Goal: Task Accomplishment & Management: Contribute content

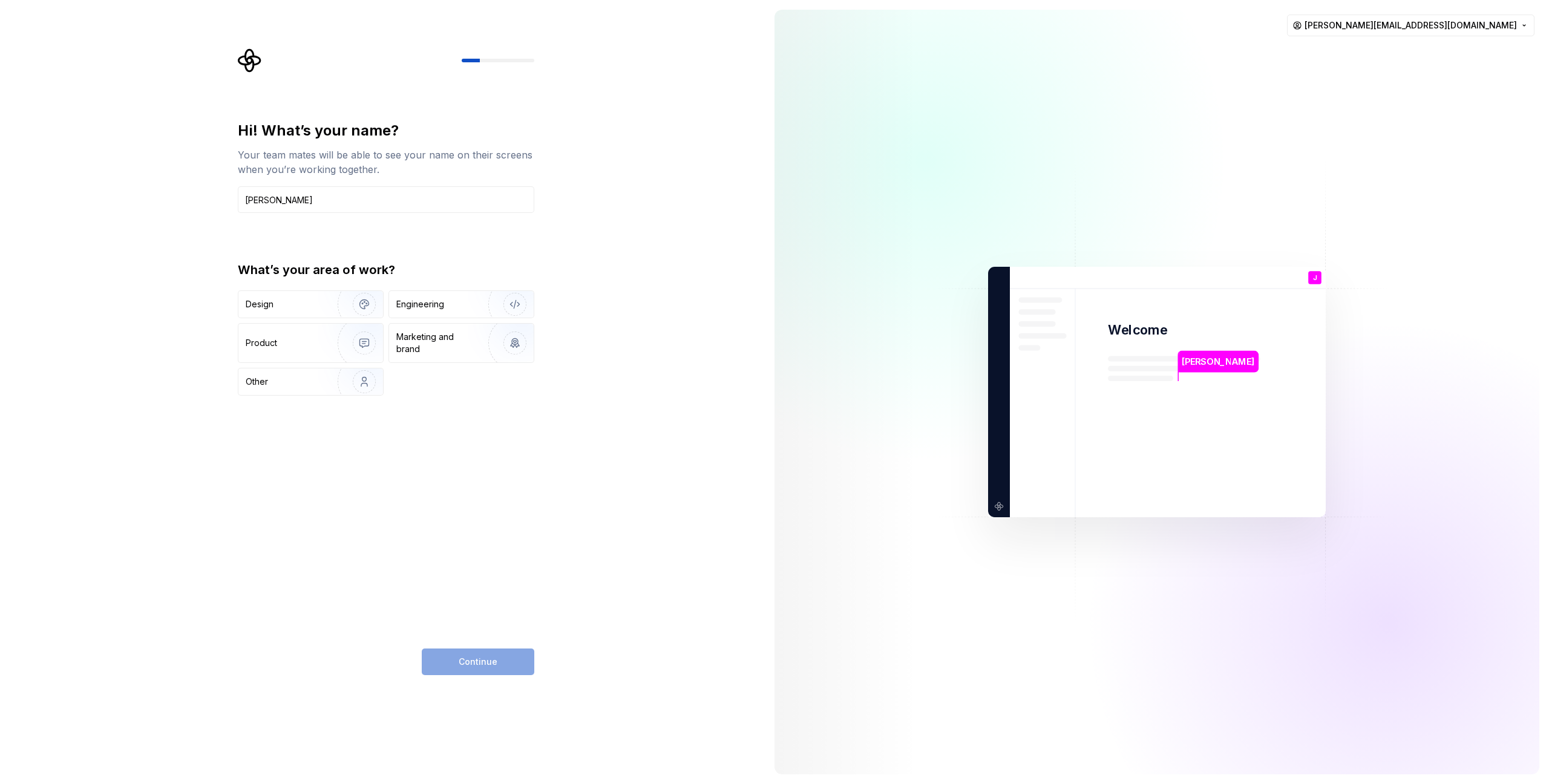
type input "Jake Giam"
click at [334, 275] on div "What’s your area of work?" at bounding box center [385, 270] width 296 height 17
click at [342, 306] on img "button" at bounding box center [356, 305] width 77 height 81
click at [488, 658] on span "Continue" at bounding box center [478, 662] width 39 height 12
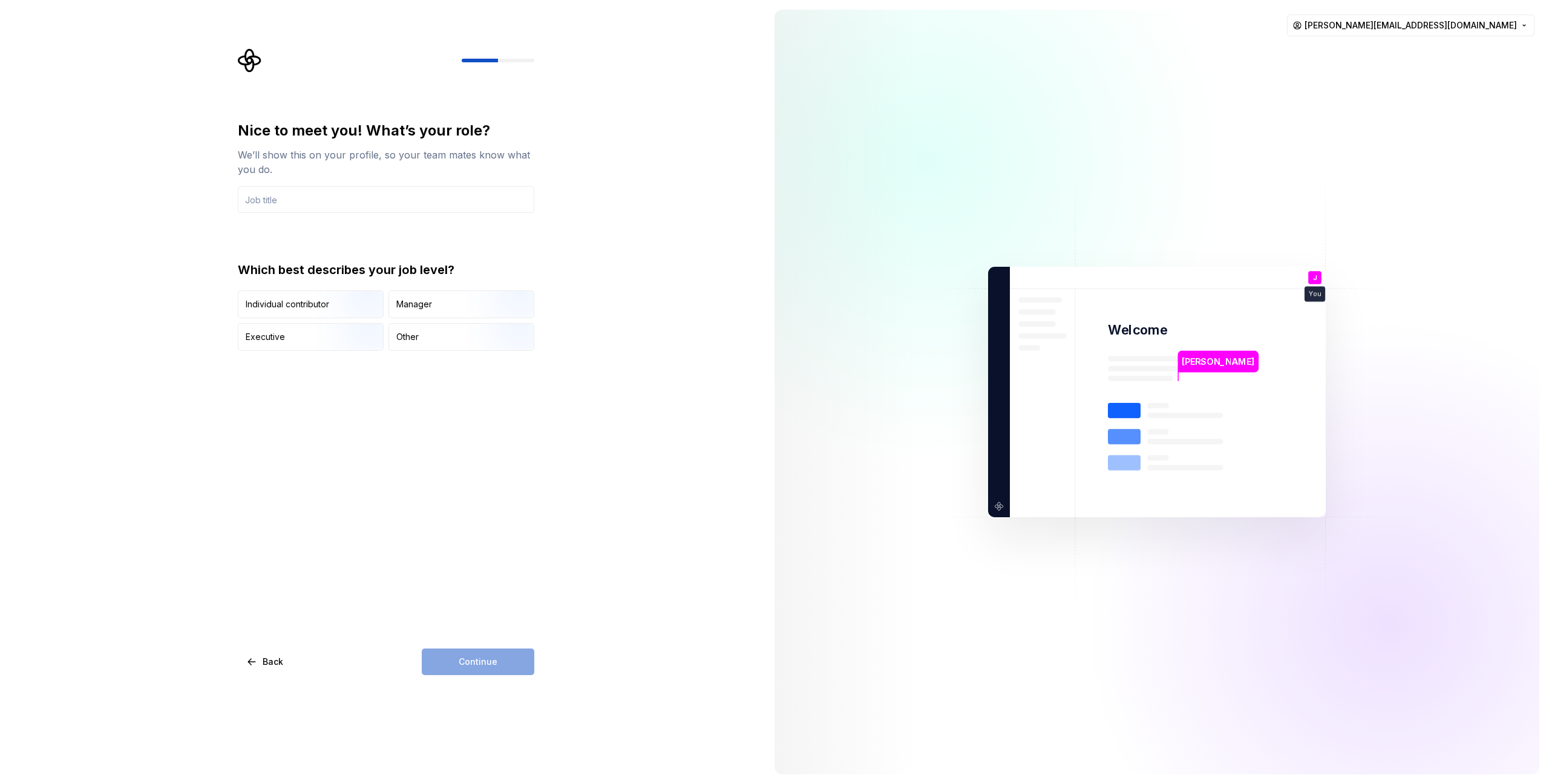
click at [625, 282] on div "Nice to meet you! What’s your role? We’ll show this on your profile, so your te…" at bounding box center [382, 392] width 765 height 784
click at [483, 201] on input "text" at bounding box center [385, 199] width 296 height 26
type input "Product Designer"
click at [737, 221] on div "Nice to meet you! What’s your role? We’ll show this on your profile, so your te…" at bounding box center [382, 392] width 765 height 784
click at [357, 313] on img "button" at bounding box center [353, 320] width 77 height 81
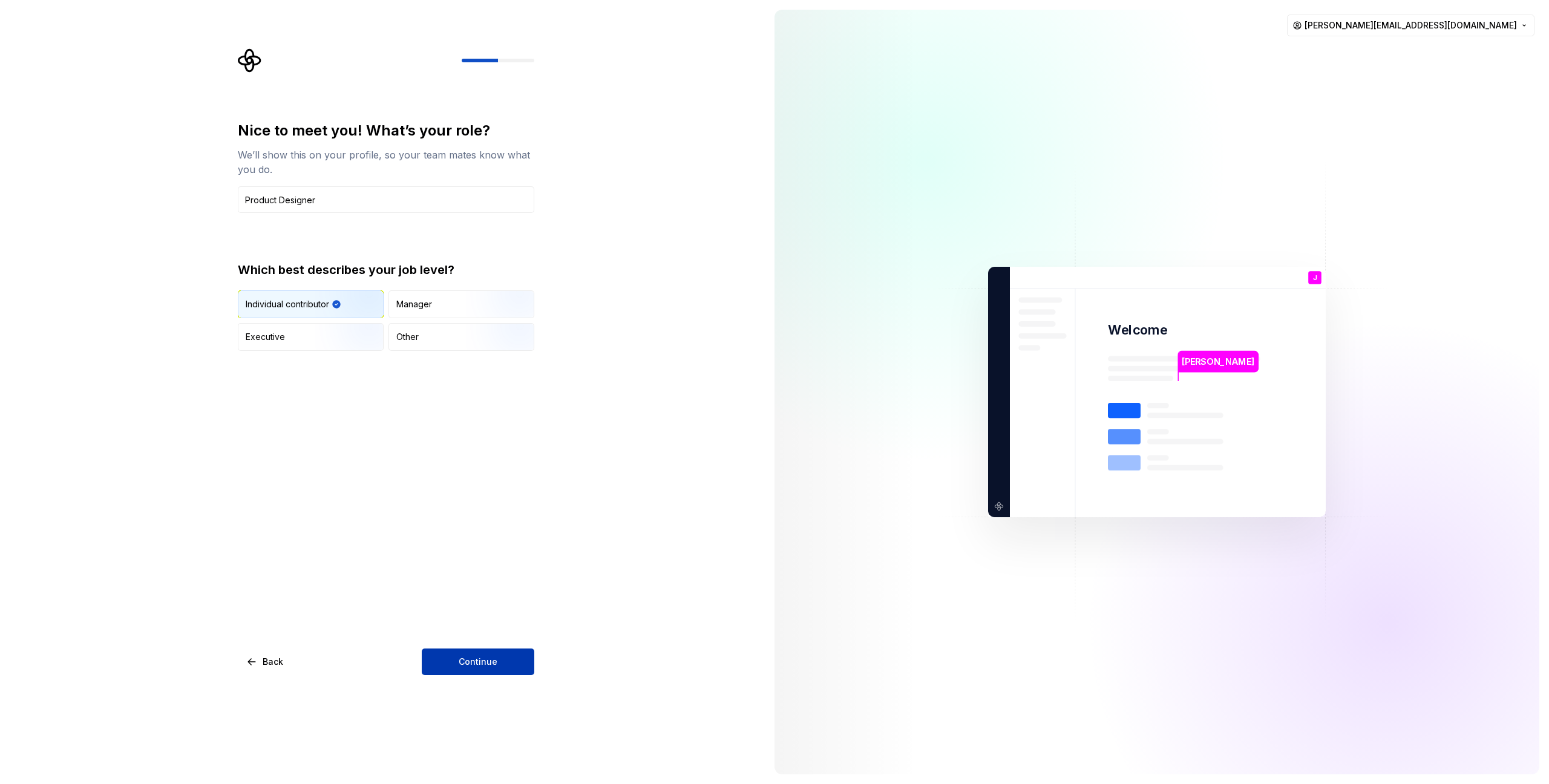
click at [495, 661] on span "Continue" at bounding box center [478, 662] width 39 height 12
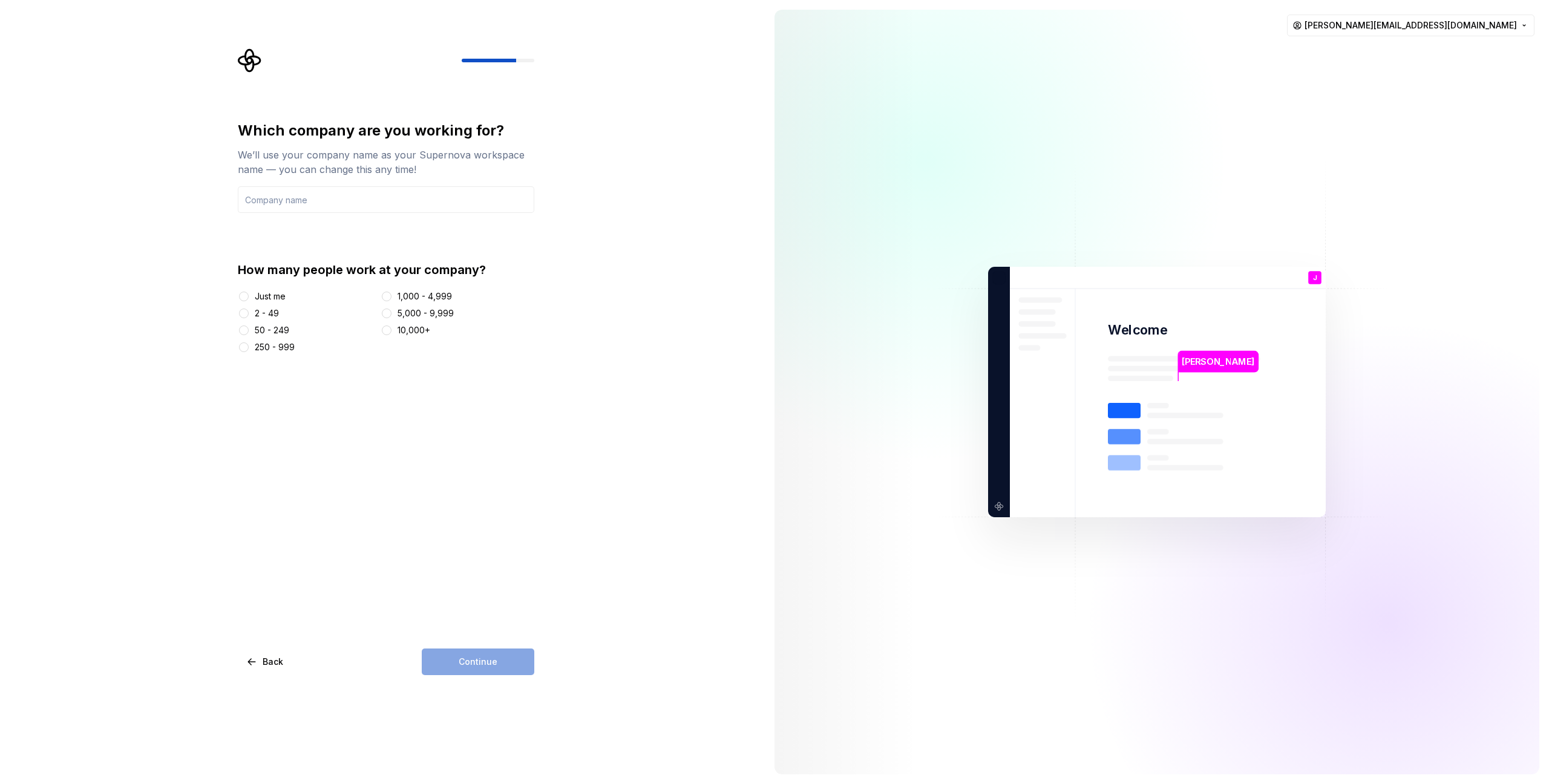
click at [542, 333] on div "Which company are you working for? We’ll use your company name as your Supernov…" at bounding box center [390, 361] width 318 height 627
click at [458, 205] on input "text" at bounding box center [385, 199] width 296 height 26
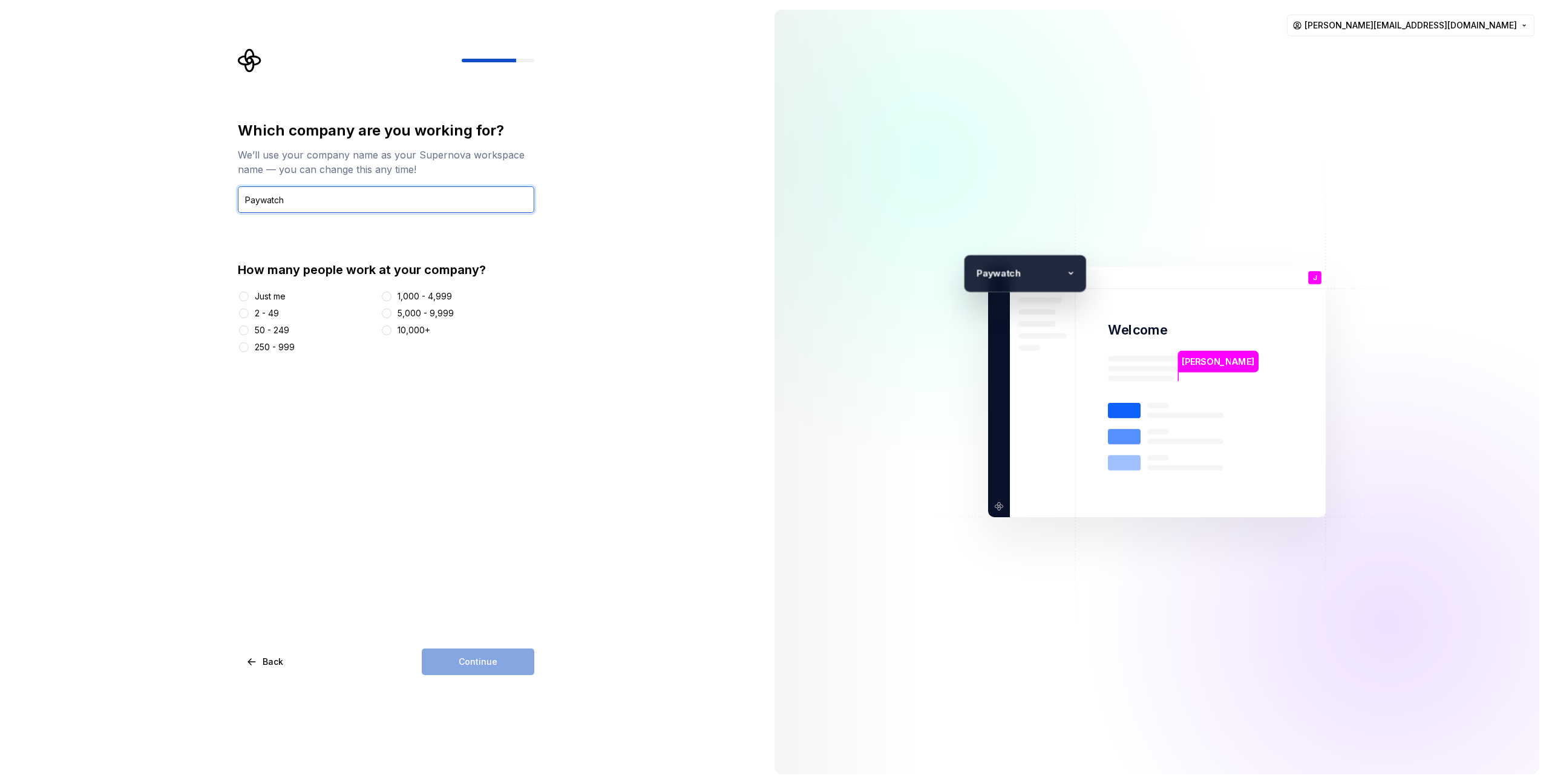
type input "Paywatch"
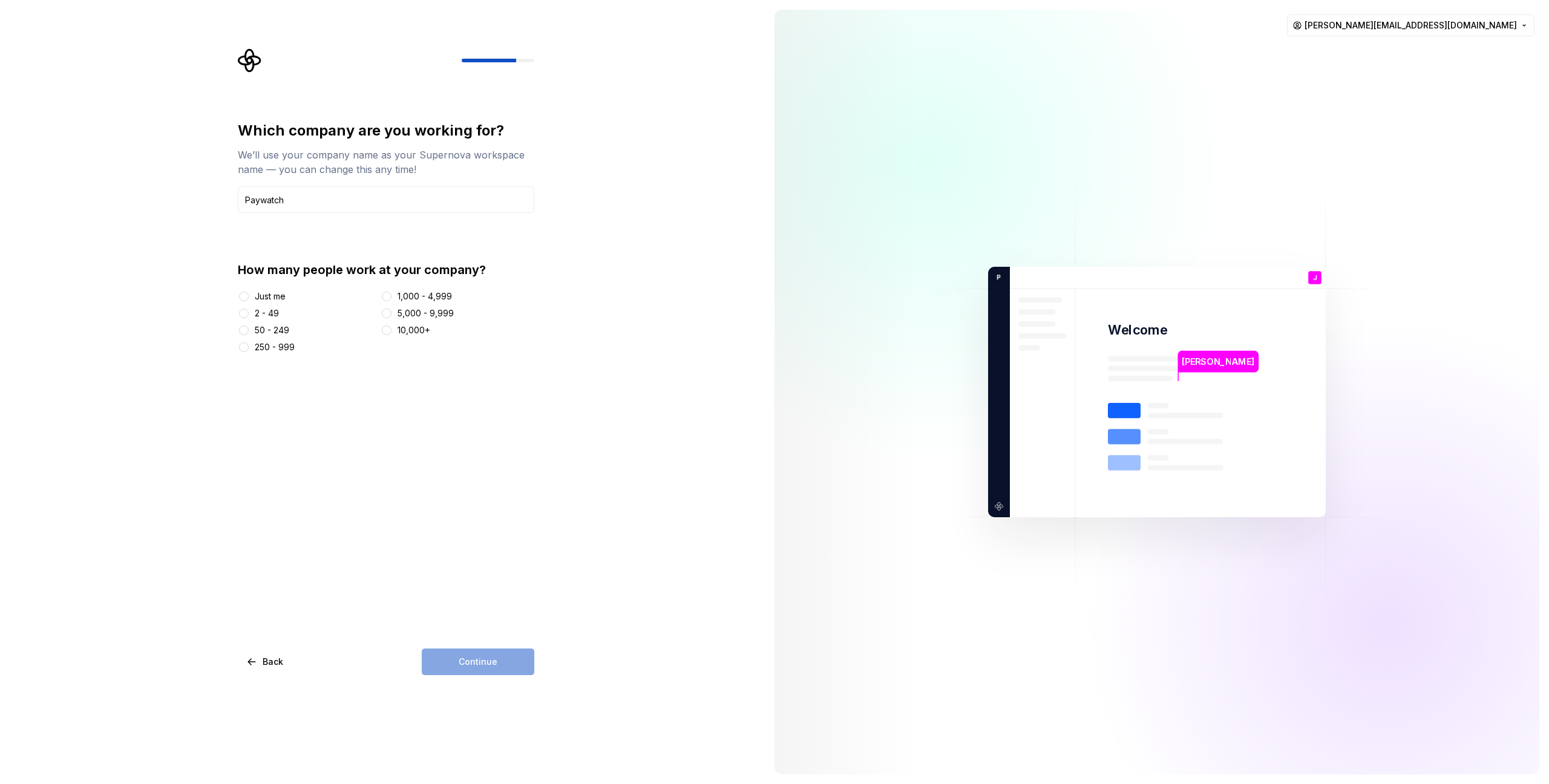
click at [248, 310] on div at bounding box center [244, 313] width 12 height 12
click at [245, 315] on button "2 - 49" at bounding box center [244, 313] width 9 height 9
click at [494, 665] on span "Continue" at bounding box center [478, 662] width 39 height 12
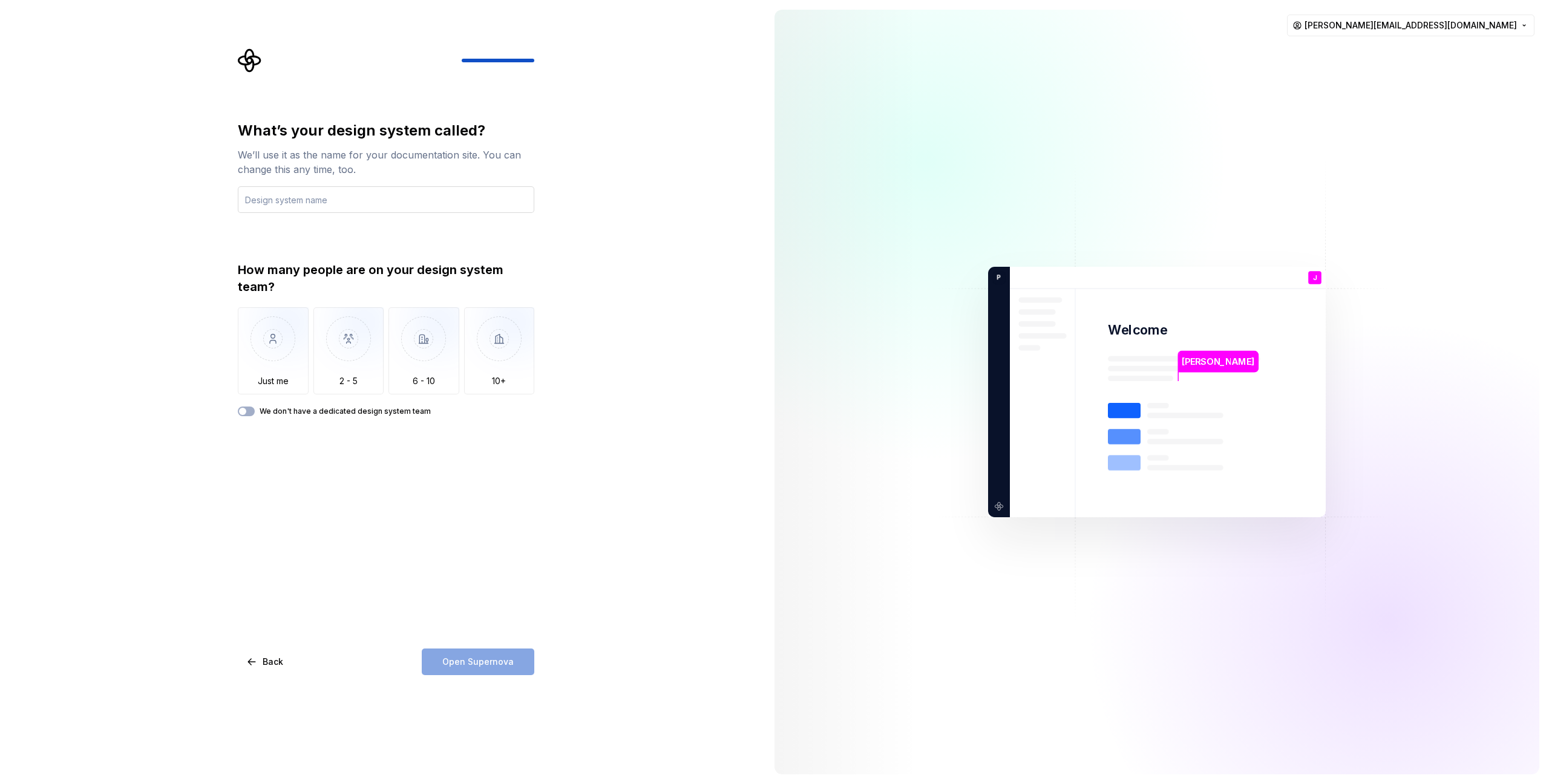
click at [485, 197] on input "text" at bounding box center [385, 199] width 296 height 26
click at [435, 165] on div "We’ll use it as the name for your documentation site. You can change this any t…" at bounding box center [385, 162] width 296 height 29
click at [420, 194] on input "text" at bounding box center [385, 199] width 296 height 26
type input "Mint"
click at [586, 245] on div "What’s your design system called? We’ll use it as the name for your documentati…" at bounding box center [382, 392] width 765 height 784
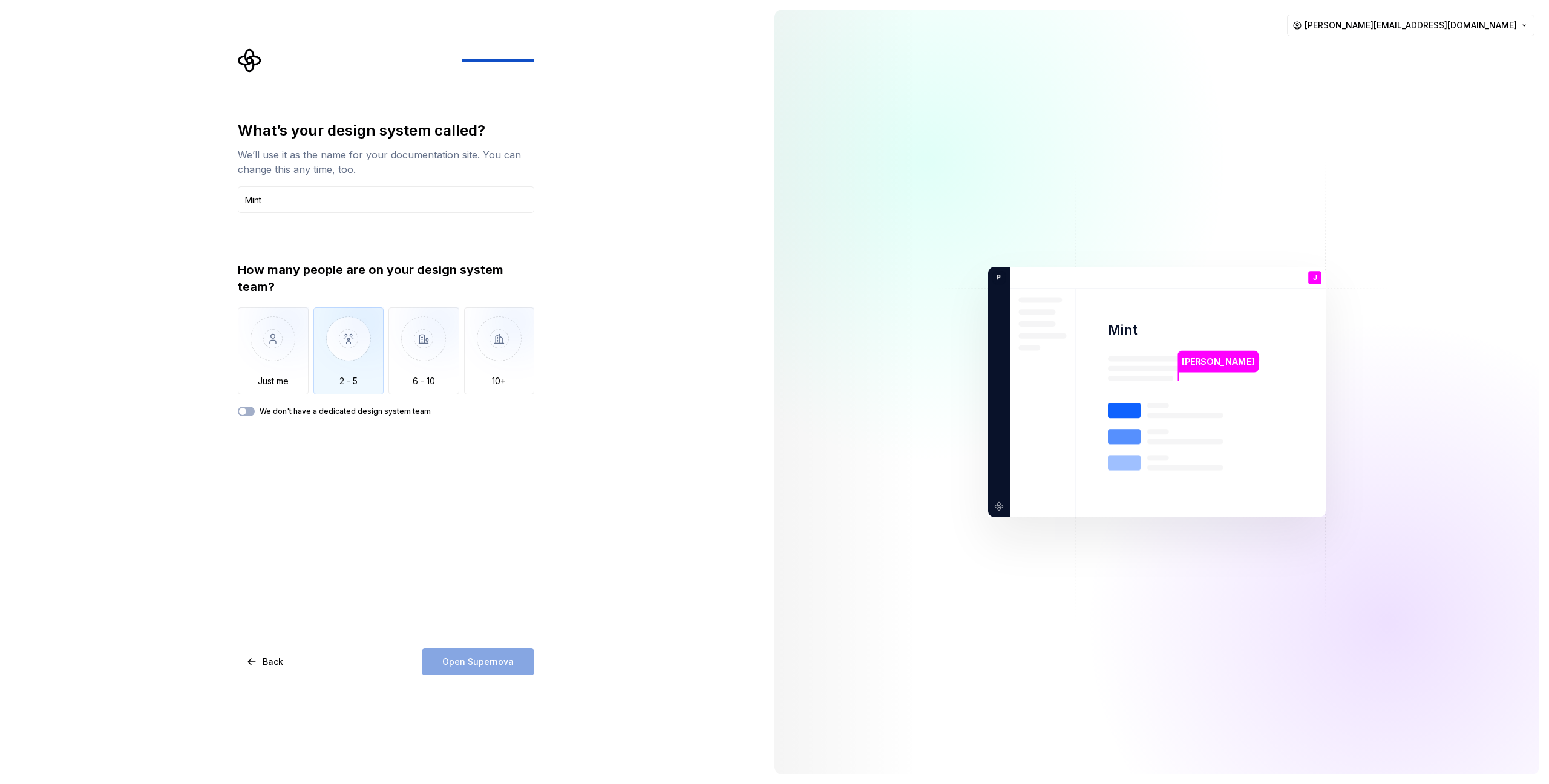
click at [372, 340] on img "button" at bounding box center [348, 348] width 70 height 81
click at [250, 410] on button "We don't have a dedicated design system team" at bounding box center [246, 411] width 17 height 9
click at [253, 413] on span "button" at bounding box center [250, 412] width 8 height 8
click at [335, 356] on img "button" at bounding box center [348, 348] width 70 height 81
click at [489, 657] on span "Open Supernova" at bounding box center [478, 662] width 71 height 12
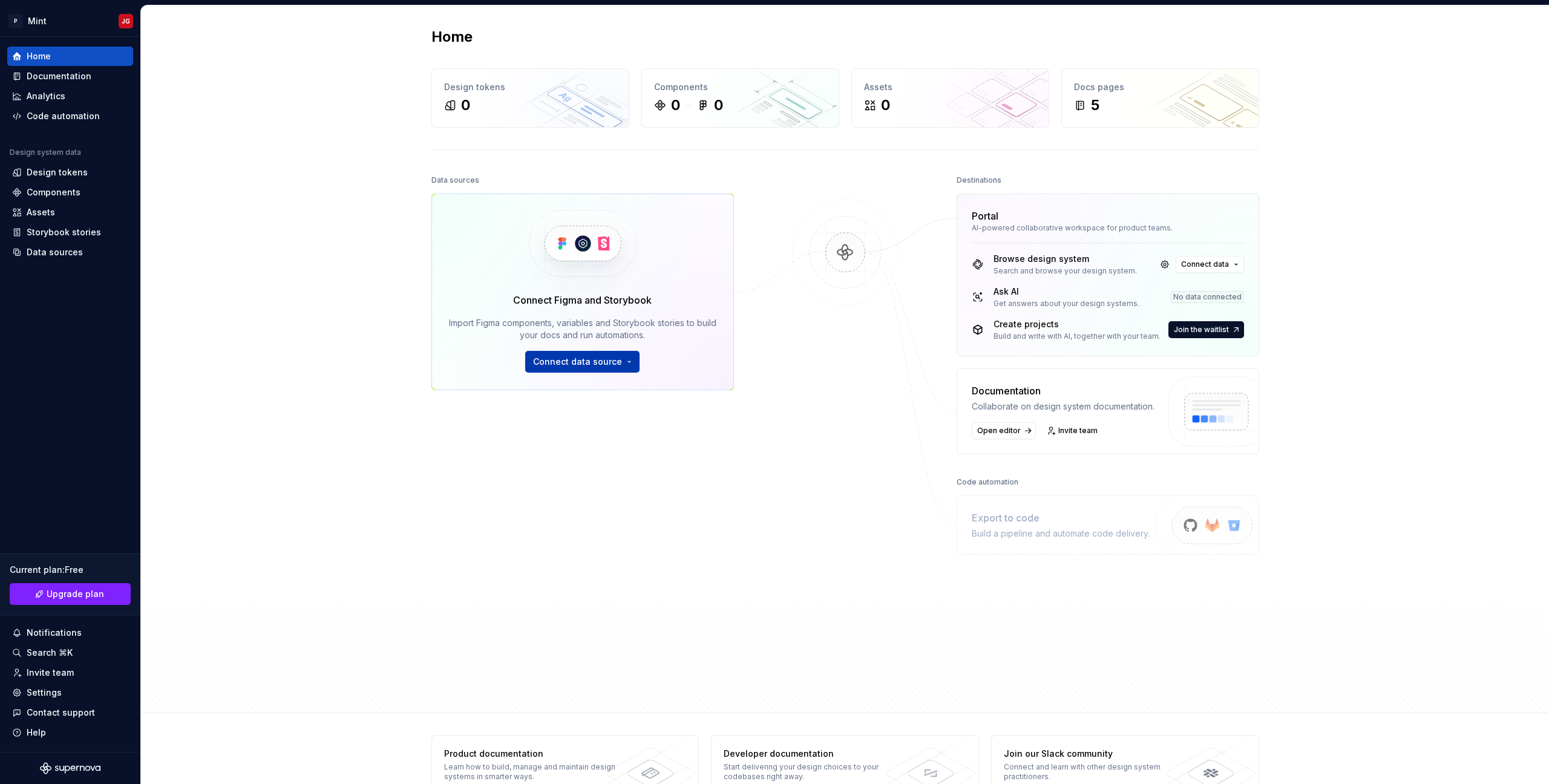
click at [627, 367] on button "Connect data source" at bounding box center [582, 362] width 115 height 22
click at [755, 193] on div "Data sources Connect Figma and Storybook Import Figma components, variables and…" at bounding box center [845, 431] width 828 height 519
click at [509, 90] on icon at bounding box center [512, 87] width 9 height 9
click at [66, 81] on div "Documentation" at bounding box center [59, 76] width 65 height 12
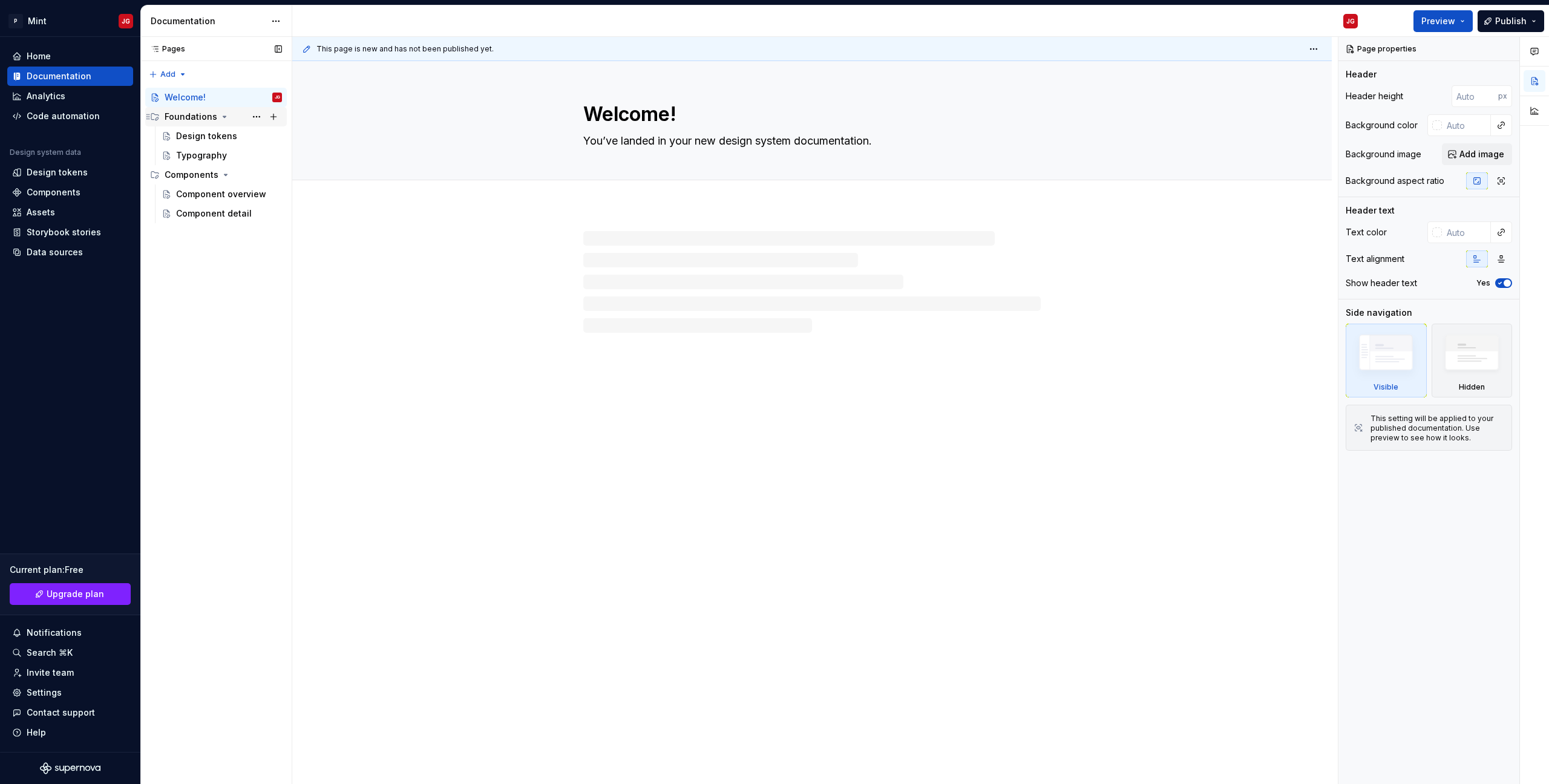
click at [188, 122] on div "Foundations" at bounding box center [191, 116] width 53 height 12
click at [191, 140] on div "Design tokens" at bounding box center [206, 136] width 61 height 12
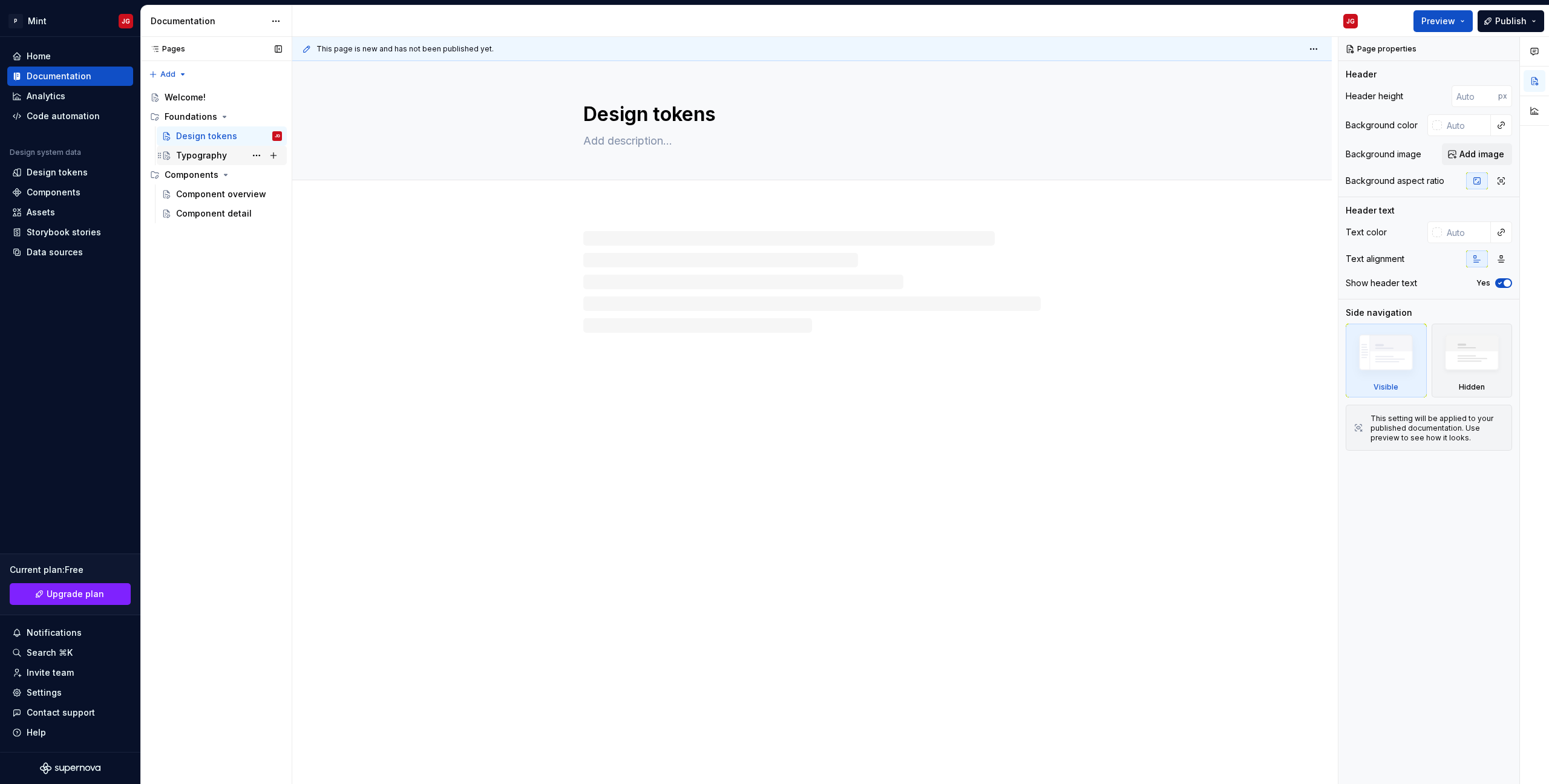
click at [193, 160] on div "Typography" at bounding box center [201, 155] width 51 height 12
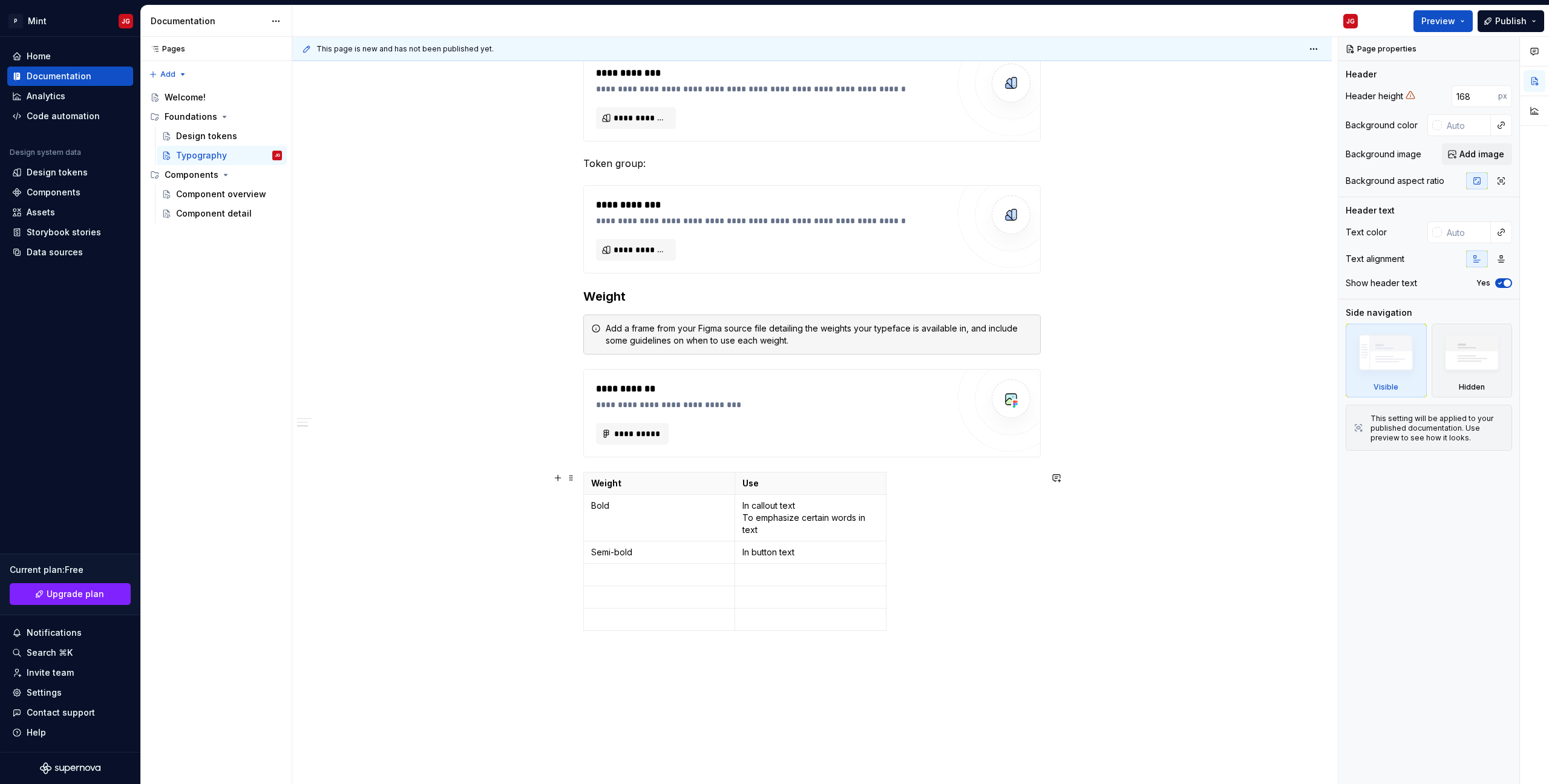
scroll to position [534, 0]
click at [227, 196] on div "Component overview" at bounding box center [210, 194] width 70 height 12
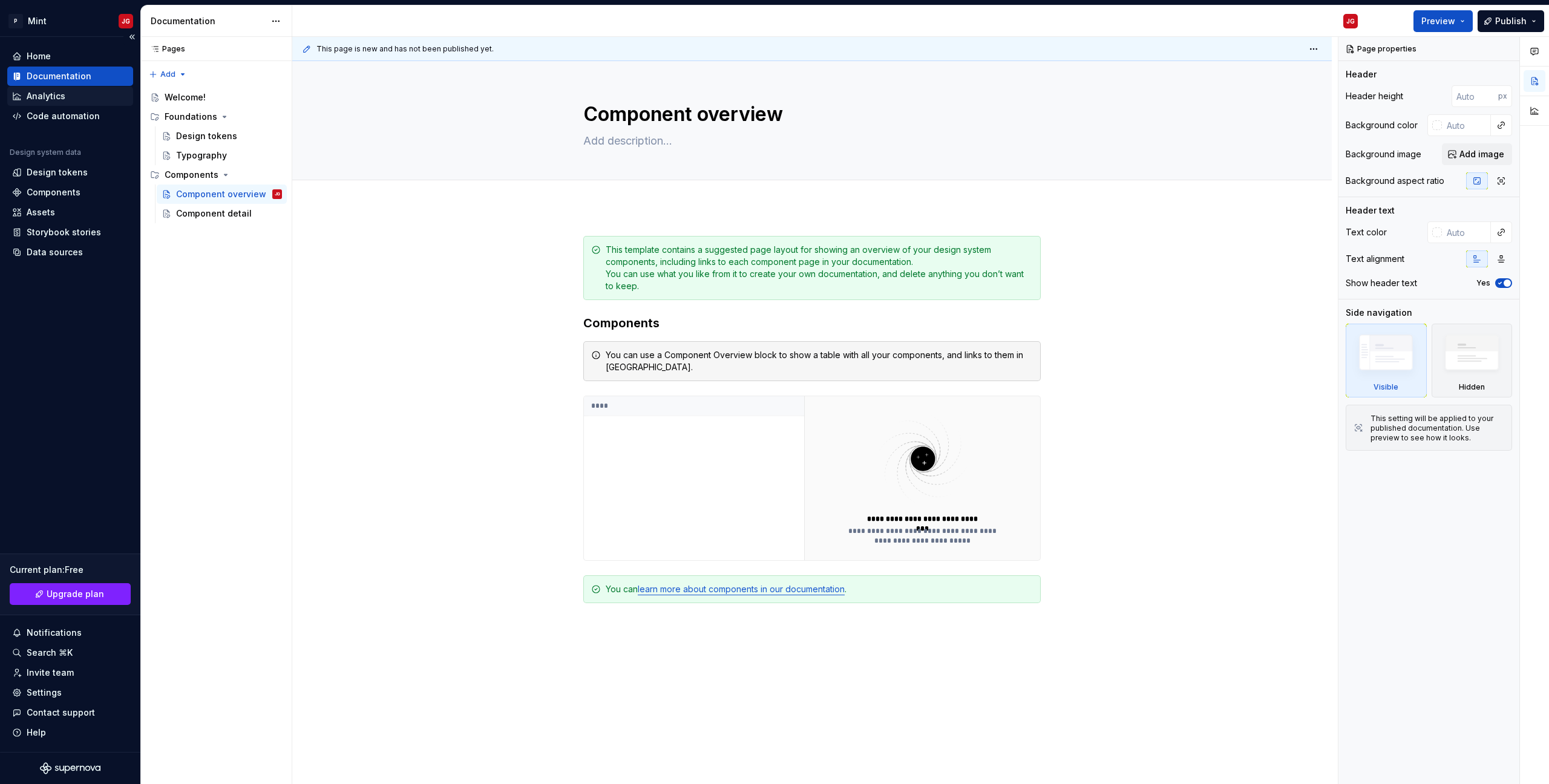
click at [58, 96] on div "Analytics" at bounding box center [46, 96] width 39 height 12
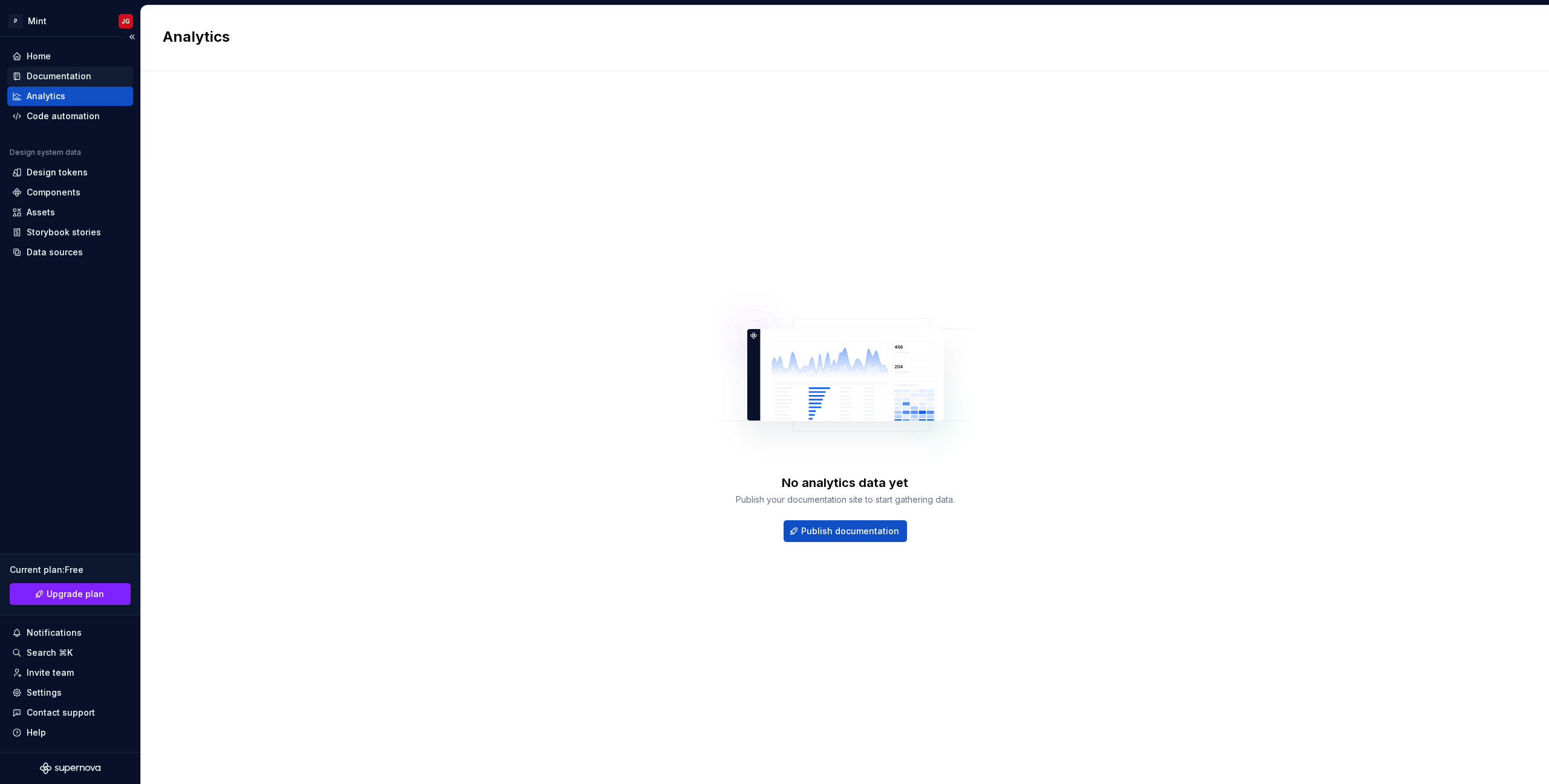
click at [72, 77] on div "Documentation" at bounding box center [59, 76] width 65 height 12
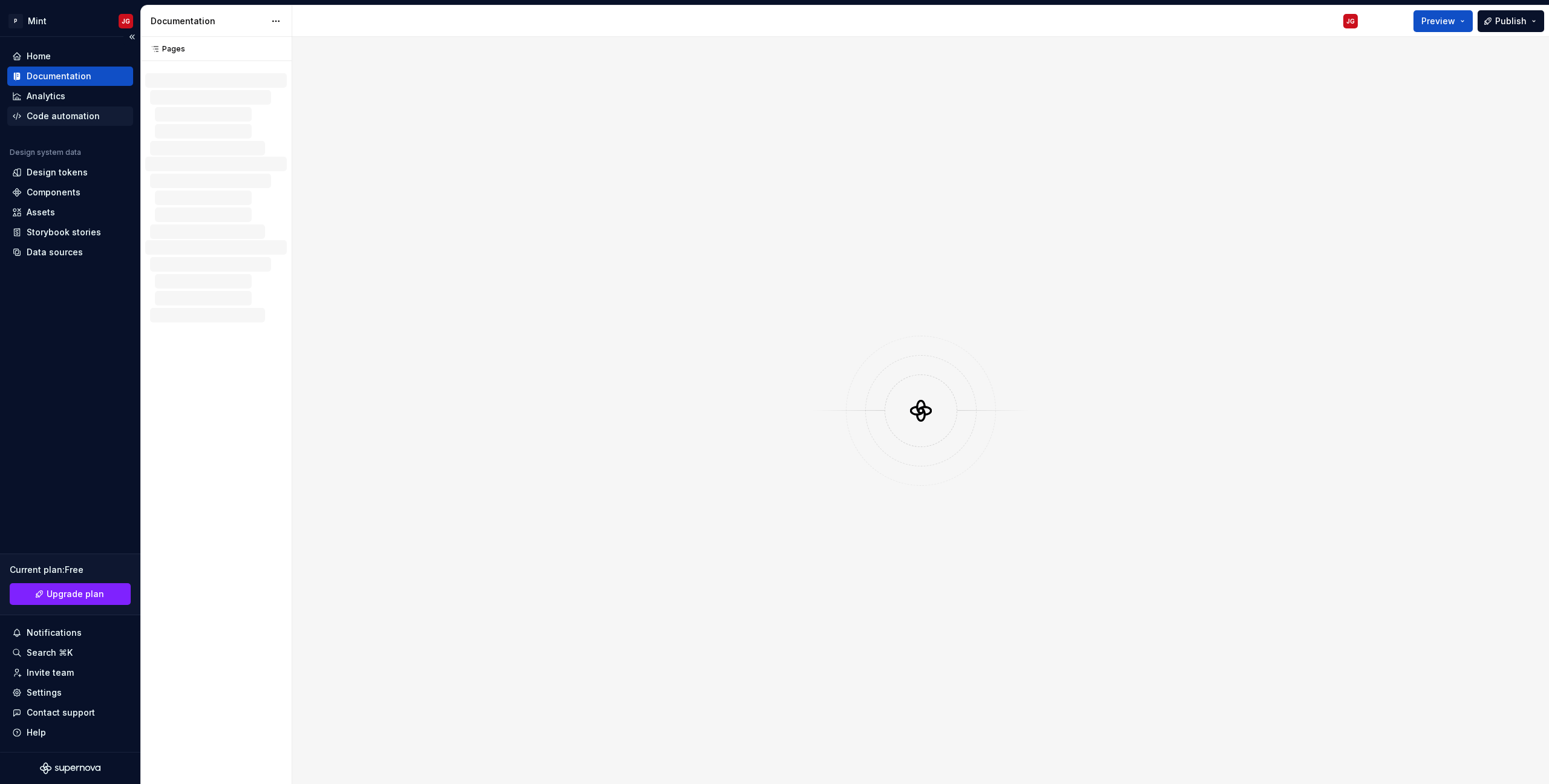
click at [73, 120] on div "Code automation" at bounding box center [63, 116] width 73 height 12
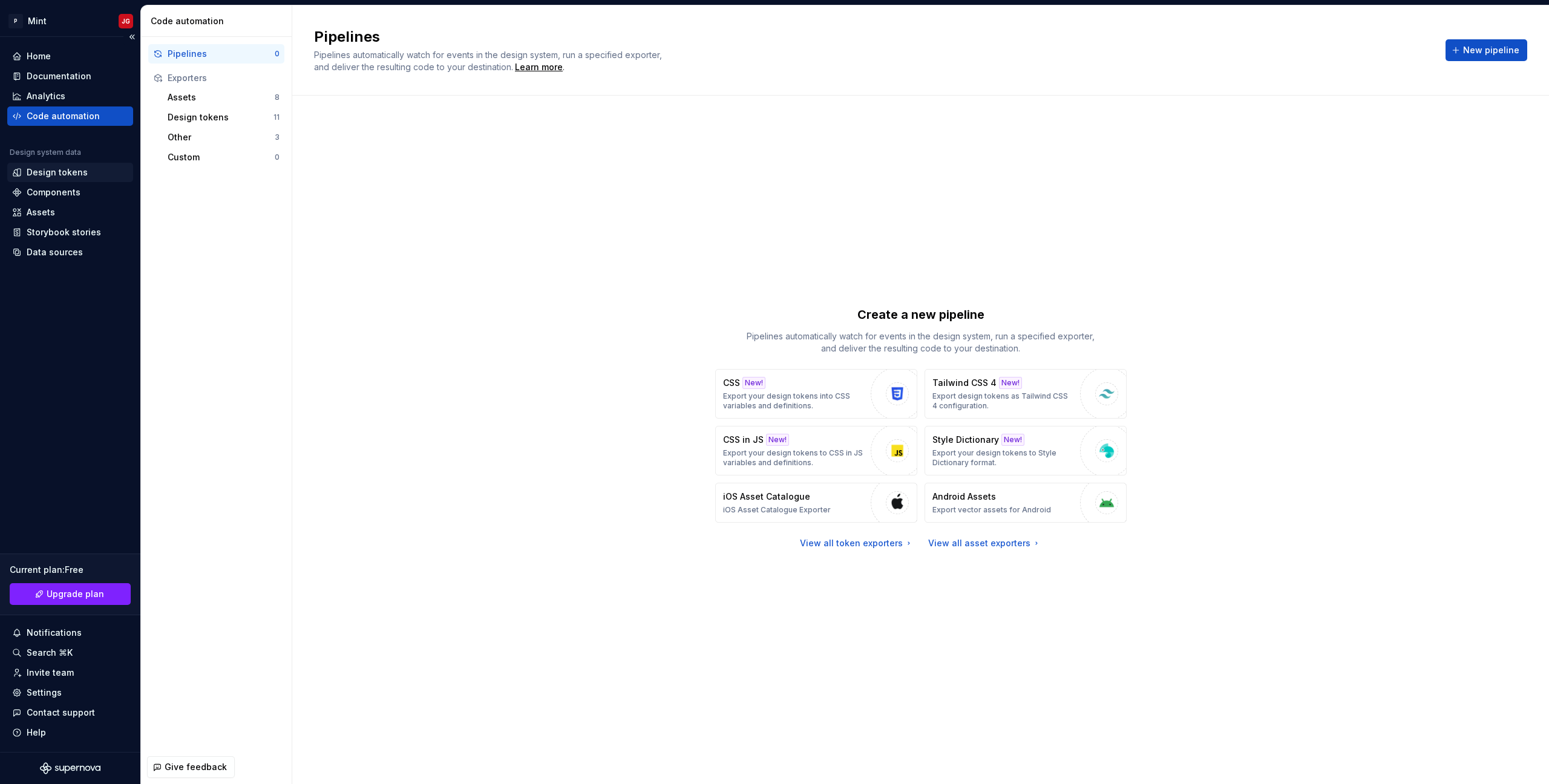
click at [52, 177] on div "Design tokens" at bounding box center [57, 172] width 61 height 12
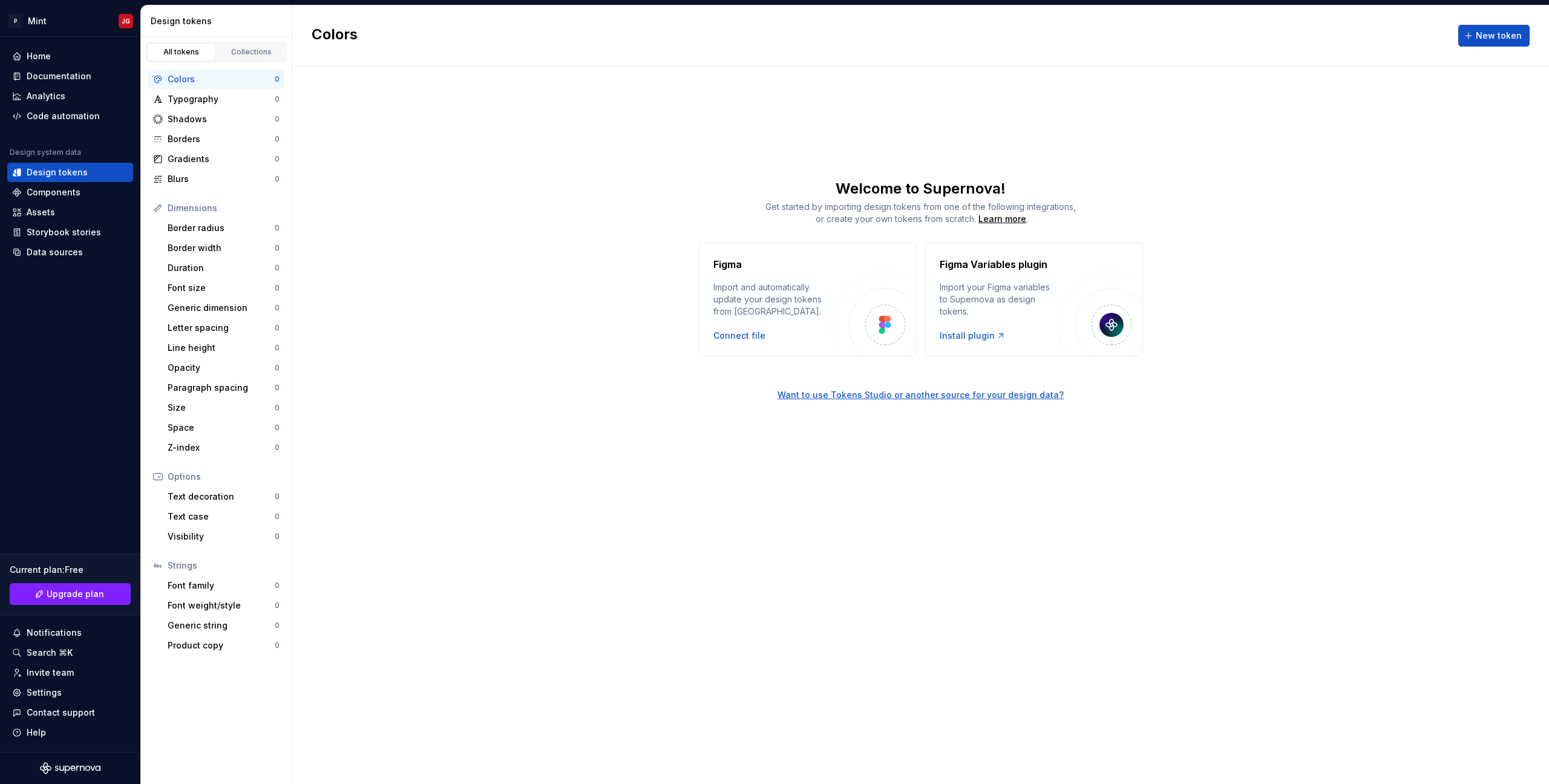
click at [229, 78] on div "Colors" at bounding box center [221, 79] width 107 height 12
click at [1481, 38] on span "New token" at bounding box center [1499, 36] width 46 height 12
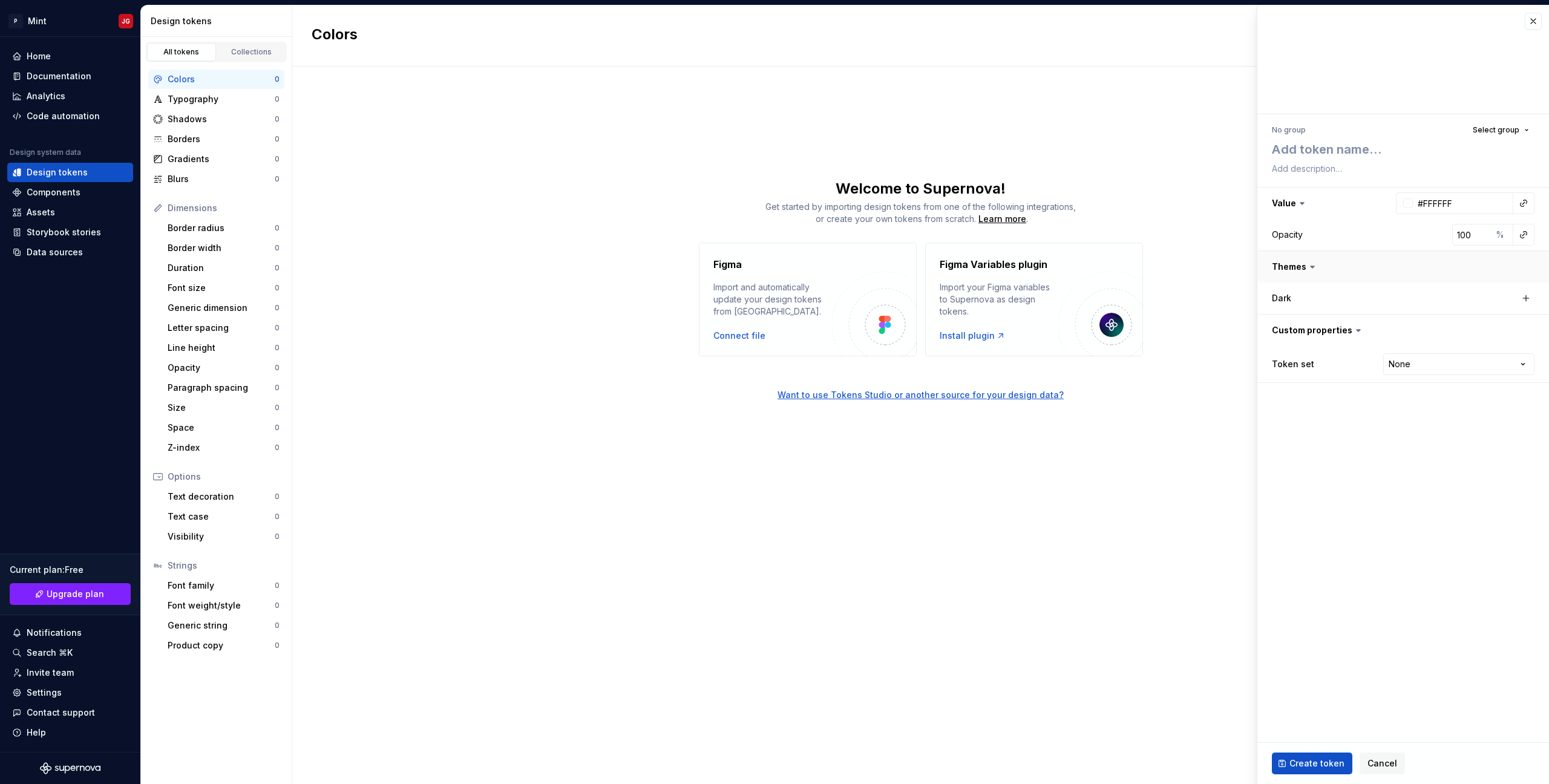
click at [1299, 267] on button "button" at bounding box center [1403, 266] width 292 height 31
click at [1293, 300] on div "Dark" at bounding box center [1333, 298] width 121 height 12
click at [1395, 368] on html "P Mint JG Home Documentation Analytics Code automation Design system data Desig…" at bounding box center [774, 392] width 1549 height 784
click at [1367, 450] on html "P Mint JG Home Documentation Analytics Code automation Design system data Desig…" at bounding box center [774, 392] width 1549 height 784
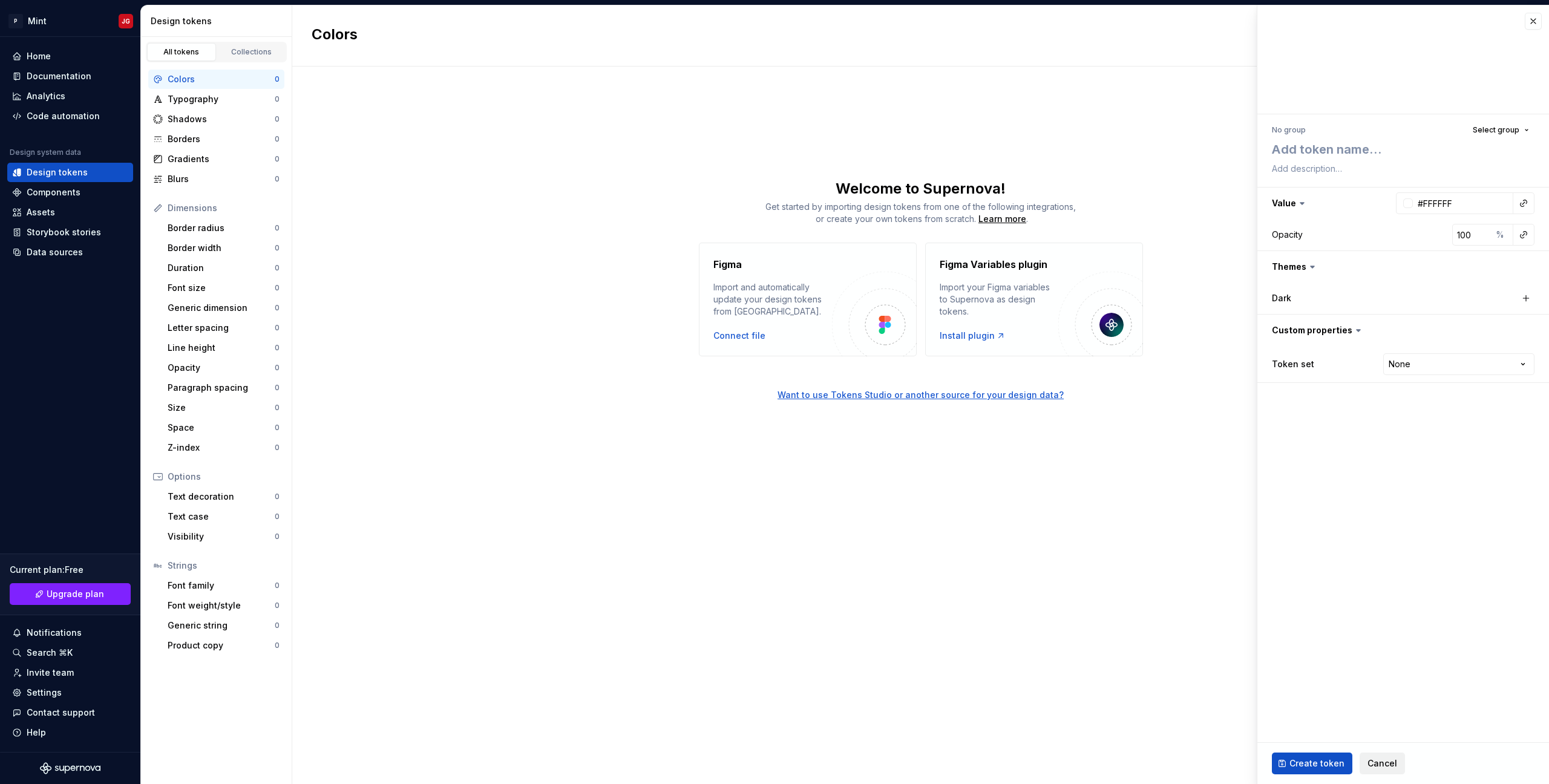
click at [1373, 762] on span "Cancel" at bounding box center [1382, 764] width 30 height 12
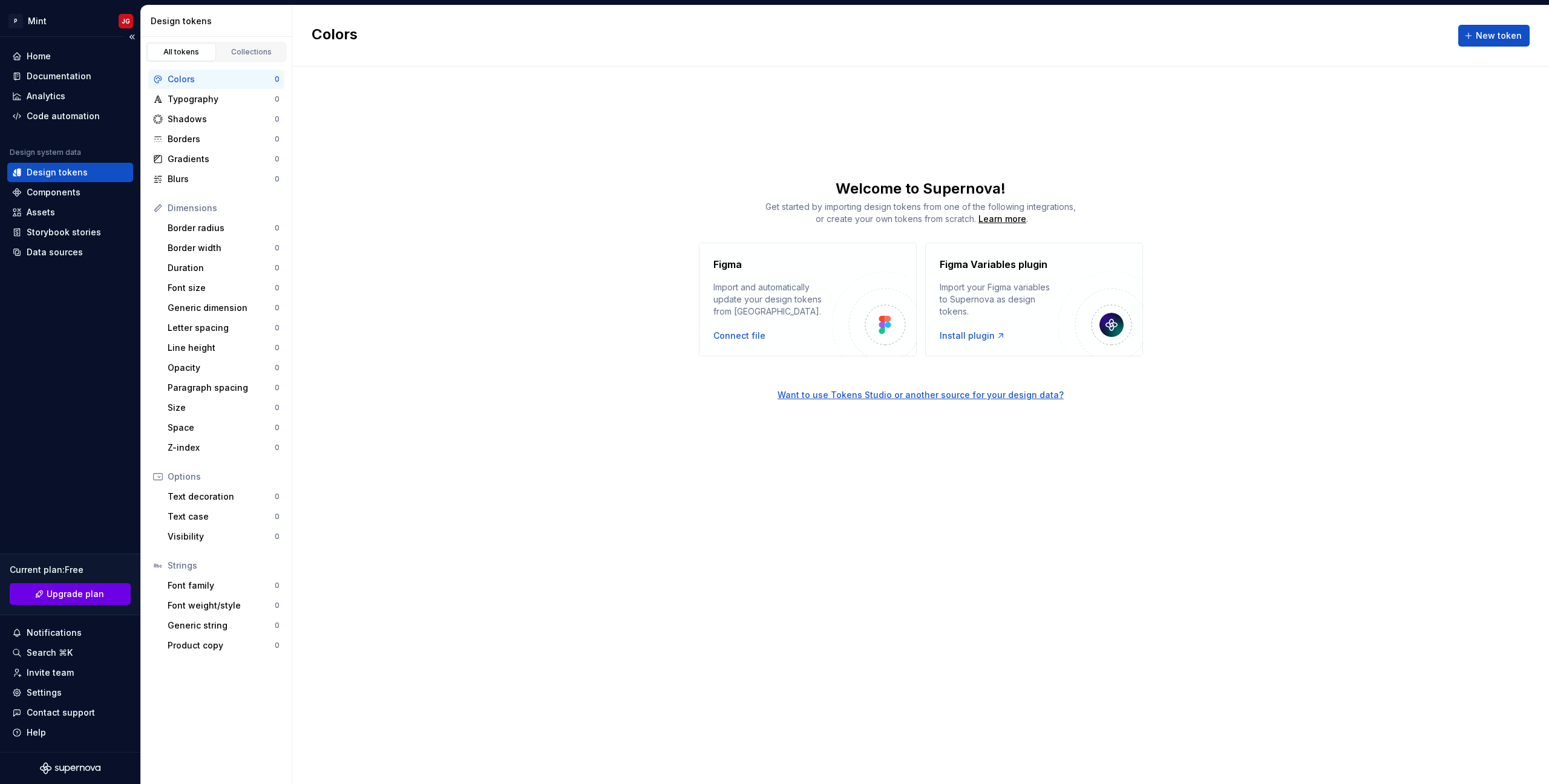
click at [73, 597] on span "Upgrade plan" at bounding box center [76, 594] width 58 height 12
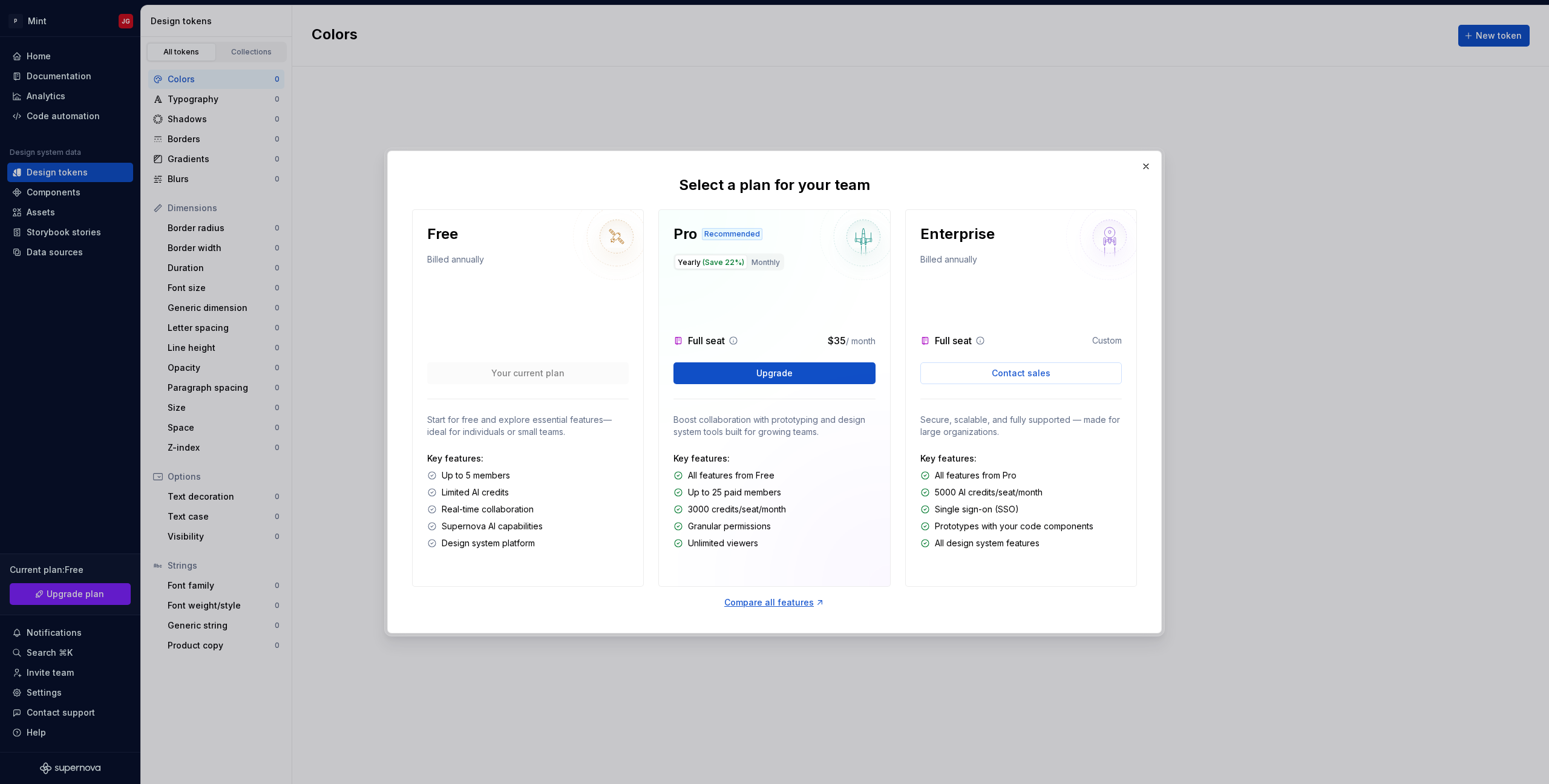
click at [431, 544] on icon at bounding box center [431, 543] width 9 height 9
click at [792, 604] on div "Compare all features" at bounding box center [774, 602] width 100 height 12
click at [725, 379] on button "Upgrade" at bounding box center [773, 373] width 201 height 22
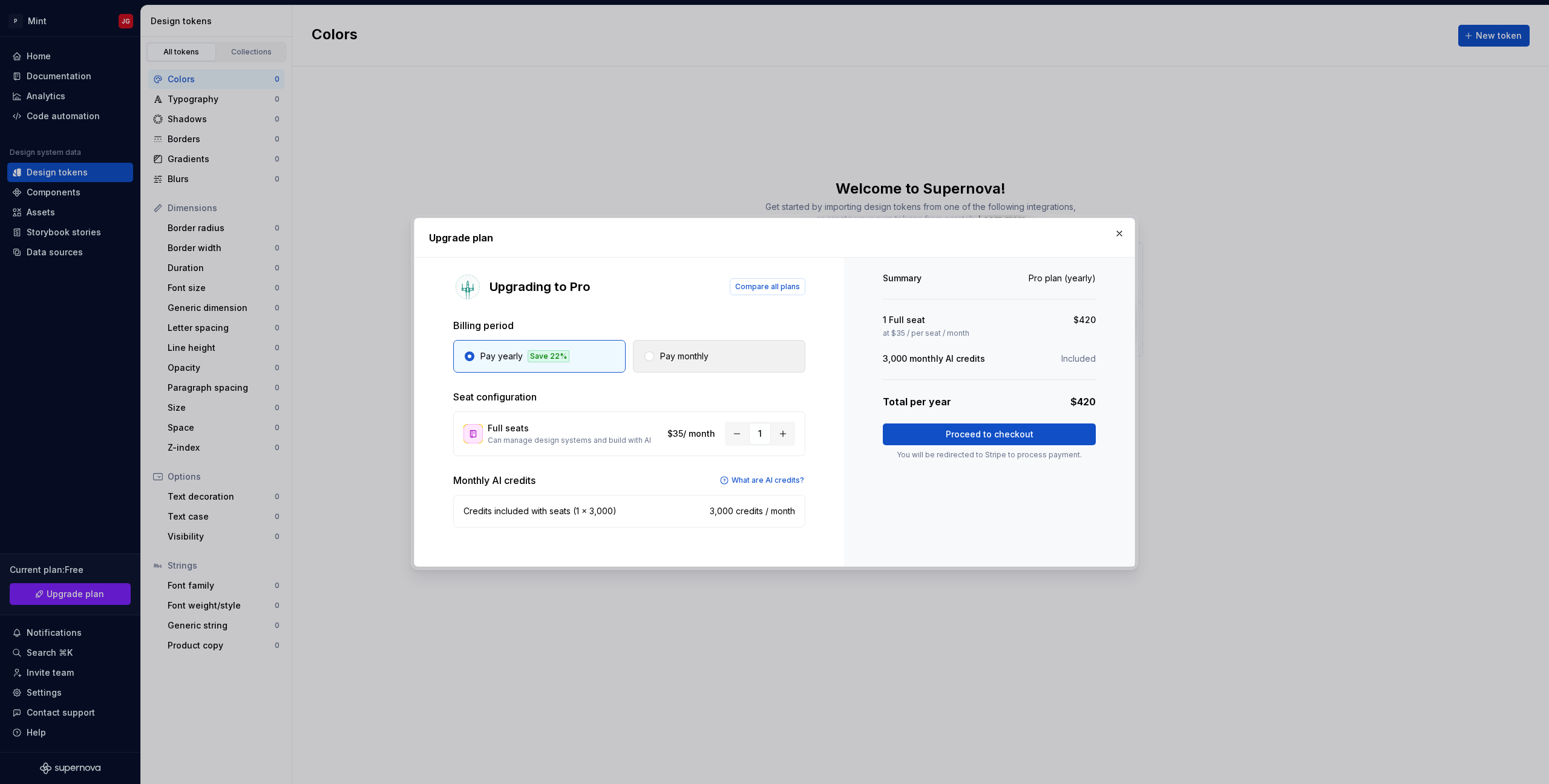
click at [713, 351] on button "Pay monthly" at bounding box center [719, 356] width 172 height 32
click at [555, 357] on button "Pay yearly" at bounding box center [539, 356] width 172 height 32
click at [703, 349] on button "Pay monthly" at bounding box center [719, 356] width 172 height 32
click at [579, 372] on div "Upgrading to Pro Compare all plans Billing period Pay yearly Pay monthly Seat c…" at bounding box center [629, 412] width 429 height 309
click at [559, 359] on button "Pay yearly" at bounding box center [539, 356] width 172 height 32
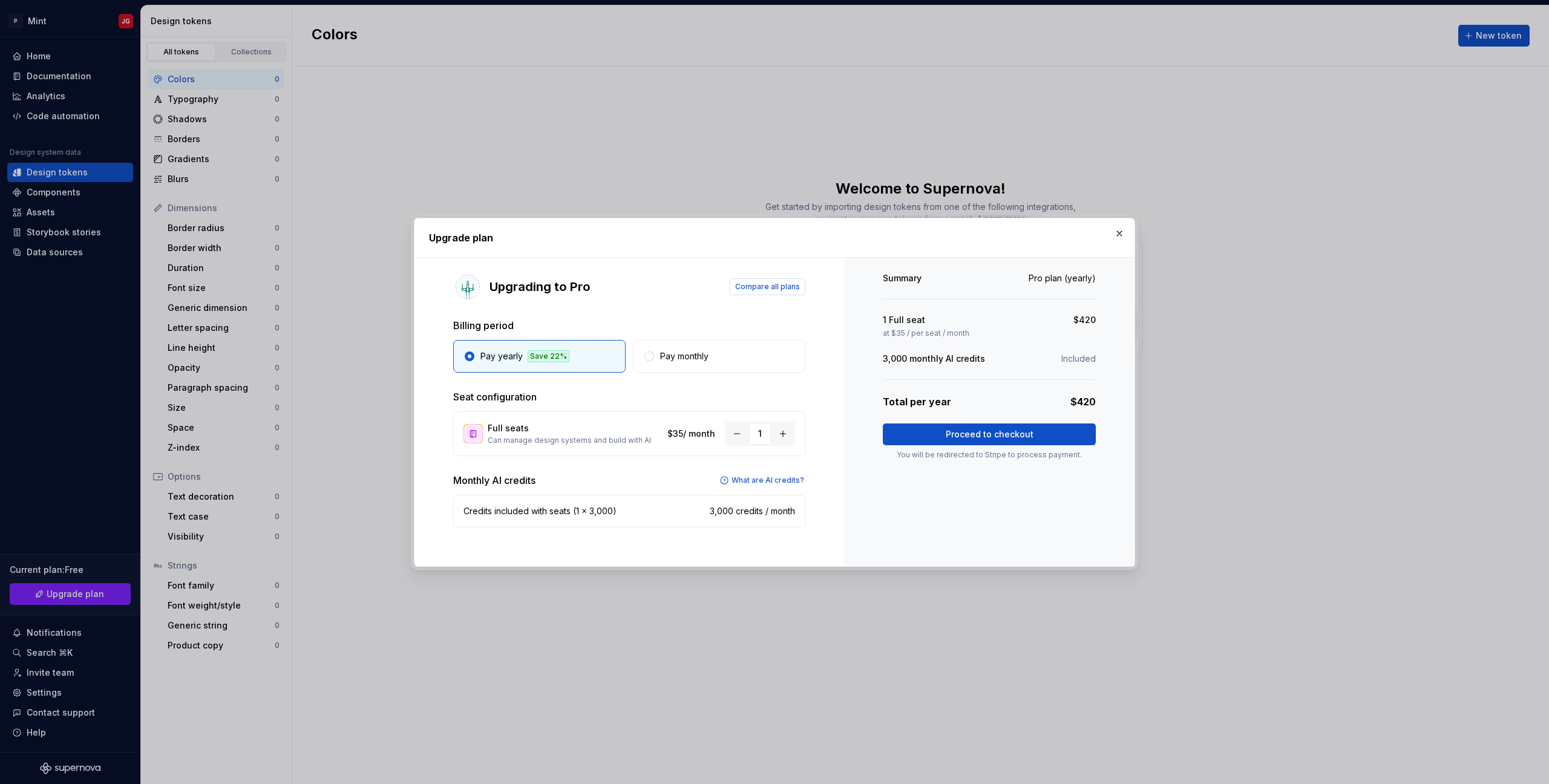
click at [859, 393] on div "Summary Pro plan (yearly) 1 Full seat $420 at $35 / per seat / month 3,000 mont…" at bounding box center [990, 412] width 290 height 309
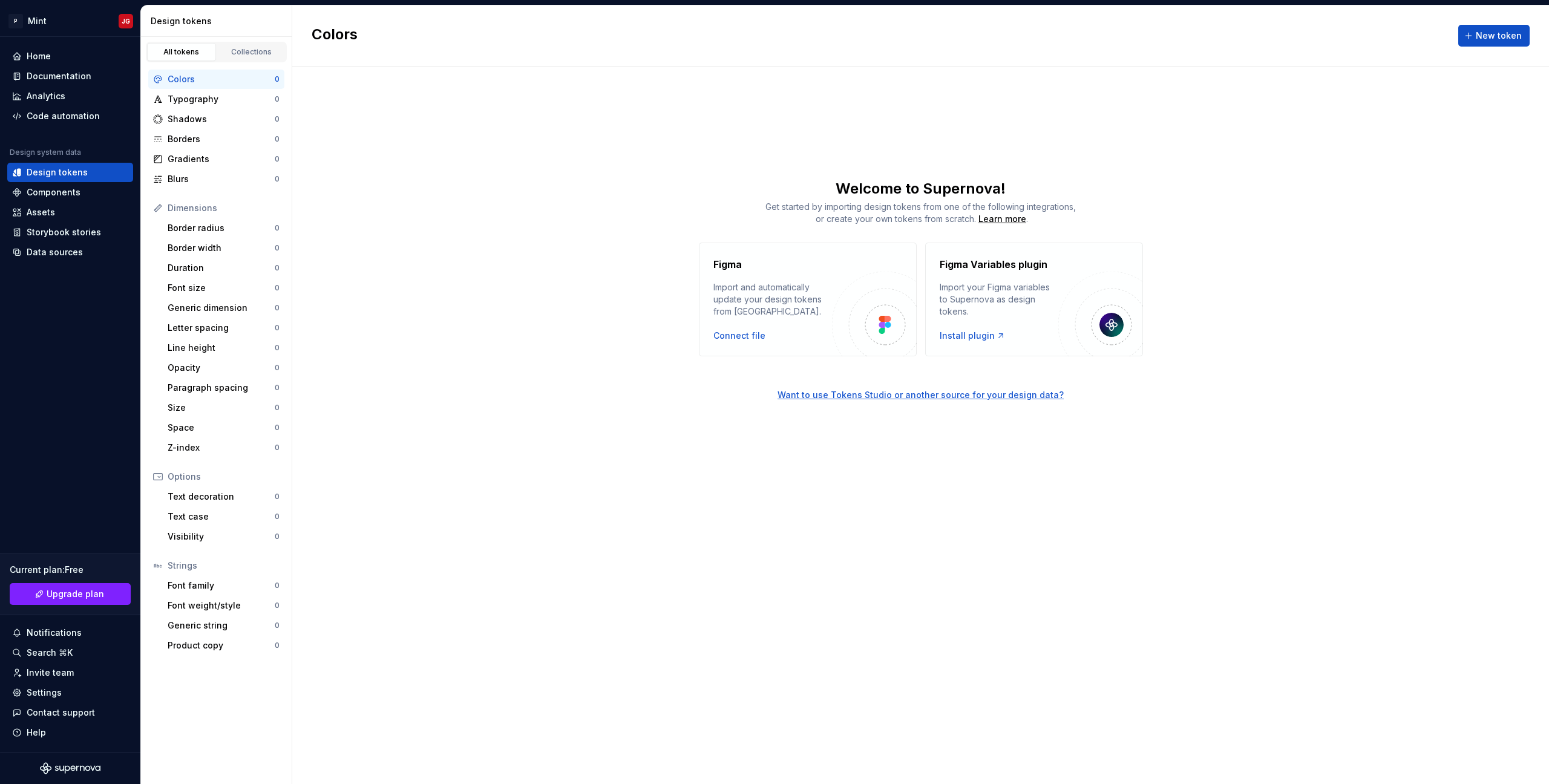
click at [625, 77] on body "P Mint JG Home Documentation Analytics Code automation Design system data Desig…" at bounding box center [774, 392] width 1549 height 784
click at [46, 55] on div "Home" at bounding box center [38, 56] width 25 height 12
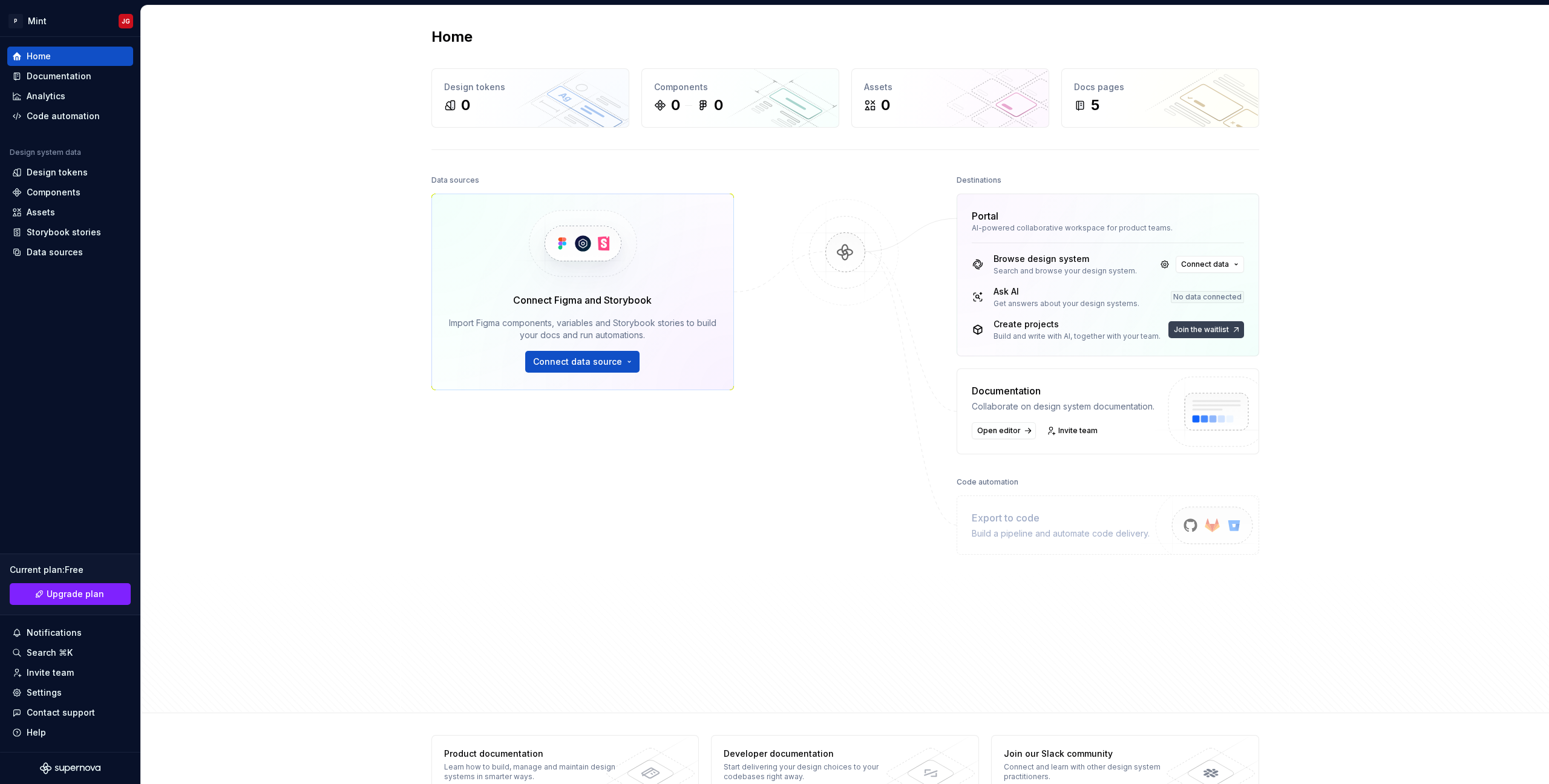
click at [1209, 333] on span "Join the waitlist" at bounding box center [1201, 329] width 55 height 9
click at [1225, 325] on button "Join the waitlist" at bounding box center [1206, 330] width 76 height 17
click at [1226, 270] on button "Connect data" at bounding box center [1209, 265] width 69 height 17
click at [1261, 296] on p "Import styles, components and icons." at bounding box center [1266, 300] width 135 height 9
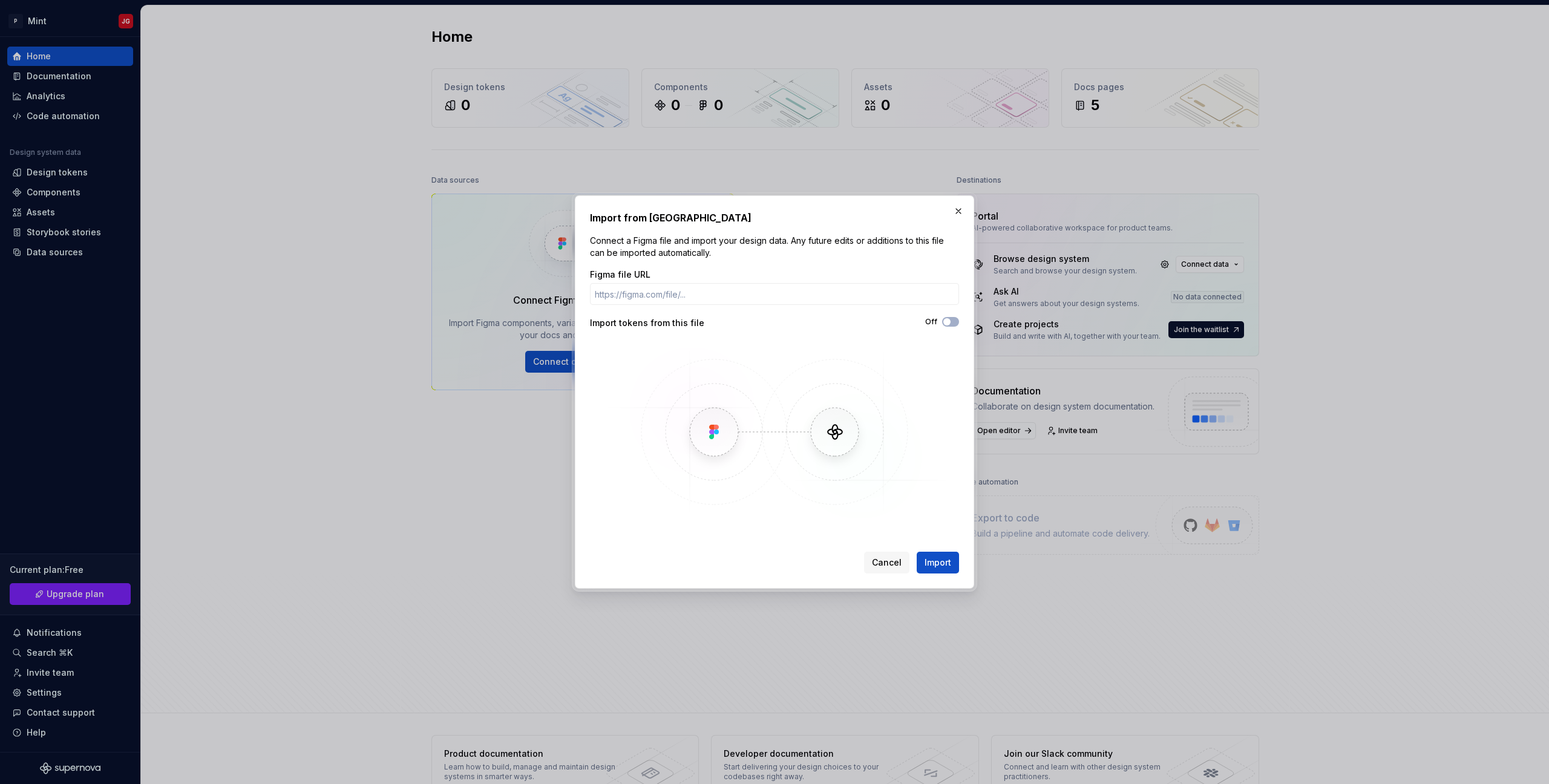
click at [729, 435] on img at bounding box center [775, 432] width 351 height 182
click at [953, 318] on button "Off" at bounding box center [951, 322] width 17 height 9
click at [953, 318] on button "On" at bounding box center [951, 322] width 17 height 9
click at [895, 573] on button "Cancel" at bounding box center [886, 563] width 45 height 22
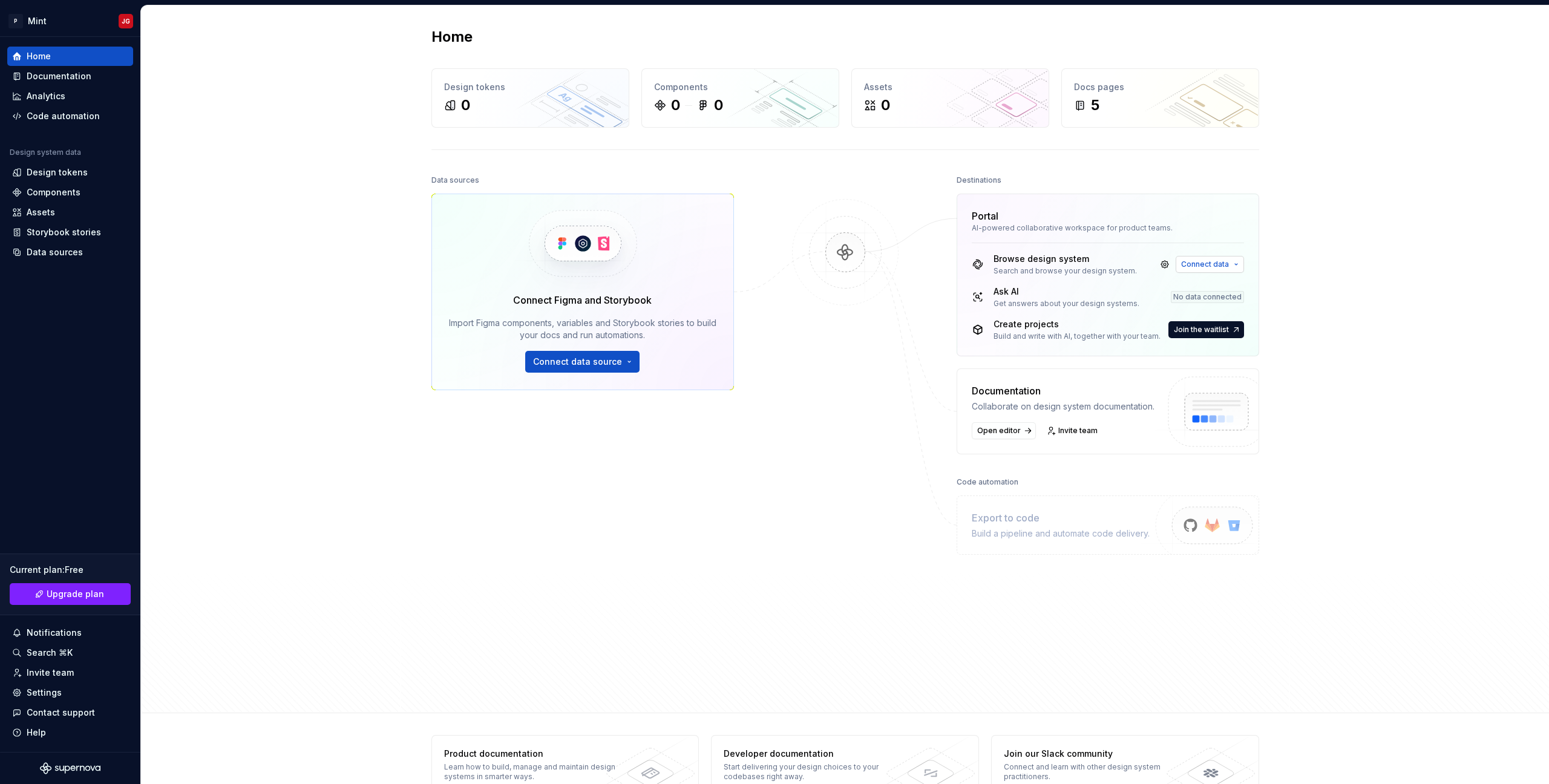
click at [1215, 260] on span "Connect data" at bounding box center [1205, 264] width 48 height 9
click at [1224, 323] on div "Storybook" at bounding box center [1221, 322] width 43 height 12
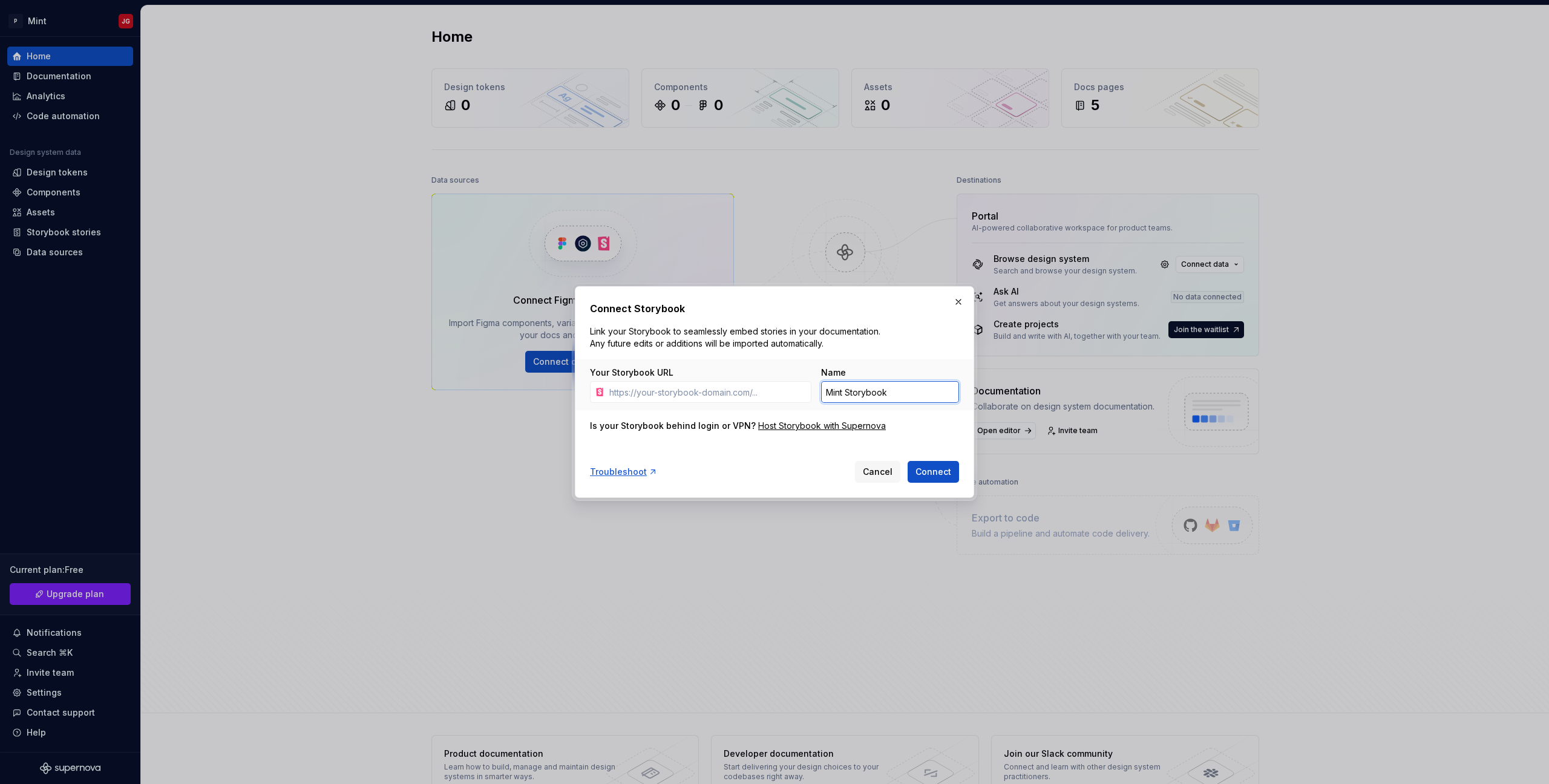
click at [857, 388] on input "Mint Storybook" at bounding box center [890, 392] width 138 height 22
click at [893, 401] on input "Mint Storybook" at bounding box center [890, 392] width 138 height 22
click at [873, 465] on button "Cancel" at bounding box center [877, 472] width 45 height 22
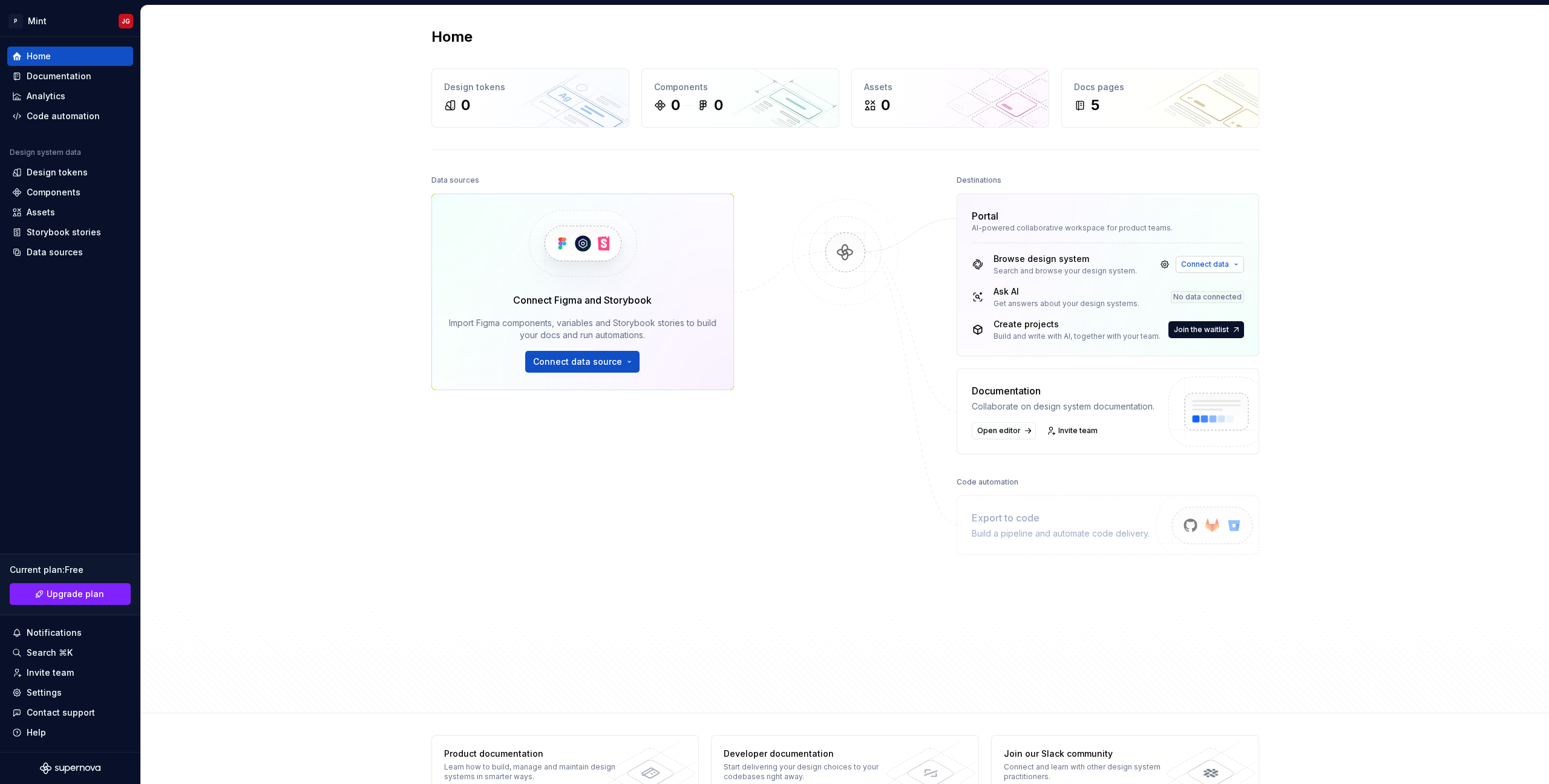
click at [1189, 265] on span "Connect data" at bounding box center [1205, 264] width 48 height 9
click at [882, 490] on div at bounding box center [845, 406] width 121 height 471
click at [845, 253] on img at bounding box center [845, 265] width 117 height 132
click at [1204, 266] on span "Connect data" at bounding box center [1205, 264] width 48 height 9
click at [56, 167] on div "Design tokens" at bounding box center [57, 172] width 61 height 12
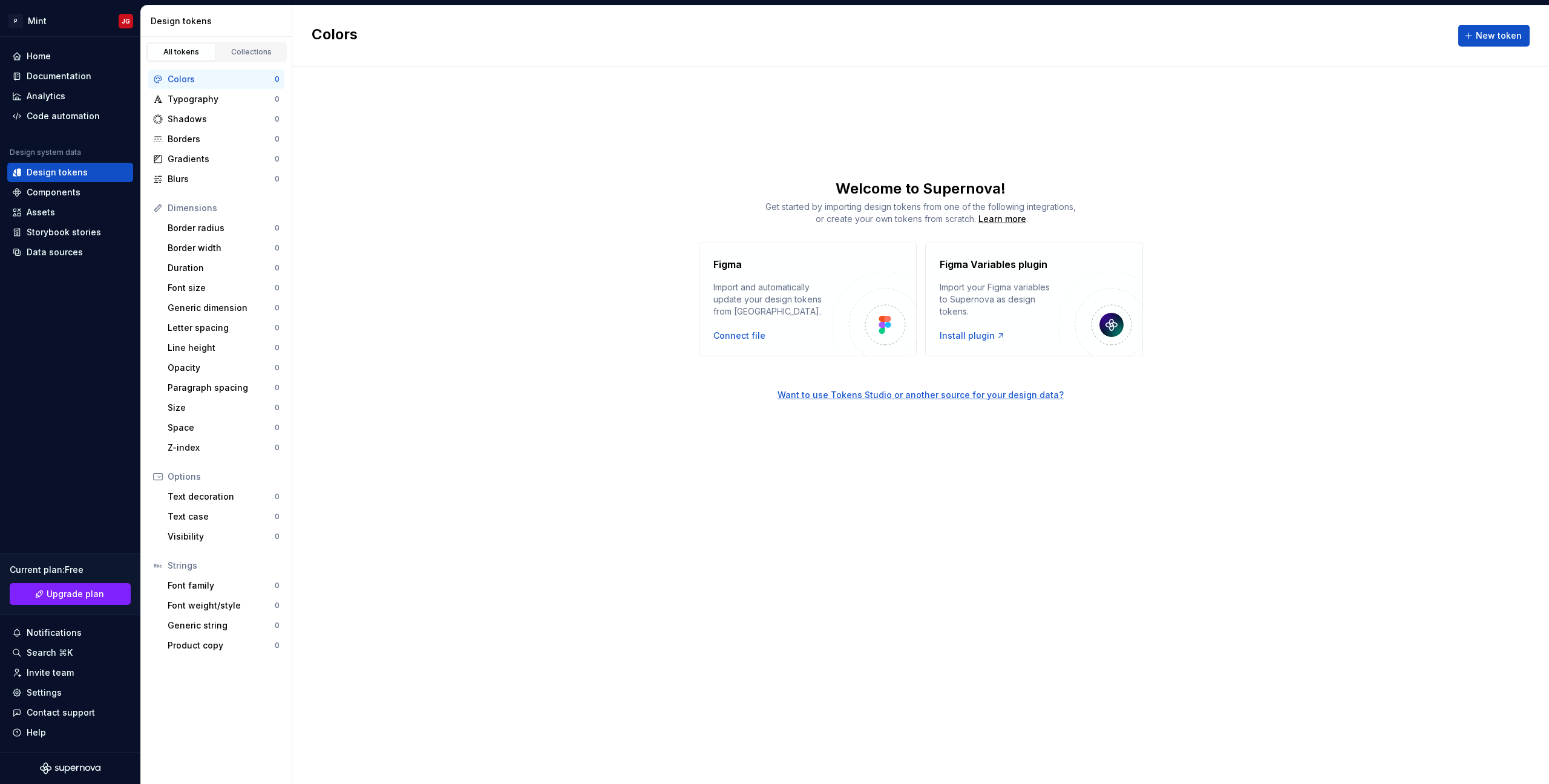
click at [816, 295] on div "Import and automatically update your design tokens from Figma." at bounding box center [773, 300] width 119 height 36
click at [747, 341] on div "Connect file" at bounding box center [739, 336] width 52 height 12
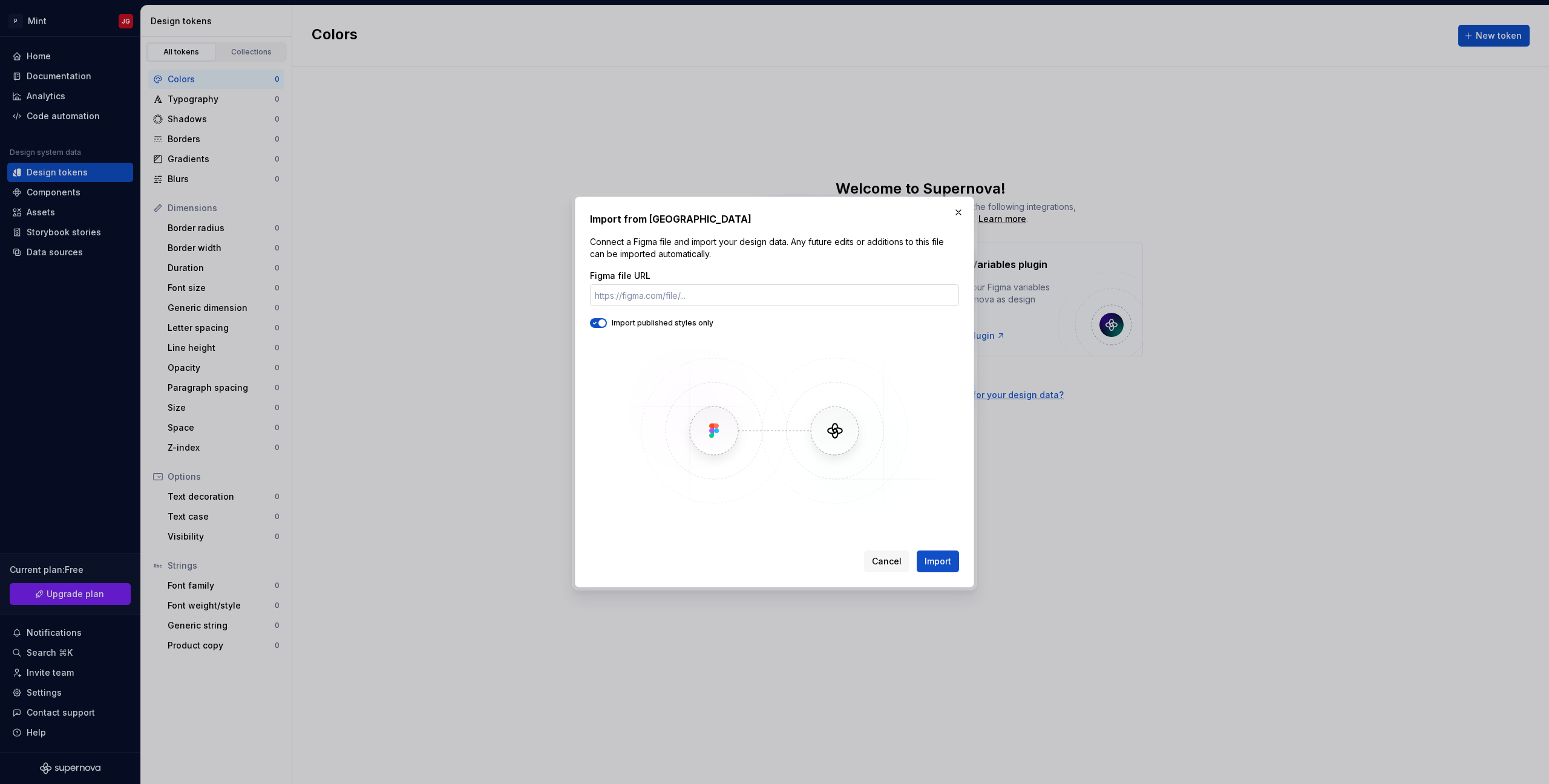
click at [743, 300] on input "Figma file URL" at bounding box center [774, 295] width 369 height 22
click at [602, 322] on span "button" at bounding box center [602, 322] width 8 height 8
click at [958, 212] on button "button" at bounding box center [958, 212] width 17 height 17
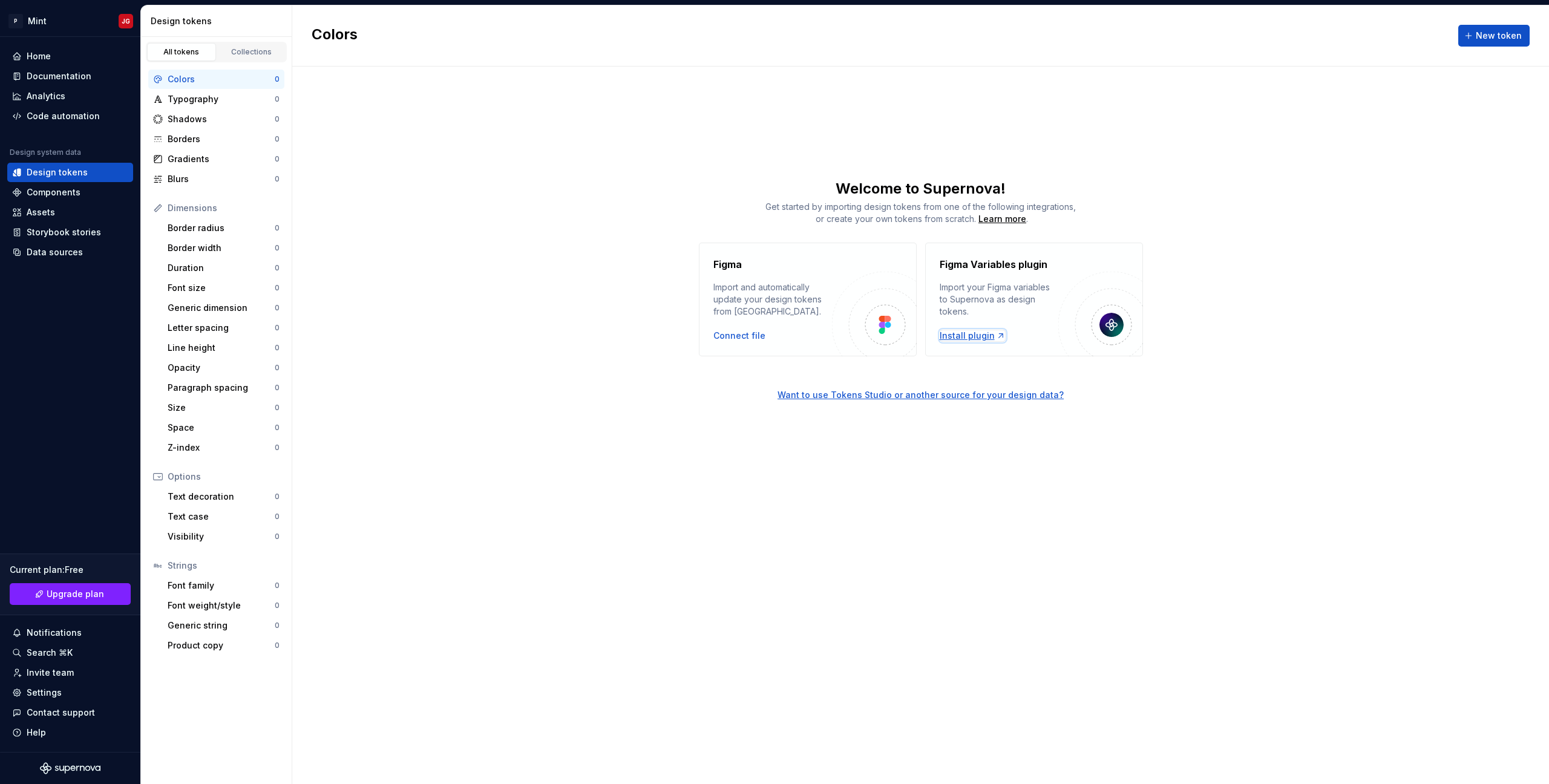
click at [975, 339] on div "Install plugin" at bounding box center [973, 336] width 66 height 12
click at [974, 166] on div "Colors New token Welcome to Supernova! Get started by importing design tokens f…" at bounding box center [920, 395] width 1257 height 779
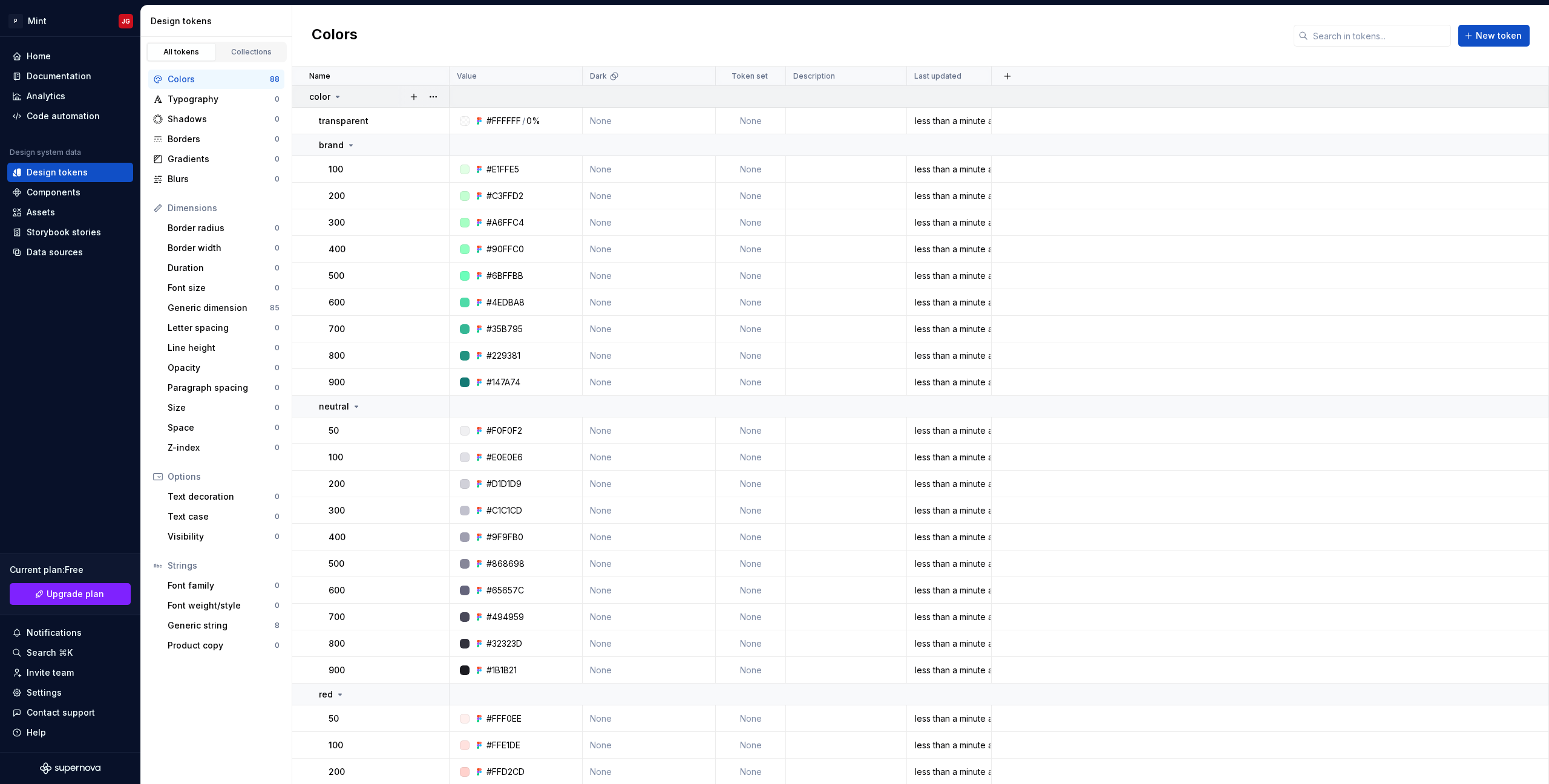
click at [336, 96] on icon at bounding box center [338, 96] width 3 height 1
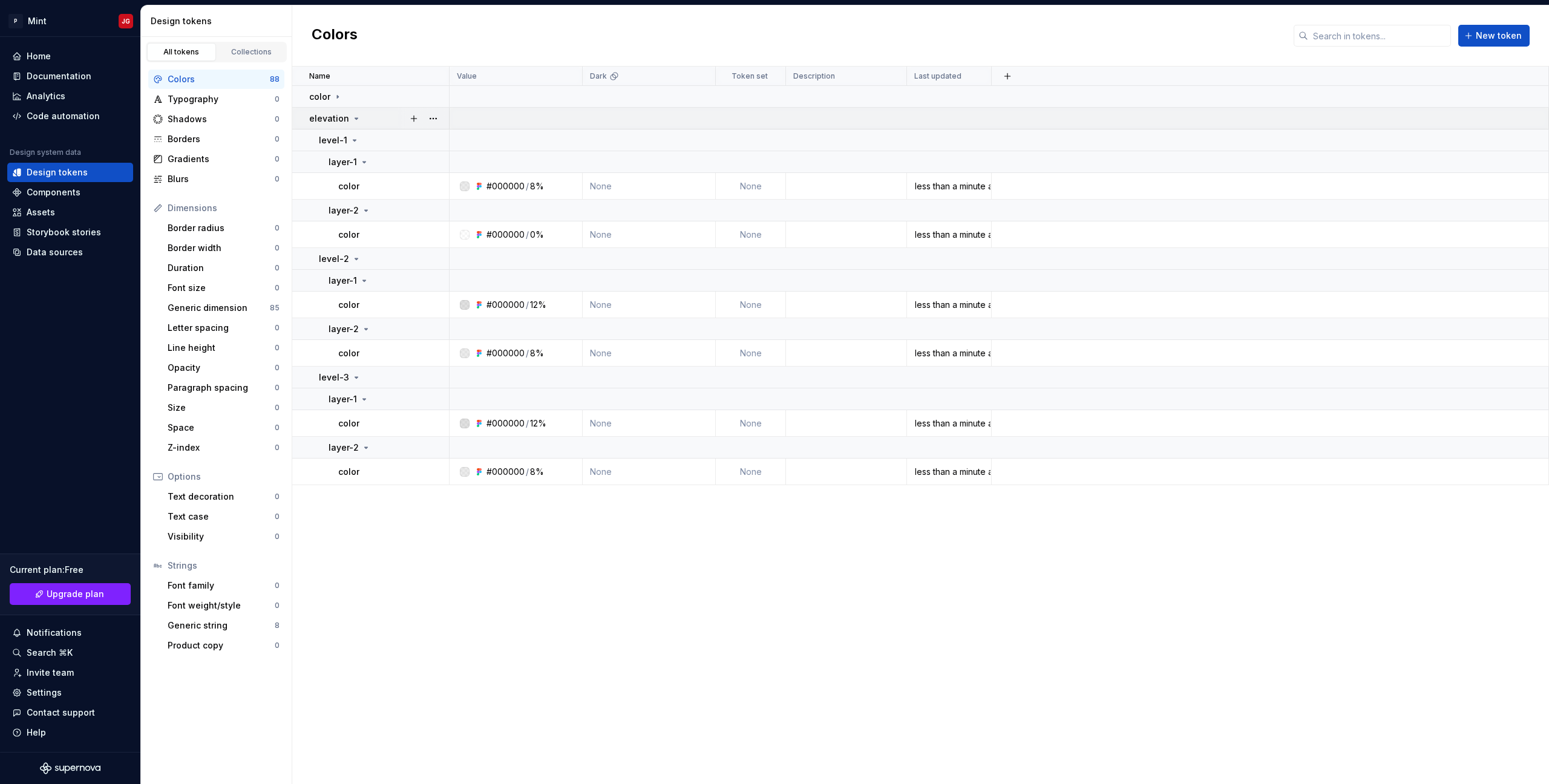
click at [352, 116] on icon at bounding box center [356, 118] width 9 height 9
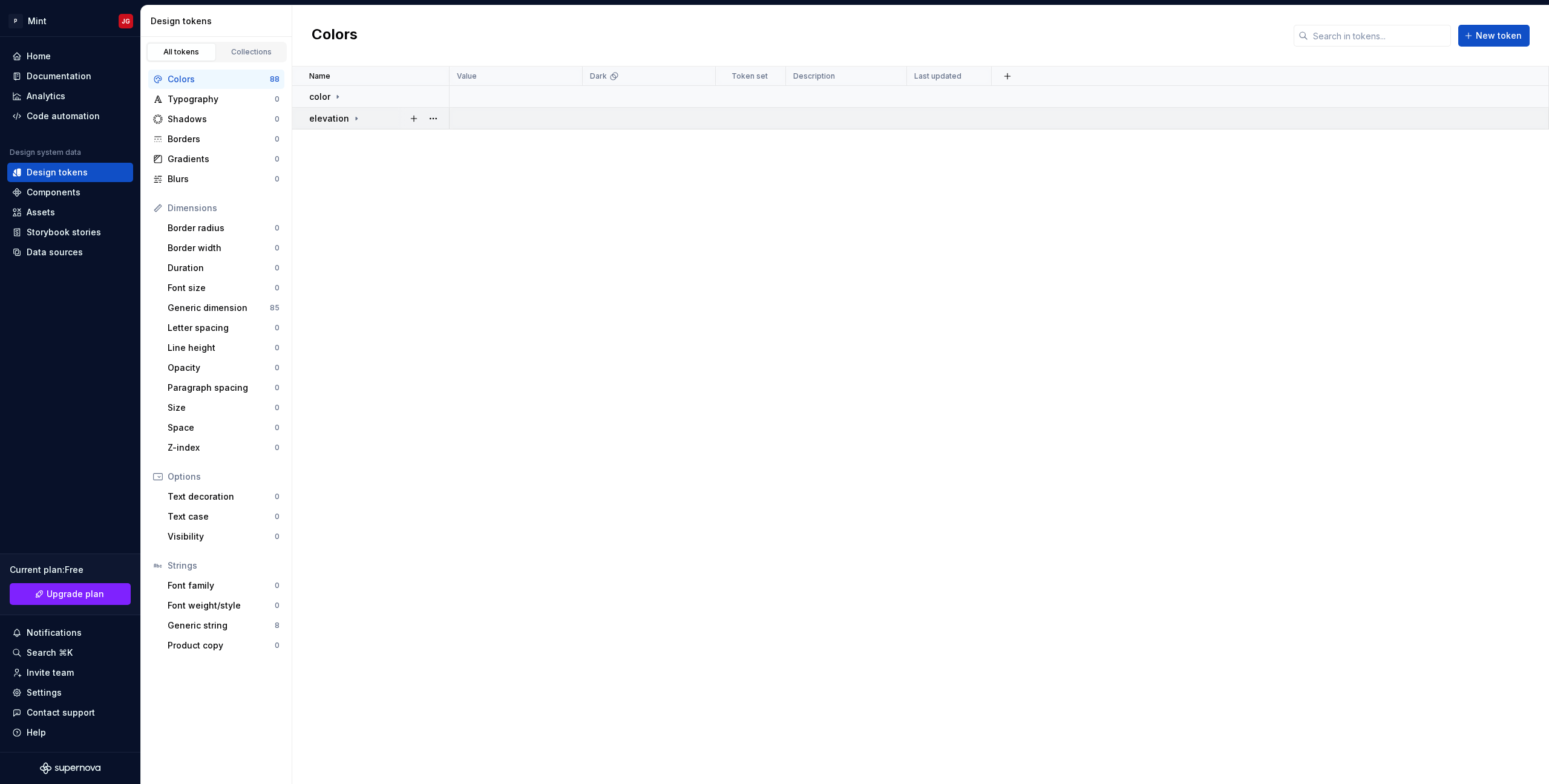
click at [351, 123] on icon at bounding box center [356, 118] width 9 height 9
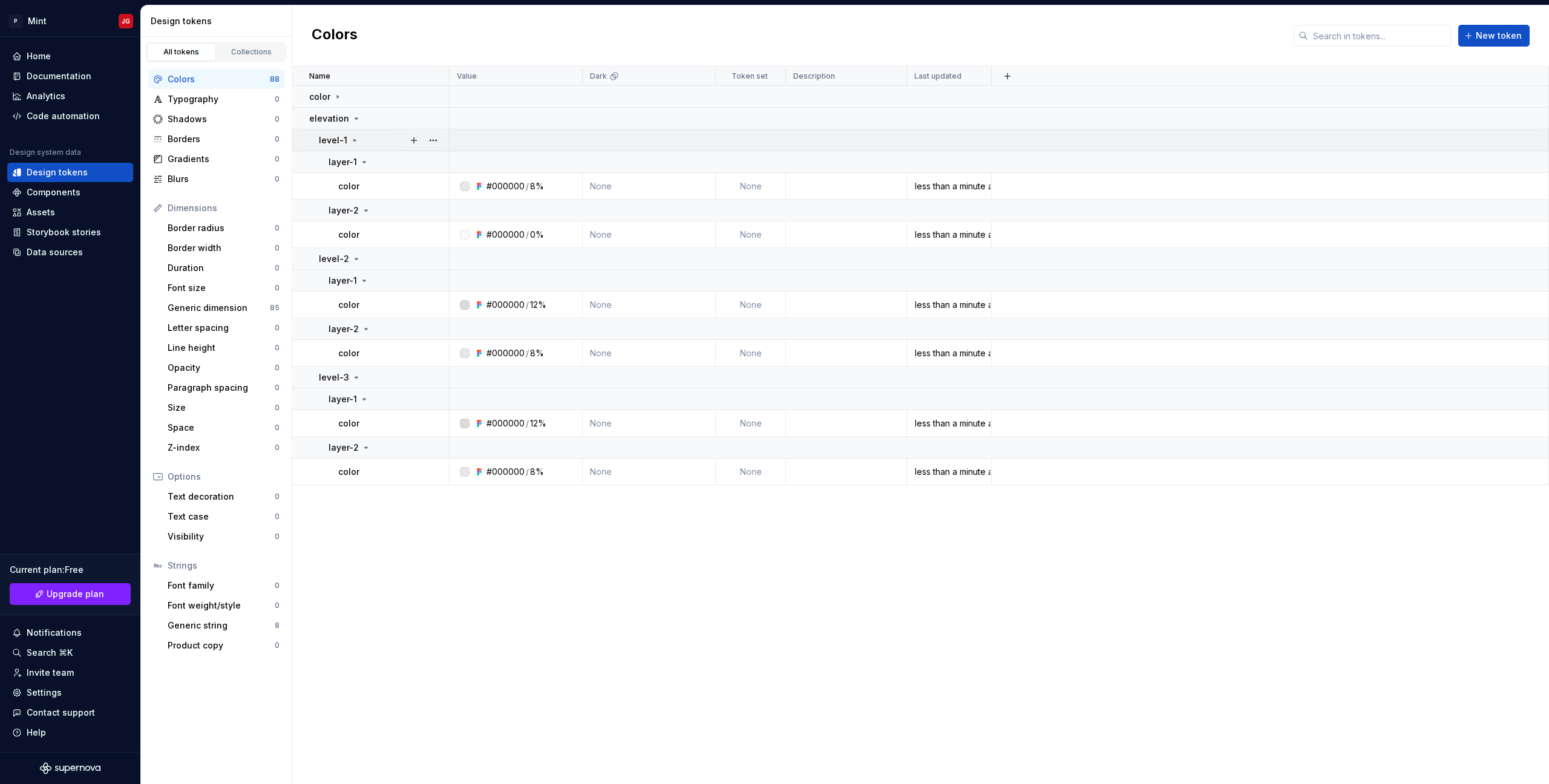
click at [356, 143] on icon at bounding box center [354, 140] width 9 height 9
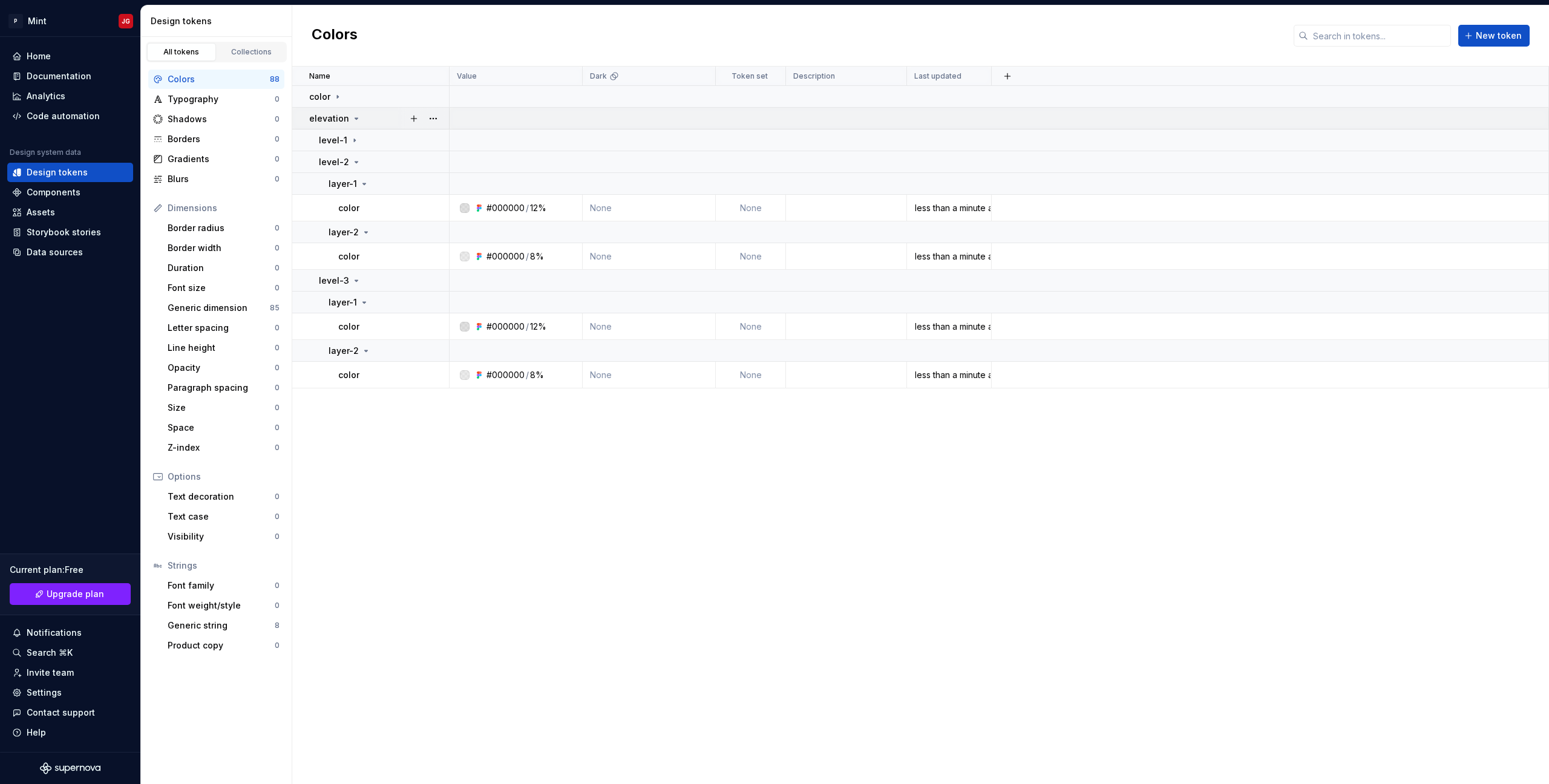
click at [349, 123] on div "elevation" at bounding box center [334, 119] width 52 height 12
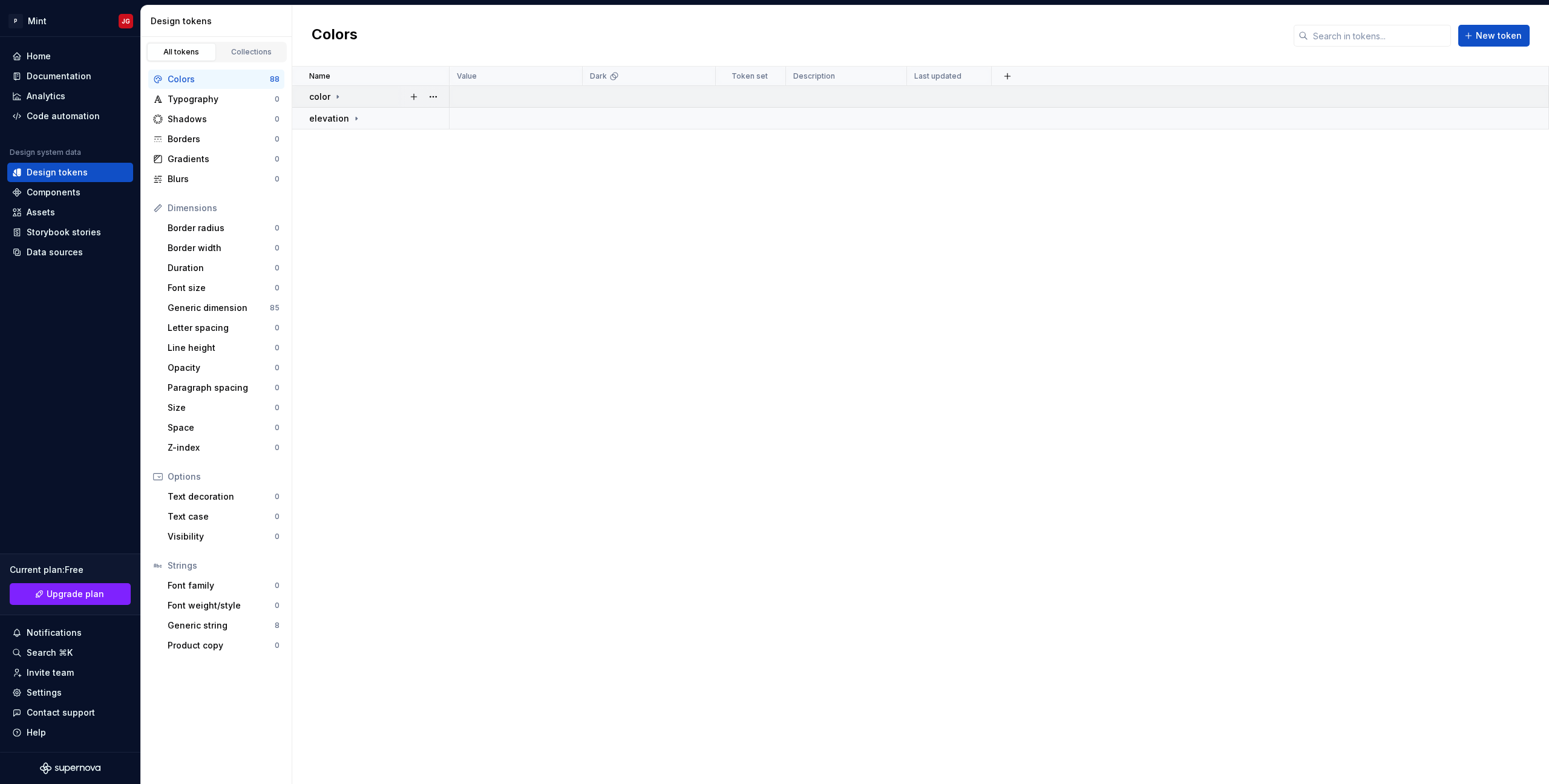
click at [334, 103] on td "color" at bounding box center [370, 97] width 157 height 22
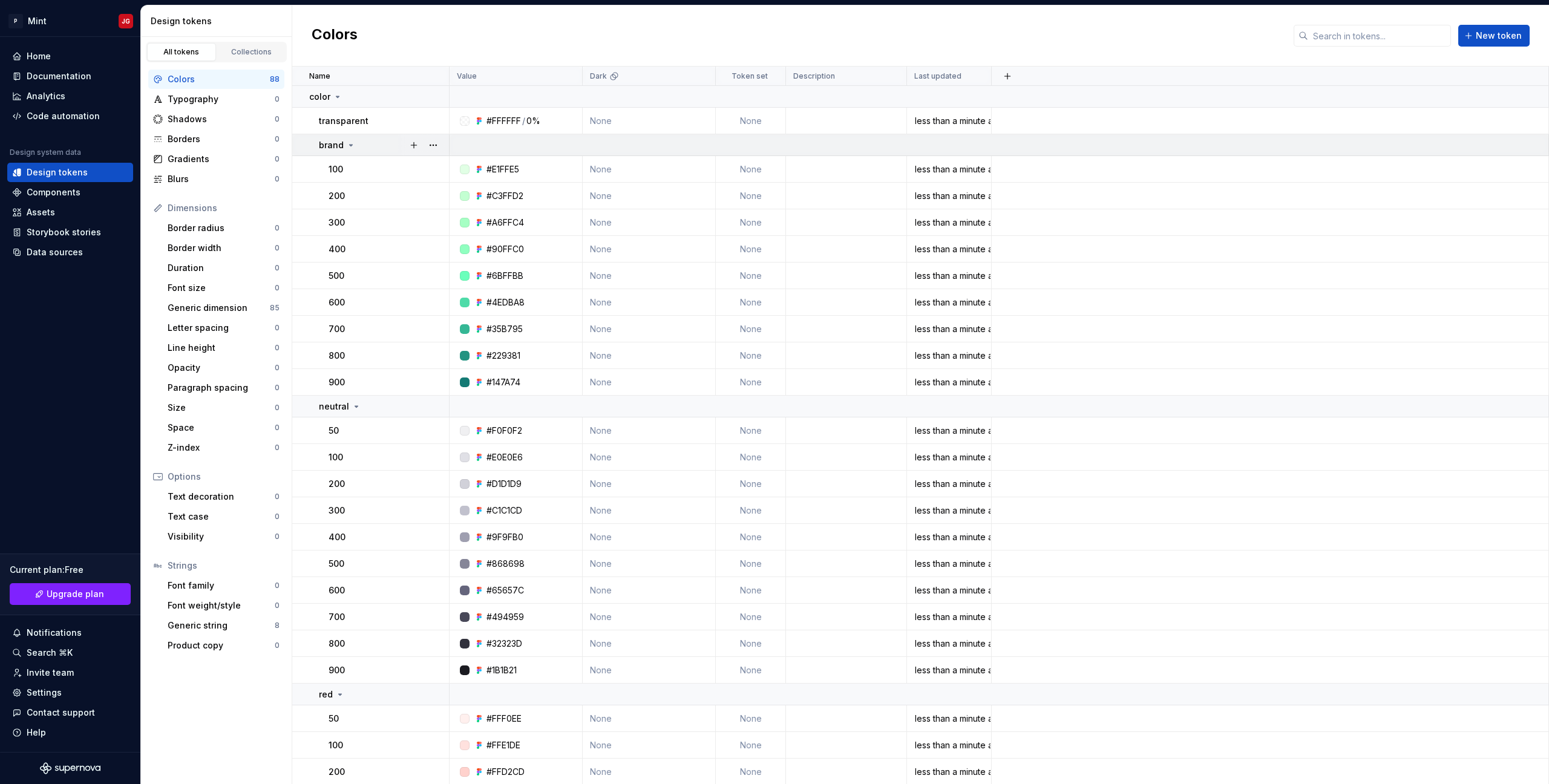
click at [351, 146] on icon at bounding box center [351, 144] width 3 height 1
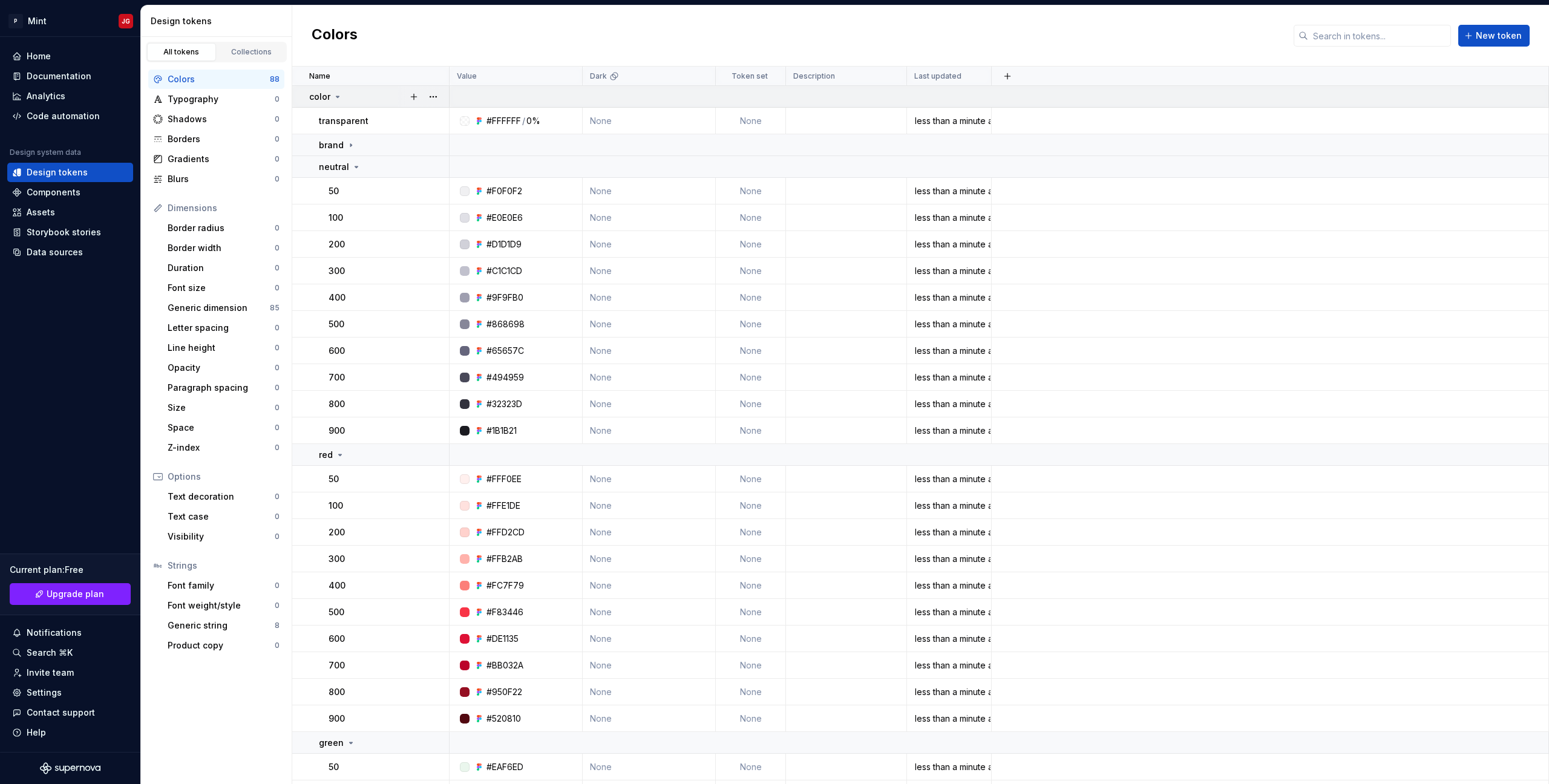
click at [337, 94] on icon at bounding box center [337, 96] width 9 height 9
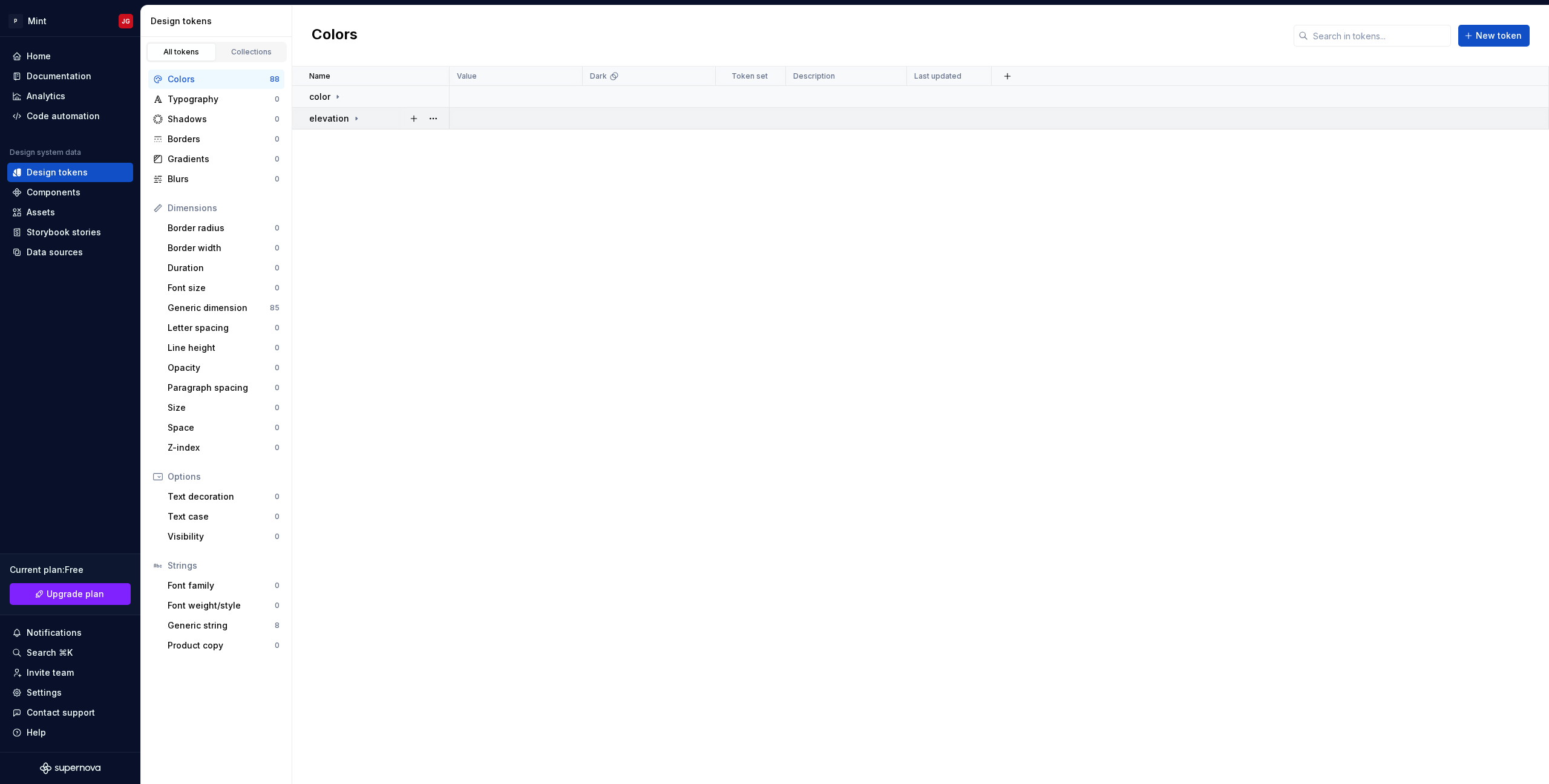
click at [338, 120] on p "elevation" at bounding box center [328, 119] width 40 height 12
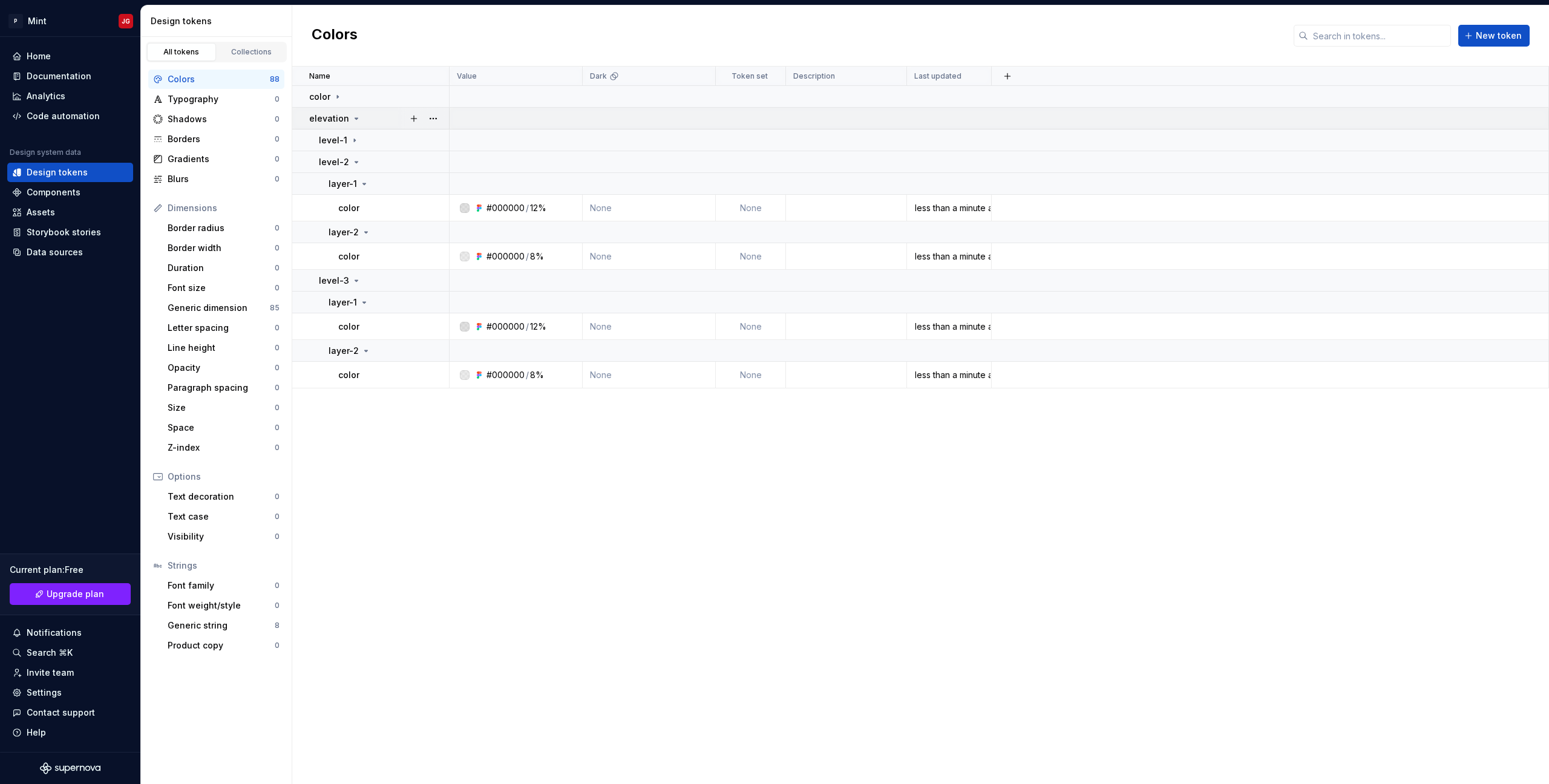
click at [347, 120] on div "elevation" at bounding box center [334, 119] width 52 height 12
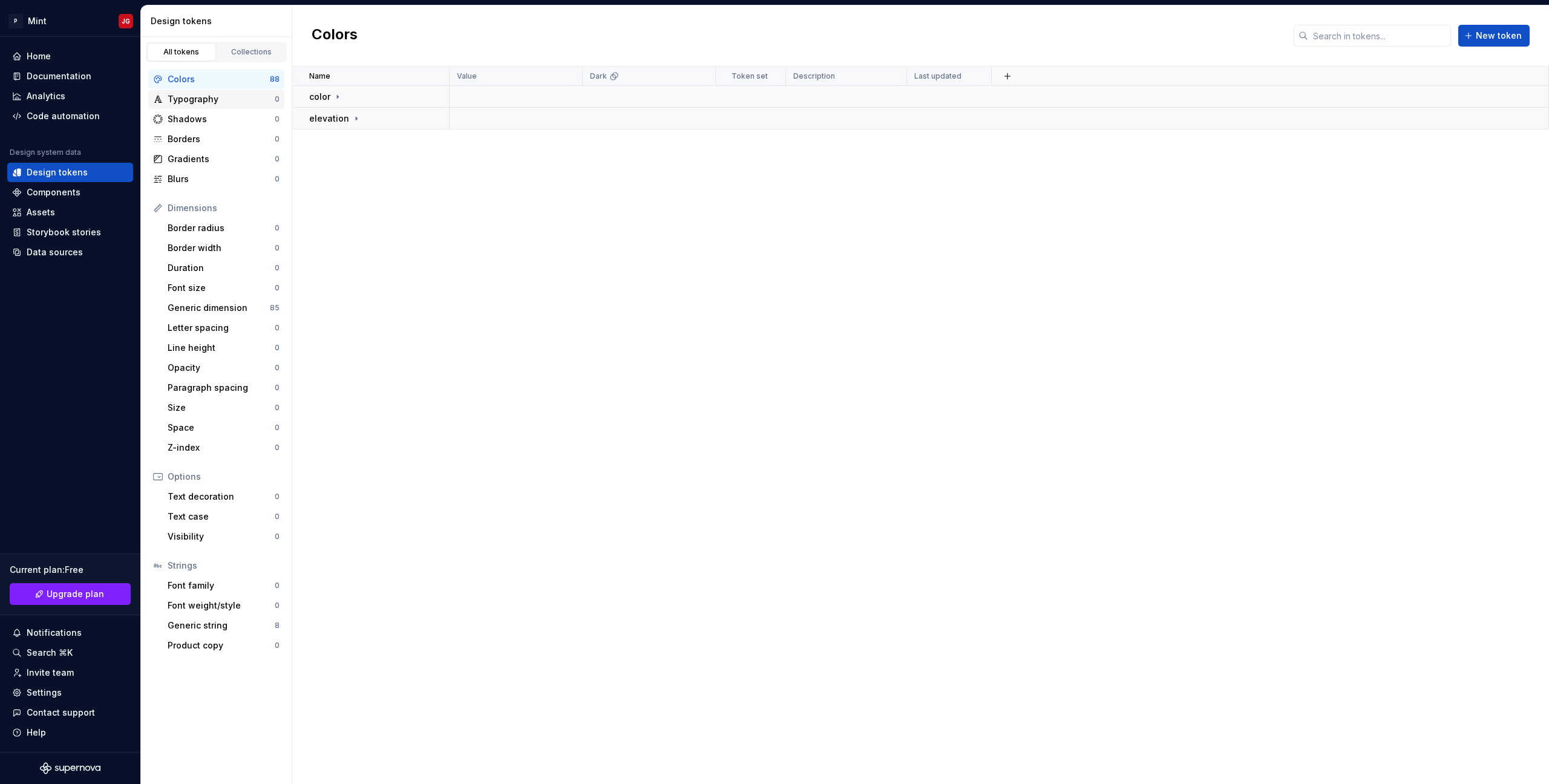
click at [235, 95] on div "Typography" at bounding box center [221, 99] width 107 height 12
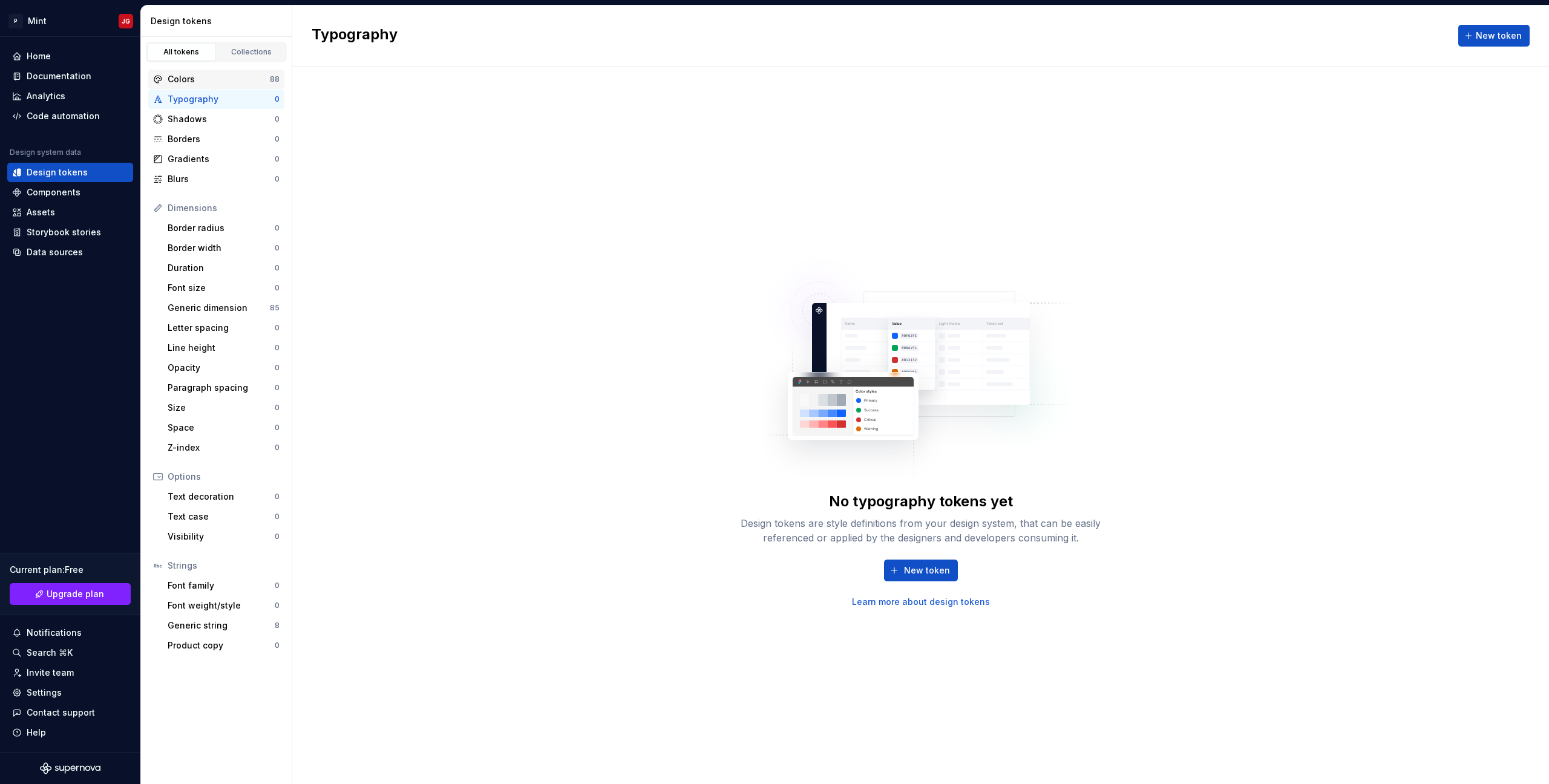
click at [238, 79] on div "Colors" at bounding box center [218, 79] width 102 height 12
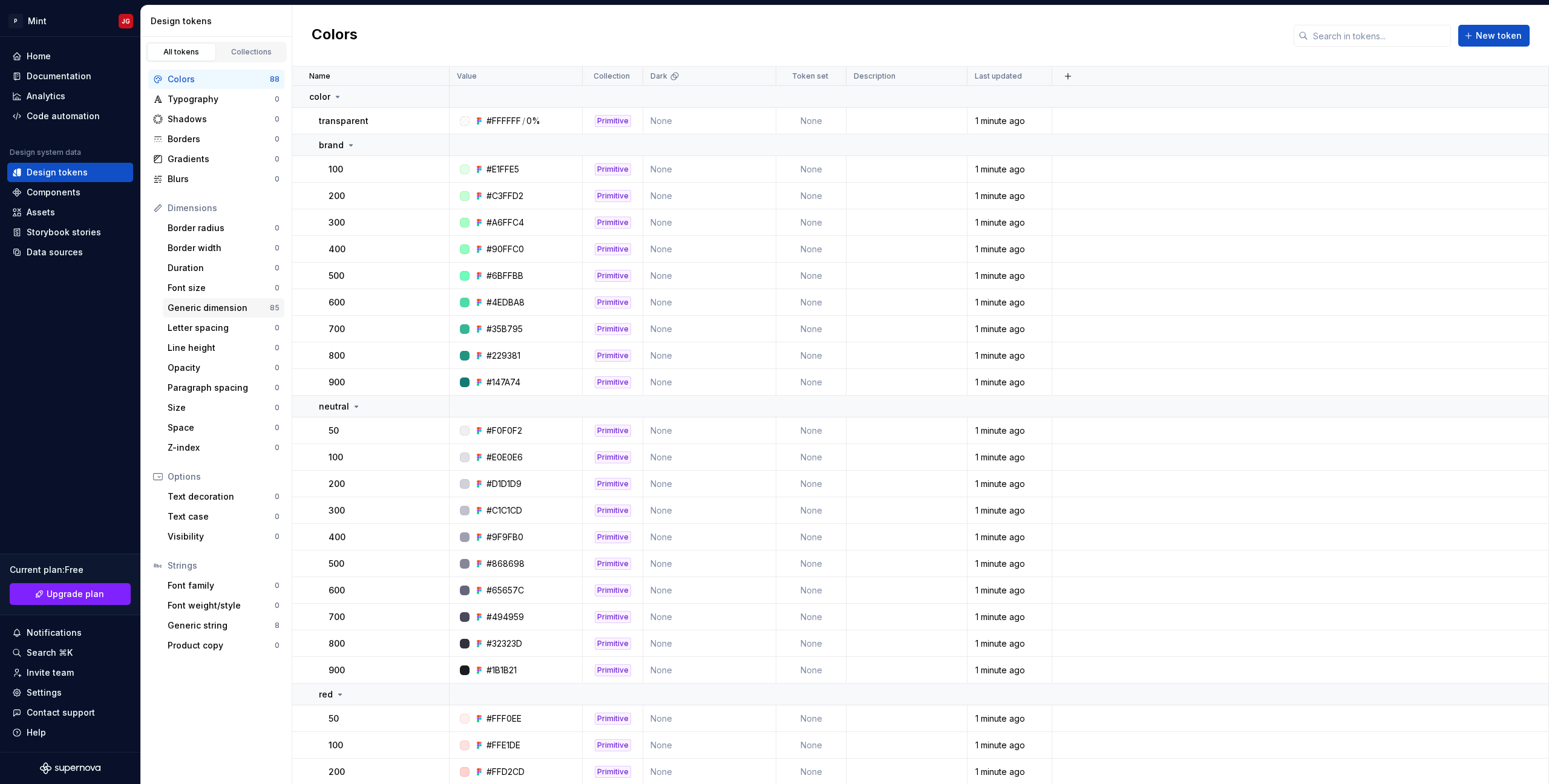
click at [208, 304] on div "Generic dimension" at bounding box center [218, 308] width 102 height 12
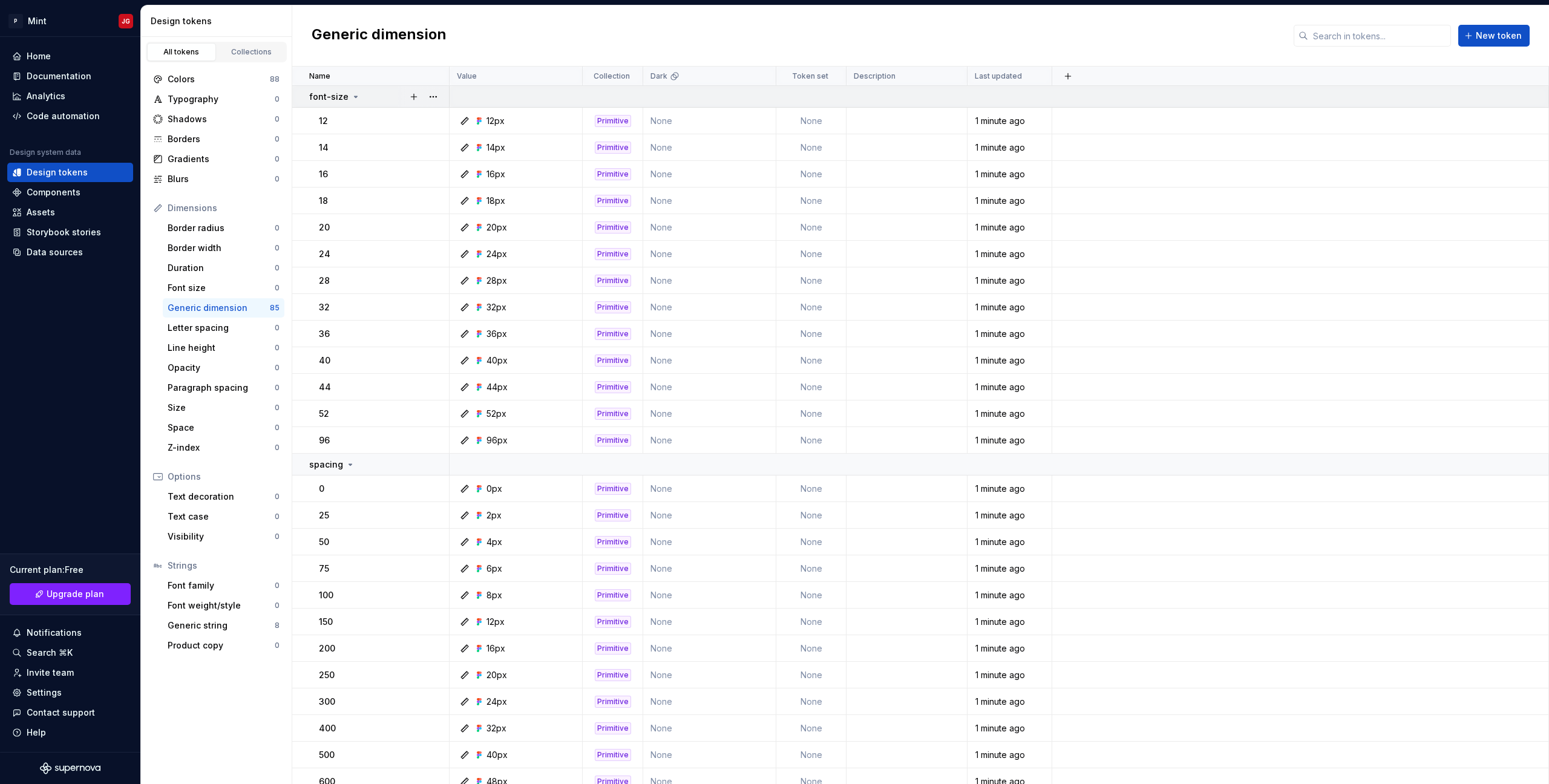
click at [344, 94] on p "font-size" at bounding box center [328, 97] width 39 height 12
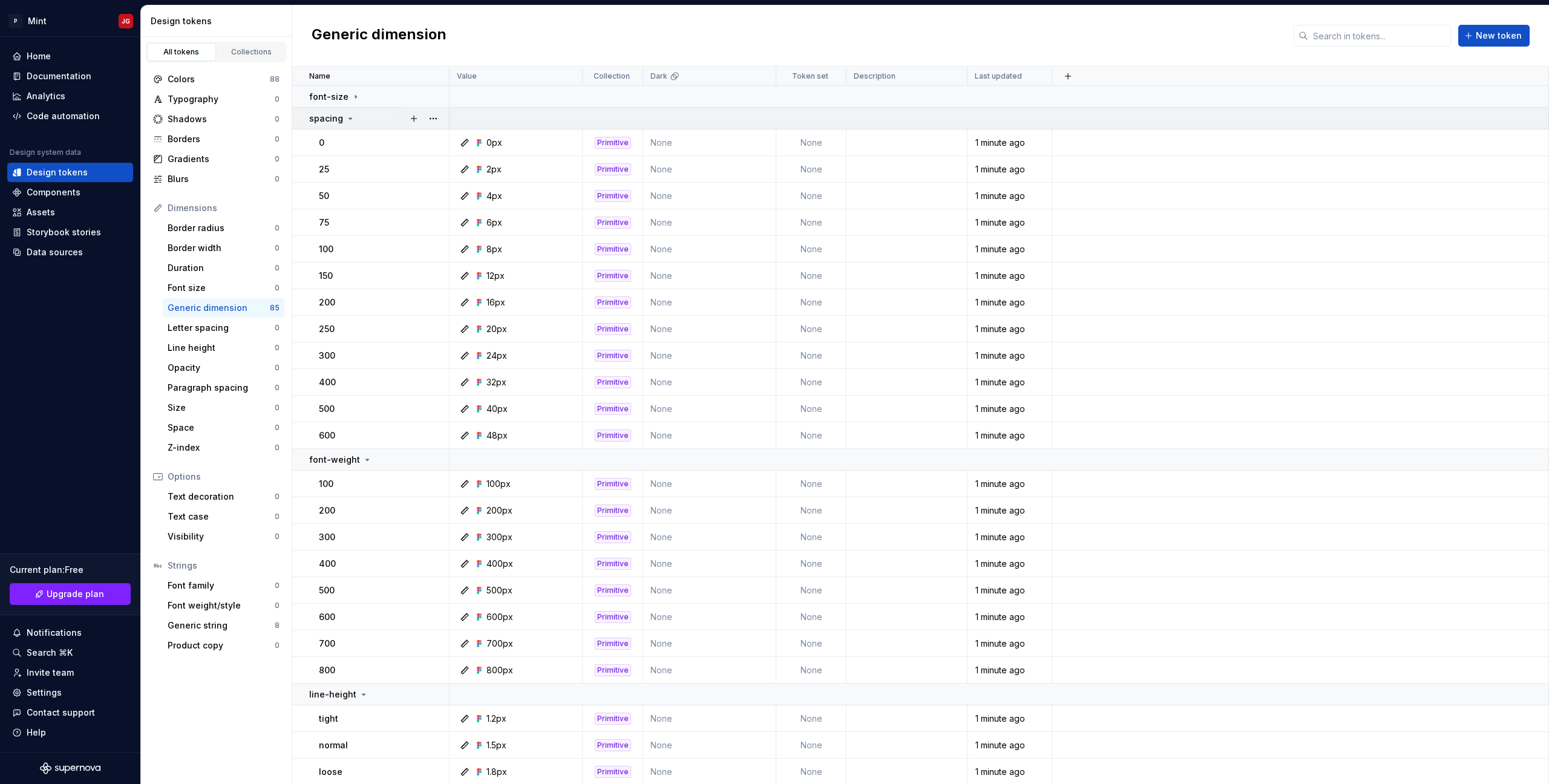
click at [344, 117] on div "spacing" at bounding box center [332, 119] width 46 height 12
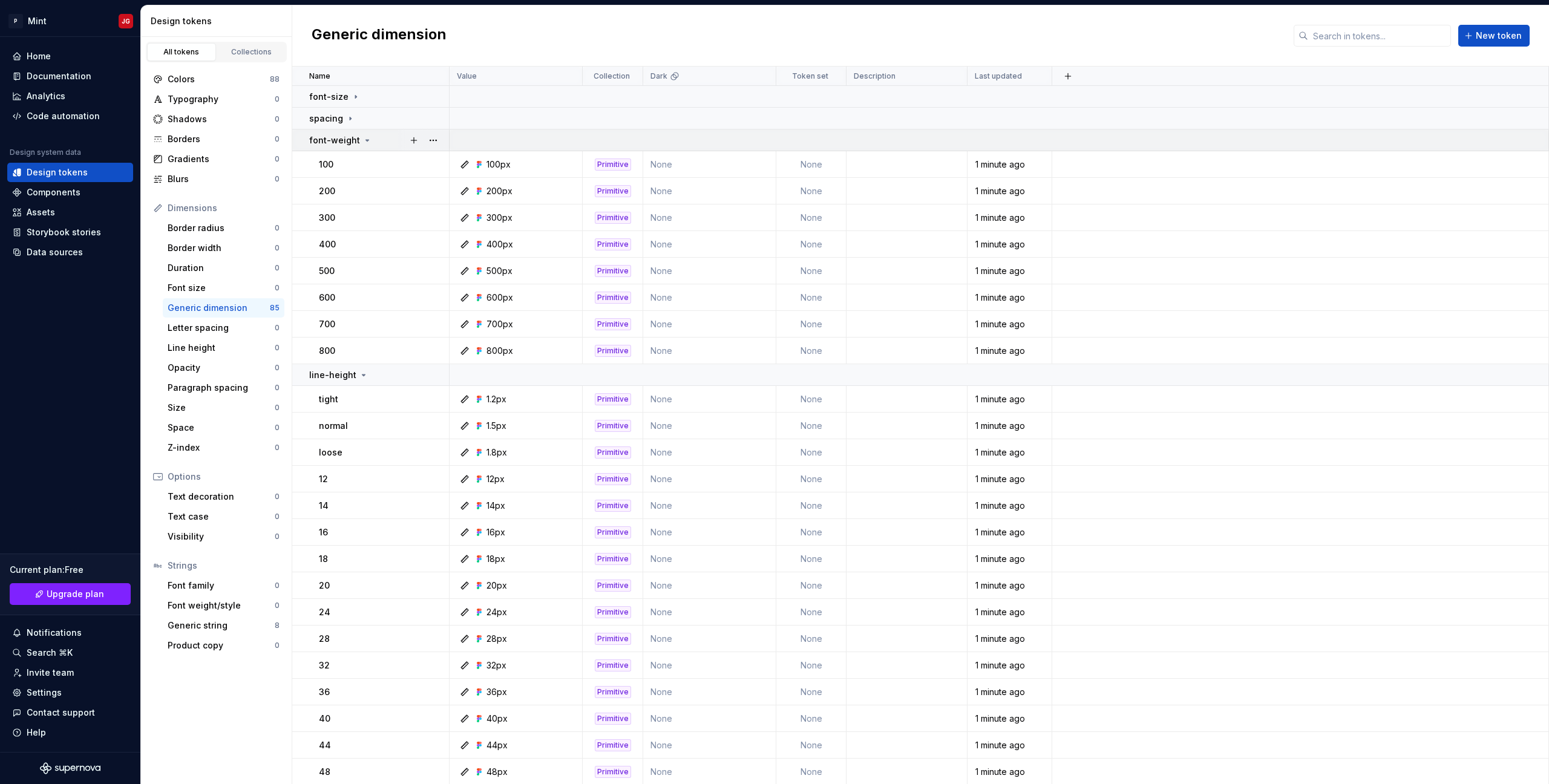
click at [349, 139] on p "font-weight" at bounding box center [334, 140] width 51 height 12
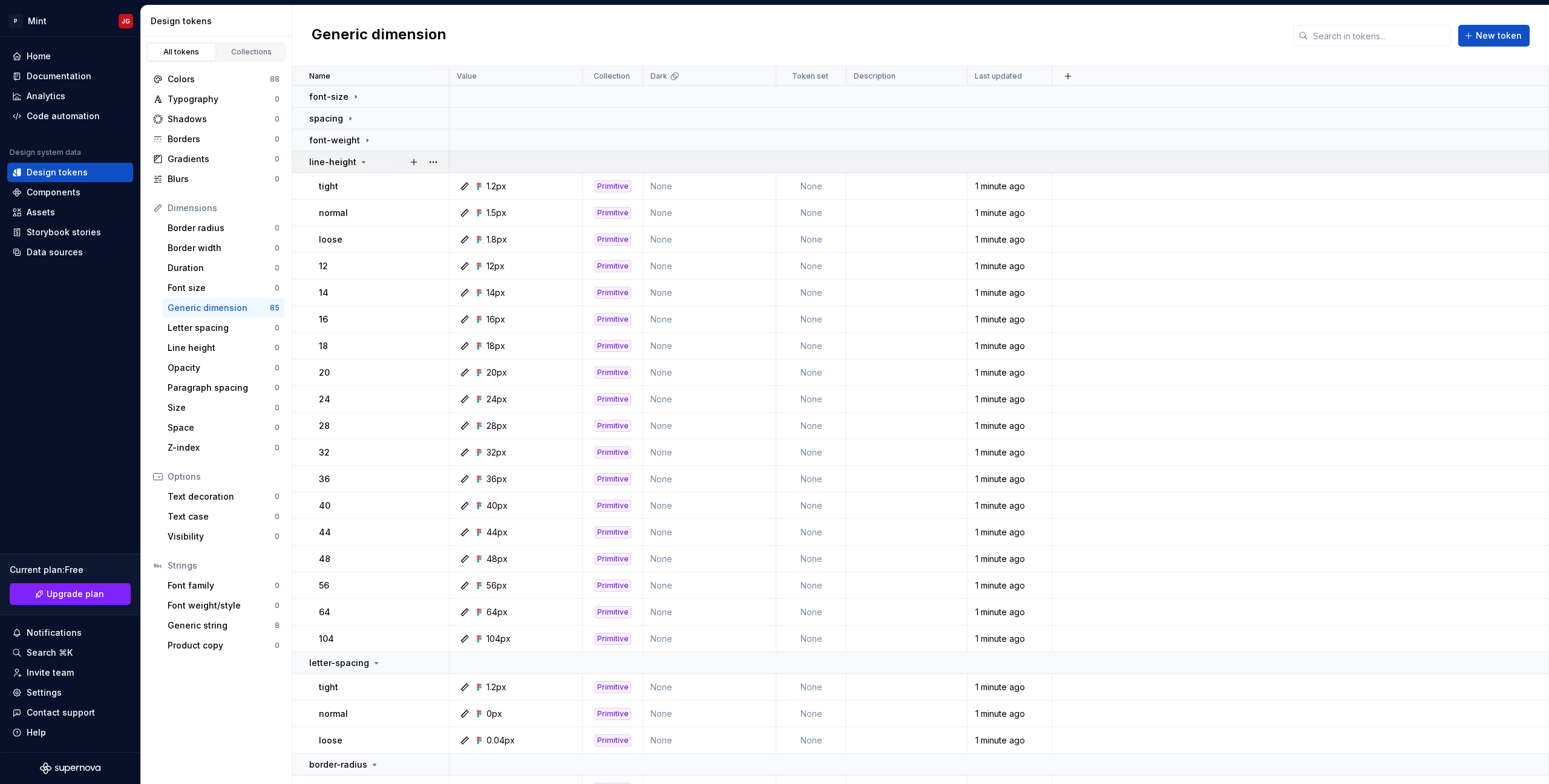
click at [351, 159] on p "line-height" at bounding box center [333, 162] width 48 height 12
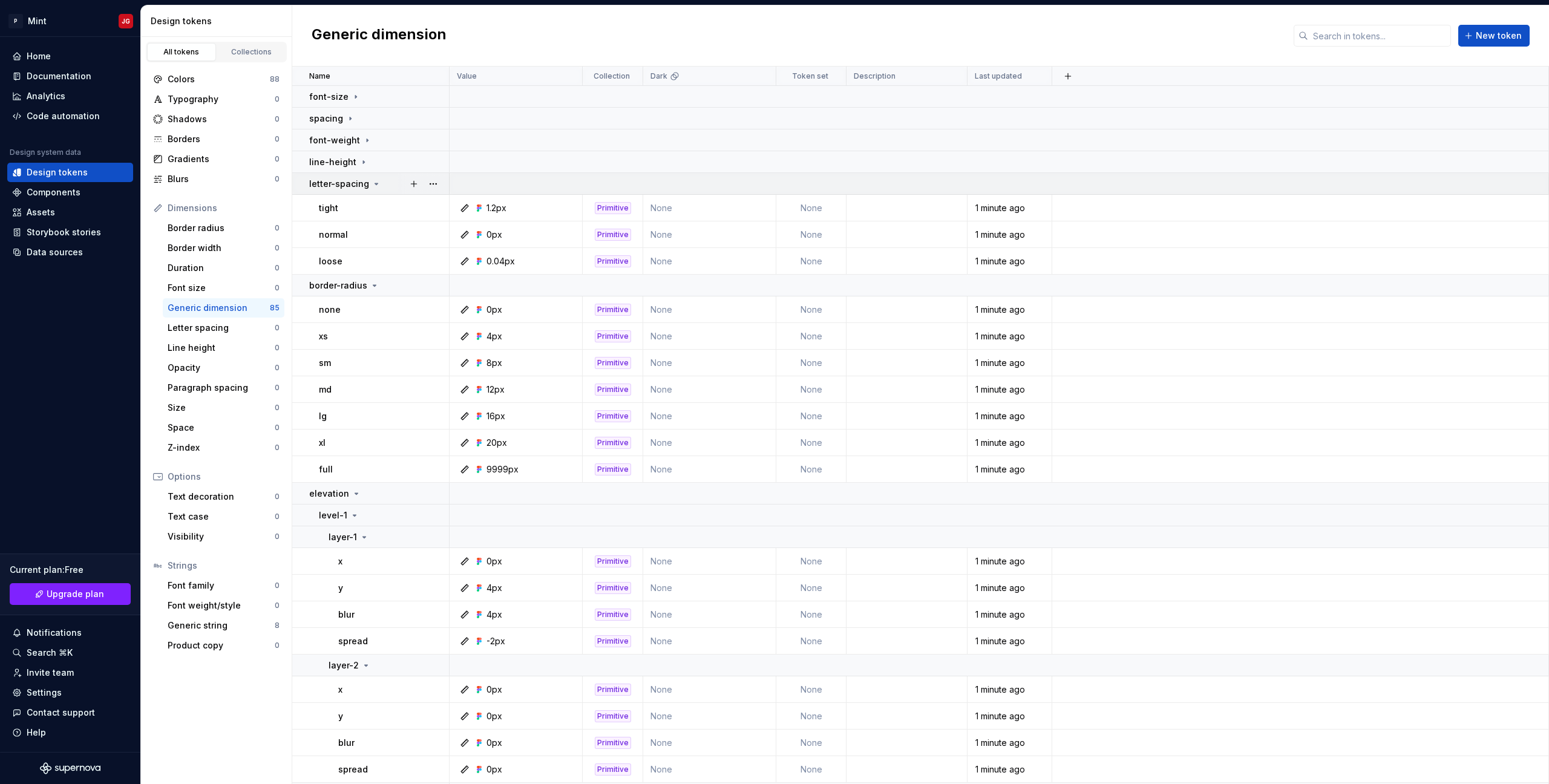
click at [351, 178] on p "letter-spacing" at bounding box center [339, 184] width 60 height 12
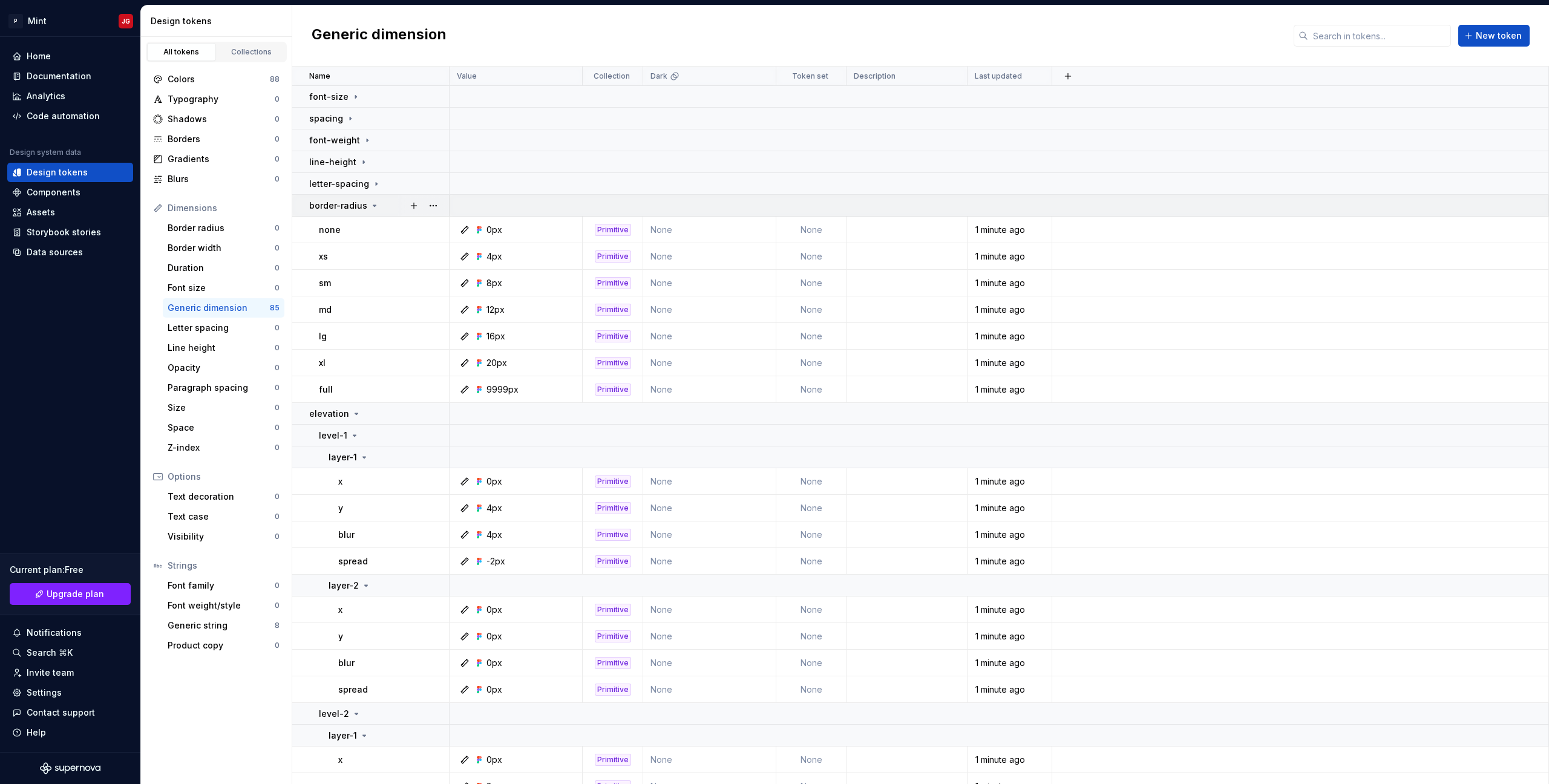
click at [354, 205] on p "border-radius" at bounding box center [338, 205] width 58 height 12
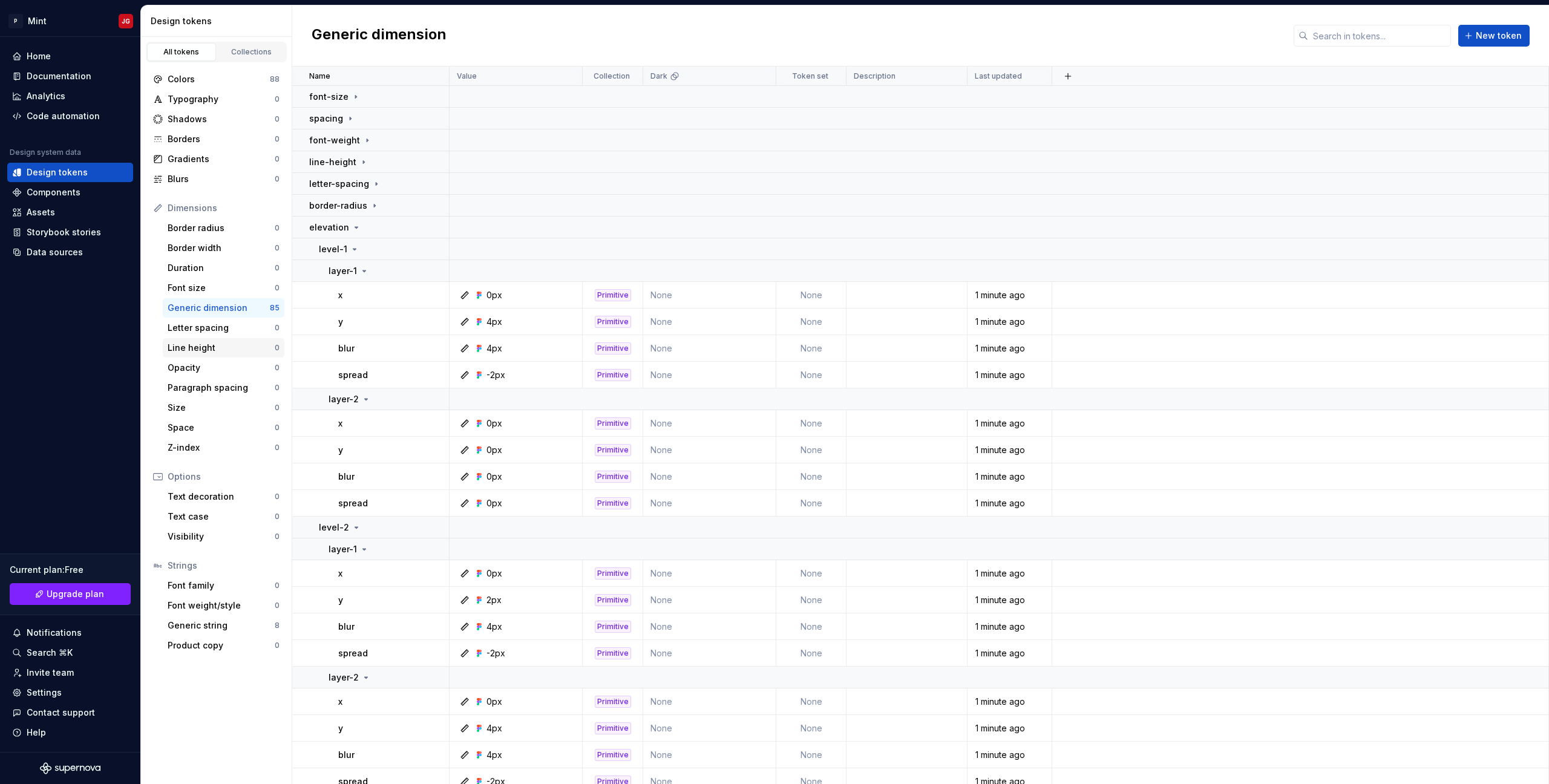
click at [230, 348] on div "Line height" at bounding box center [221, 348] width 107 height 12
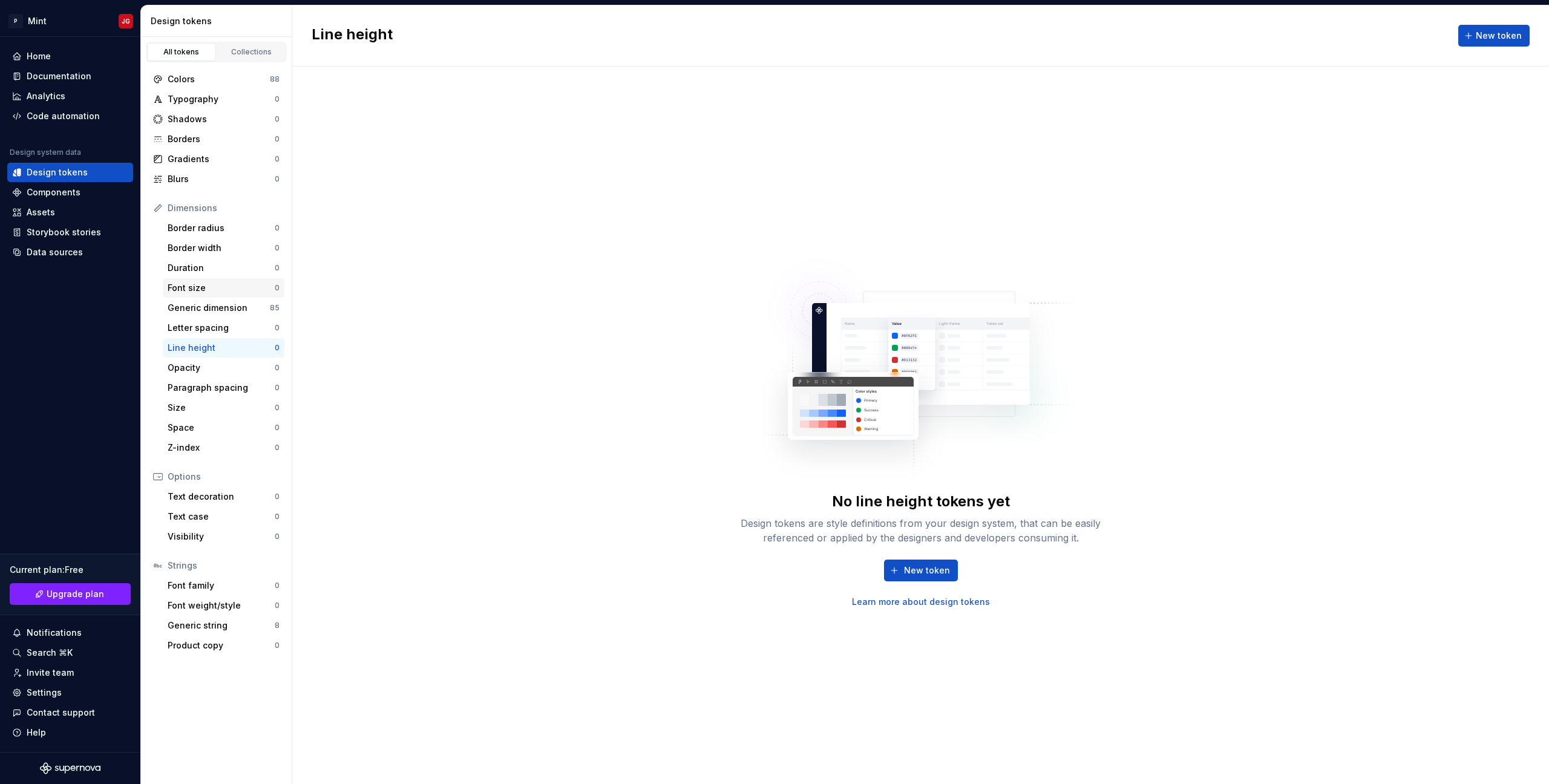
click at [221, 286] on div "Font size" at bounding box center [221, 288] width 107 height 12
click at [218, 311] on div "Generic dimension" at bounding box center [218, 308] width 102 height 12
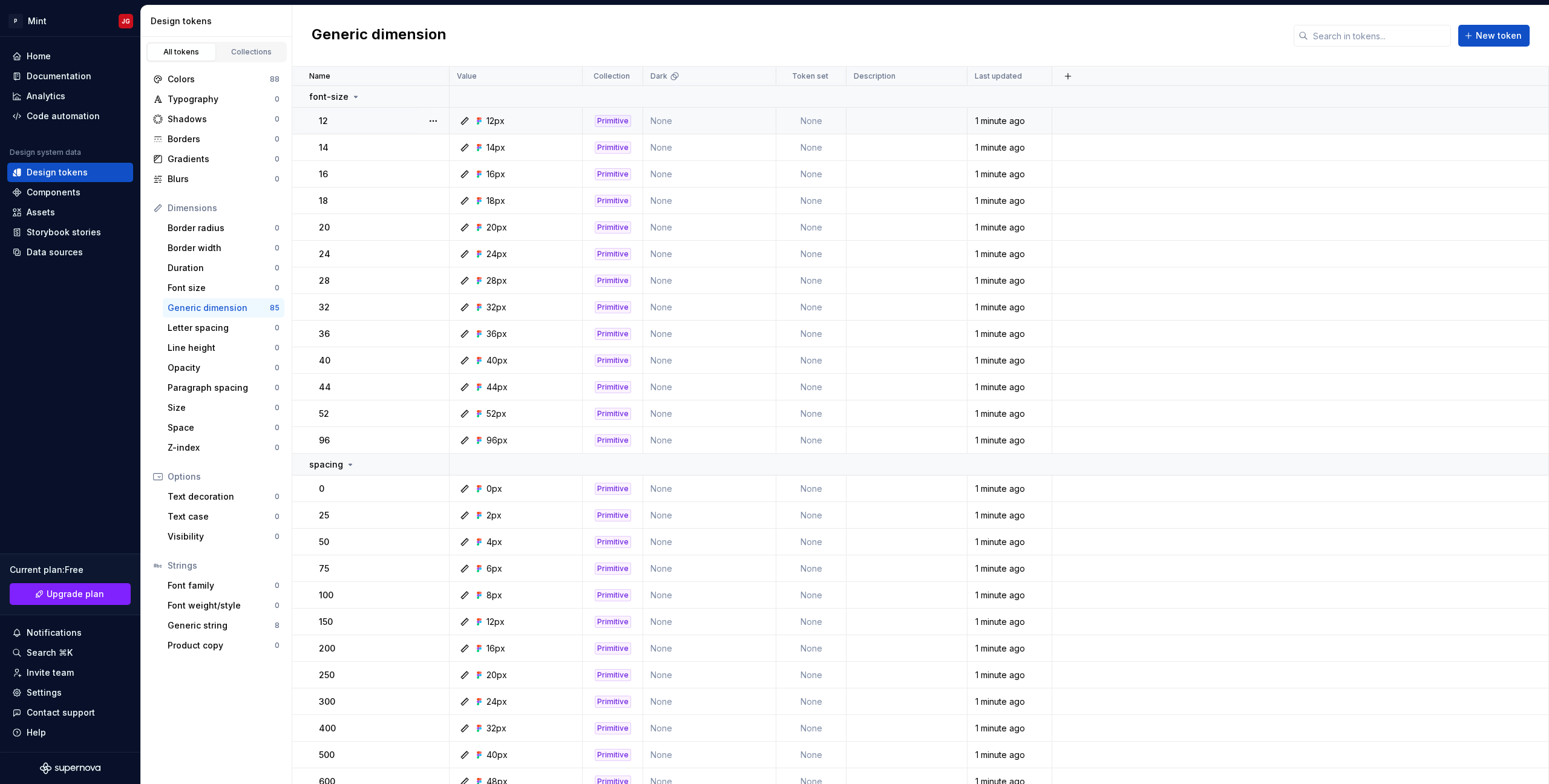
click at [382, 121] on div "12" at bounding box center [384, 120] width 130 height 12
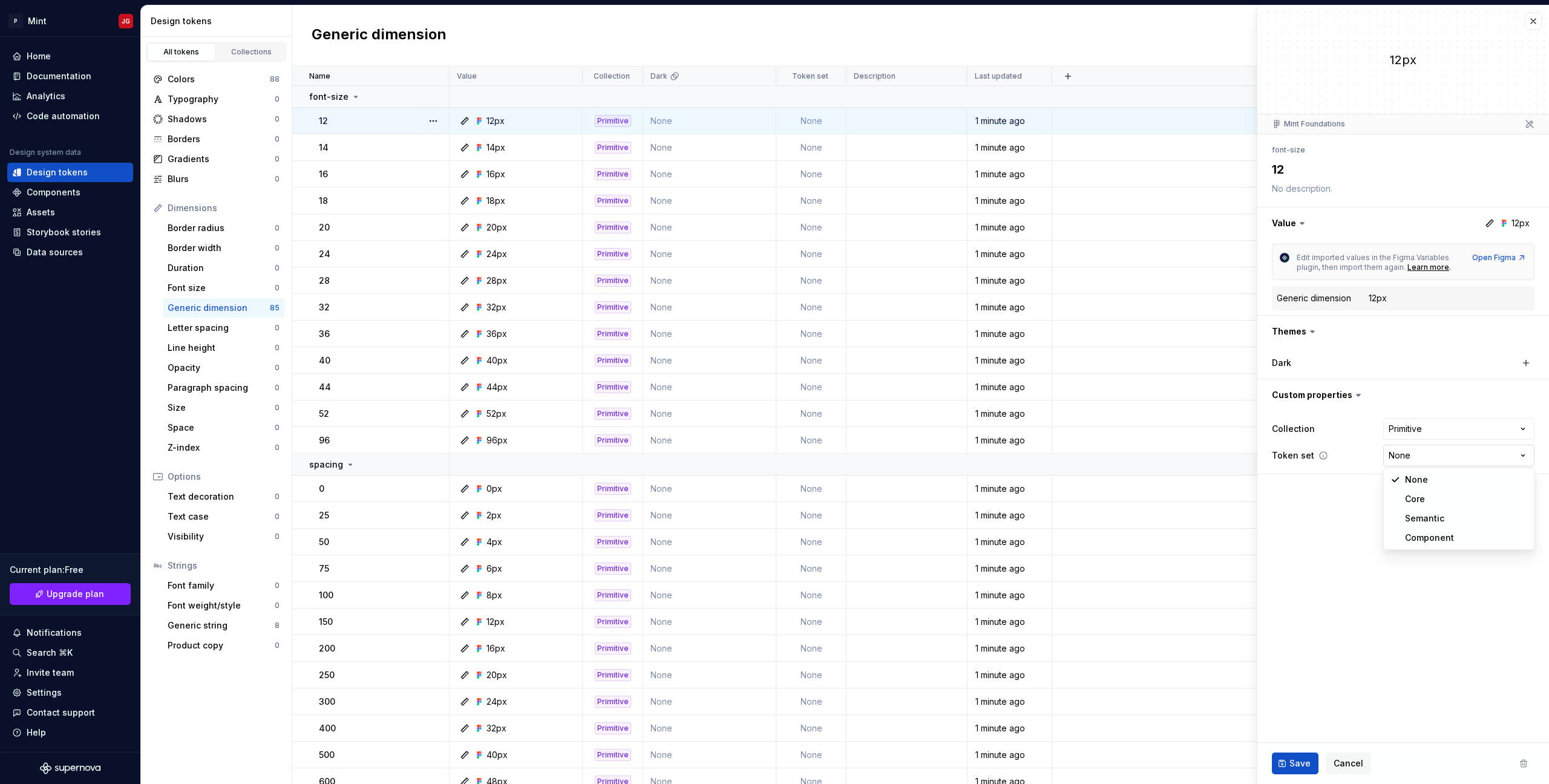
click at [1433, 465] on html "P Mint JG Home Documentation Analytics Code automation Design system data Desig…" at bounding box center [774, 392] width 1549 height 784
click at [1381, 496] on html "P Mint JG Home Documentation Analytics Code automation Design system data Desig…" at bounding box center [774, 392] width 1549 height 784
click at [1422, 458] on html "P Mint JG Home Documentation Analytics Code automation Design system data Desig…" at bounding box center [774, 392] width 1549 height 784
click at [1356, 488] on html "P Mint JG Home Documentation Analytics Code automation Design system data Desig…" at bounding box center [774, 392] width 1549 height 784
click at [1529, 123] on icon at bounding box center [1529, 123] width 9 height 9
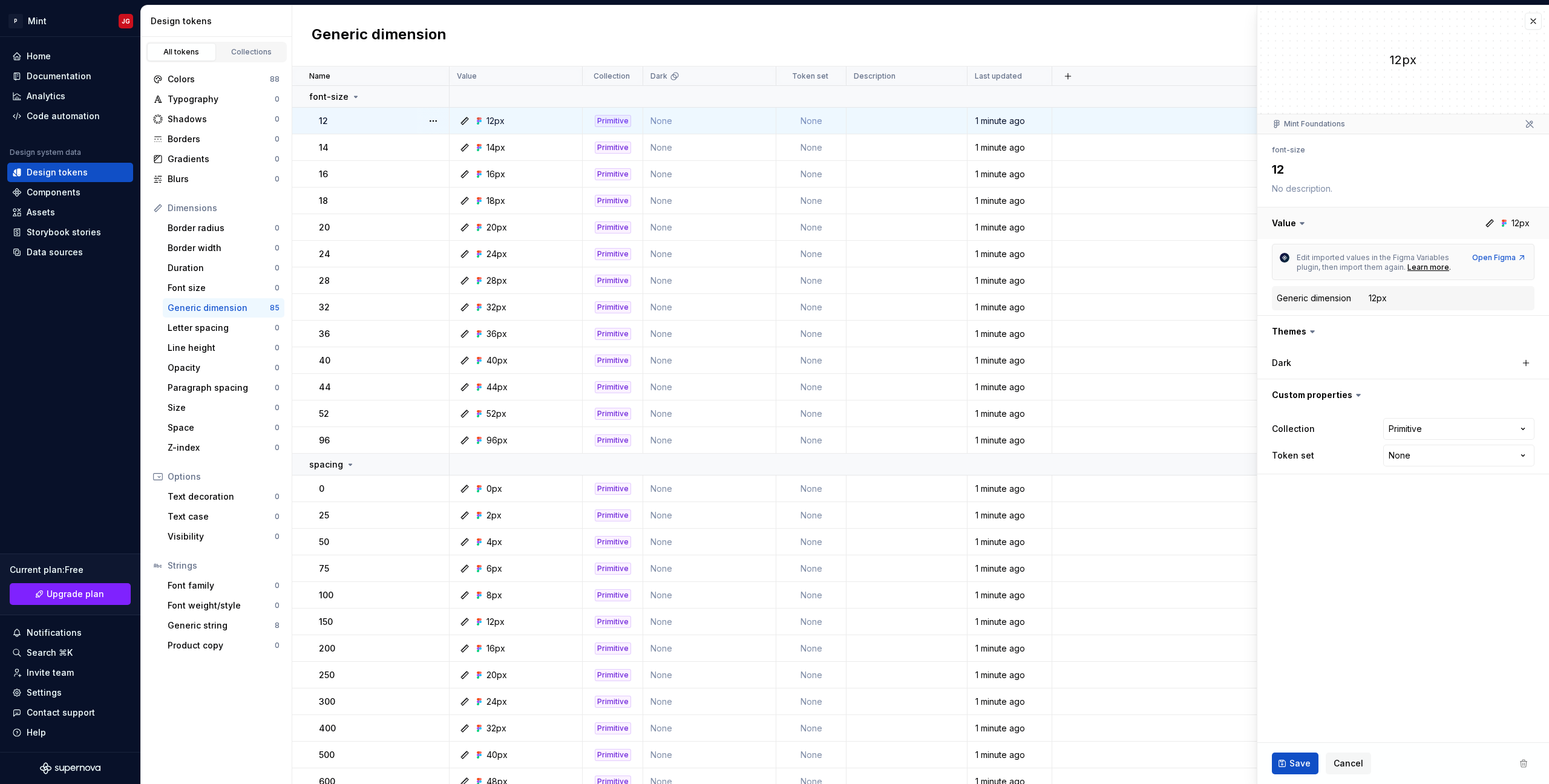
click at [1513, 227] on button "button" at bounding box center [1403, 223] width 292 height 31
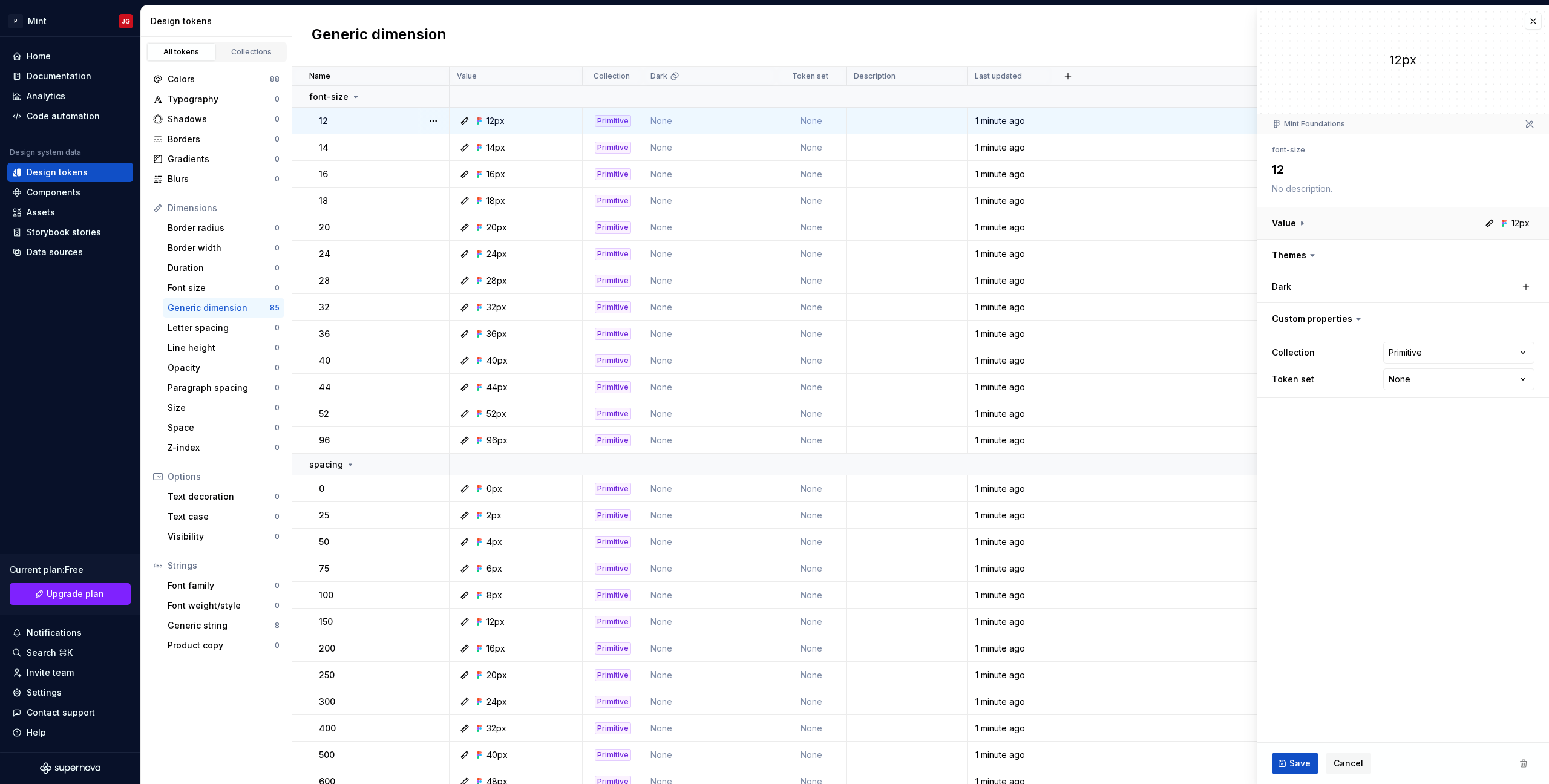
click at [1513, 227] on button "button" at bounding box center [1403, 223] width 292 height 31
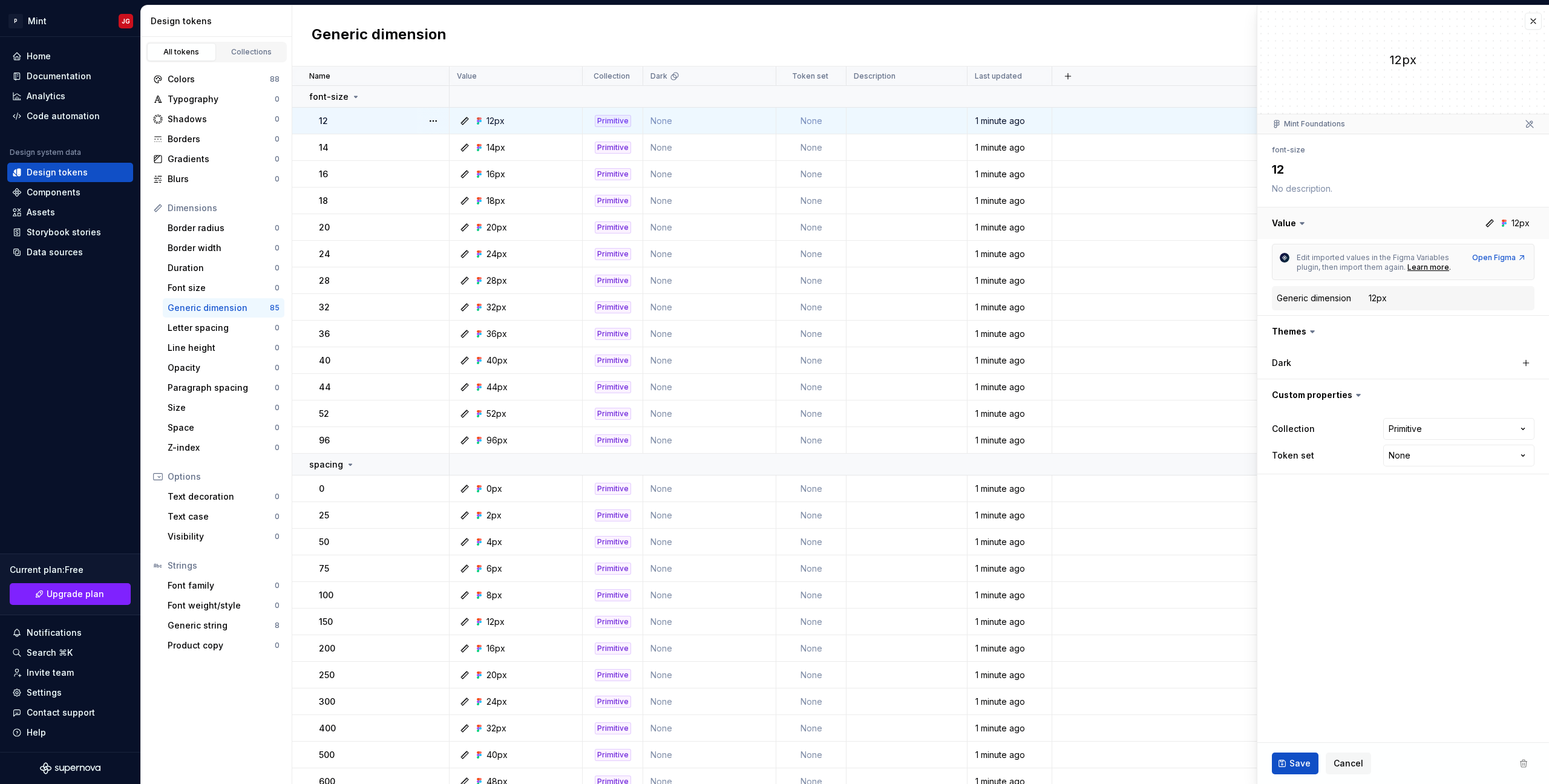
click at [1406, 231] on button "button" at bounding box center [1403, 223] width 292 height 31
click at [1317, 301] on div "Generic dimension" at bounding box center [1314, 298] width 75 height 12
click at [214, 630] on div "Generic string" at bounding box center [221, 625] width 107 height 12
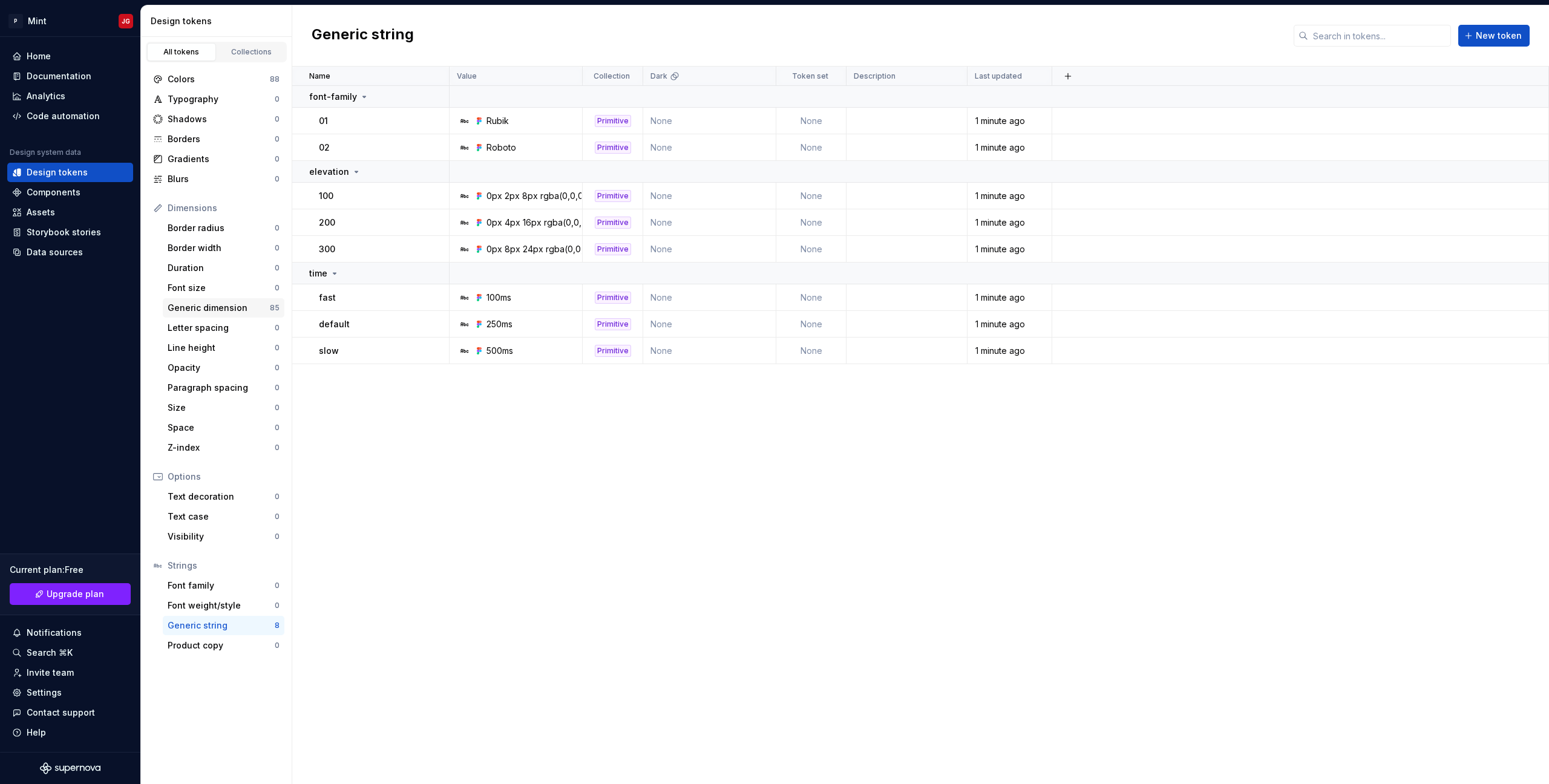
click at [227, 306] on div "Generic dimension" at bounding box center [218, 308] width 102 height 12
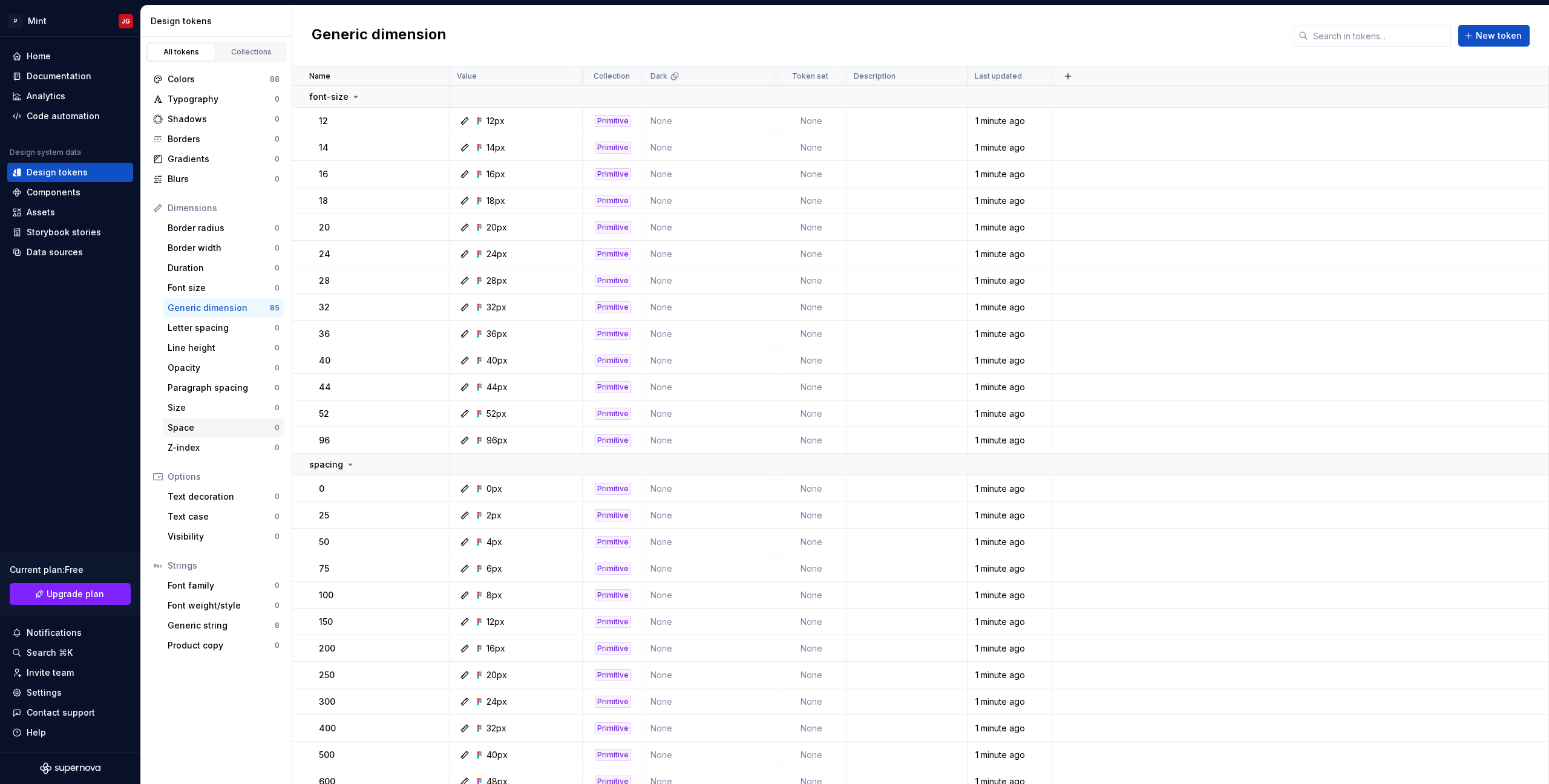
click at [222, 434] on div "Space 0" at bounding box center [223, 428] width 121 height 20
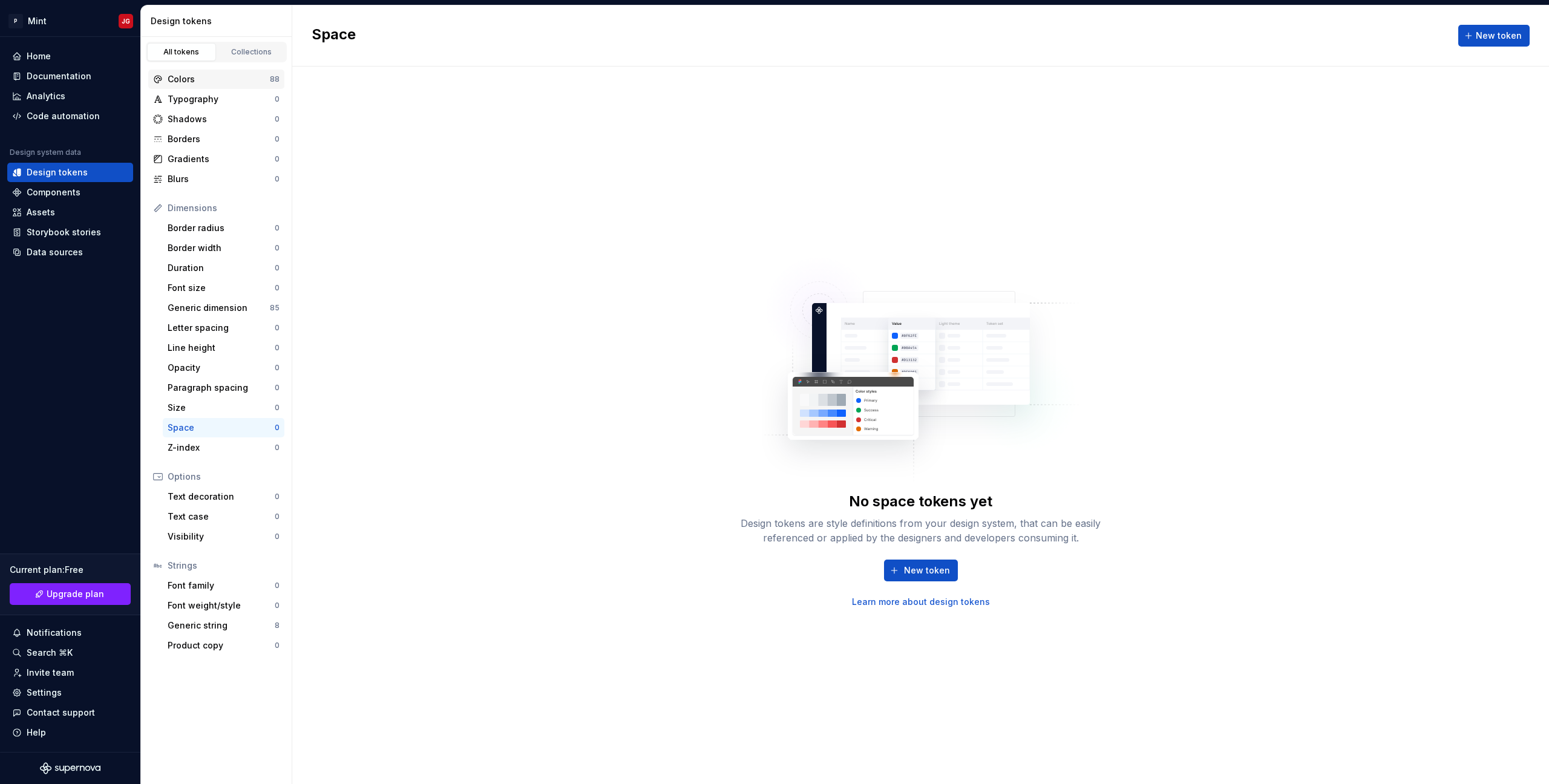
click at [218, 81] on div "Colors" at bounding box center [218, 79] width 102 height 12
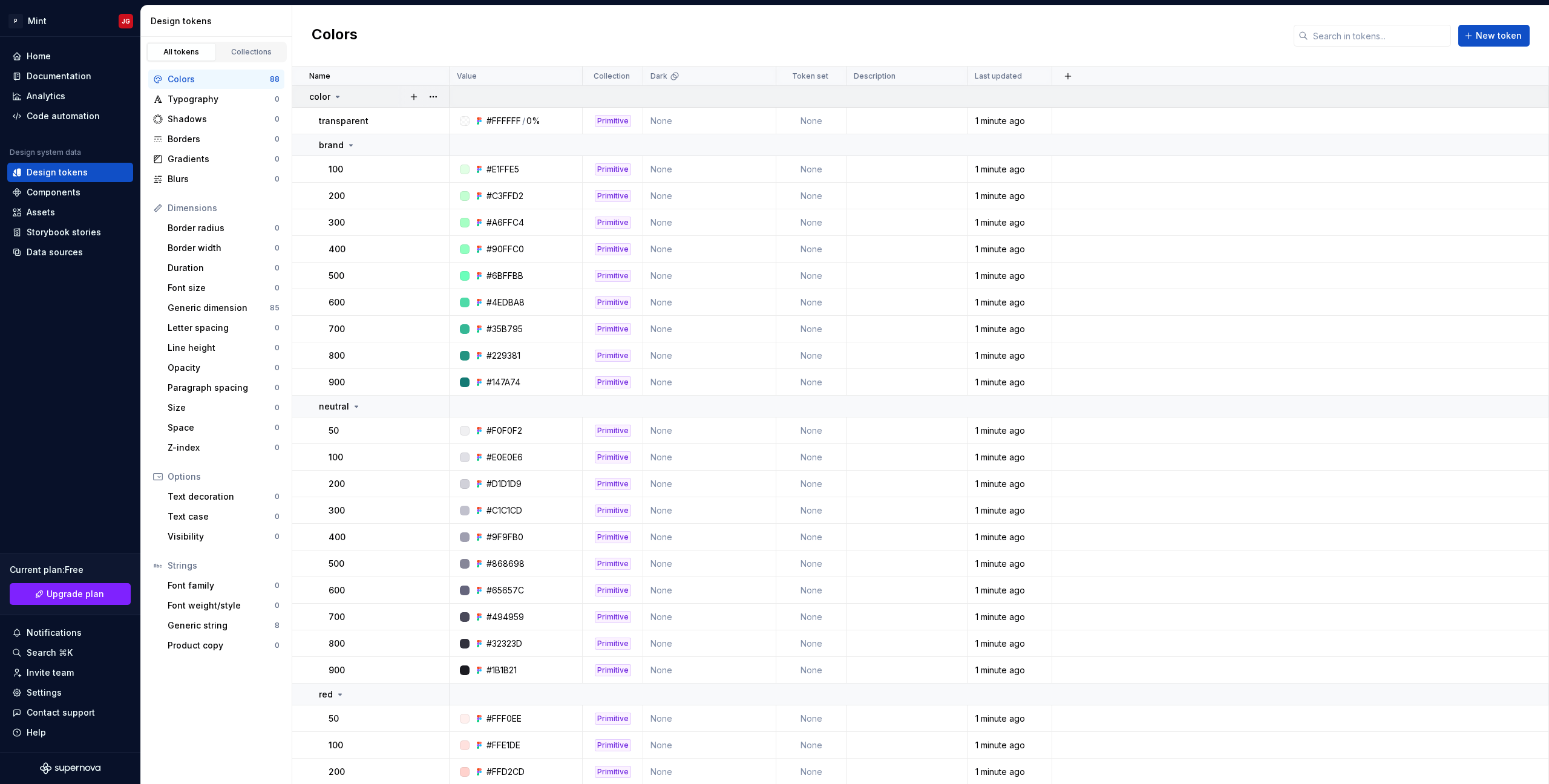
click at [336, 96] on icon at bounding box center [337, 96] width 9 height 9
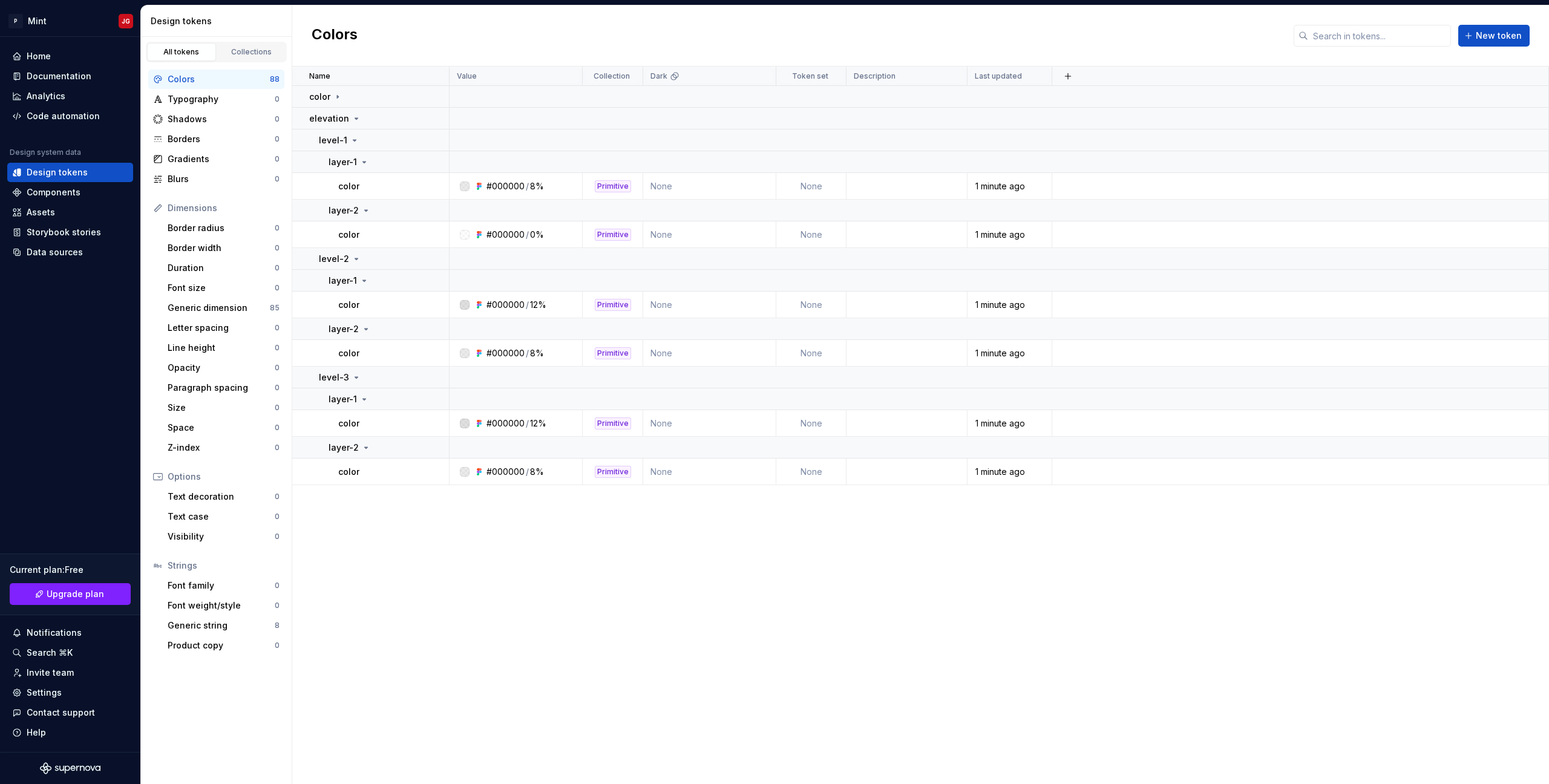
click at [254, 64] on div "Colors 88 Typography 0 Shadows 0 Borders 0 Gradients 0 Blurs 0 Dimensions Borde…" at bounding box center [216, 361] width 151 height 600
click at [250, 56] on div "Collections" at bounding box center [251, 52] width 60 height 9
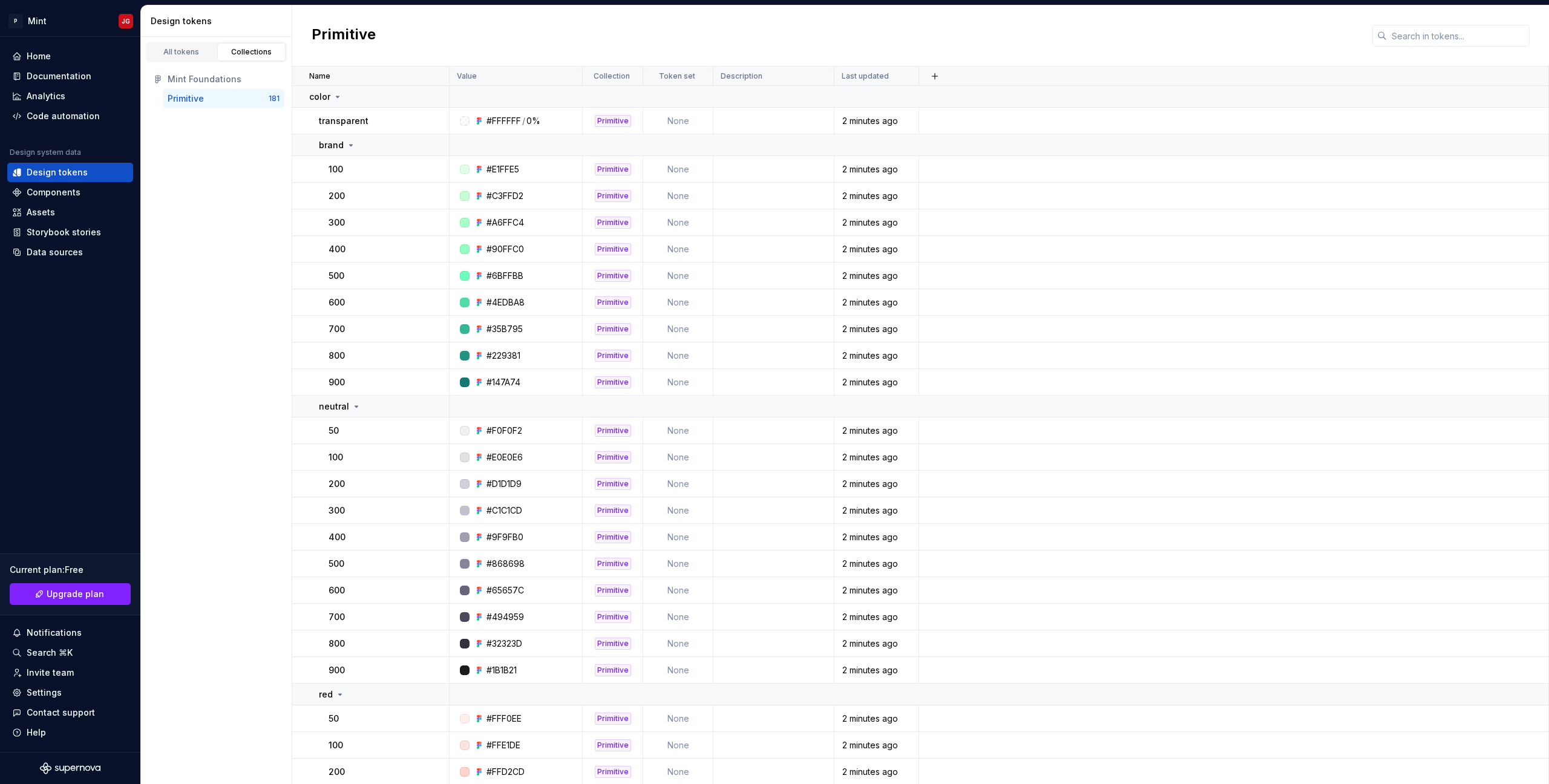
click at [219, 101] on div "Primitive" at bounding box center [217, 98] width 101 height 12
click at [206, 79] on div "Mint Foundations" at bounding box center [223, 79] width 112 height 12
click at [171, 52] on div "All tokens" at bounding box center [181, 52] width 60 height 9
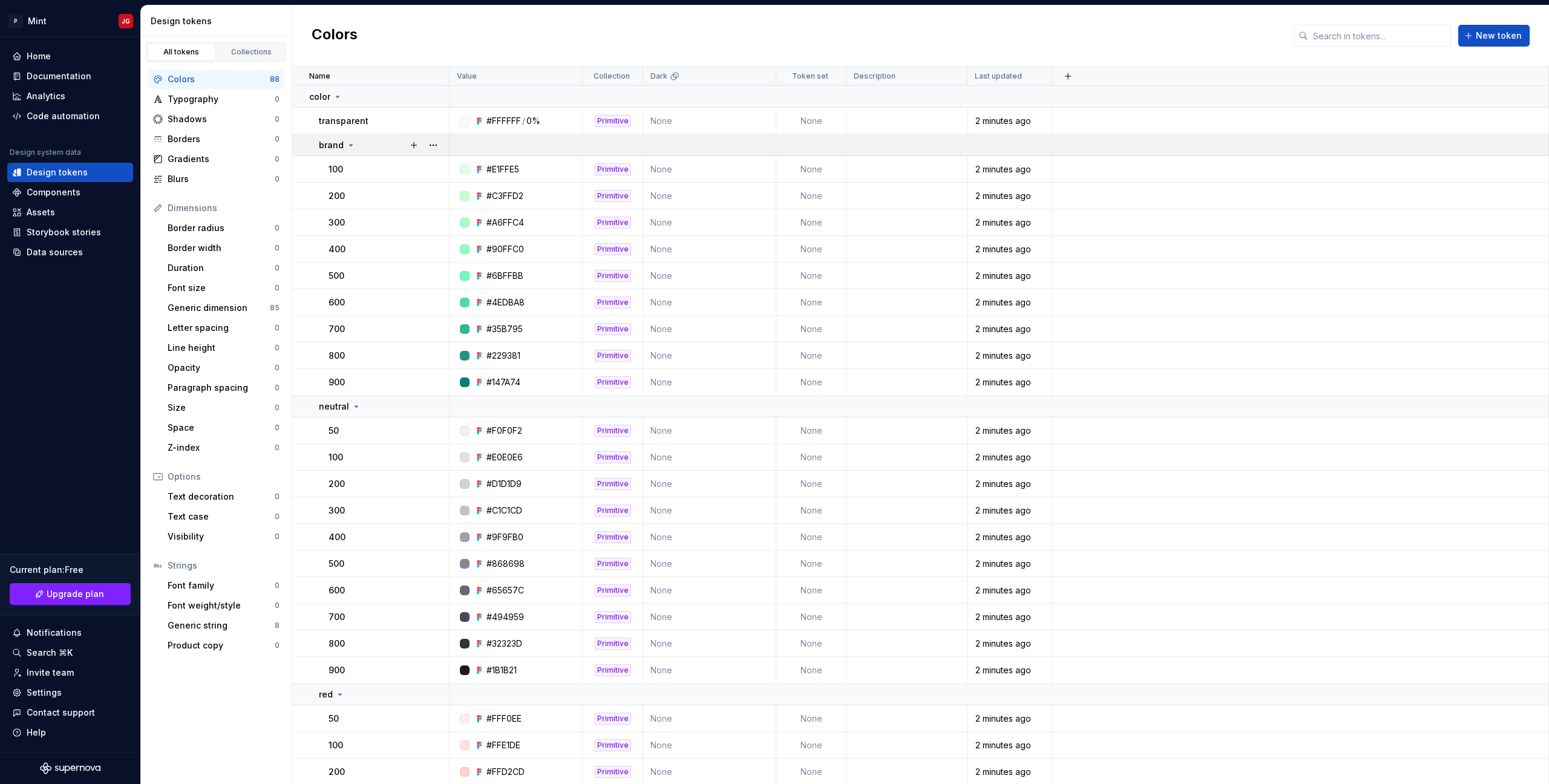
click at [383, 154] on td "brand" at bounding box center [370, 145] width 157 height 22
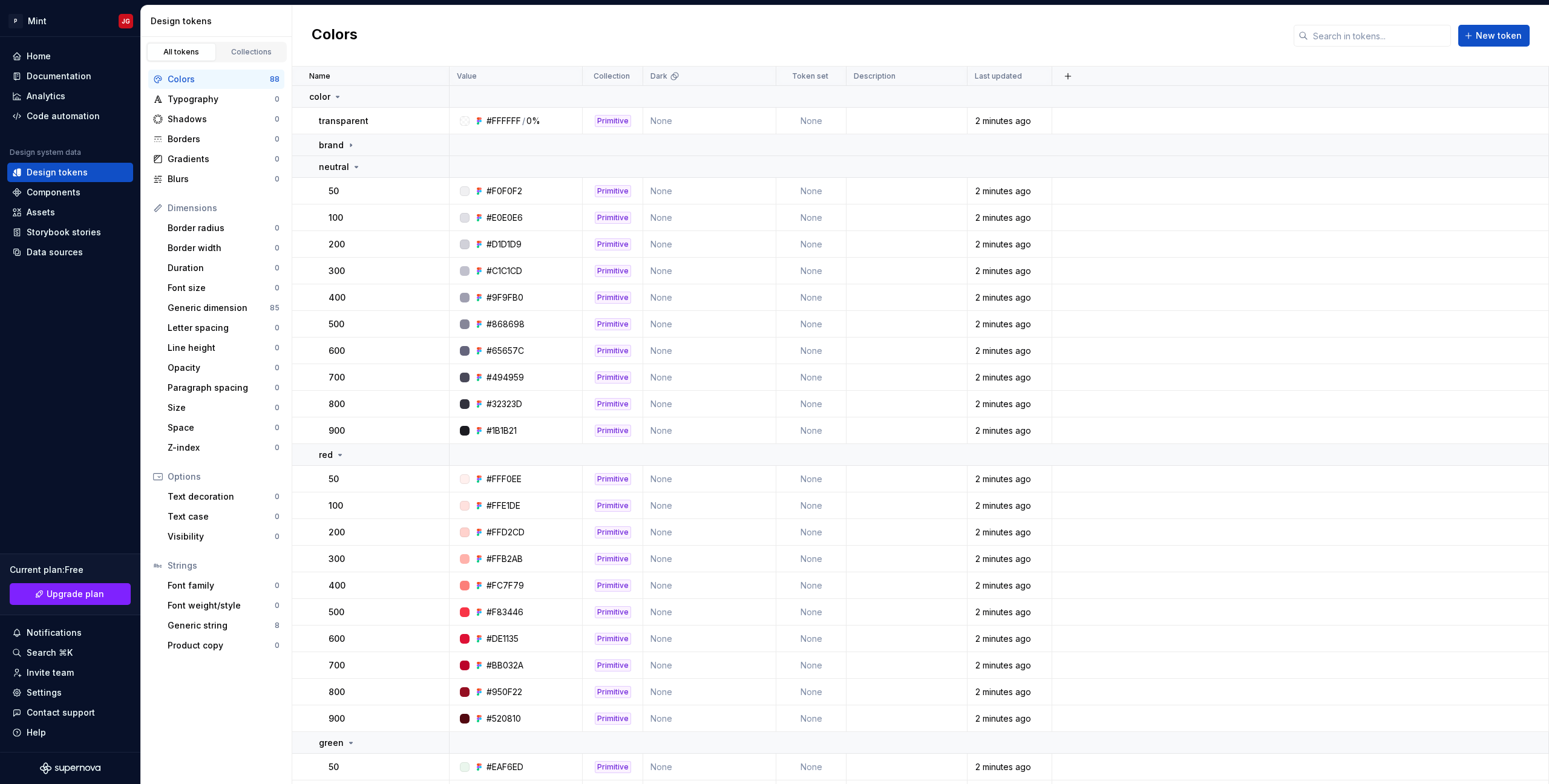
click at [186, 22] on div "Design tokens" at bounding box center [219, 21] width 136 height 12
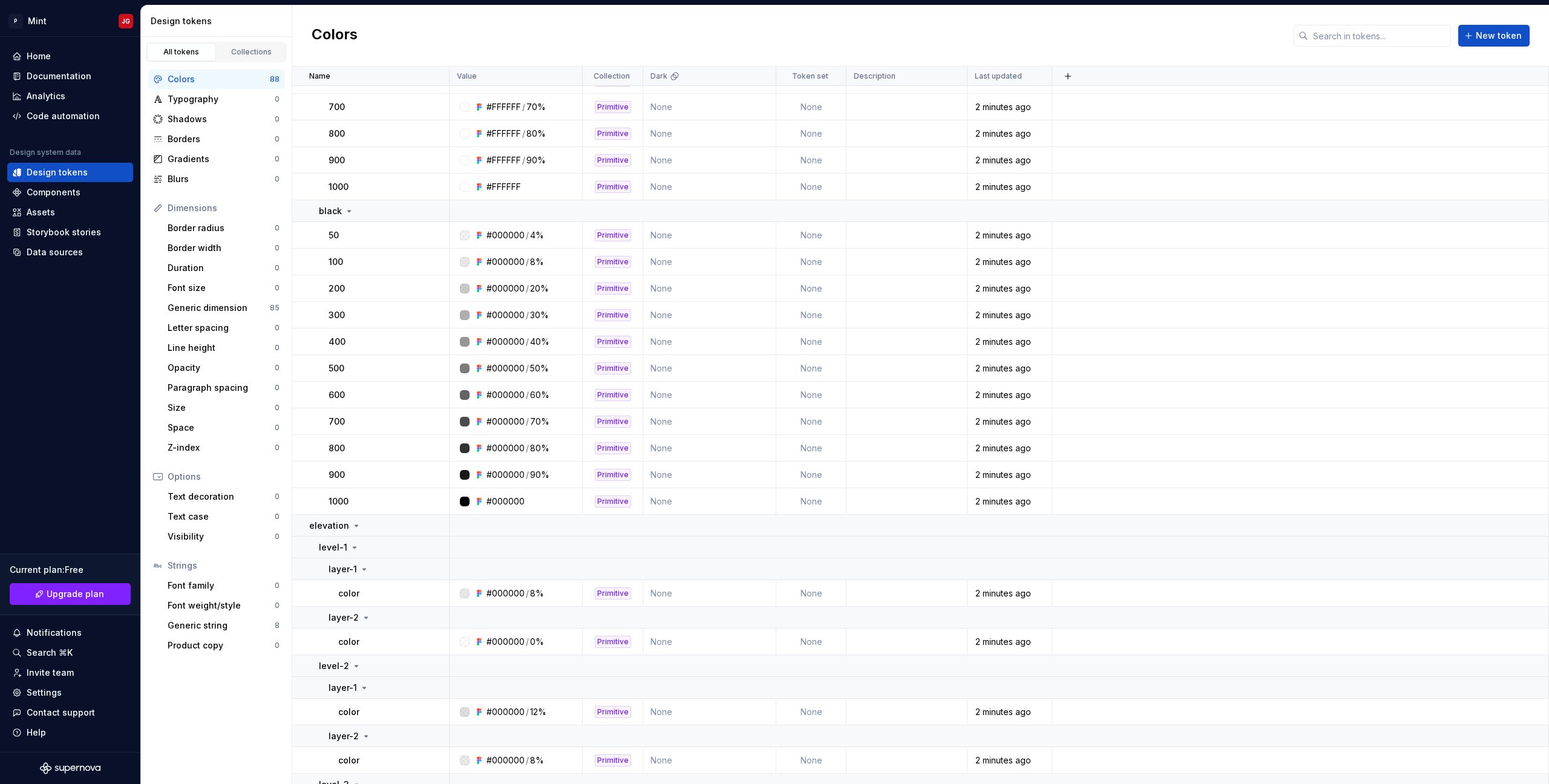
scroll to position [1818, 0]
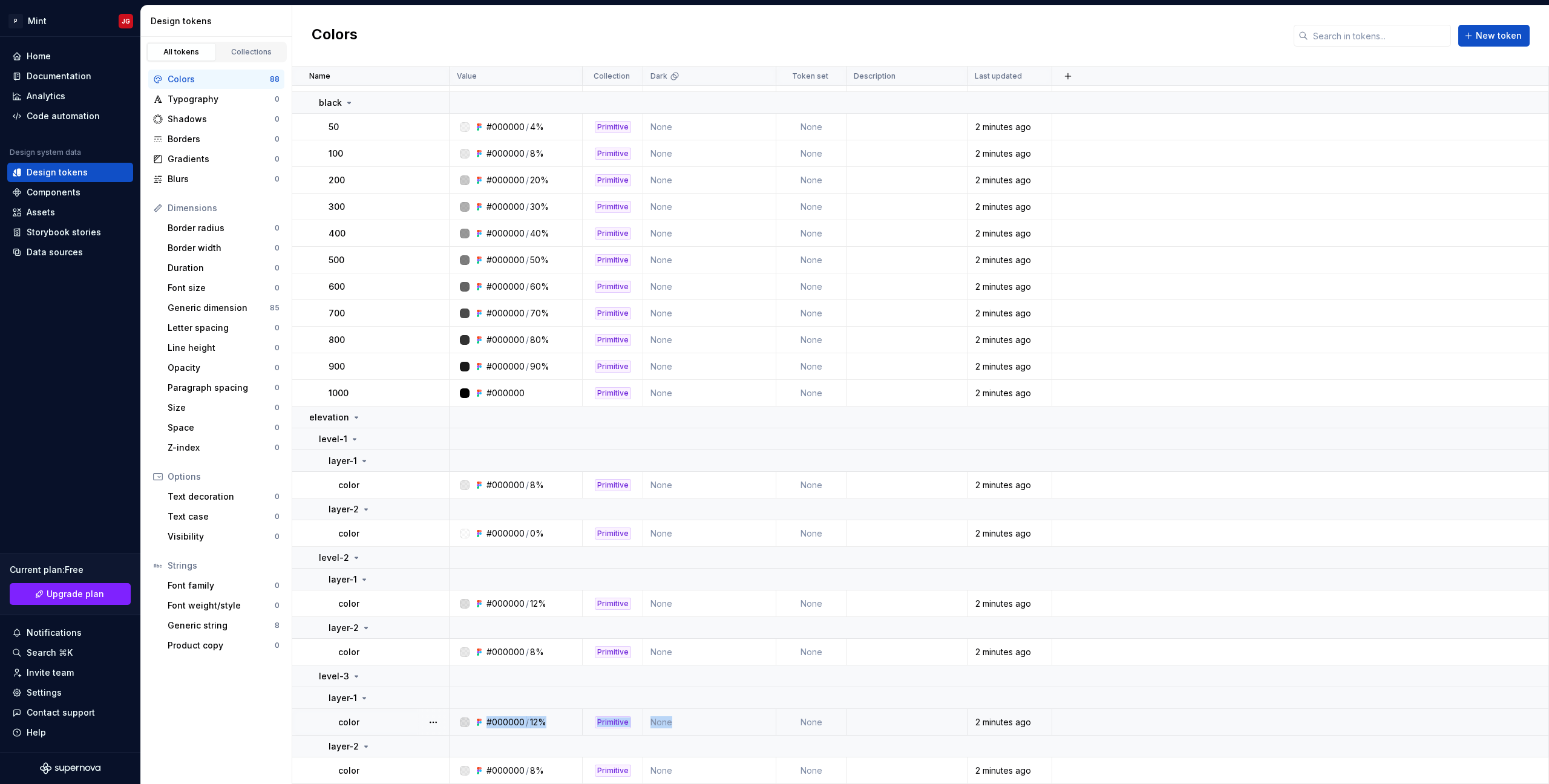
drag, startPoint x: 1163, startPoint y: 292, endPoint x: 699, endPoint y: 735, distance: 641.5
click at [60, 58] on div "Home" at bounding box center [70, 56] width 116 height 12
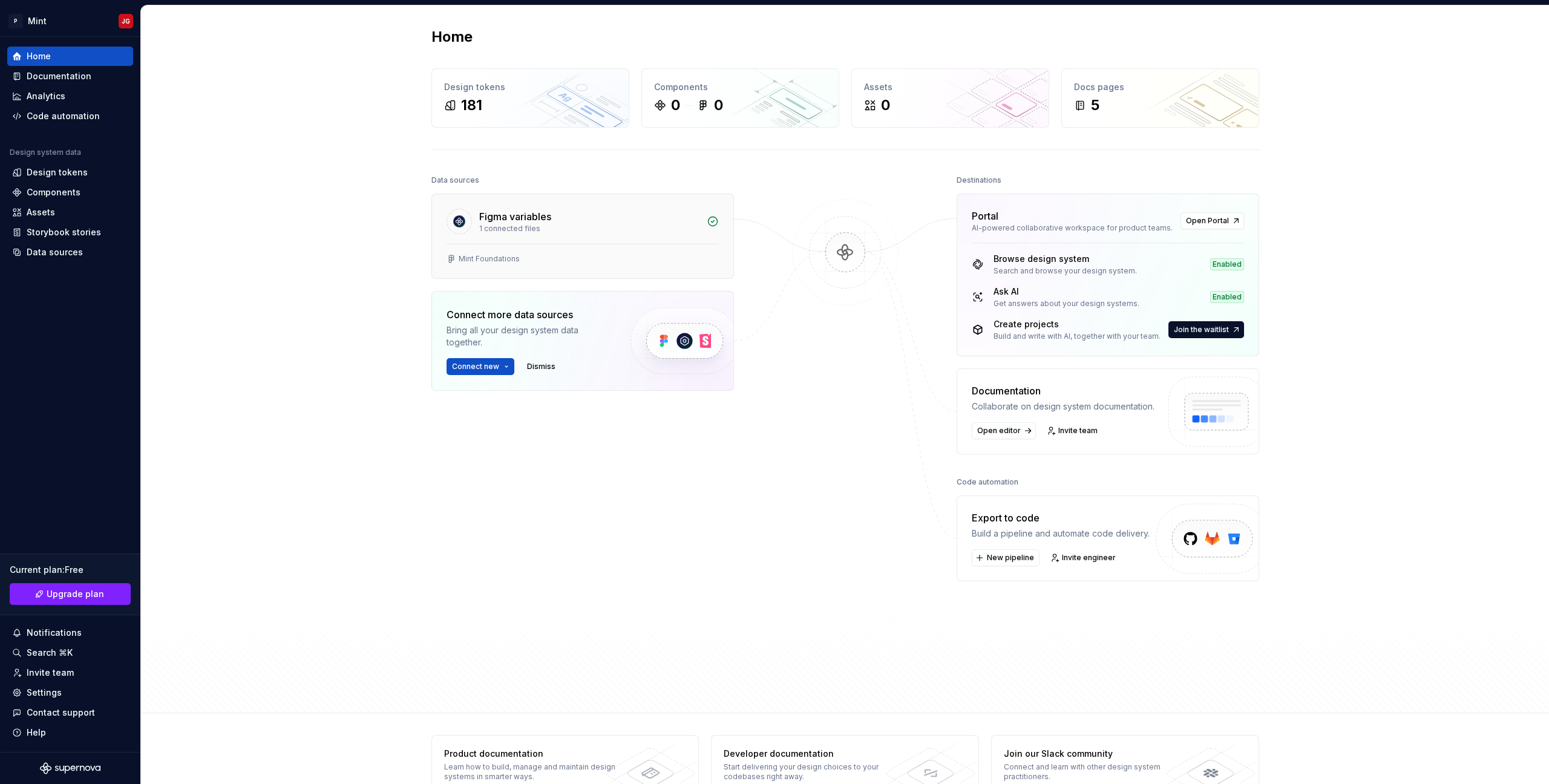
click at [627, 248] on div "Mint Foundations" at bounding box center [582, 260] width 301 height 35
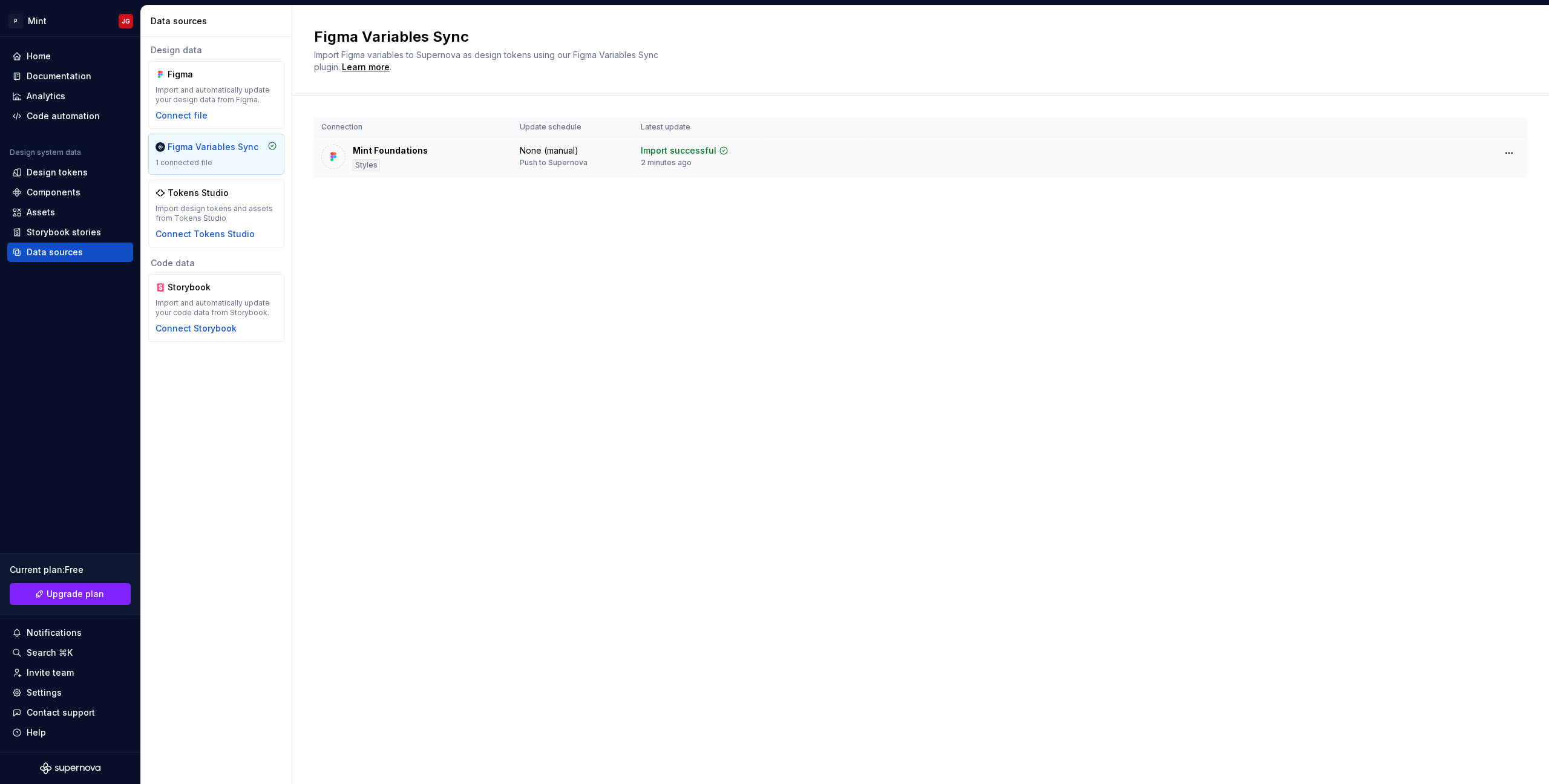
click at [377, 164] on div "Styles" at bounding box center [367, 165] width 27 height 12
click at [1510, 158] on html "P Mint JG Home Documentation Analytics Code automation Design system data Desig…" at bounding box center [774, 392] width 1549 height 784
click at [1321, 283] on html "P Mint JG Home Documentation Analytics Code automation Design system data Desig…" at bounding box center [774, 392] width 1549 height 784
click at [65, 180] on div "Design tokens" at bounding box center [70, 172] width 126 height 20
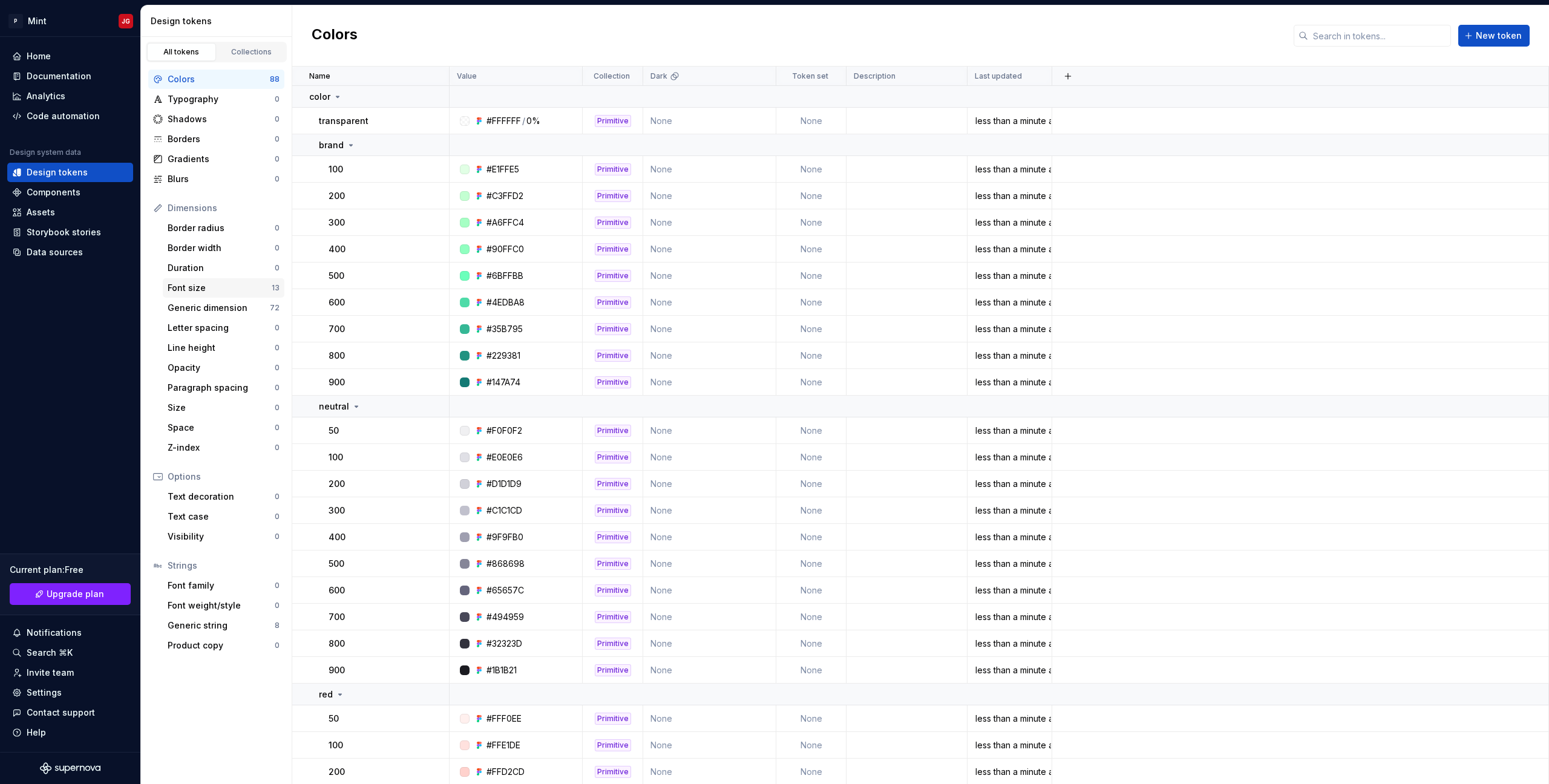
click at [210, 290] on div "Font size" at bounding box center [219, 288] width 104 height 12
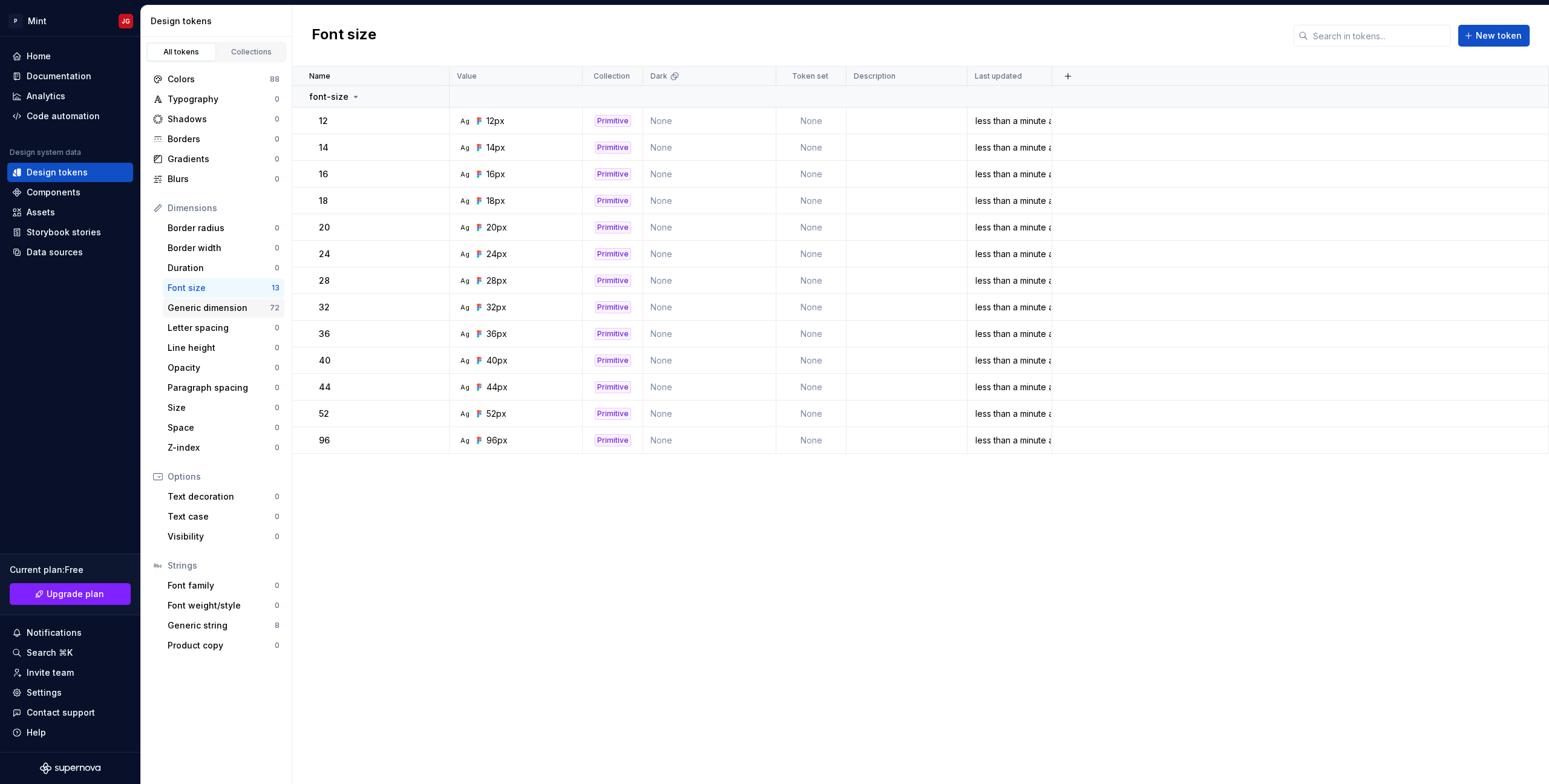
click at [209, 305] on div "Generic dimension" at bounding box center [218, 308] width 102 height 12
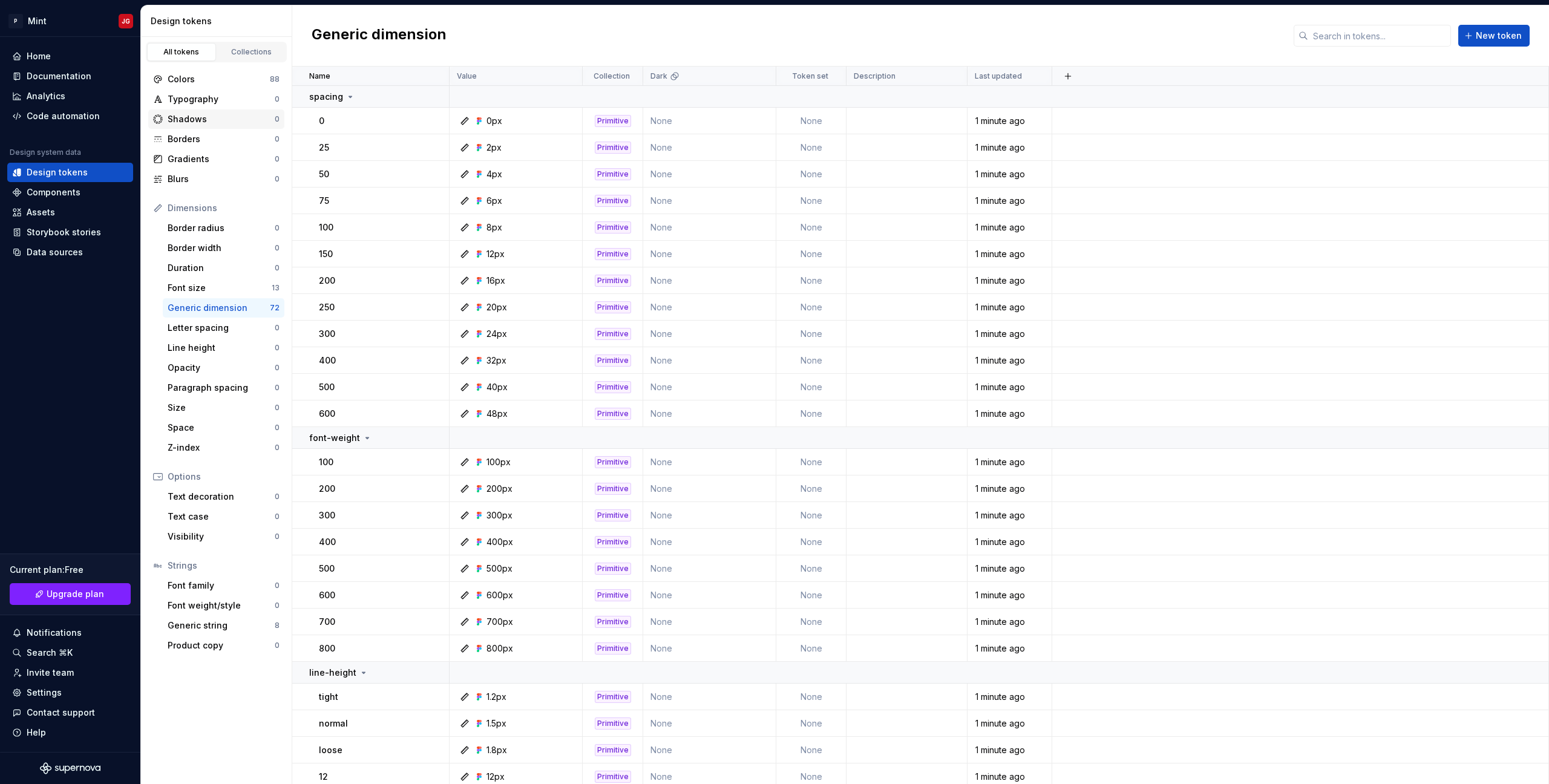
click at [188, 123] on div "Shadows" at bounding box center [221, 119] width 107 height 12
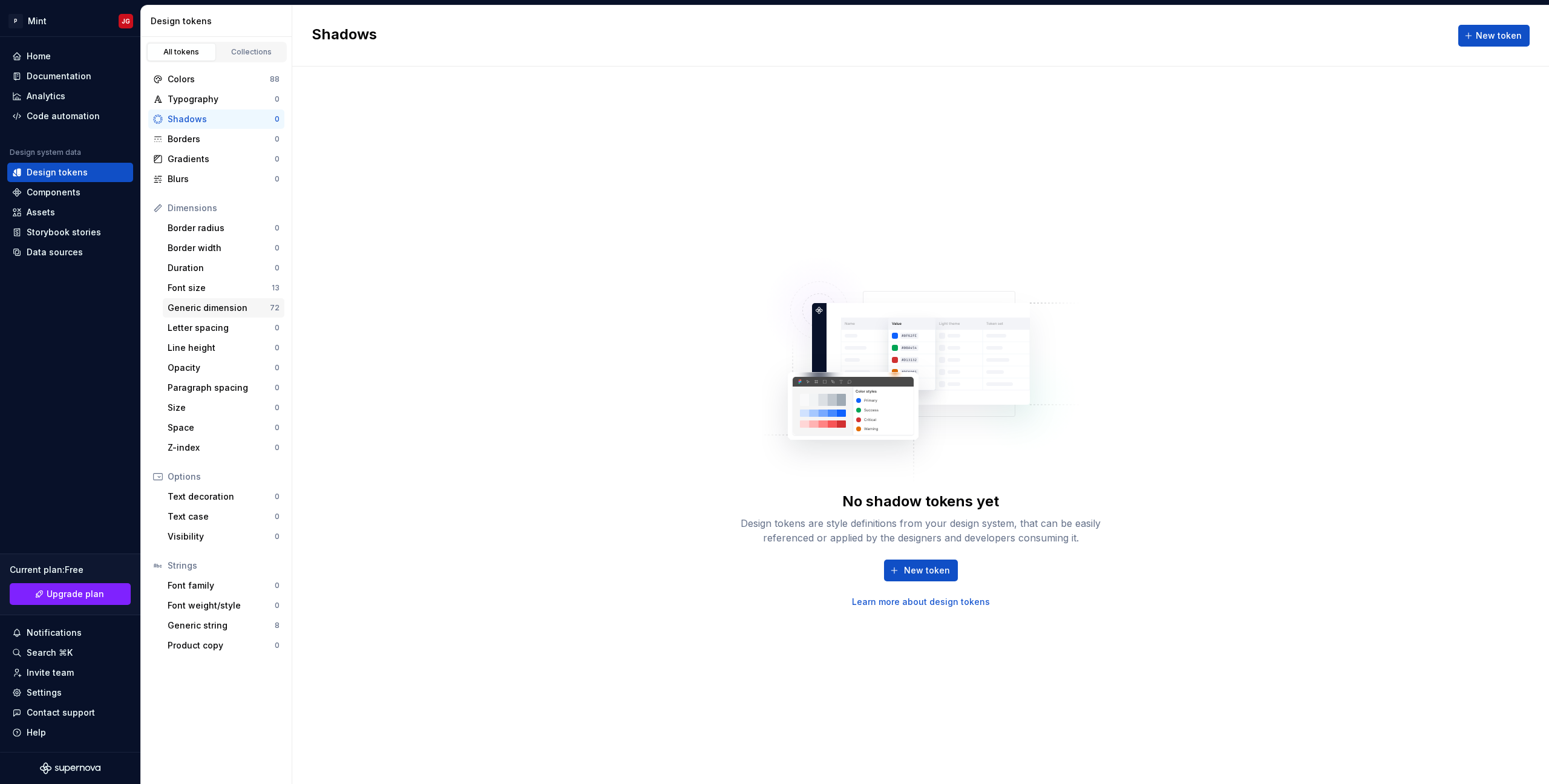
click at [212, 315] on div "Generic dimension 72" at bounding box center [223, 307] width 121 height 20
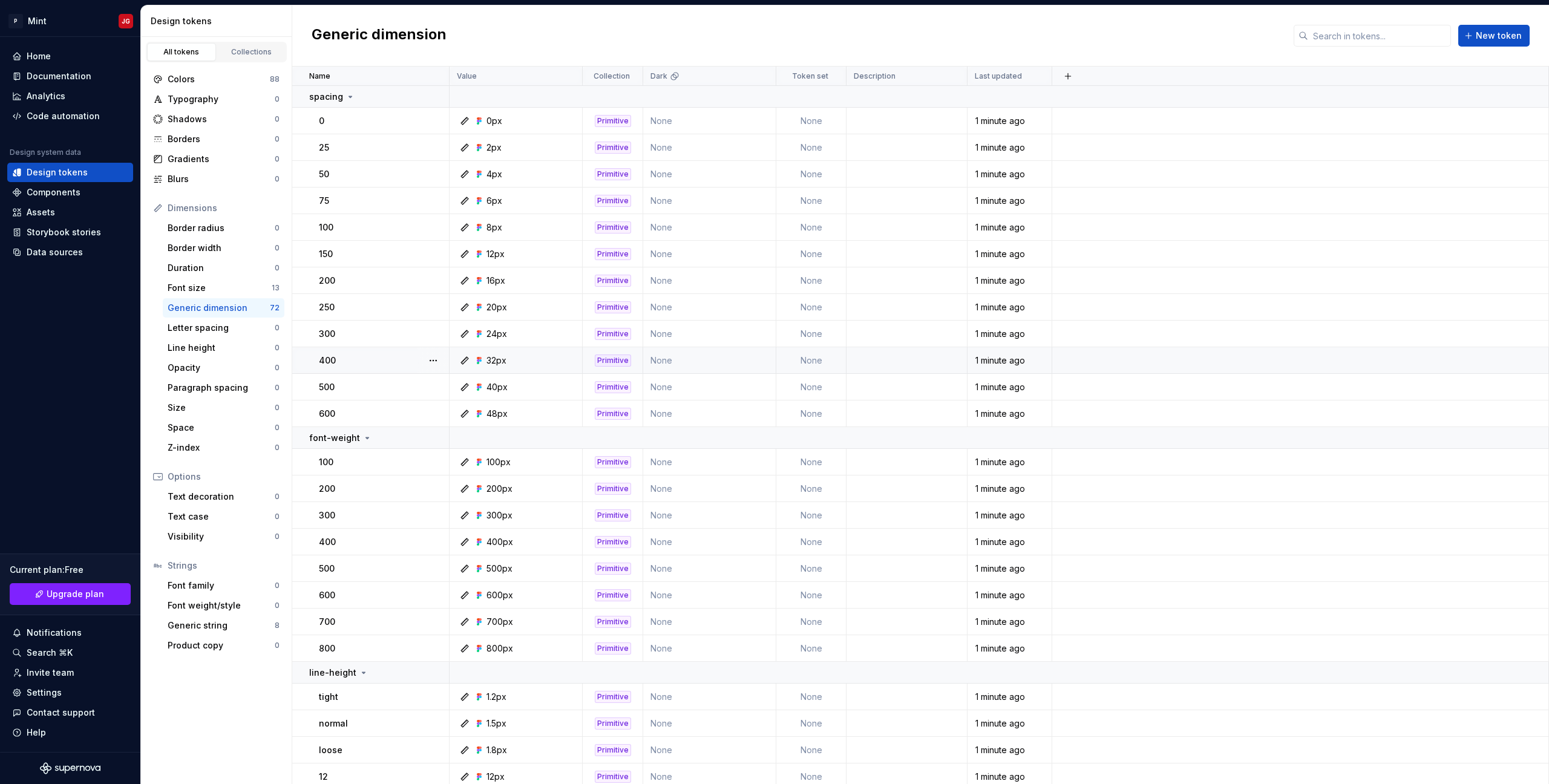
click at [505, 366] on div "32px" at bounding box center [497, 361] width 20 height 12
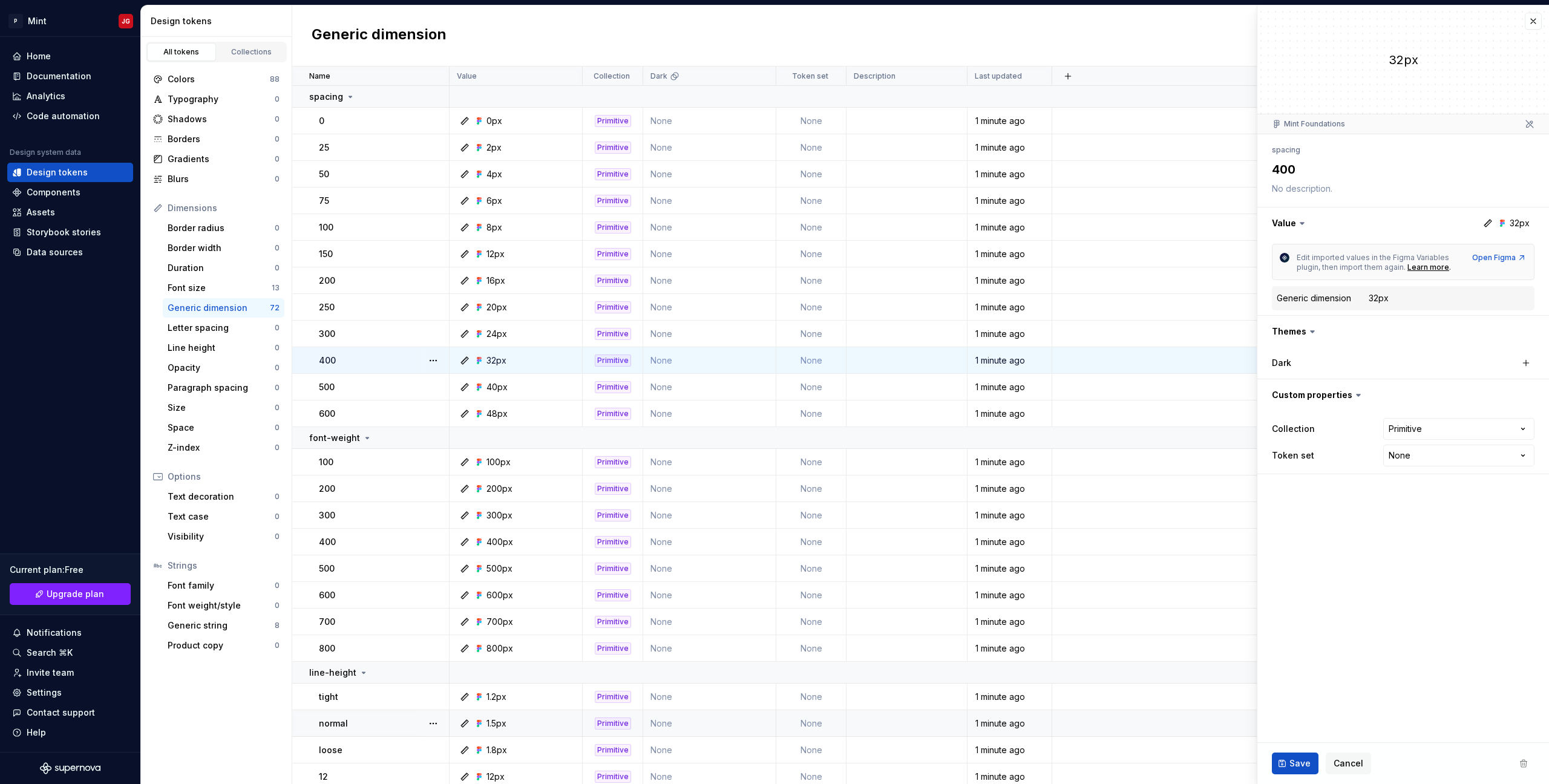
type textarea "*"
click at [204, 429] on div "Space" at bounding box center [221, 428] width 107 height 12
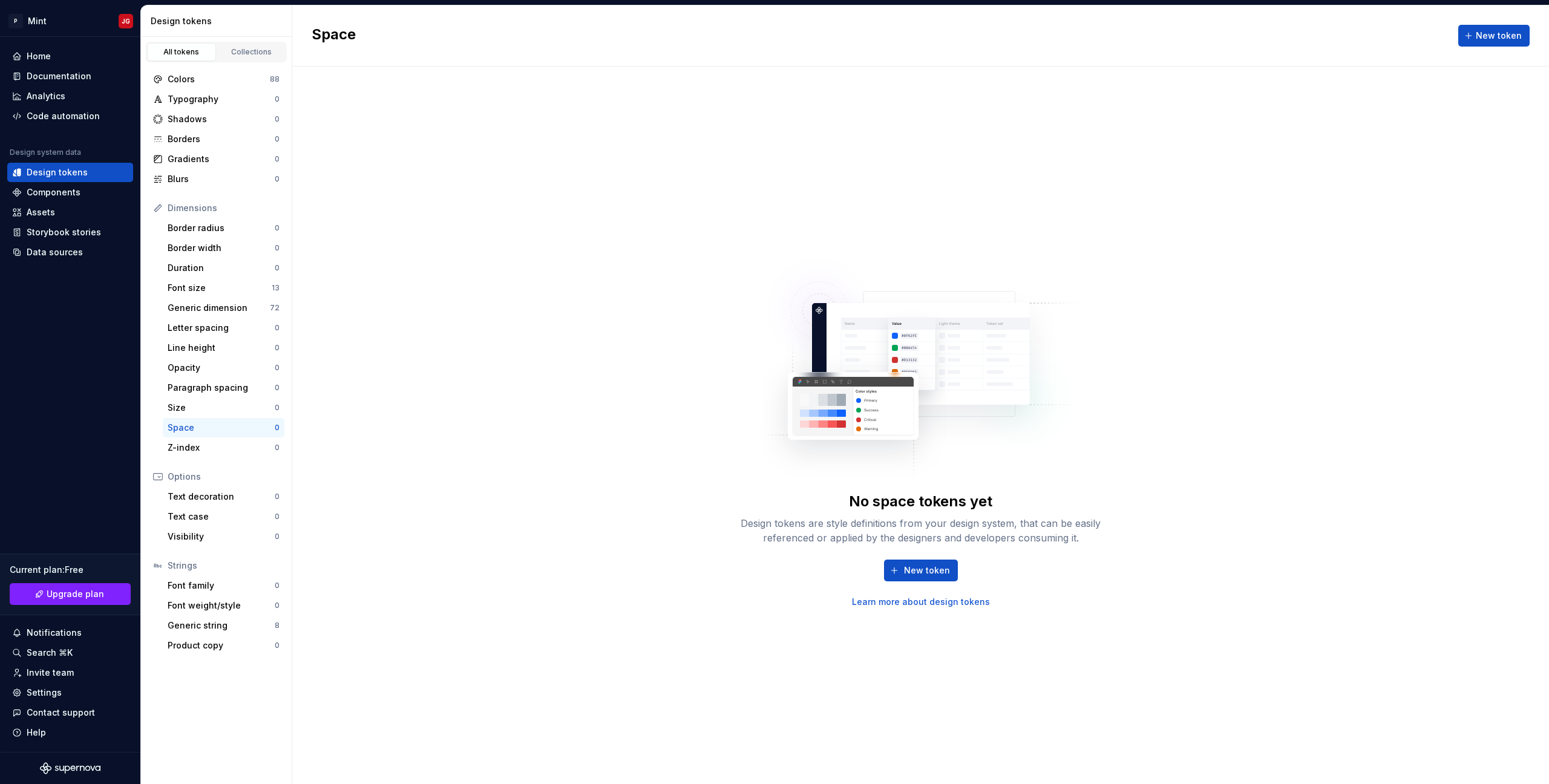
click at [227, 431] on div "Space" at bounding box center [221, 428] width 107 height 12
click at [221, 404] on div "Size" at bounding box center [221, 407] width 107 height 12
click at [222, 434] on div "Space 0" at bounding box center [223, 428] width 121 height 20
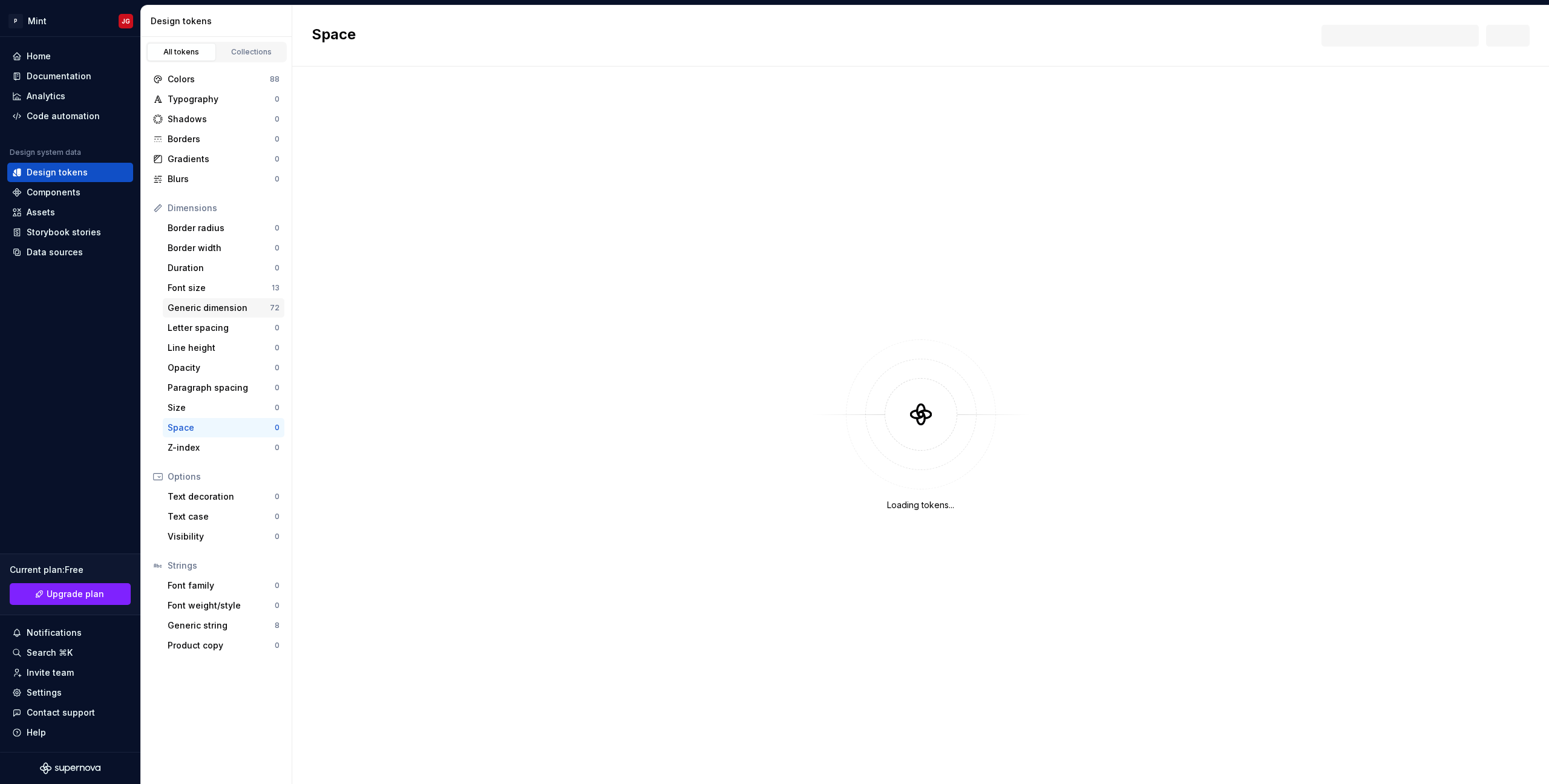
click at [197, 310] on div "Generic dimension" at bounding box center [218, 308] width 102 height 12
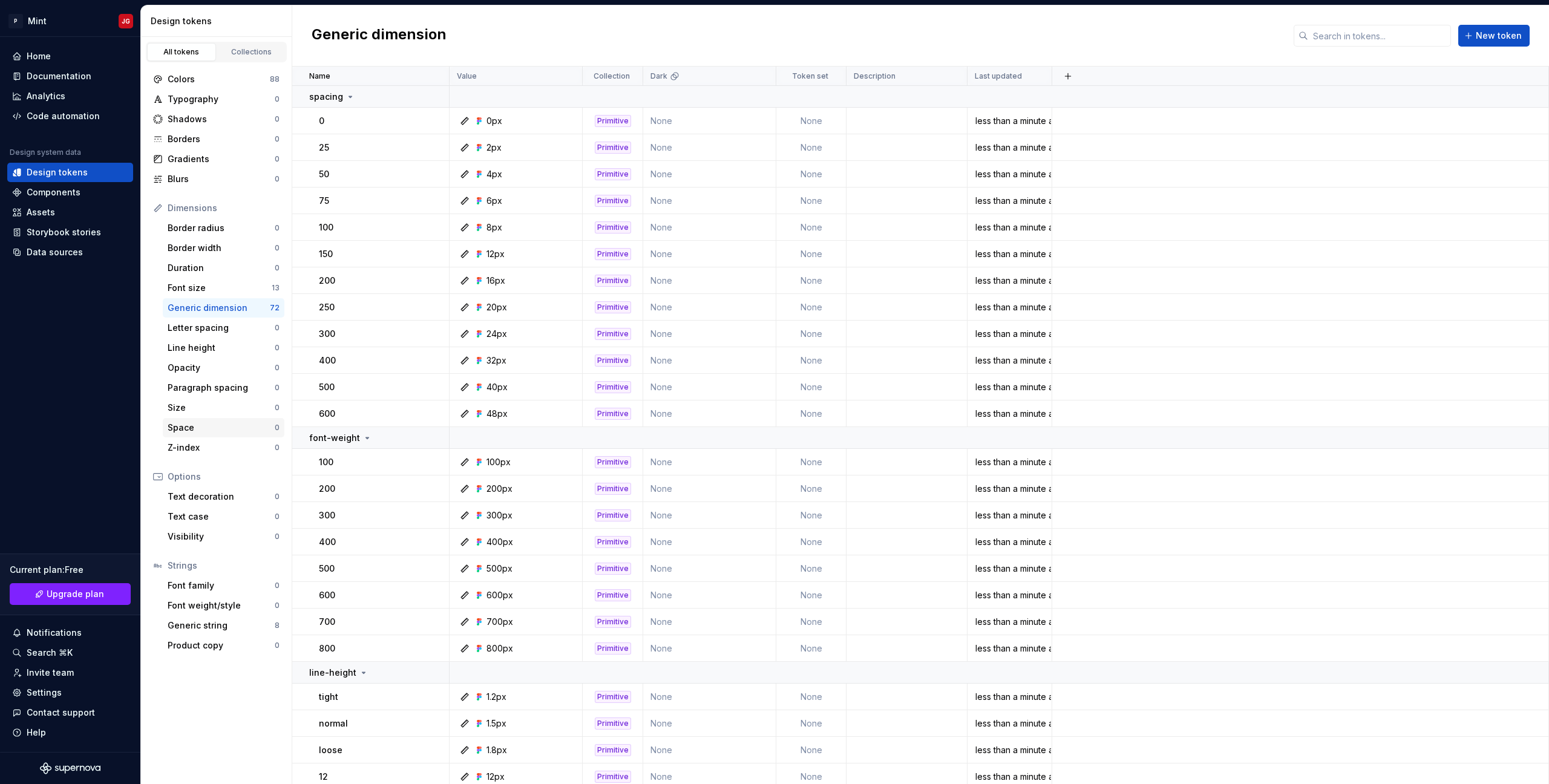
click at [206, 425] on div "Space" at bounding box center [221, 428] width 107 height 12
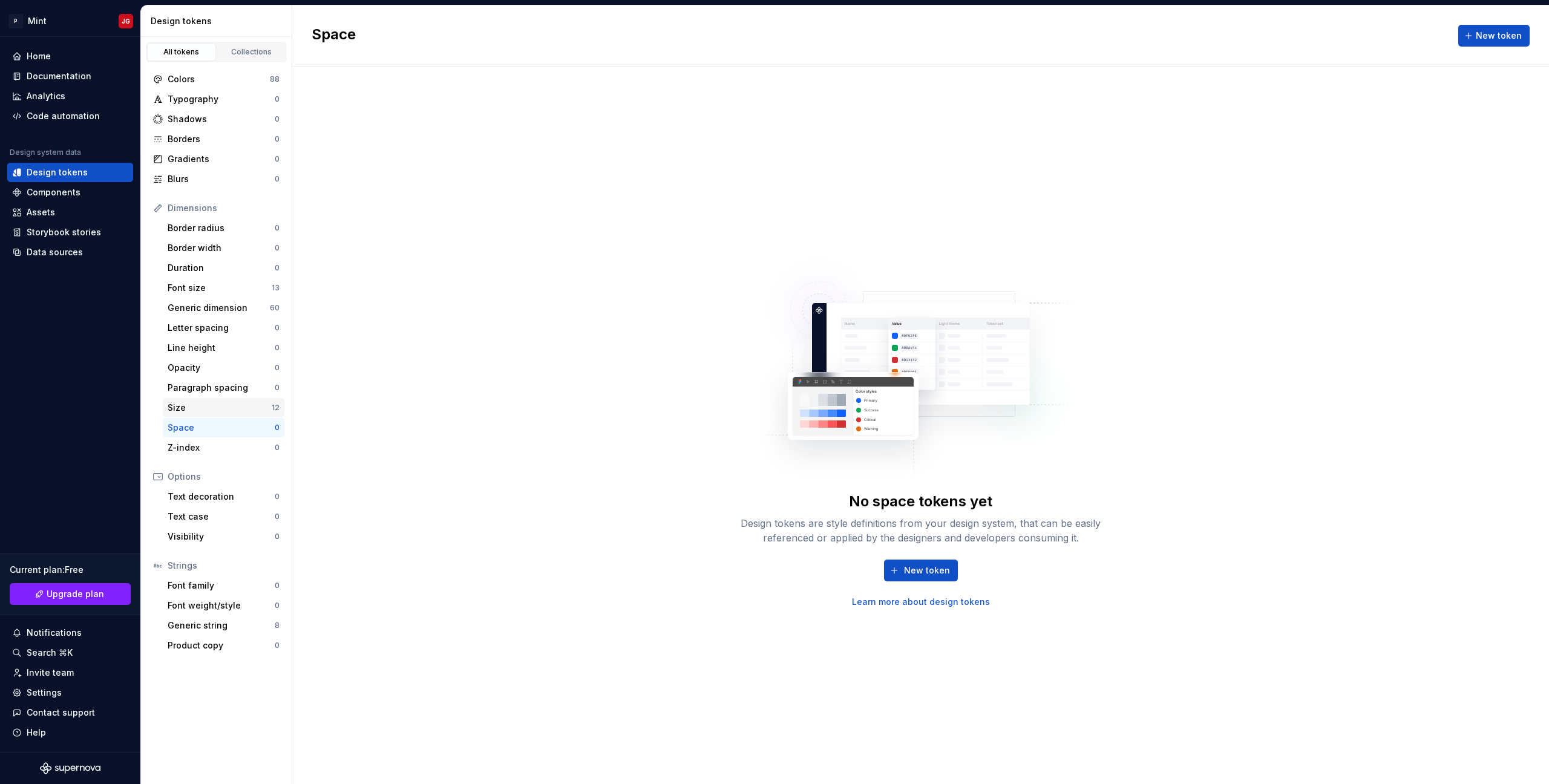
click at [223, 408] on div "Size" at bounding box center [219, 407] width 104 height 12
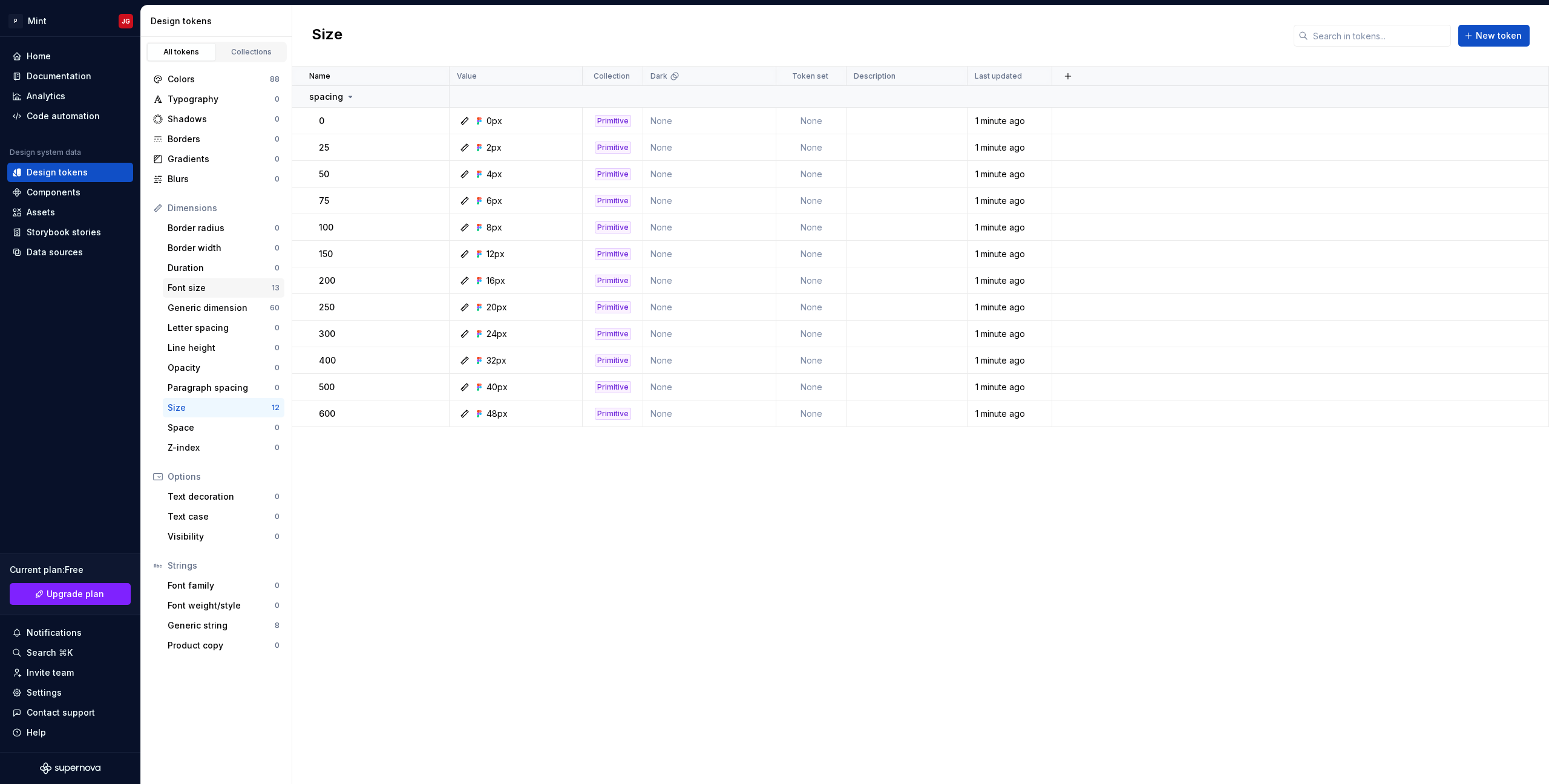
click at [214, 290] on div "Font size" at bounding box center [219, 288] width 104 height 12
click at [211, 406] on div "Size" at bounding box center [219, 407] width 104 height 12
click at [205, 429] on div "Space" at bounding box center [221, 428] width 107 height 12
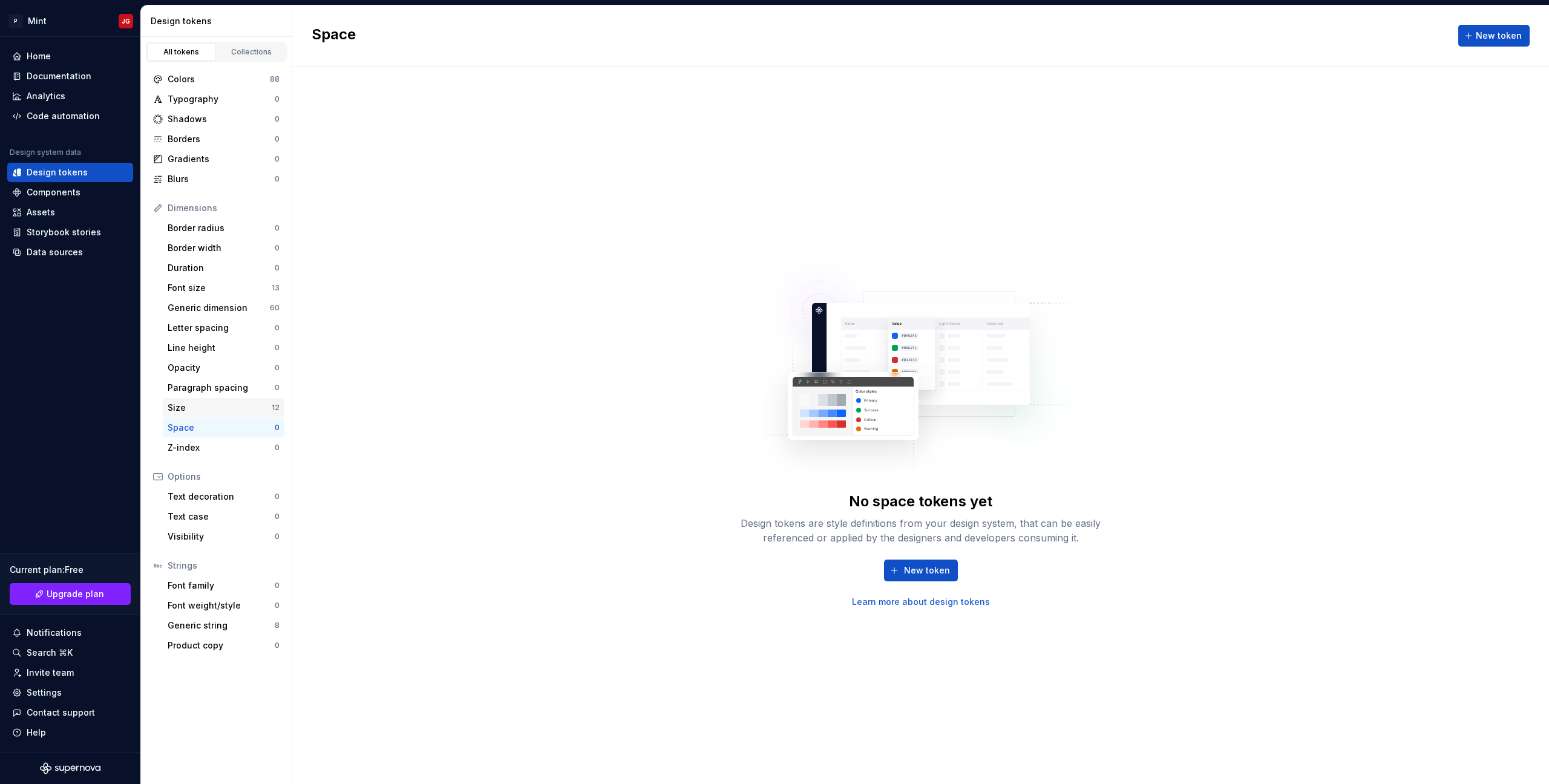
click at [200, 403] on div "Size" at bounding box center [219, 407] width 104 height 12
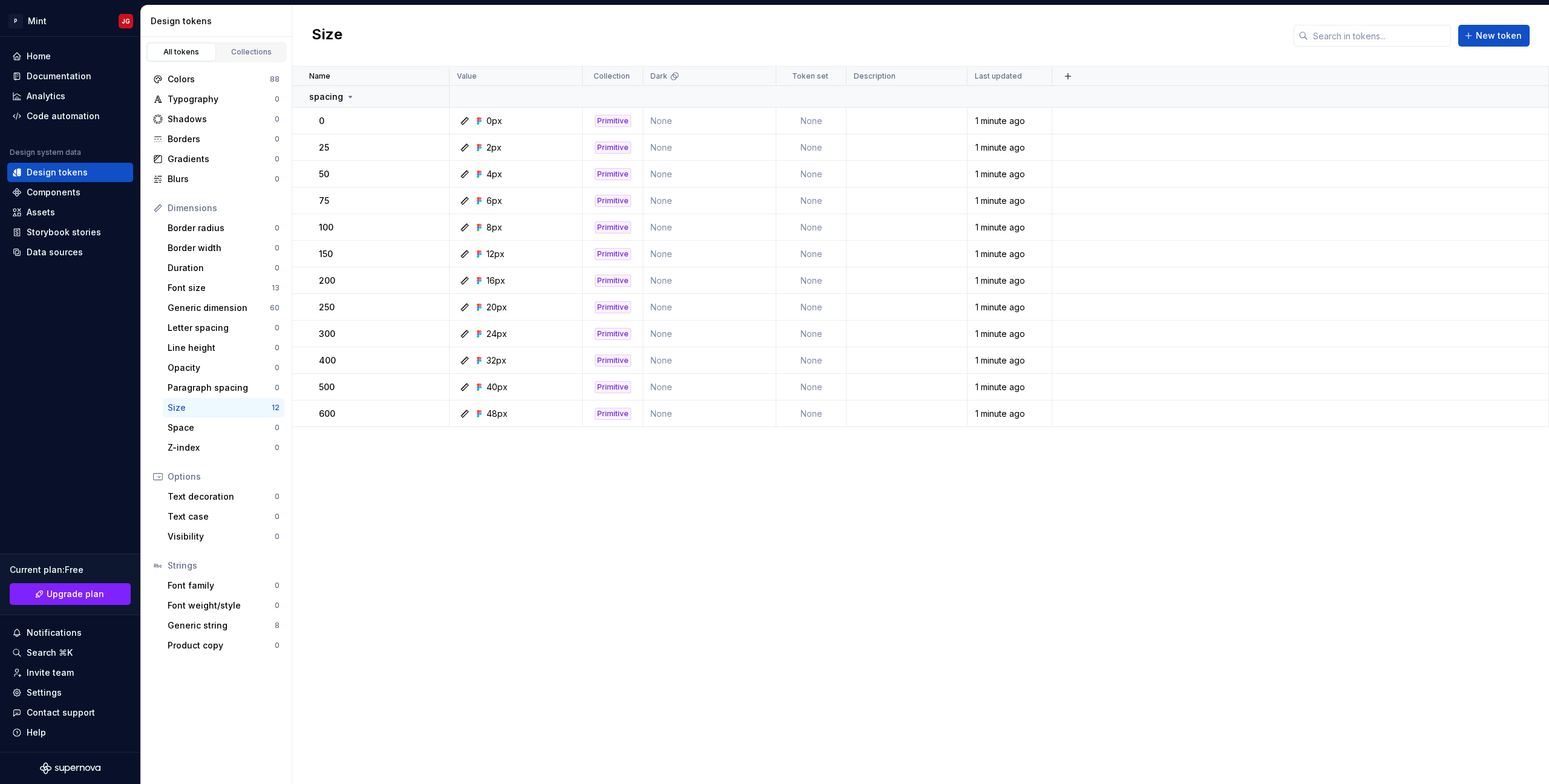
click at [200, 411] on div "Size" at bounding box center [219, 407] width 104 height 12
click at [186, 427] on div "Space" at bounding box center [221, 428] width 107 height 12
click at [218, 406] on div "Size" at bounding box center [221, 407] width 107 height 12
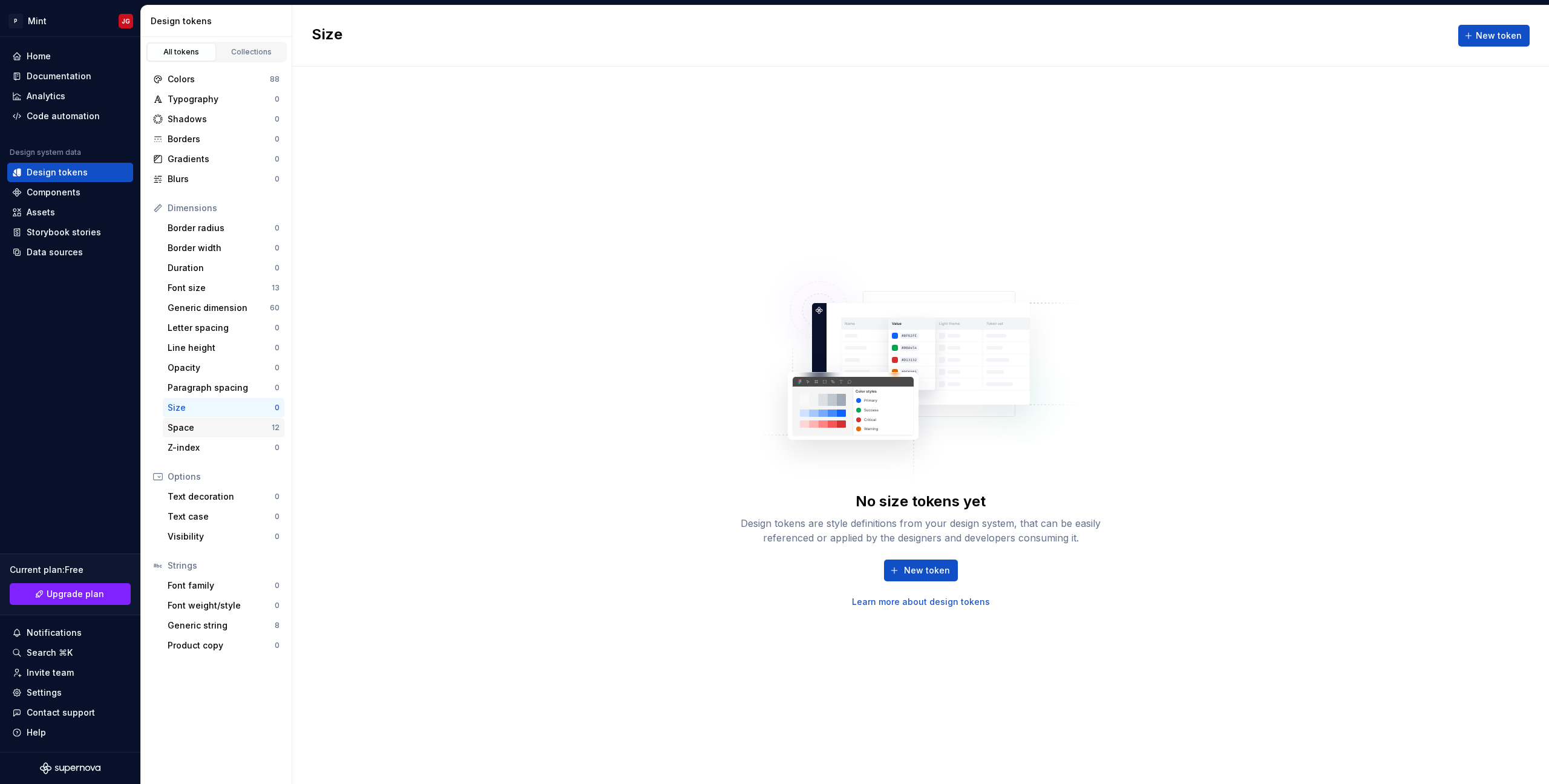
click at [214, 421] on div "Space 12" at bounding box center [223, 428] width 121 height 20
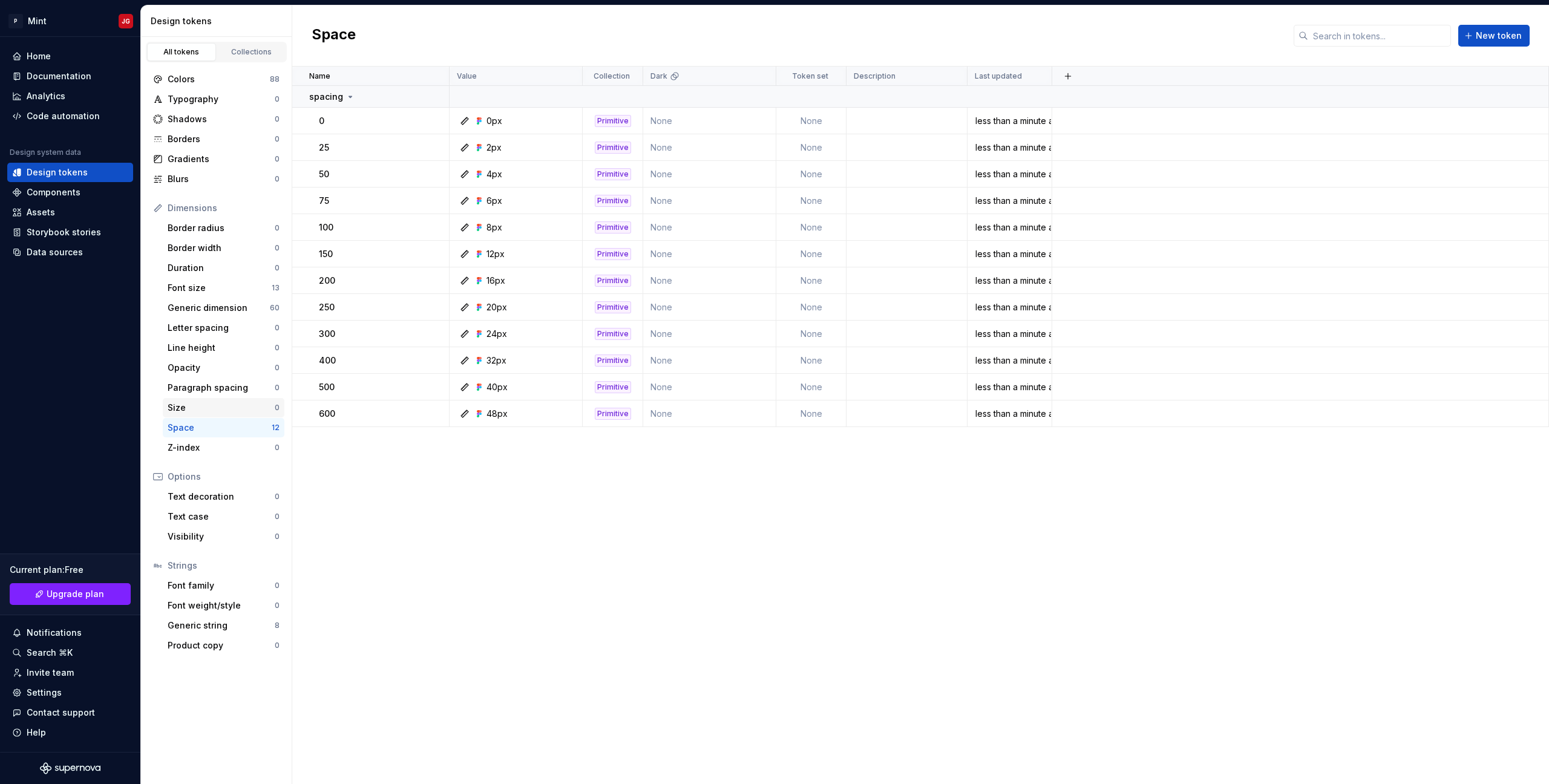
click at [222, 408] on div "Size" at bounding box center [221, 407] width 107 height 12
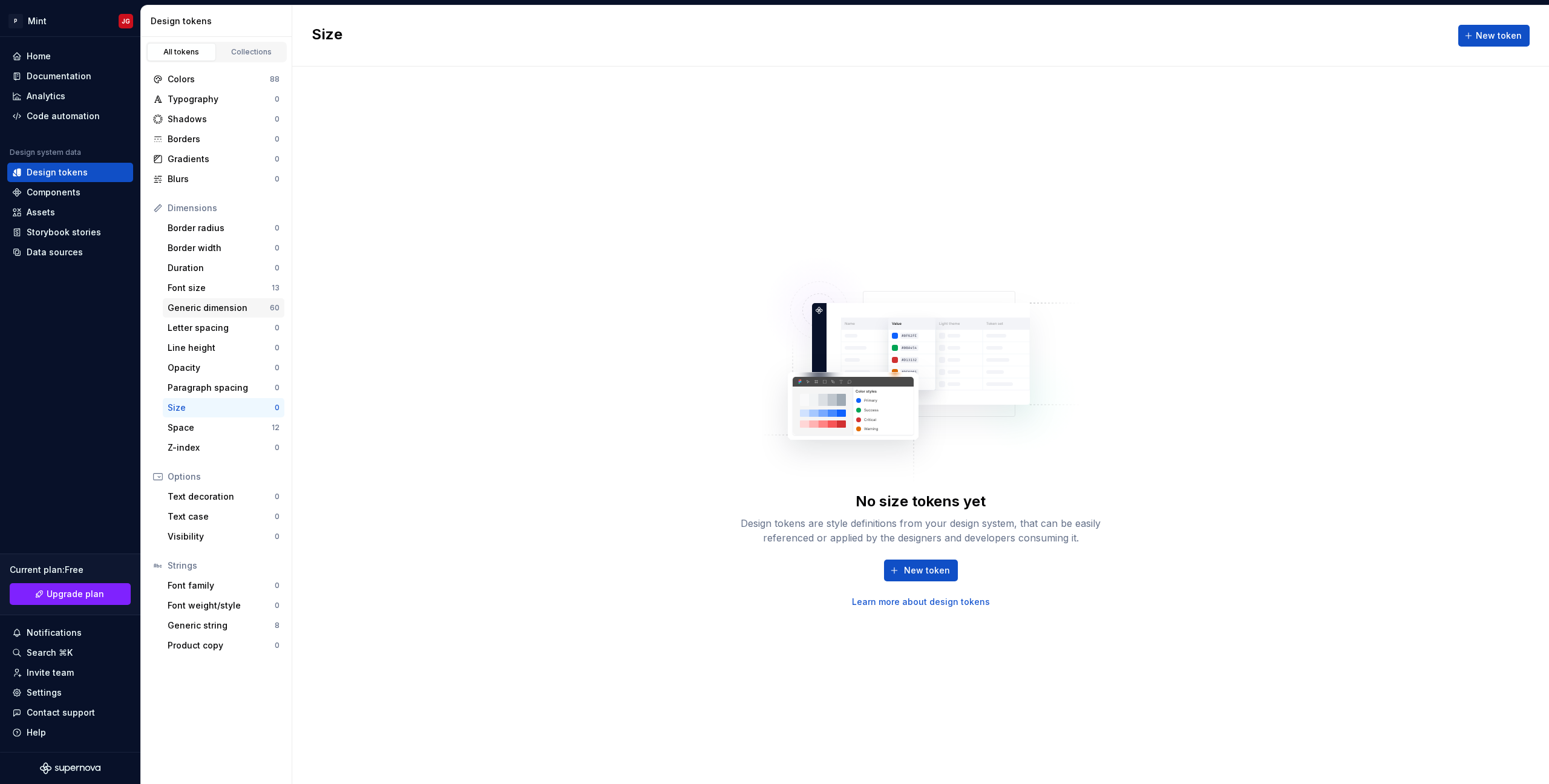
click at [228, 313] on div "Generic dimension" at bounding box center [218, 308] width 102 height 12
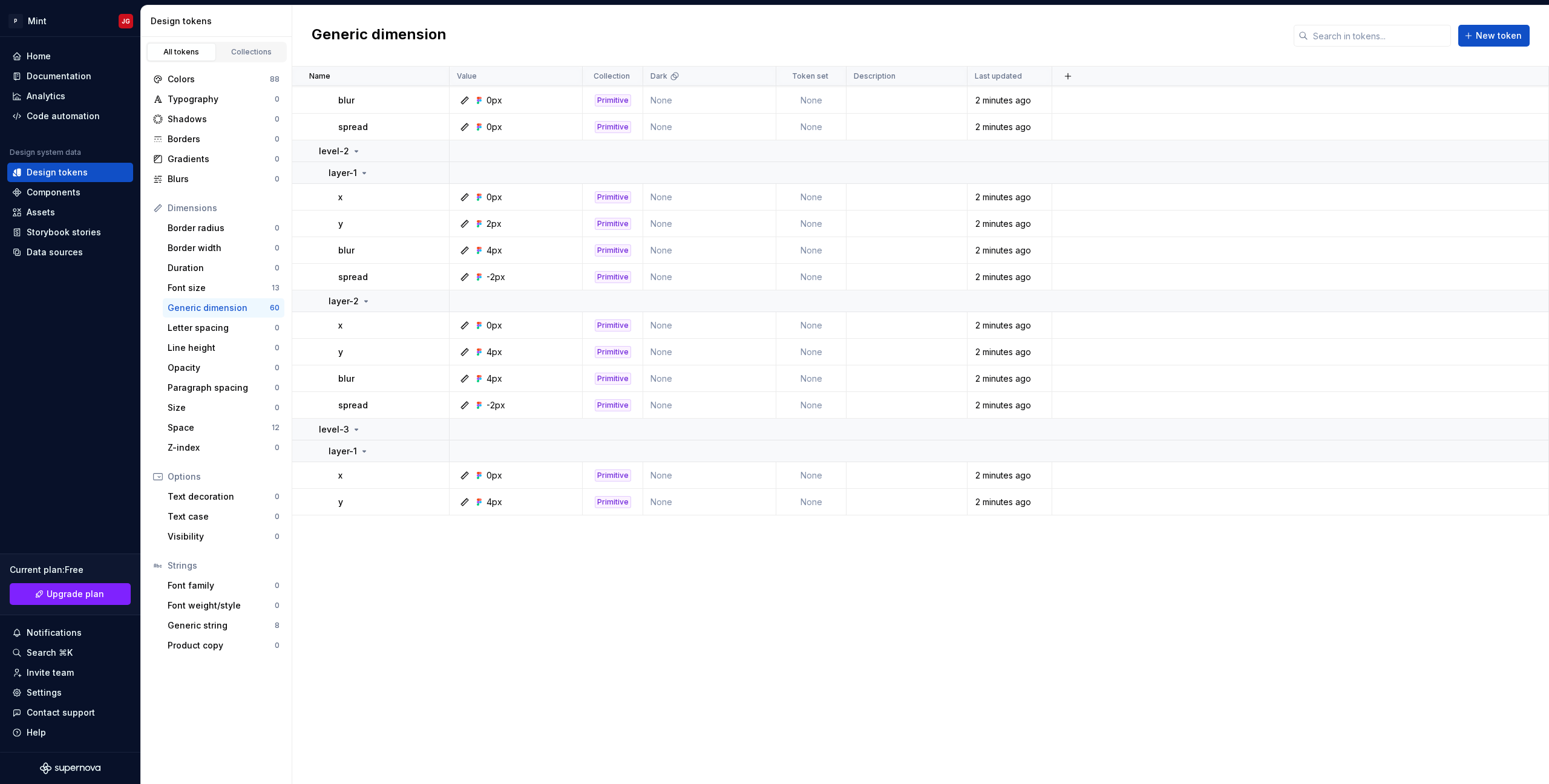
scroll to position [36, 0]
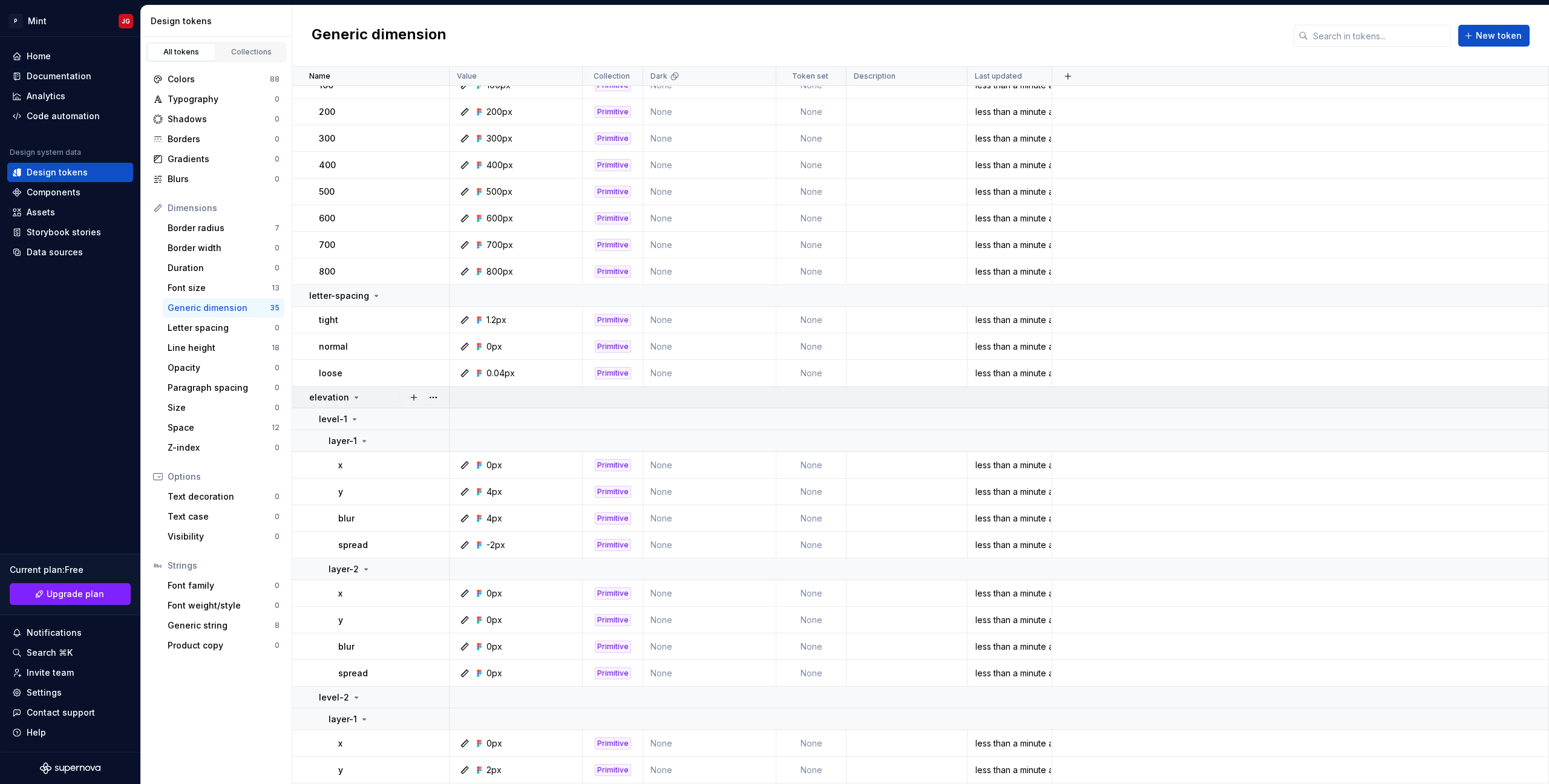
click at [353, 400] on icon at bounding box center [356, 397] width 9 height 9
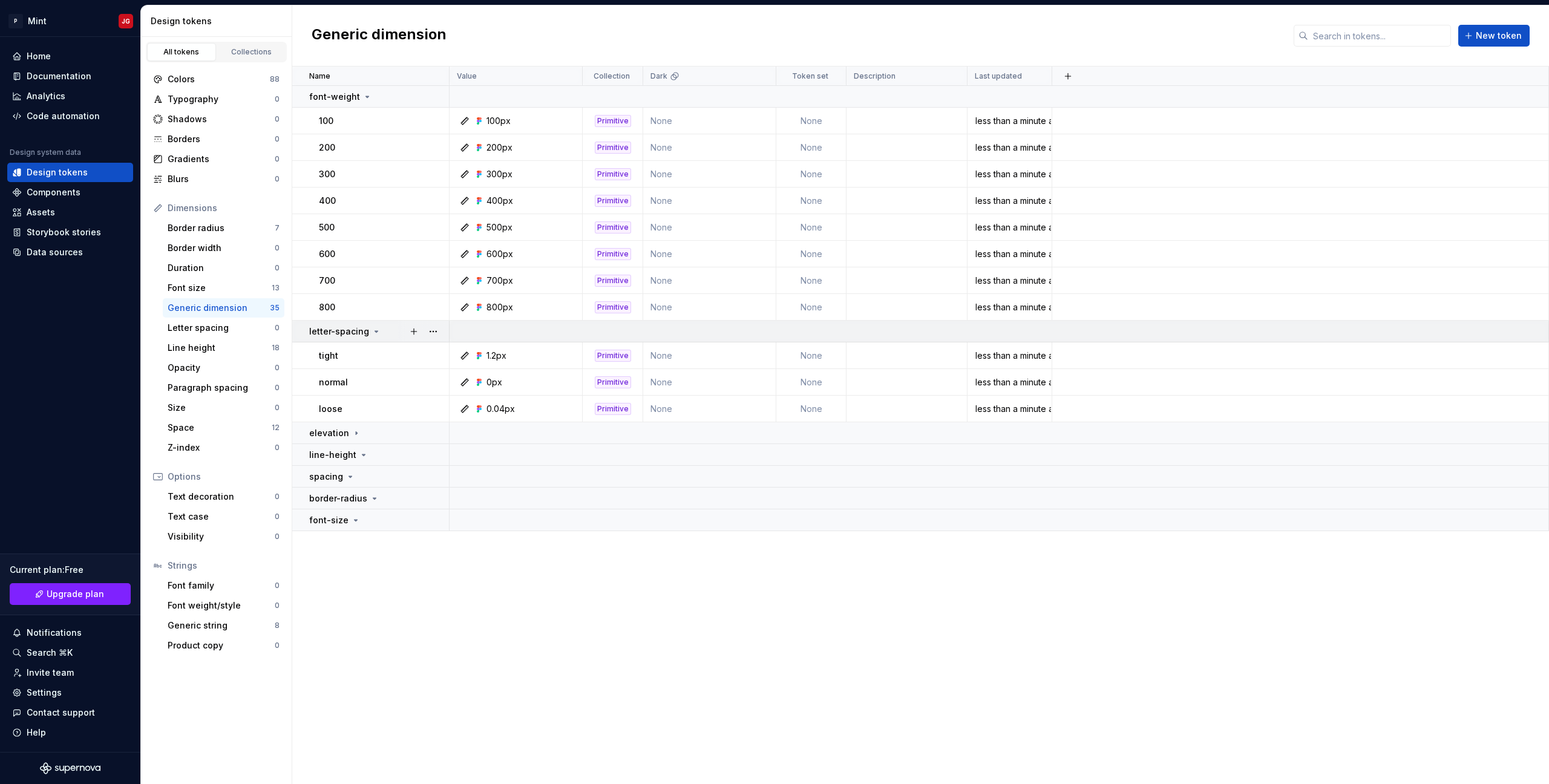
click at [375, 332] on icon at bounding box center [377, 331] width 3 height 1
click at [393, 98] on div "font-weight" at bounding box center [379, 97] width 139 height 12
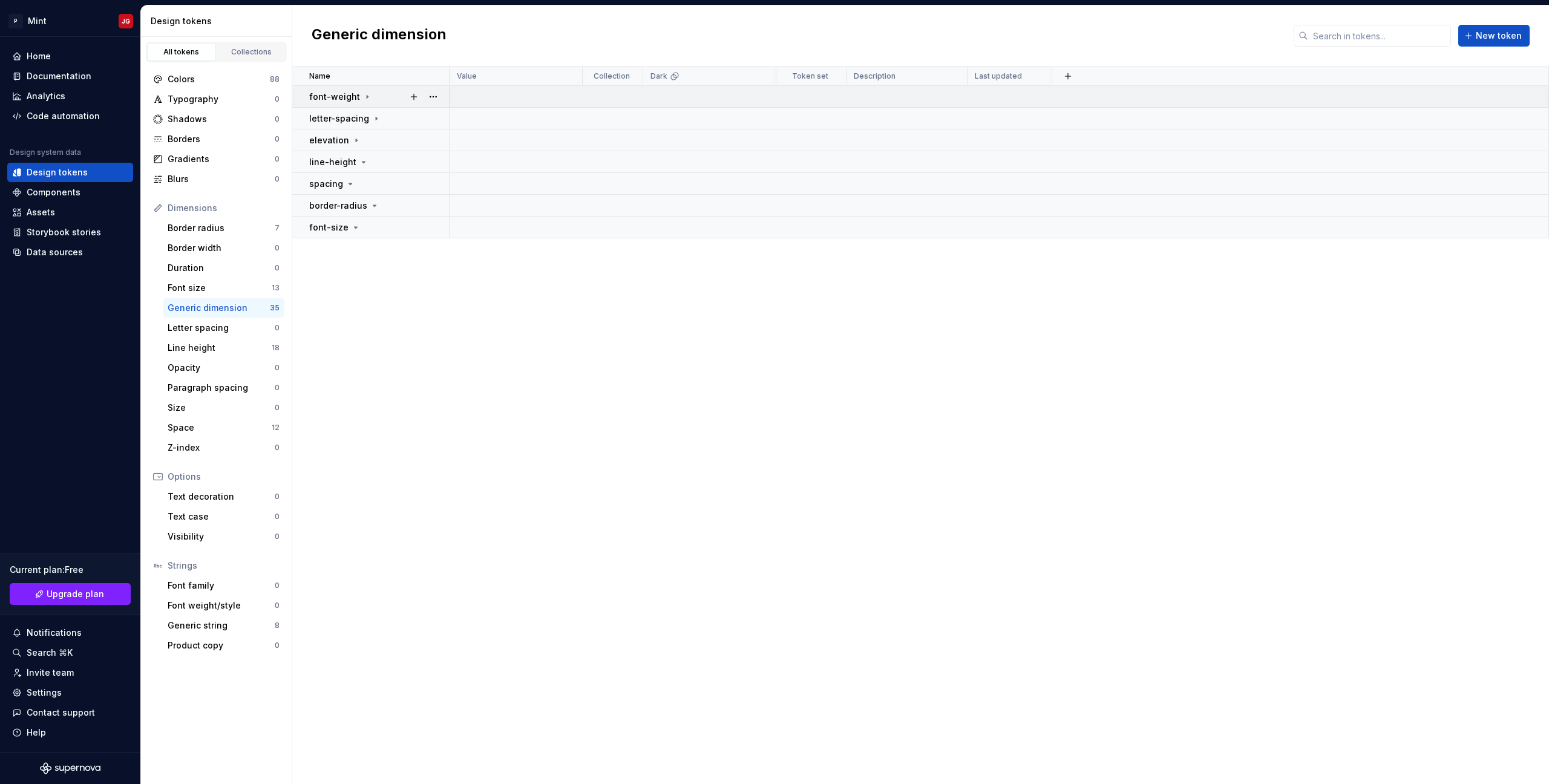
click at [376, 99] on div "font-weight" at bounding box center [379, 97] width 139 height 12
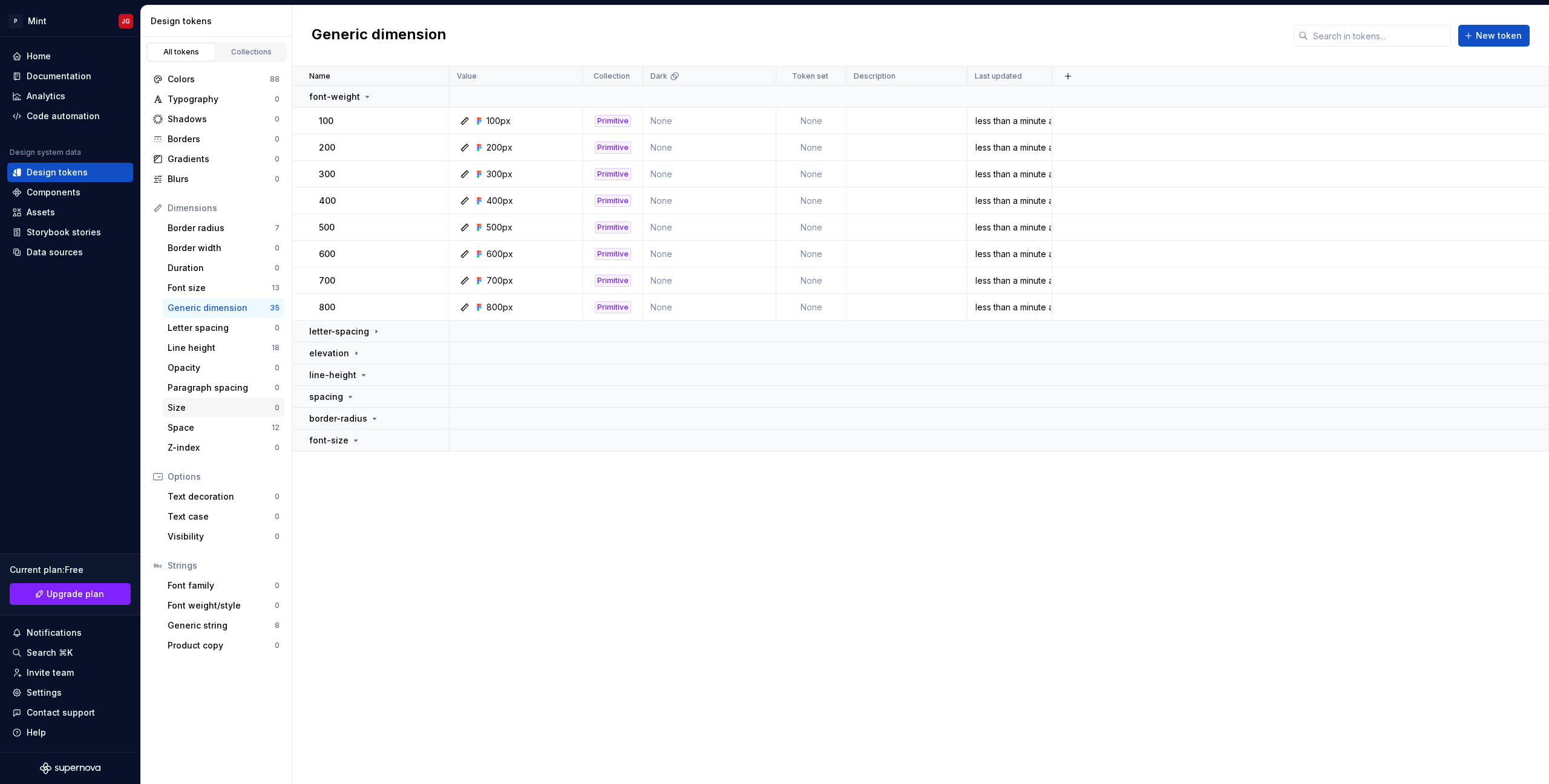
click at [188, 411] on div "Size" at bounding box center [221, 407] width 107 height 12
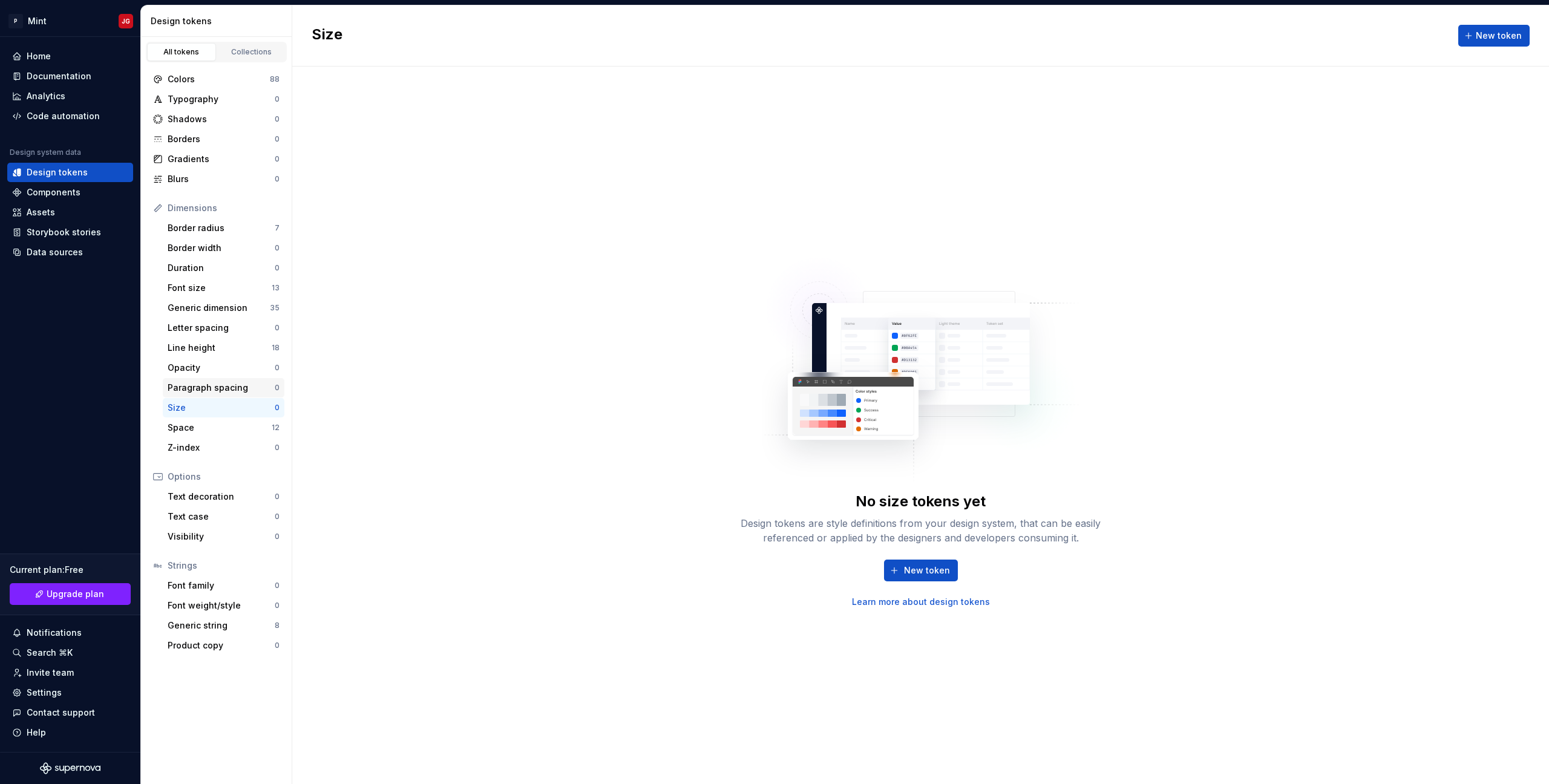
click at [200, 387] on div "Paragraph spacing" at bounding box center [221, 388] width 107 height 12
click at [203, 368] on div "Opacity" at bounding box center [221, 367] width 107 height 12
click at [222, 606] on div "Font weight/style" at bounding box center [221, 606] width 107 height 12
click at [227, 326] on div "Letter spacing" at bounding box center [221, 328] width 107 height 12
click at [231, 305] on div "Generic dimension" at bounding box center [218, 308] width 102 height 12
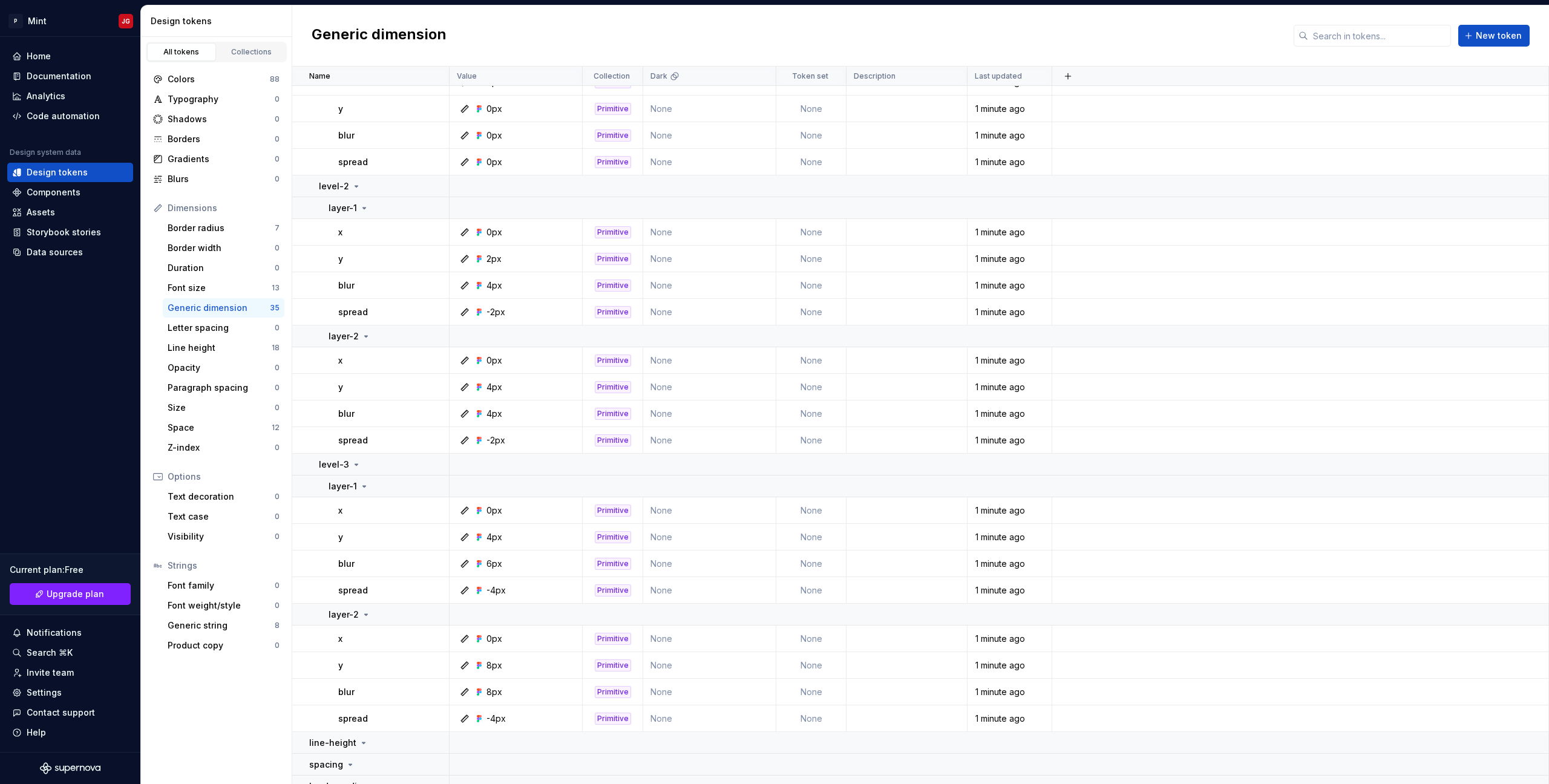
scroll to position [582, 0]
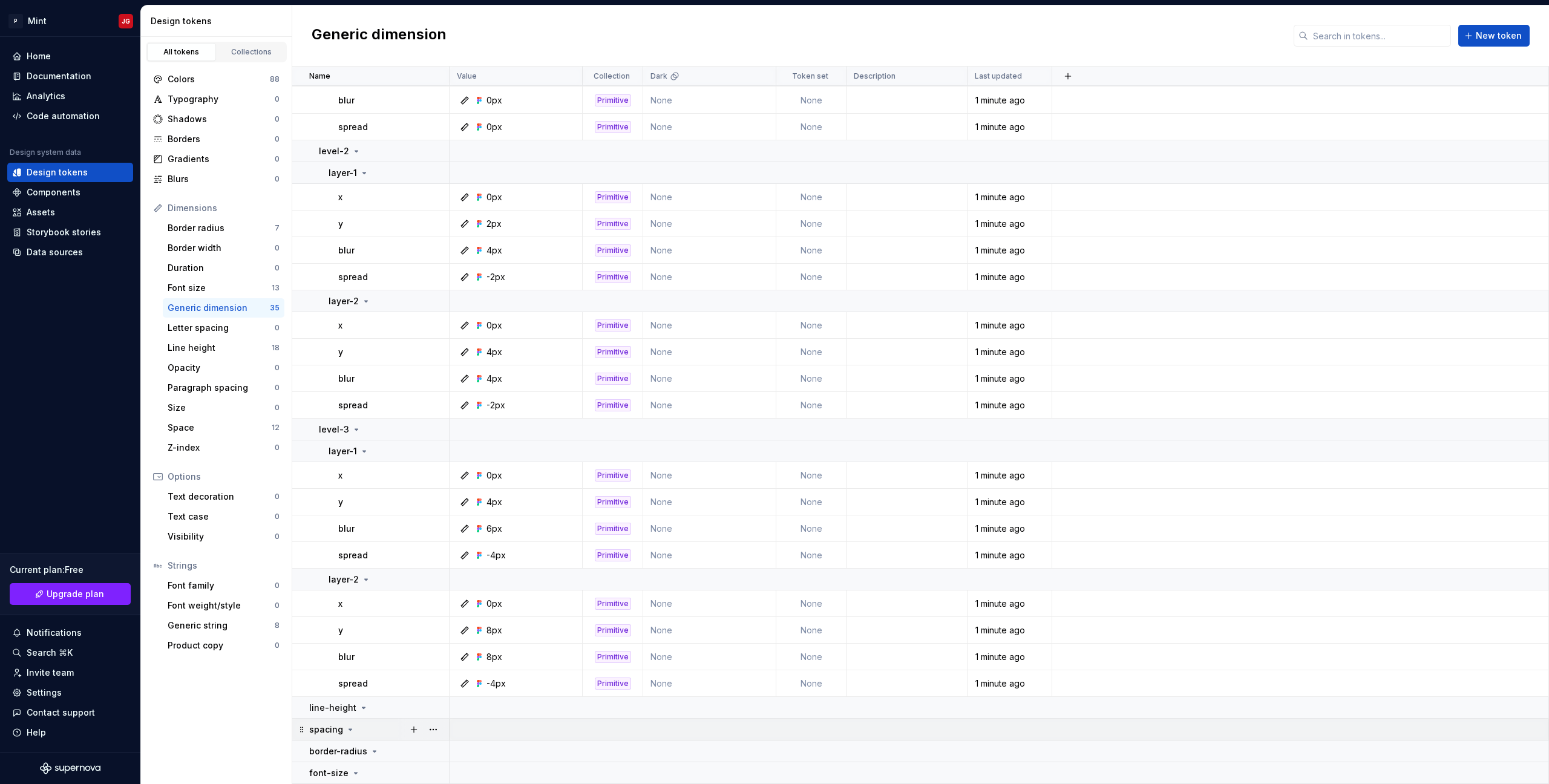
click at [349, 728] on icon at bounding box center [350, 729] width 9 height 9
click at [358, 731] on div "spacing" at bounding box center [379, 730] width 139 height 12
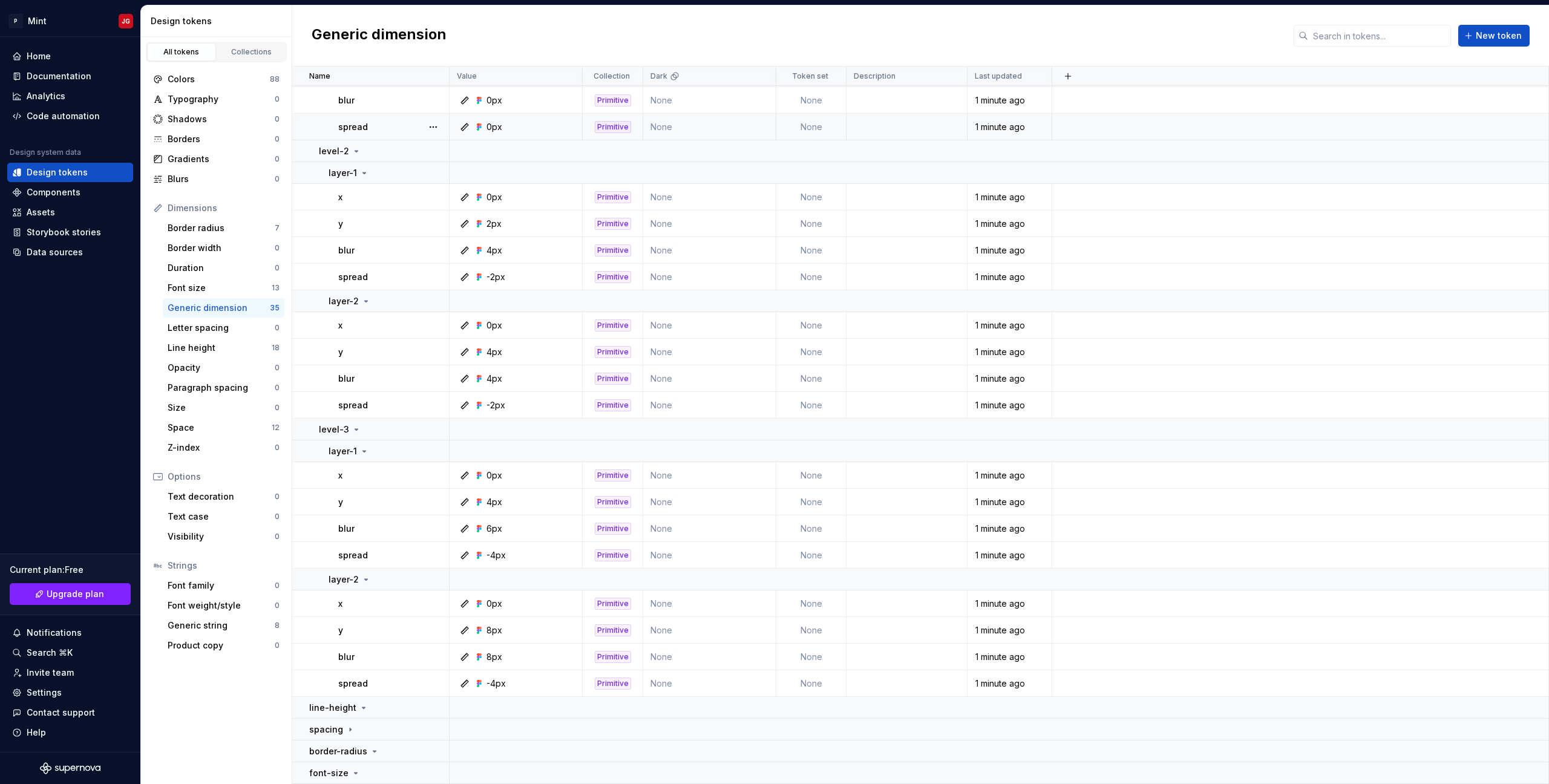
scroll to position [0, 0]
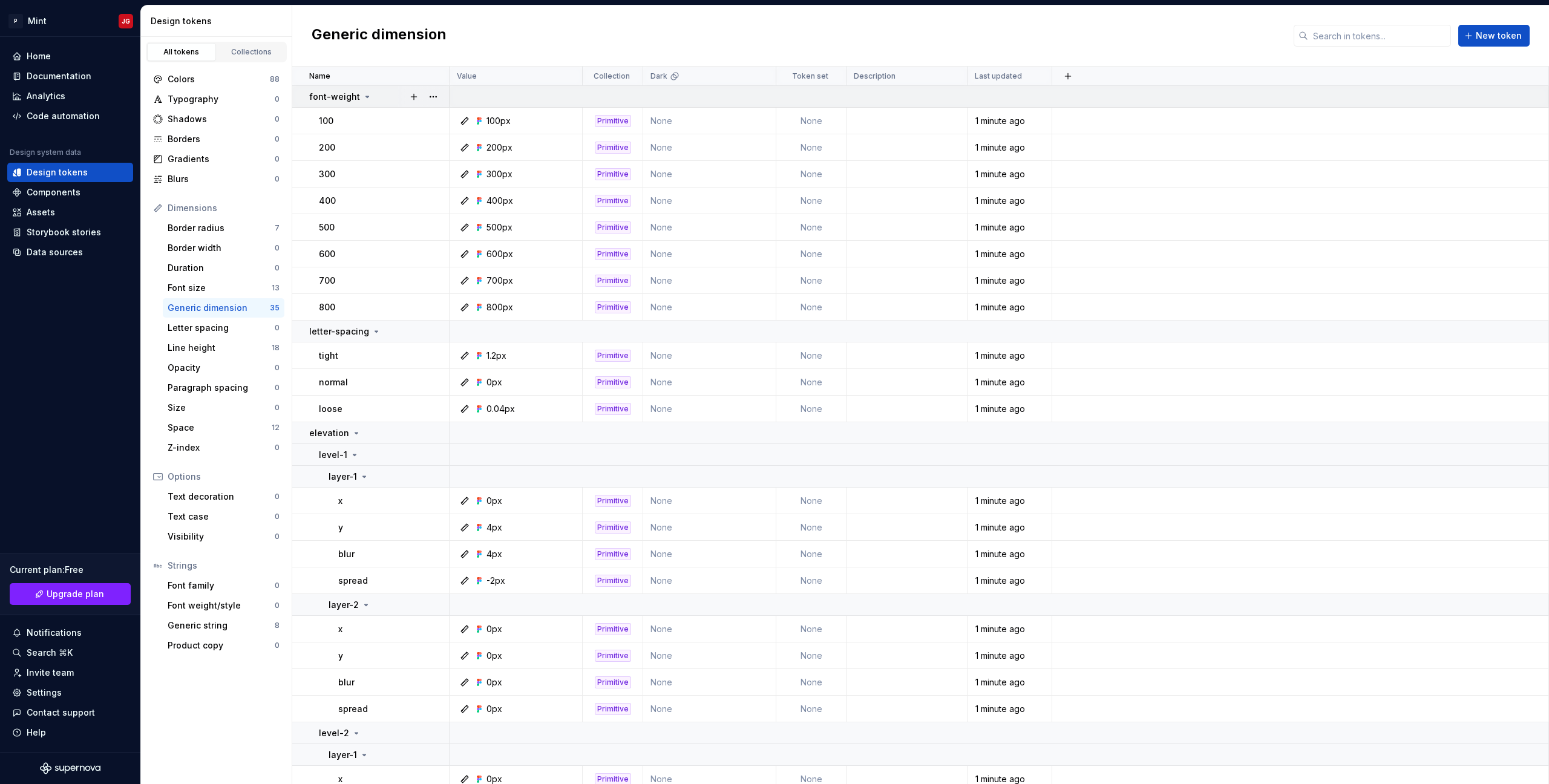
click at [354, 98] on p "font-weight" at bounding box center [334, 97] width 51 height 12
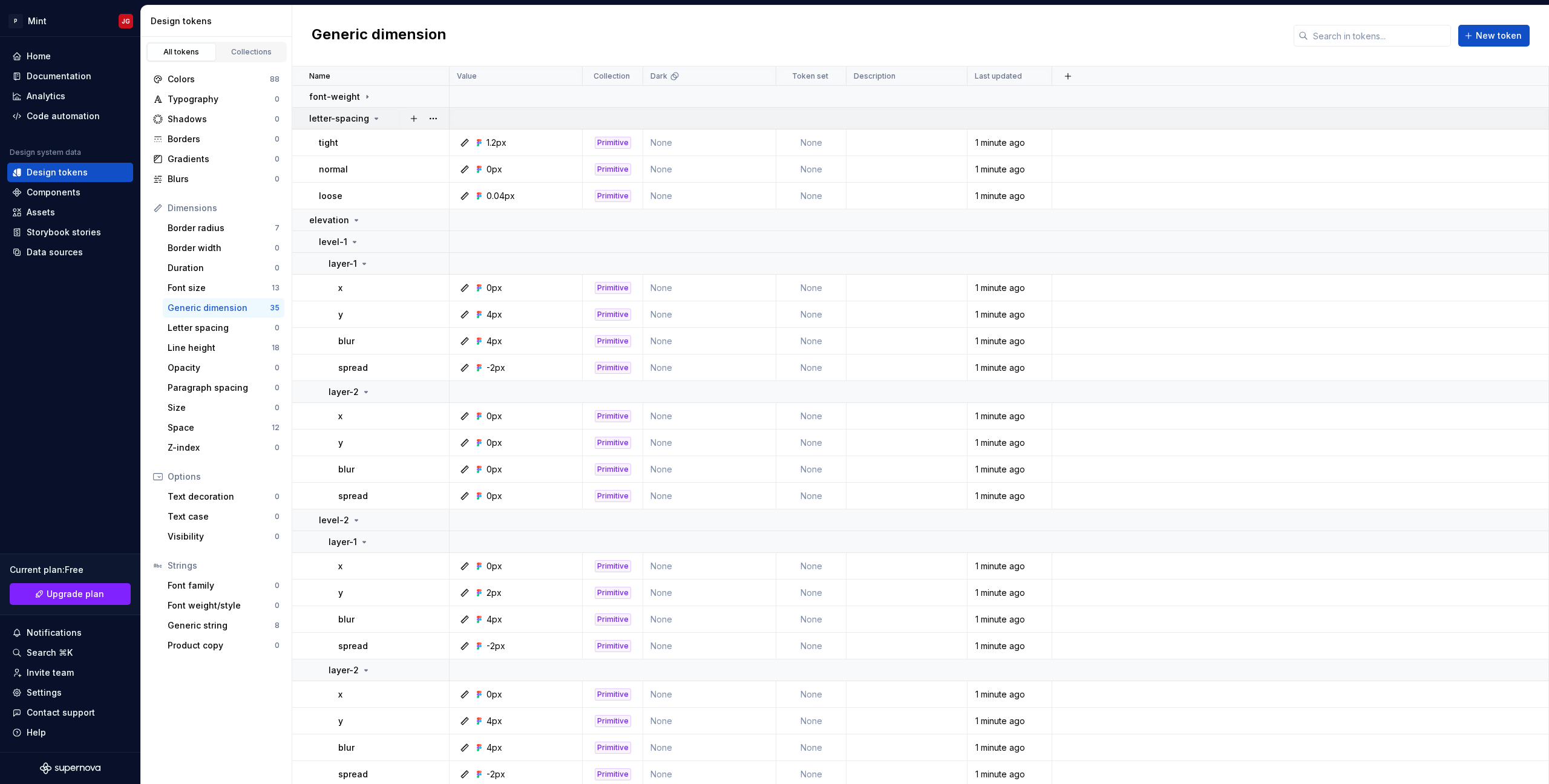
click at [365, 123] on p "letter-spacing" at bounding box center [339, 119] width 60 height 12
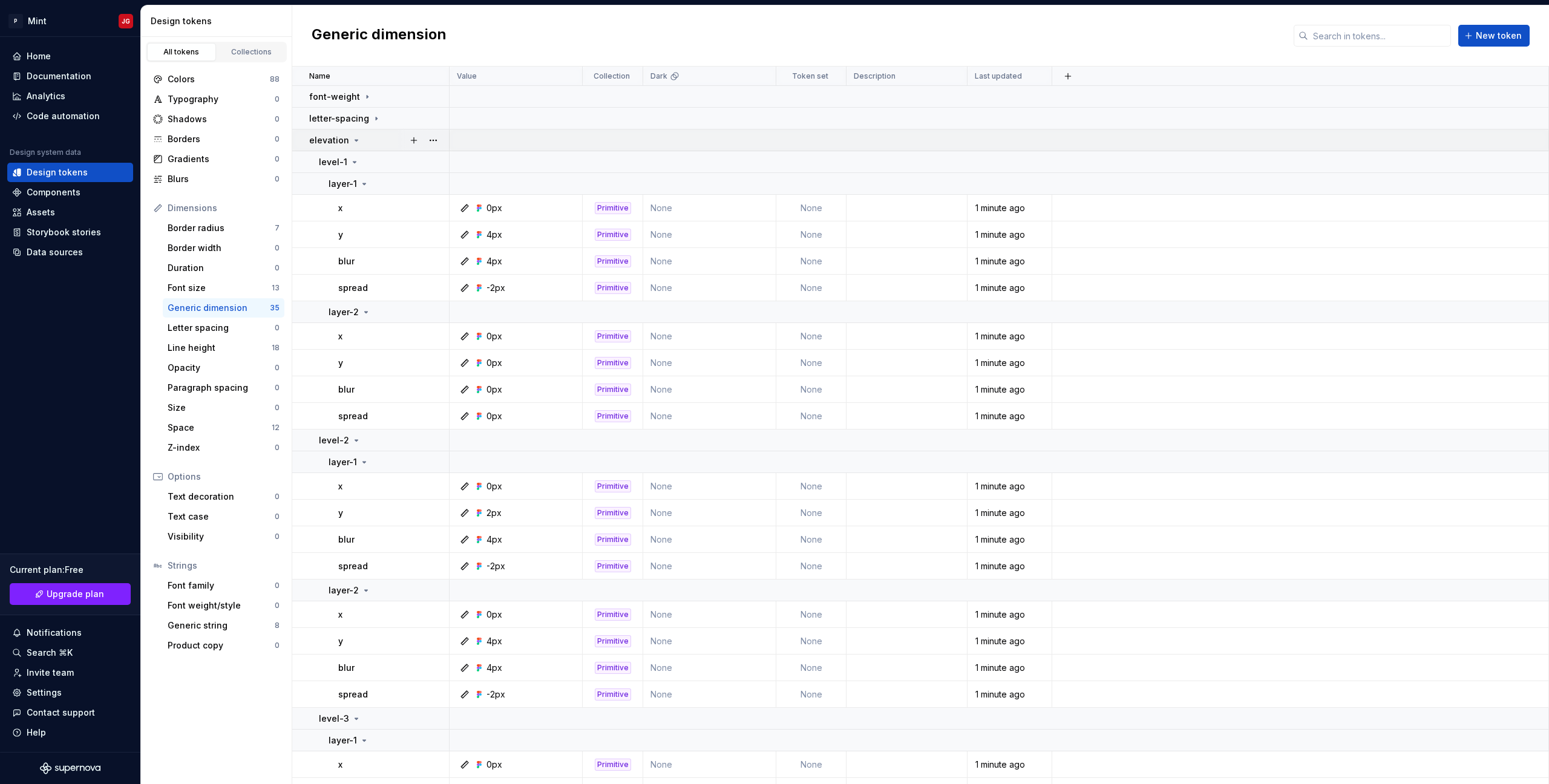
click at [372, 144] on div "elevation" at bounding box center [379, 140] width 139 height 12
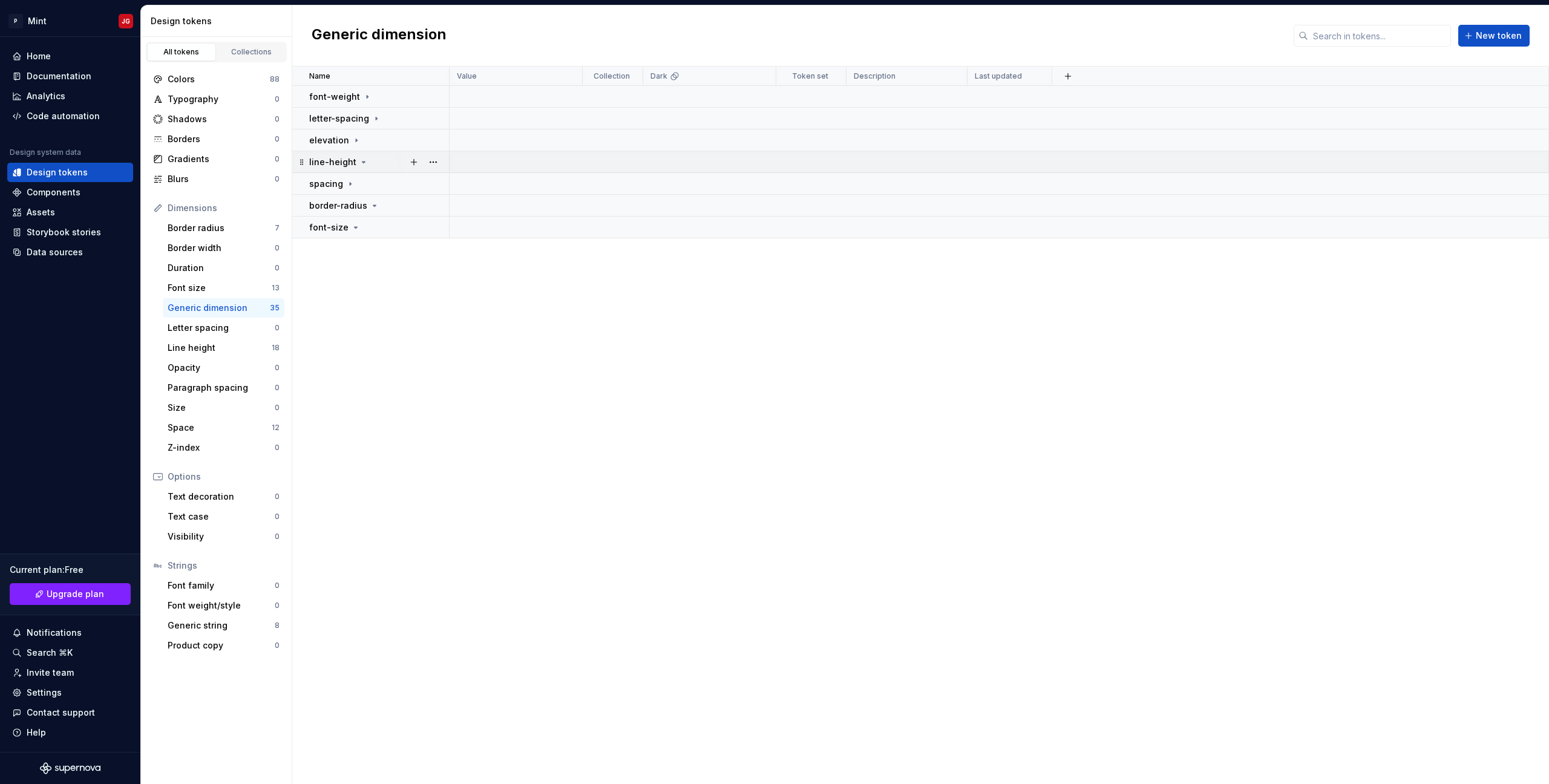
click at [354, 165] on div "line-height" at bounding box center [339, 162] width 59 height 12
click at [345, 208] on p "border-radius" at bounding box center [338, 205] width 58 height 12
click at [367, 208] on div "border-radius" at bounding box center [344, 205] width 70 height 12
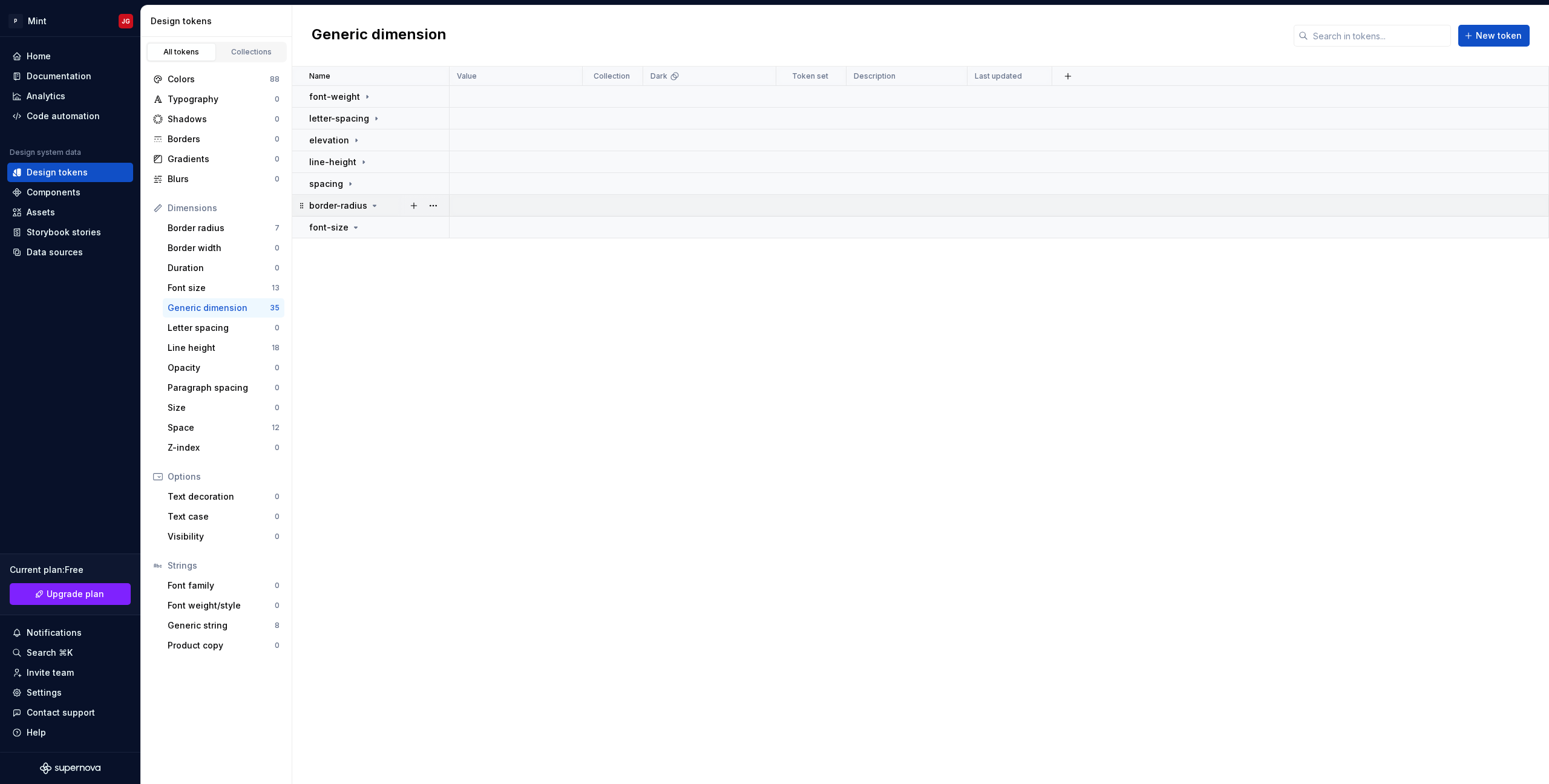
click at [370, 208] on icon at bounding box center [374, 205] width 9 height 9
click at [362, 224] on div "font-size" at bounding box center [379, 227] width 139 height 12
click at [362, 229] on div "font-size" at bounding box center [379, 227] width 139 height 12
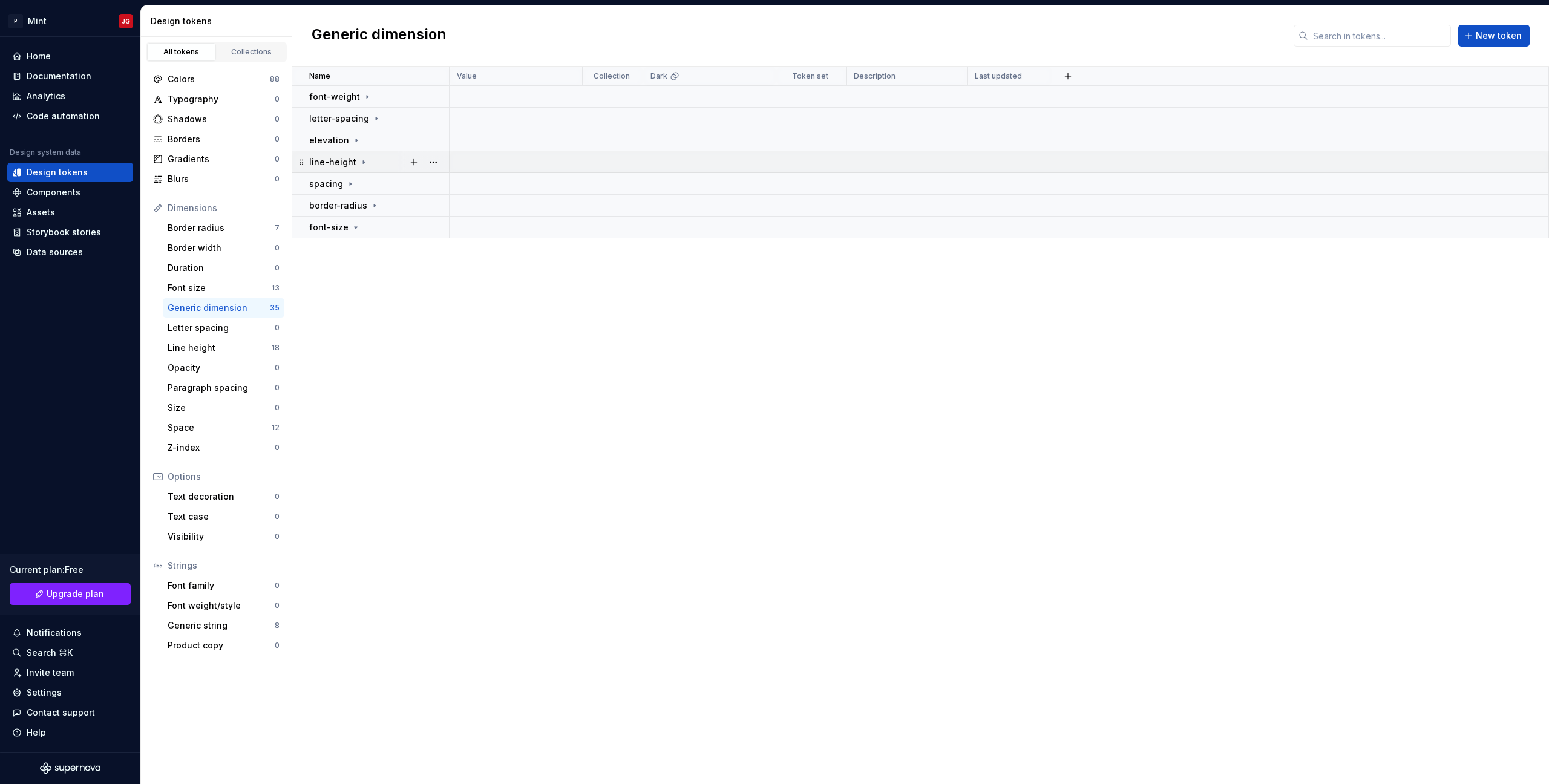
click at [368, 167] on div "line-height" at bounding box center [379, 162] width 139 height 12
click at [361, 166] on icon at bounding box center [363, 161] width 9 height 9
click at [357, 184] on div "spacing" at bounding box center [379, 184] width 139 height 12
click at [363, 140] on div "elevation" at bounding box center [379, 140] width 139 height 12
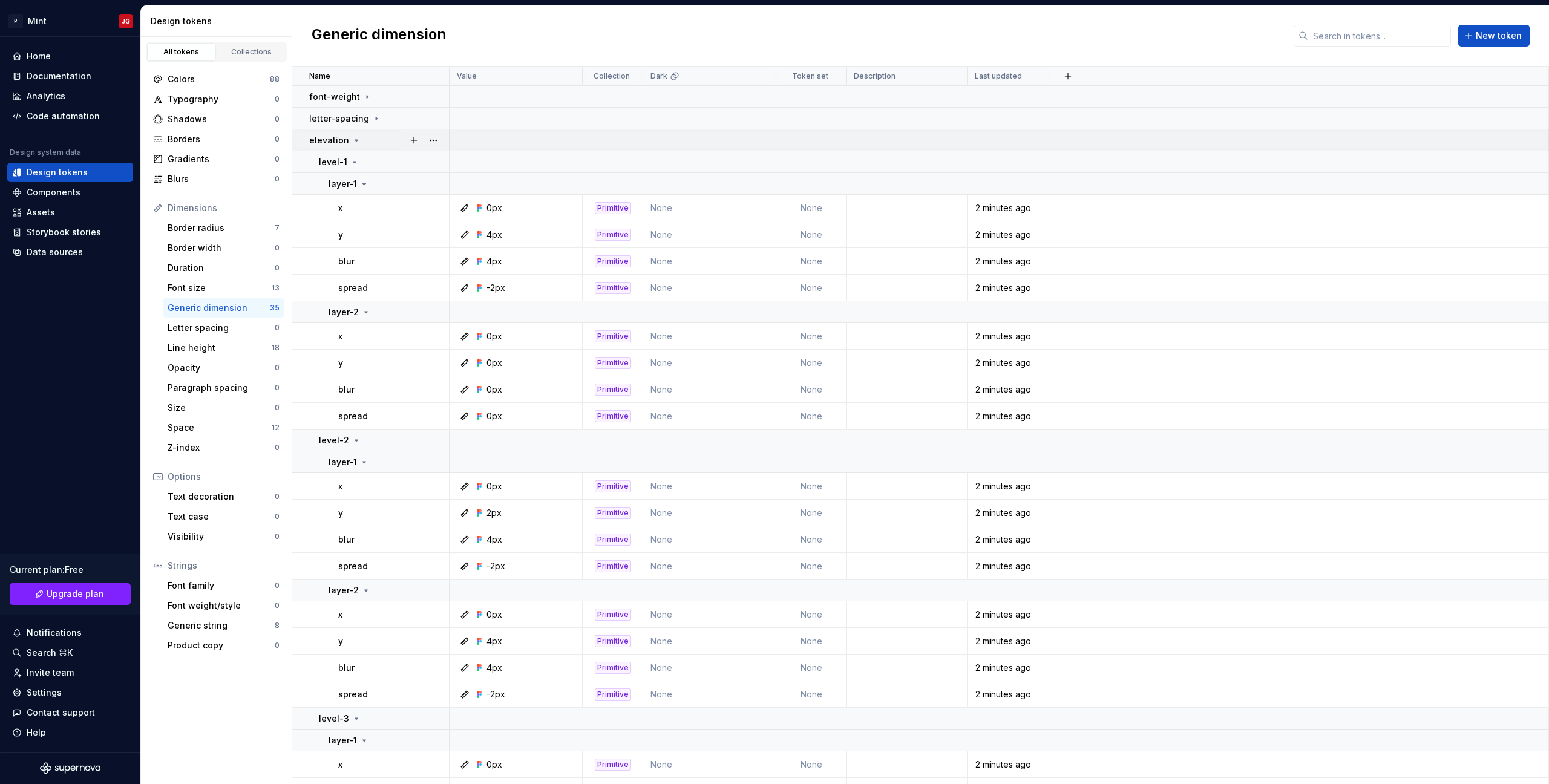
click at [363, 140] on div "elevation" at bounding box center [379, 140] width 139 height 12
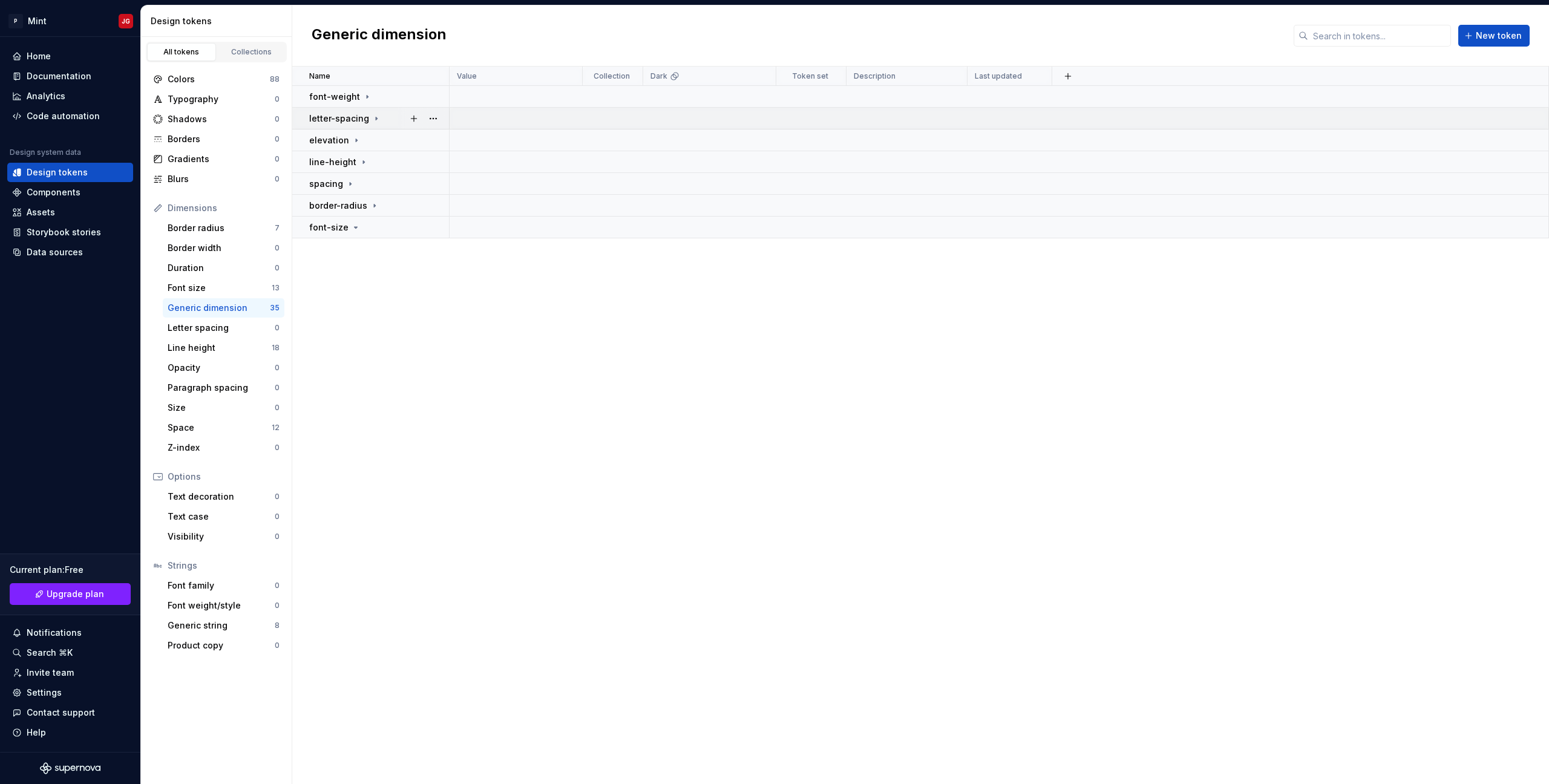
click at [368, 123] on div "letter-spacing" at bounding box center [345, 119] width 72 height 12
click at [372, 120] on icon at bounding box center [376, 118] width 9 height 9
click at [366, 104] on td "font-weight" at bounding box center [370, 97] width 157 height 22
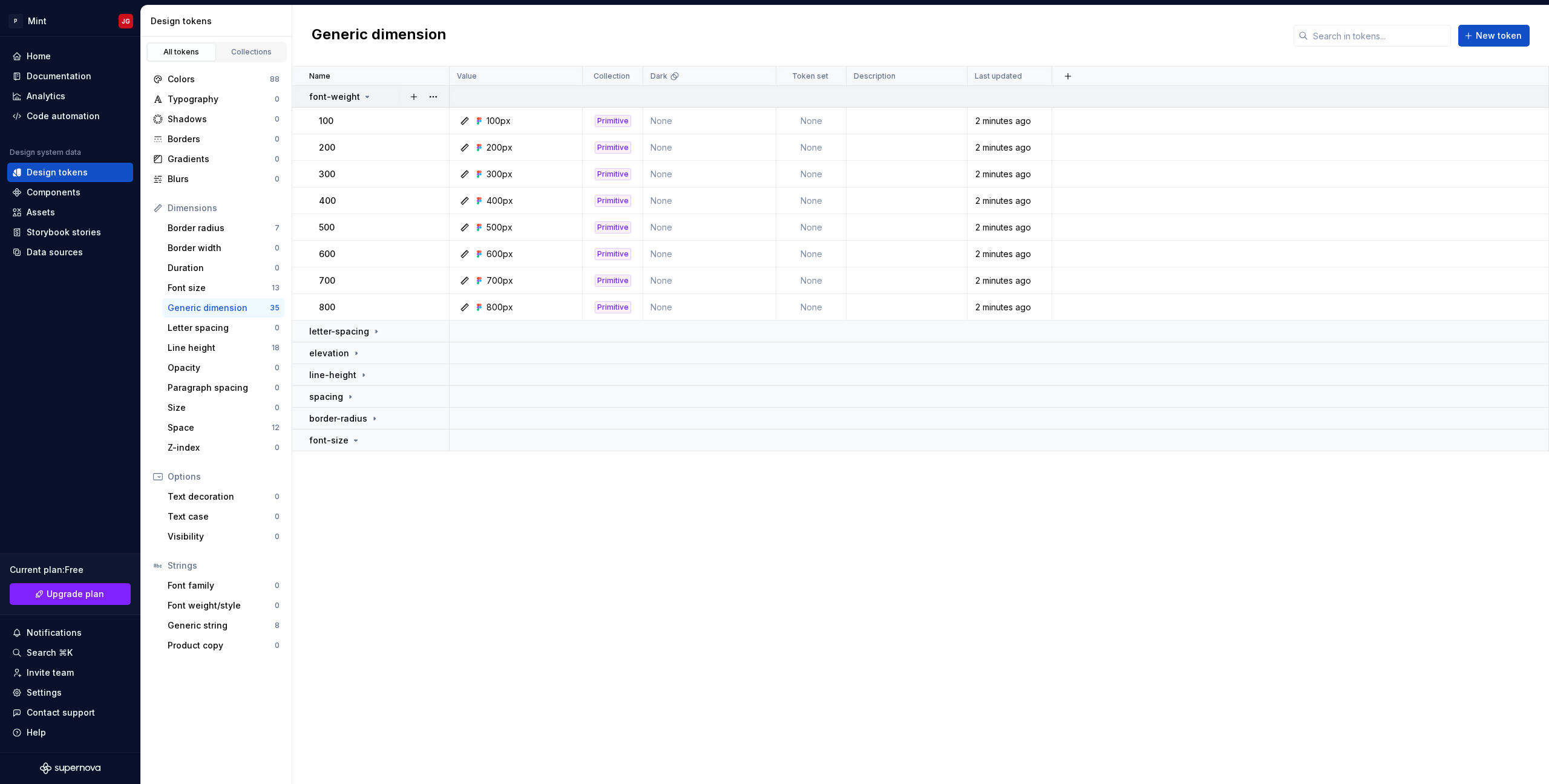
click at [366, 104] on td "font-weight" at bounding box center [370, 97] width 157 height 22
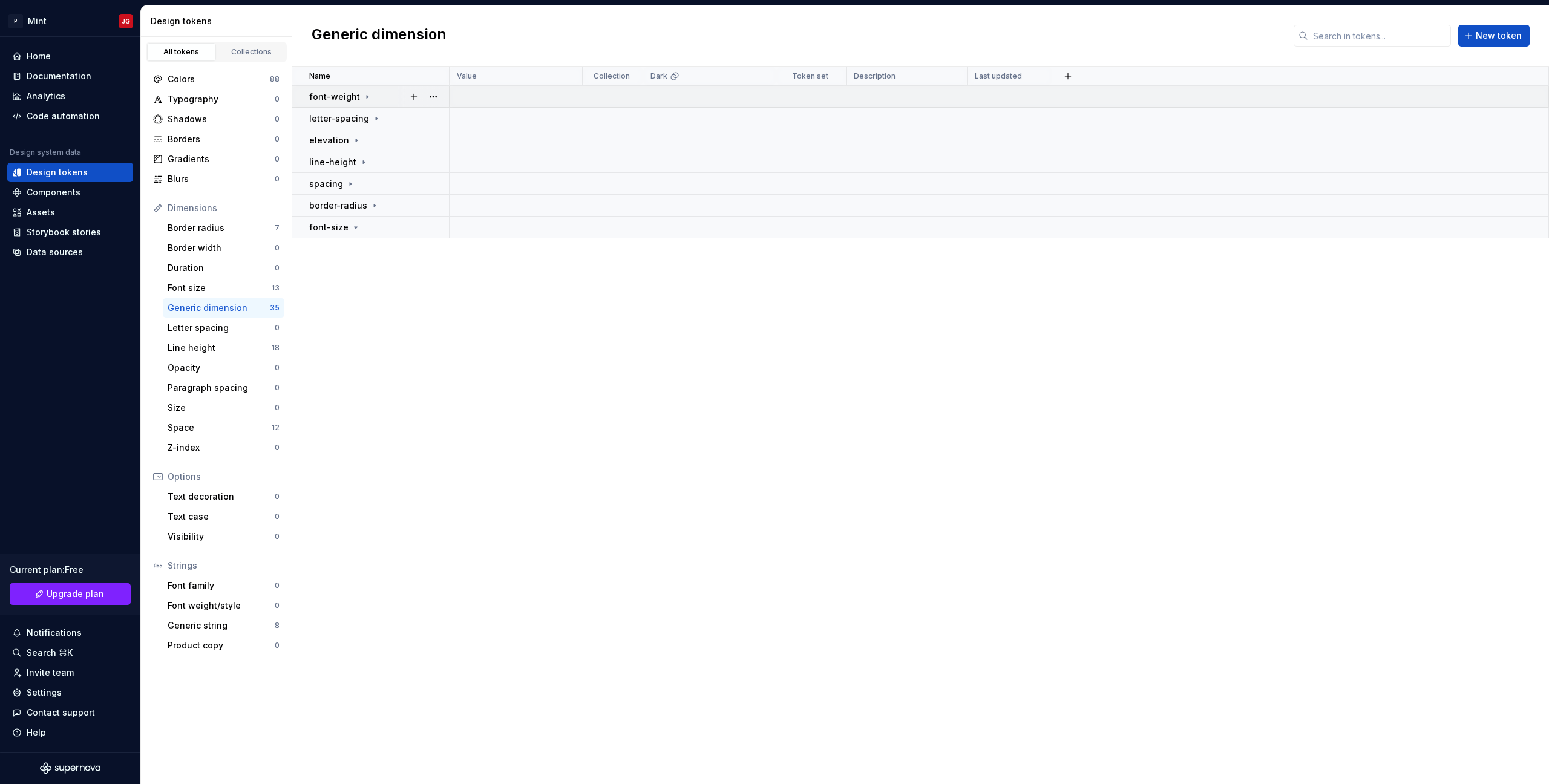
click at [366, 104] on td "font-weight" at bounding box center [370, 97] width 157 height 22
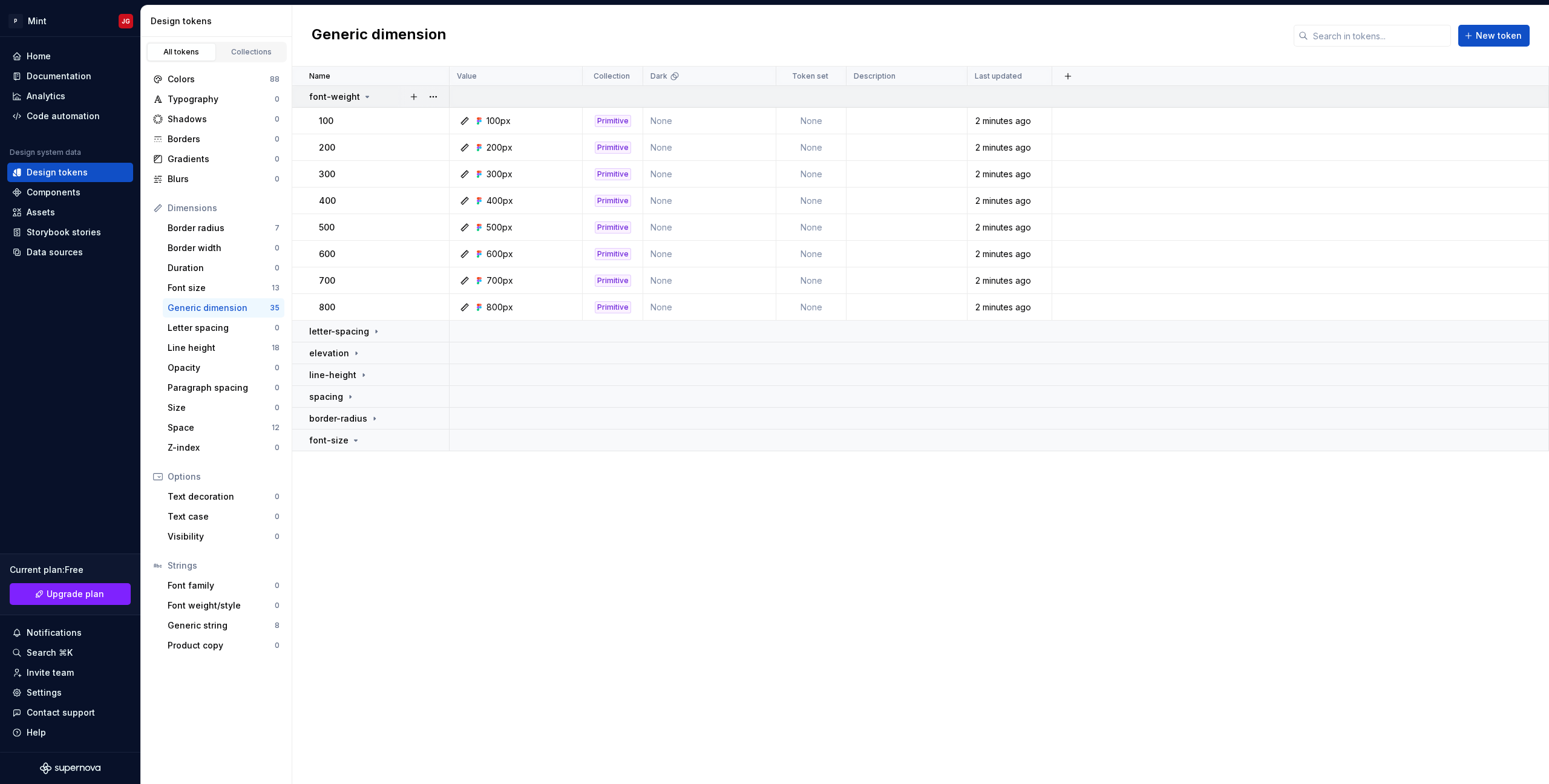
click at [366, 104] on td "font-weight" at bounding box center [370, 97] width 157 height 22
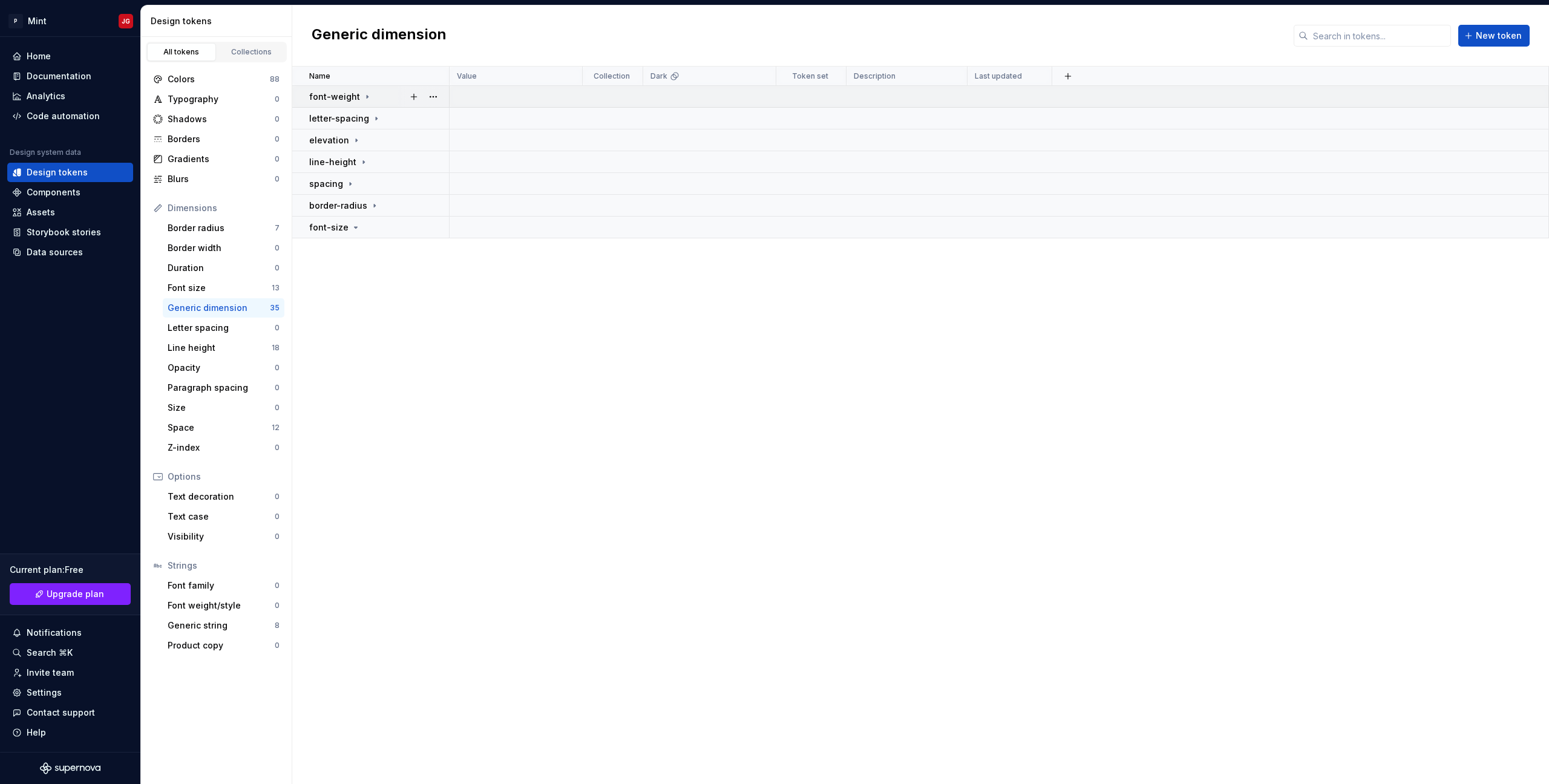
click at [366, 104] on td "font-weight" at bounding box center [370, 97] width 157 height 22
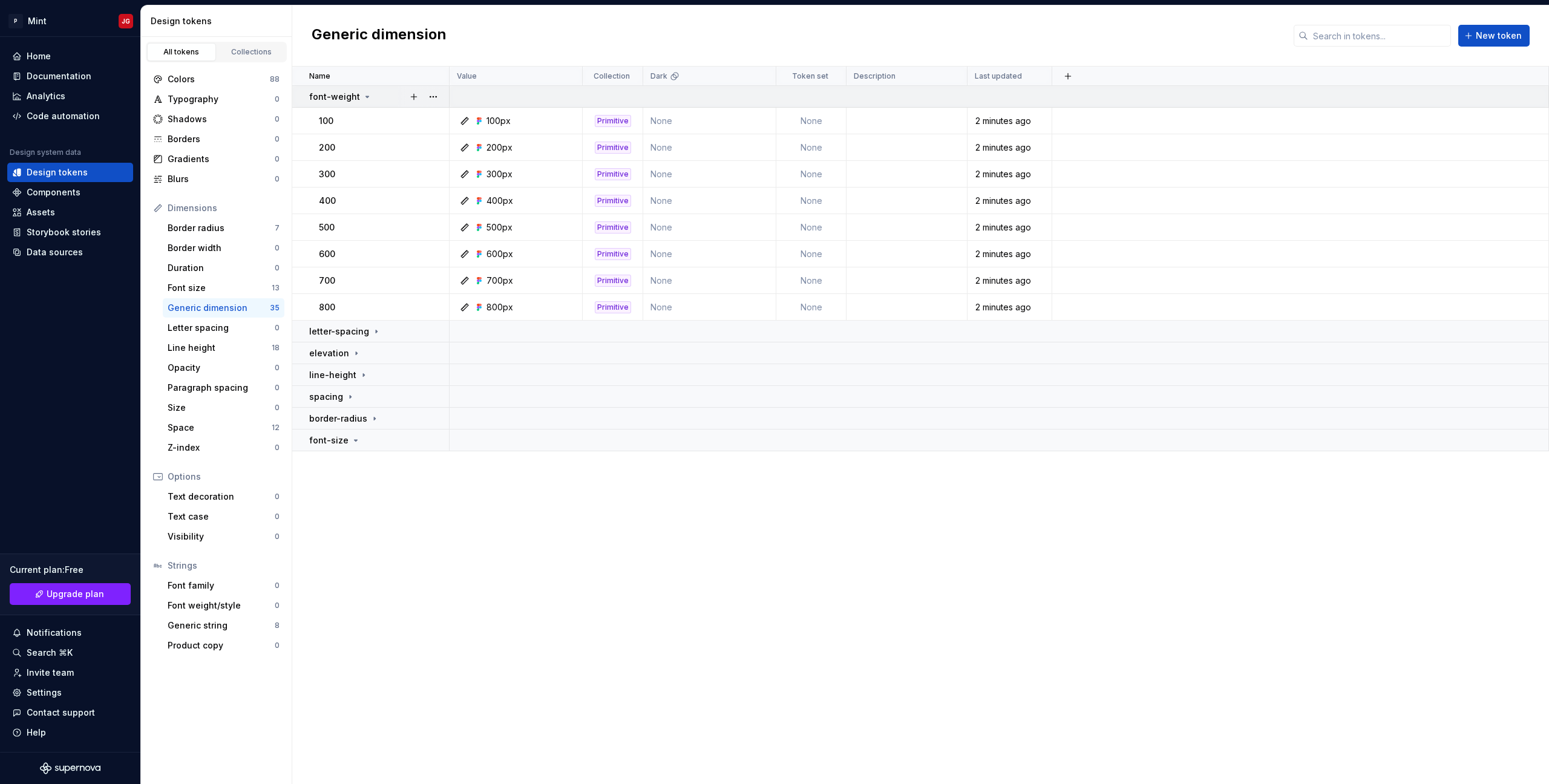
click at [366, 104] on td "font-weight" at bounding box center [370, 97] width 157 height 22
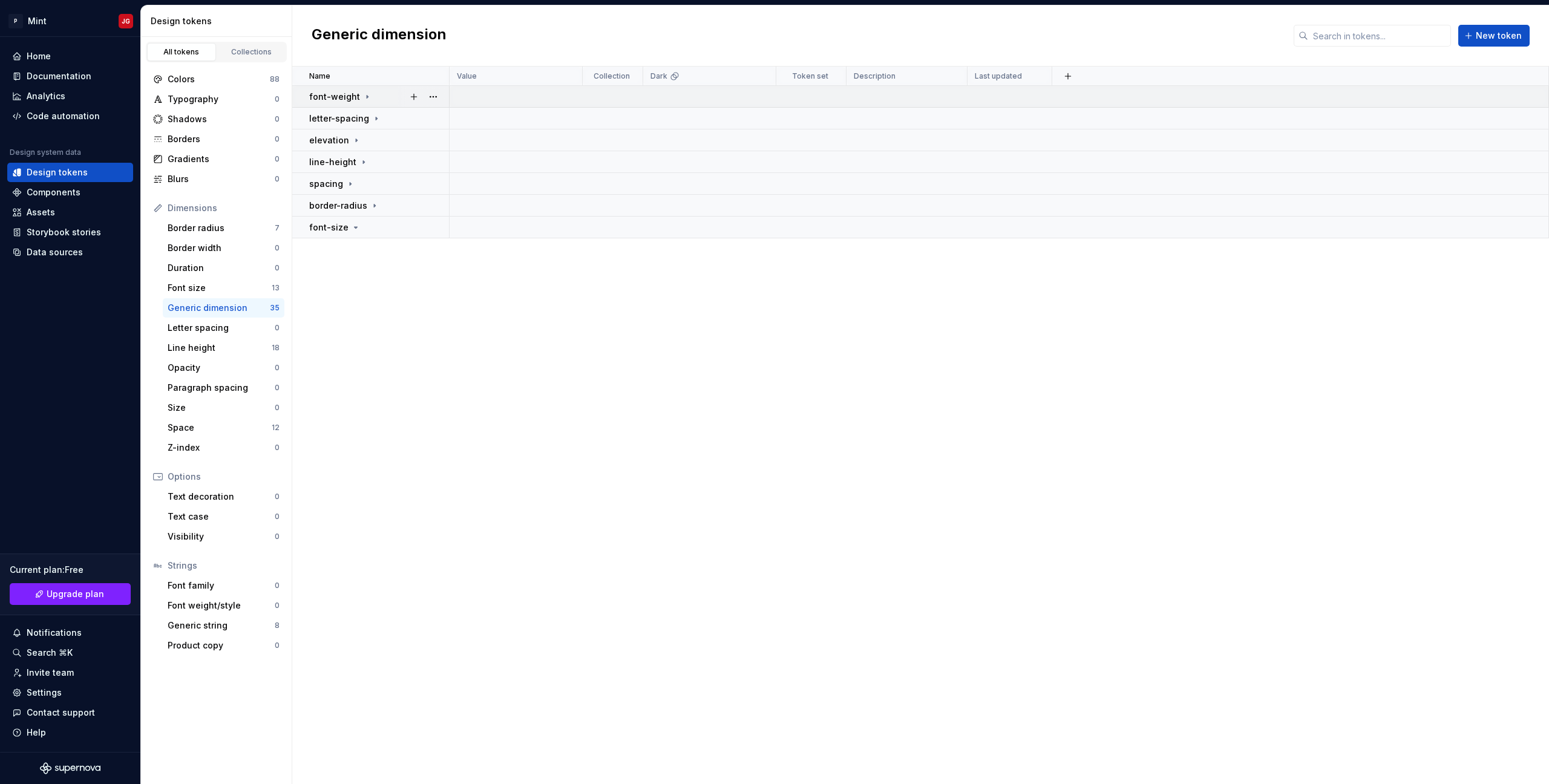
click at [366, 104] on td "font-weight" at bounding box center [370, 97] width 157 height 22
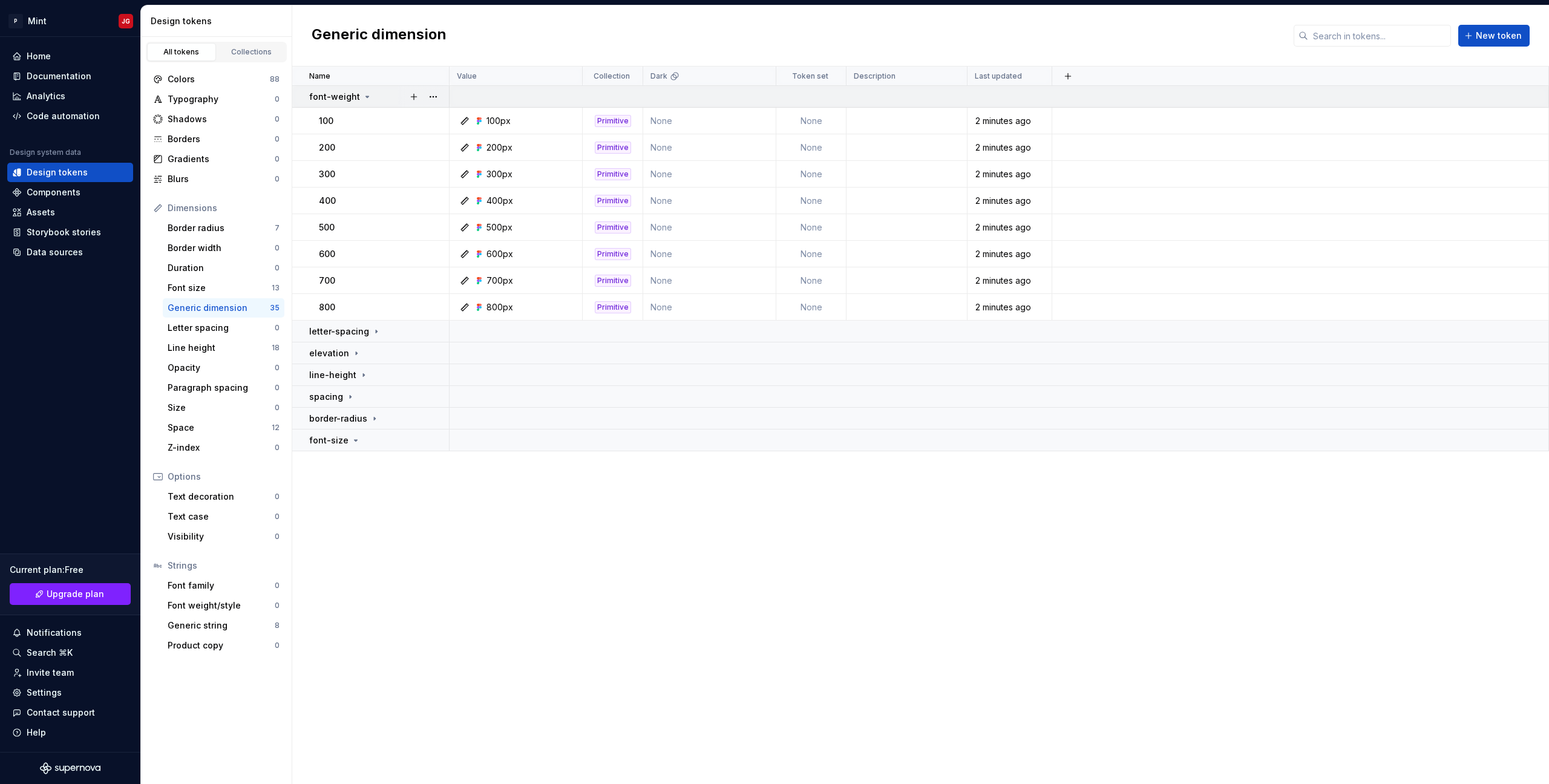
click at [366, 104] on td "font-weight" at bounding box center [370, 97] width 157 height 22
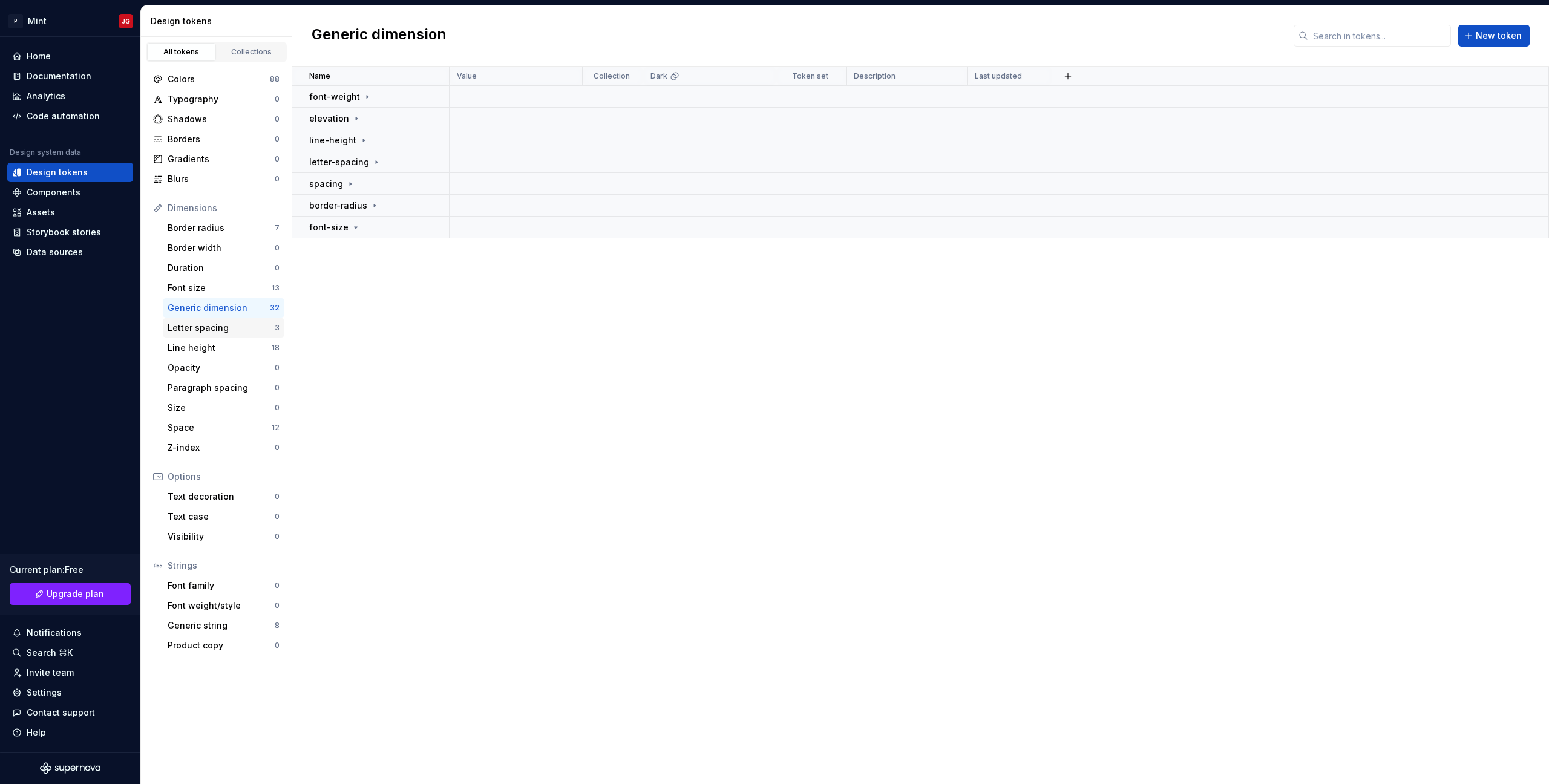
click at [235, 319] on div "Letter spacing 3" at bounding box center [223, 328] width 121 height 20
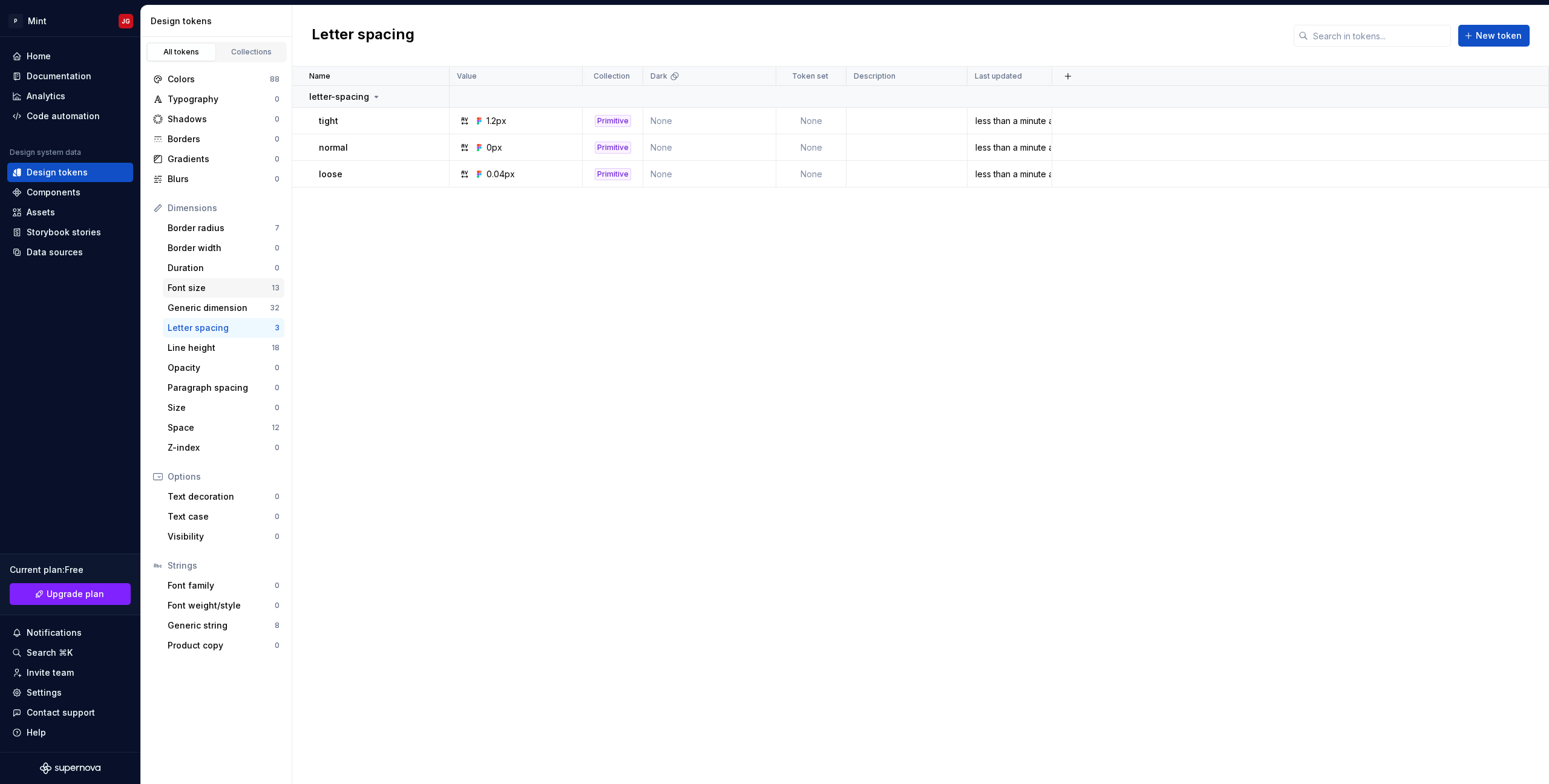
click at [228, 292] on div "Font size" at bounding box center [219, 288] width 104 height 12
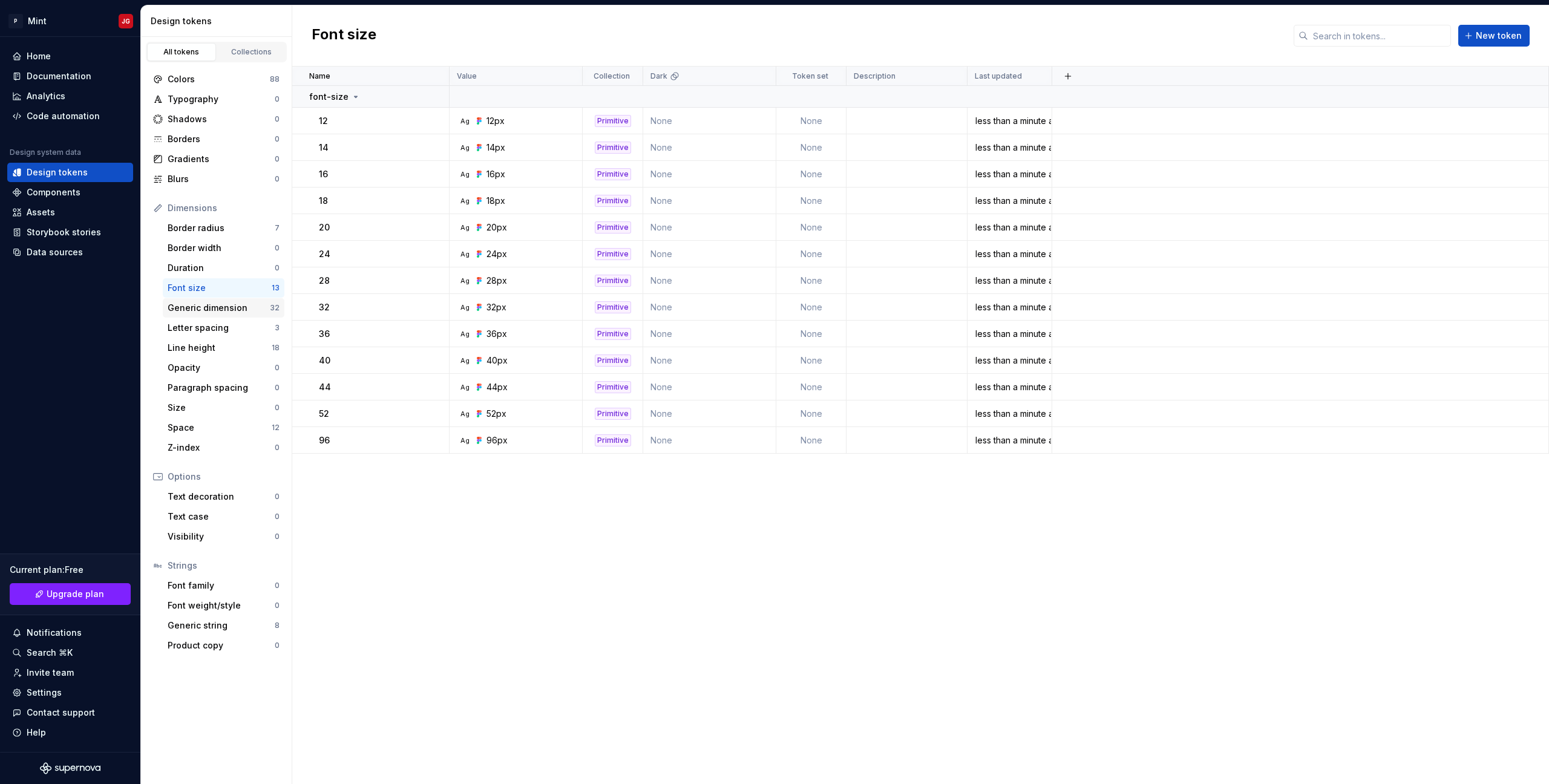
click at [227, 306] on div "Generic dimension" at bounding box center [218, 308] width 102 height 12
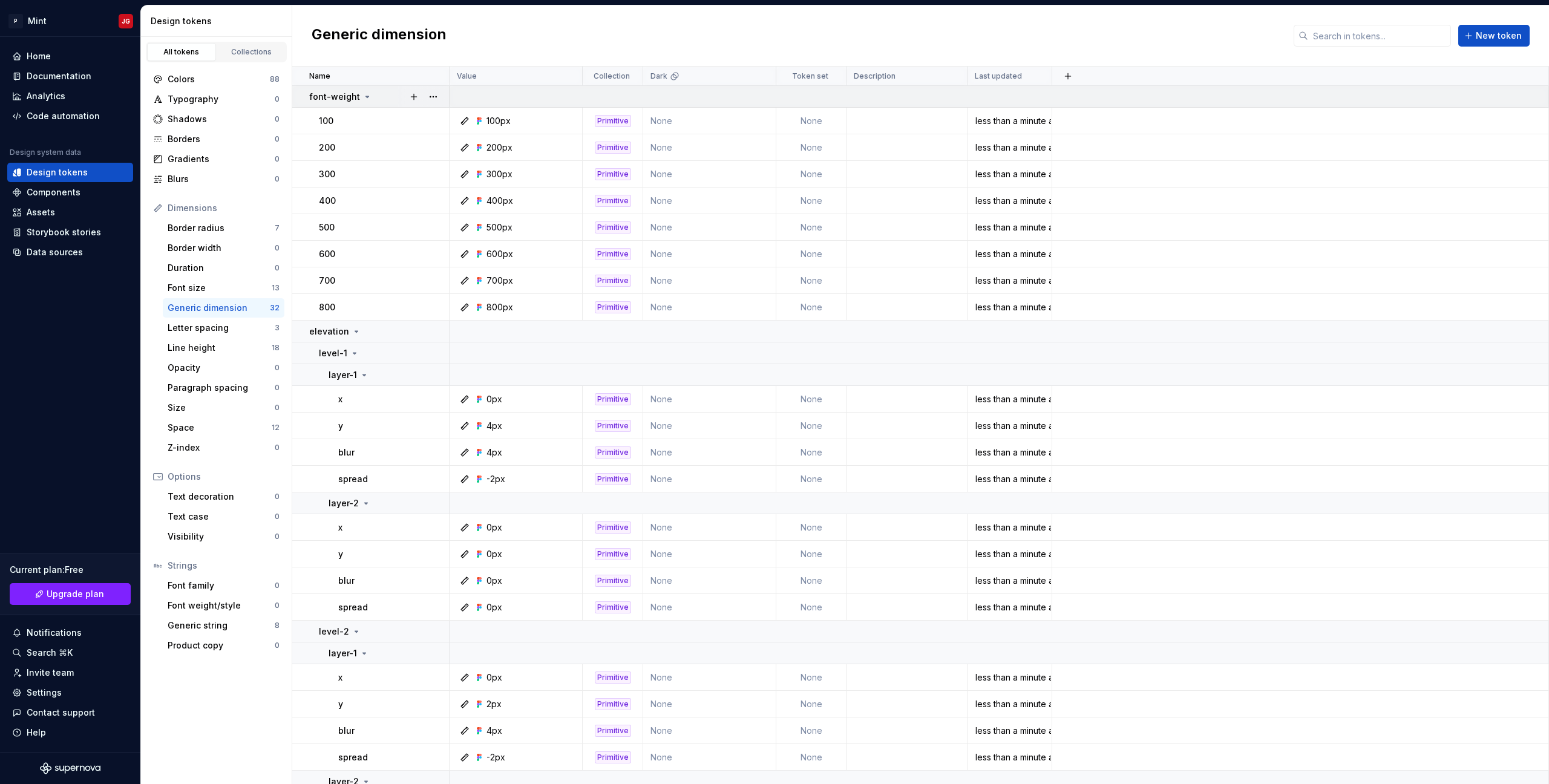
click at [363, 93] on icon at bounding box center [367, 96] width 9 height 9
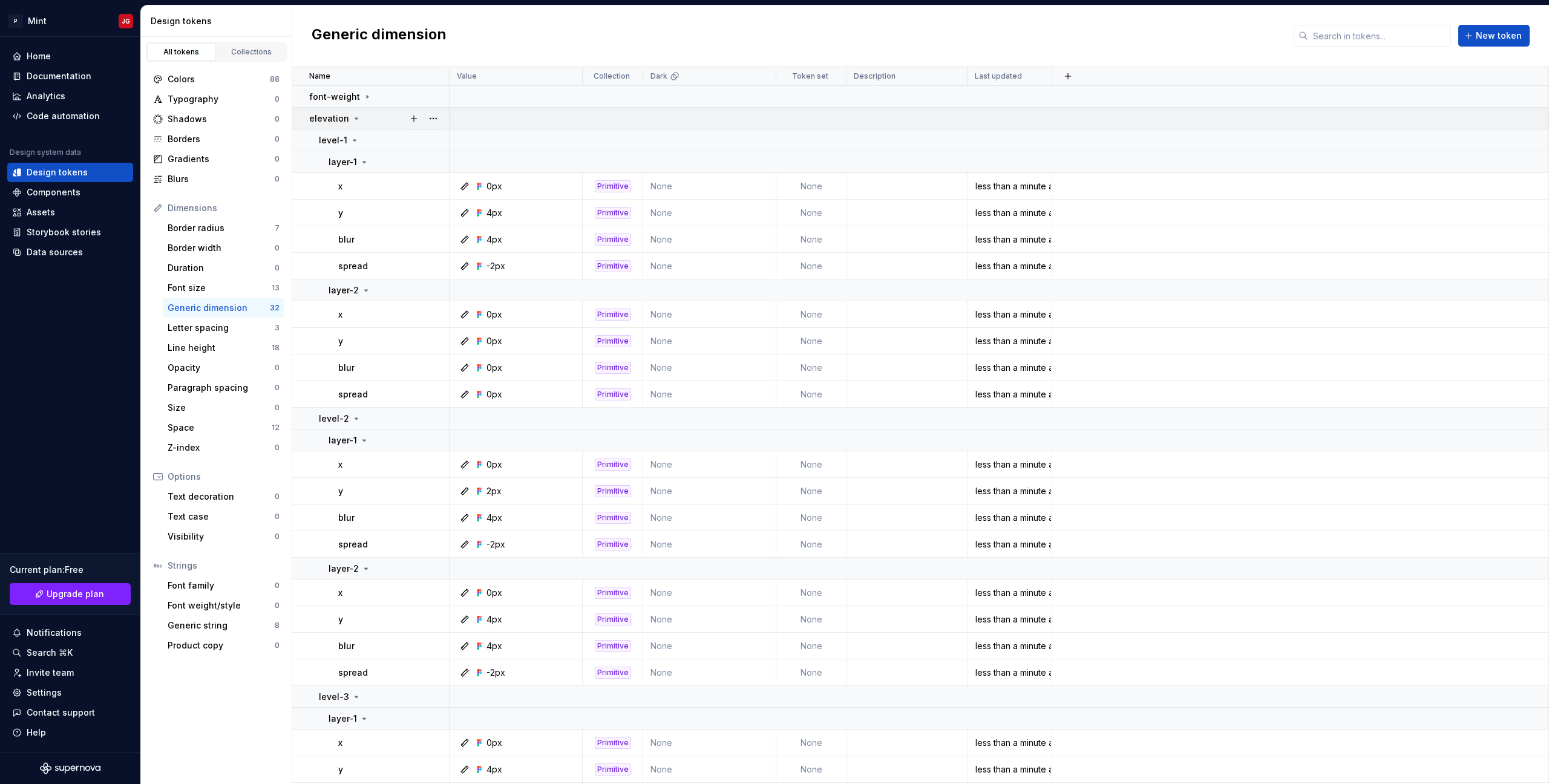
click at [351, 120] on icon at bounding box center [356, 118] width 9 height 9
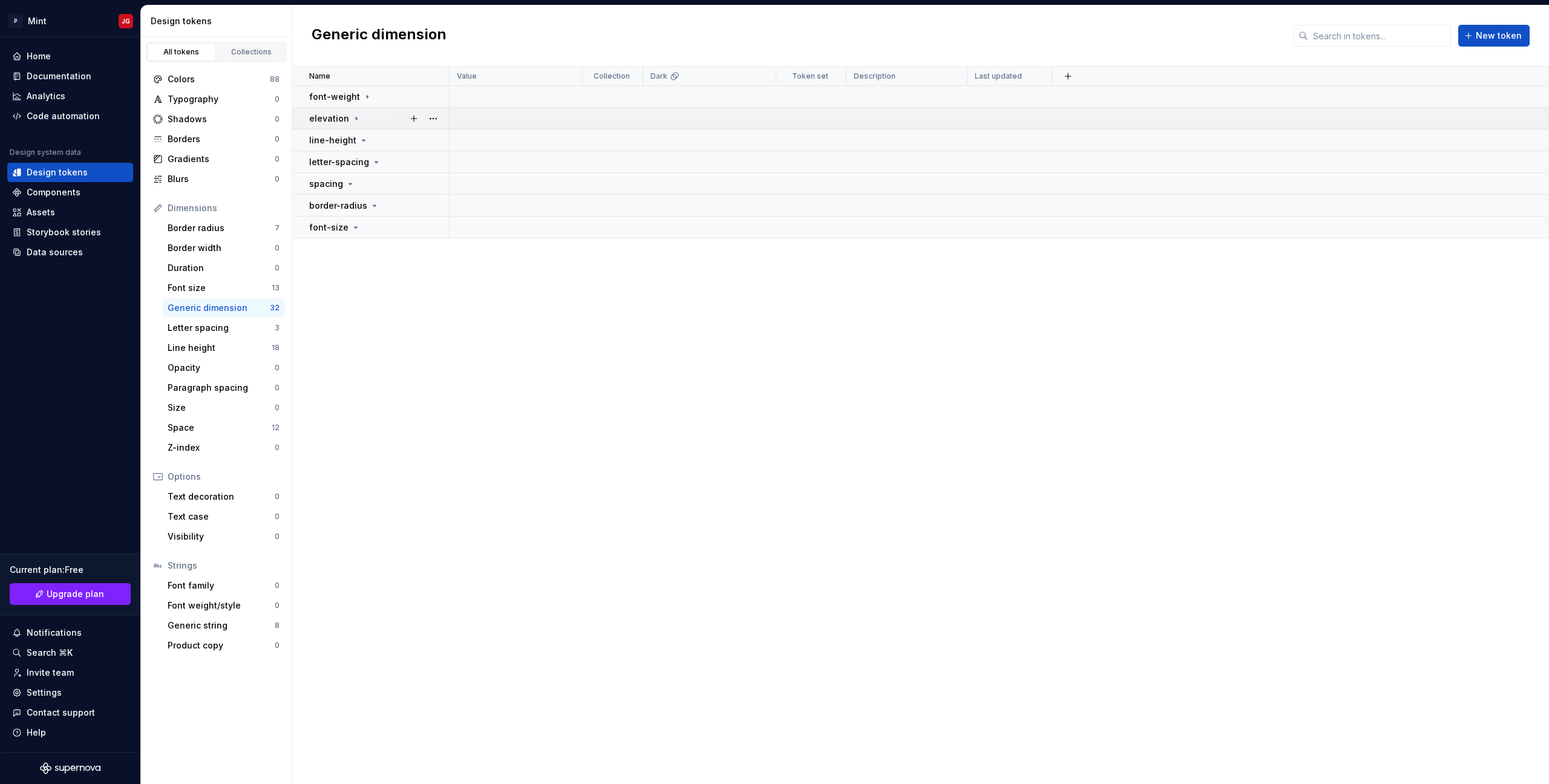
click at [351, 120] on icon at bounding box center [356, 118] width 9 height 9
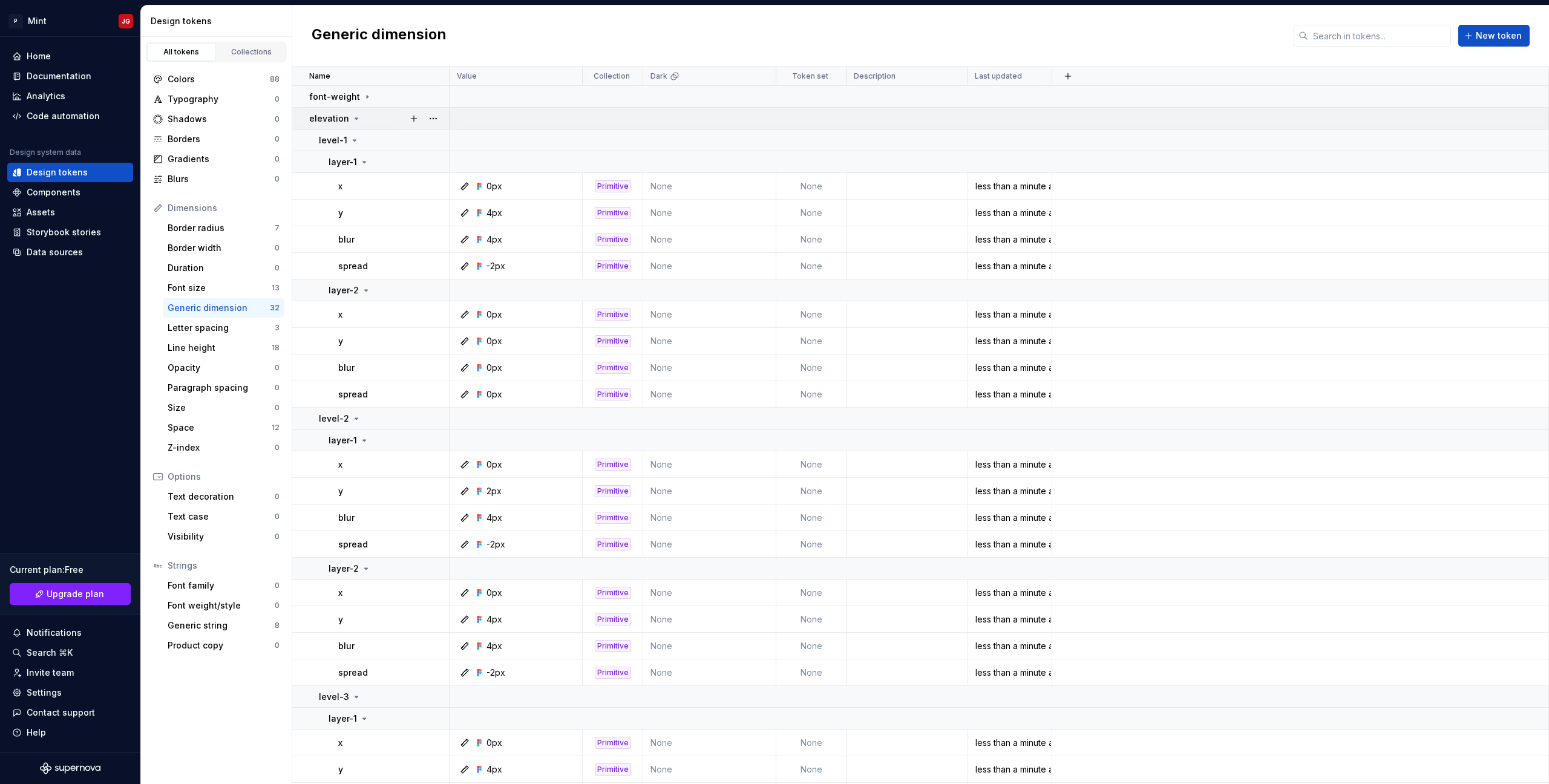
click at [351, 120] on icon at bounding box center [356, 118] width 9 height 9
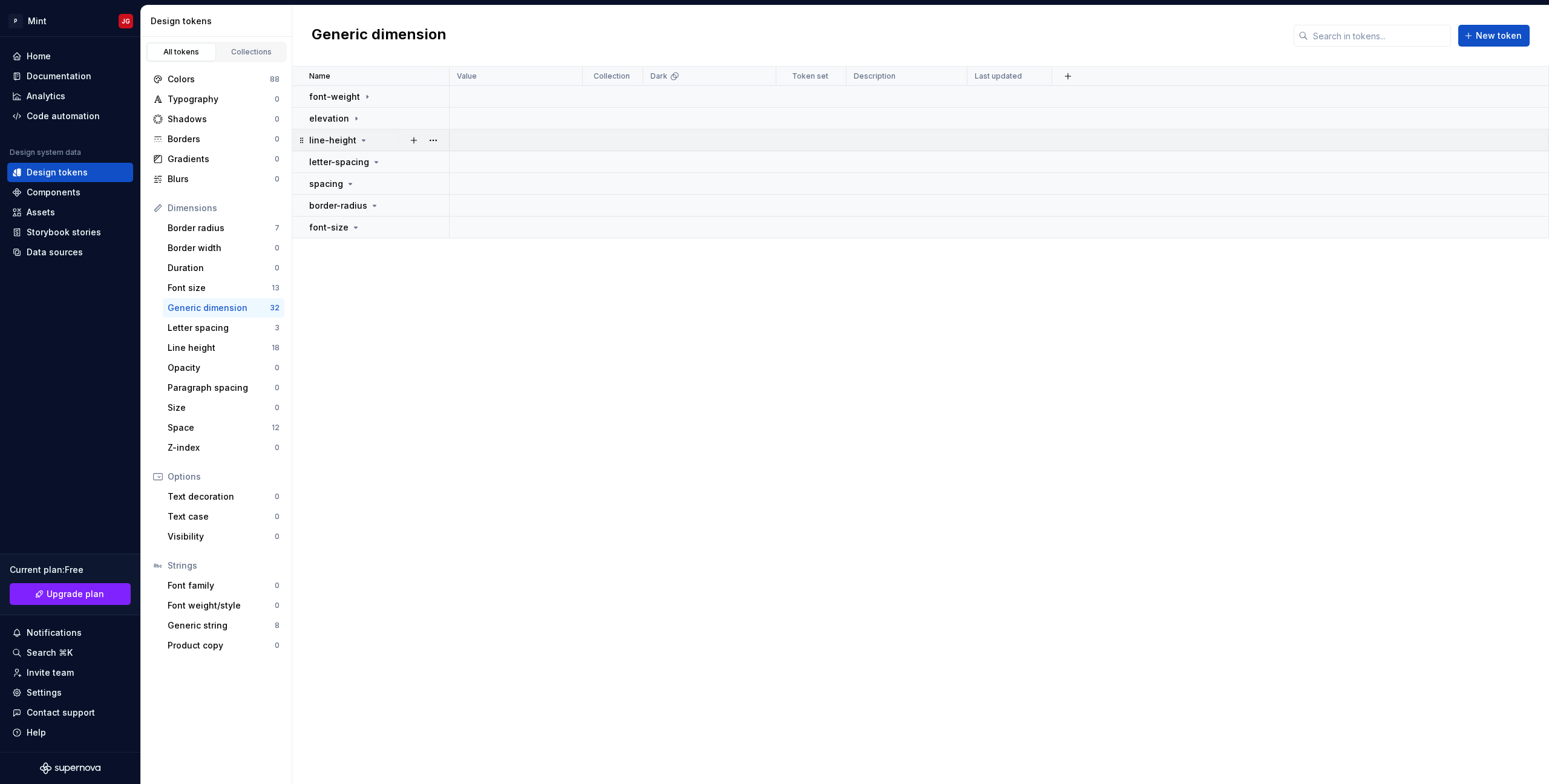
click at [351, 142] on p "line-height" at bounding box center [333, 140] width 48 height 12
click at [354, 142] on div "line-height" at bounding box center [339, 140] width 59 height 12
click at [372, 158] on icon at bounding box center [376, 161] width 9 height 9
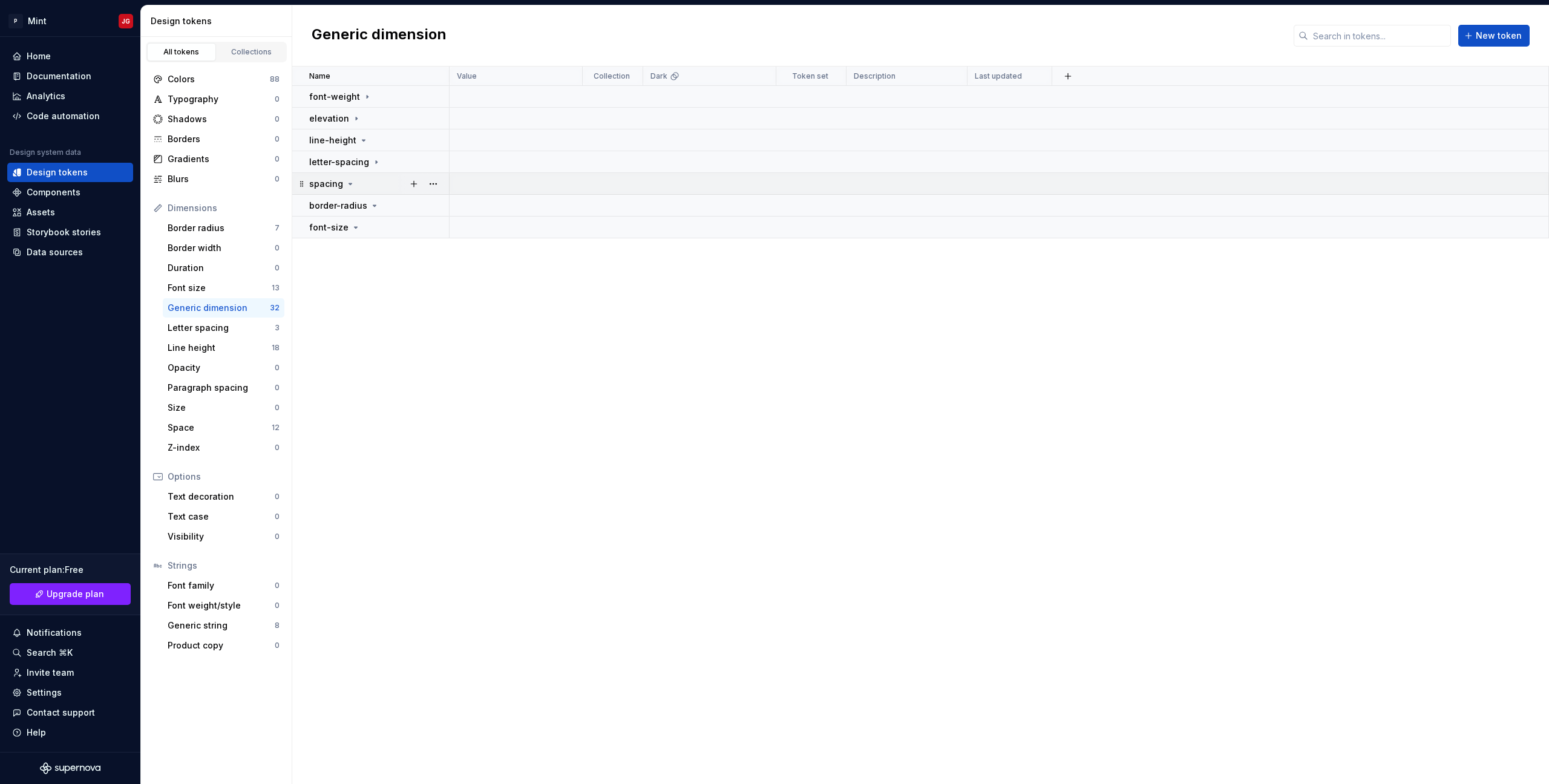
click at [374, 188] on div "spacing" at bounding box center [379, 184] width 139 height 12
click at [379, 210] on div "border-radius" at bounding box center [379, 205] width 139 height 12
click at [376, 231] on div "font-size" at bounding box center [379, 227] width 139 height 12
click at [379, 214] on td "border-radius" at bounding box center [370, 206] width 157 height 22
click at [377, 143] on div "line-height" at bounding box center [379, 140] width 139 height 12
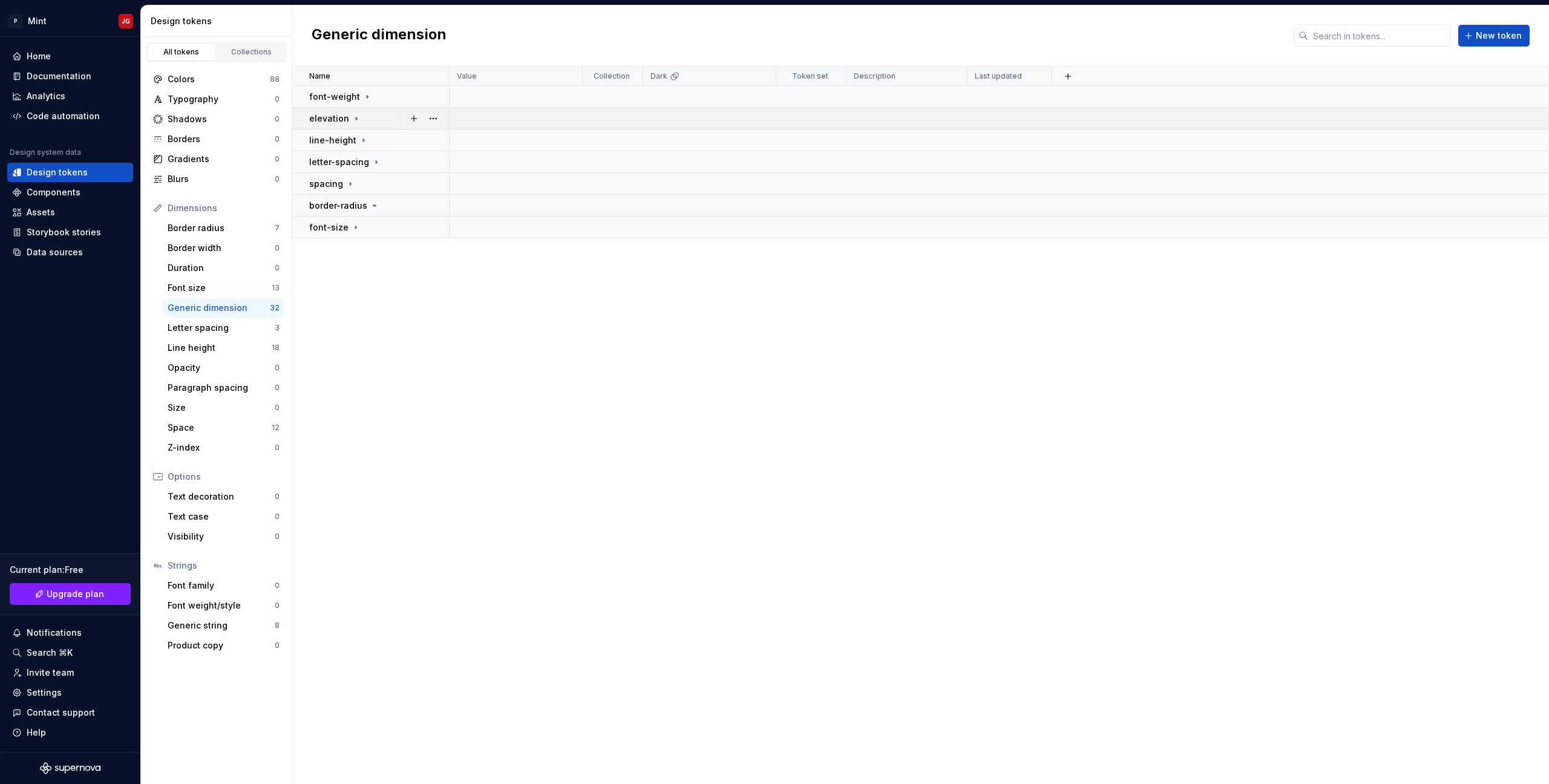
click at [363, 122] on div "elevation" at bounding box center [379, 119] width 139 height 12
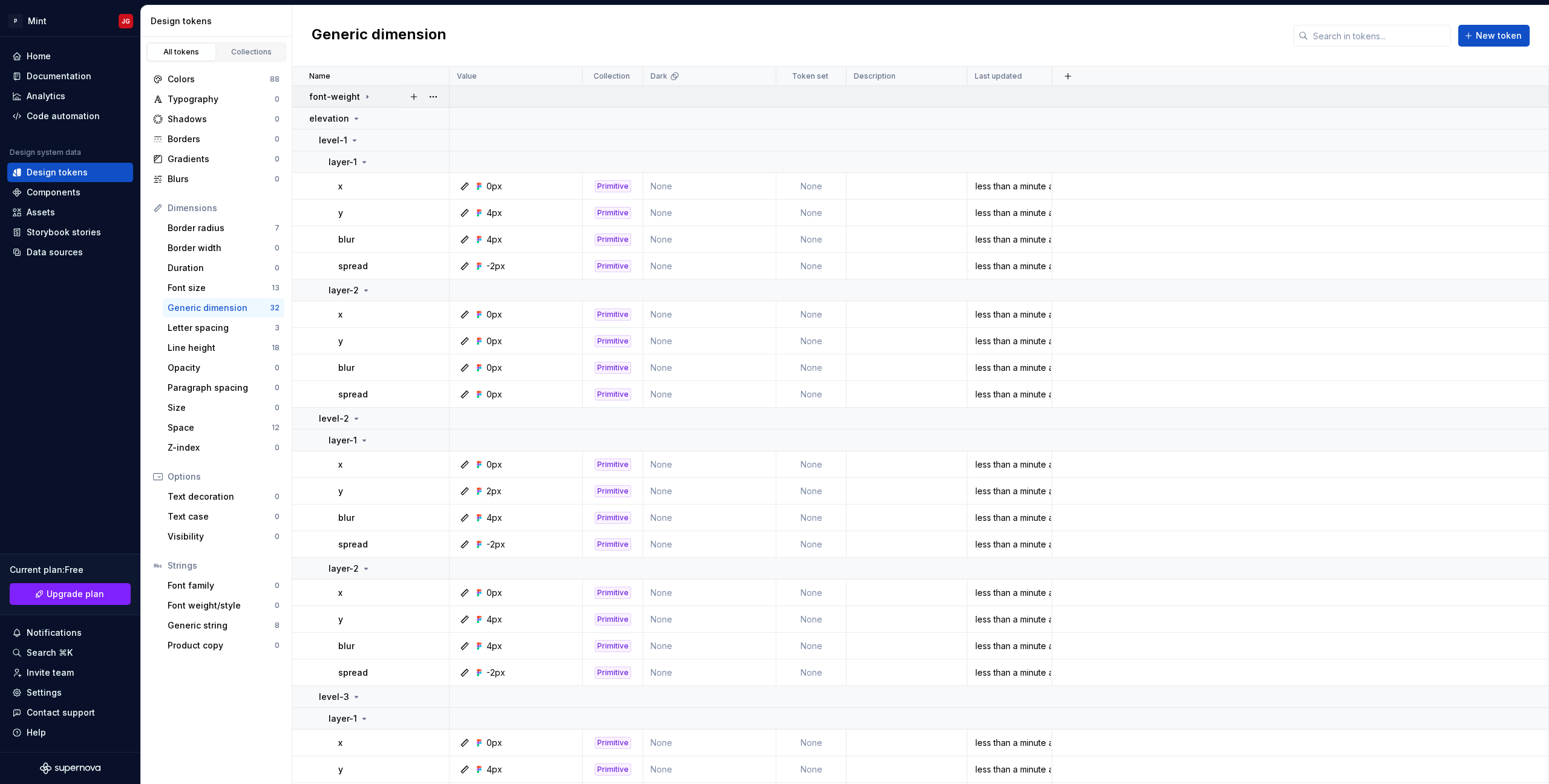
click at [373, 98] on div "font-weight" at bounding box center [379, 97] width 139 height 12
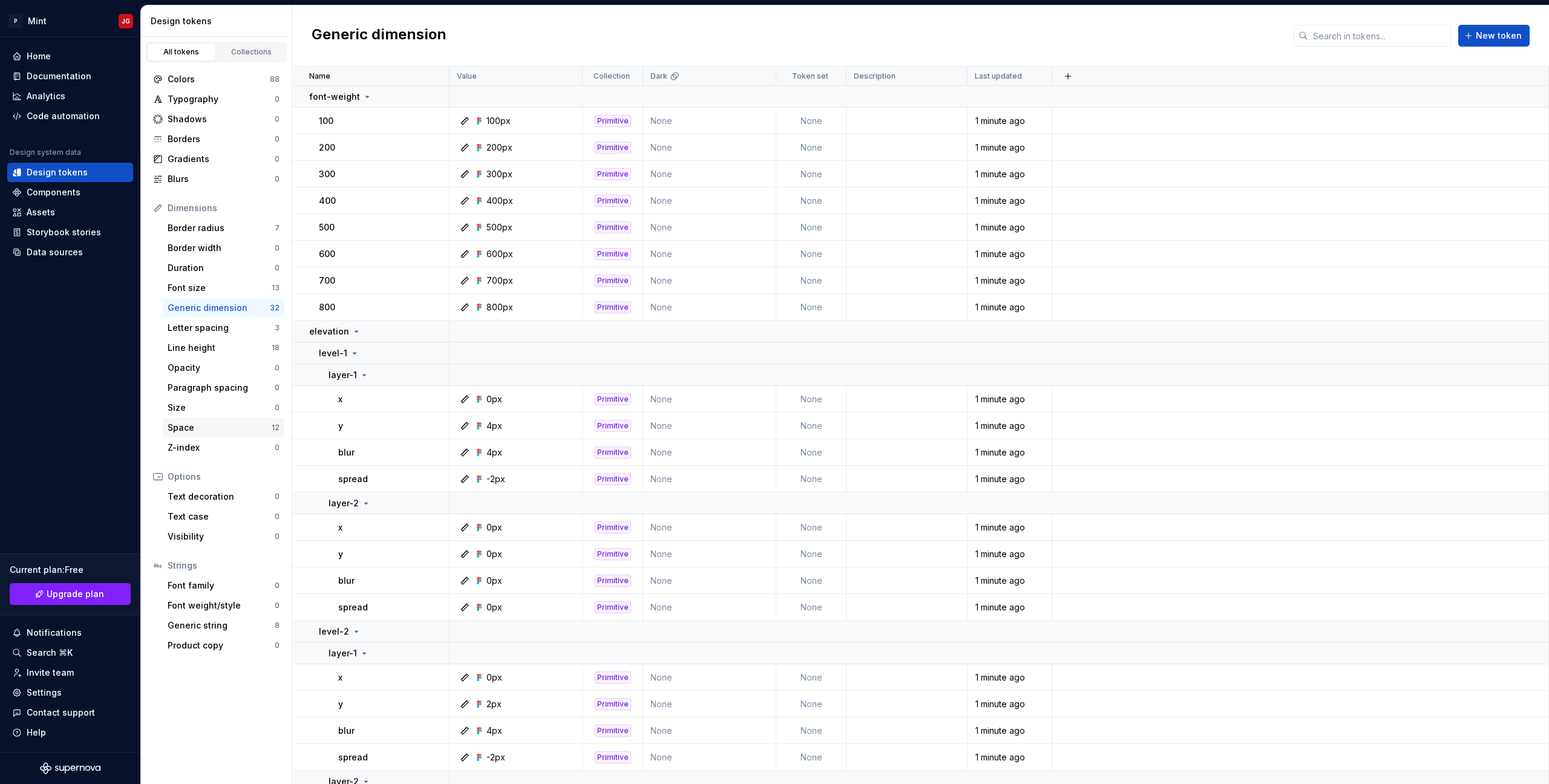
click at [190, 430] on div "Space" at bounding box center [219, 428] width 104 height 12
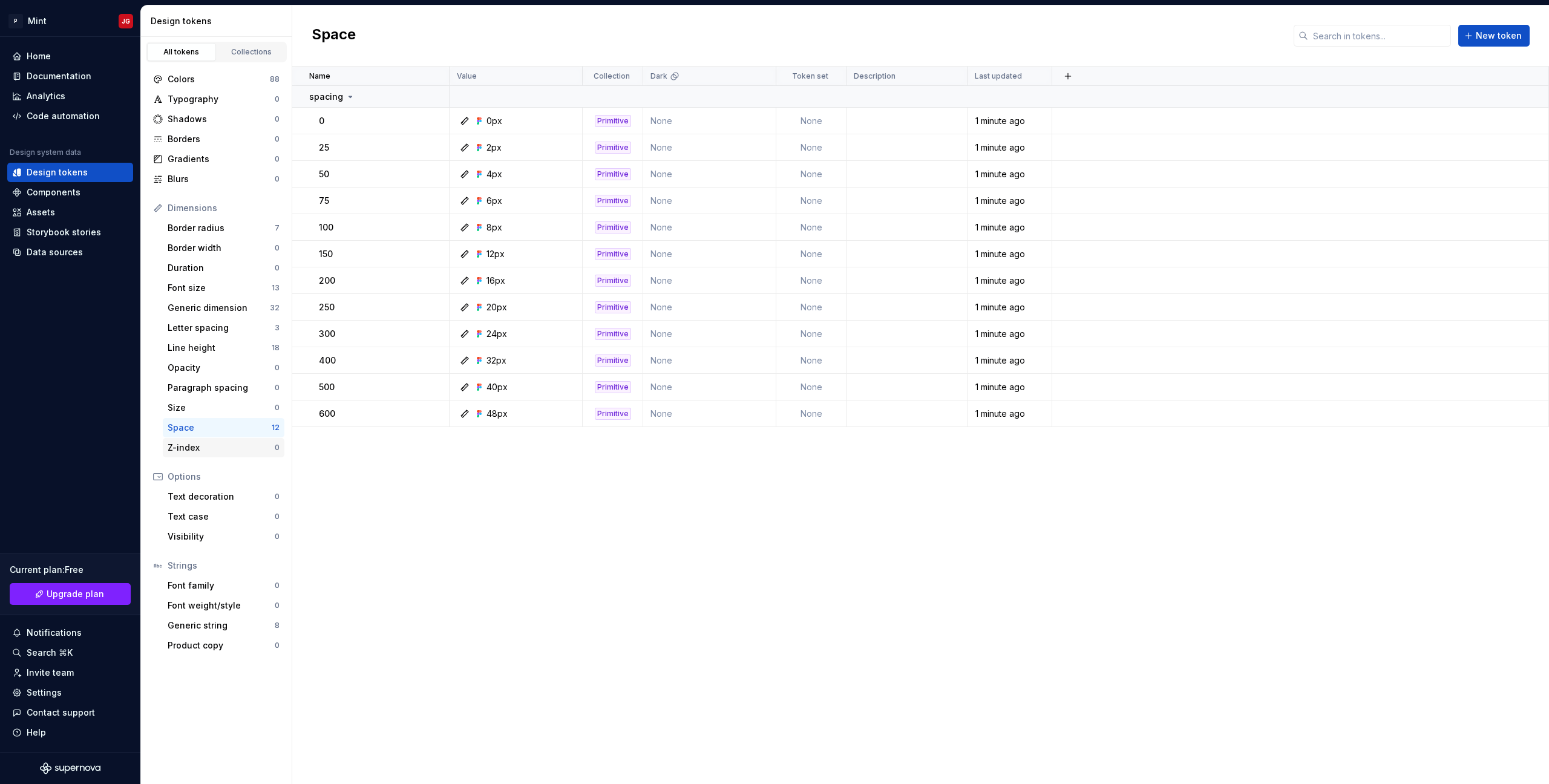
click at [194, 449] on div "Z-index" at bounding box center [221, 447] width 107 height 12
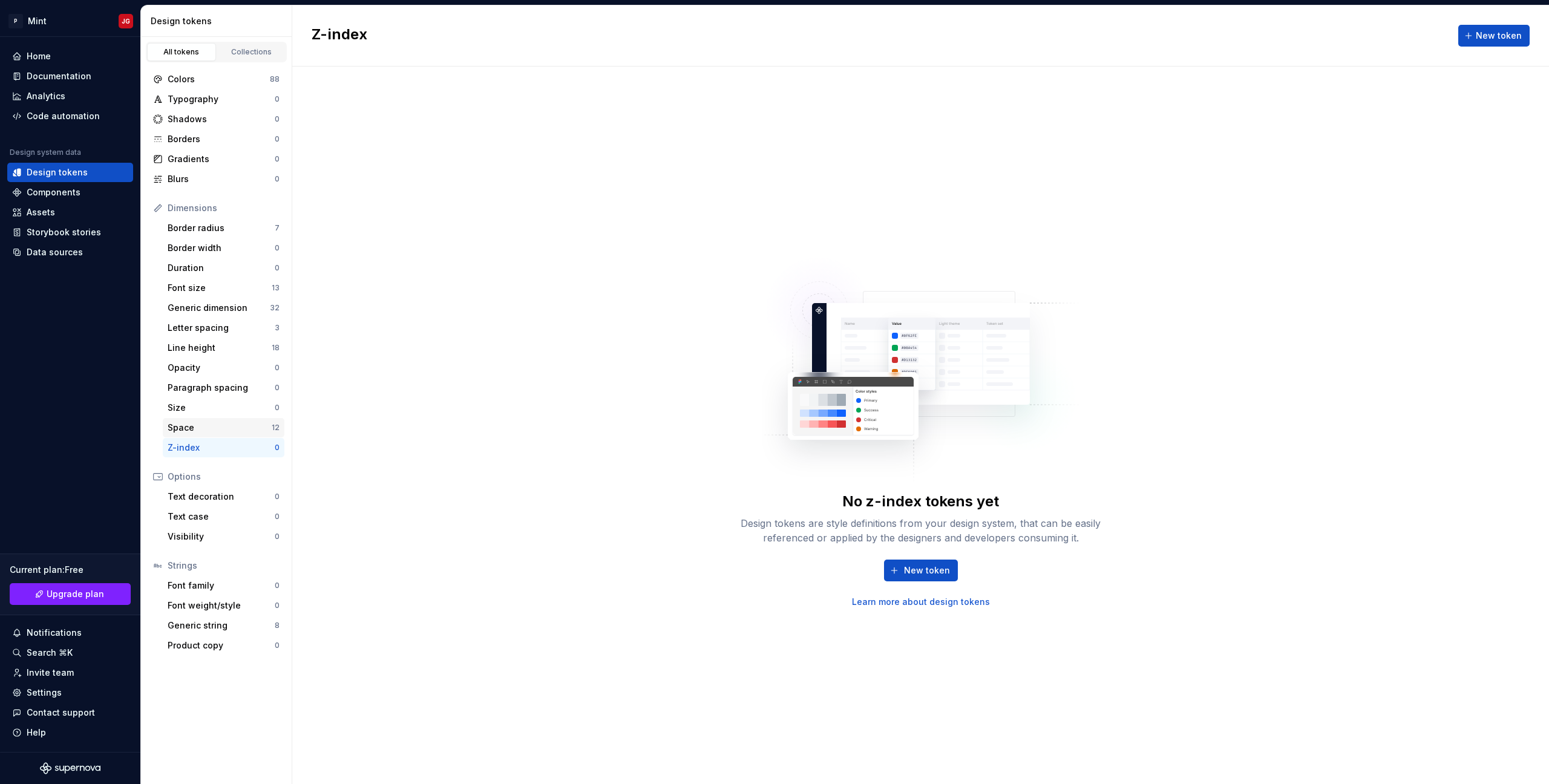
click at [191, 420] on div "Space 12" at bounding box center [223, 428] width 121 height 20
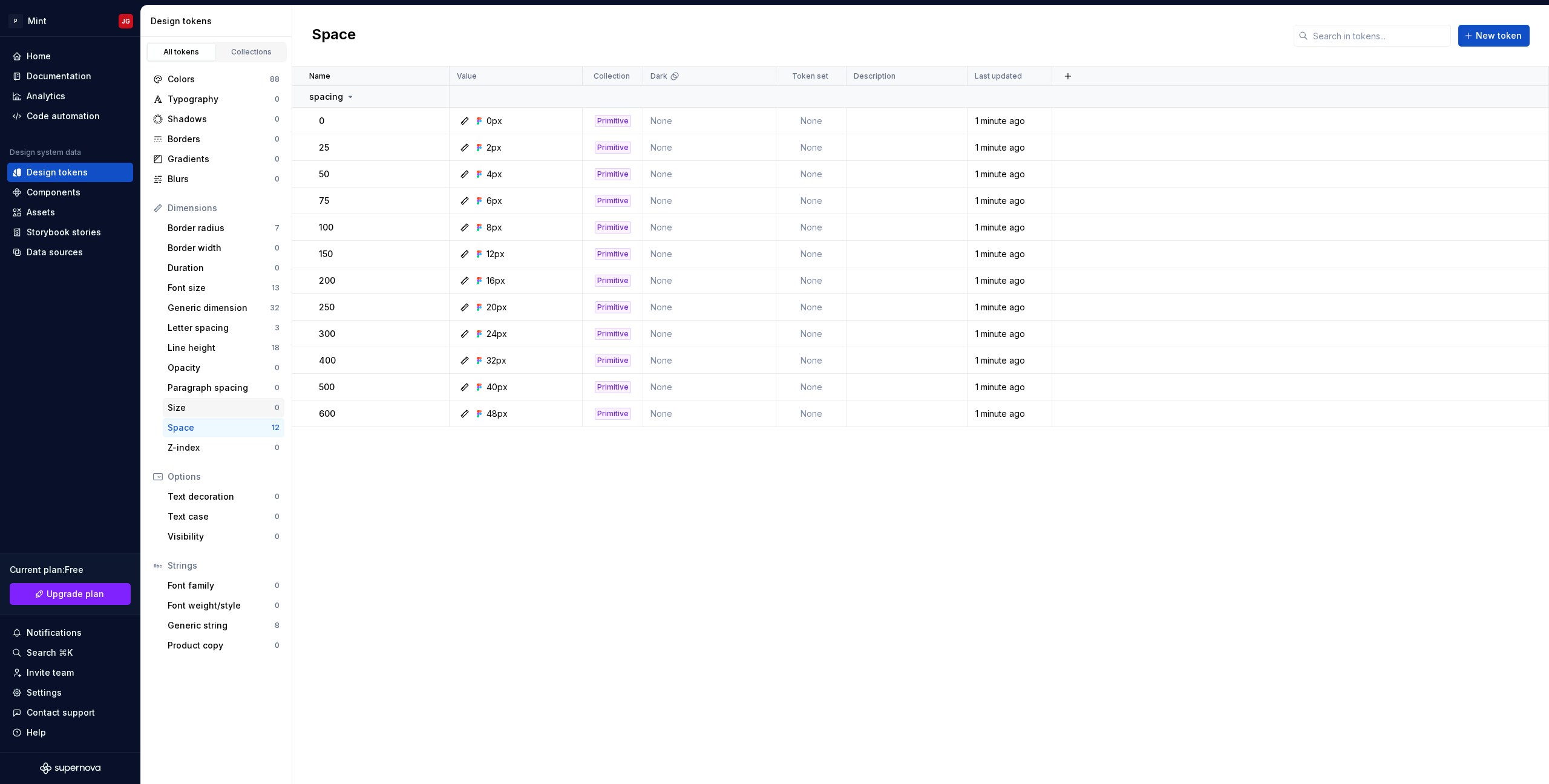
click at [192, 411] on div "Size" at bounding box center [221, 407] width 107 height 12
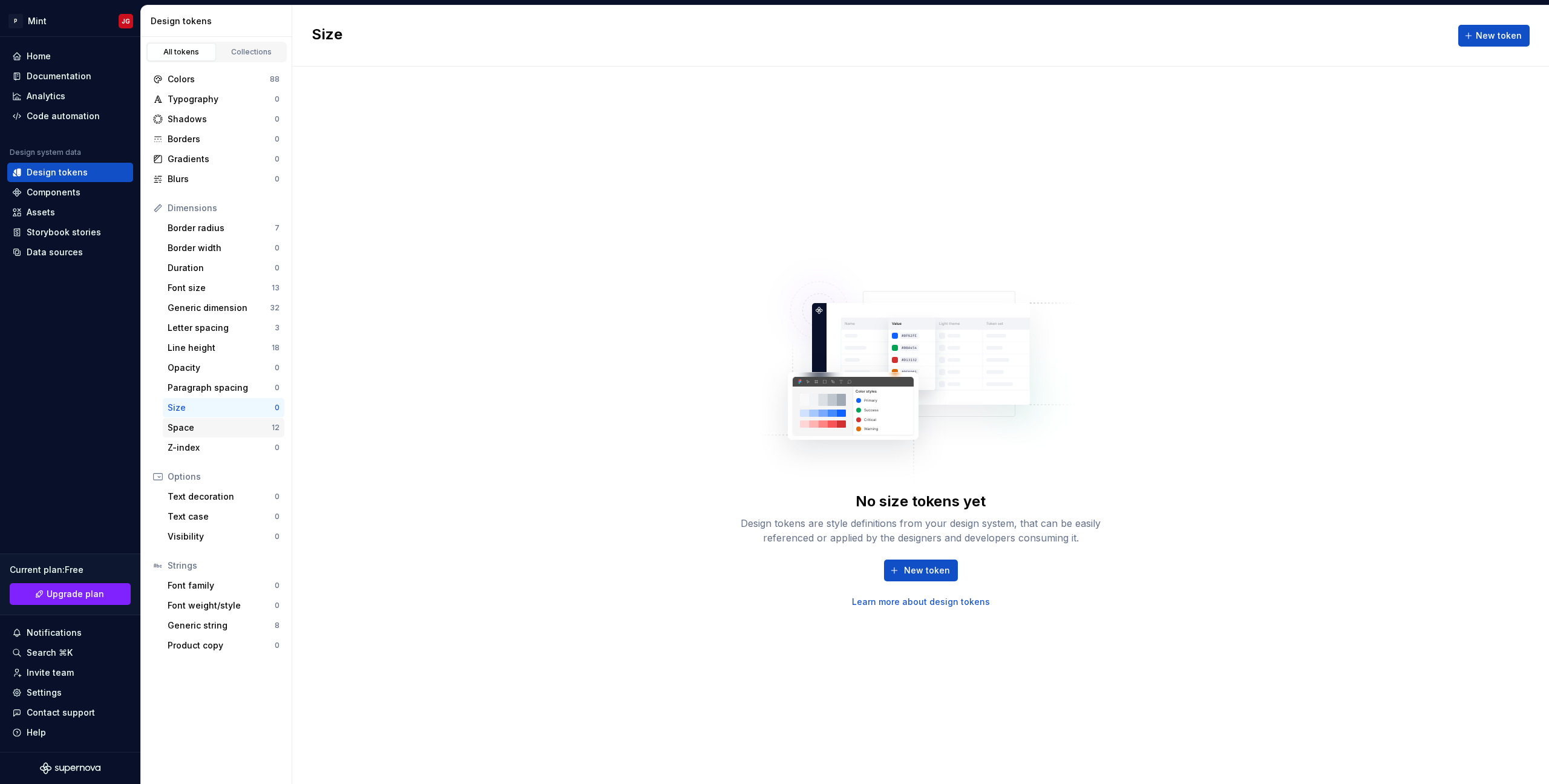
click at [210, 430] on div "Space" at bounding box center [219, 428] width 104 height 12
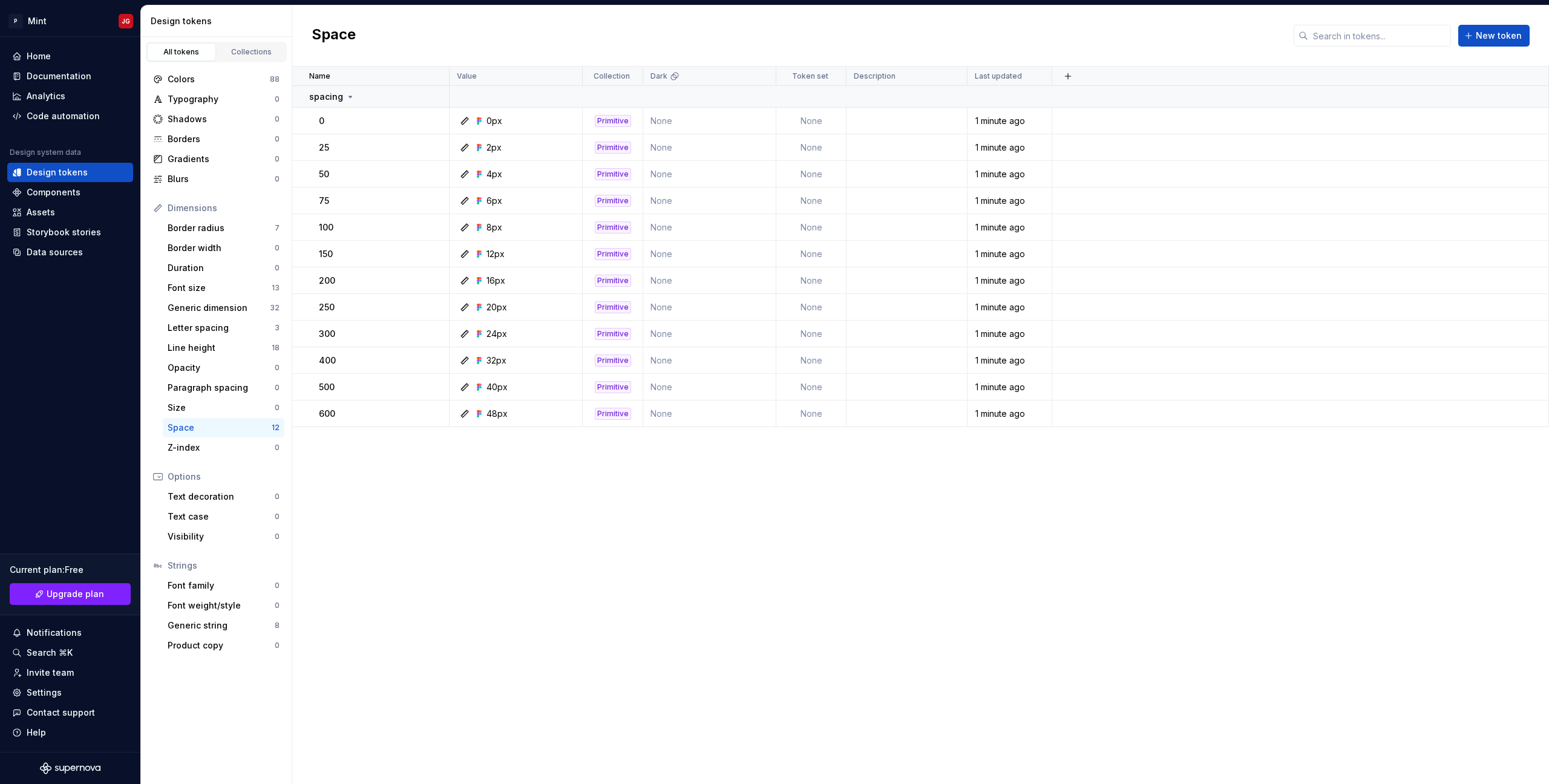
click at [214, 417] on div "Dimensions Border radius 7 Border width 0 Duration 0 Font size 13 Generic dimen…" at bounding box center [216, 328] width 136 height 259
click at [206, 428] on div "Space" at bounding box center [219, 428] width 104 height 12
click at [211, 413] on div "Size" at bounding box center [221, 407] width 107 height 12
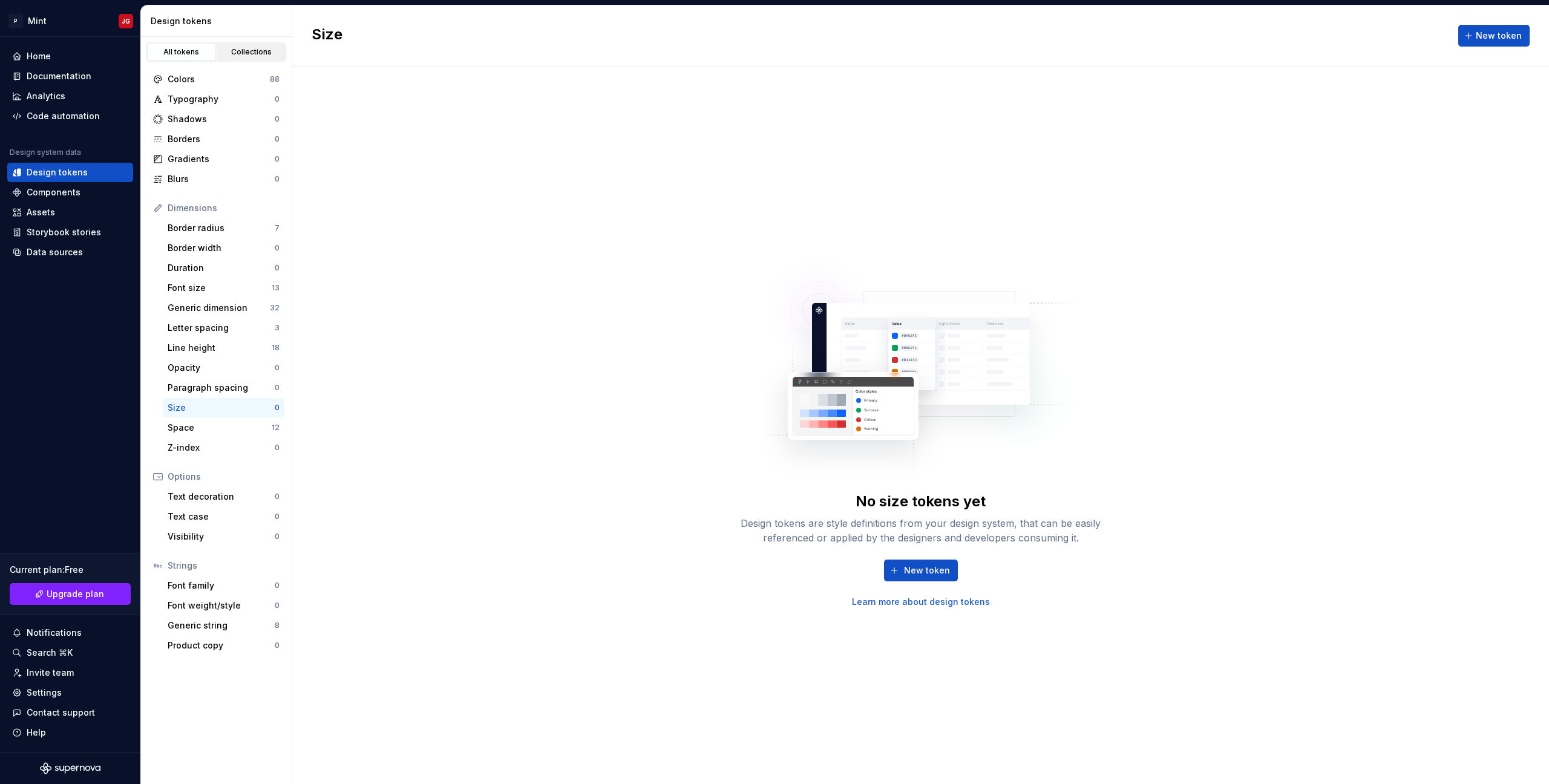
click at [264, 55] on div "Collections" at bounding box center [251, 52] width 60 height 9
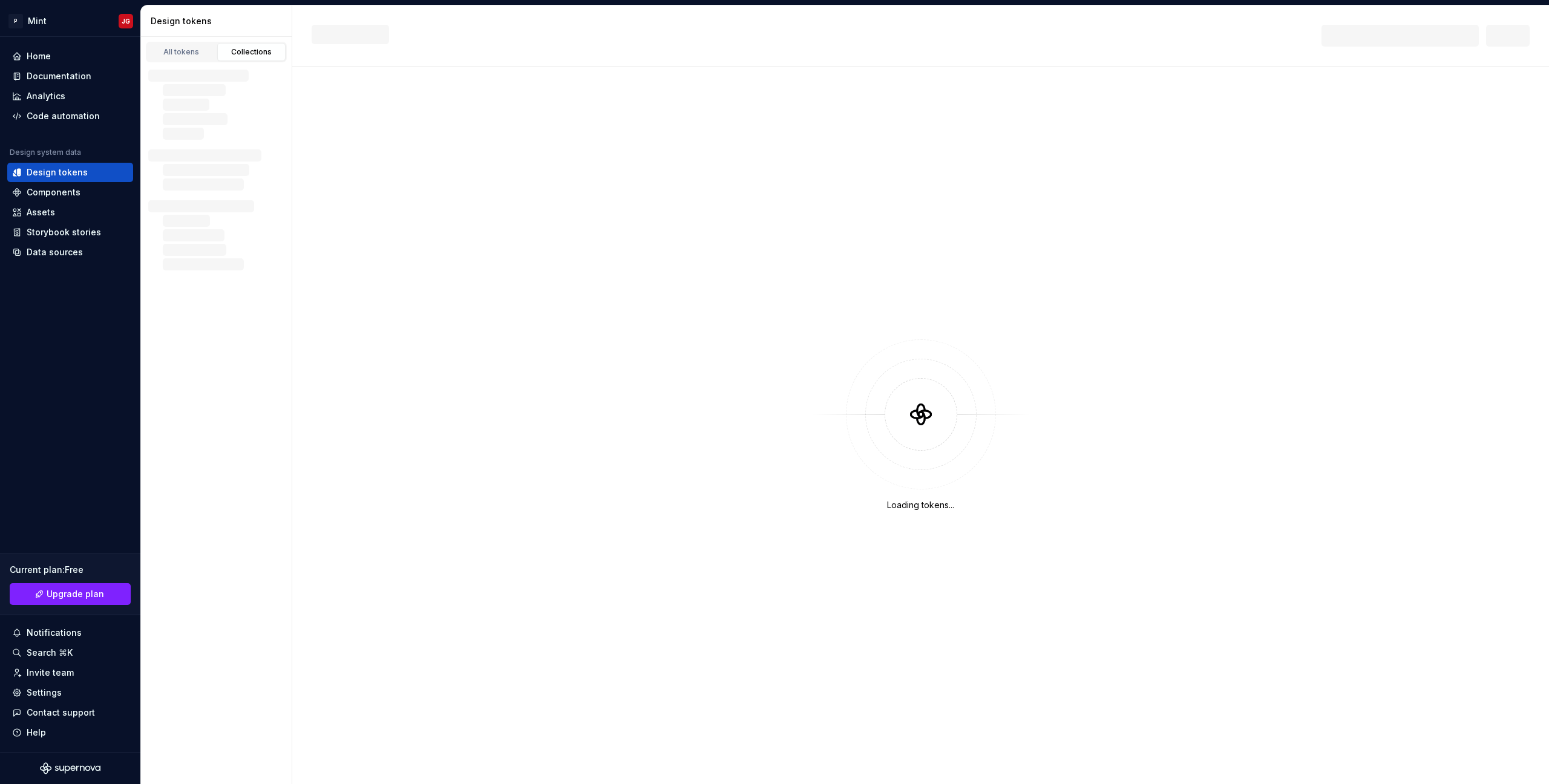
click at [264, 55] on div "Collections" at bounding box center [251, 52] width 60 height 9
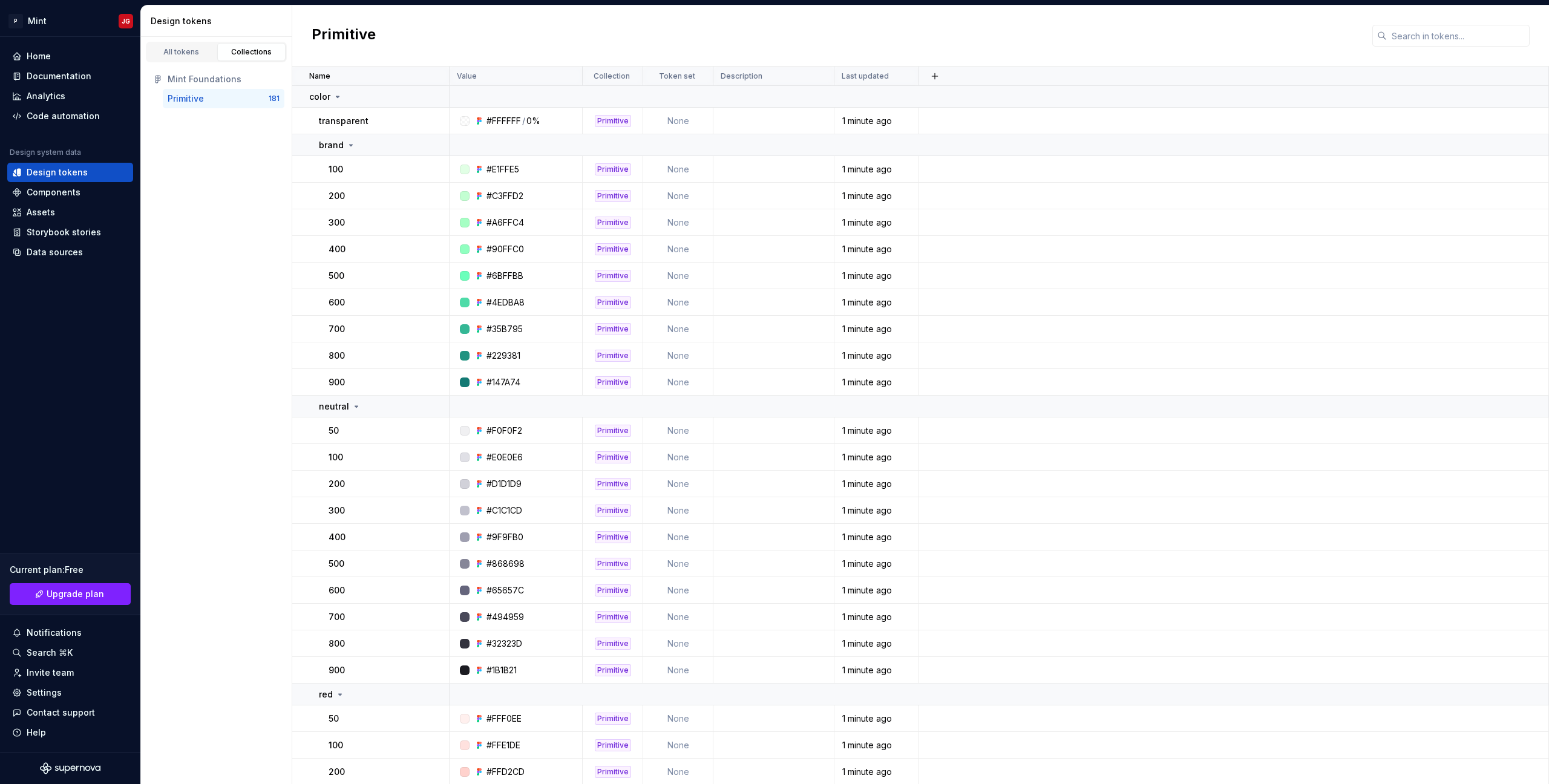
click at [255, 96] on div "Primitive" at bounding box center [217, 98] width 101 height 12
click at [236, 104] on div "Primitive 181" at bounding box center [223, 98] width 121 height 20
click at [315, 26] on h2 "Primitive" at bounding box center [344, 36] width 65 height 22
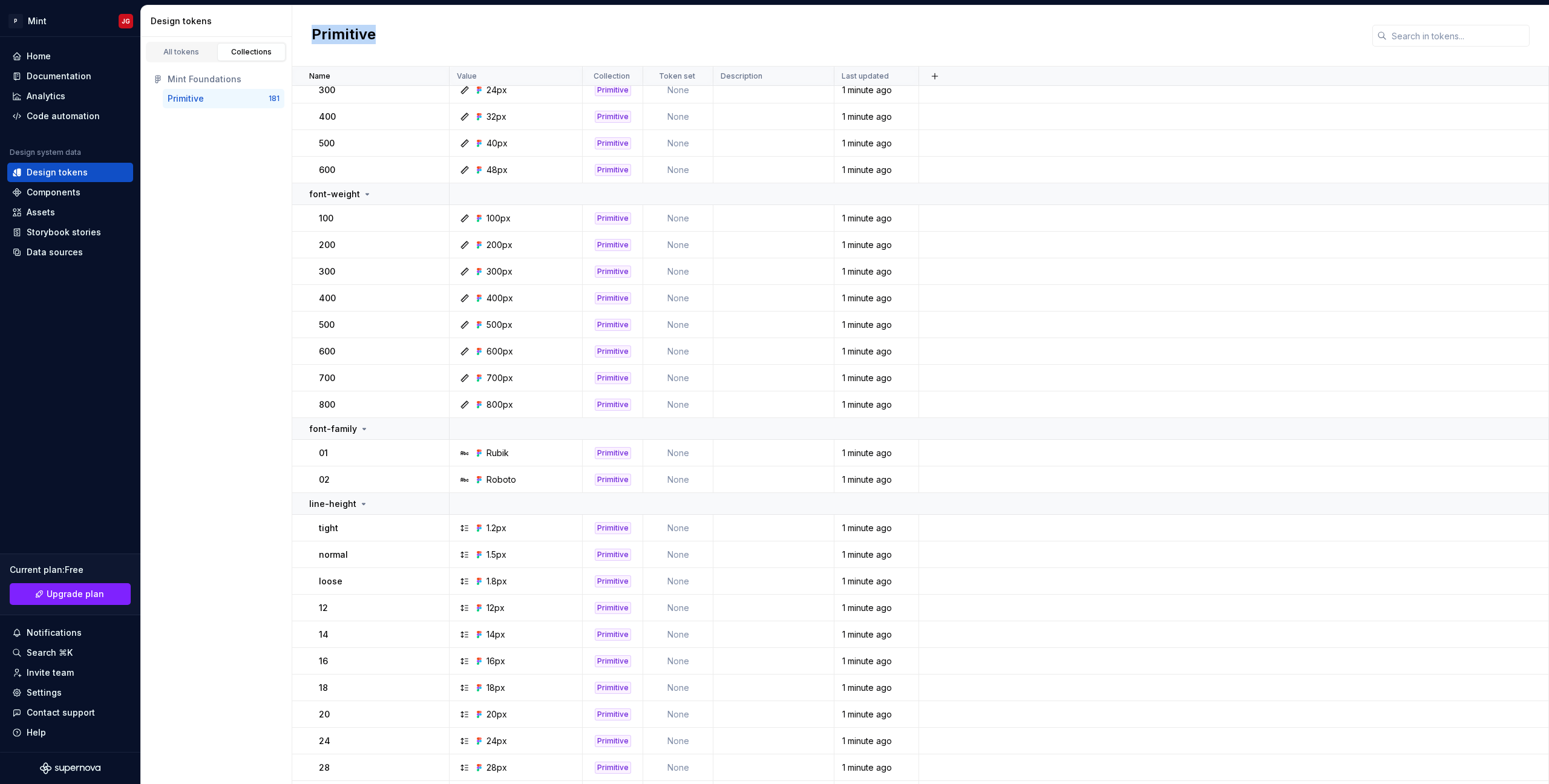
scroll to position [2811, 0]
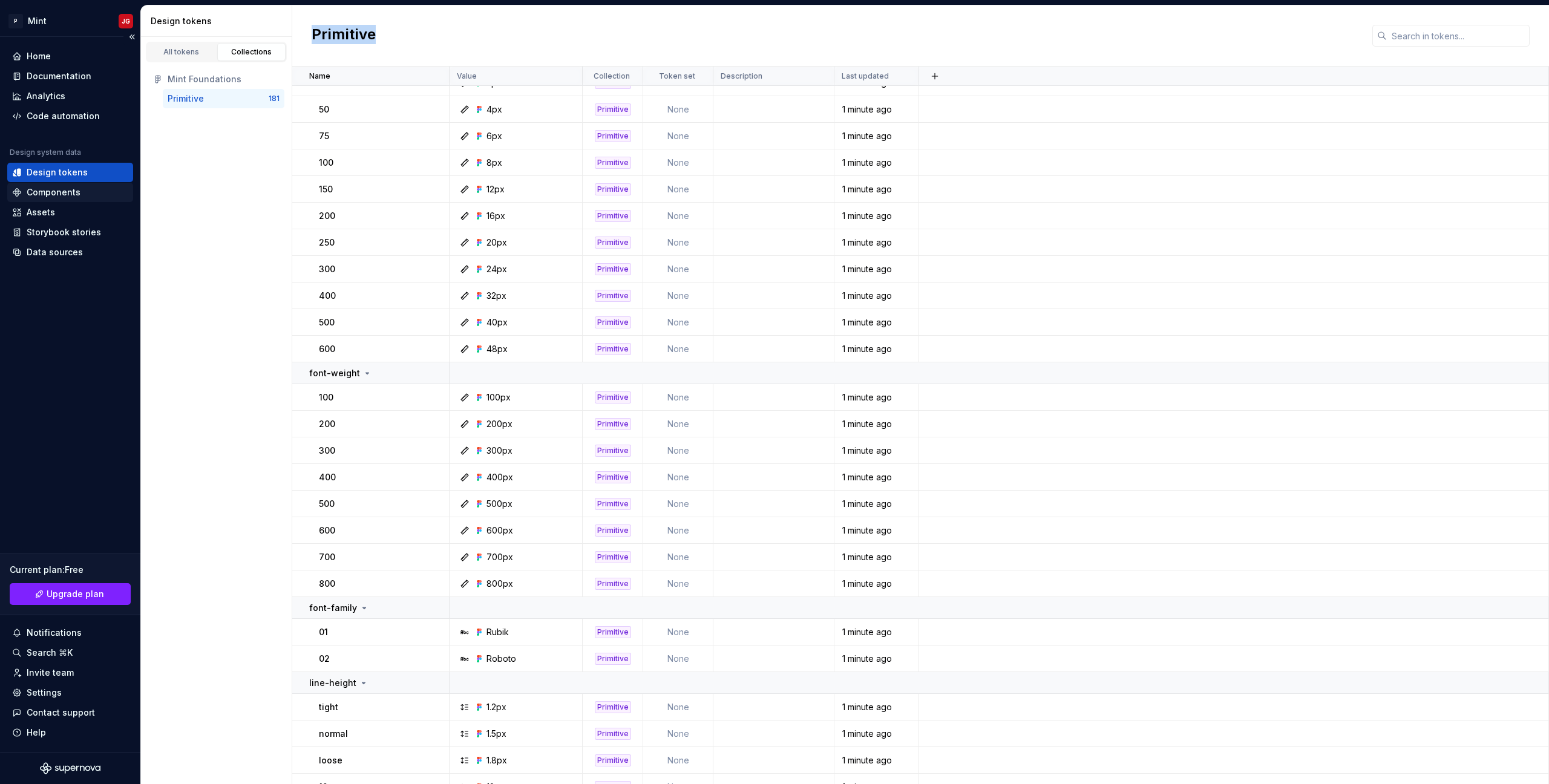
click at [66, 196] on div "Components" at bounding box center [53, 193] width 53 height 12
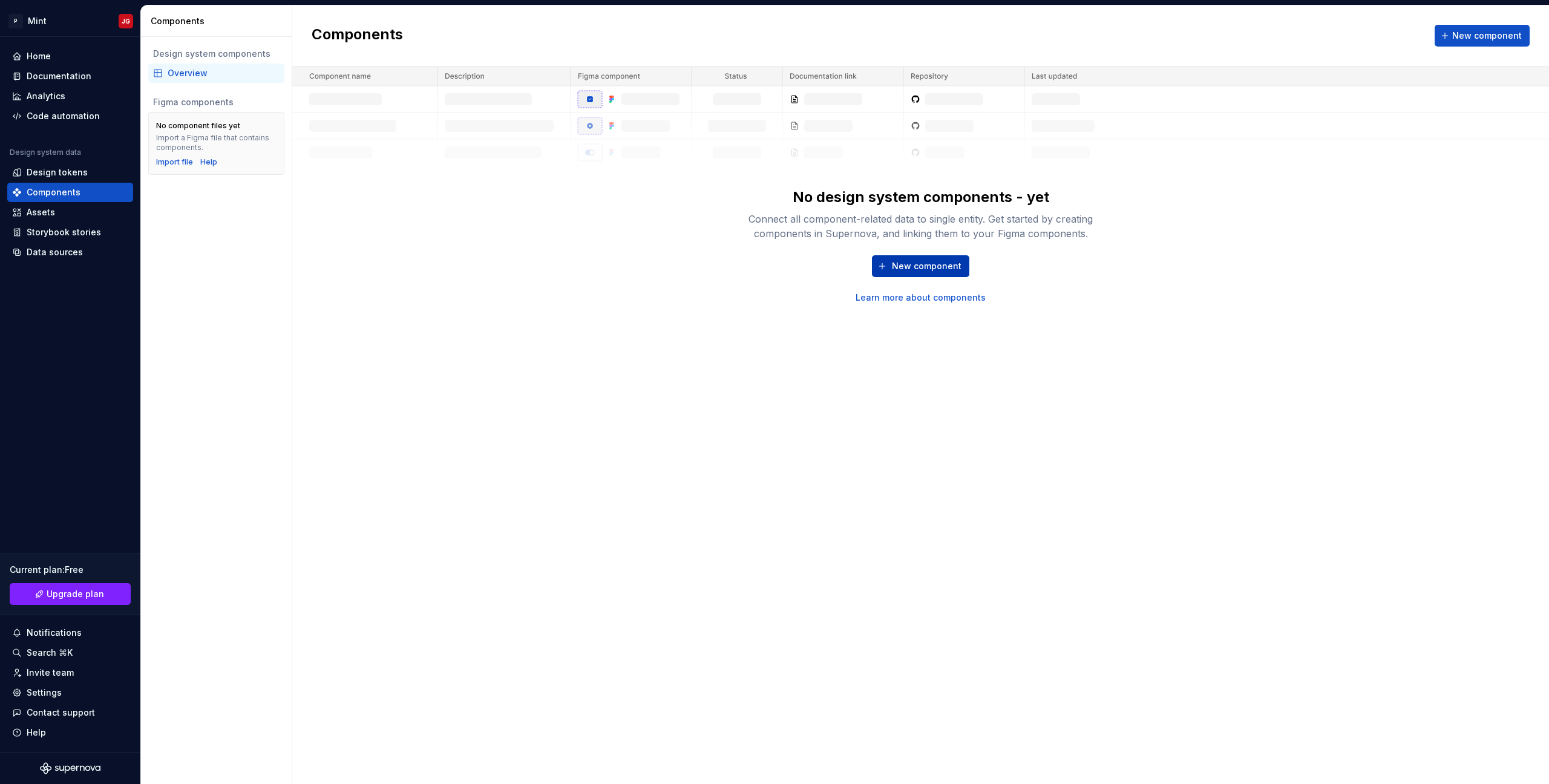
click at [948, 259] on button "New component" at bounding box center [920, 266] width 98 height 22
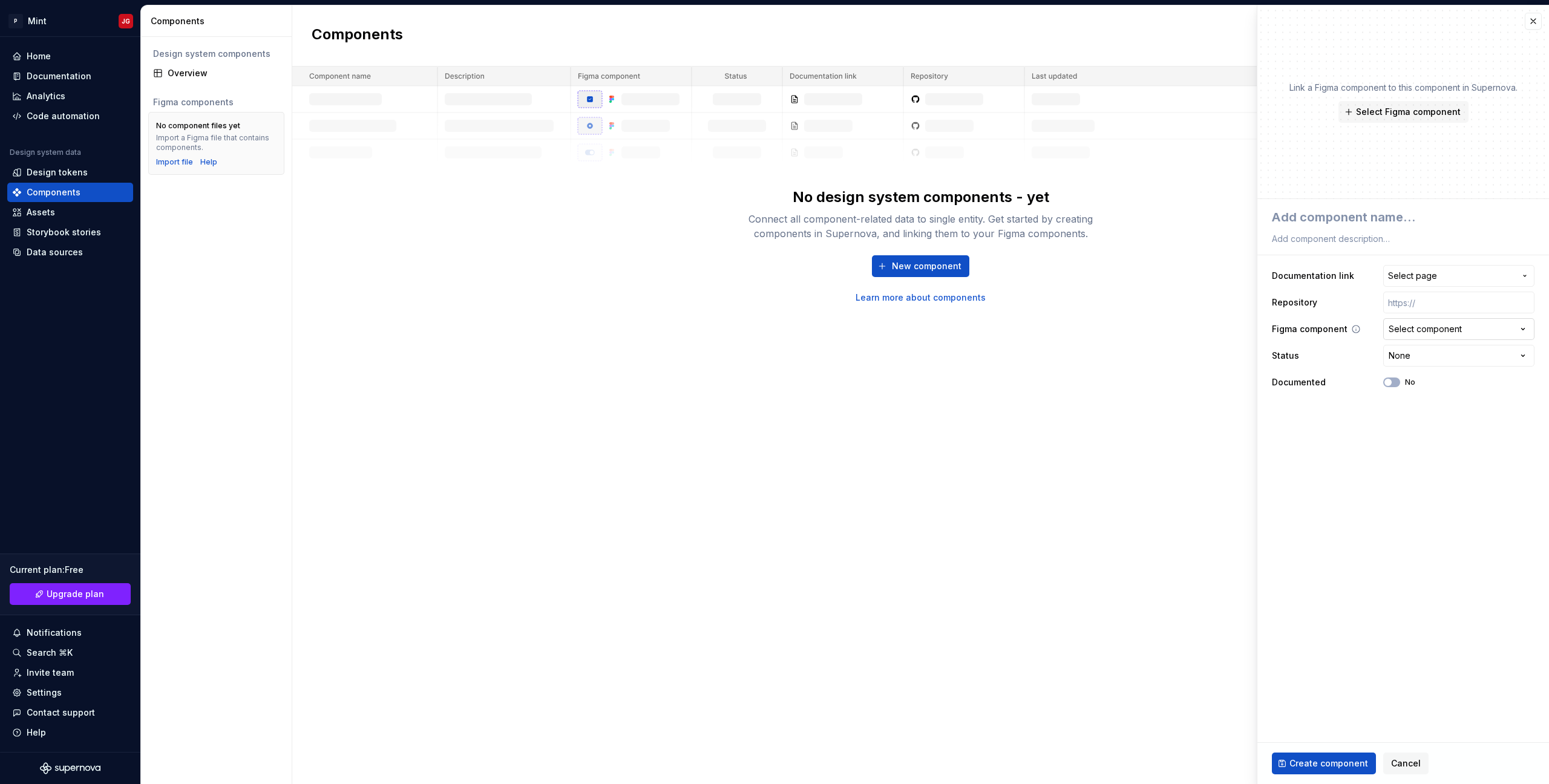
click at [1418, 327] on div "Select component" at bounding box center [1425, 329] width 73 height 12
click at [1418, 327] on html "**********" at bounding box center [774, 392] width 1549 height 784
click at [1422, 300] on input "text" at bounding box center [1459, 303] width 151 height 22
click at [1420, 323] on div "Select component" at bounding box center [1425, 329] width 73 height 12
click at [1278, 489] on html "**********" at bounding box center [774, 392] width 1549 height 784
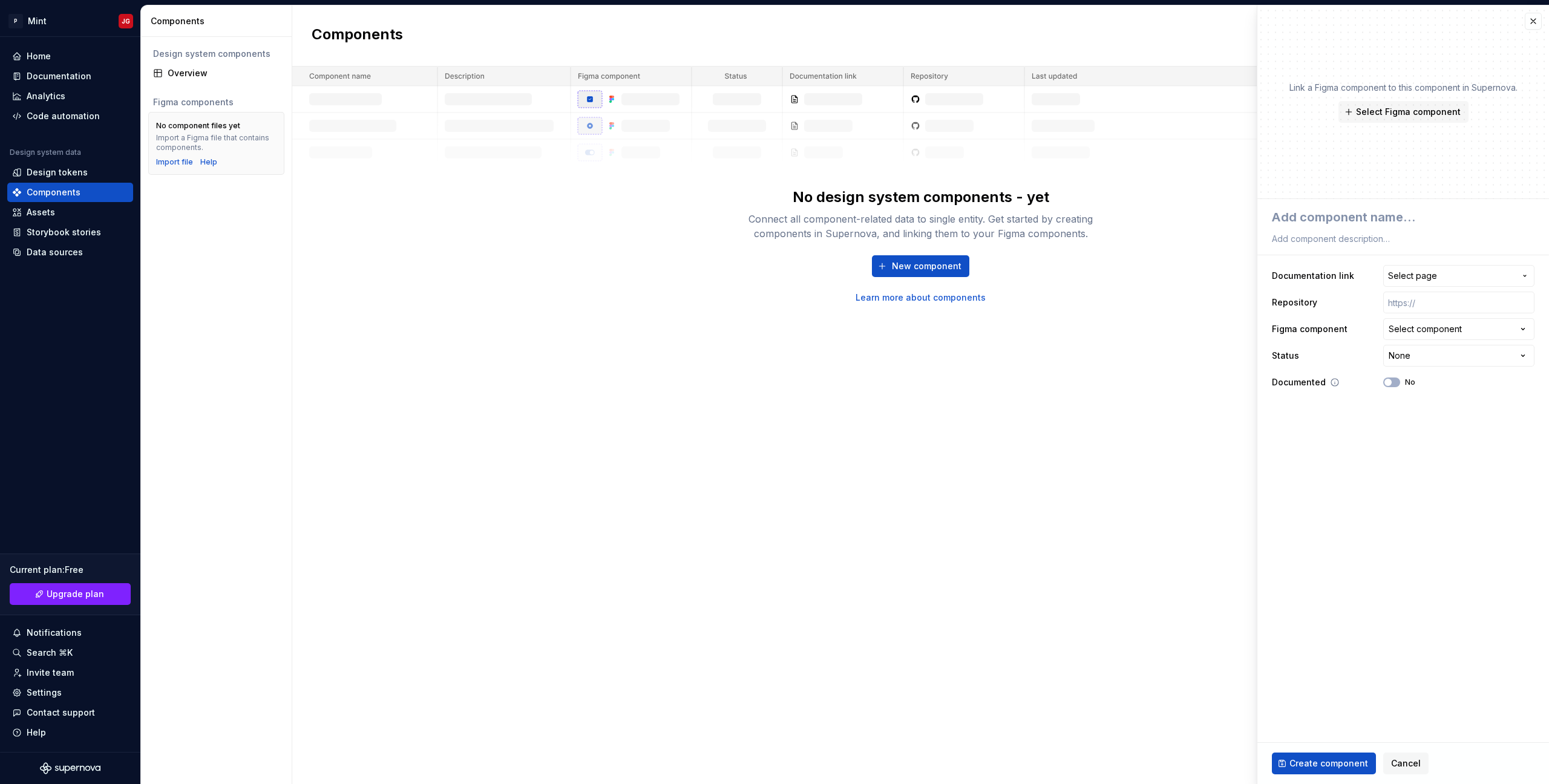
click at [1386, 378] on div "No" at bounding box center [1400, 382] width 32 height 9
click at [1389, 381] on span "button" at bounding box center [1388, 382] width 8 height 8
click at [1391, 382] on icon "button" at bounding box center [1388, 382] width 9 height 8
click at [1444, 282] on button "Select page" at bounding box center [1459, 276] width 151 height 22
click at [1444, 282] on html "**********" at bounding box center [774, 392] width 1549 height 784
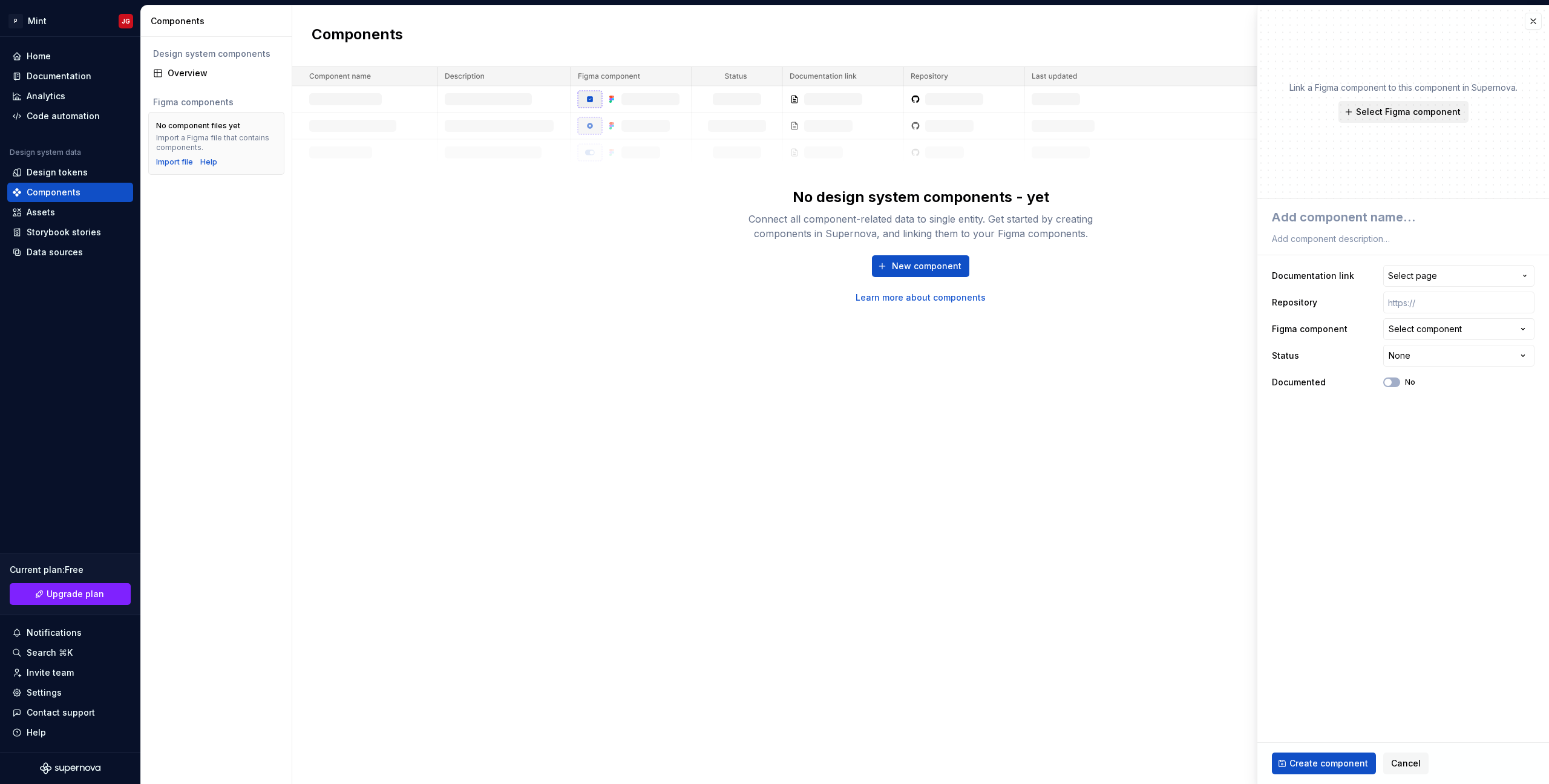
click at [1416, 109] on span "Select Figma component" at bounding box center [1408, 112] width 104 height 12
click at [1406, 104] on button "Select Figma component" at bounding box center [1403, 112] width 130 height 22
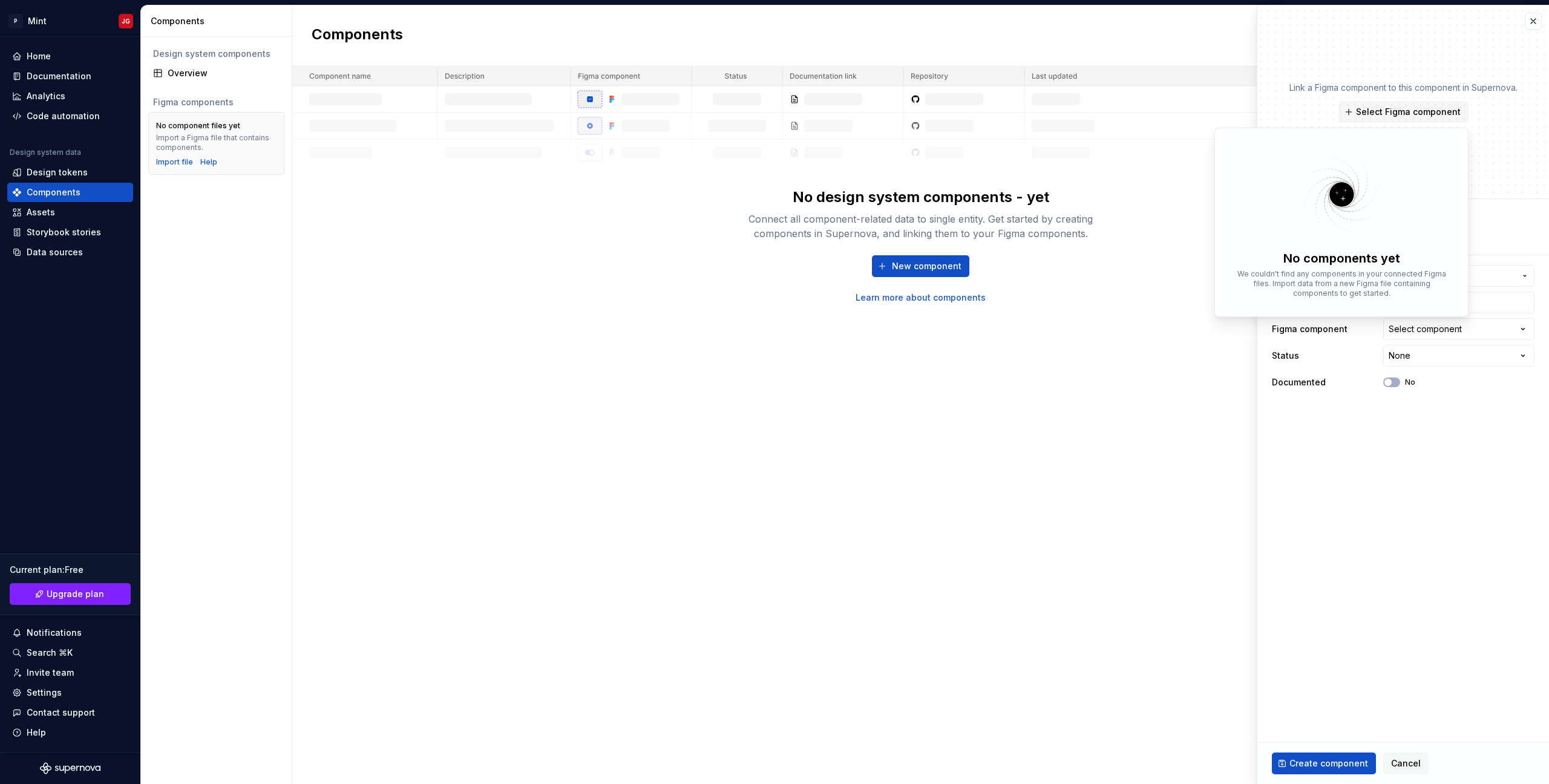
type textarea "*"
click at [982, 387] on div "Components New component No design system components - yet Connect all componen…" at bounding box center [920, 395] width 1257 height 779
click at [97, 47] on div "Home" at bounding box center [70, 56] width 126 height 20
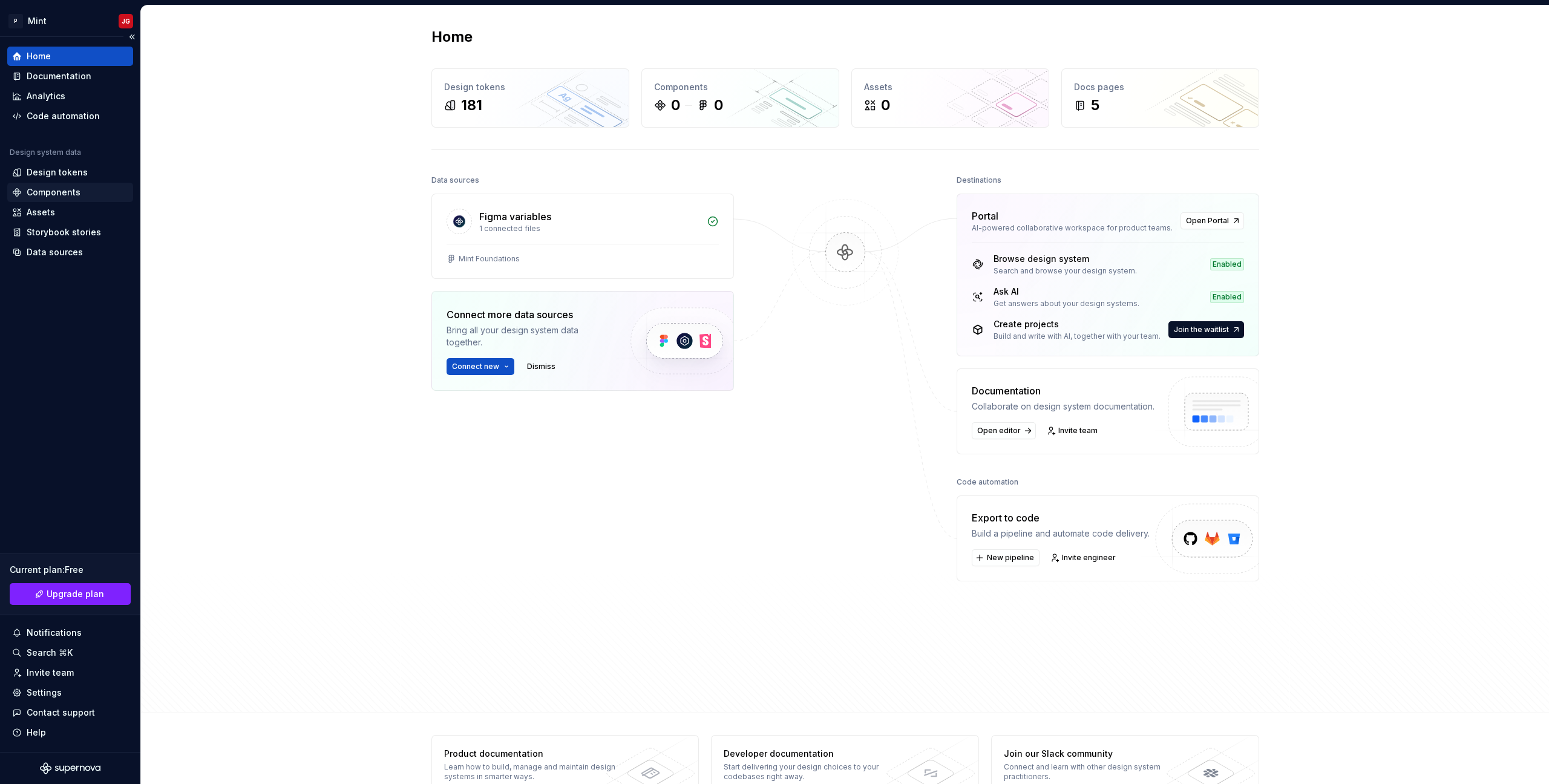
click at [49, 198] on div "Components" at bounding box center [53, 193] width 53 height 12
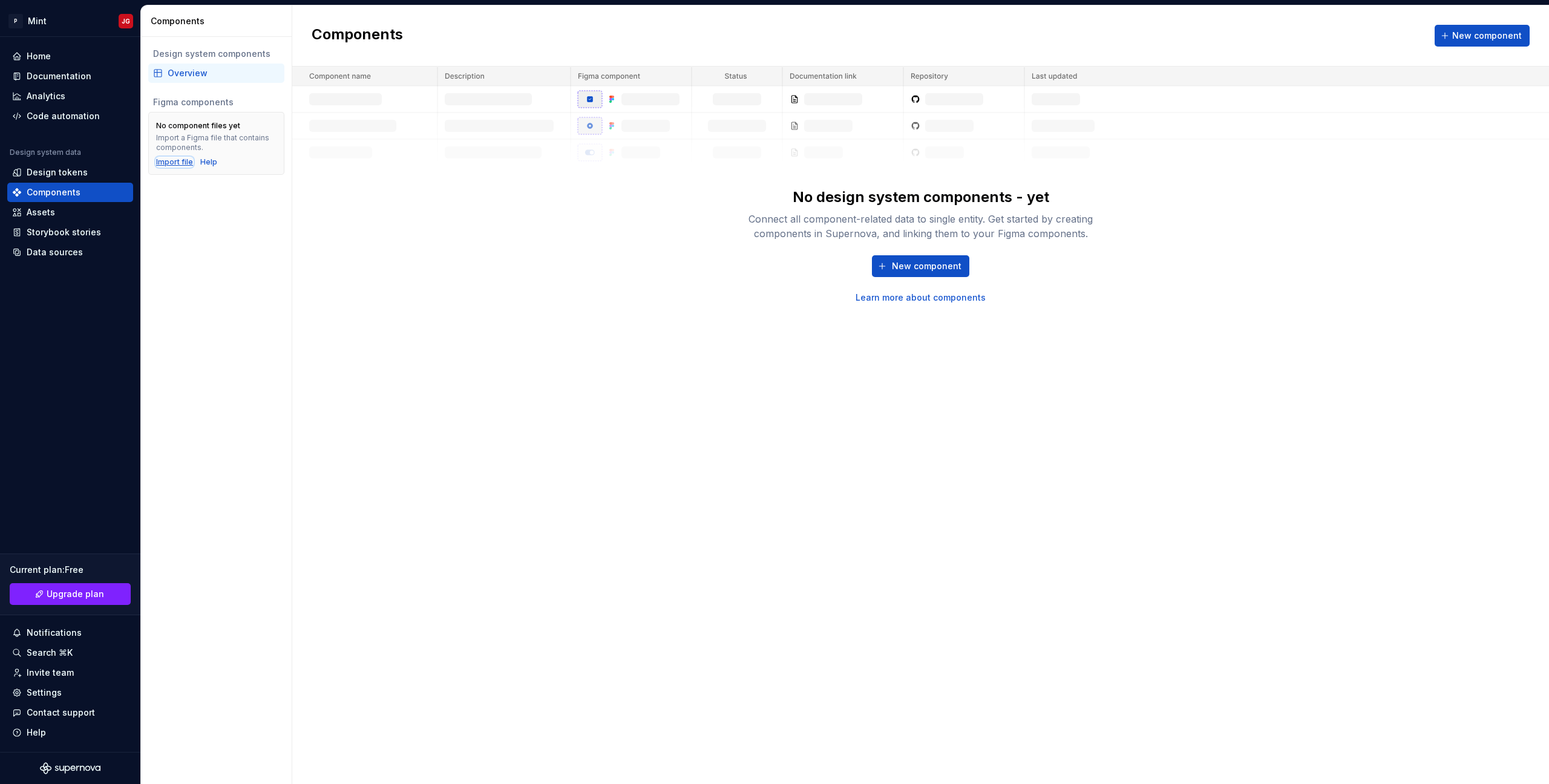
click at [169, 163] on div "Import file" at bounding box center [174, 161] width 36 height 9
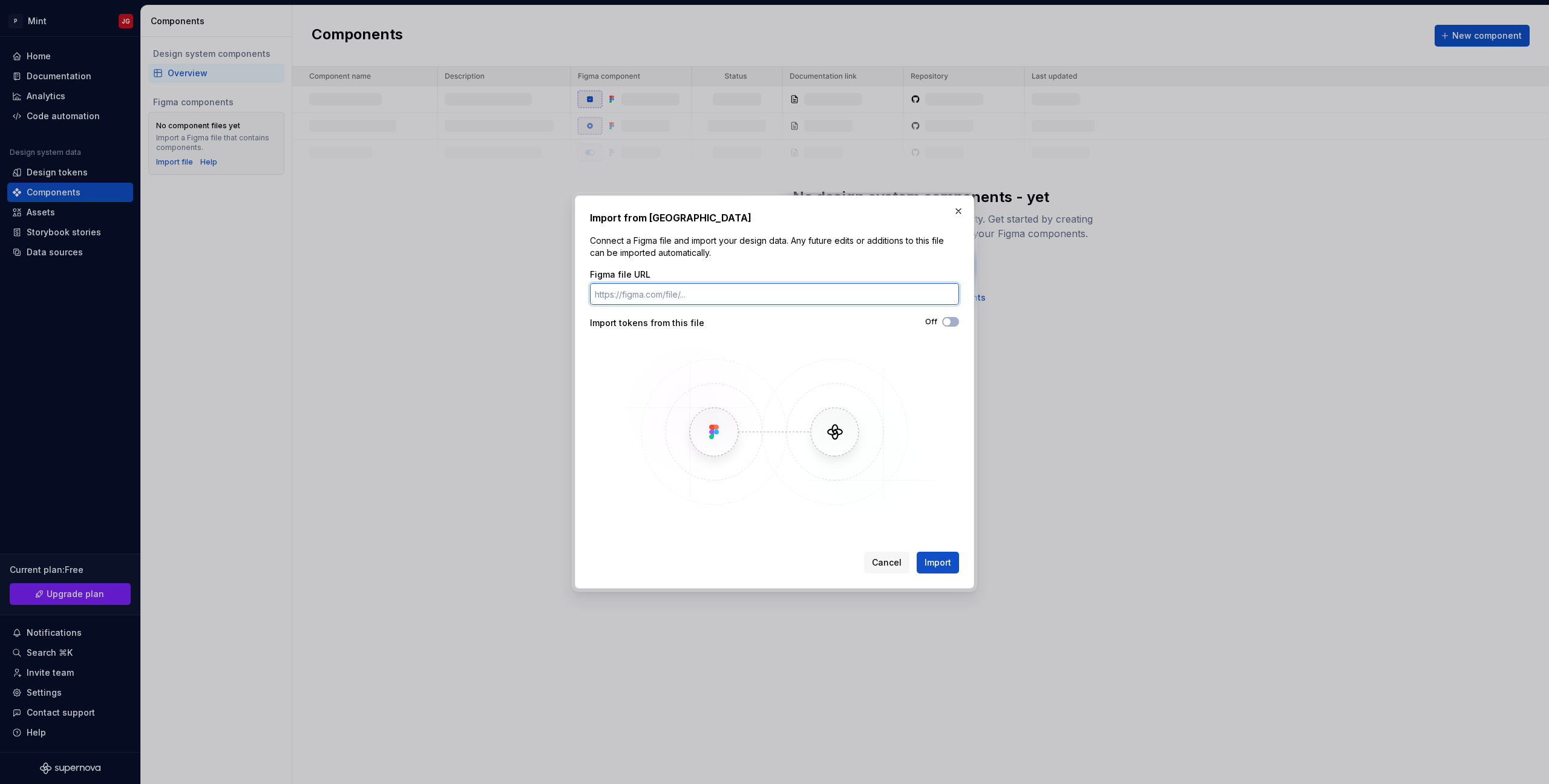
paste input "[URL][DOMAIN_NAME]"
type input "[URL][DOMAIN_NAME]"
click at [945, 562] on span "Import" at bounding box center [937, 563] width 26 height 12
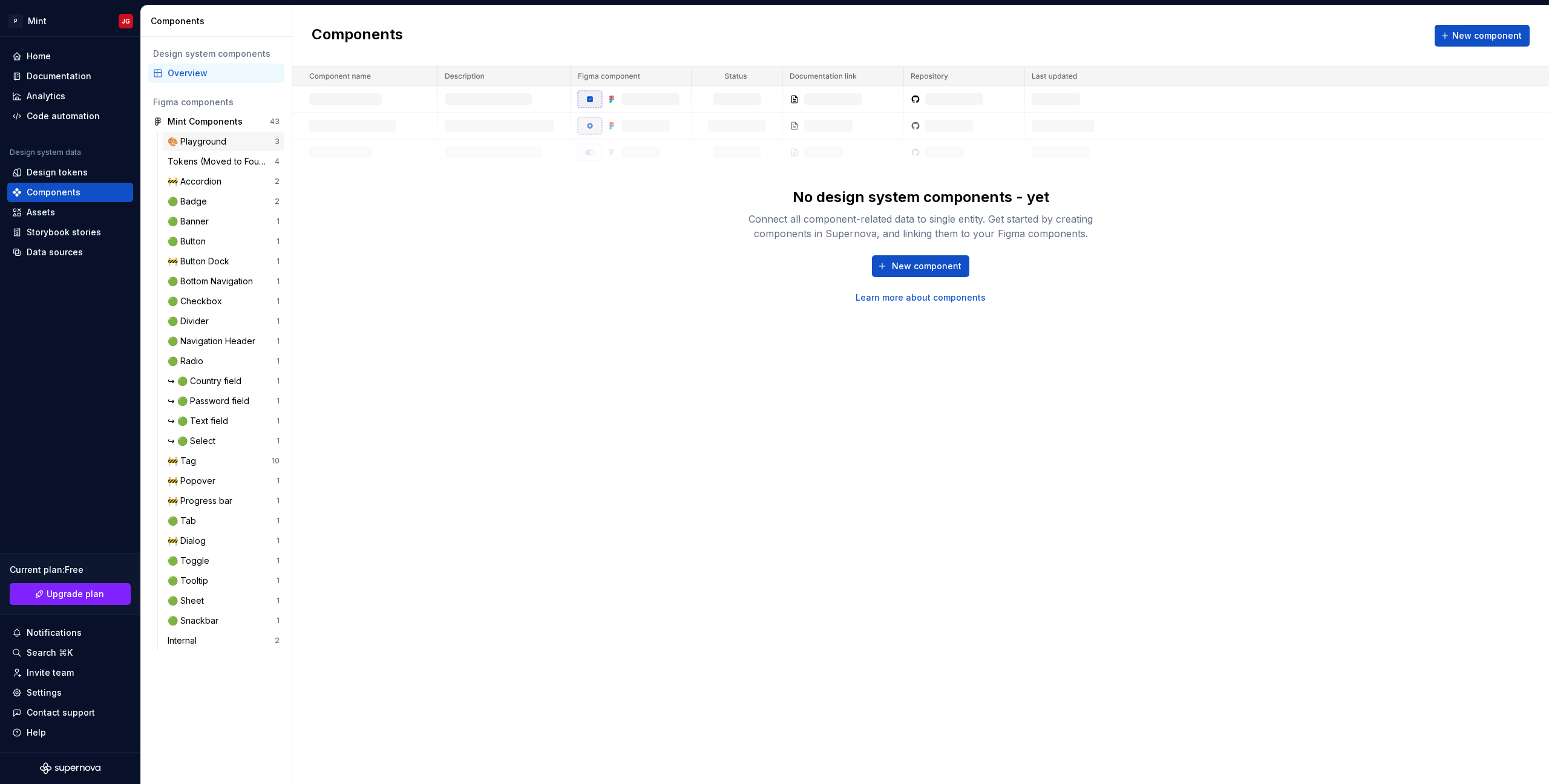
click at [199, 139] on div "🎨 Playground" at bounding box center [199, 142] width 64 height 12
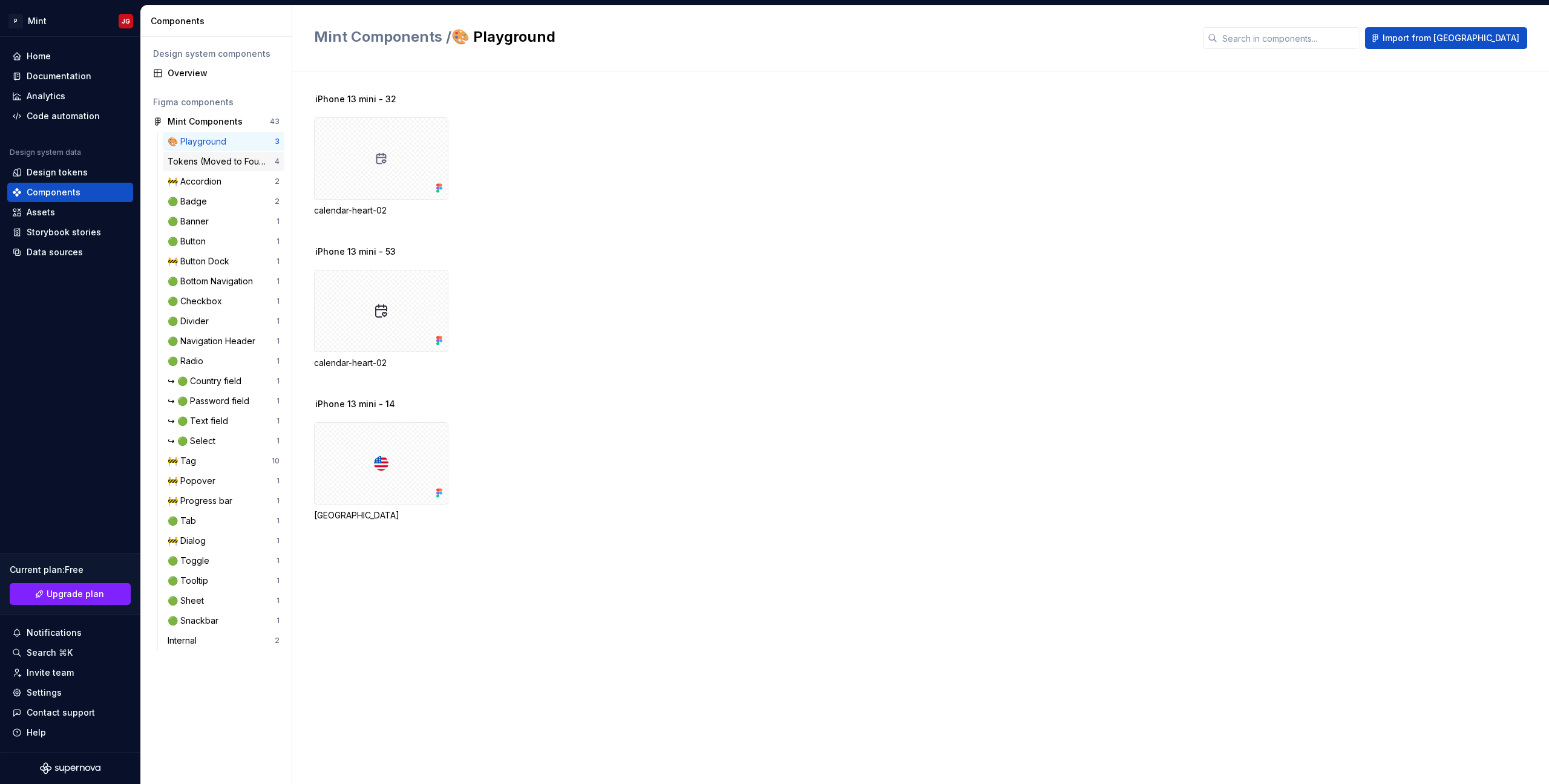
click at [197, 165] on div "Tokens (Moved to Foundations)" at bounding box center [221, 161] width 107 height 12
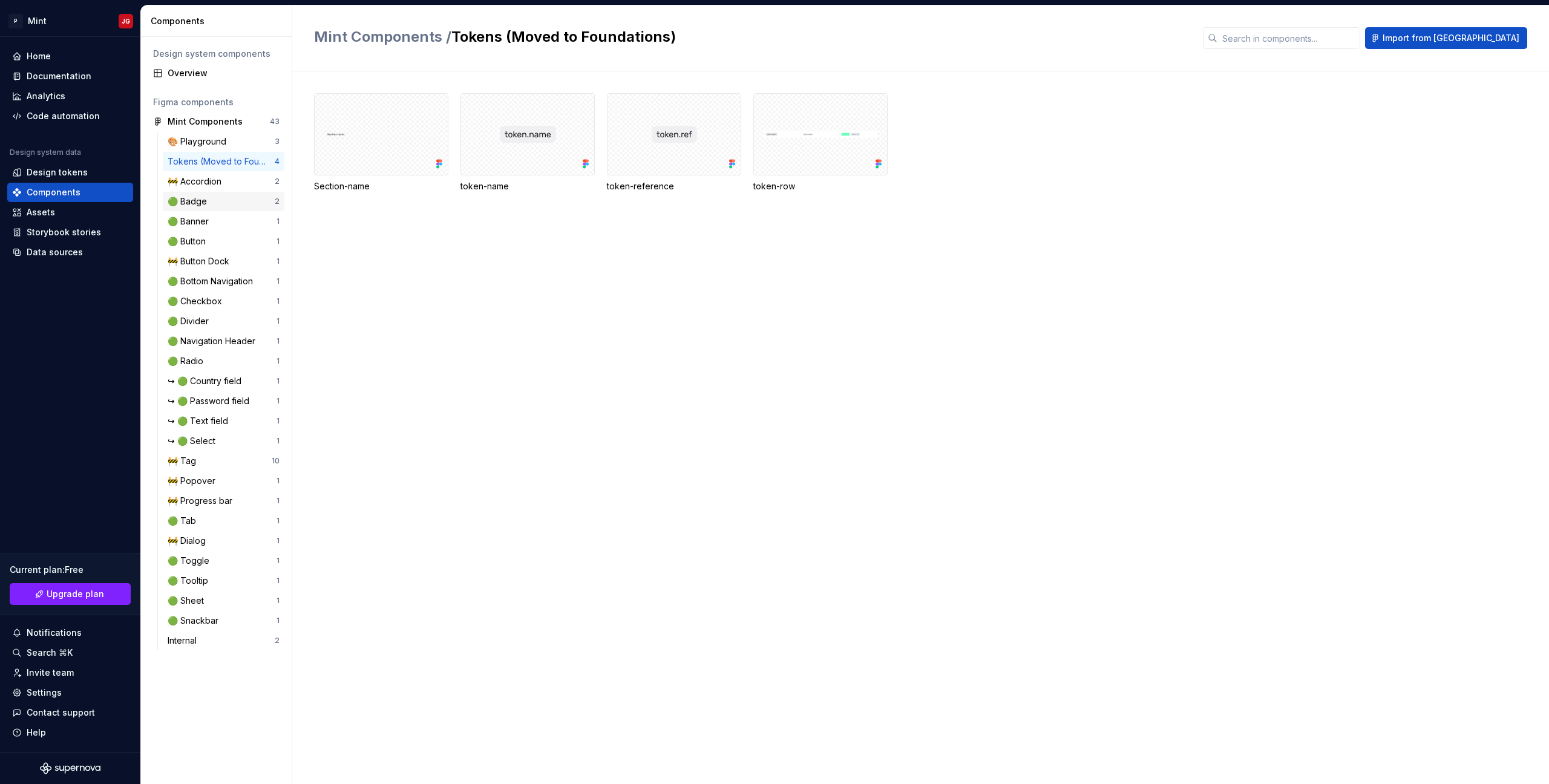
click at [199, 201] on div "🟢 Badge" at bounding box center [189, 201] width 44 height 12
click at [219, 215] on div "🟢 Banner 1" at bounding box center [223, 221] width 121 height 20
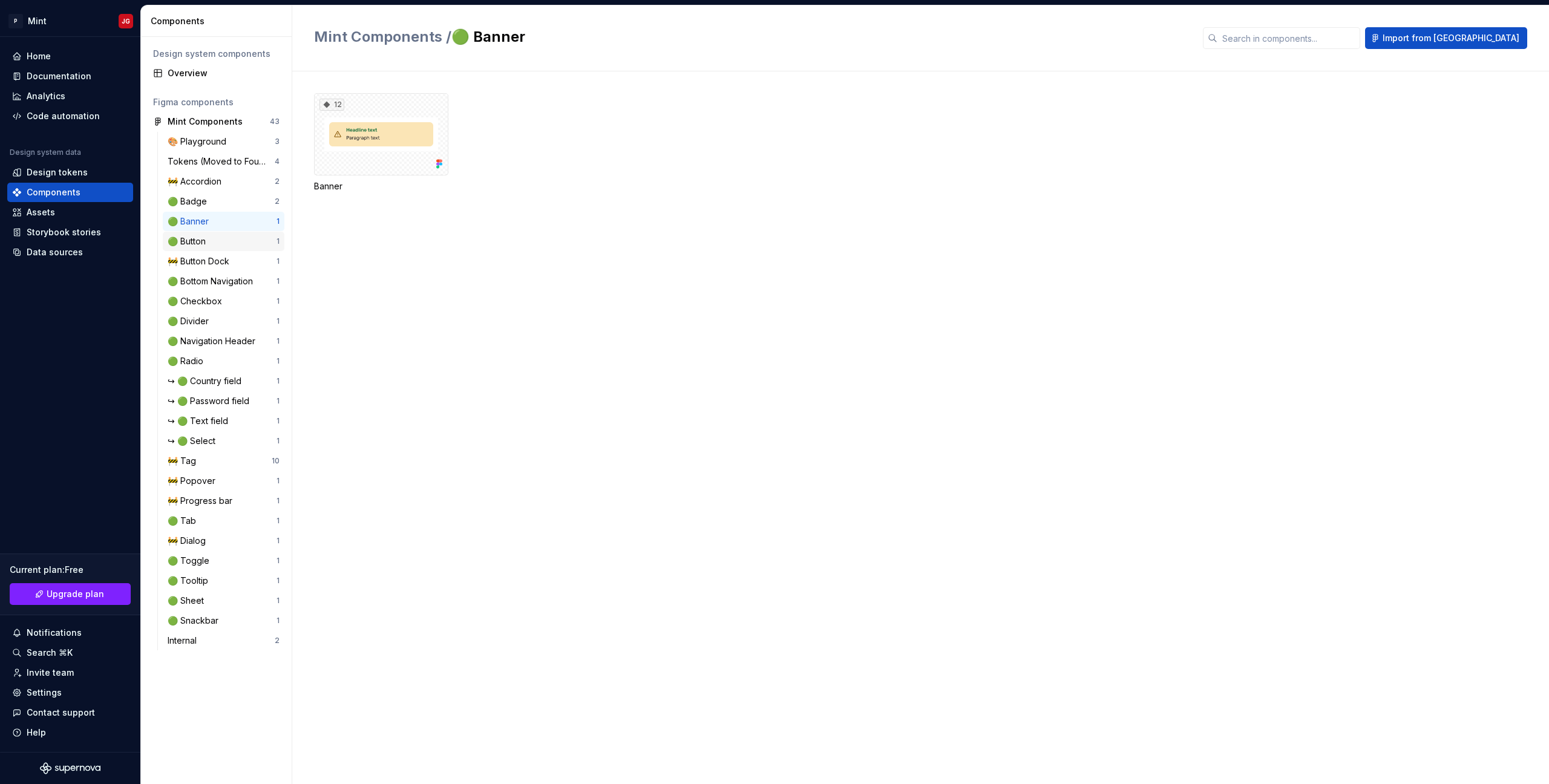
click at [216, 237] on div "🟢 Button" at bounding box center [222, 241] width 109 height 12
click at [208, 138] on div "🎨 Playground" at bounding box center [199, 142] width 64 height 12
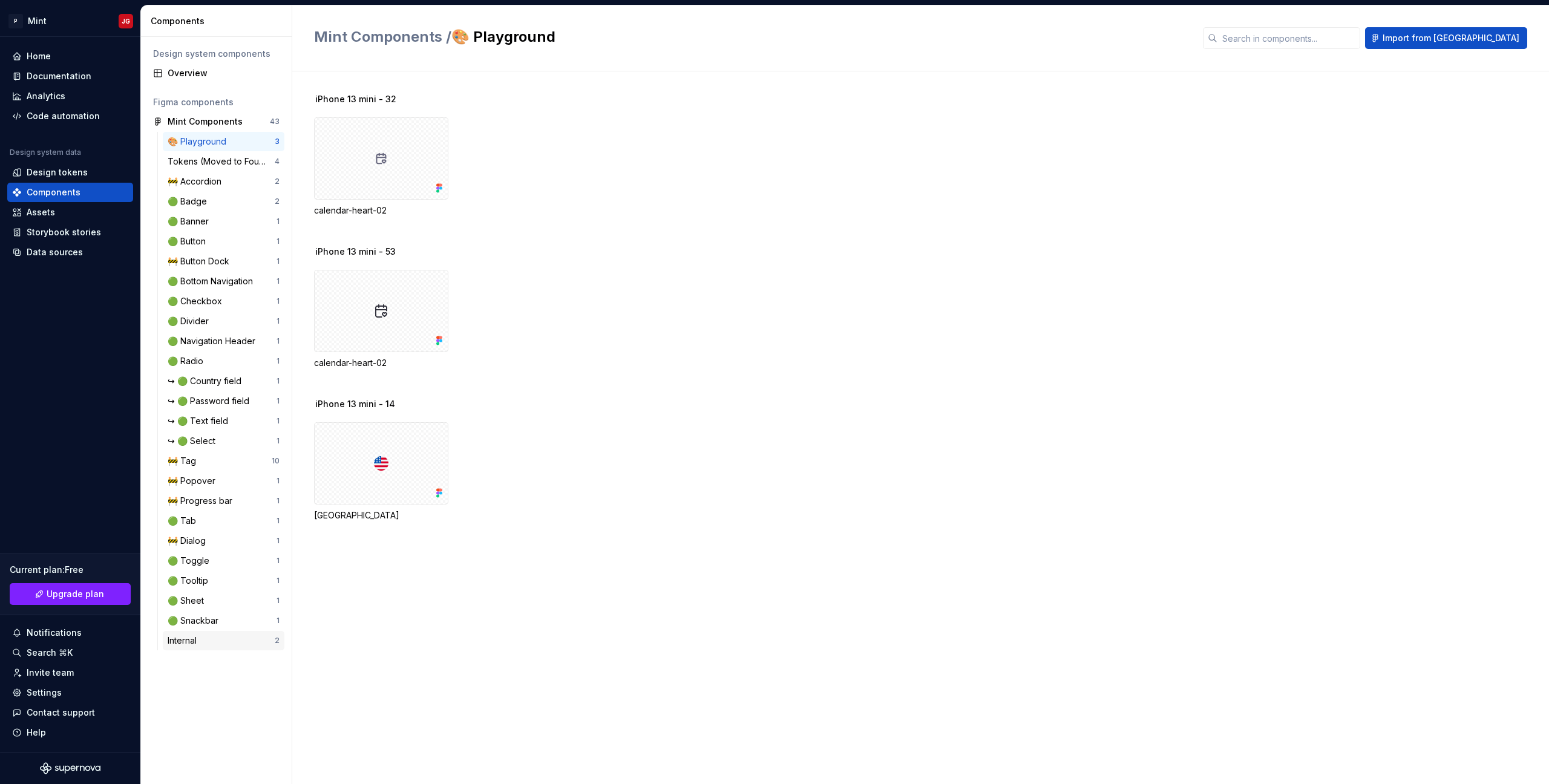
click at [178, 650] on div "Internal 2" at bounding box center [223, 641] width 121 height 20
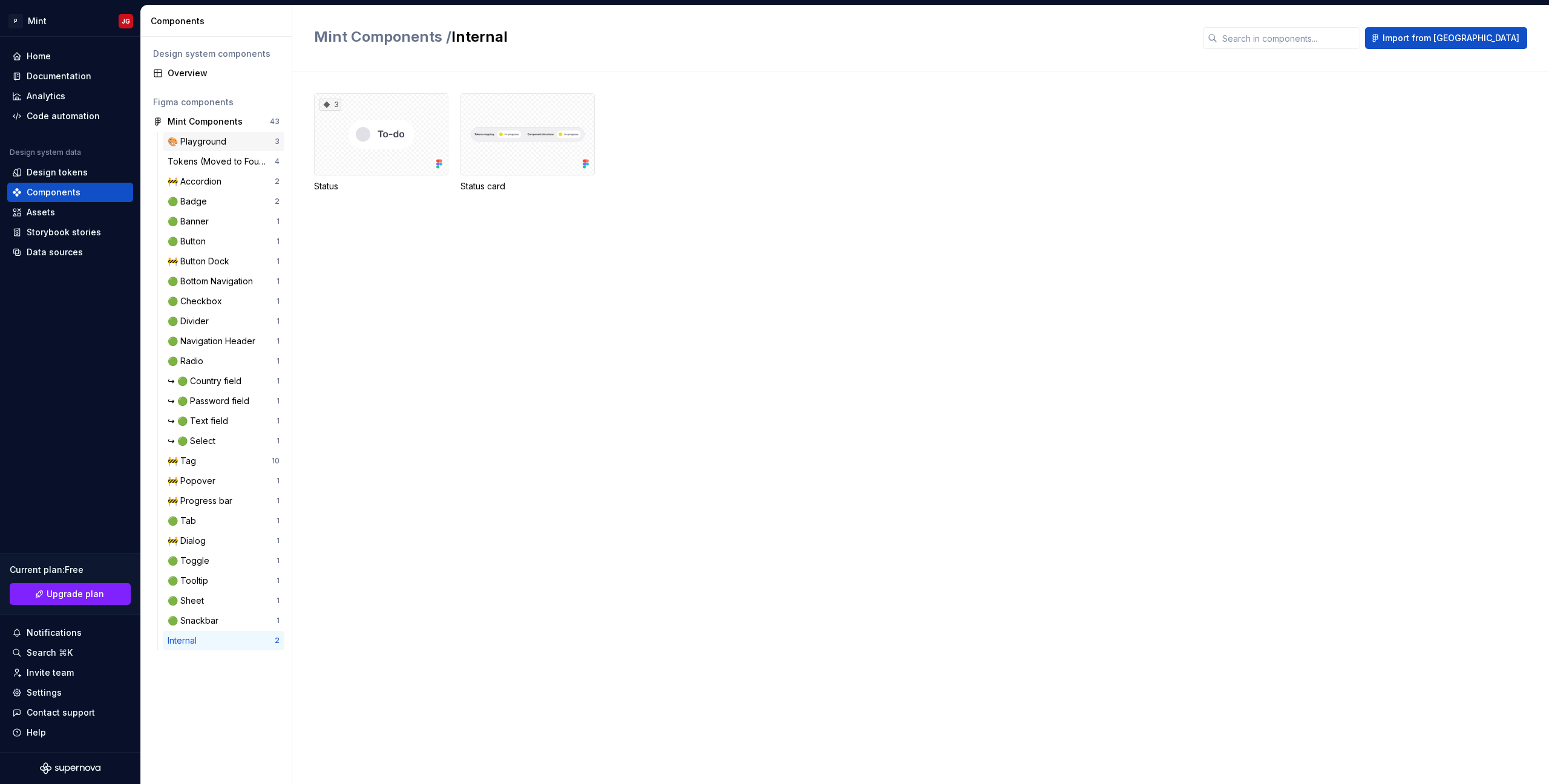
click at [222, 147] on div "🎨 Playground" at bounding box center [199, 142] width 64 height 12
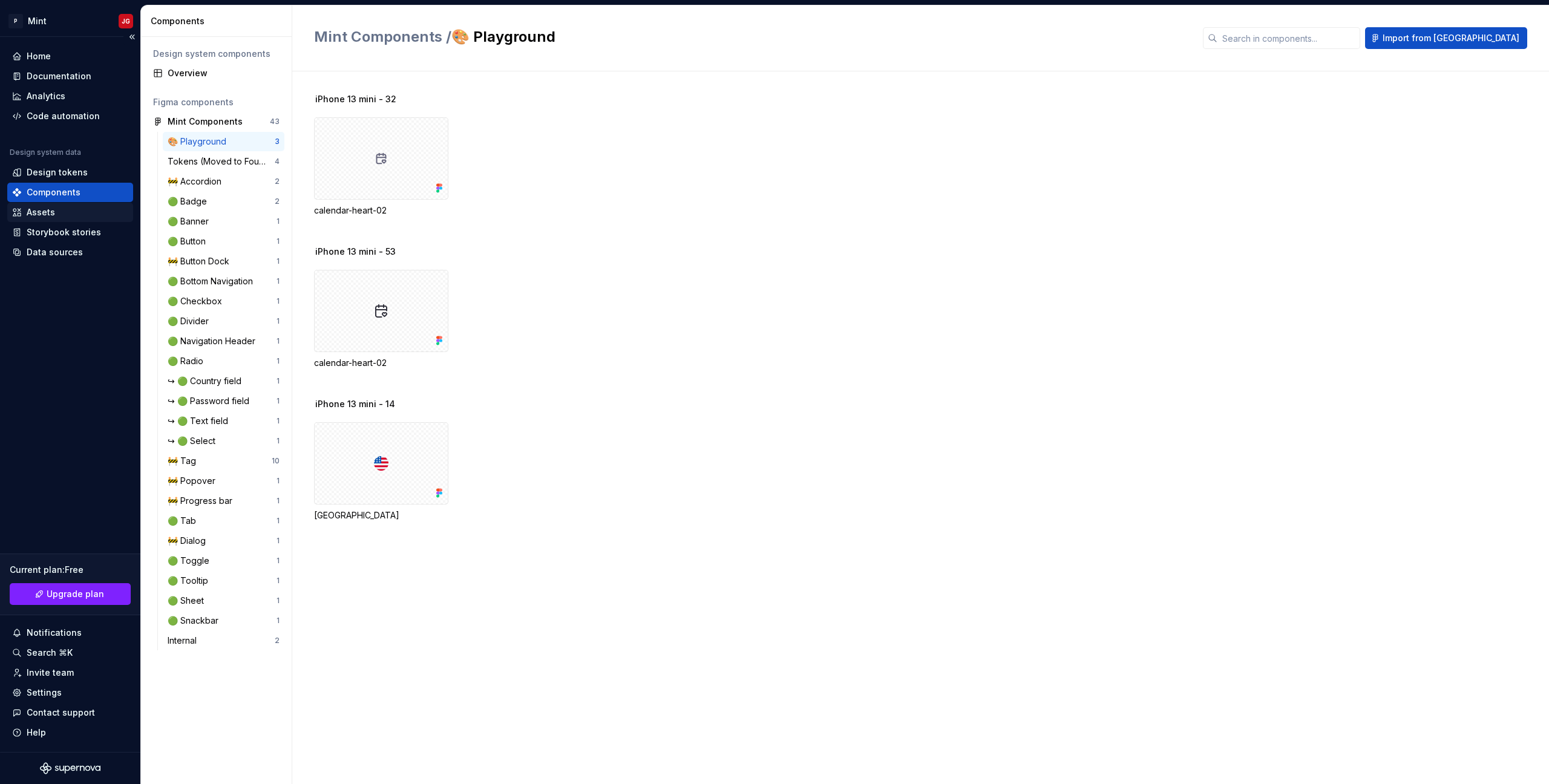
click at [76, 218] on div "Assets" at bounding box center [70, 212] width 126 height 20
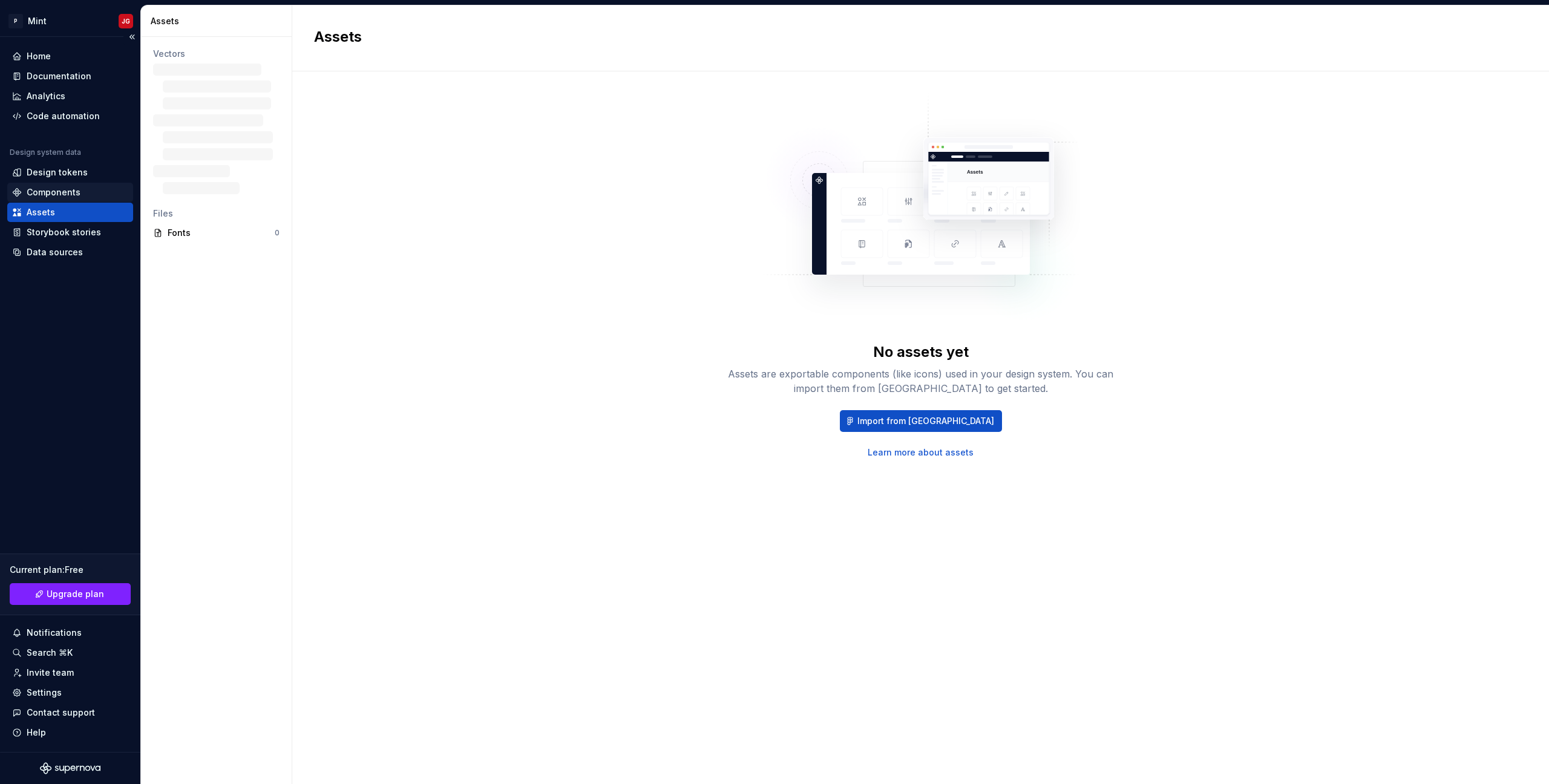
click at [72, 193] on div "Components" at bounding box center [53, 193] width 53 height 12
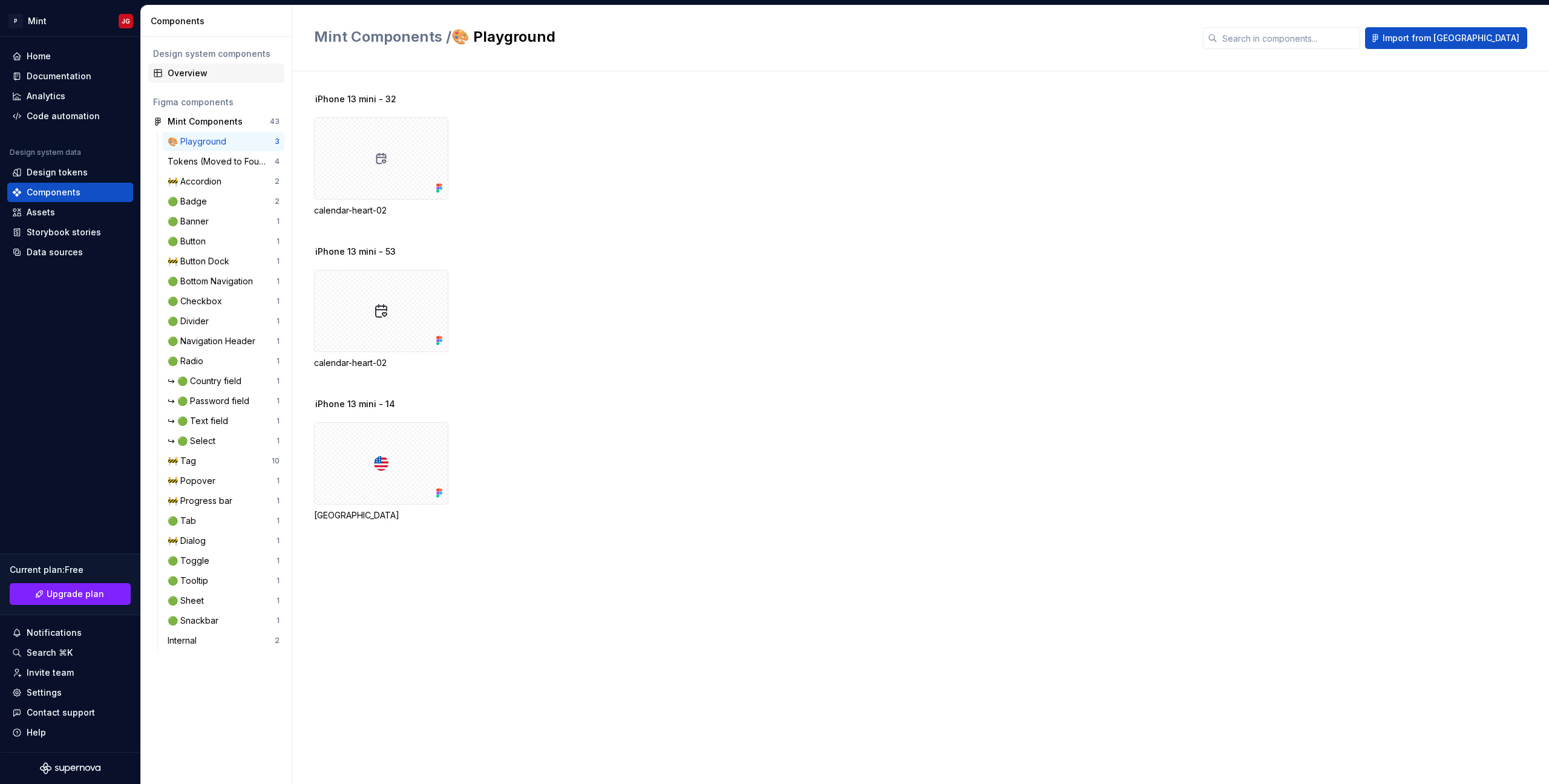
click at [204, 70] on div "Overview" at bounding box center [223, 73] width 112 height 12
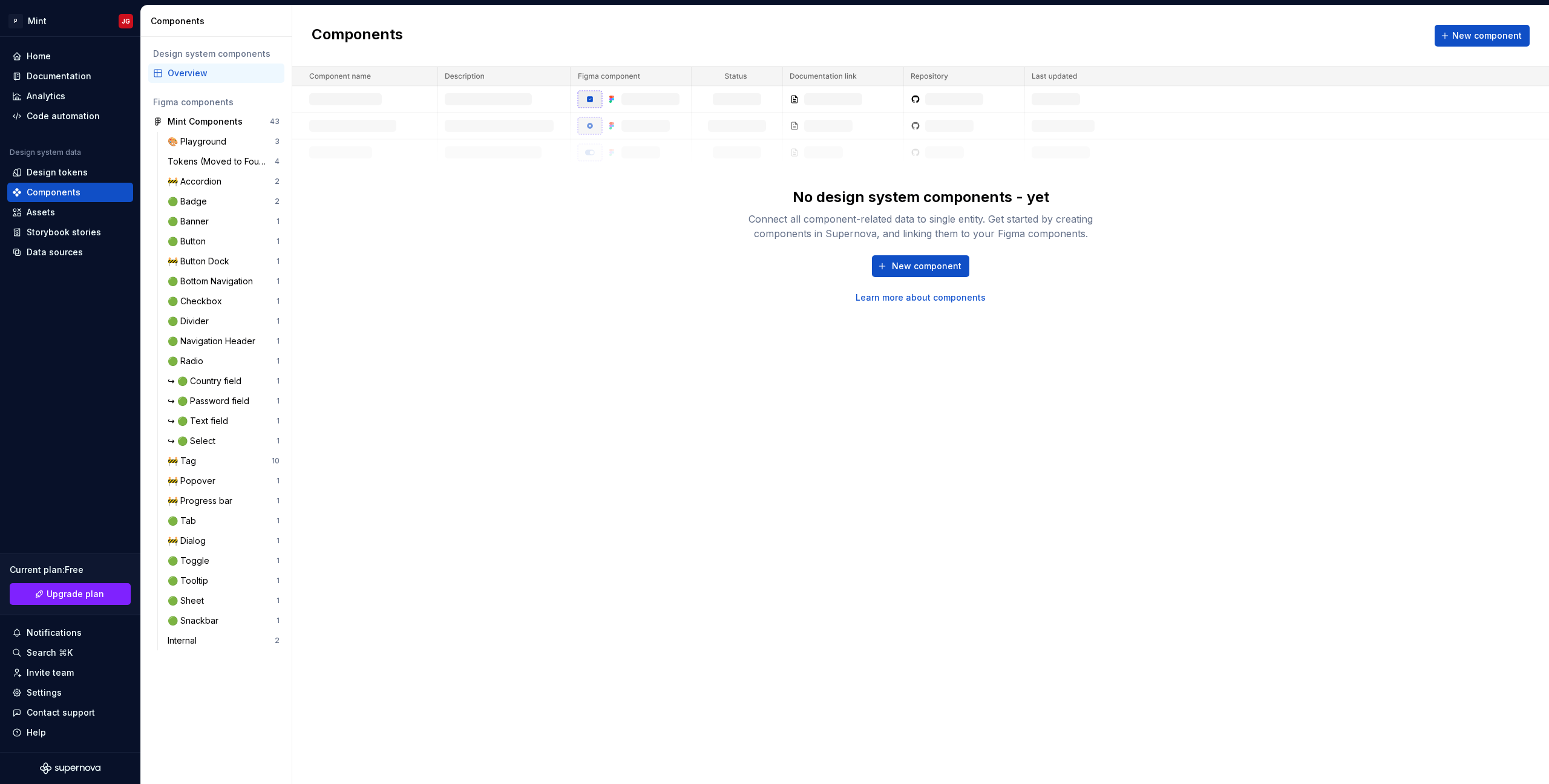
click at [682, 144] on img at bounding box center [920, 115] width 1257 height 99
click at [930, 270] on span "New component" at bounding box center [927, 266] width 70 height 12
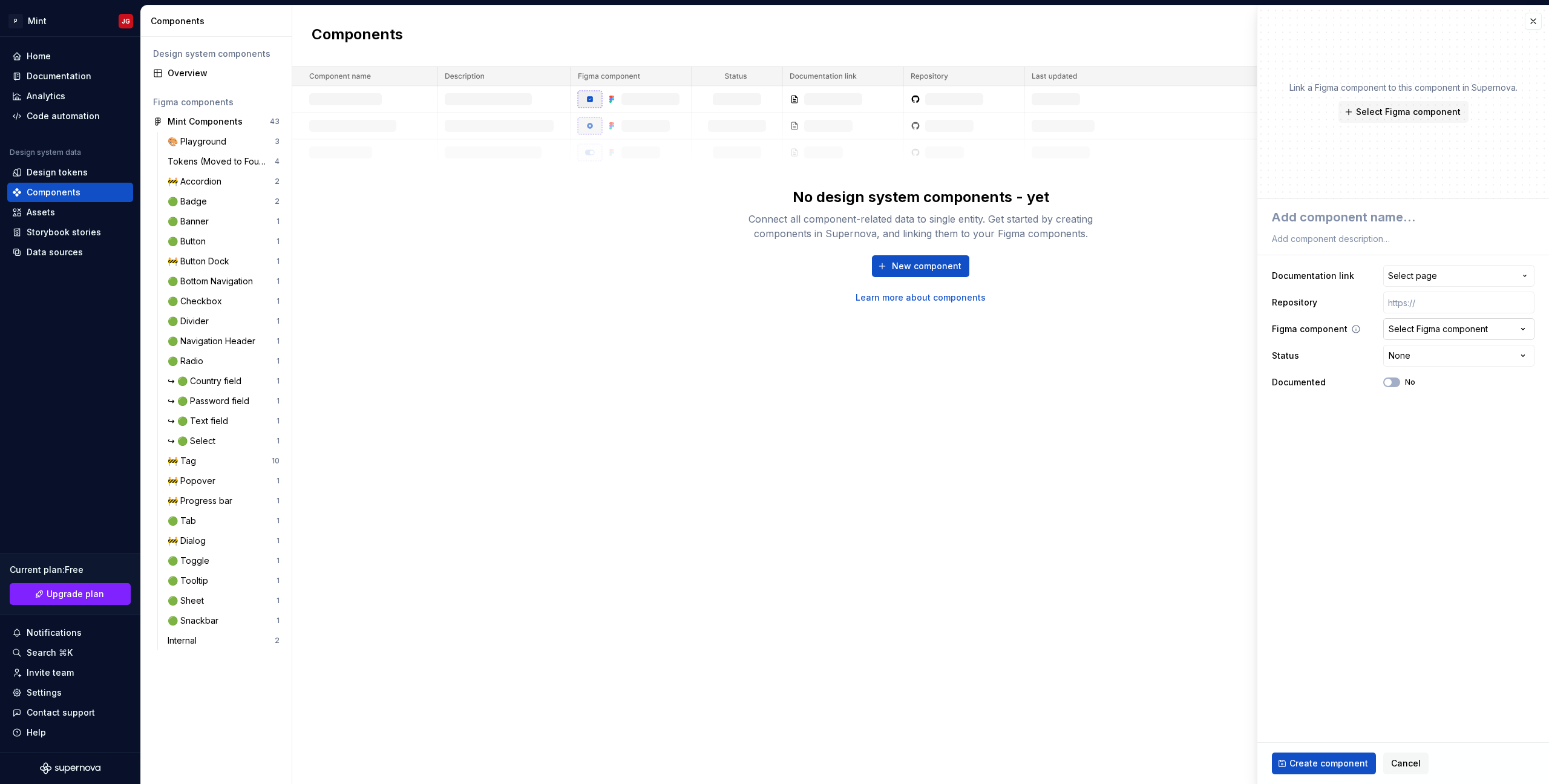
click at [1446, 321] on button "Select Figma component" at bounding box center [1459, 329] width 151 height 22
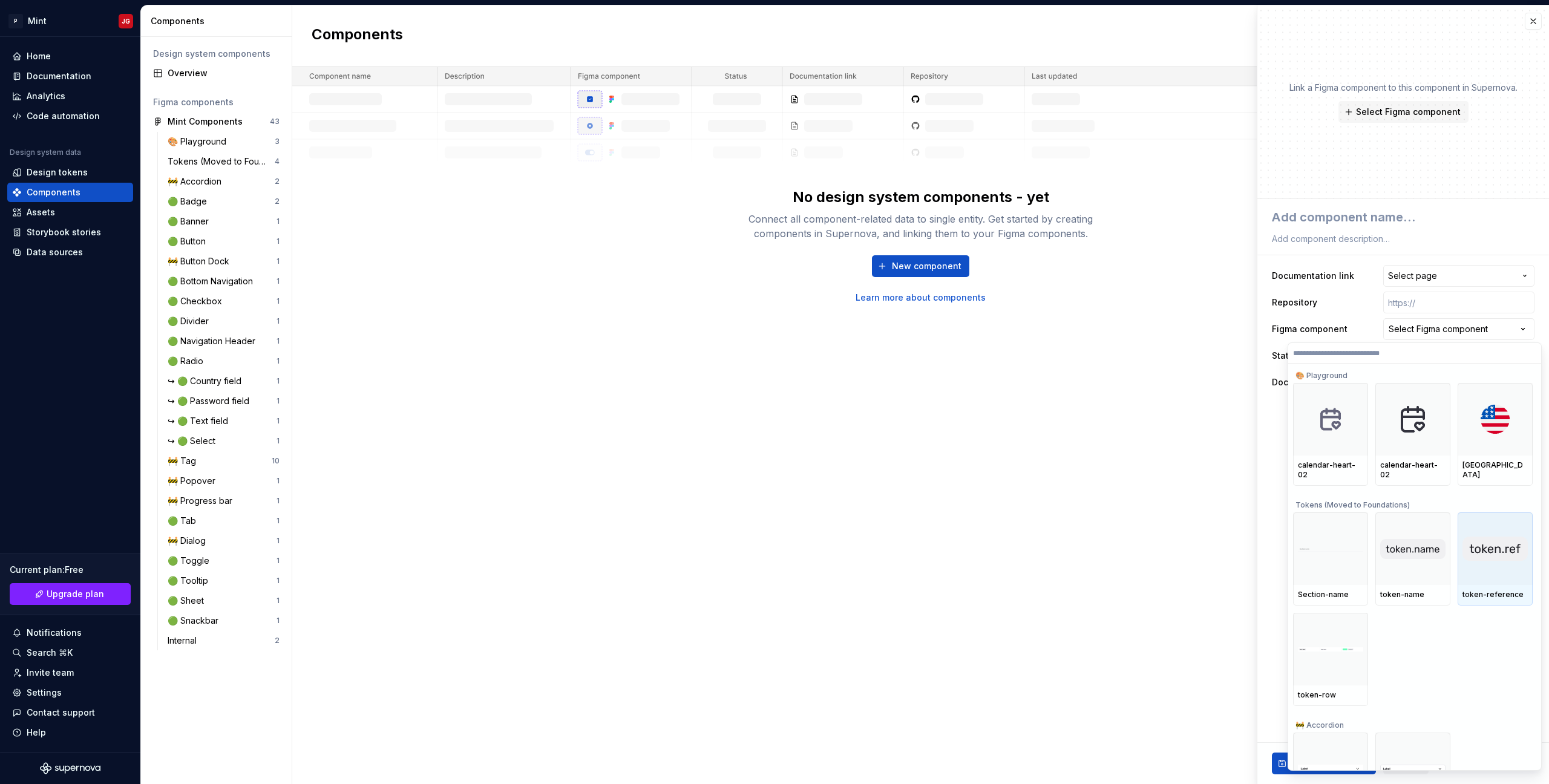
click at [1518, 569] on div at bounding box center [1495, 549] width 75 height 73
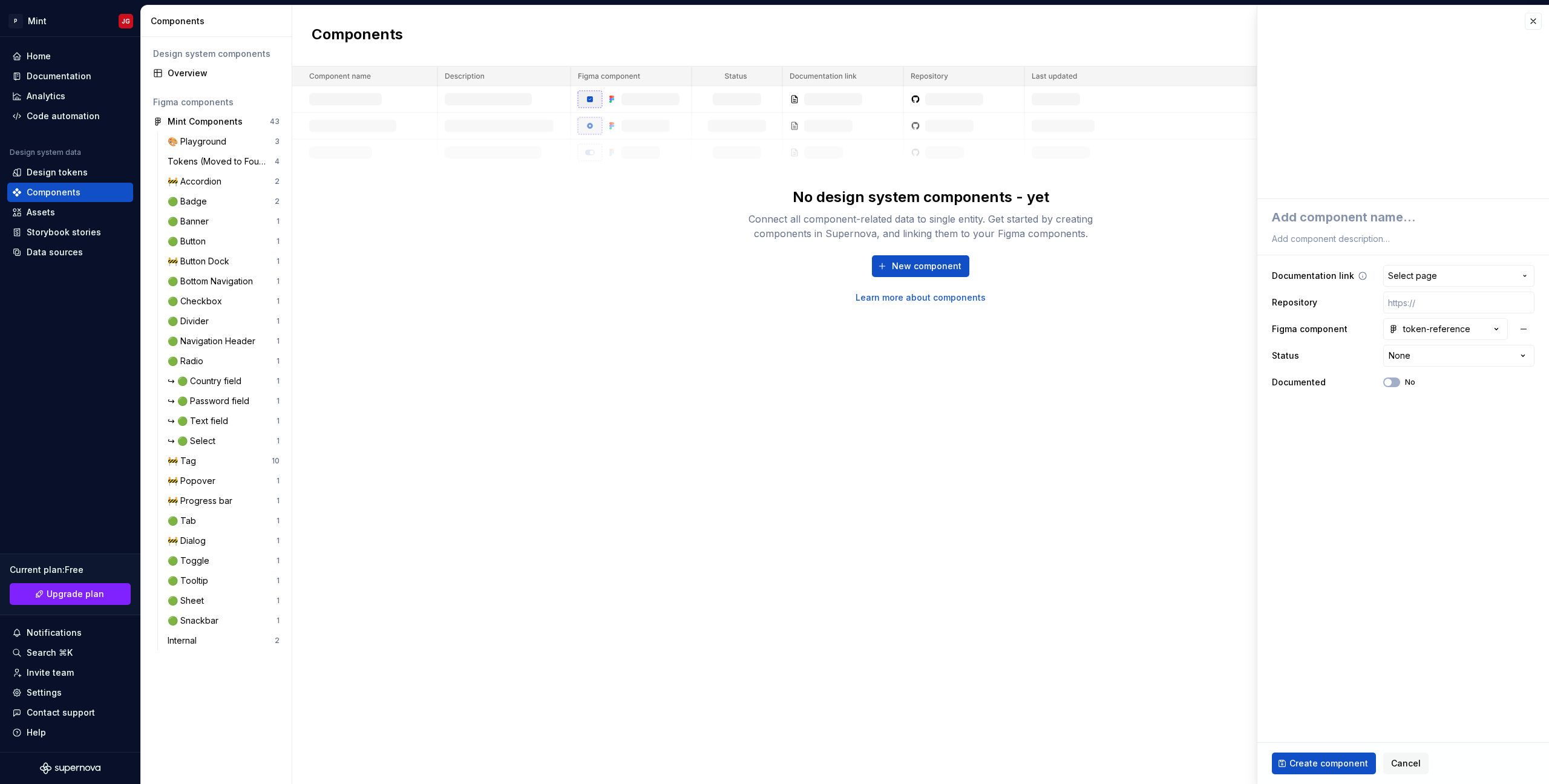
click at [1428, 272] on span "Select page" at bounding box center [1412, 276] width 49 height 12
click at [1417, 218] on html "P Mint JG Home Documentation Analytics Code automation Design system data Desig…" at bounding box center [774, 392] width 1549 height 784
click at [1395, 218] on textarea at bounding box center [1400, 217] width 262 height 22
type textarea "*"
type textarea "B"
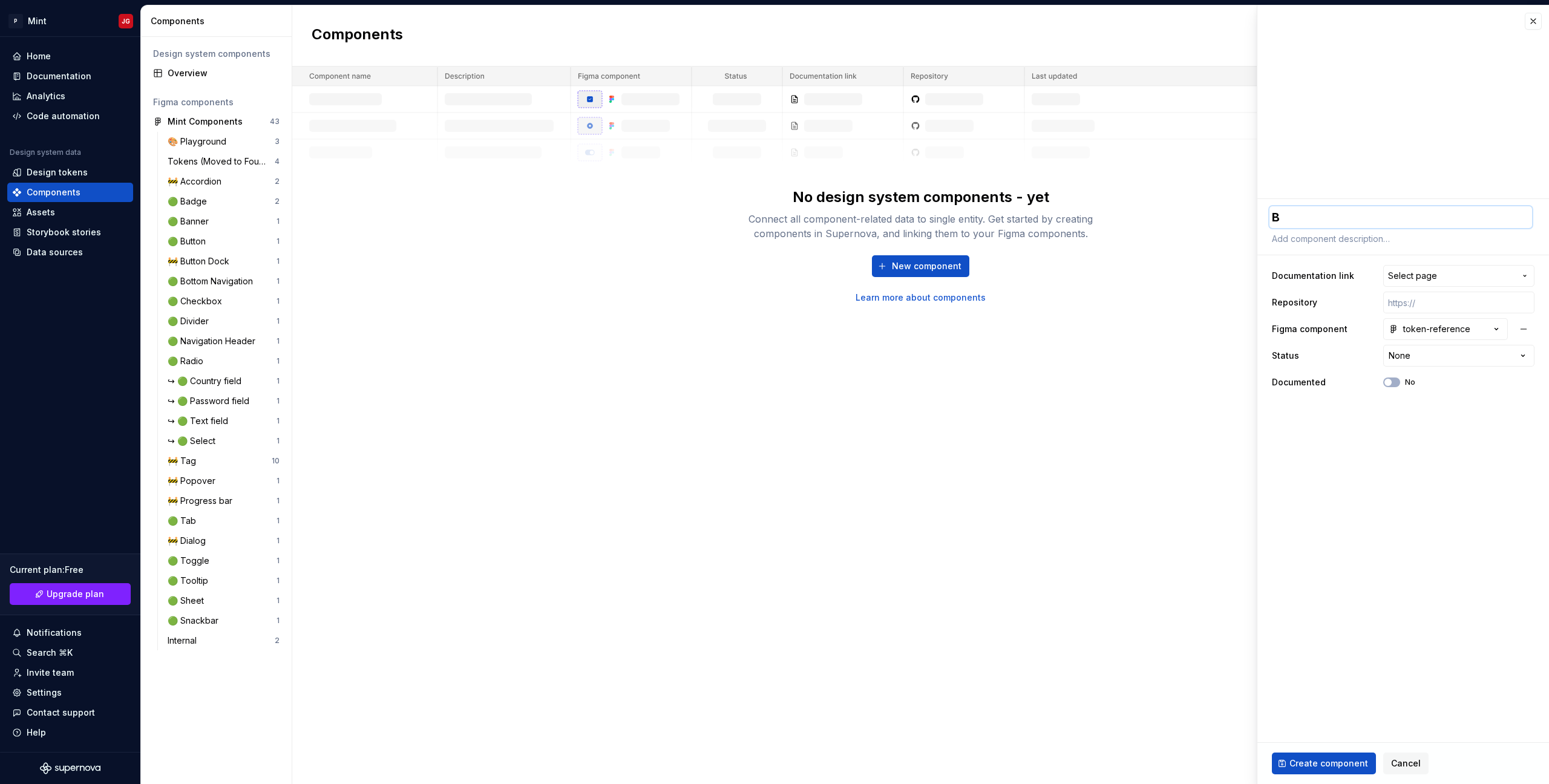
type textarea "*"
type textarea "Bu"
type textarea "*"
type textarea "But"
type textarea "*"
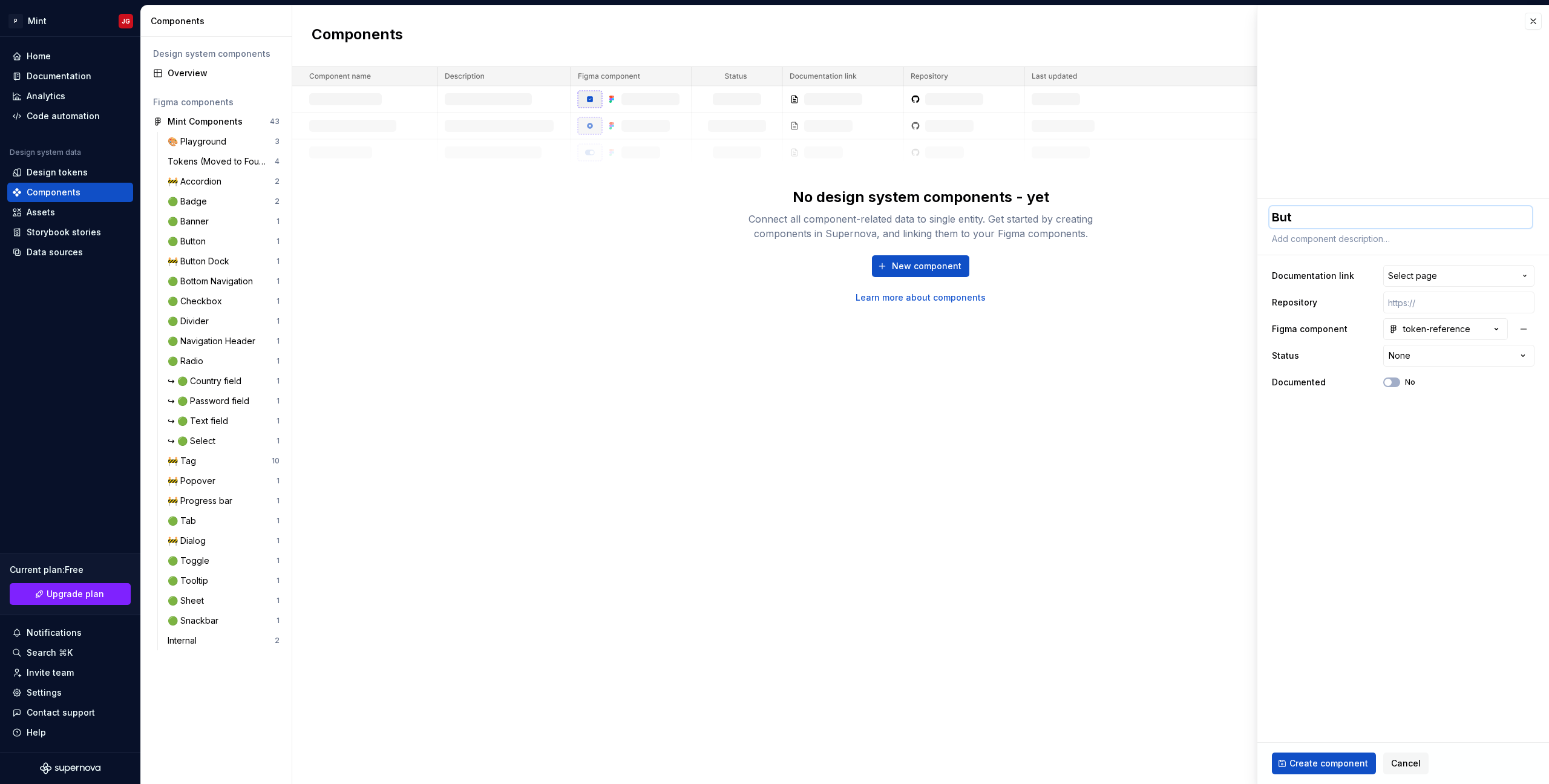
type textarea "Butt"
type textarea "*"
type textarea "Butto"
type textarea "*"
type textarea "Button"
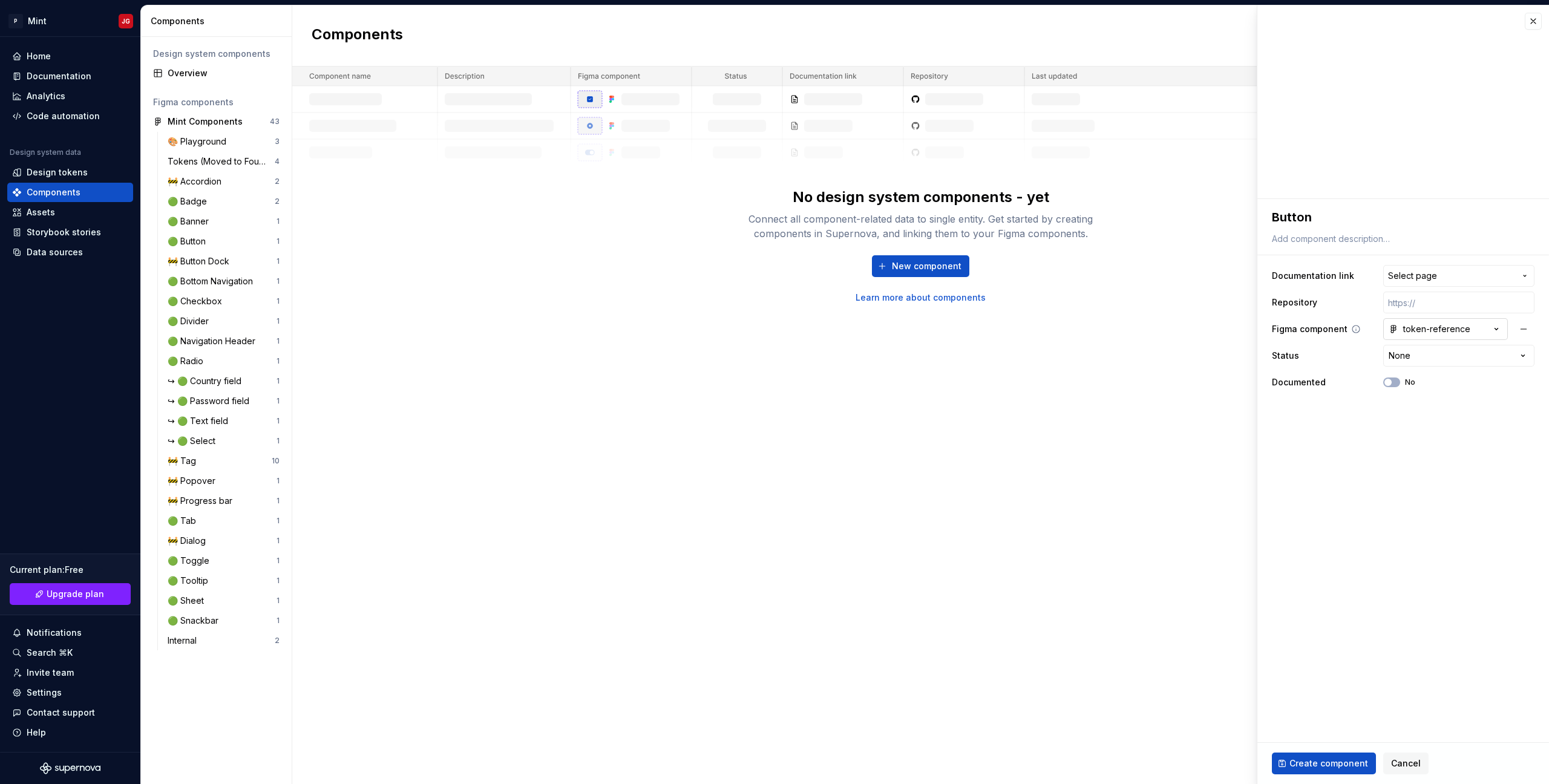
click at [1439, 328] on div "token-reference" at bounding box center [1429, 329] width 81 height 12
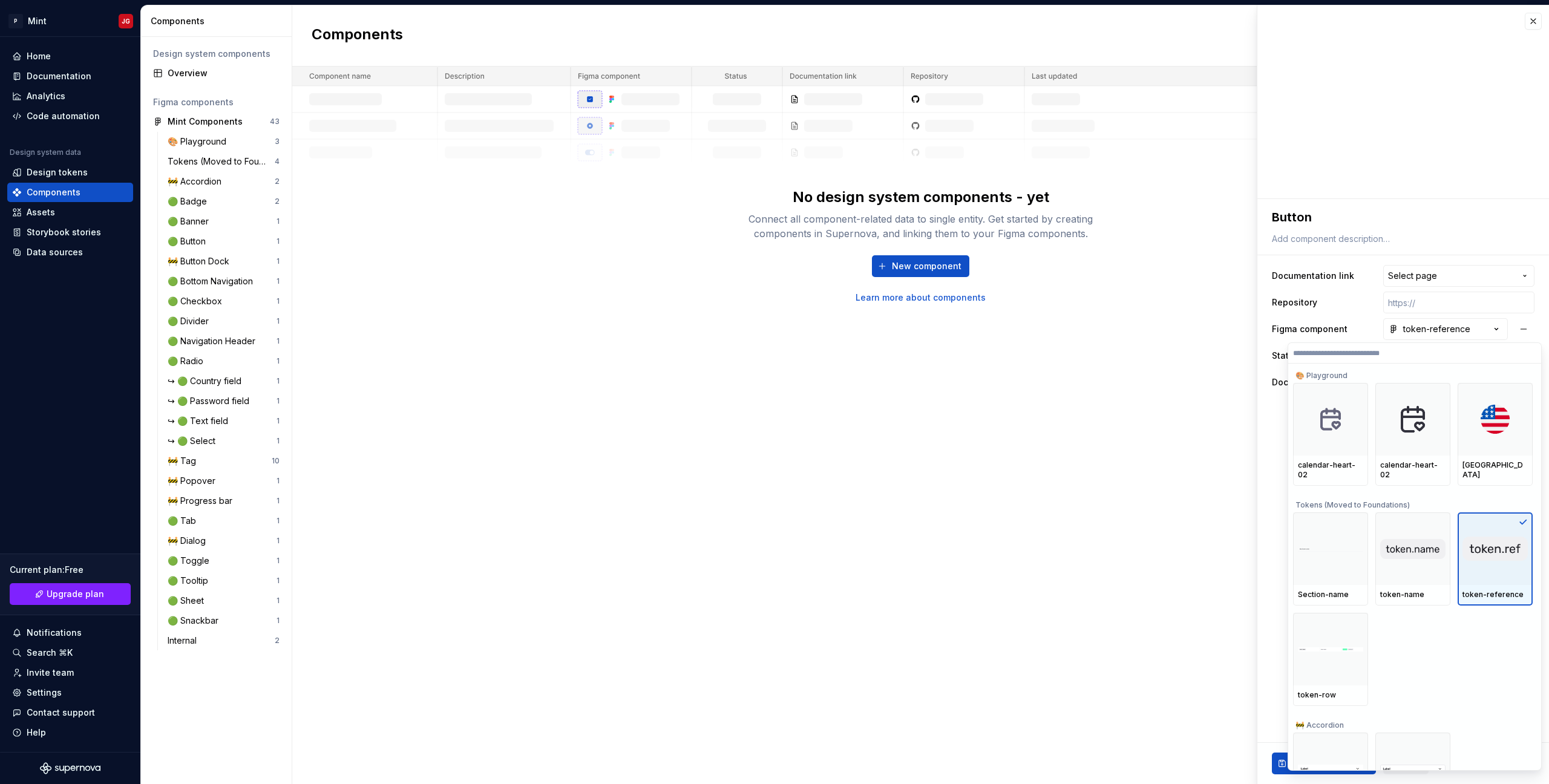
click at [1521, 567] on div at bounding box center [1495, 549] width 75 height 73
type textarea "*"
click at [1521, 574] on div at bounding box center [1495, 549] width 75 height 73
click at [1521, 573] on div at bounding box center [1495, 549] width 75 height 73
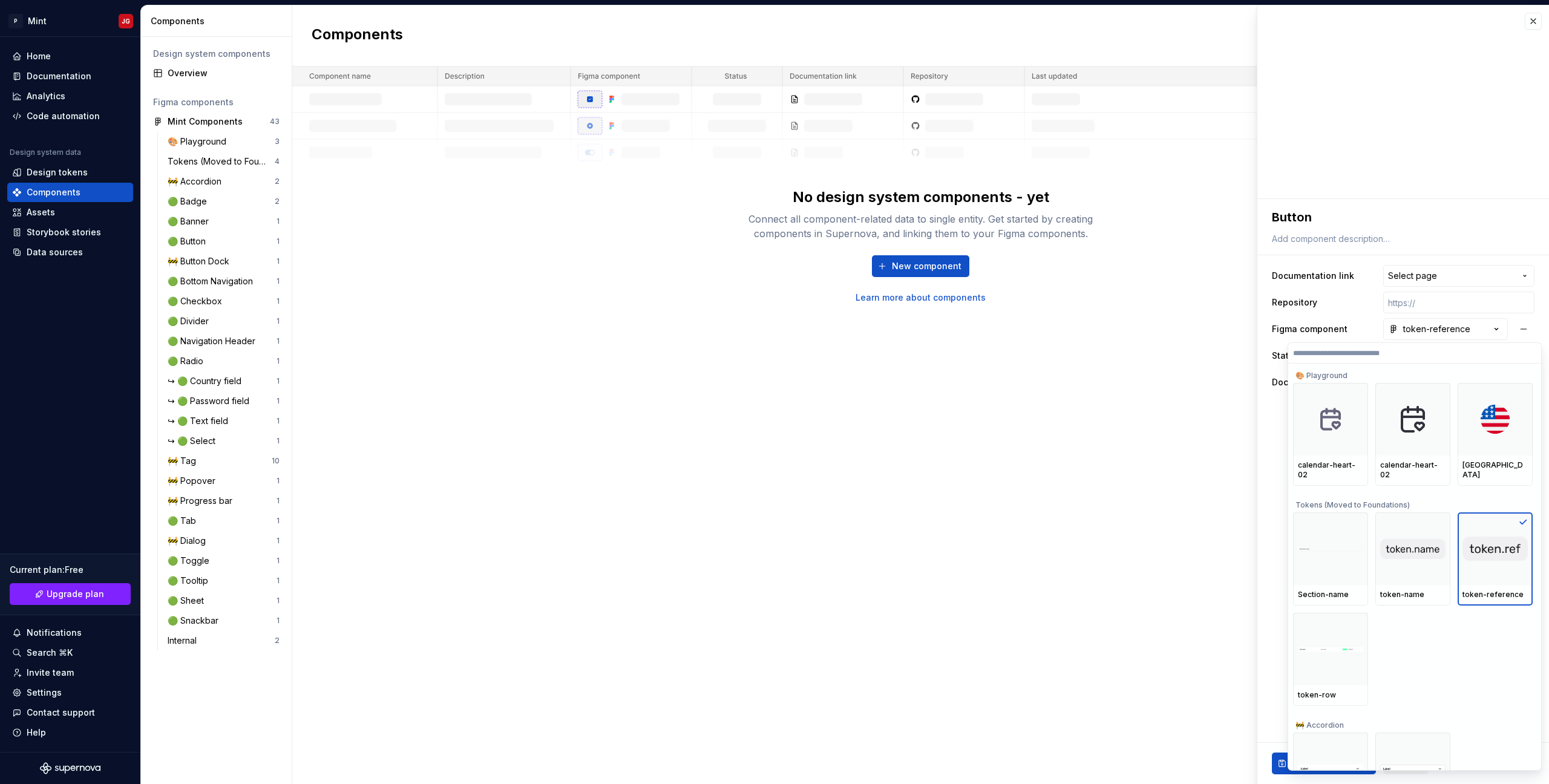
click at [1207, 562] on html "P Mint JG Home Documentation Analytics Code automation Design system data Desig…" at bounding box center [774, 392] width 1549 height 784
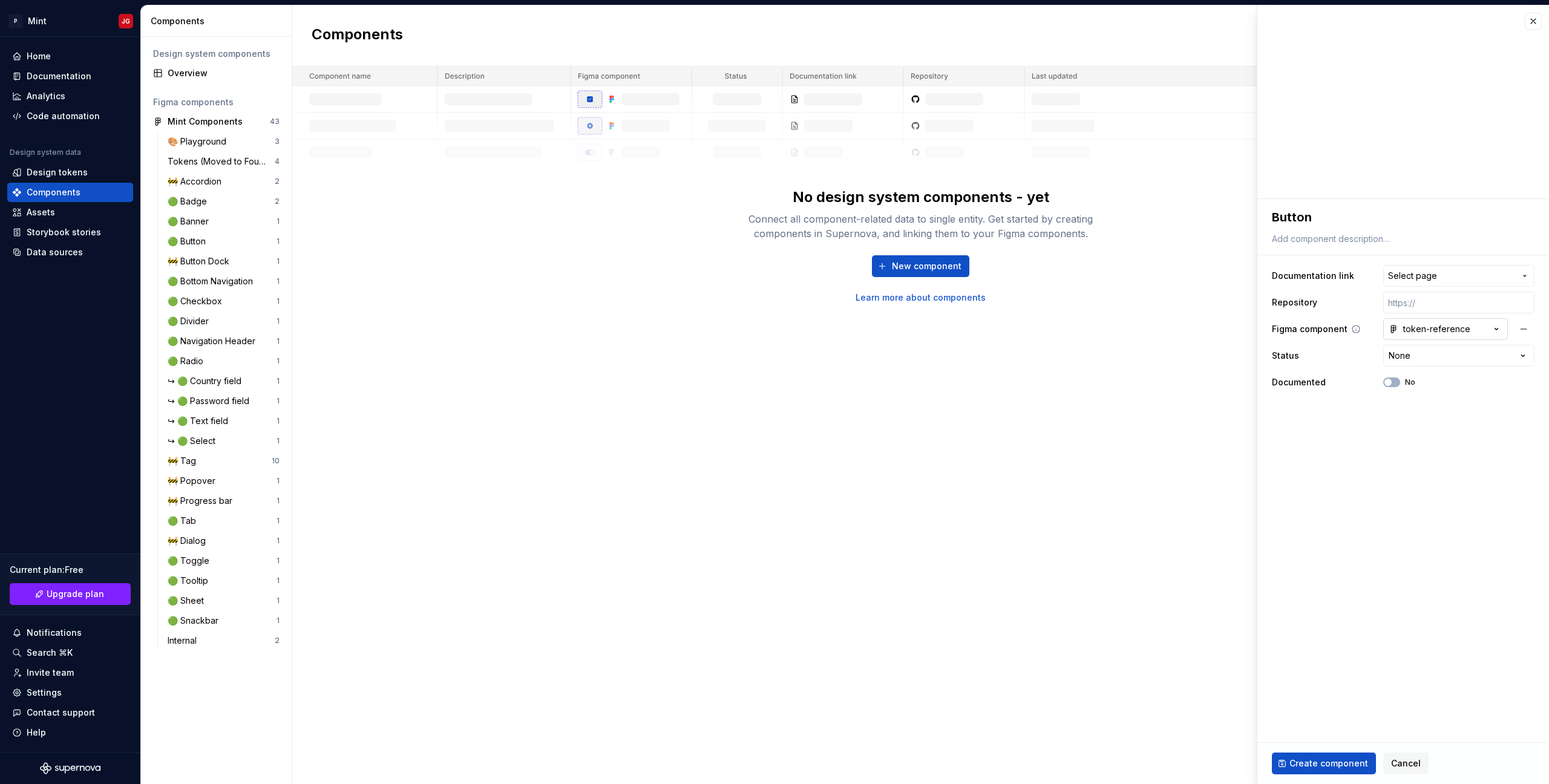
click at [1475, 328] on button "token-reference" at bounding box center [1445, 329] width 125 height 22
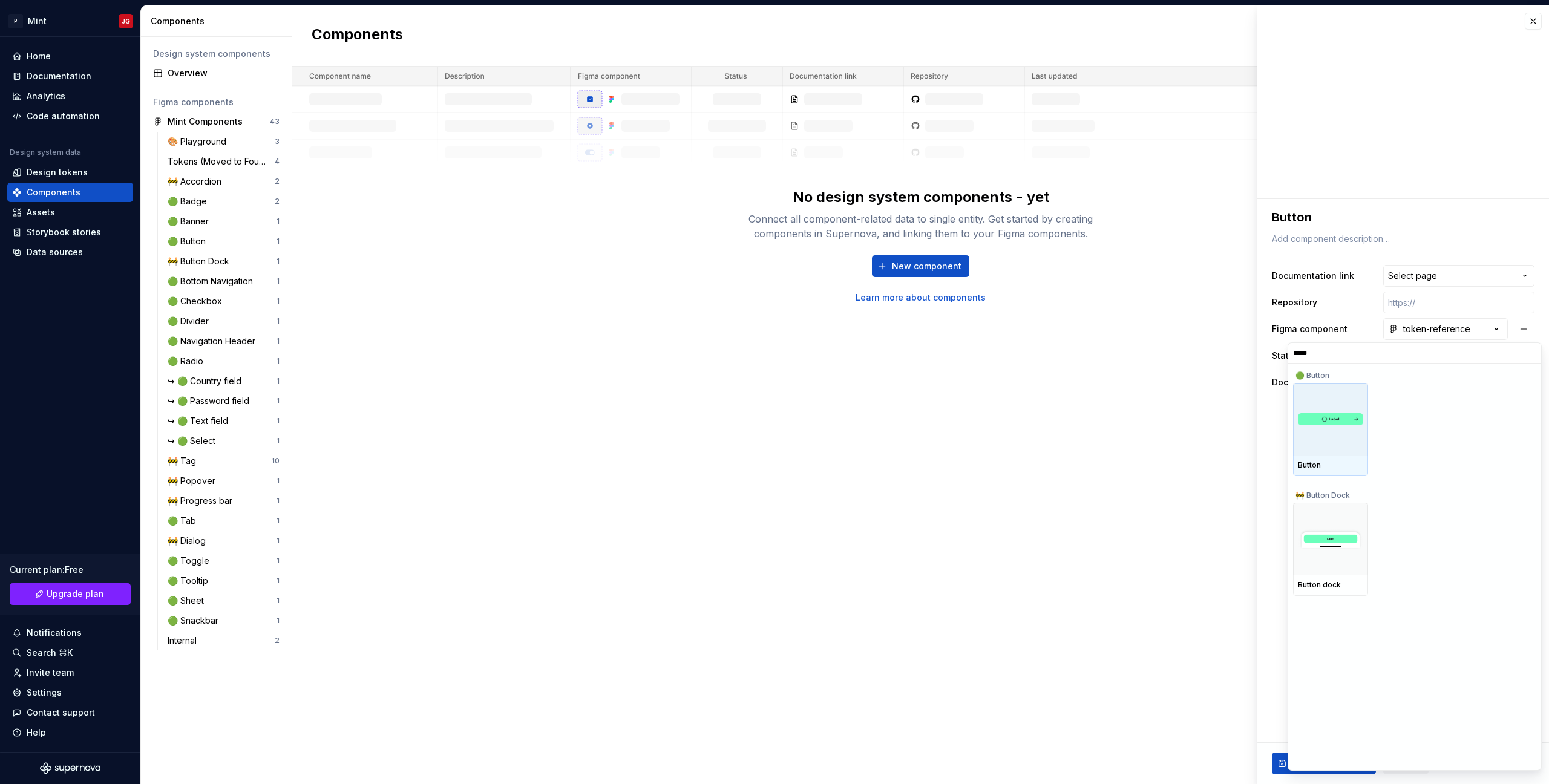
type input "******"
click at [1339, 433] on div at bounding box center [1331, 419] width 75 height 73
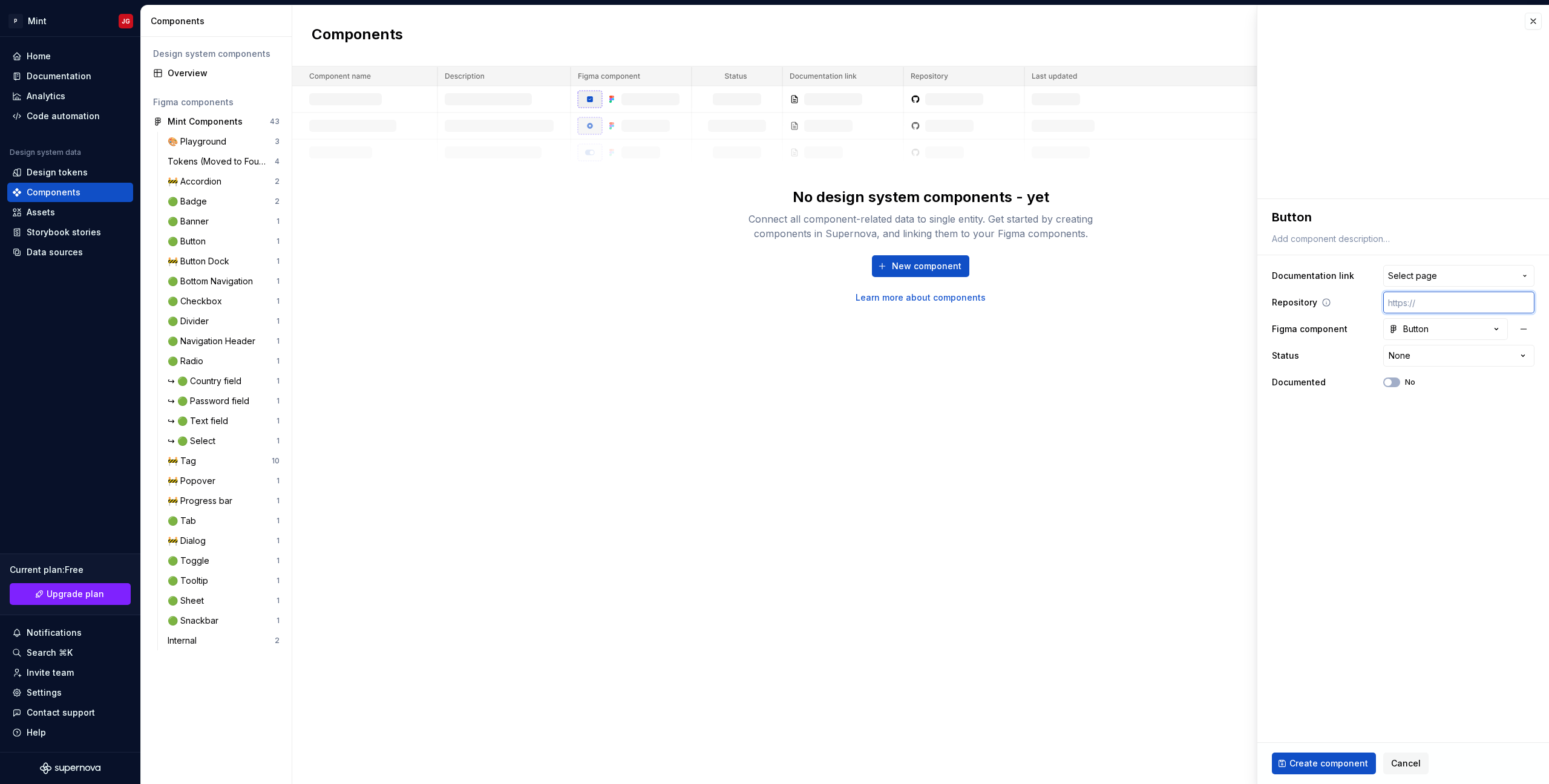
click at [1447, 310] on input "text" at bounding box center [1459, 303] width 151 height 22
click at [1322, 300] on icon at bounding box center [1326, 302] width 8 height 8
click at [1462, 353] on html "P Mint JG Home Documentation Analytics Code automation Design system data Desig…" at bounding box center [774, 392] width 1549 height 784
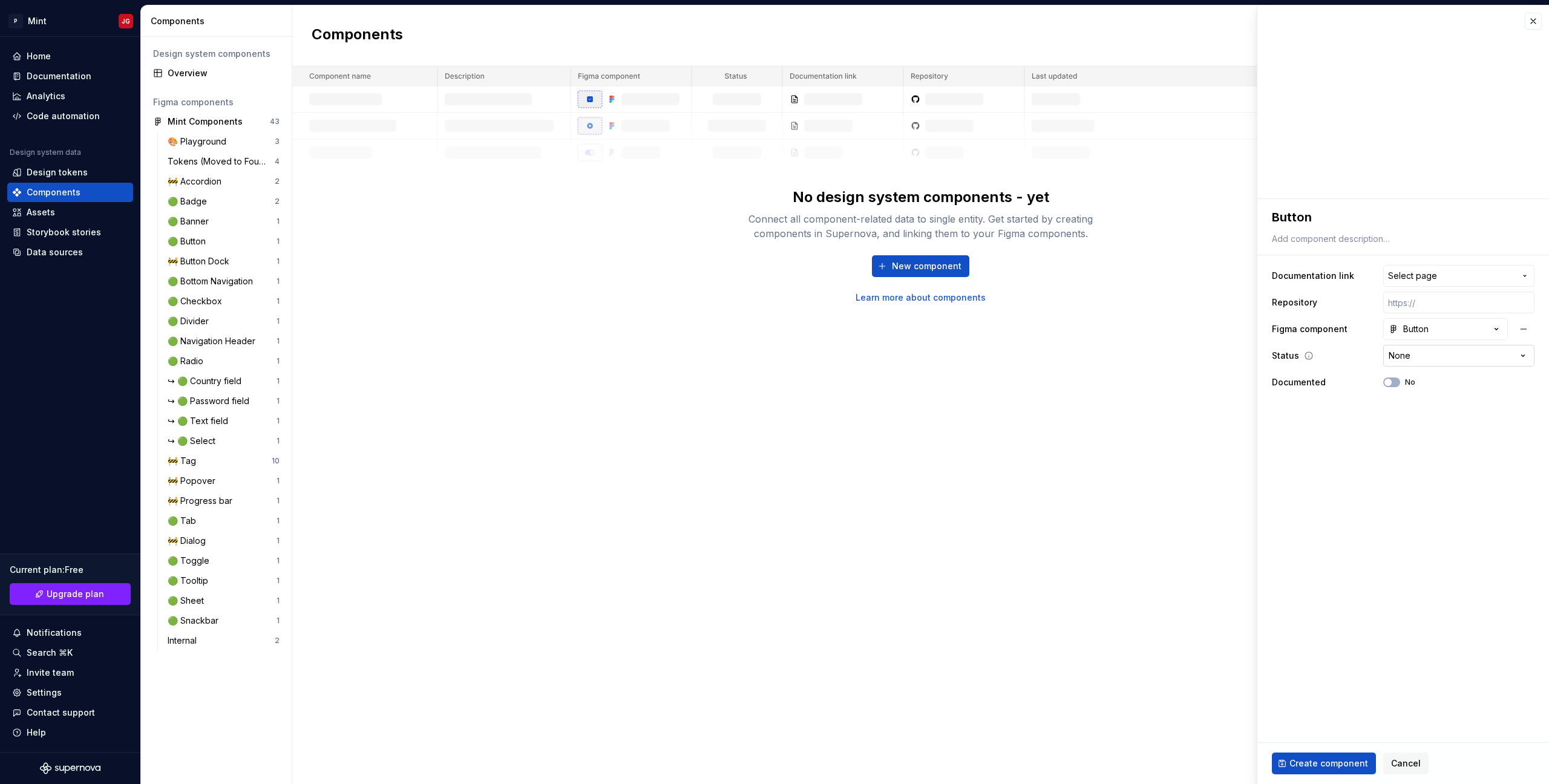
click at [1457, 357] on html "P Mint JG Home Documentation Analytics Code automation Design system data Desig…" at bounding box center [774, 392] width 1549 height 784
click at [1413, 448] on fieldset "**********" at bounding box center [1403, 491] width 292 height 585
click at [1466, 286] on button "Select page" at bounding box center [1459, 276] width 151 height 22
click at [1406, 466] on div "Component detail" at bounding box center [1438, 464] width 207 height 12
click at [1491, 279] on span "Component detail" at bounding box center [1486, 276] width 57 height 12
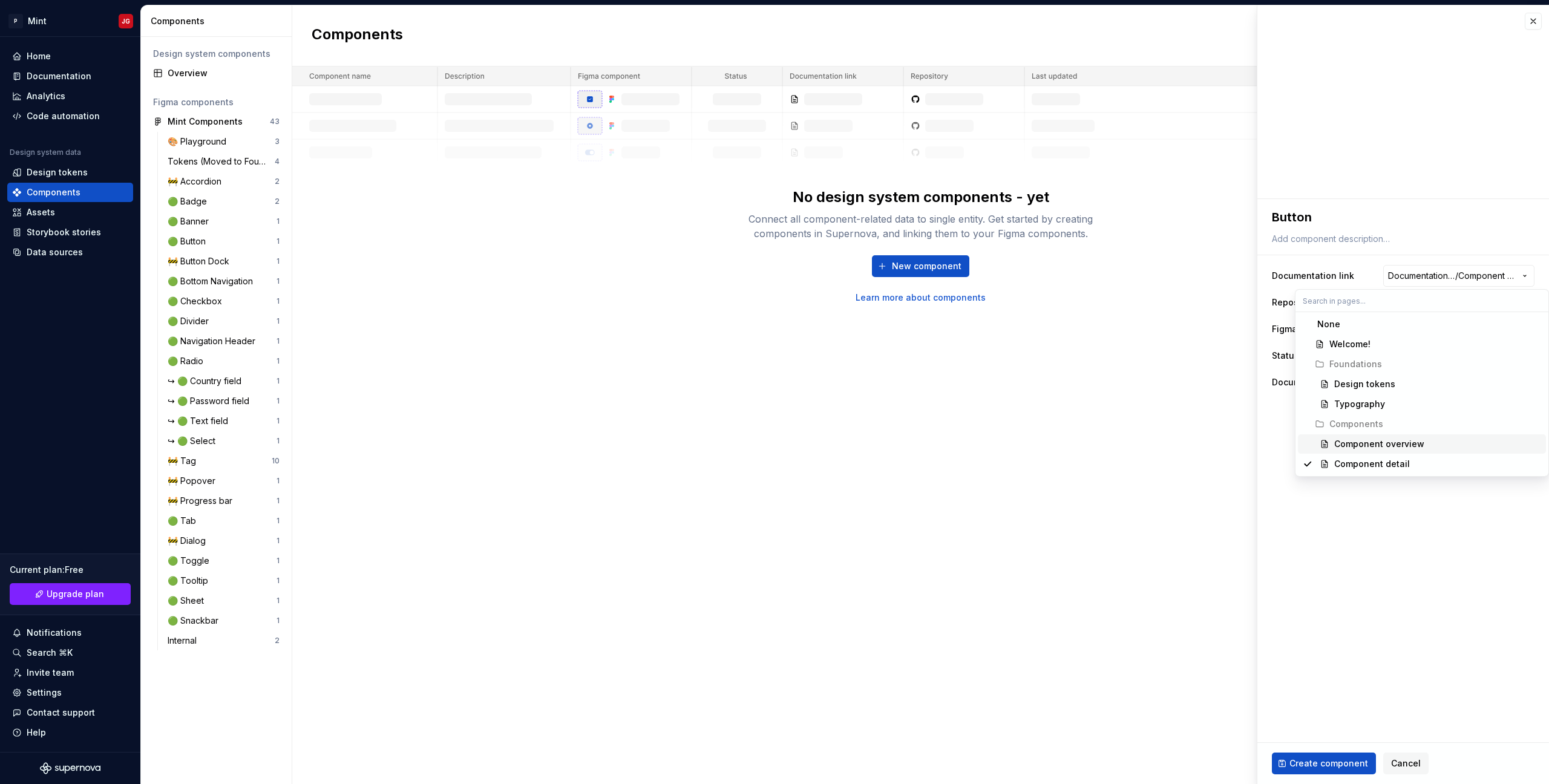
click at [1377, 441] on div "Component overview" at bounding box center [1379, 444] width 90 height 12
click at [1483, 279] on span "Component overview" at bounding box center [1484, 276] width 63 height 12
click at [1388, 458] on div "Component detail" at bounding box center [1372, 464] width 76 height 12
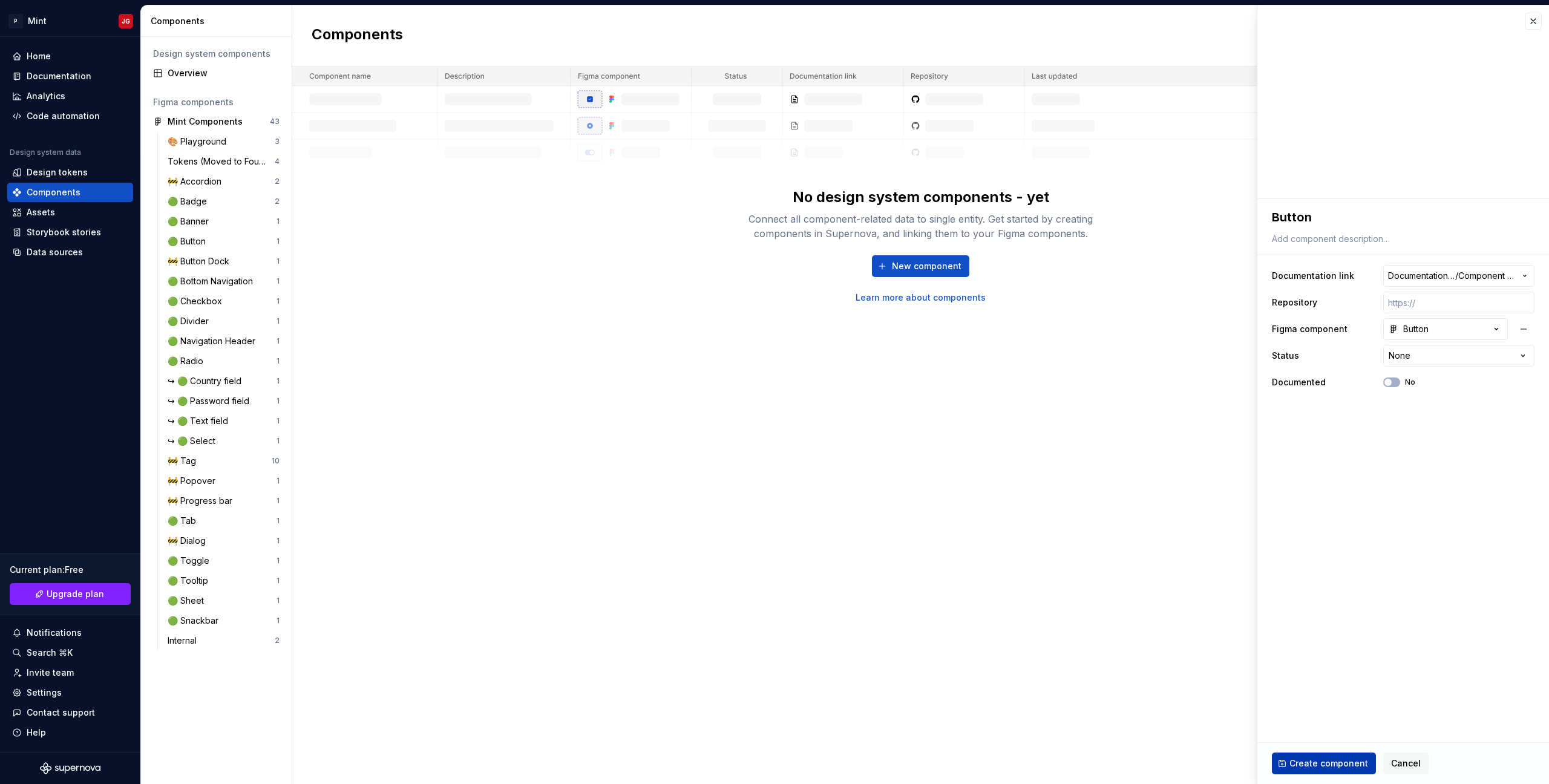
click at [1306, 764] on span "Create component" at bounding box center [1328, 764] width 79 height 12
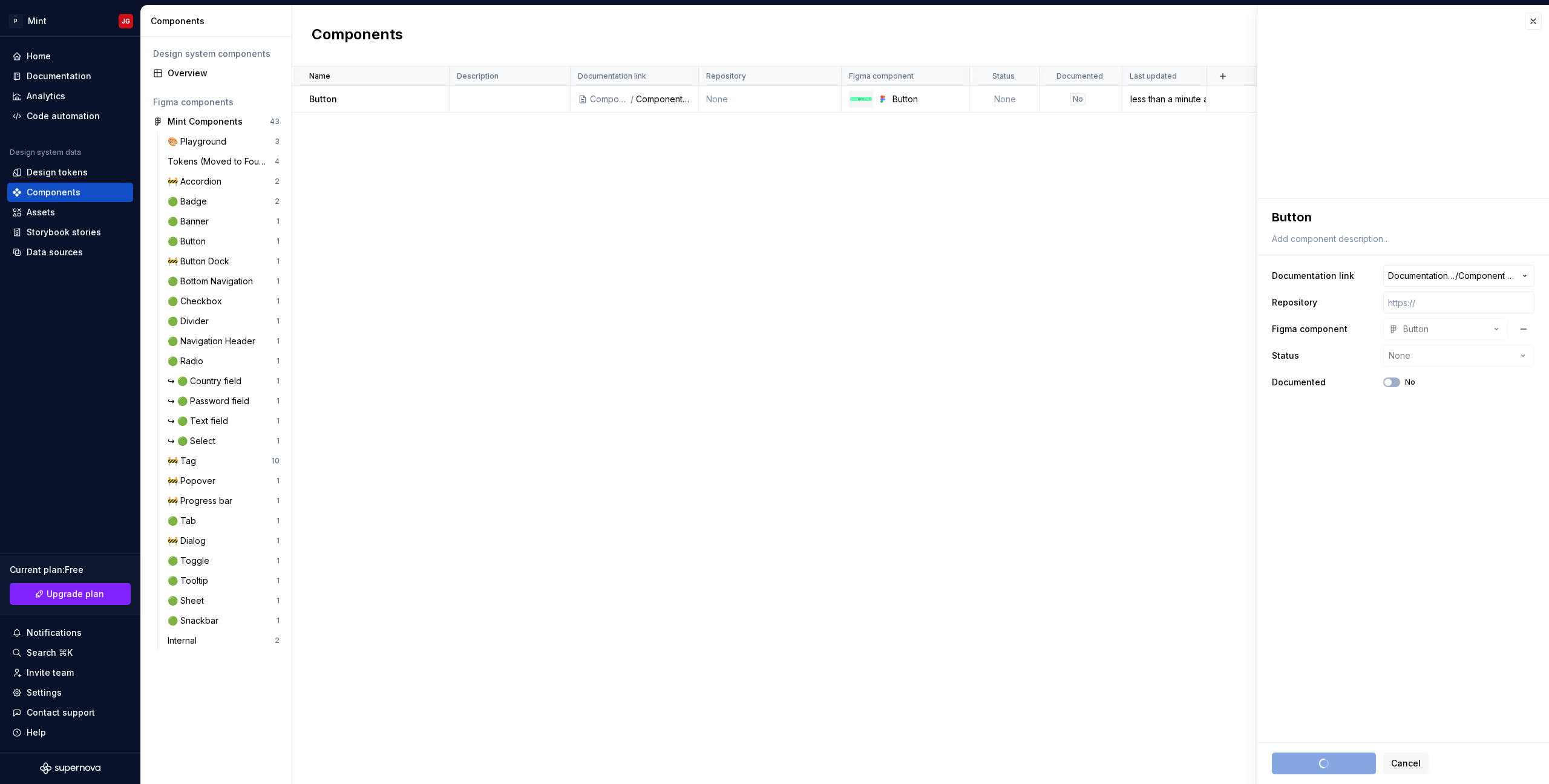
type textarea "*"
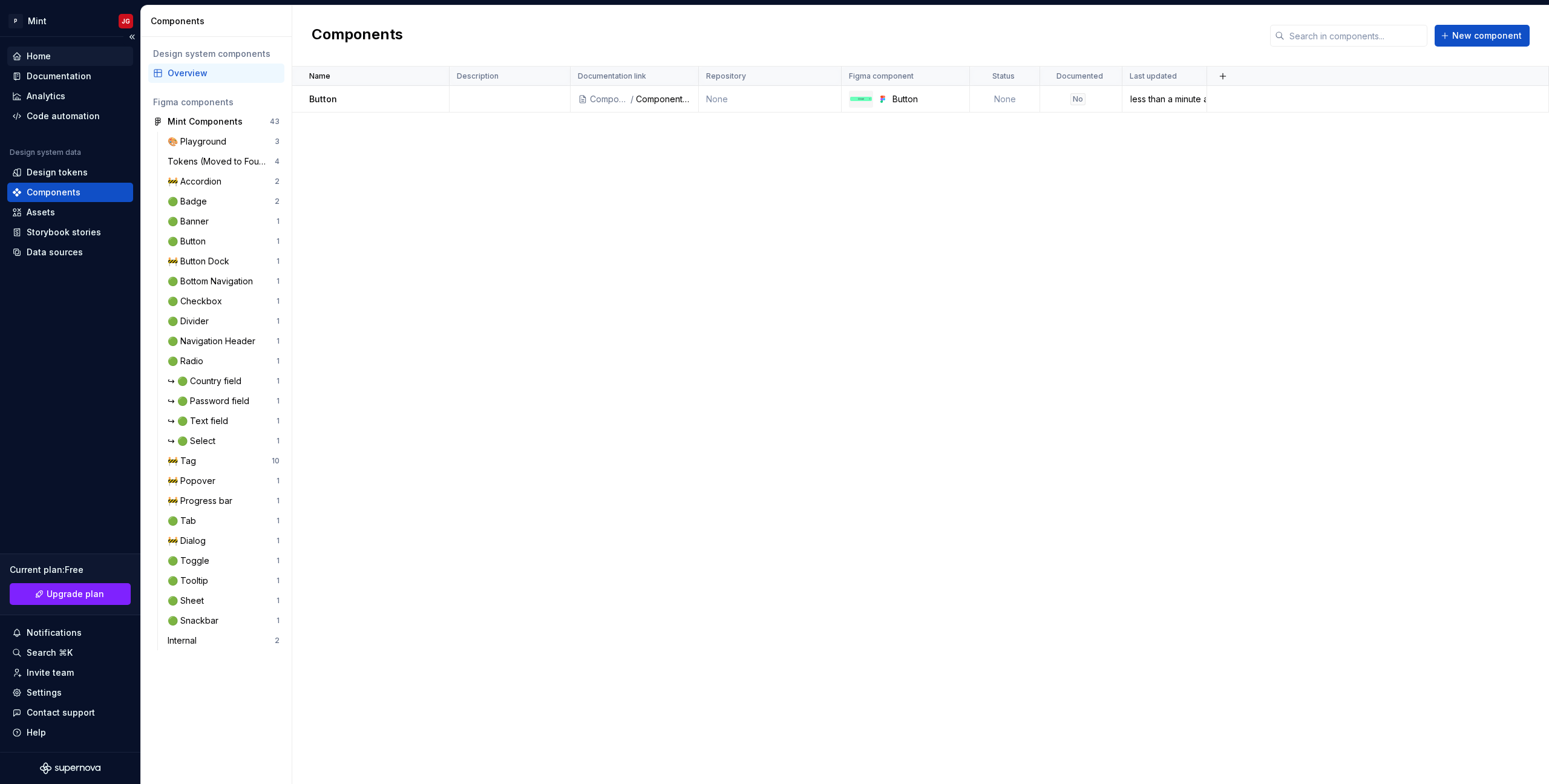
click at [66, 59] on div "Home" at bounding box center [70, 56] width 116 height 12
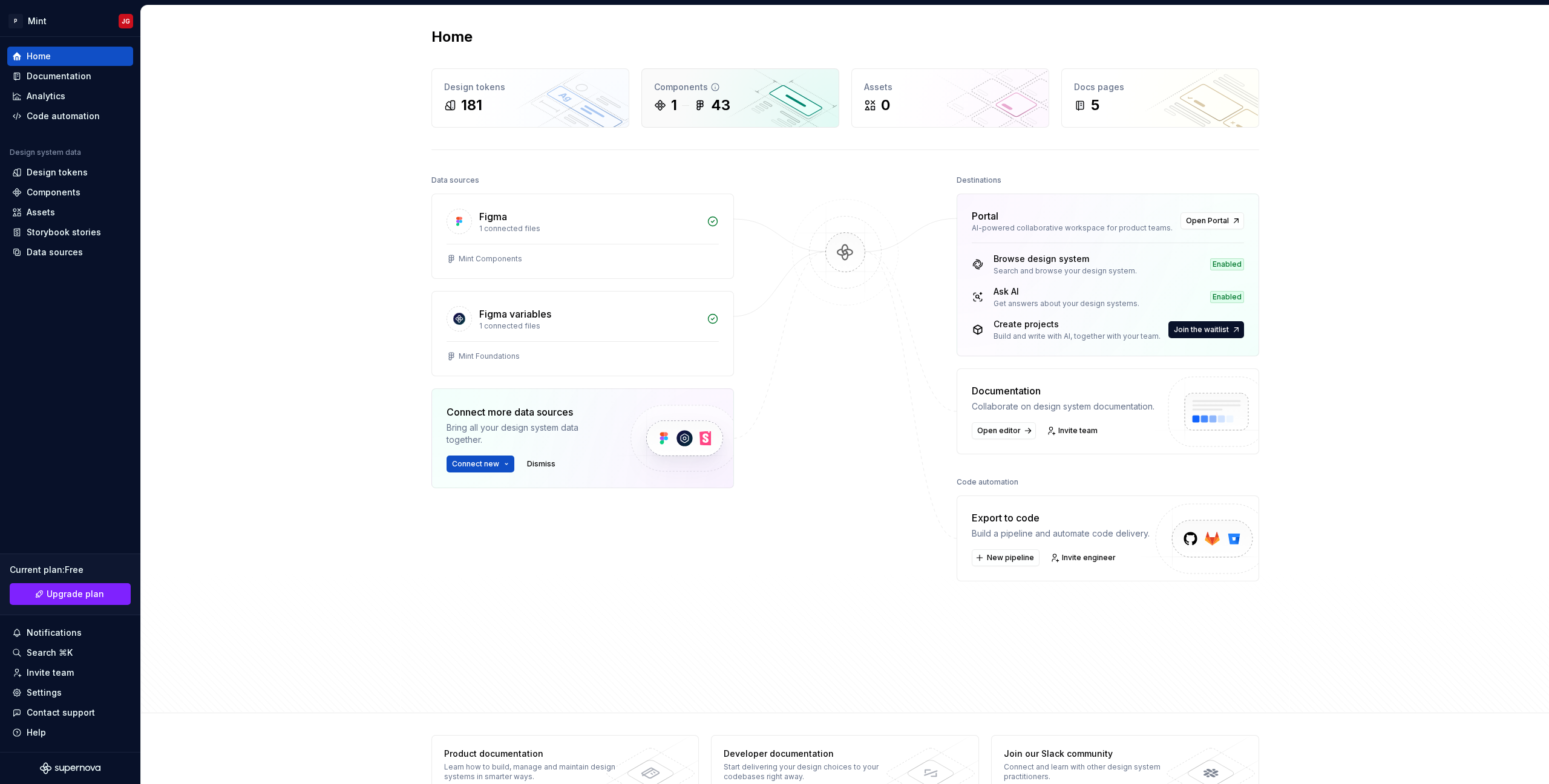
click at [684, 95] on div "Components 1 43" at bounding box center [740, 98] width 197 height 58
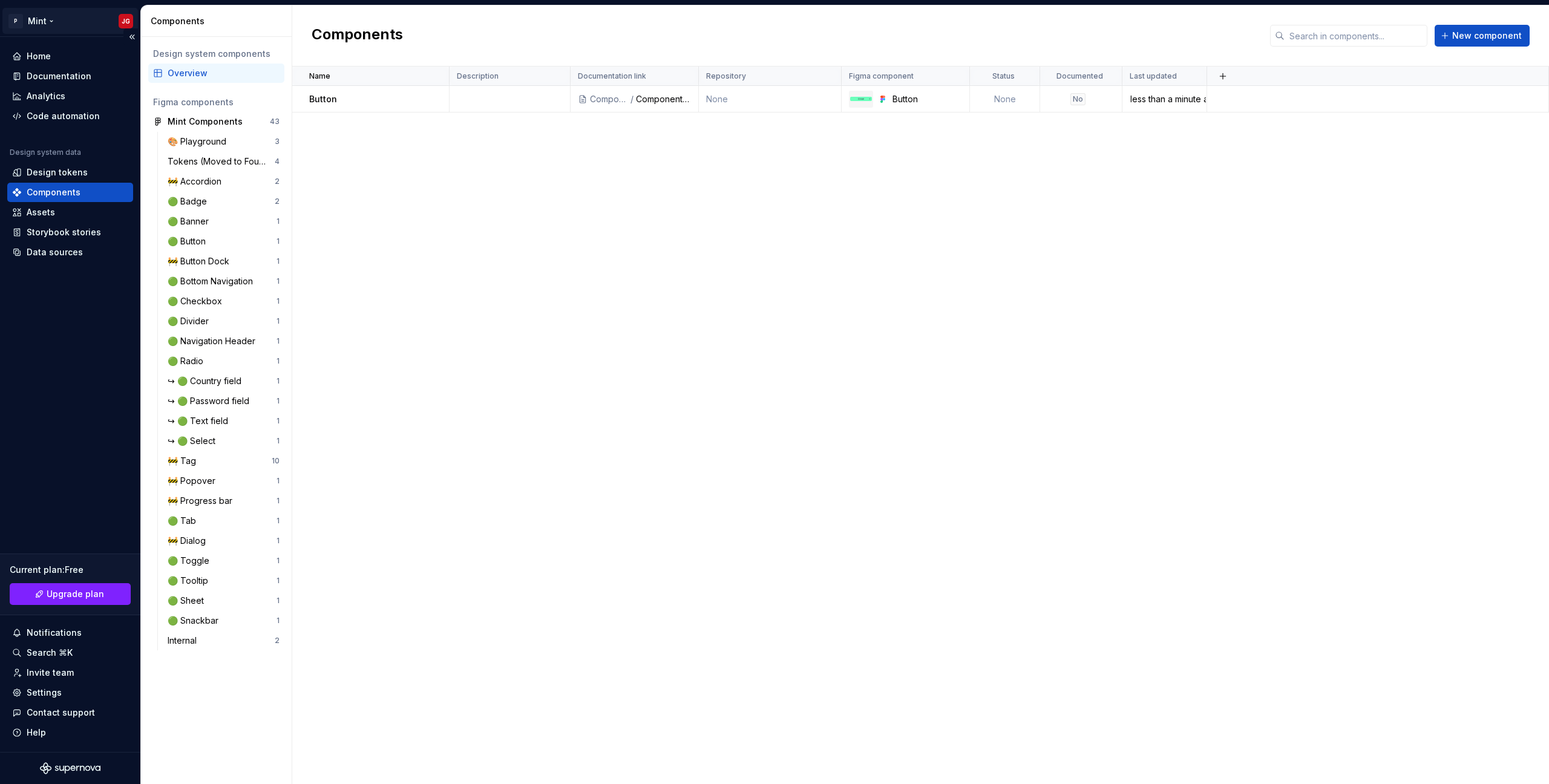
click at [72, 25] on html "P Mint JG Home Documentation Analytics Code automation Design system data Desig…" at bounding box center [774, 392] width 1549 height 784
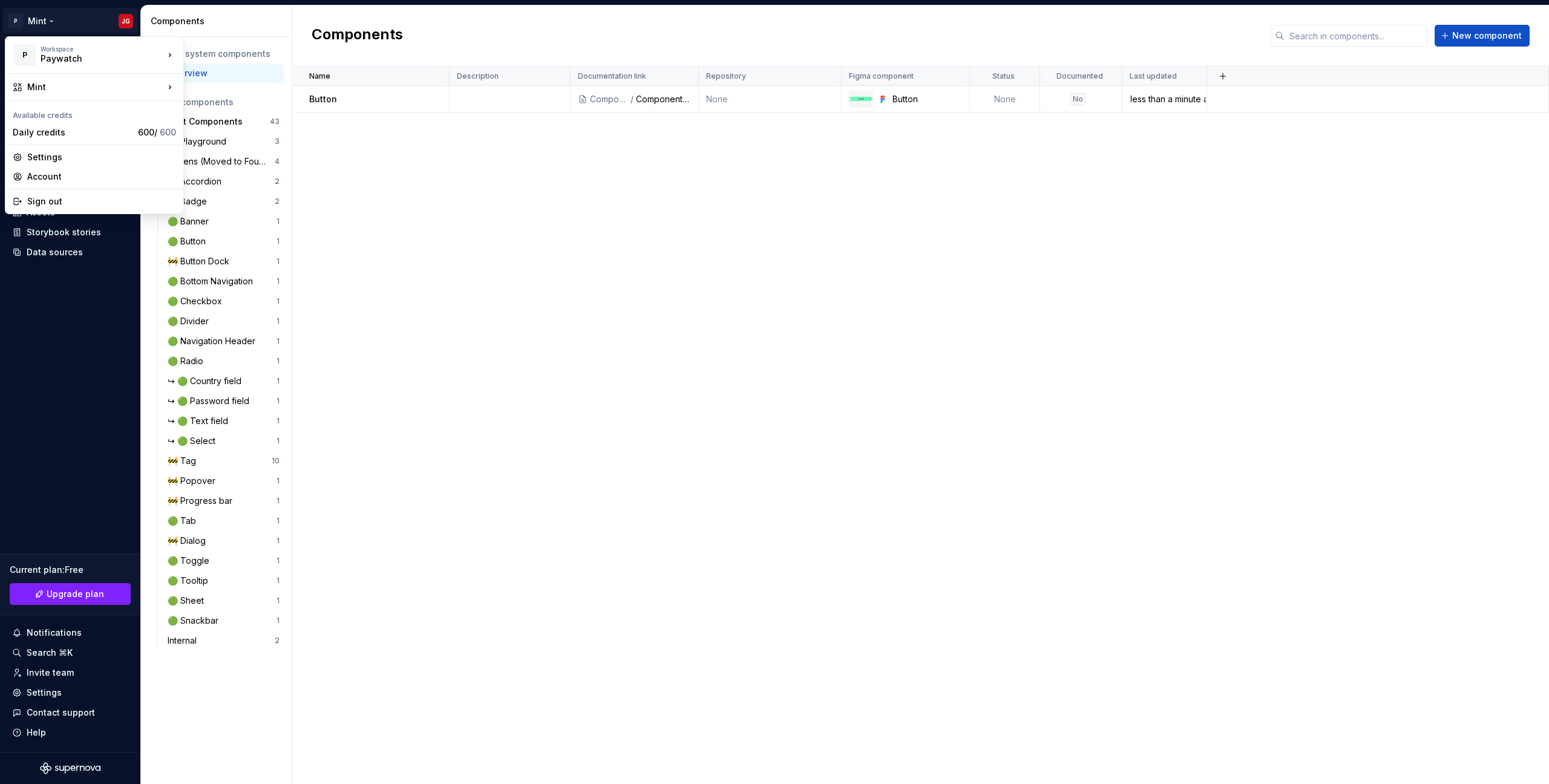
click at [421, 283] on html "P Mint JG Home Documentation Analytics Code automation Design system data Desig…" at bounding box center [774, 392] width 1549 height 784
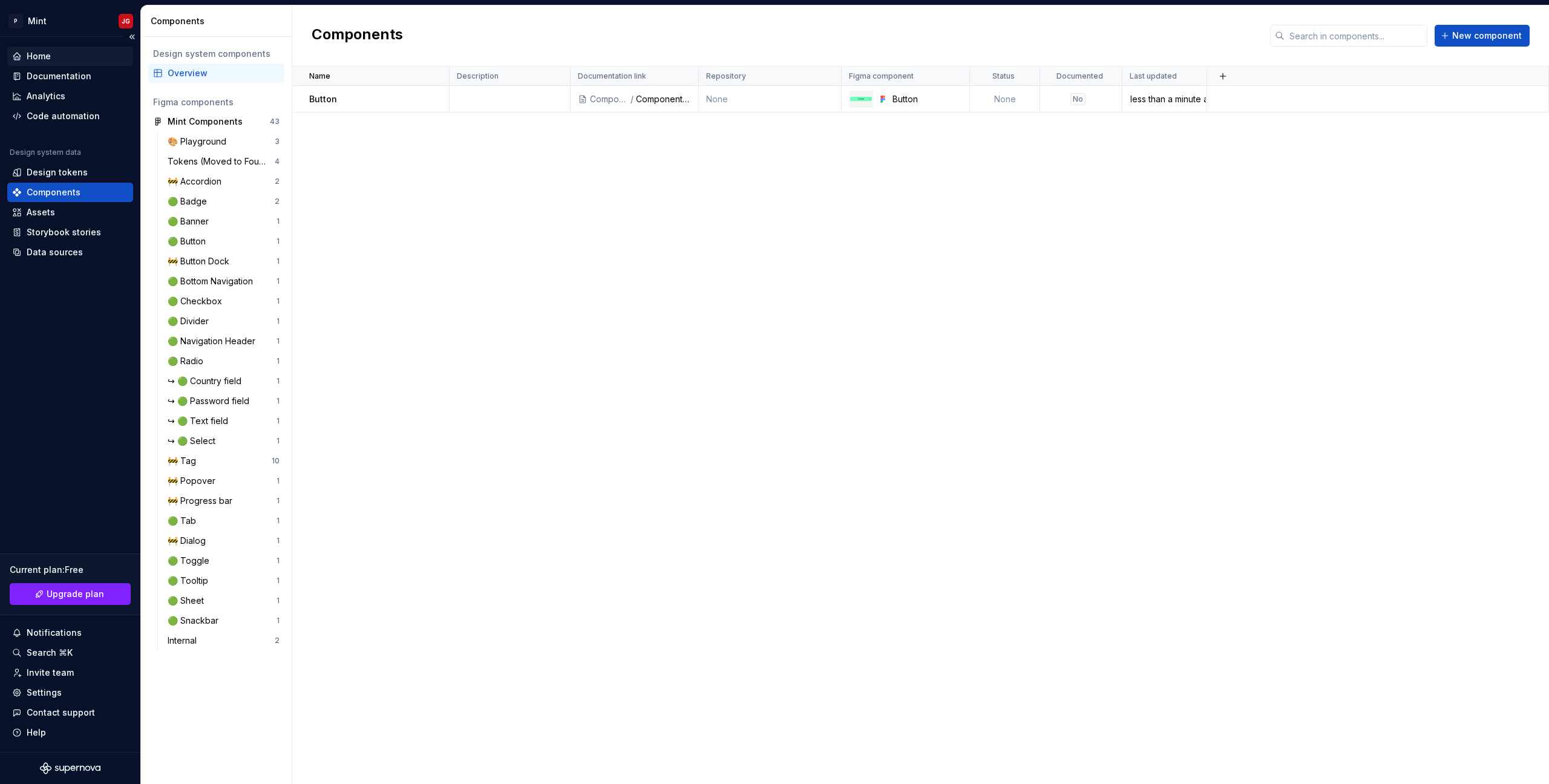
click at [62, 50] on div "Home" at bounding box center [70, 56] width 116 height 12
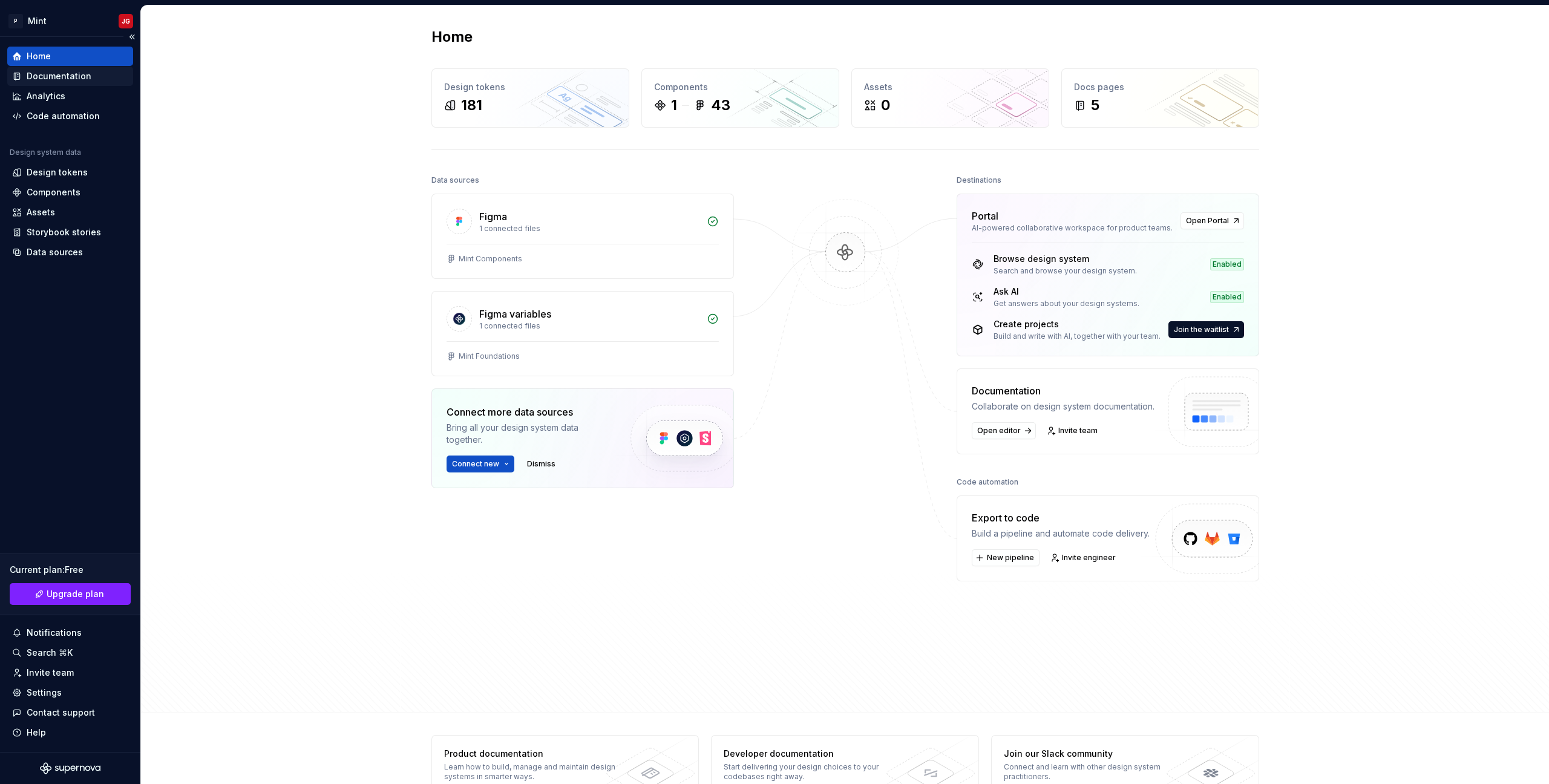
click at [64, 78] on div "Documentation" at bounding box center [59, 76] width 65 height 12
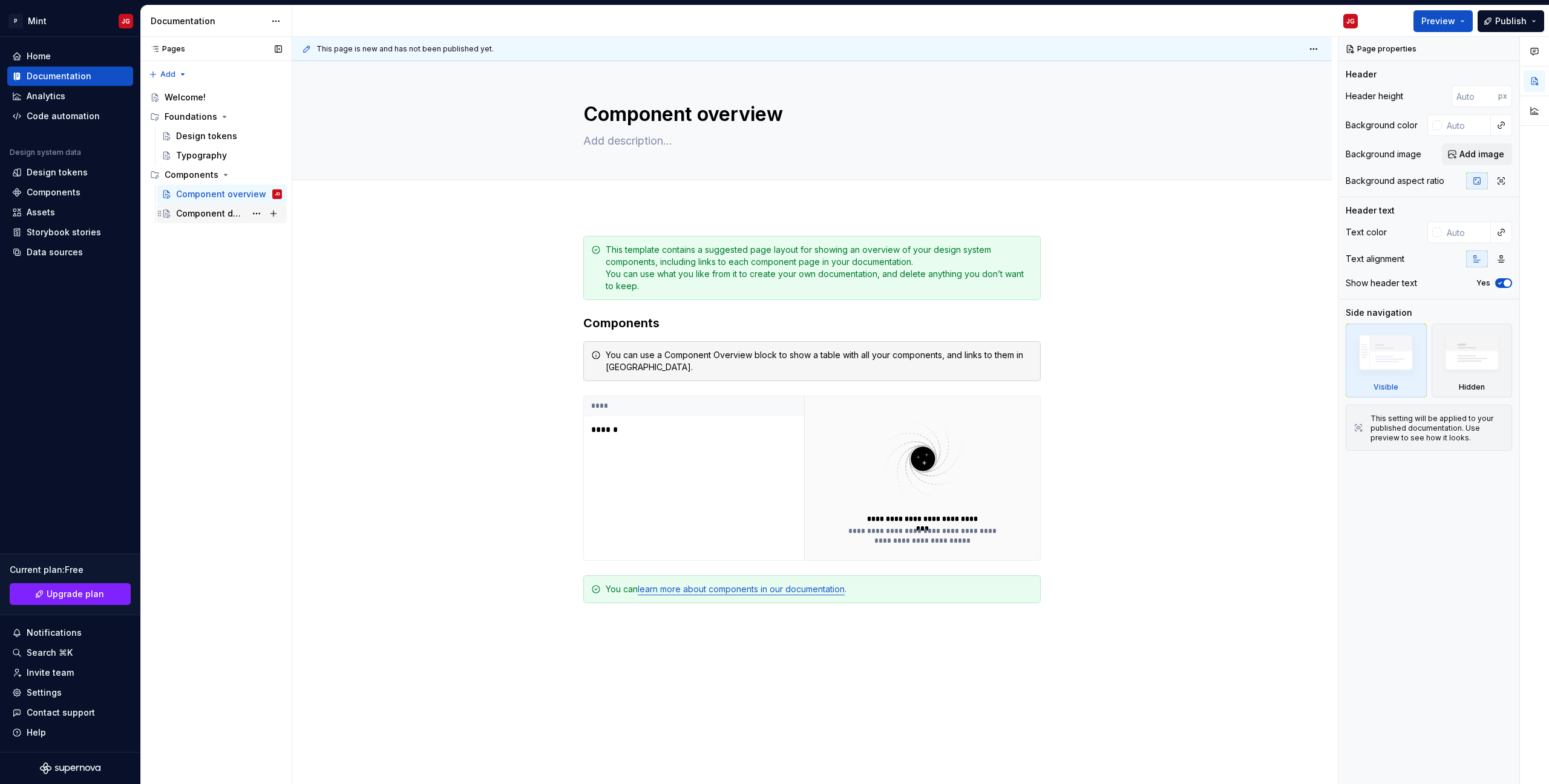
click at [228, 215] on div "Component detail" at bounding box center [210, 214] width 70 height 12
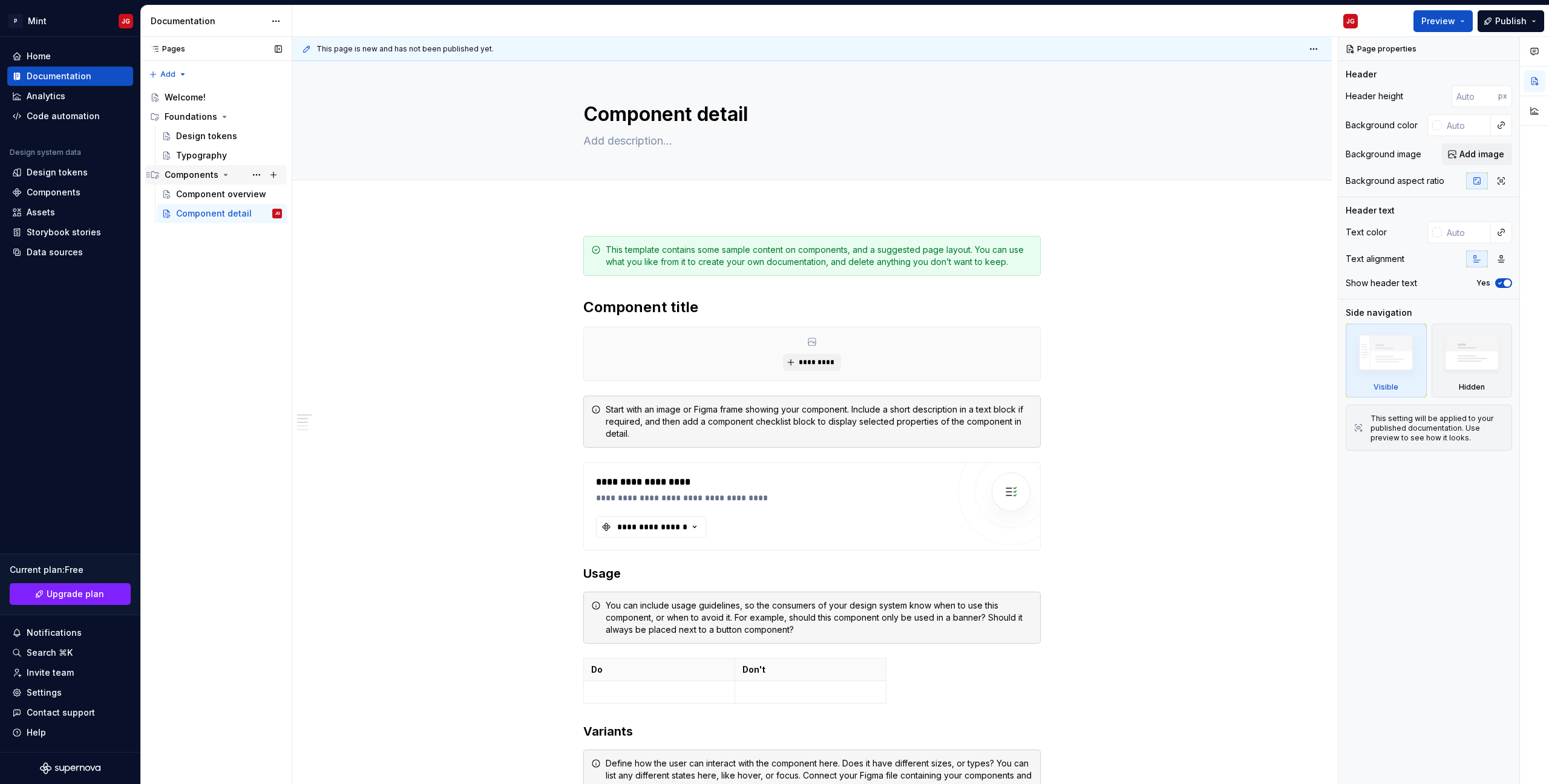
click at [191, 174] on div "Components" at bounding box center [191, 175] width 53 height 12
click at [216, 174] on div "Components" at bounding box center [191, 175] width 53 height 12
click at [1440, 21] on span "Preview" at bounding box center [1439, 21] width 34 height 12
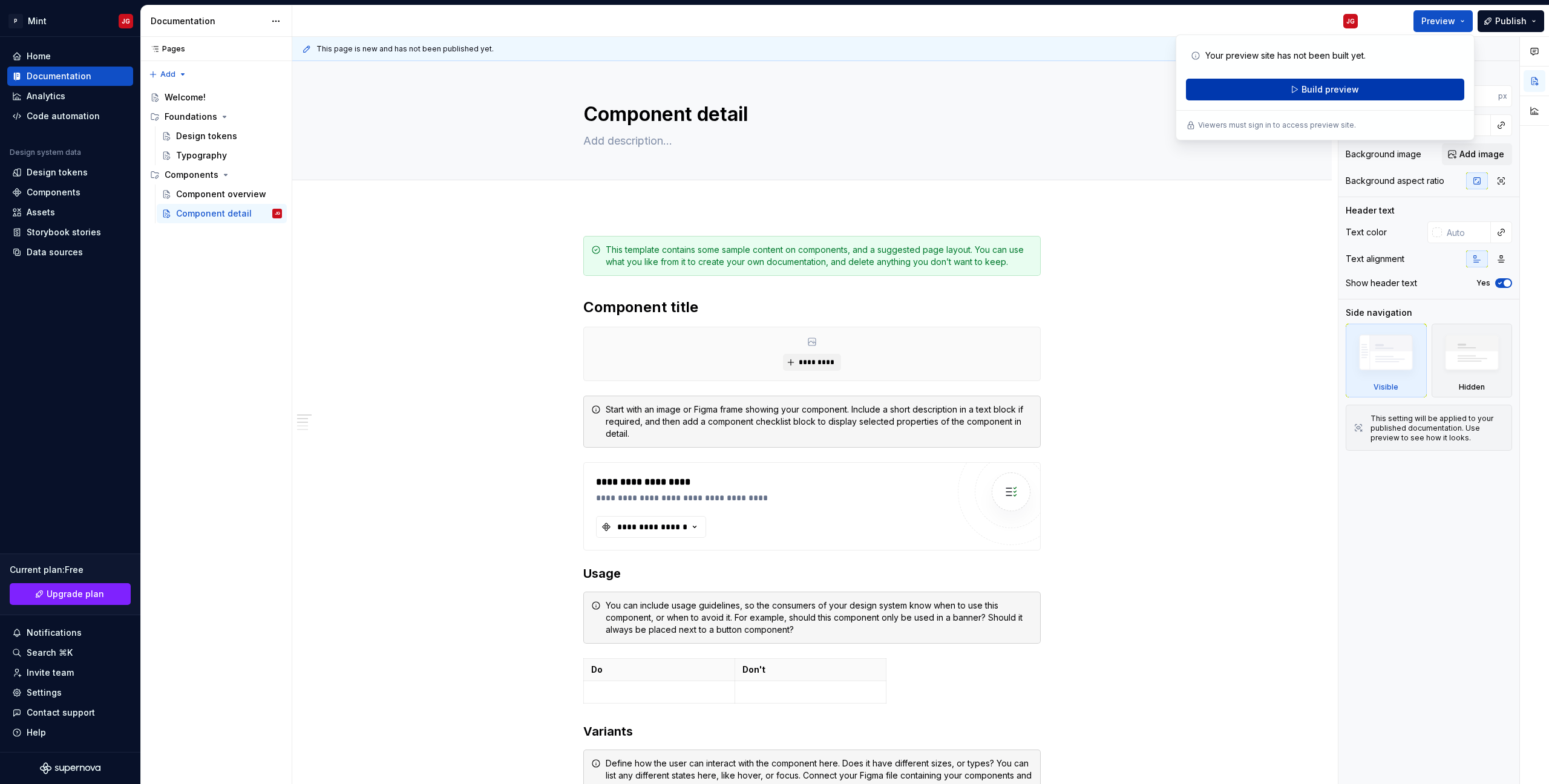
click at [1367, 90] on button "Build preview" at bounding box center [1325, 90] width 278 height 22
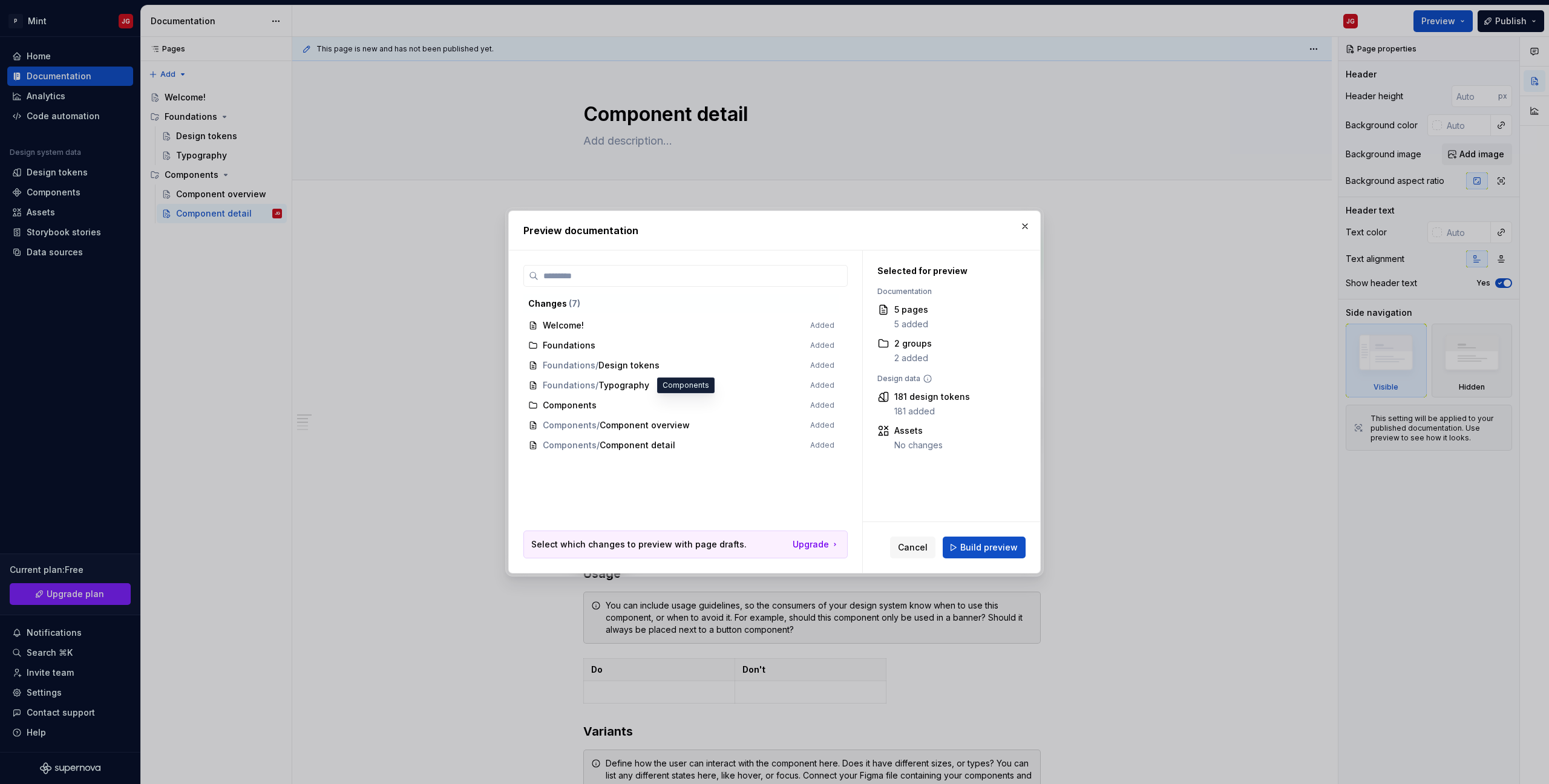
click at [545, 405] on span "Components Added" at bounding box center [682, 406] width 316 height 20
click at [1038, 225] on div "Preview documentation" at bounding box center [775, 231] width 531 height 39
click at [1030, 225] on button "button" at bounding box center [1025, 227] width 17 height 17
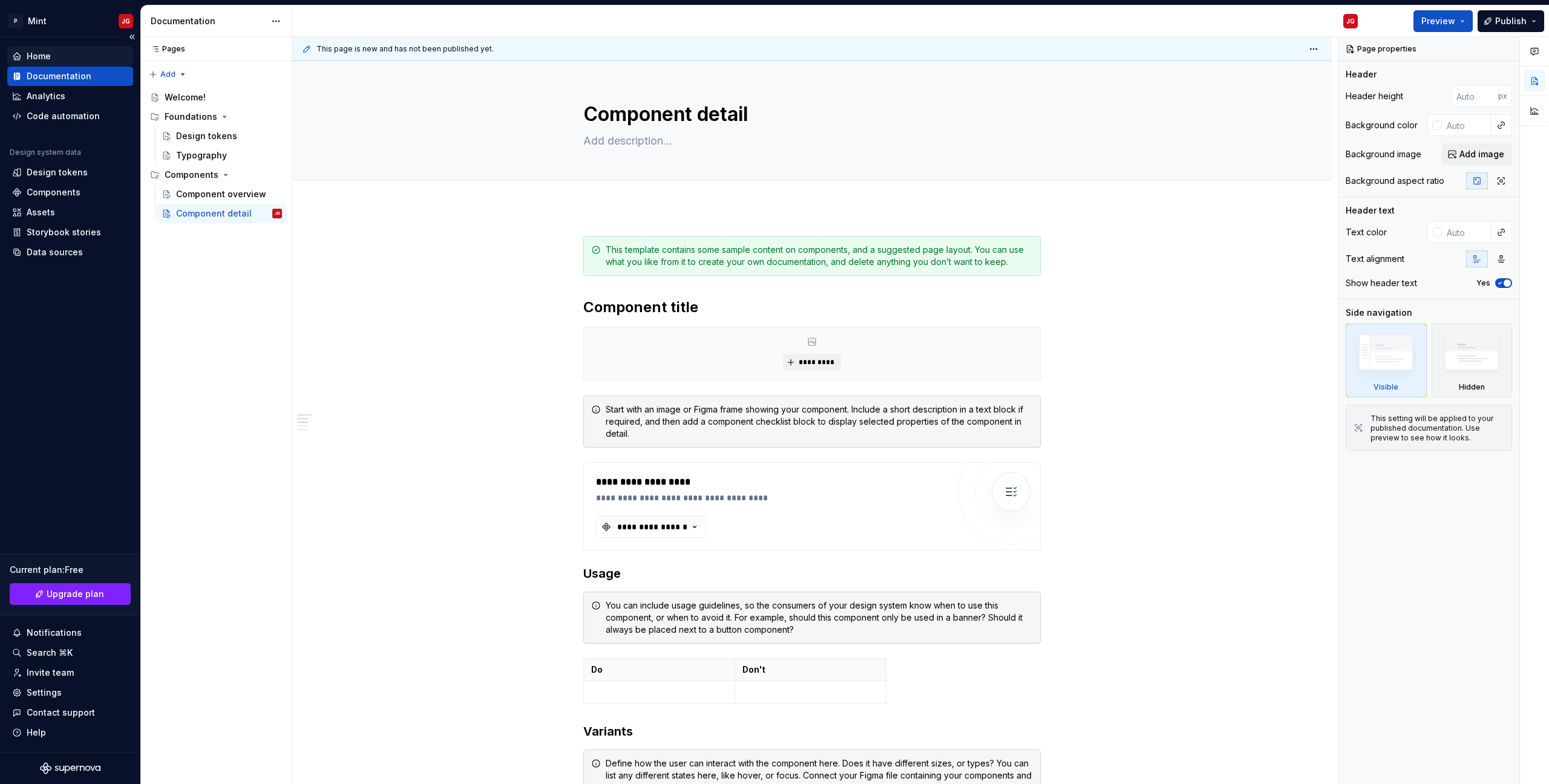
click at [60, 57] on div "Home" at bounding box center [70, 56] width 116 height 12
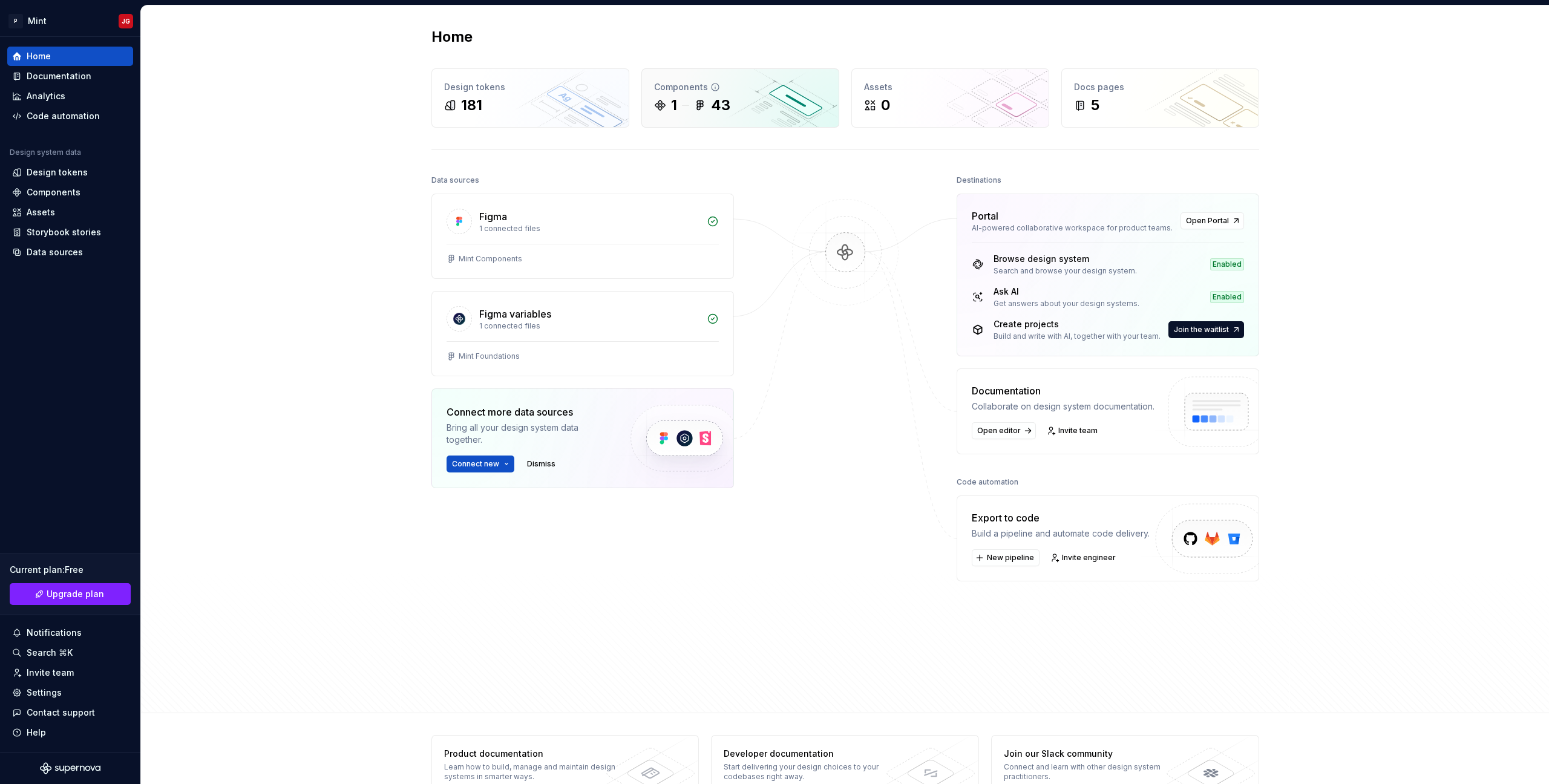
click at [710, 98] on div "43" at bounding box center [712, 105] width 36 height 20
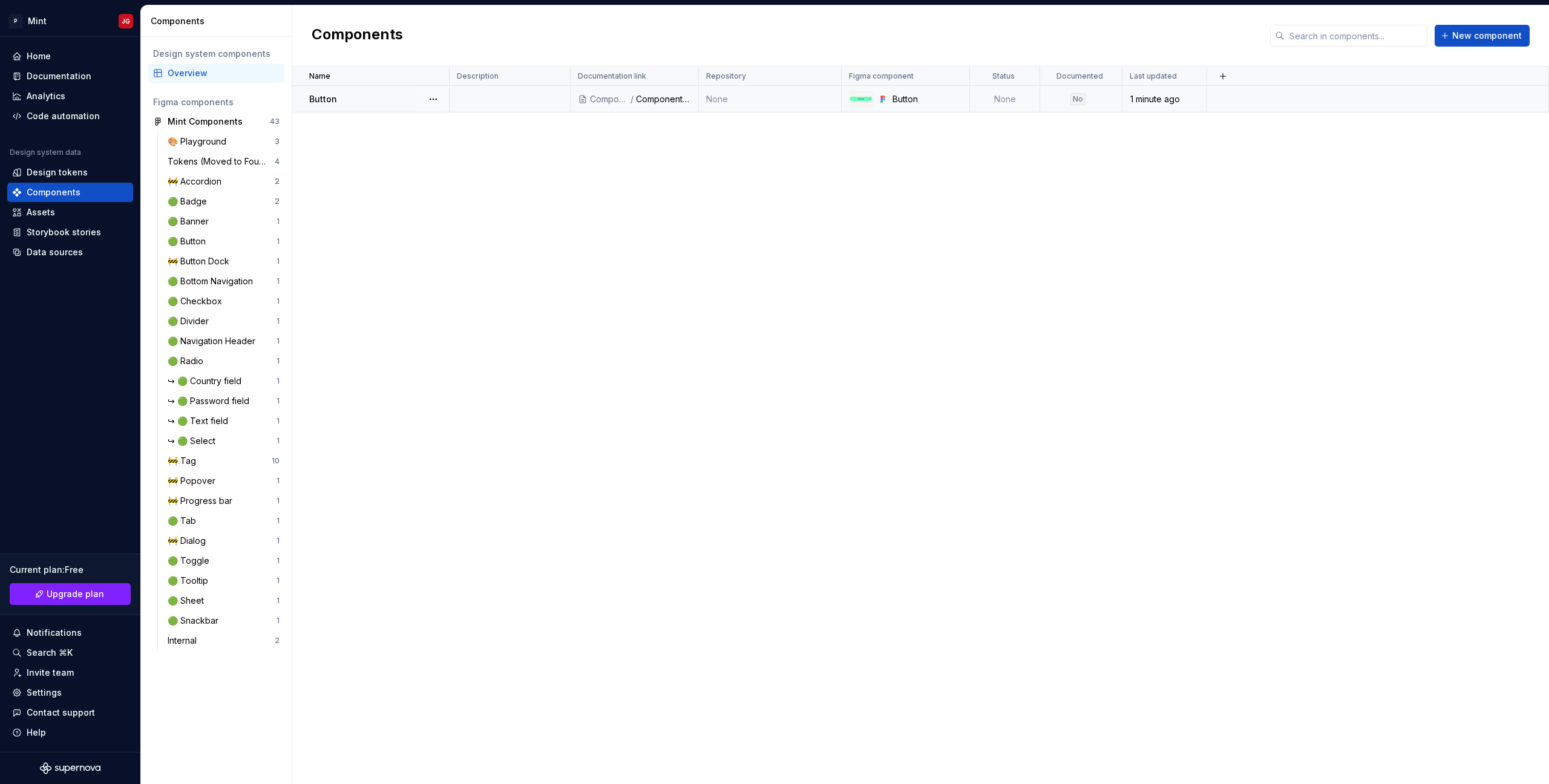
click at [412, 104] on div "Button" at bounding box center [379, 99] width 139 height 12
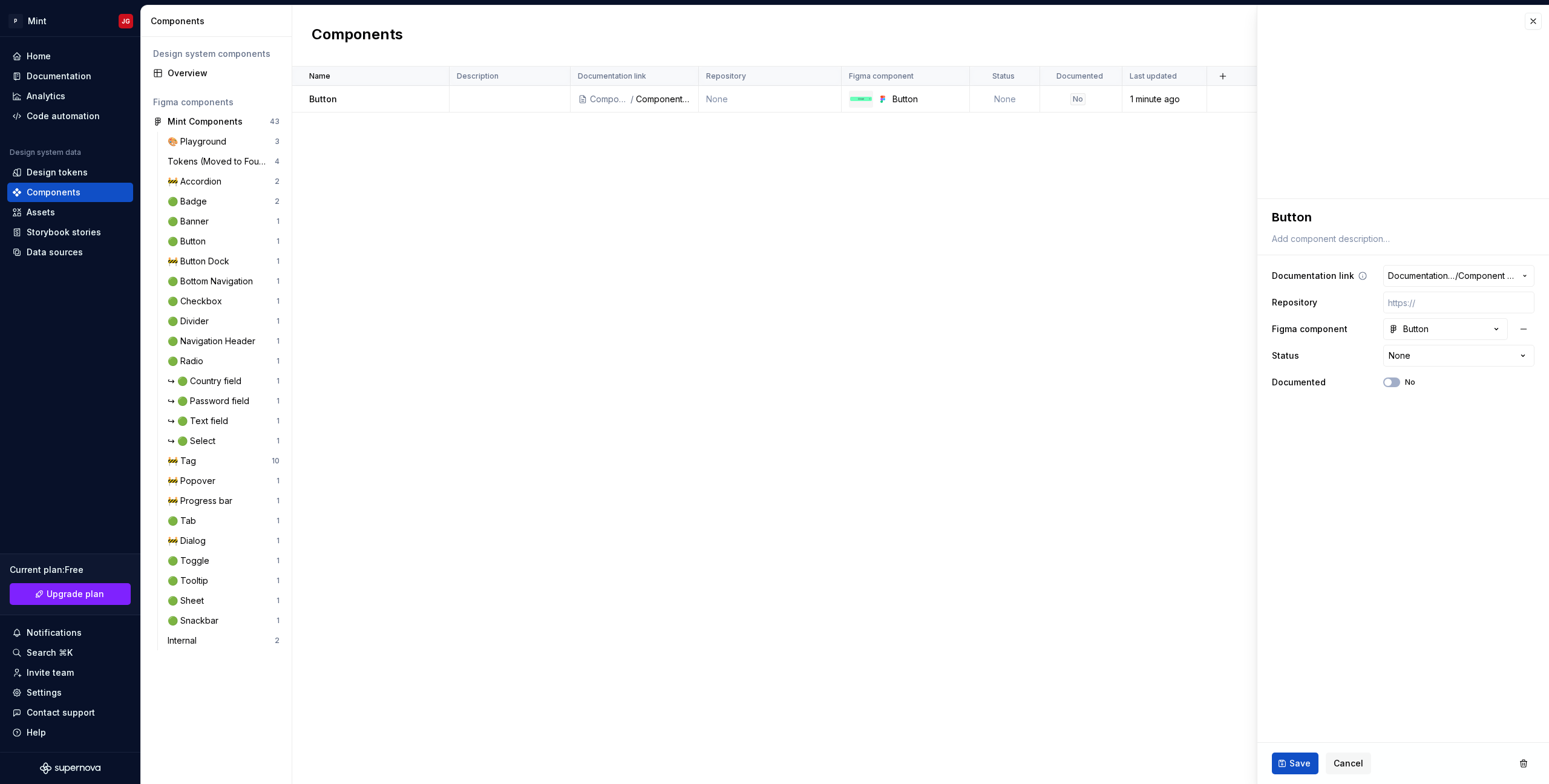
click at [1428, 277] on span "Documentation Root /" at bounding box center [1421, 276] width 67 height 12
click at [1369, 427] on div "Components" at bounding box center [1355, 424] width 53 height 12
click at [1363, 326] on div "None" at bounding box center [1429, 324] width 224 height 12
click at [1287, 760] on button "Save" at bounding box center [1295, 764] width 47 height 22
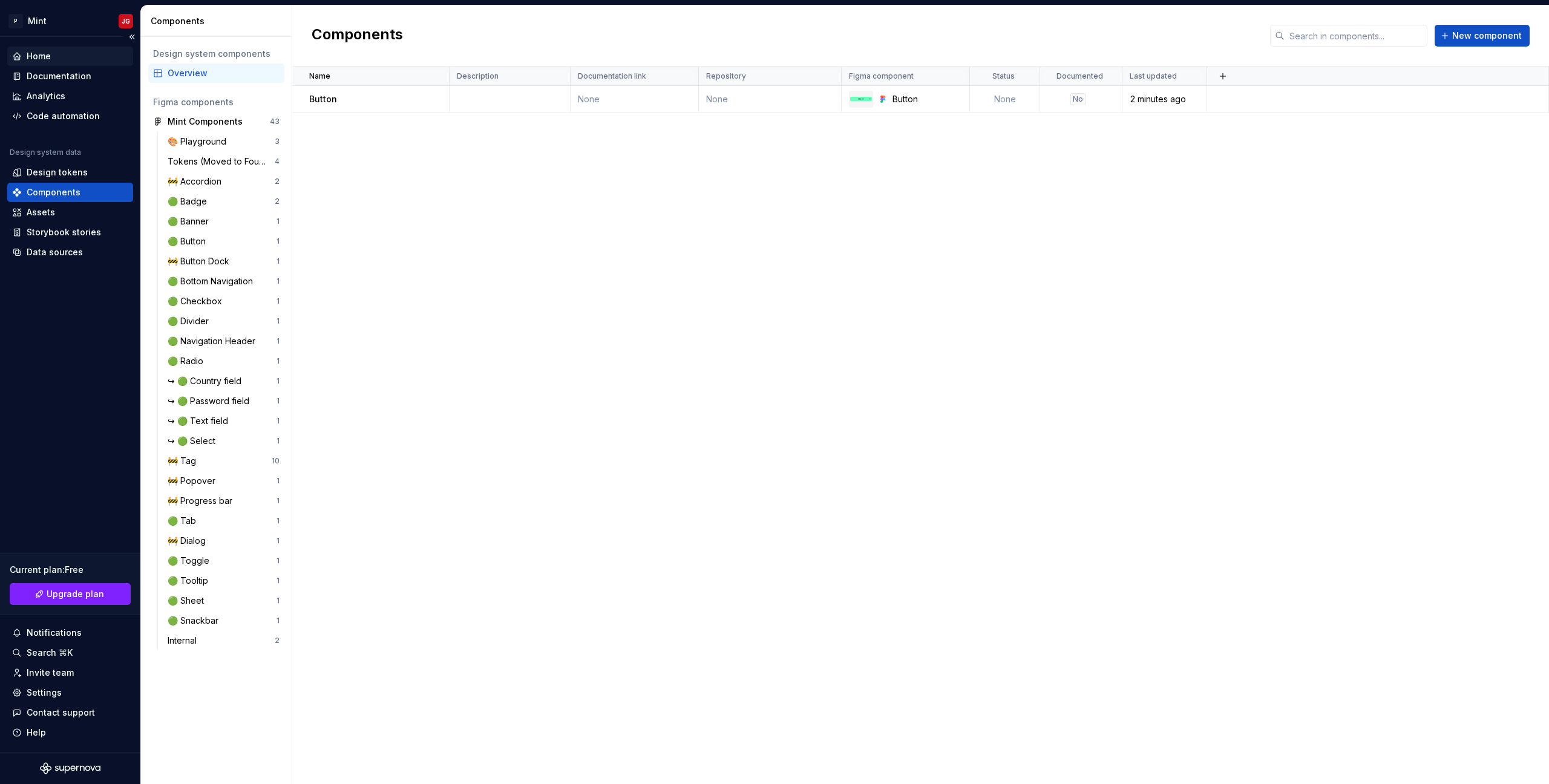
click at [52, 56] on div "Home" at bounding box center [70, 56] width 116 height 12
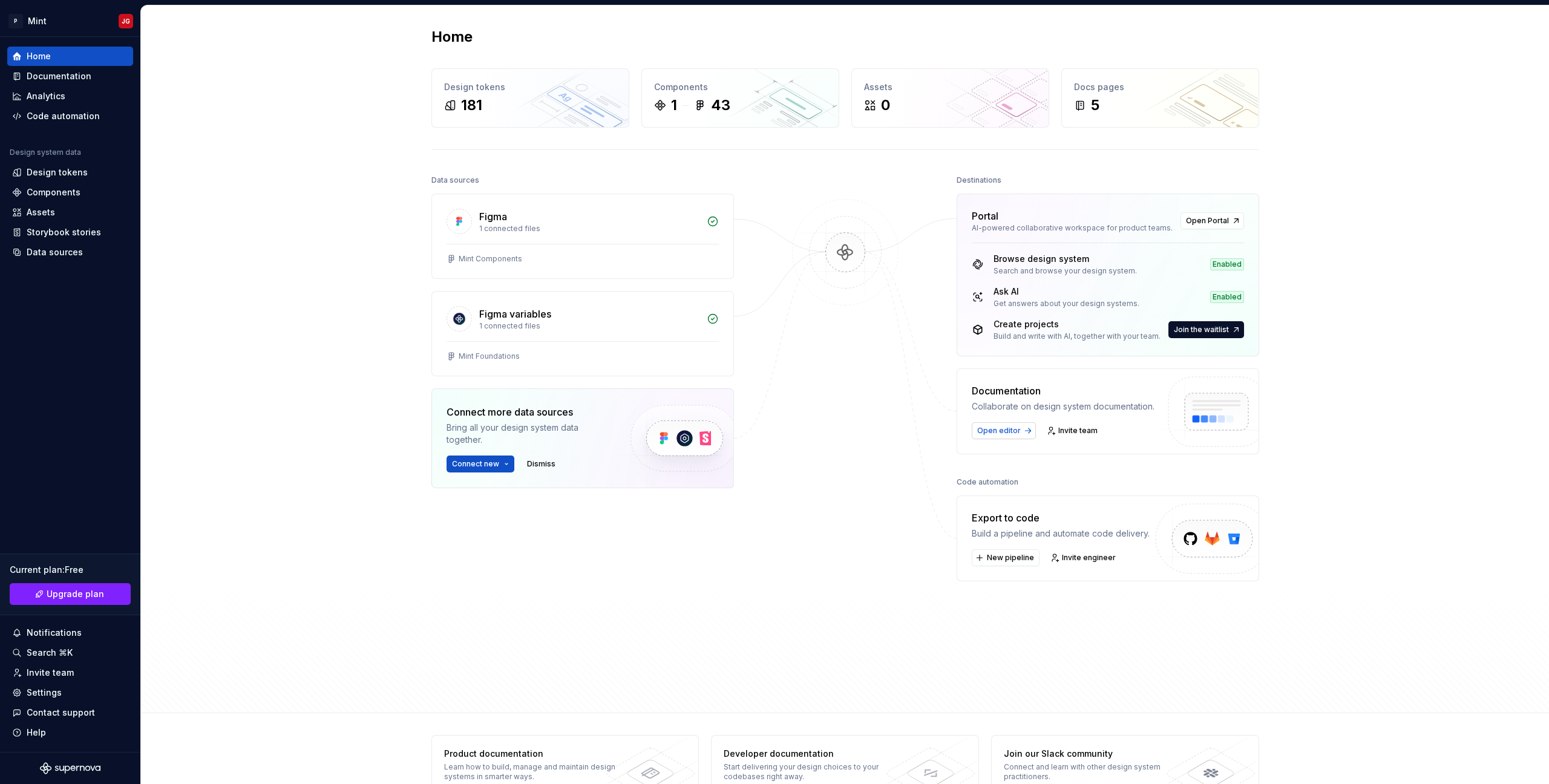
click at [1004, 432] on span "Open editor" at bounding box center [998, 430] width 43 height 9
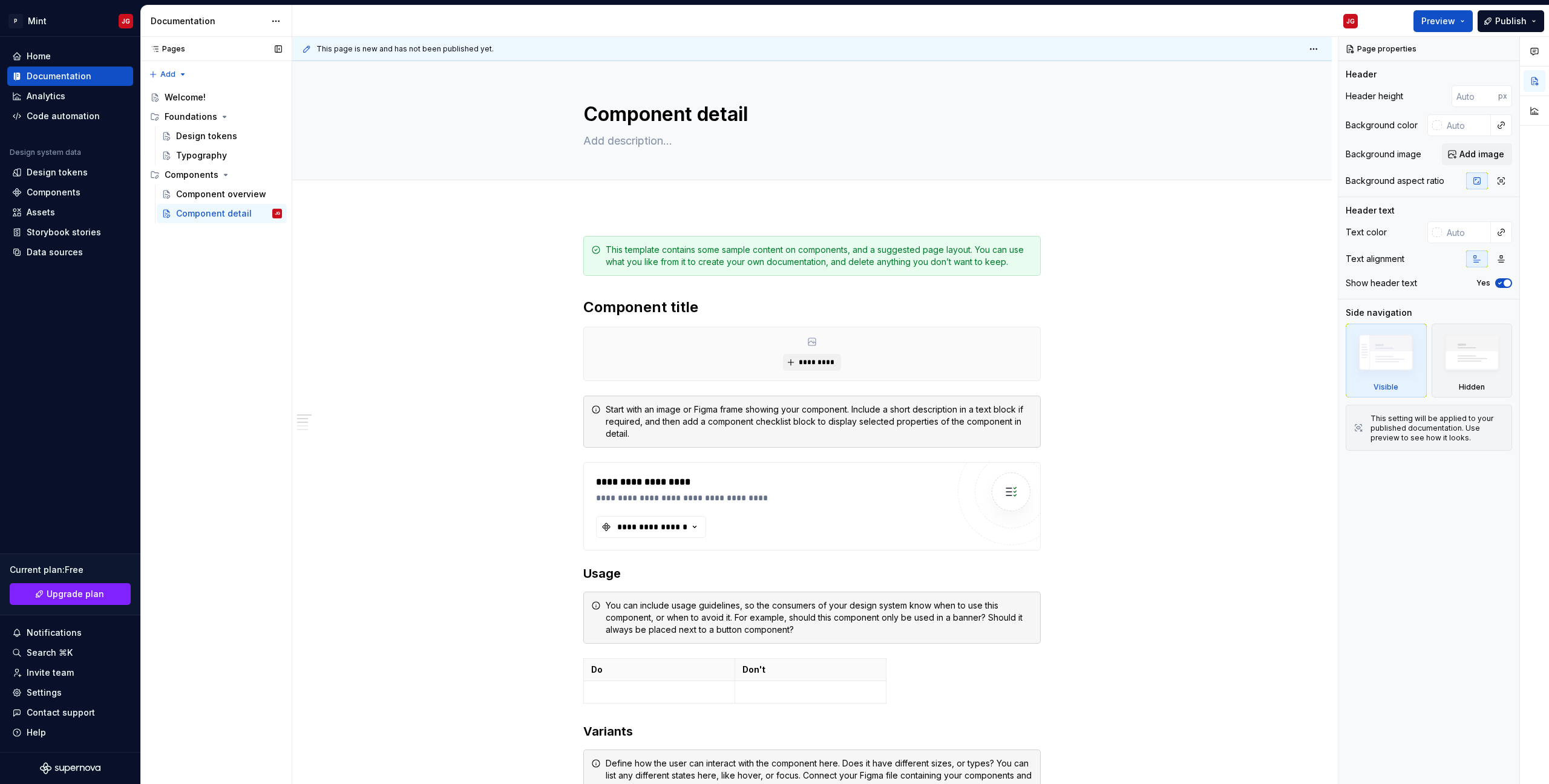
click at [235, 273] on div "Pages Pages Add Accessibility guide for tree Page tree. Navigate the tree with …" at bounding box center [216, 410] width 151 height 748
click at [218, 176] on div "Components" at bounding box center [223, 175] width 117 height 17
click at [271, 176] on button "Page tree" at bounding box center [273, 175] width 17 height 17
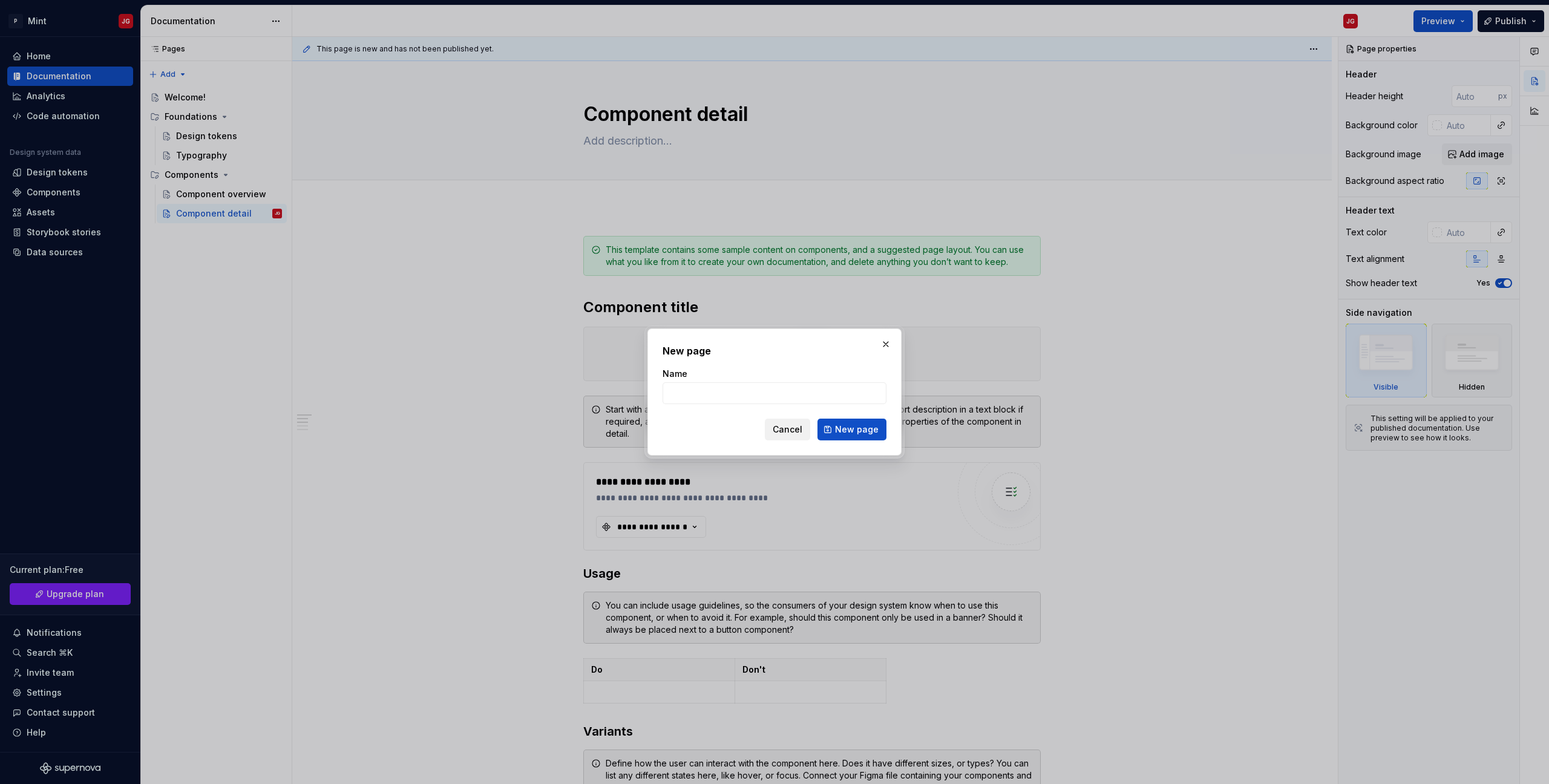
click at [788, 437] on button "Cancel" at bounding box center [787, 429] width 45 height 22
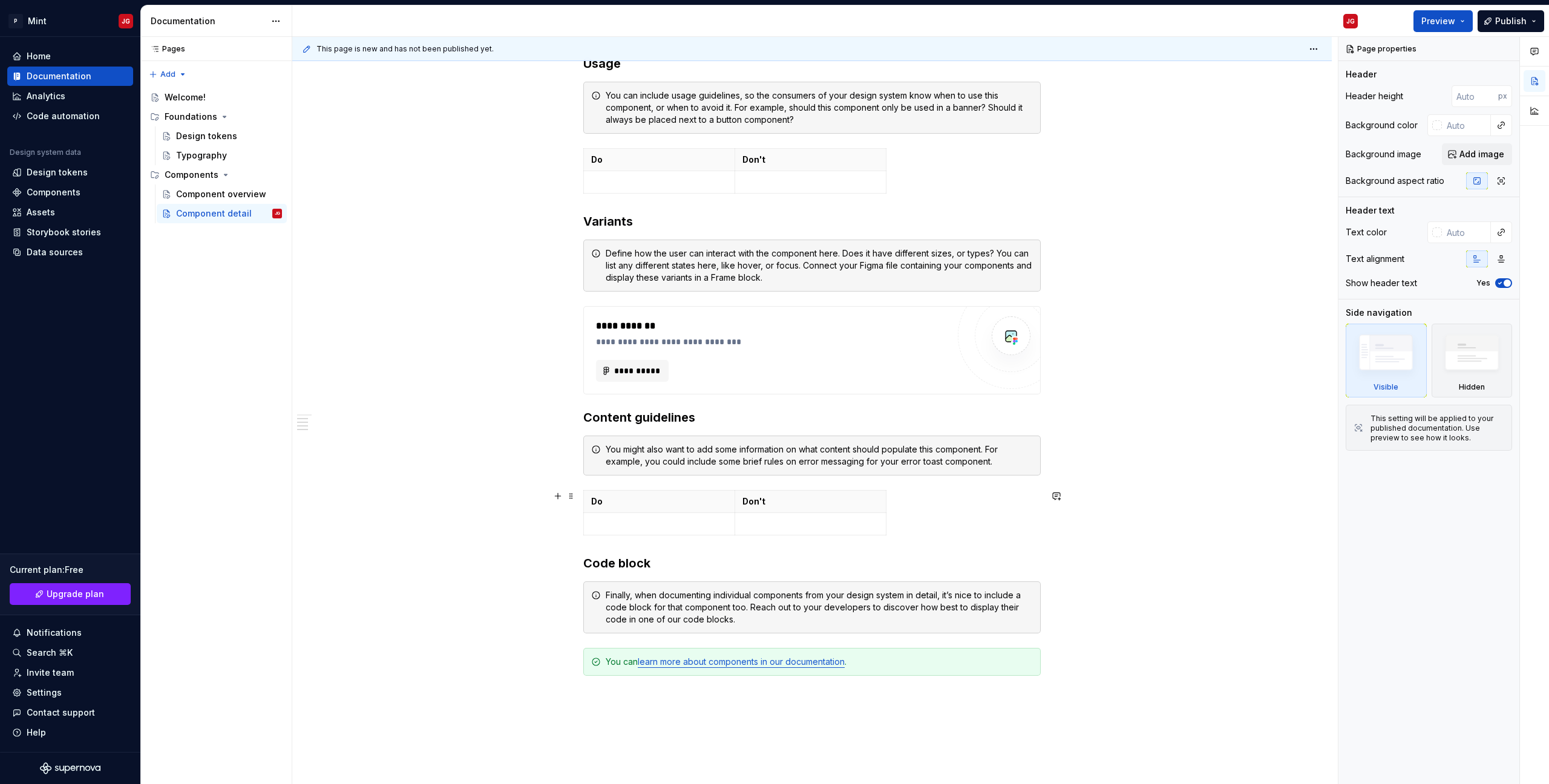
scroll to position [680, 0]
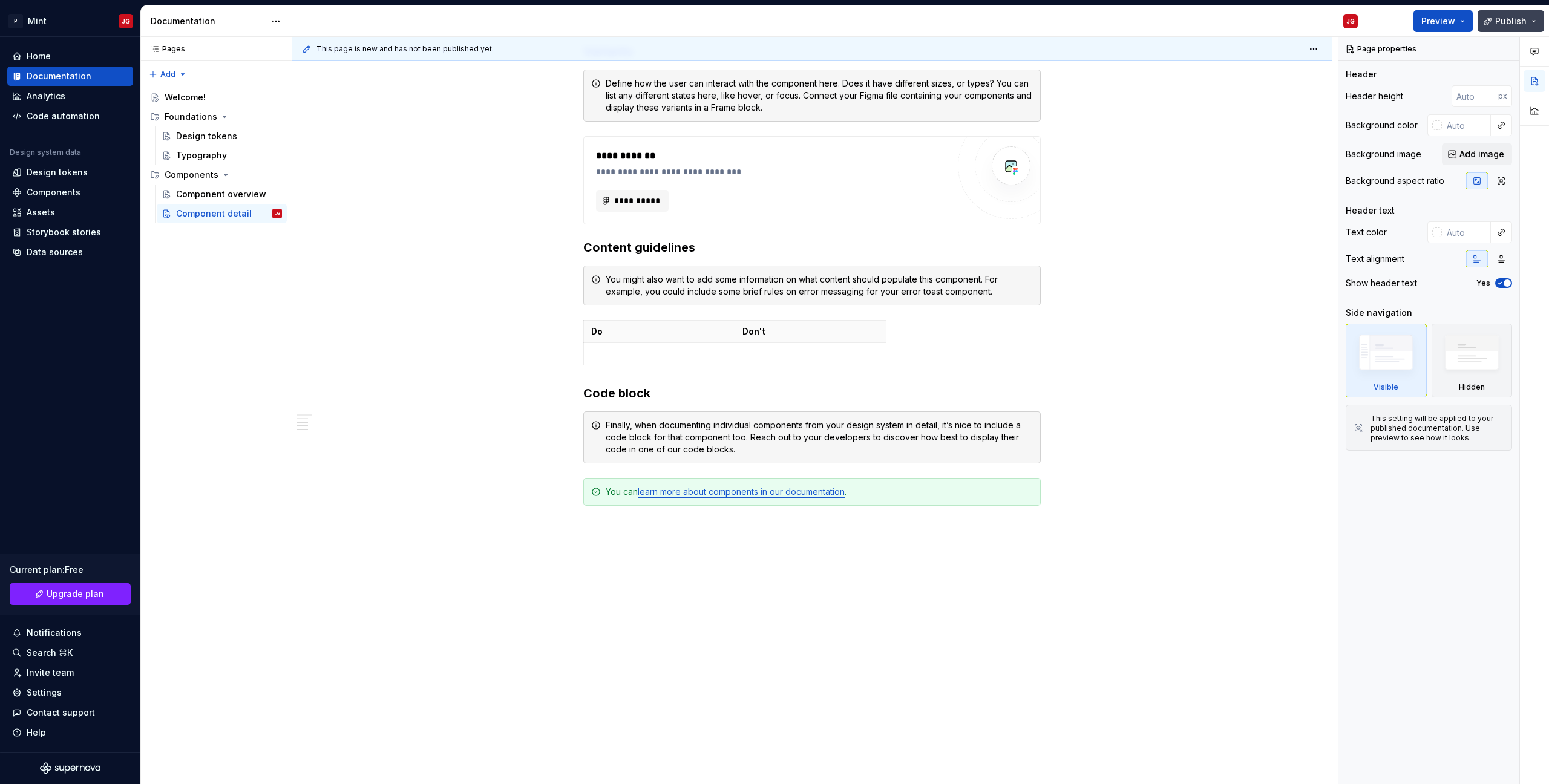
click at [1524, 20] on span "Publish" at bounding box center [1511, 21] width 31 height 12
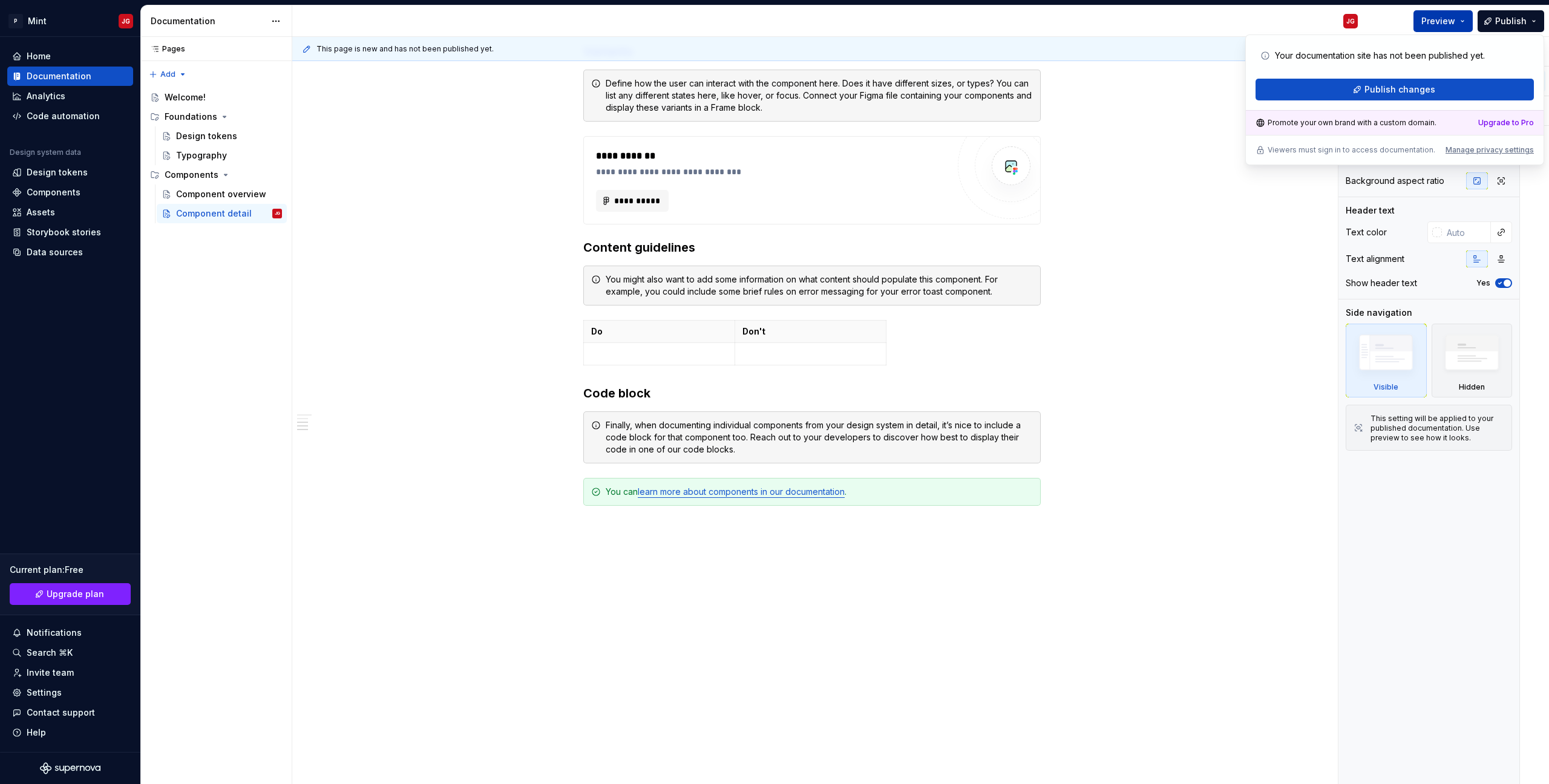
click at [1453, 19] on span "Preview" at bounding box center [1439, 21] width 34 height 12
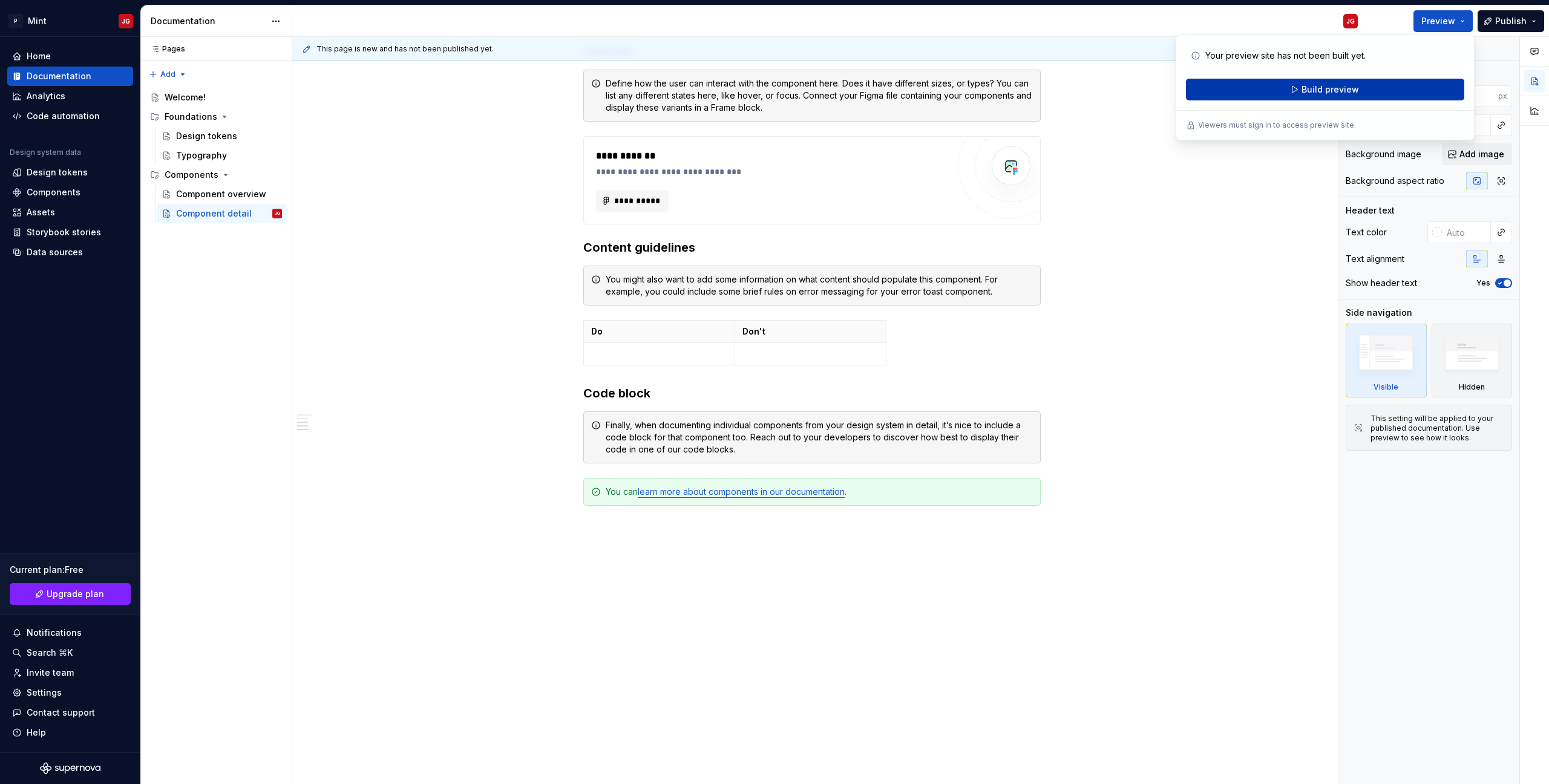
click at [1388, 87] on button "Build preview" at bounding box center [1325, 90] width 278 height 22
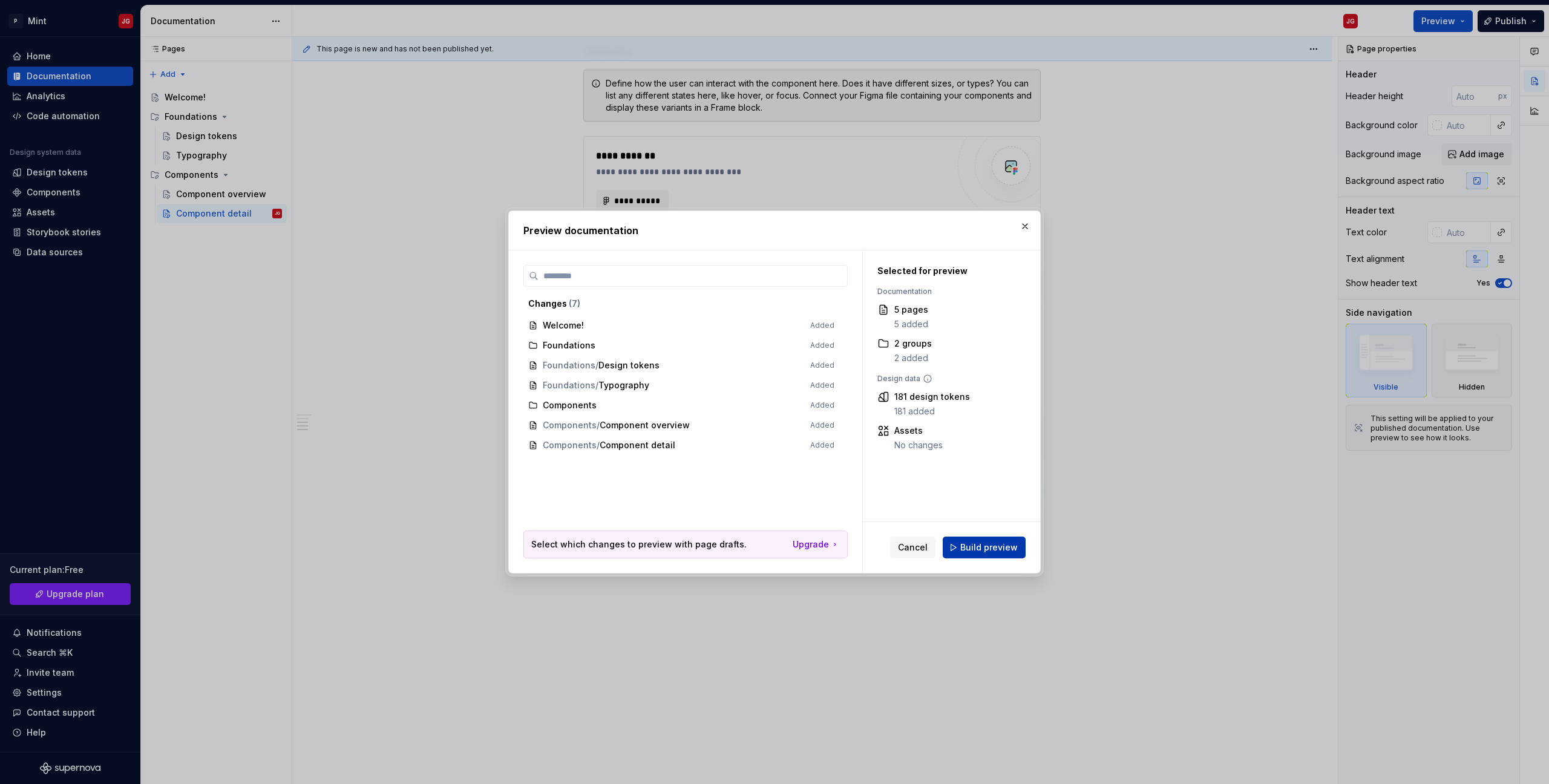
click at [991, 552] on span "Build preview" at bounding box center [989, 547] width 58 height 12
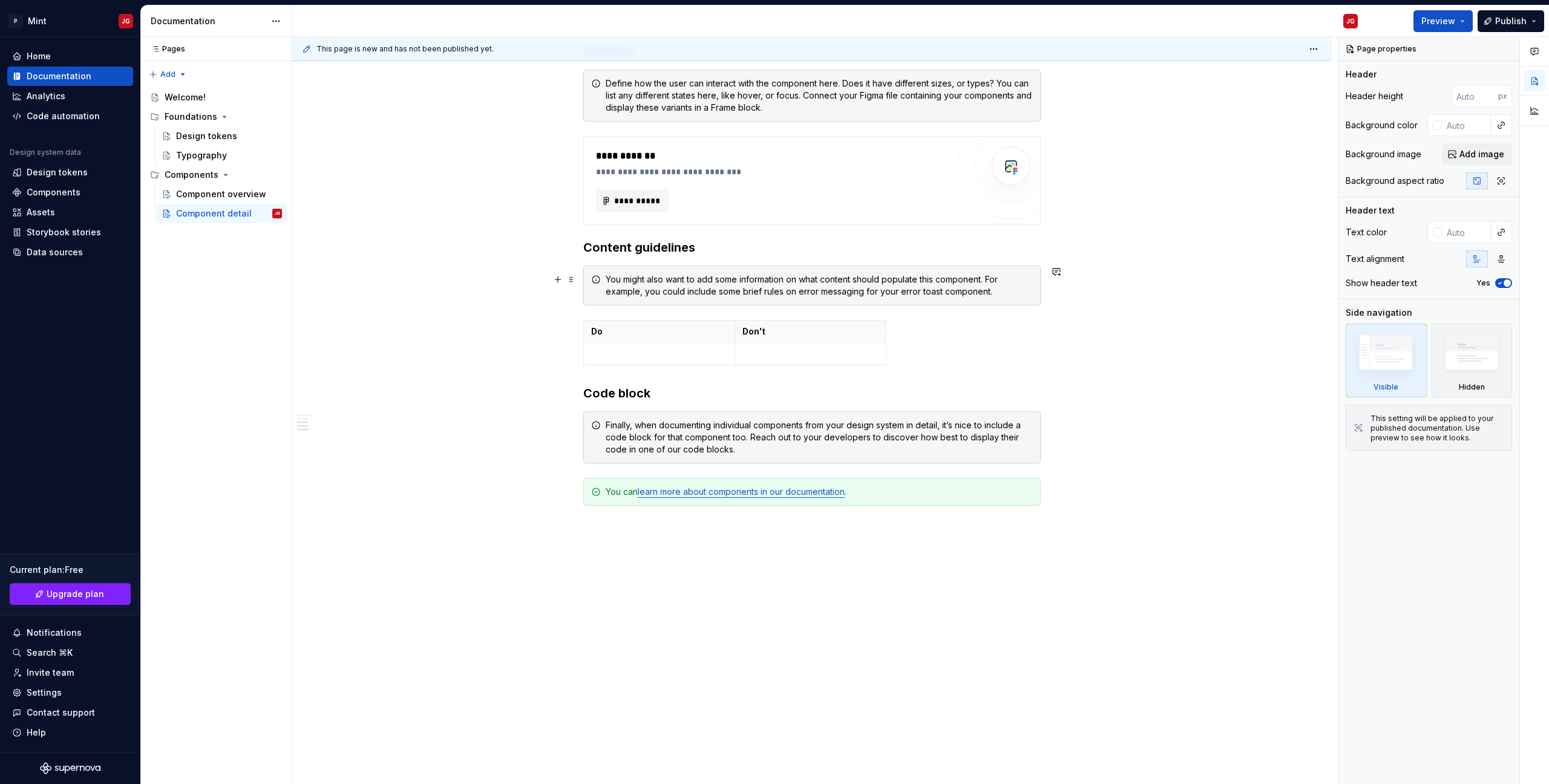
click at [349, 286] on div "**********" at bounding box center [811, 155] width 1040 height 1257
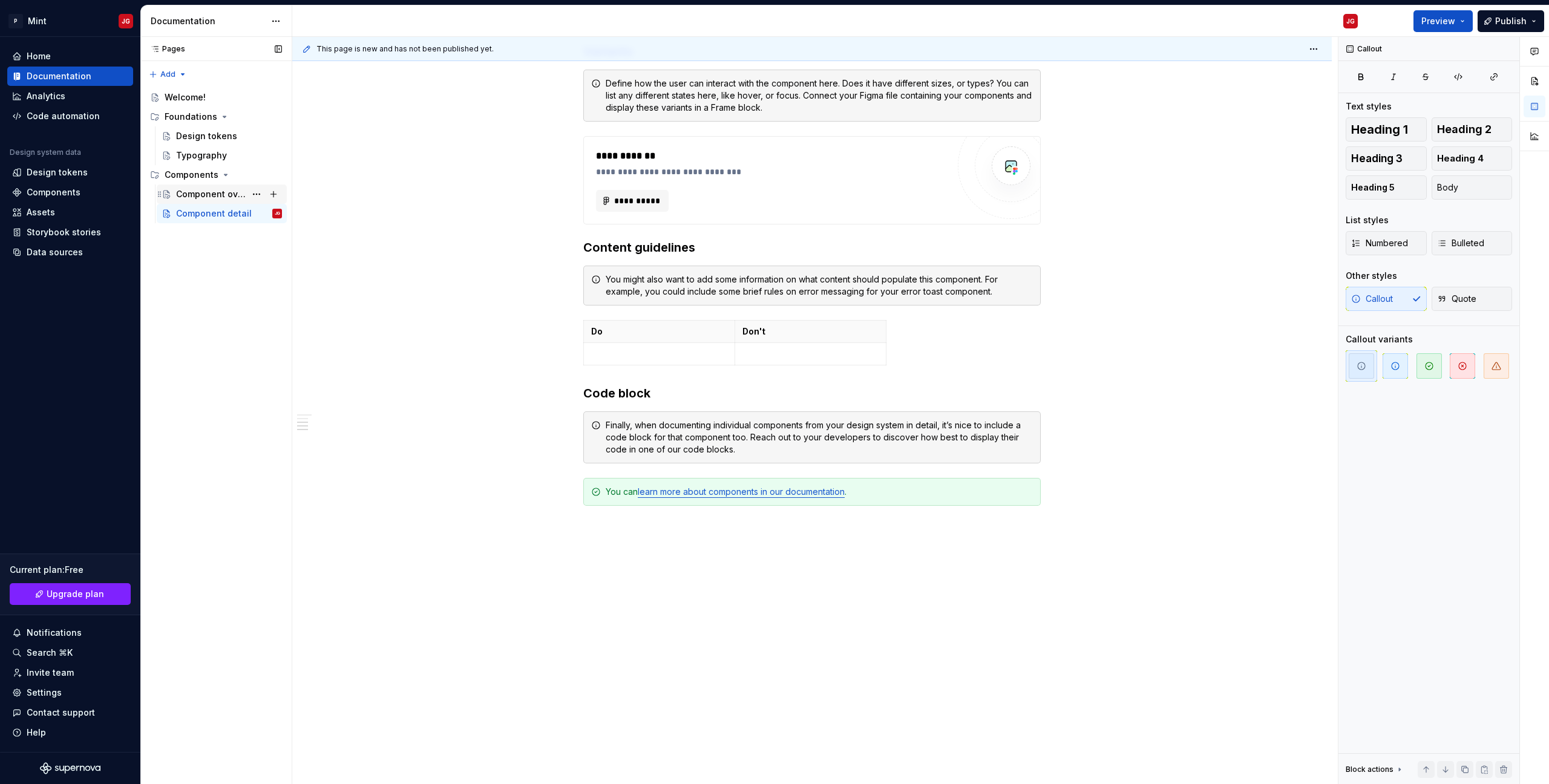
click at [208, 191] on div "Component overview" at bounding box center [210, 194] width 70 height 12
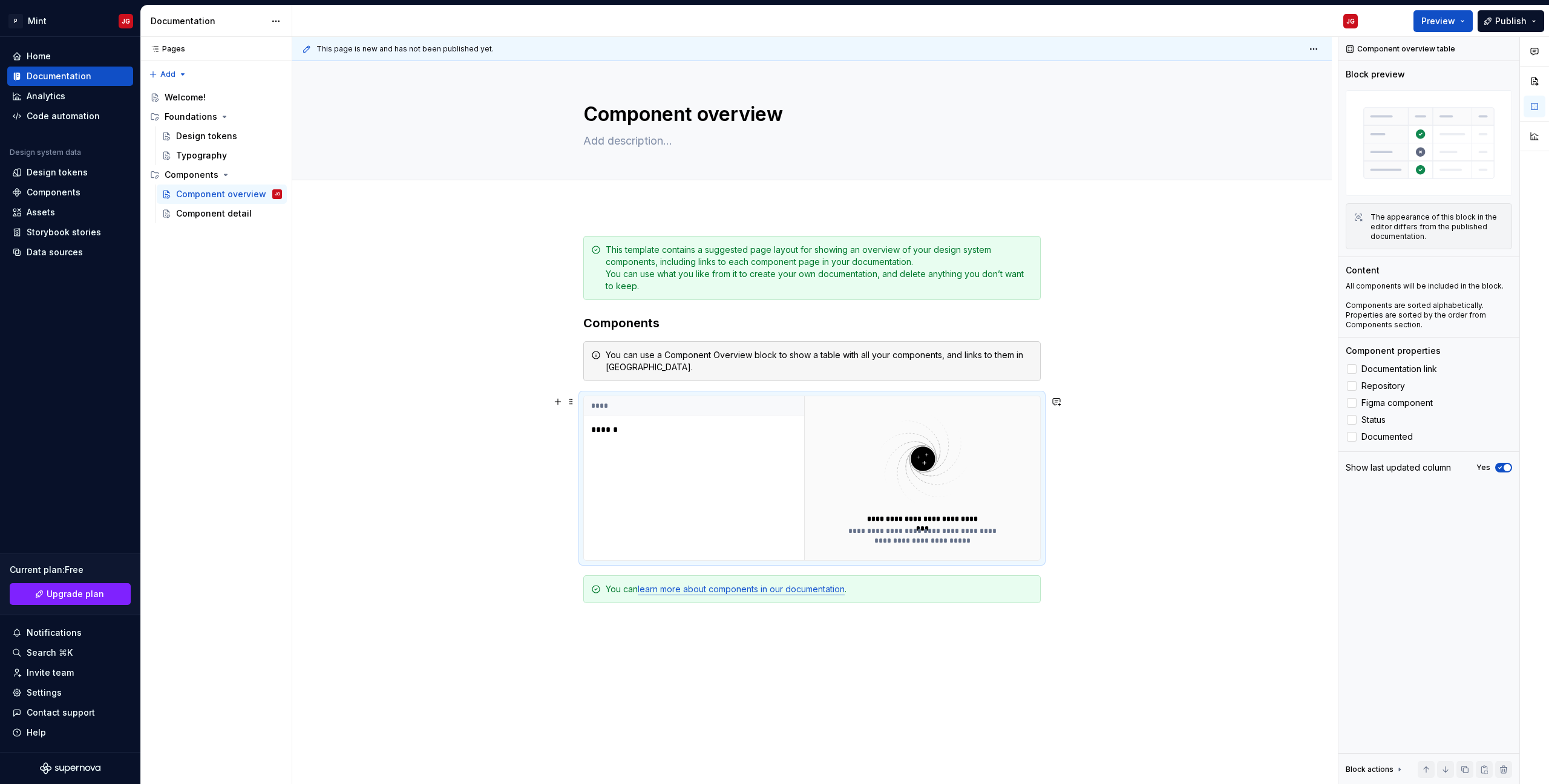
click at [693, 442] on td "******" at bounding box center [694, 429] width 221 height 27
click at [658, 435] on td "******" at bounding box center [694, 429] width 221 height 27
click at [1092, 471] on div "**********" at bounding box center [811, 555] width 1040 height 697
click at [1091, 471] on div "**********" at bounding box center [811, 555] width 1040 height 697
click at [920, 521] on div "**********" at bounding box center [923, 518] width 125 height 9
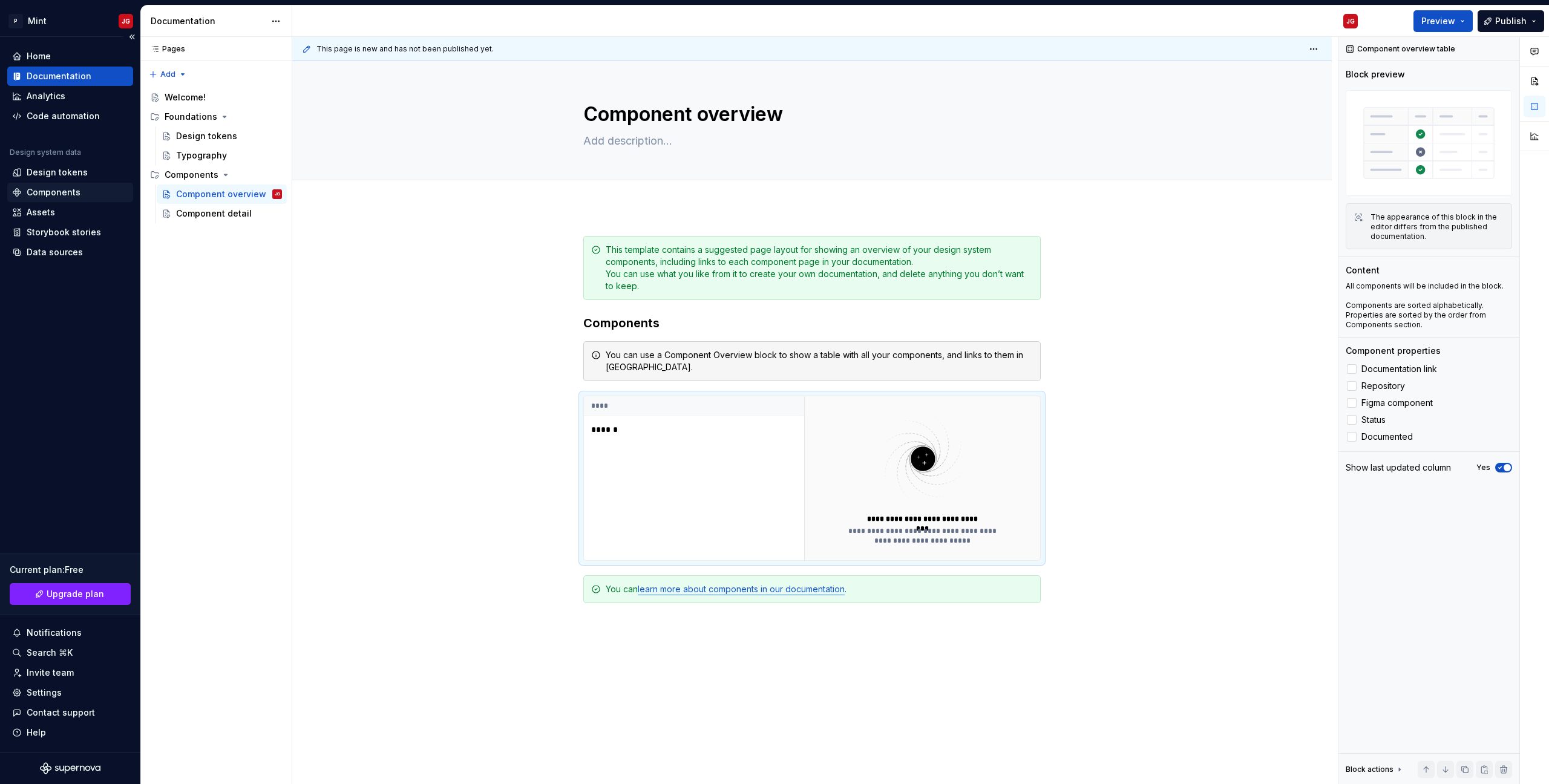
click at [49, 193] on div "Components" at bounding box center [53, 193] width 53 height 12
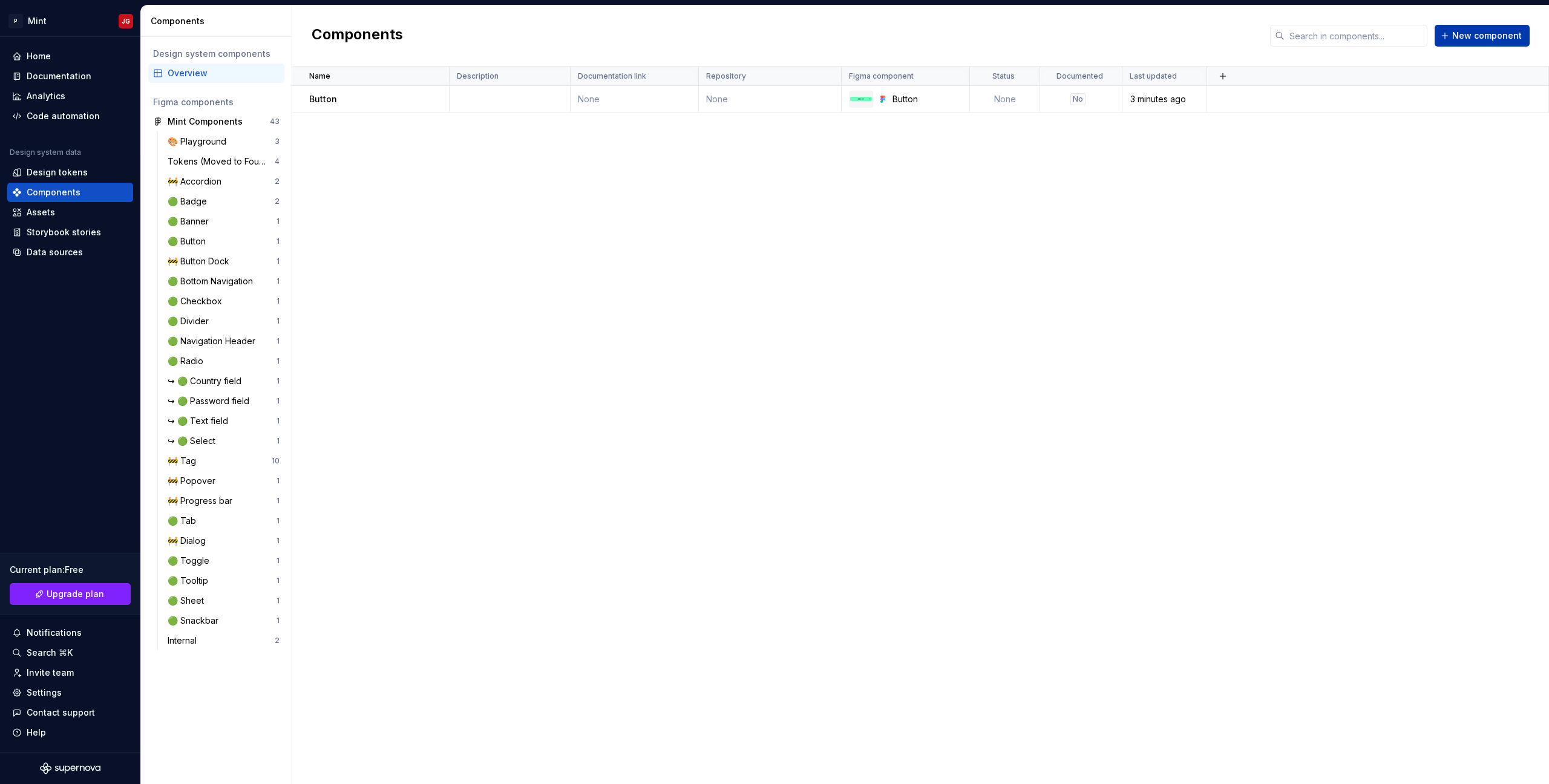
click at [1466, 37] on span "New component" at bounding box center [1487, 36] width 70 height 12
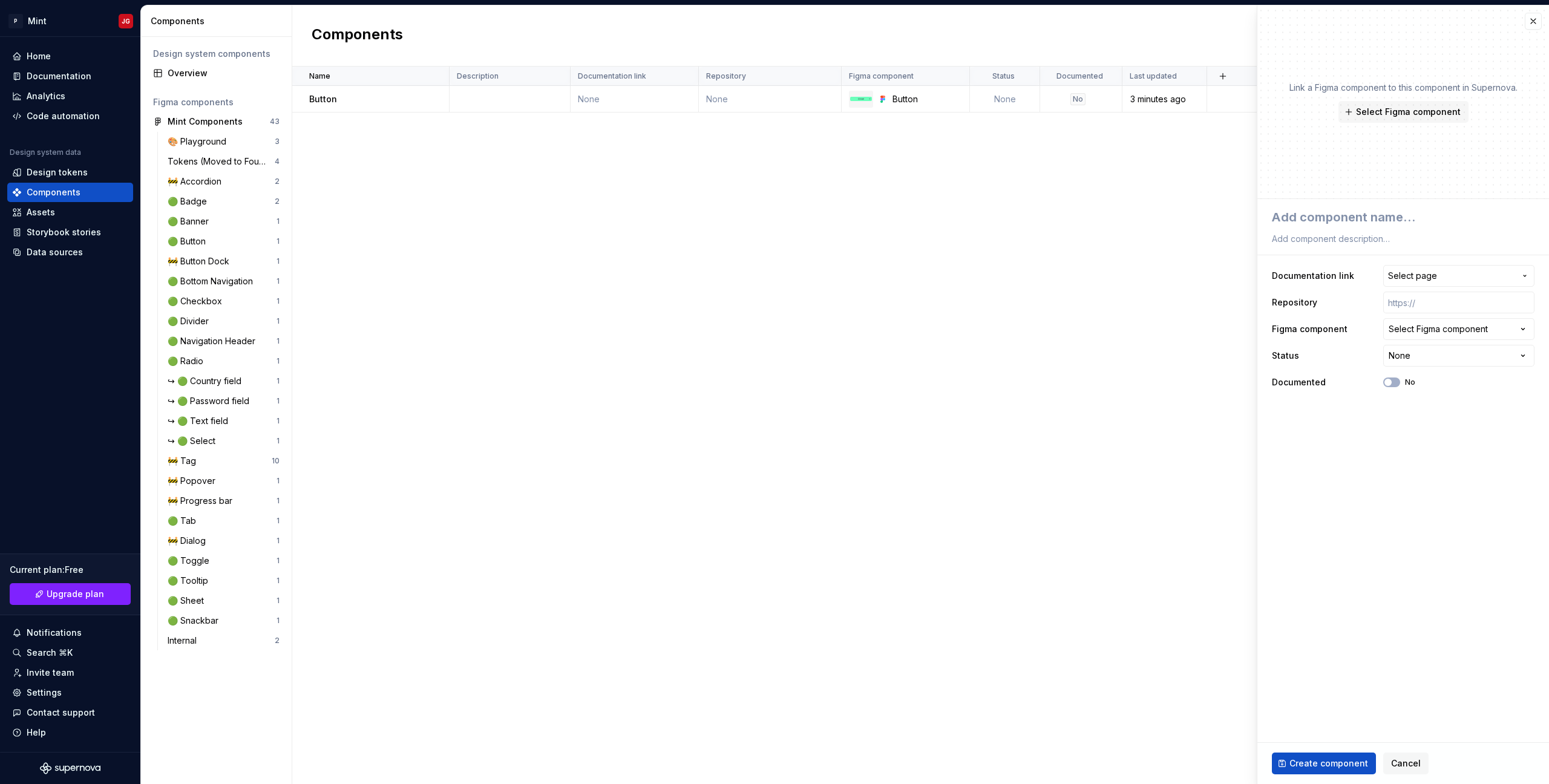
type textarea "*"
type textarea "R"
type textarea "*"
type textarea "Ra"
type textarea "*"
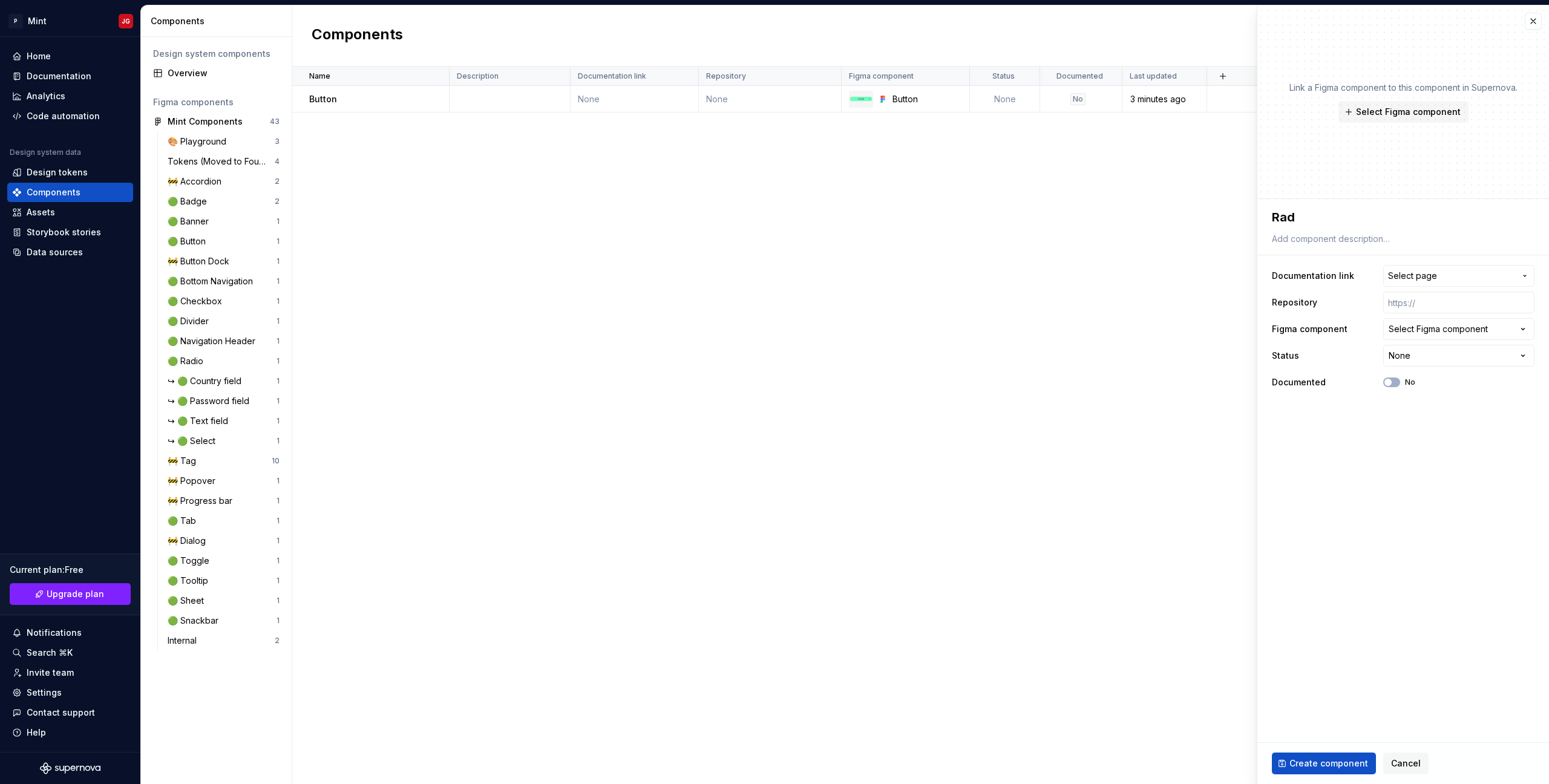
type textarea "Radi"
type textarea "*"
type textarea "Radio"
click at [1424, 325] on div "Select Figma component" at bounding box center [1438, 329] width 99 height 12
type input "*****"
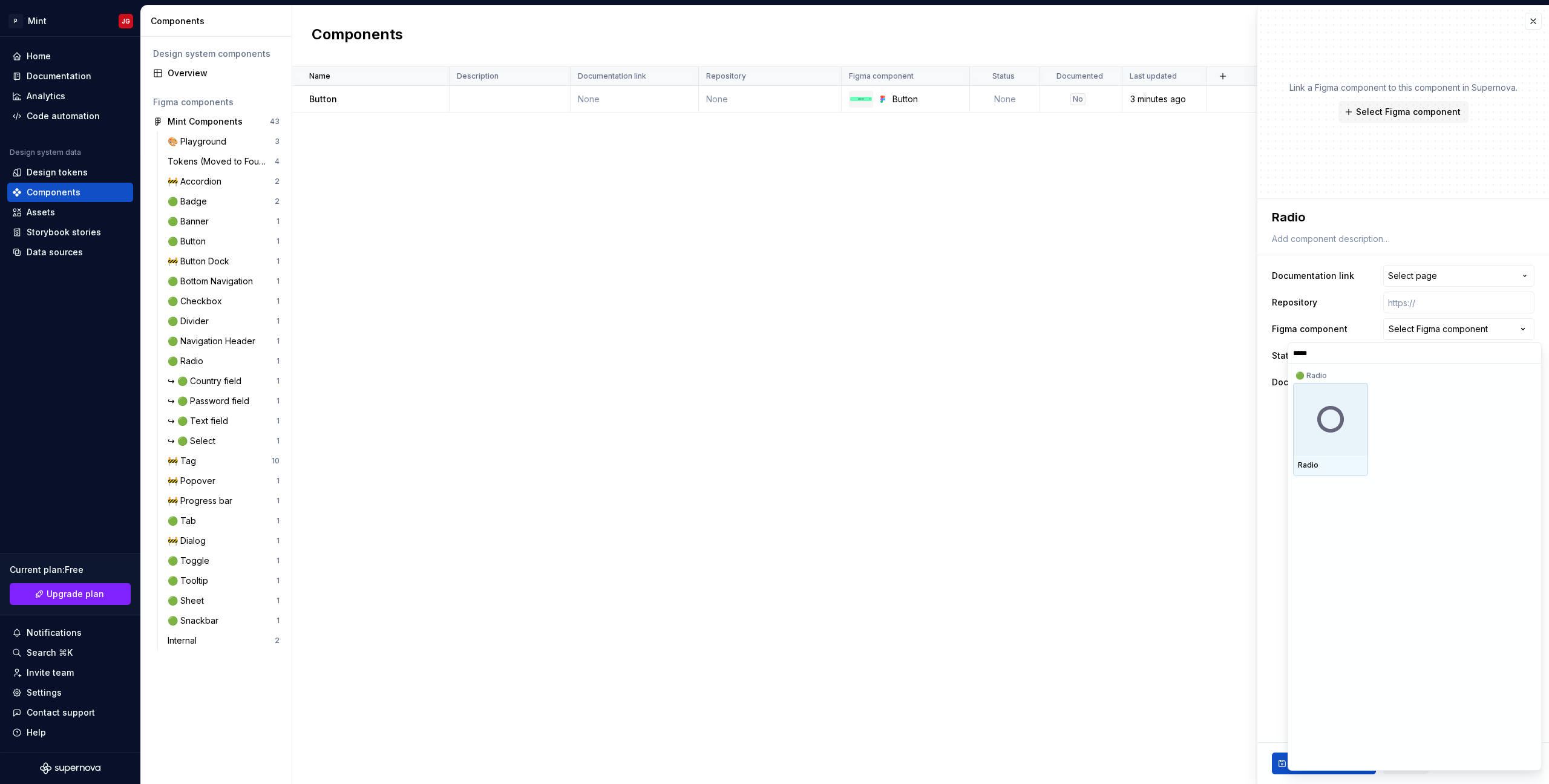
click at [1317, 423] on img at bounding box center [1331, 419] width 58 height 58
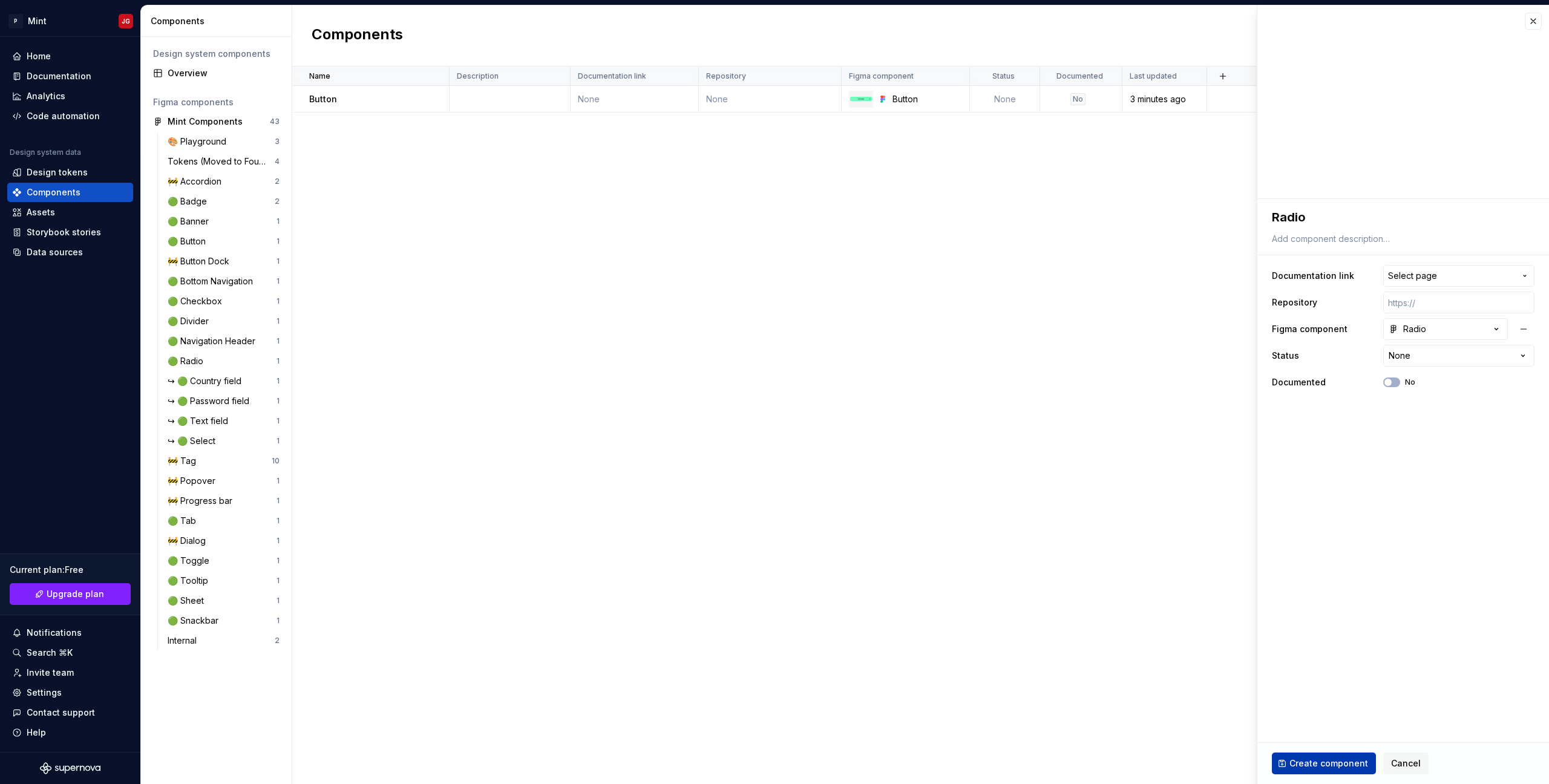
click at [1323, 758] on button "Create component" at bounding box center [1324, 764] width 104 height 22
type textarea "*"
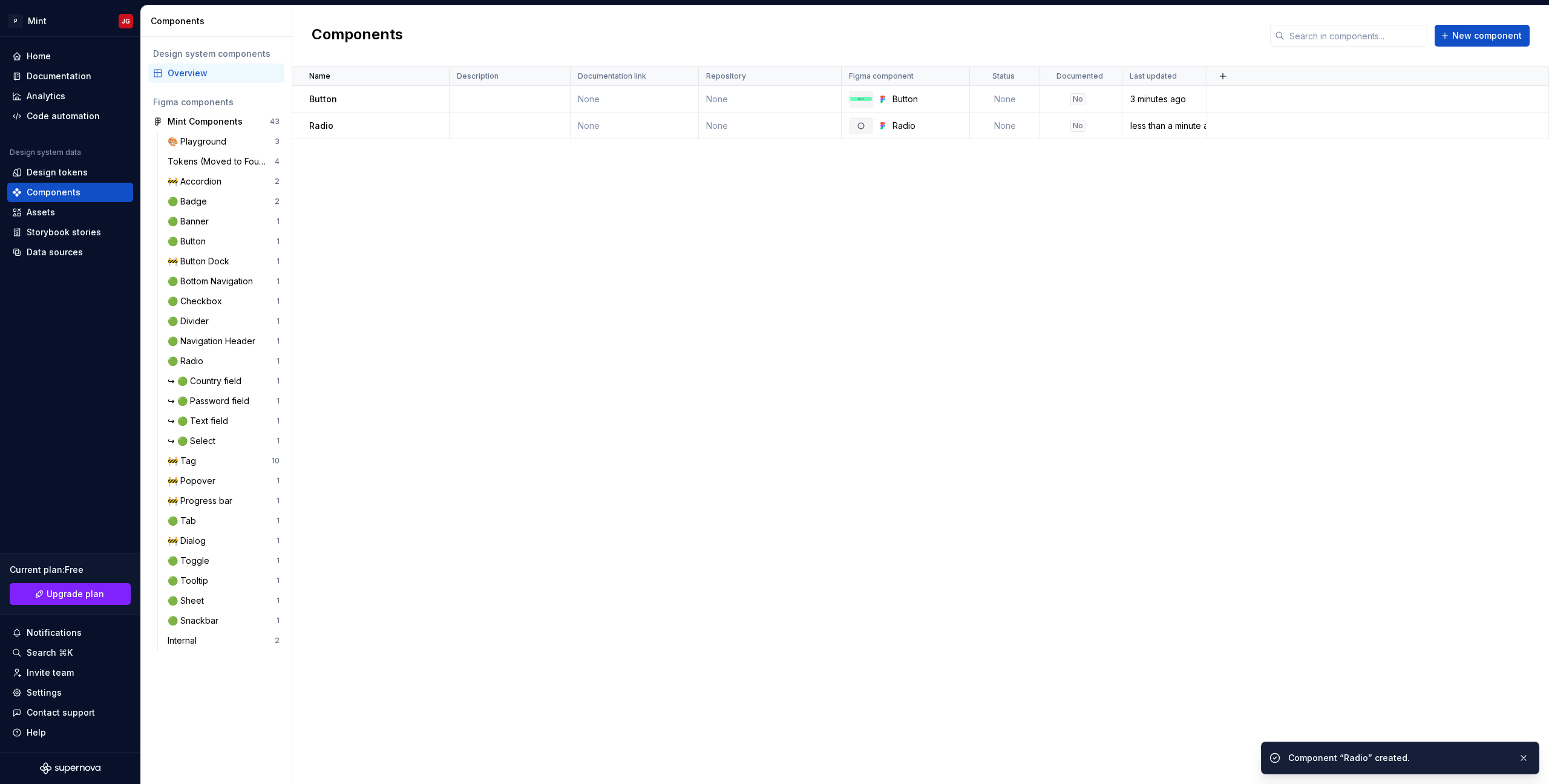
click at [988, 490] on div "Name Description Documentation link Repository Figma component Status Documente…" at bounding box center [920, 425] width 1257 height 718
click at [75, 71] on div "Documentation" at bounding box center [59, 76] width 65 height 12
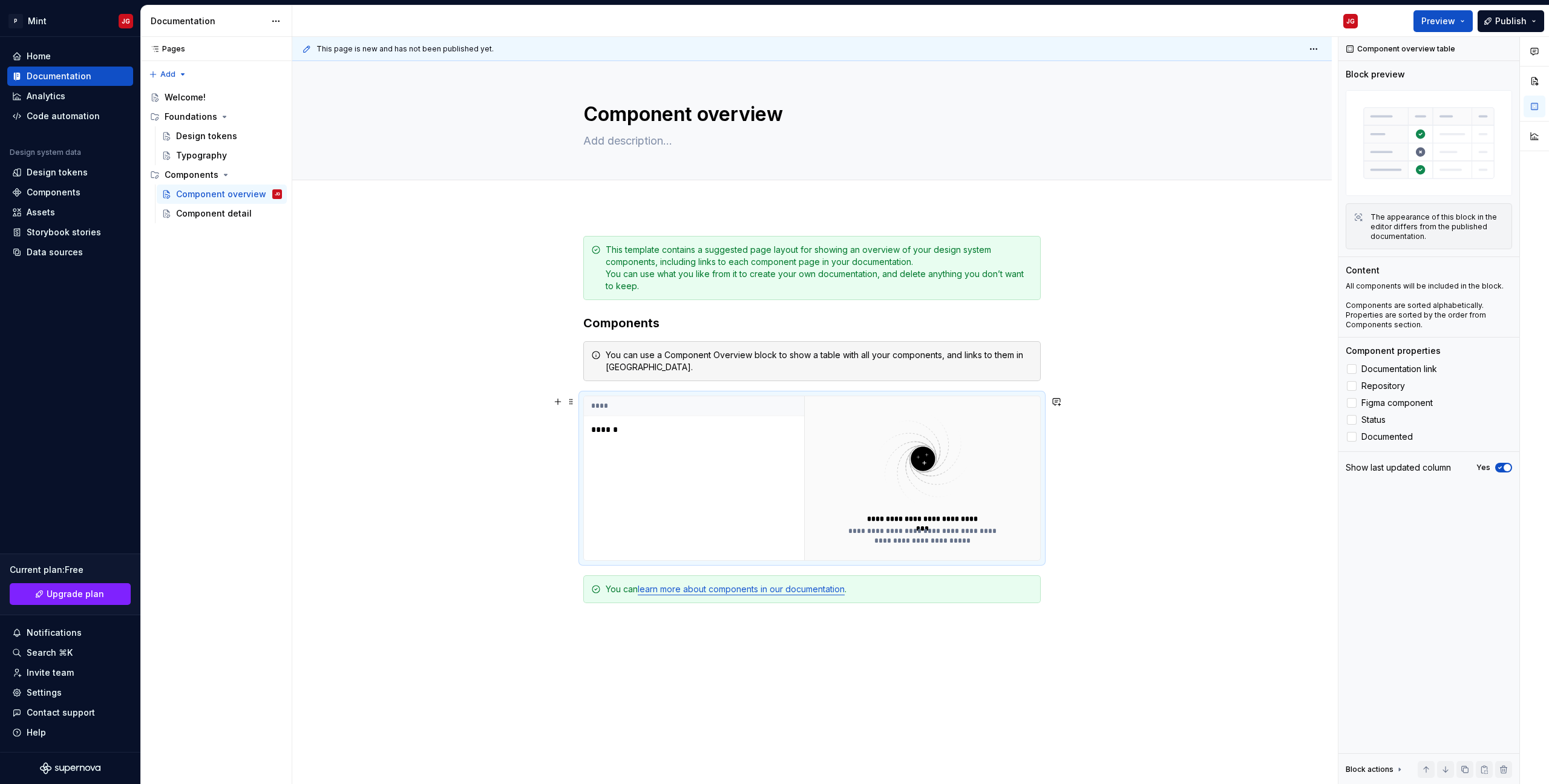
click at [725, 518] on div "**** ******" at bounding box center [694, 478] width 221 height 164
click at [710, 465] on div "**** ******" at bounding box center [694, 478] width 221 height 164
click at [1025, 356] on div "You can use a Component Overview block to show a table with all your components…" at bounding box center [819, 361] width 427 height 25
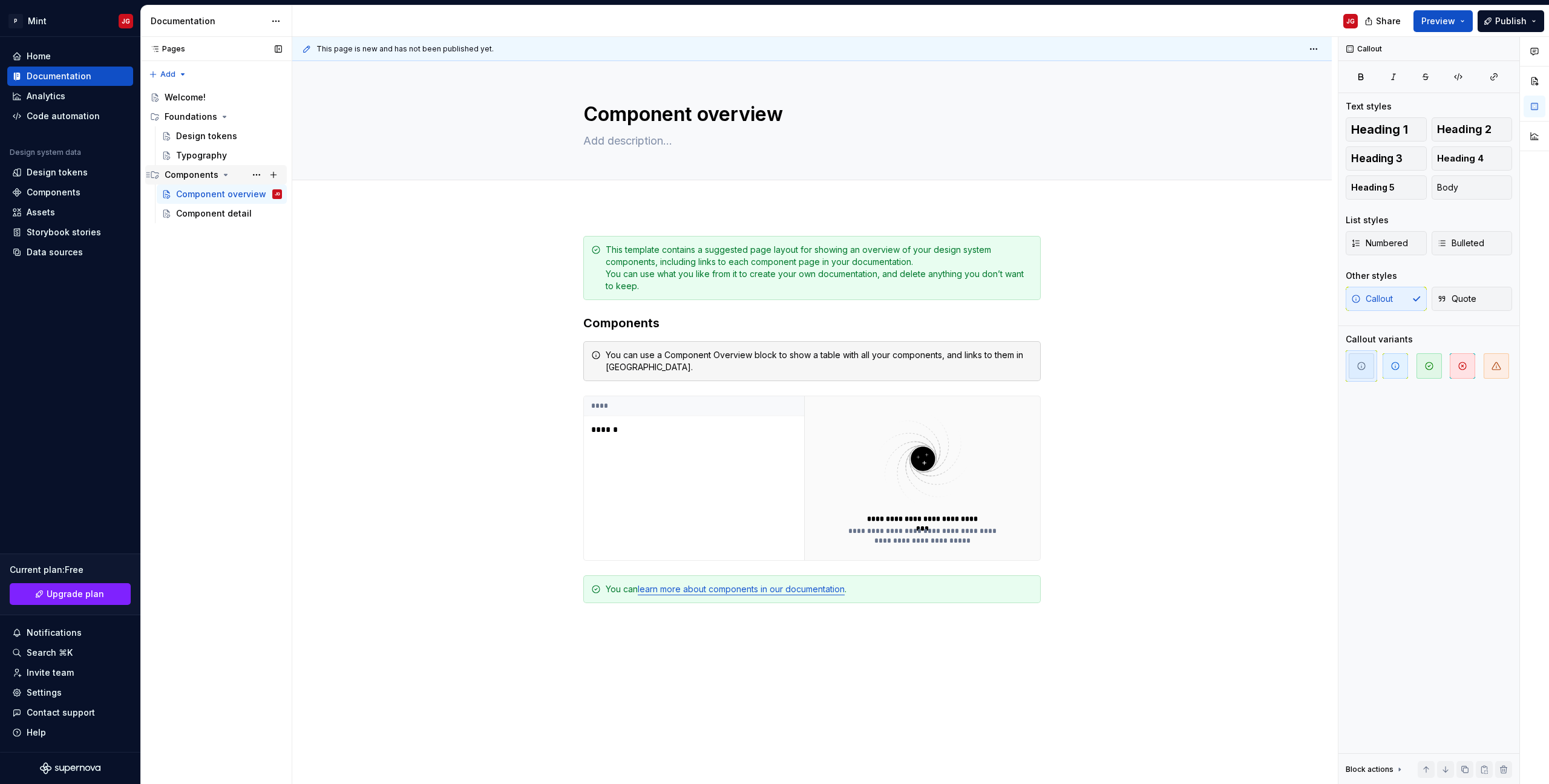
click at [196, 176] on div "Components" at bounding box center [191, 175] width 53 height 12
click at [255, 178] on button "Page tree" at bounding box center [256, 175] width 17 height 17
click at [255, 178] on div "Pages Pages Add Accessibility guide for tree Page tree. Navigate the tree with …" at bounding box center [216, 410] width 151 height 748
click at [237, 218] on div "Component detail" at bounding box center [210, 214] width 70 height 12
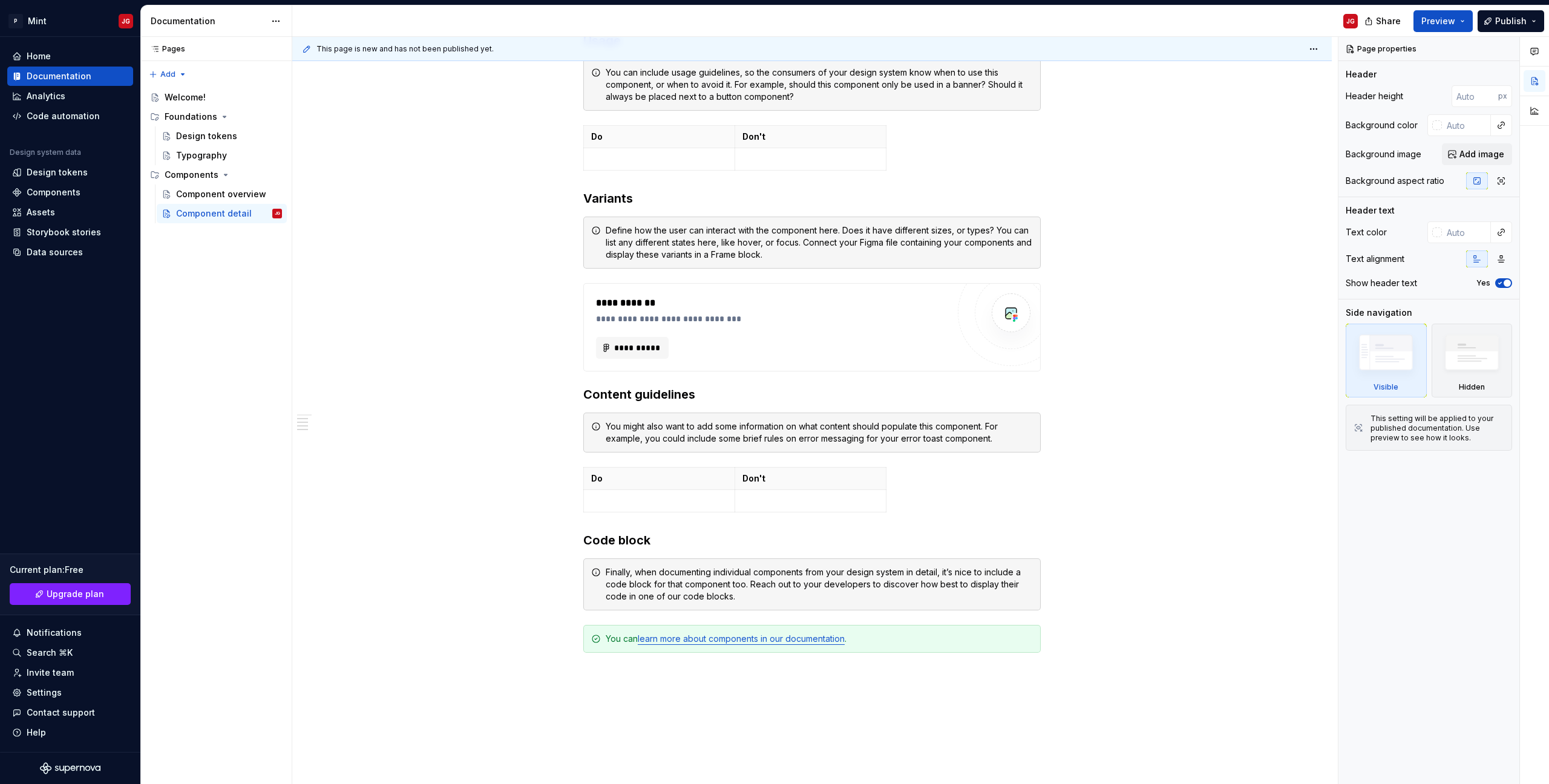
scroll to position [680, 0]
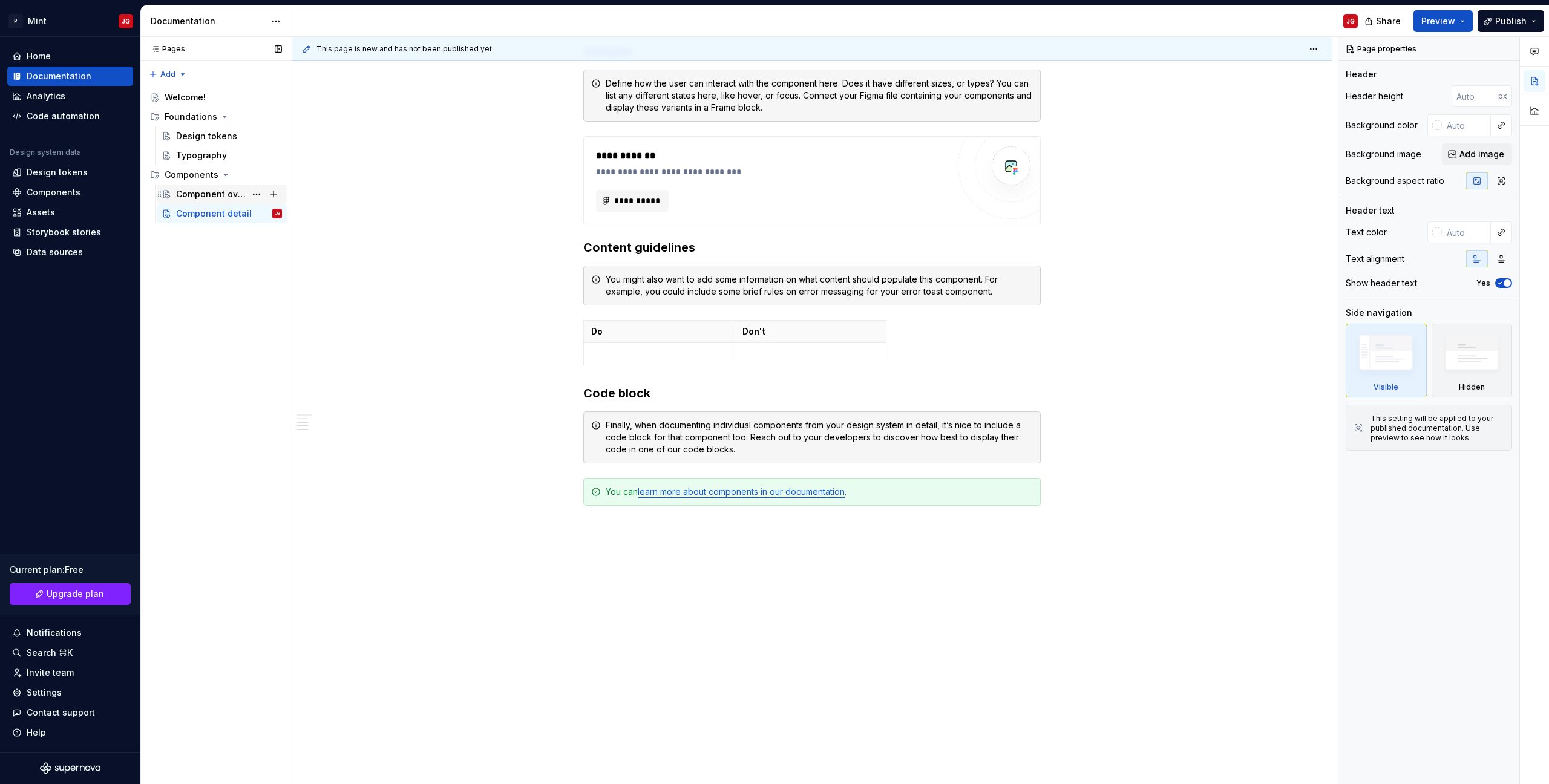
click at [219, 188] on div "Component overview" at bounding box center [210, 194] width 70 height 12
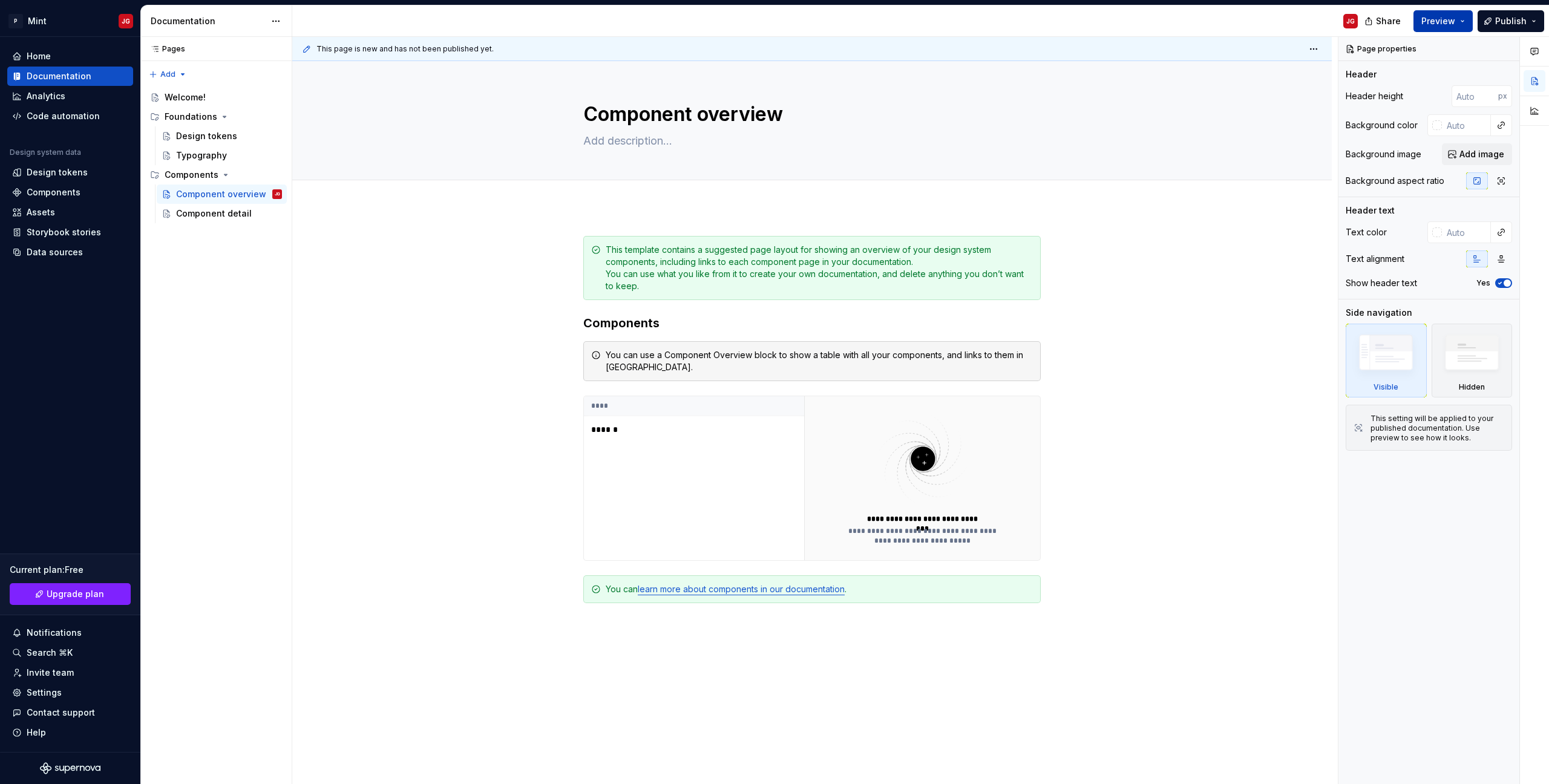
click at [1453, 15] on span "Preview" at bounding box center [1439, 21] width 34 height 12
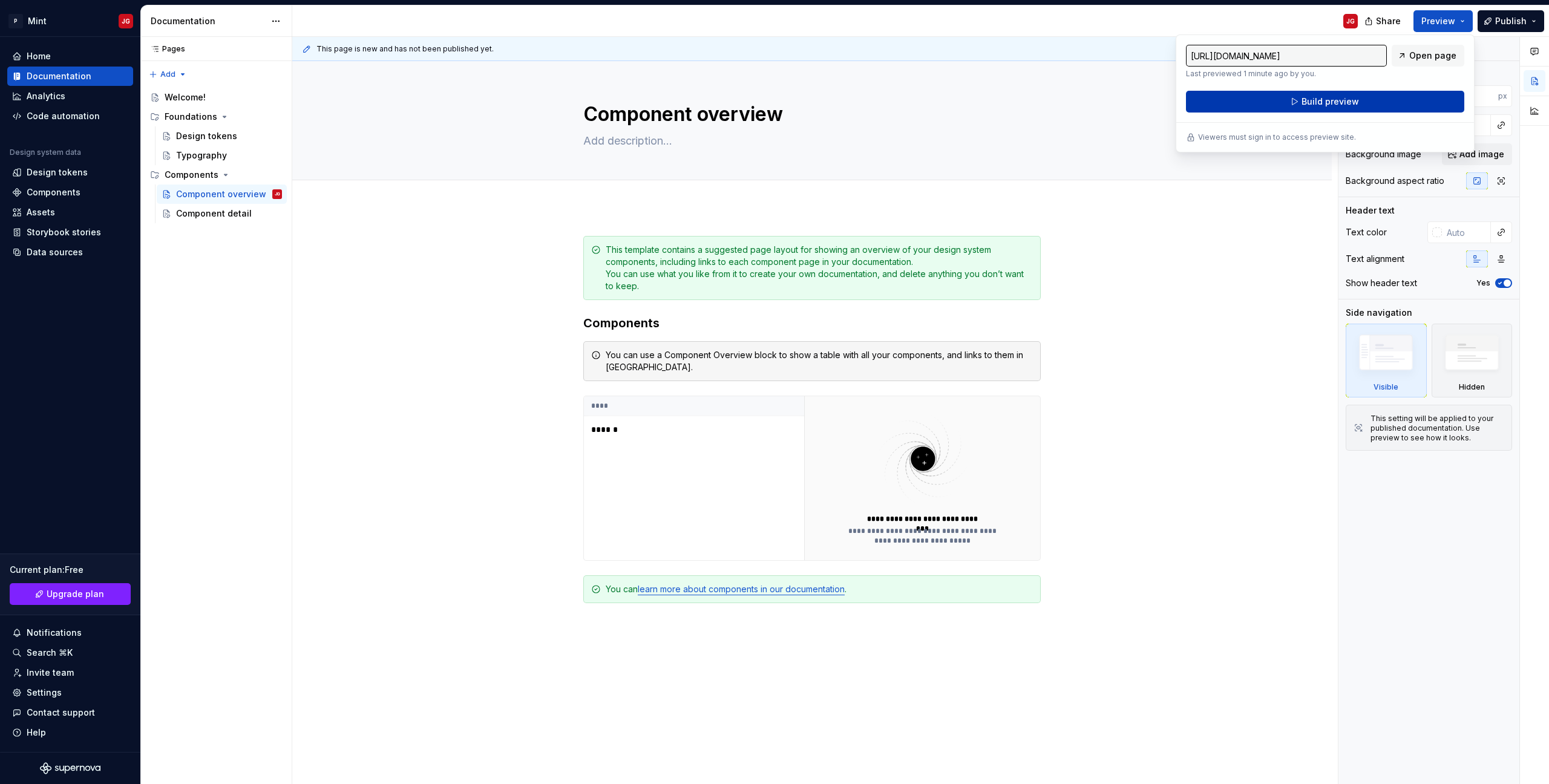
click at [1327, 98] on span "Build preview" at bounding box center [1331, 102] width 58 height 12
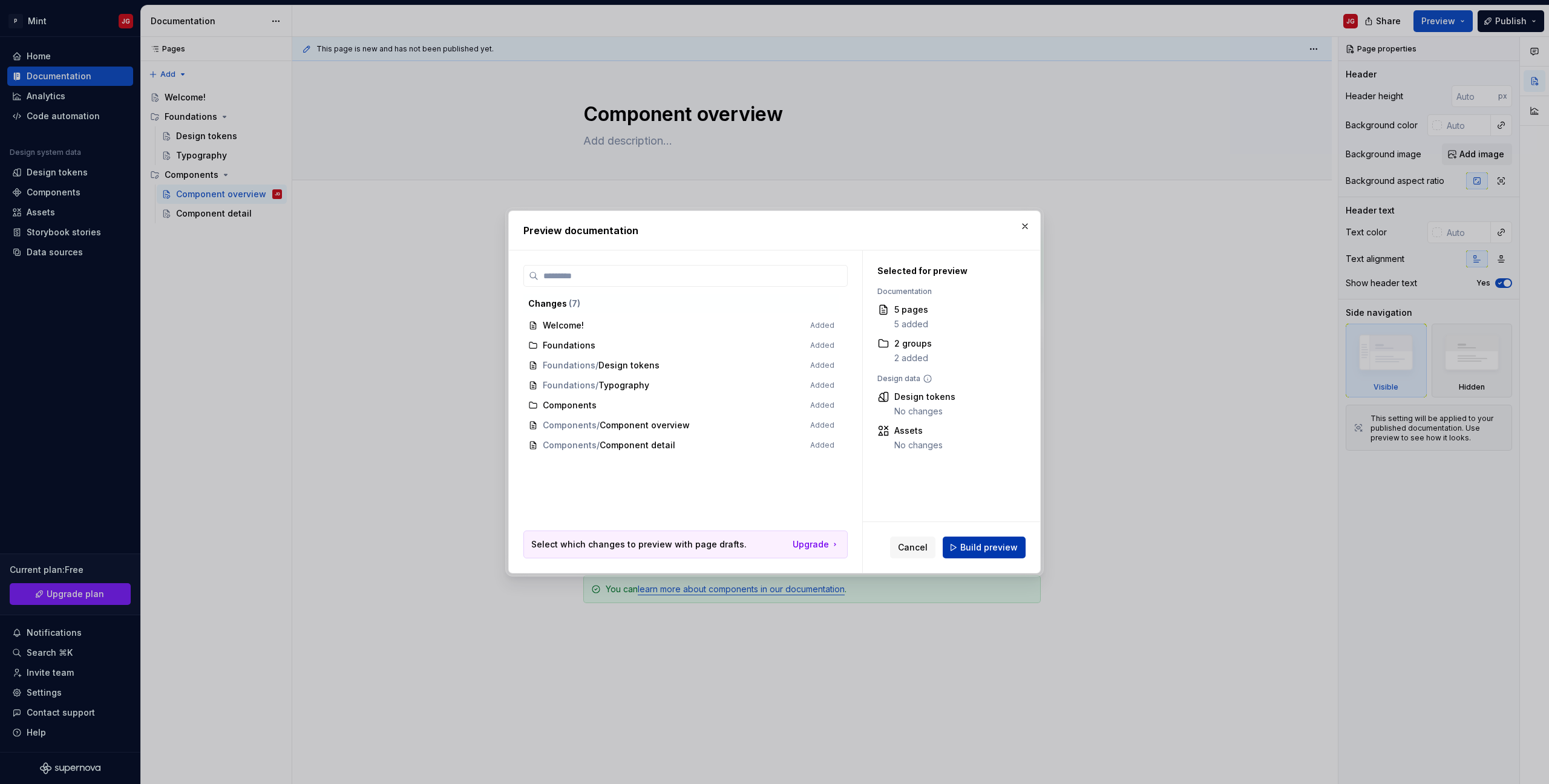
click at [975, 545] on span "Build preview" at bounding box center [989, 547] width 58 height 12
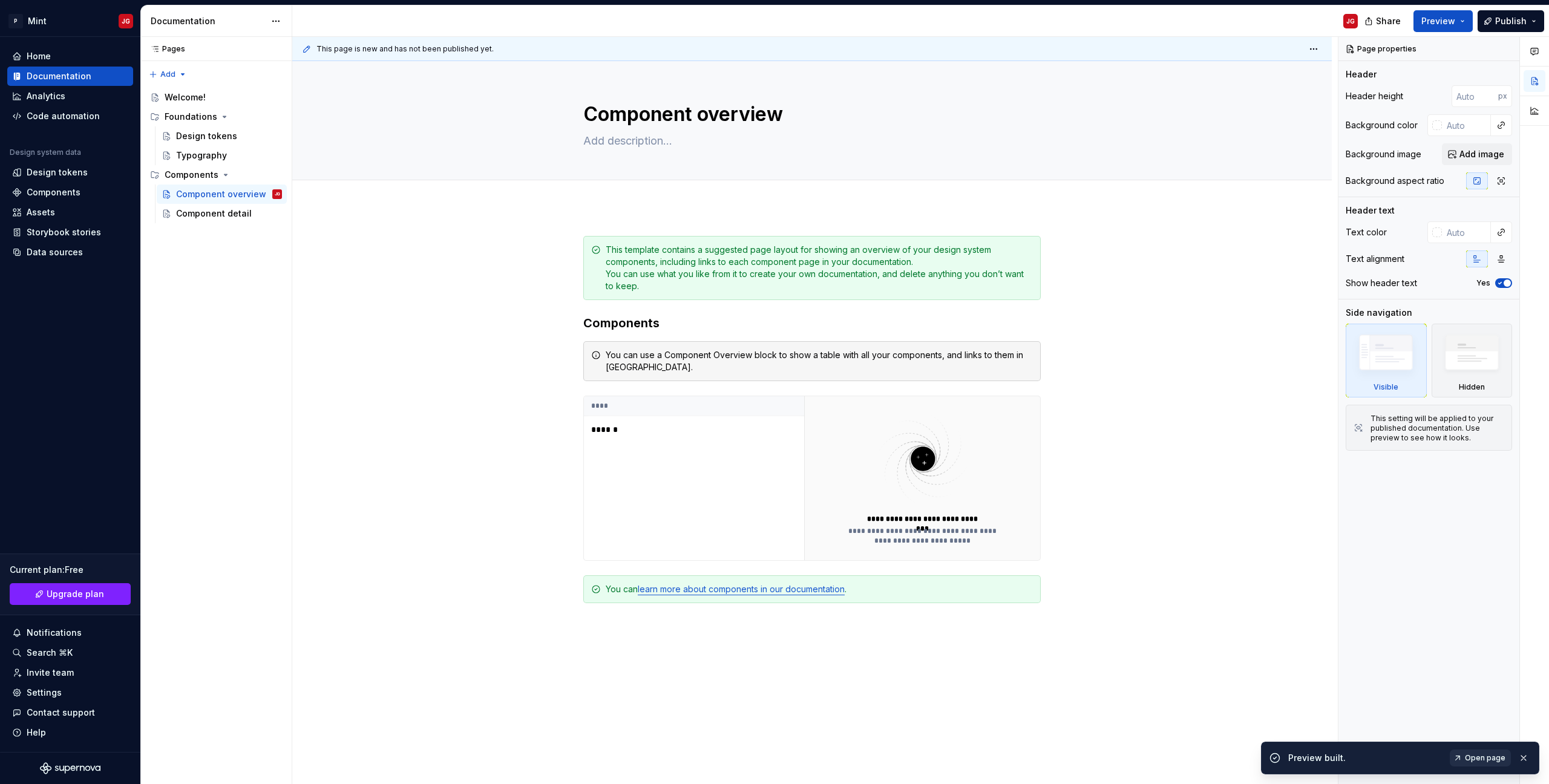
click at [1485, 758] on span "Open page" at bounding box center [1485, 758] width 41 height 9
click at [1534, 115] on button "button" at bounding box center [1535, 111] width 22 height 22
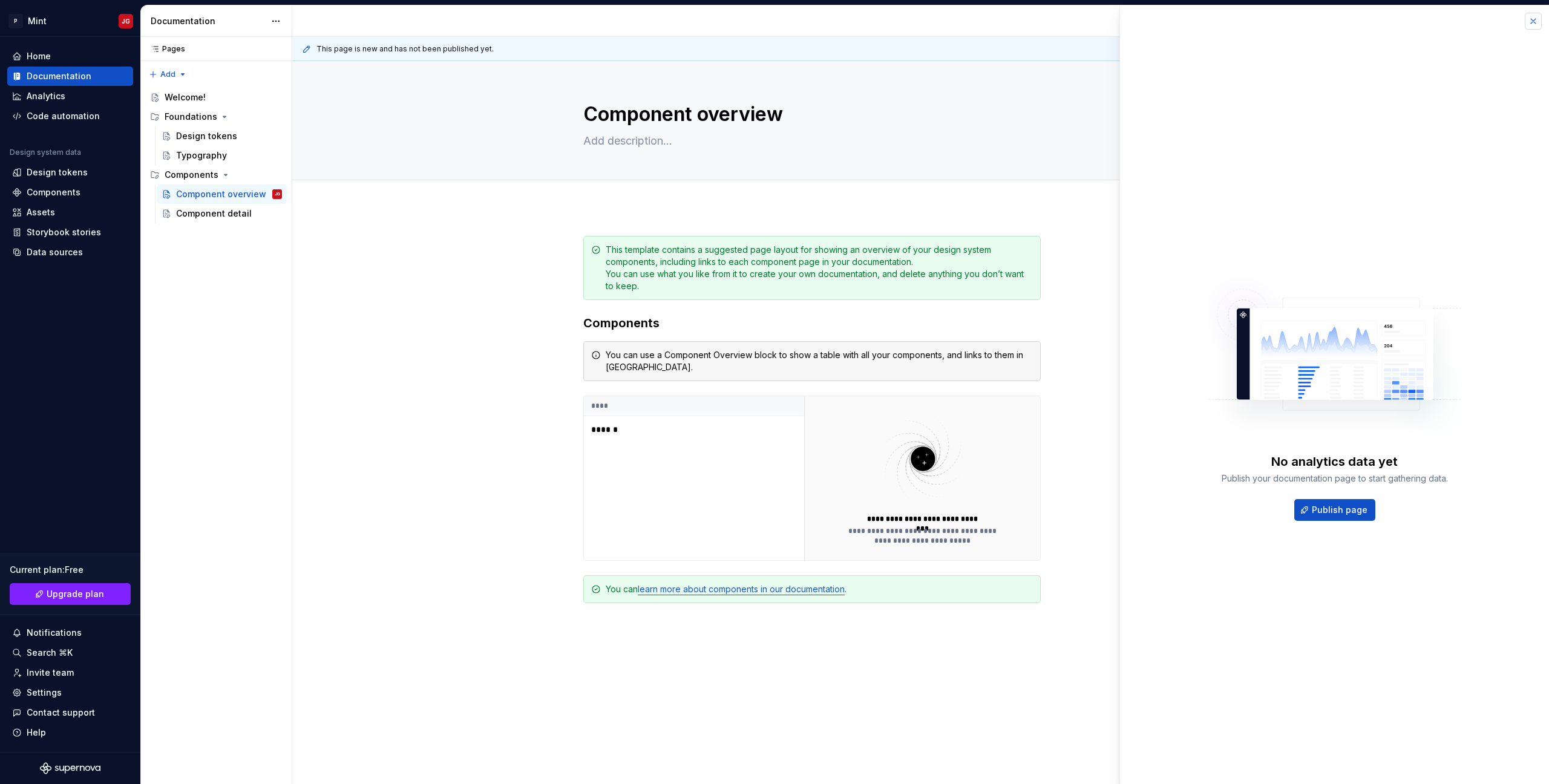
click at [1535, 22] on button "button" at bounding box center [1534, 21] width 17 height 17
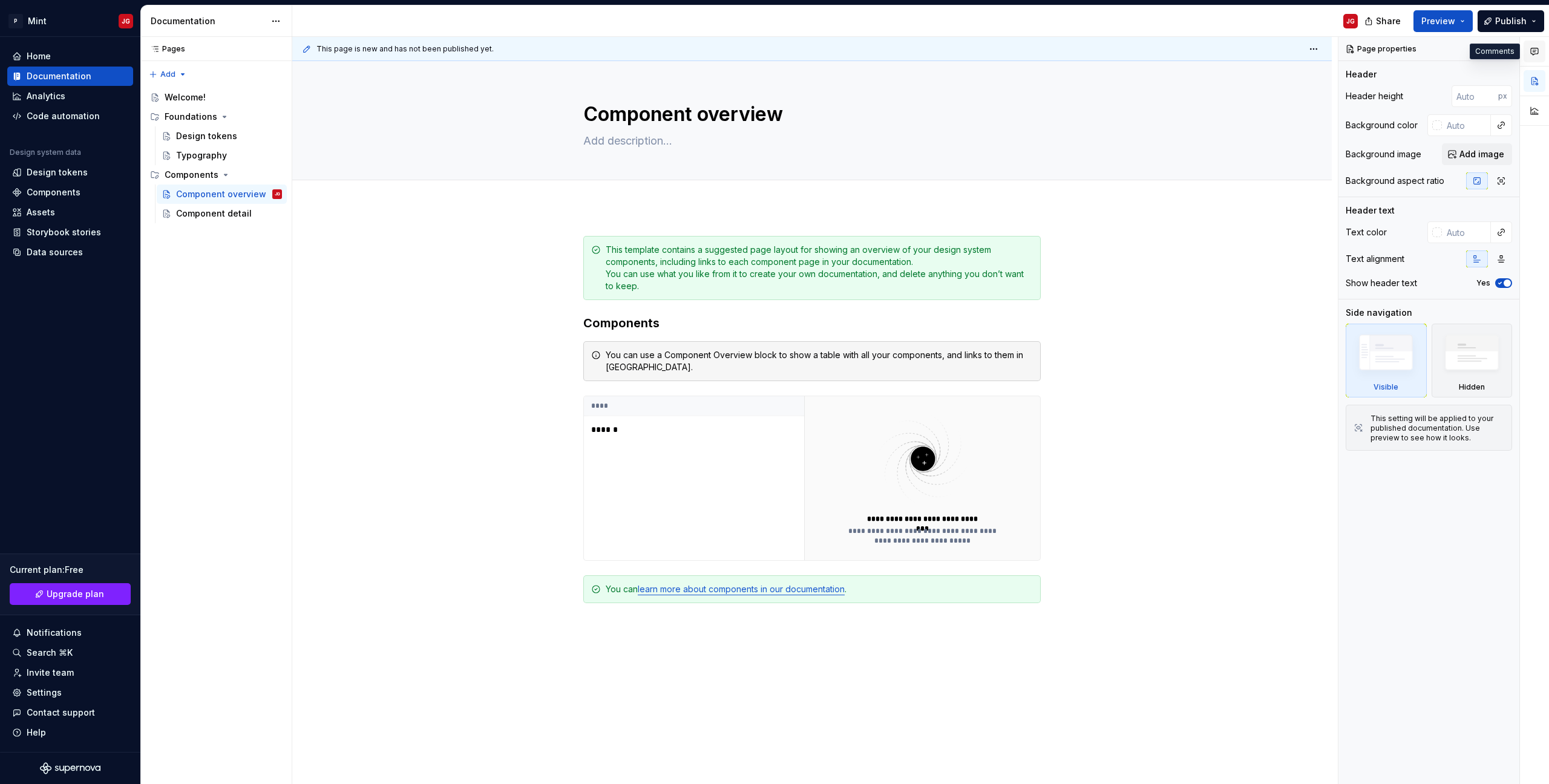
click at [1535, 51] on icon "button" at bounding box center [1534, 51] width 9 height 9
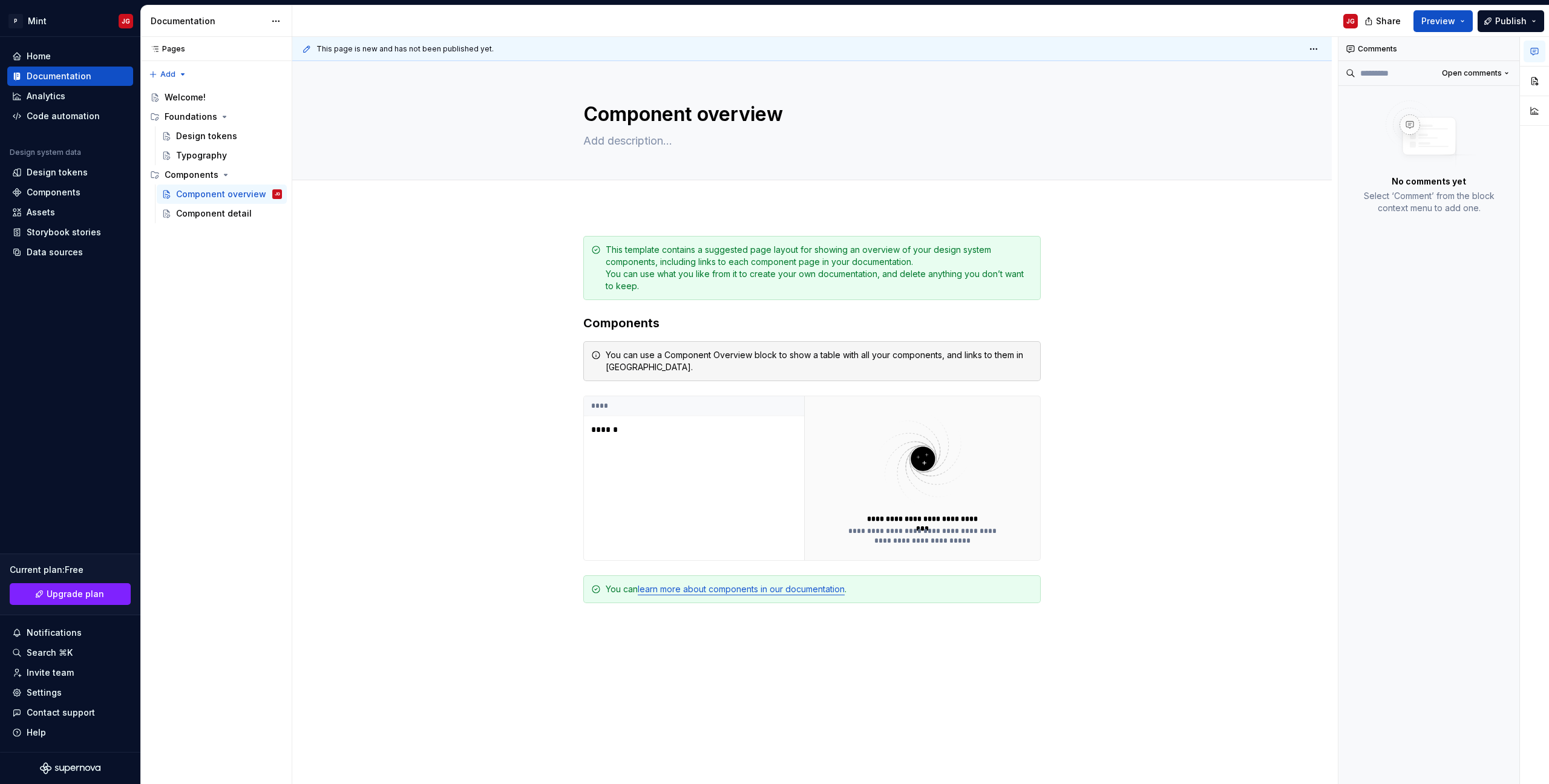
click at [1535, 51] on icon "button" at bounding box center [1534, 51] width 9 height 9
click at [62, 199] on div "Components" at bounding box center [70, 192] width 126 height 20
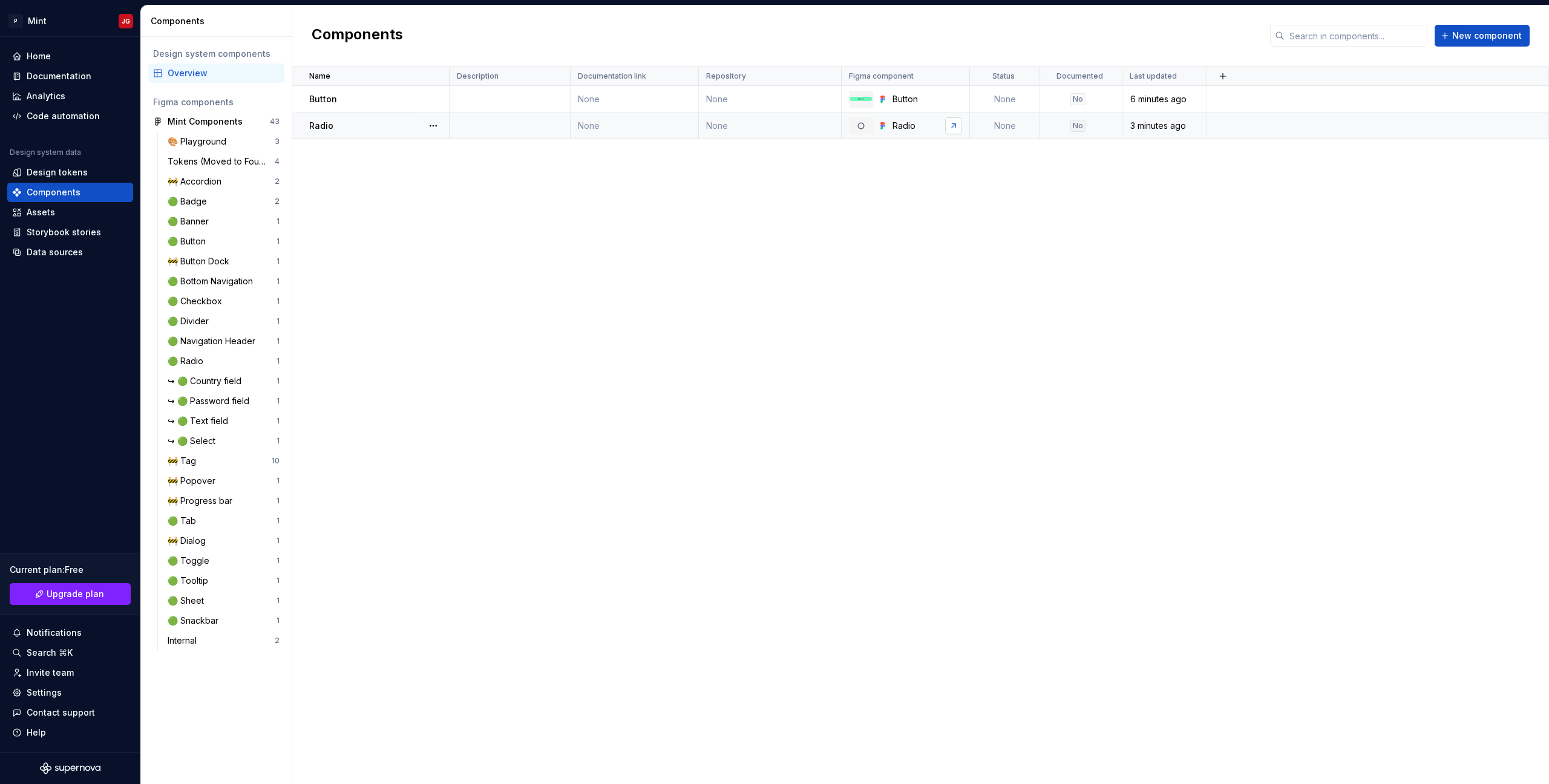
click at [952, 126] on link at bounding box center [954, 126] width 17 height 17
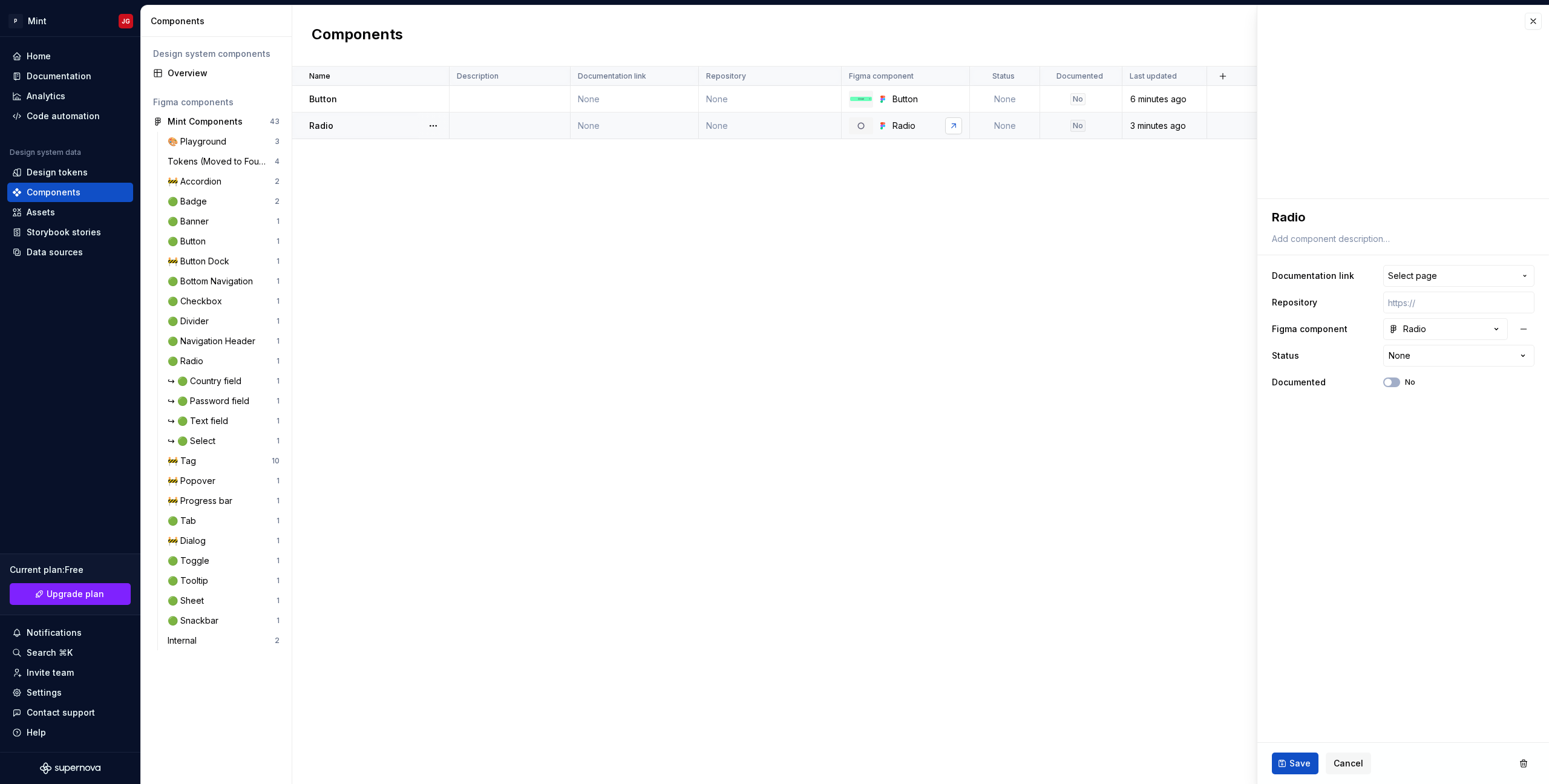
type textarea "*"
click at [938, 231] on div "Name Description Documentation link Repository Figma component Status Documente…" at bounding box center [920, 425] width 1257 height 718
click at [1422, 275] on span "Select page" at bounding box center [1412, 276] width 49 height 12
click at [1167, 218] on html "P Mint JG Home Documentation Analytics Code automation Design system data Desig…" at bounding box center [774, 392] width 1549 height 784
click at [1083, 249] on div "Name Description Documentation link Repository Figma component Status Documente…" at bounding box center [920, 425] width 1257 height 718
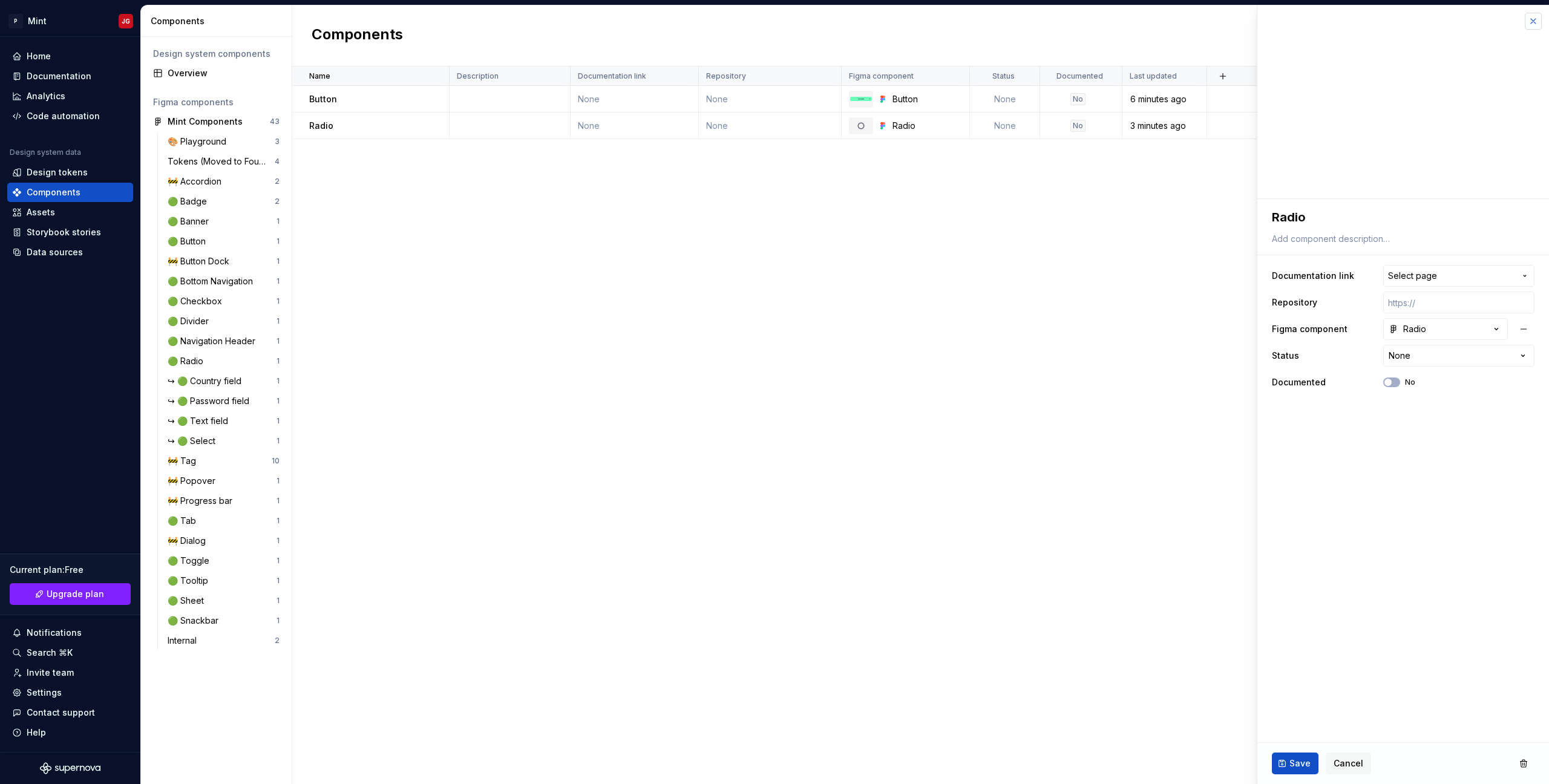
click at [1534, 25] on button "button" at bounding box center [1534, 21] width 17 height 17
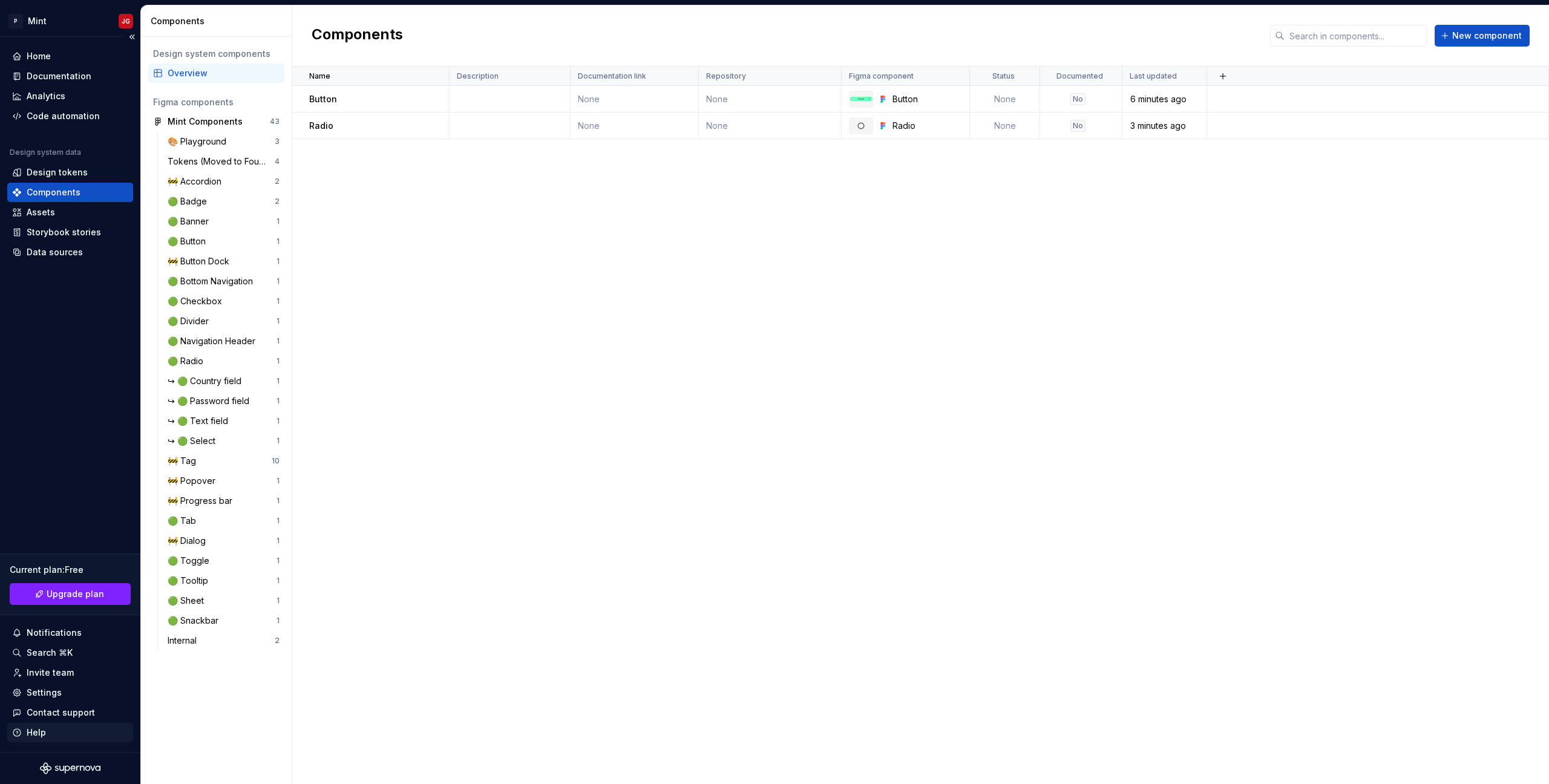
click at [43, 736] on div "Help" at bounding box center [36, 732] width 20 height 12
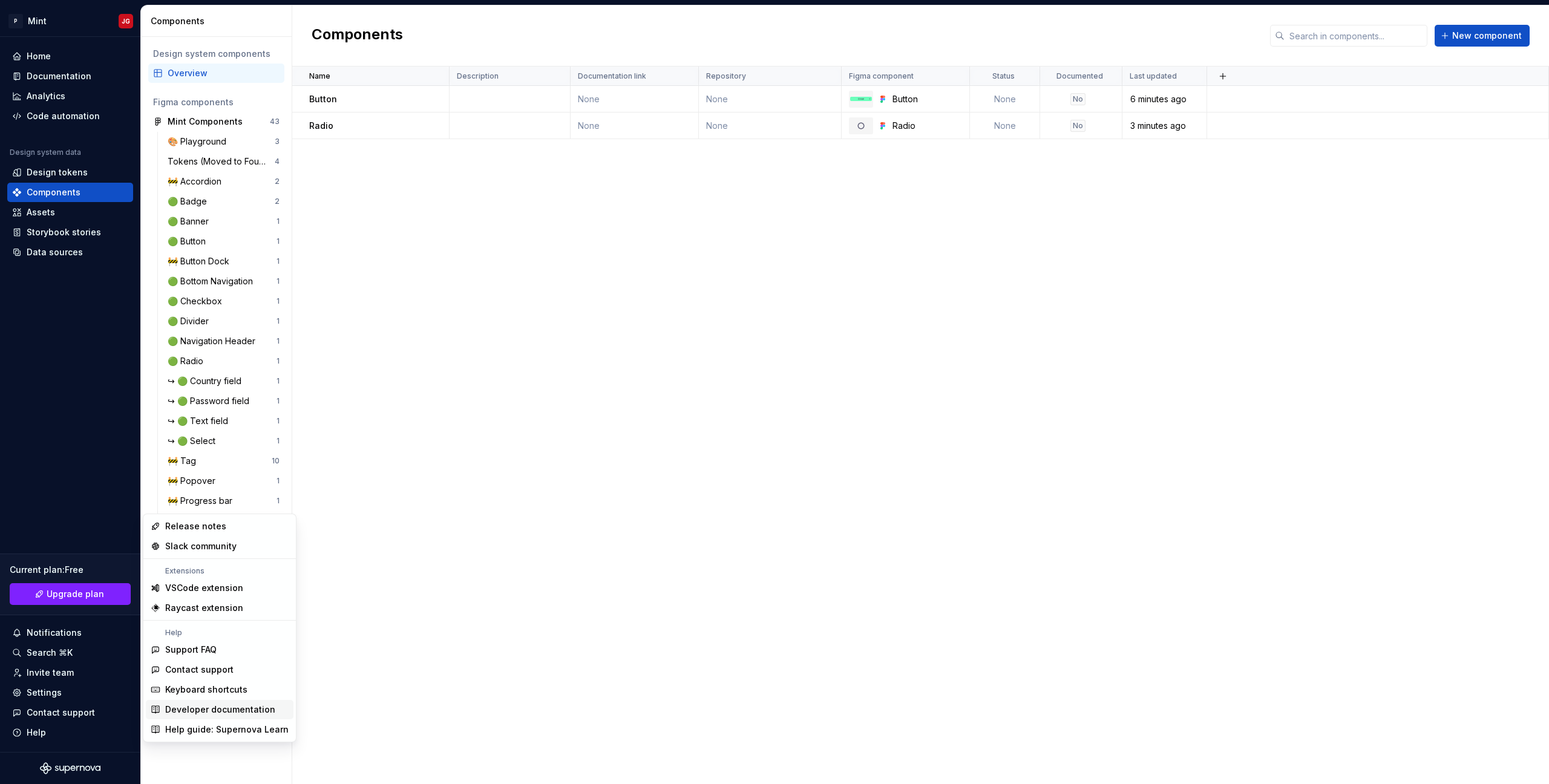
click at [232, 708] on div "Developer documentation" at bounding box center [221, 709] width 110 height 12
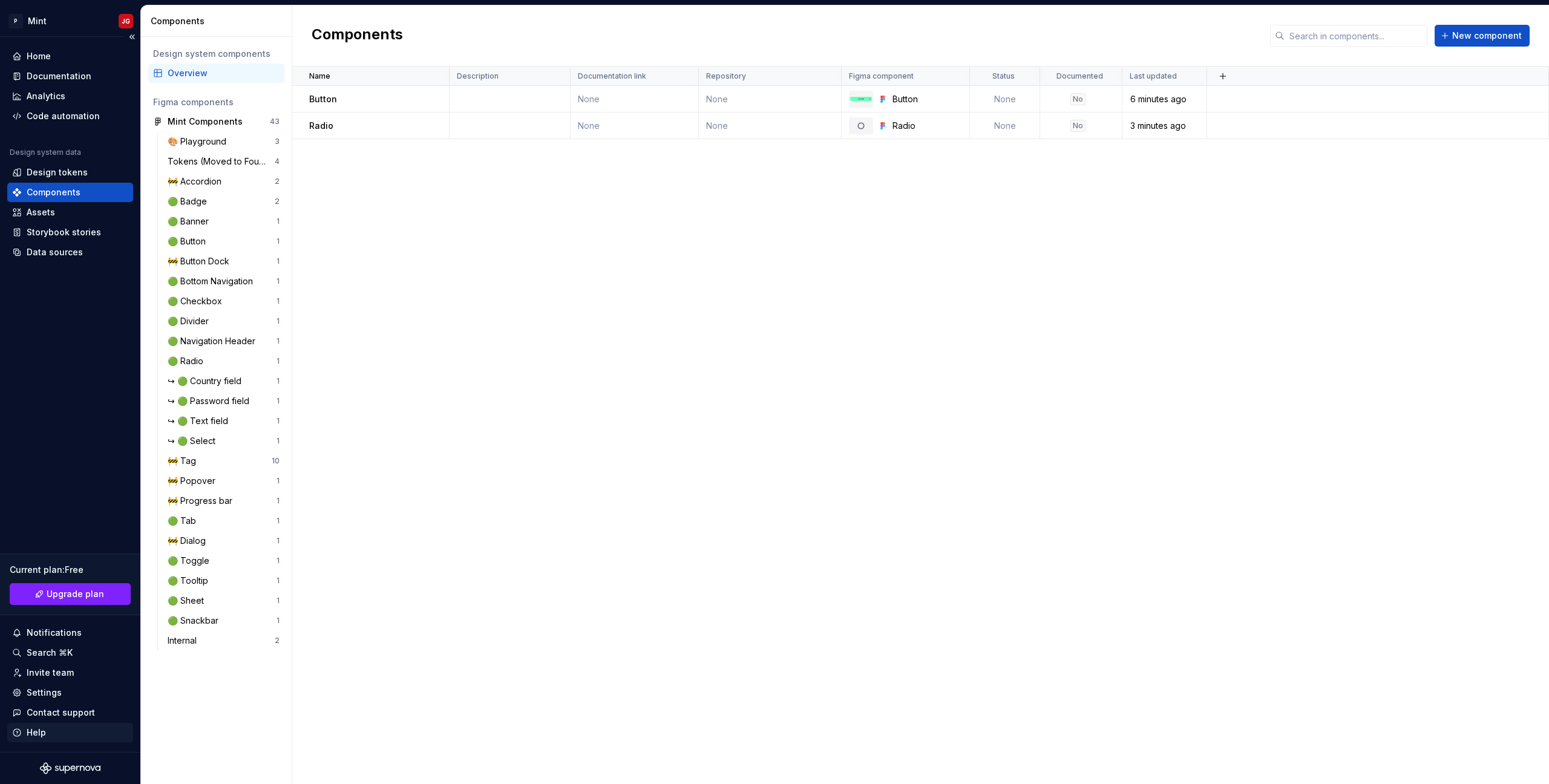
click at [79, 731] on div "Help" at bounding box center [70, 732] width 116 height 12
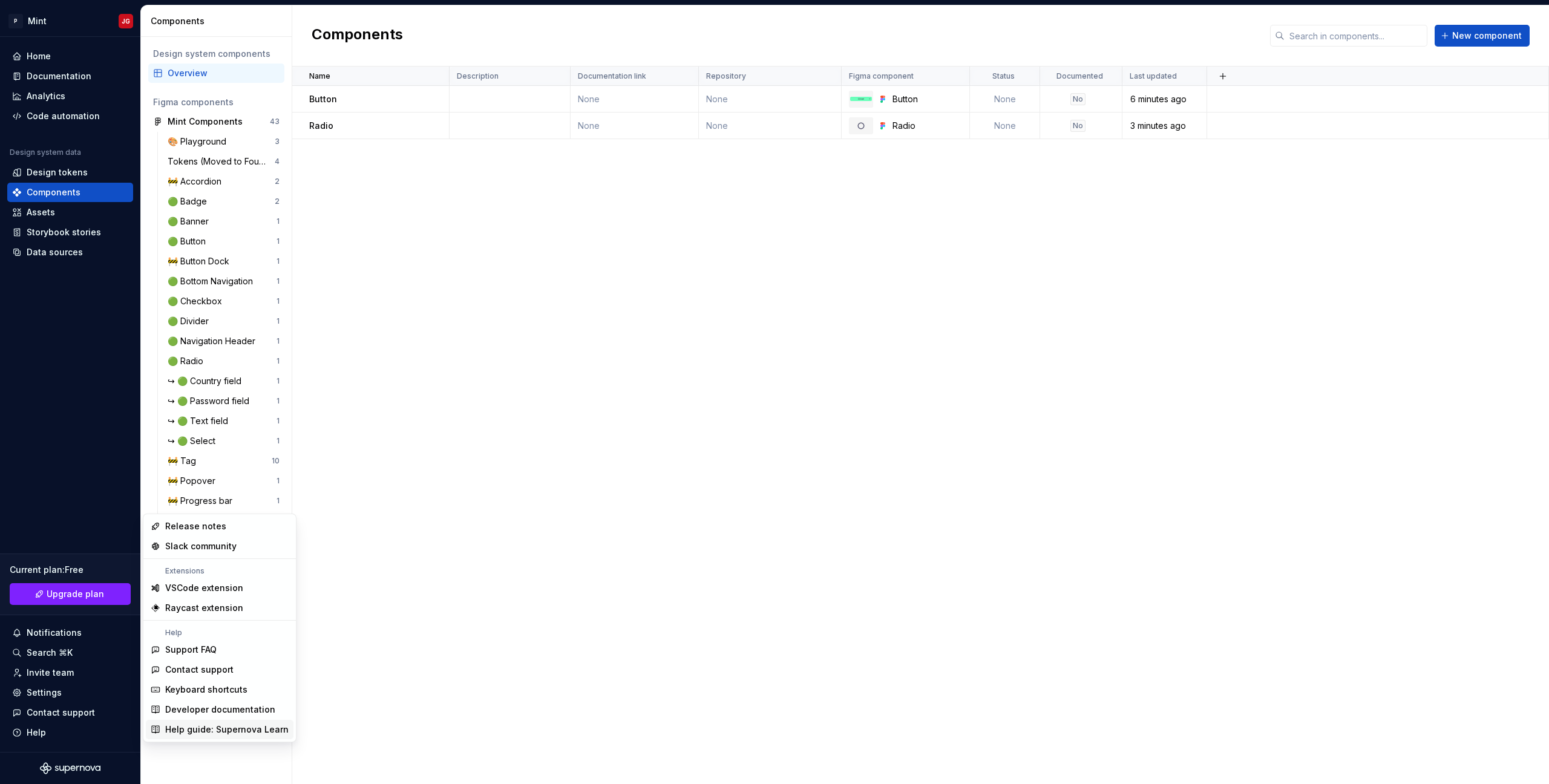
click at [199, 729] on div "Help guide: Supernova Learn" at bounding box center [227, 730] width 123 height 12
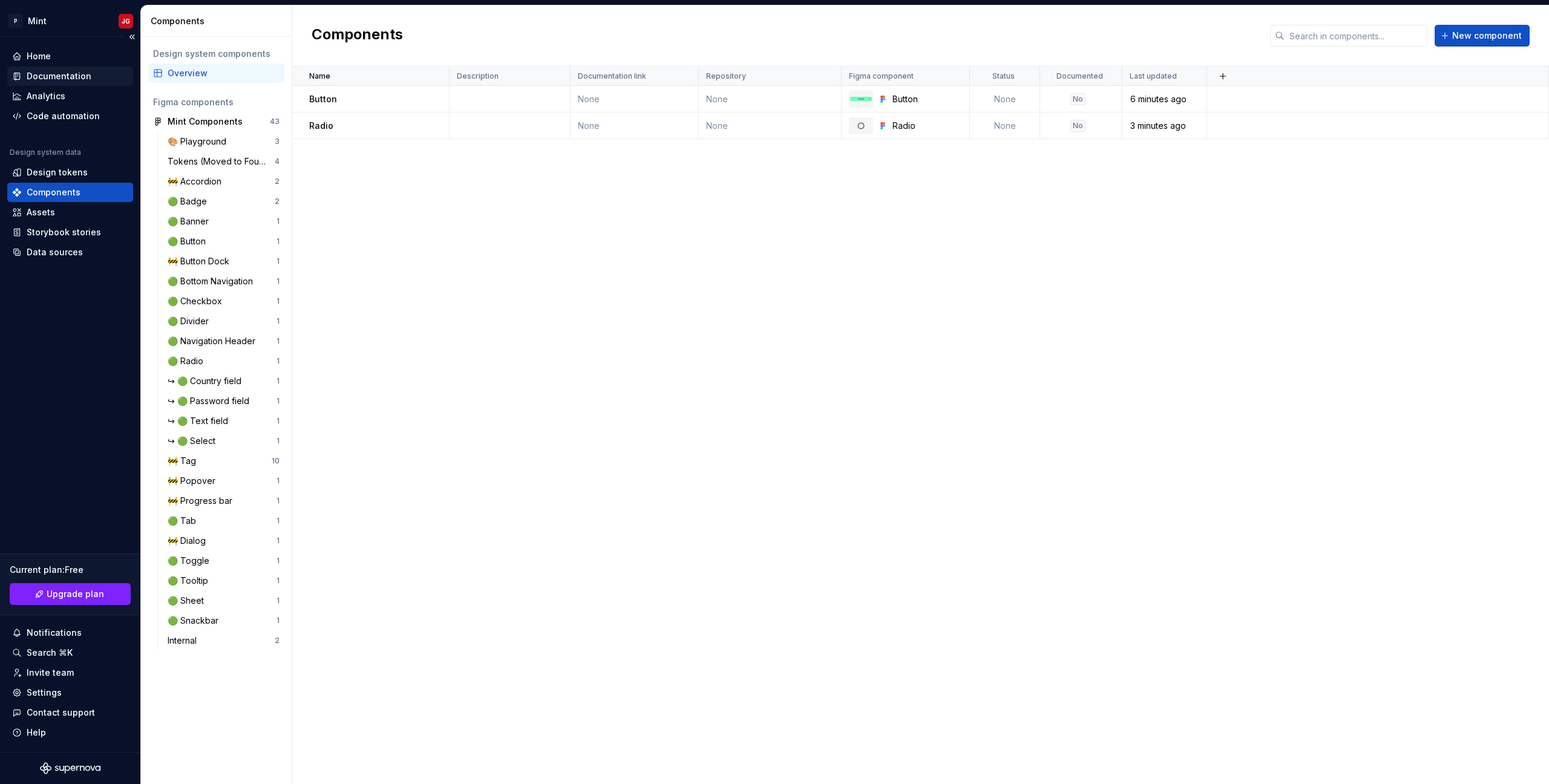
click at [73, 68] on div "Documentation" at bounding box center [70, 76] width 126 height 20
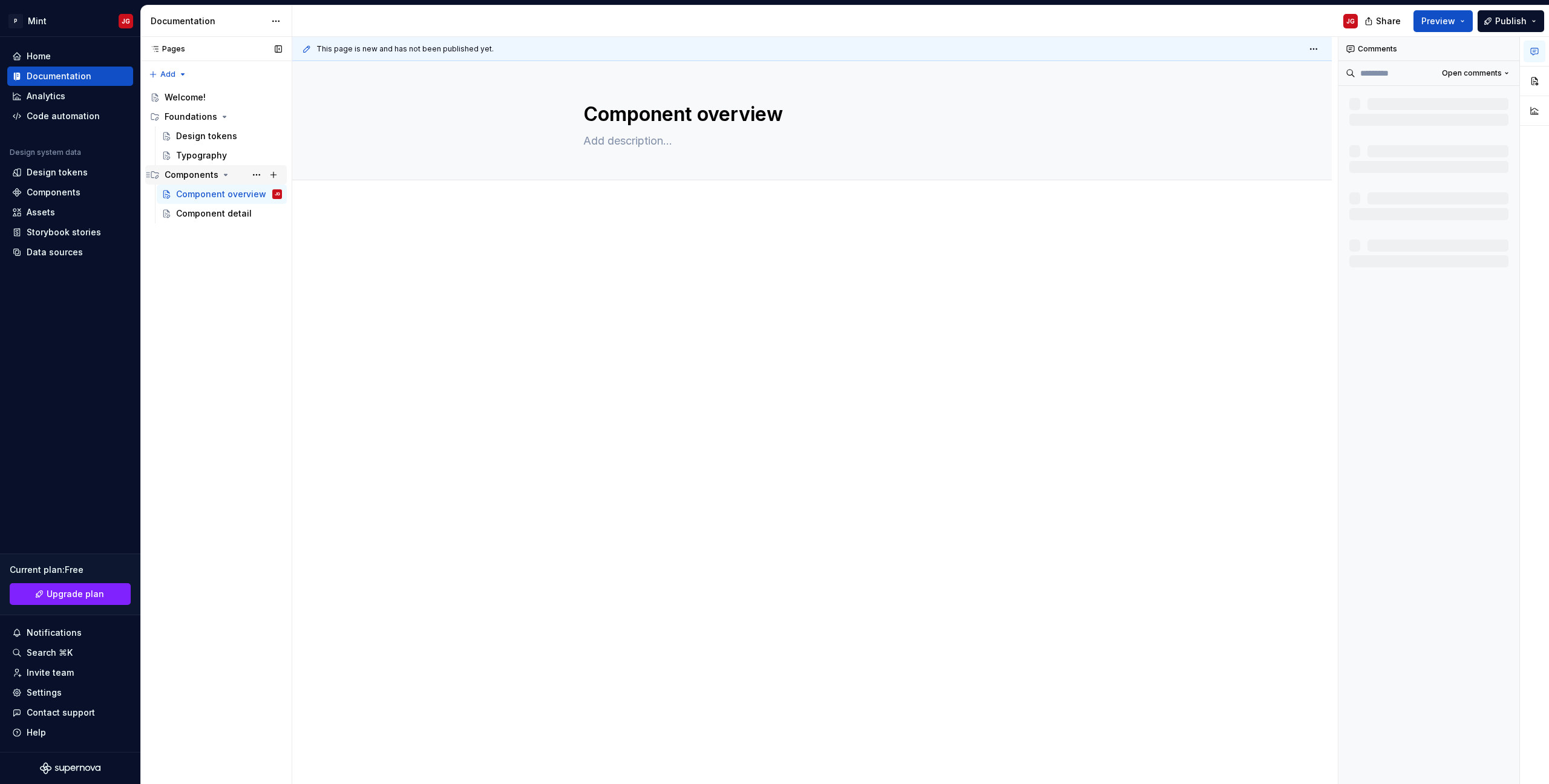
click at [199, 182] on div "Components" at bounding box center [223, 175] width 117 height 17
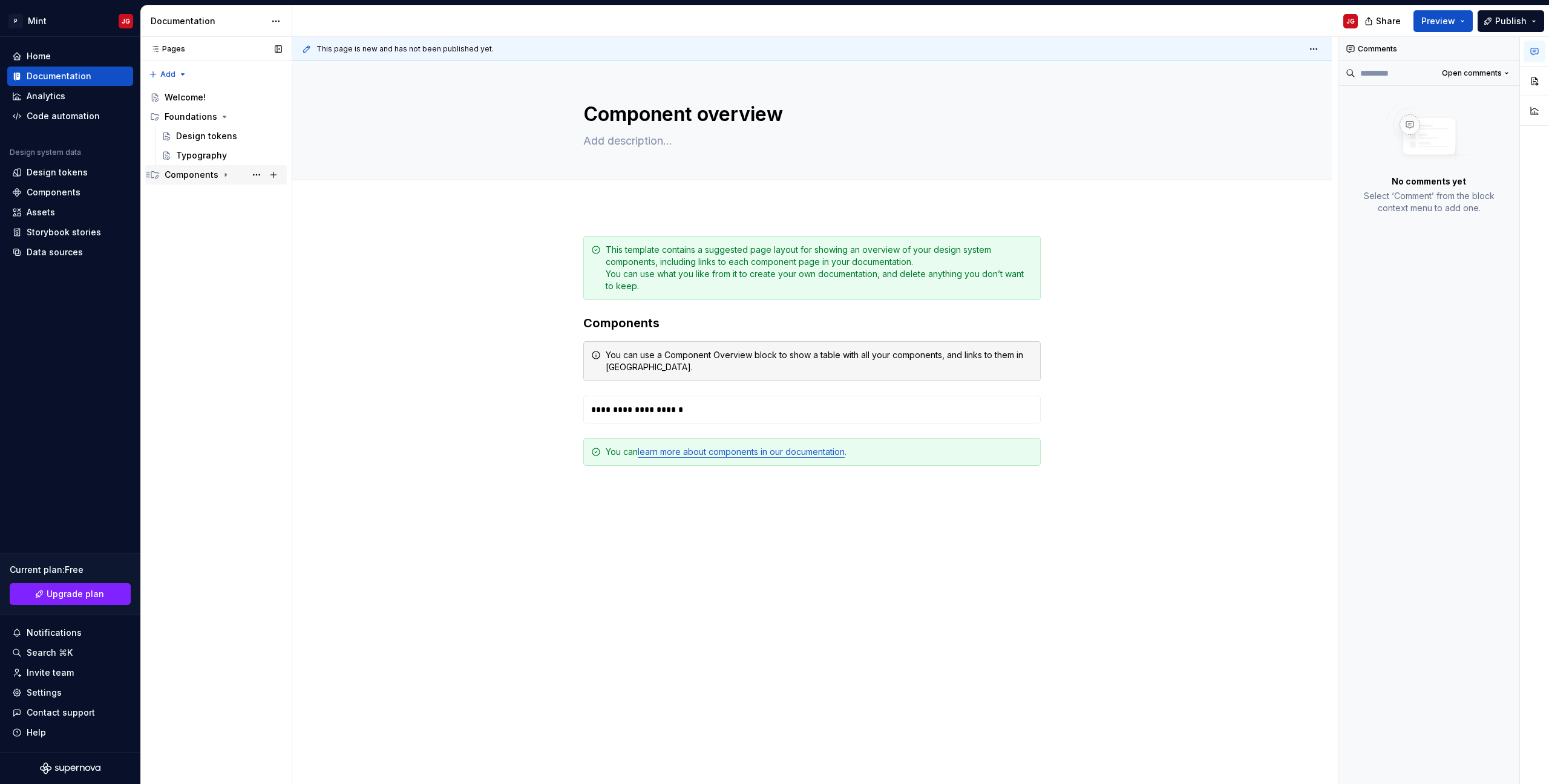
click at [203, 180] on div "Components" at bounding box center [191, 175] width 53 height 12
click at [272, 176] on button "Page tree" at bounding box center [273, 175] width 17 height 17
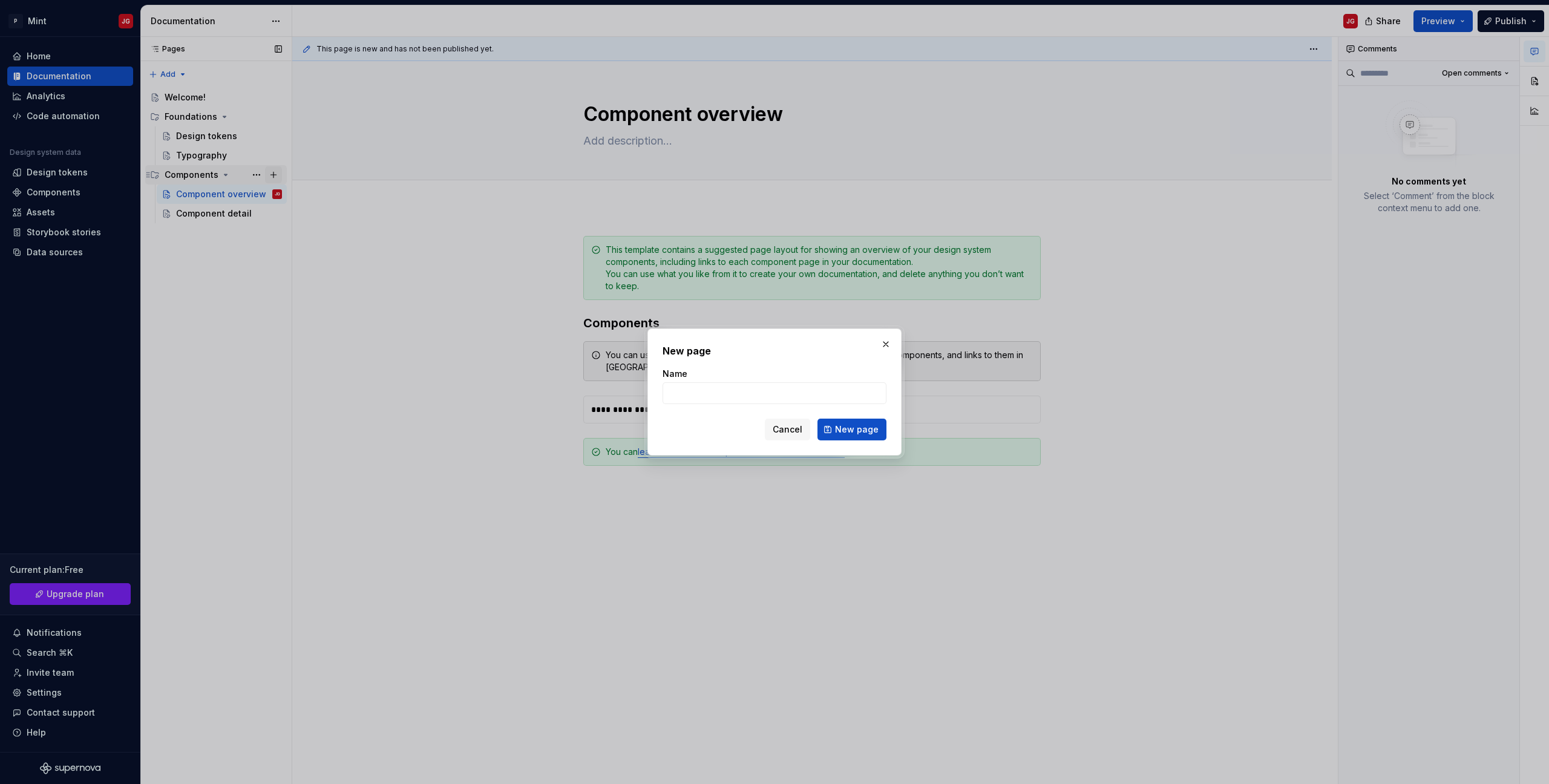
type textarea "*"
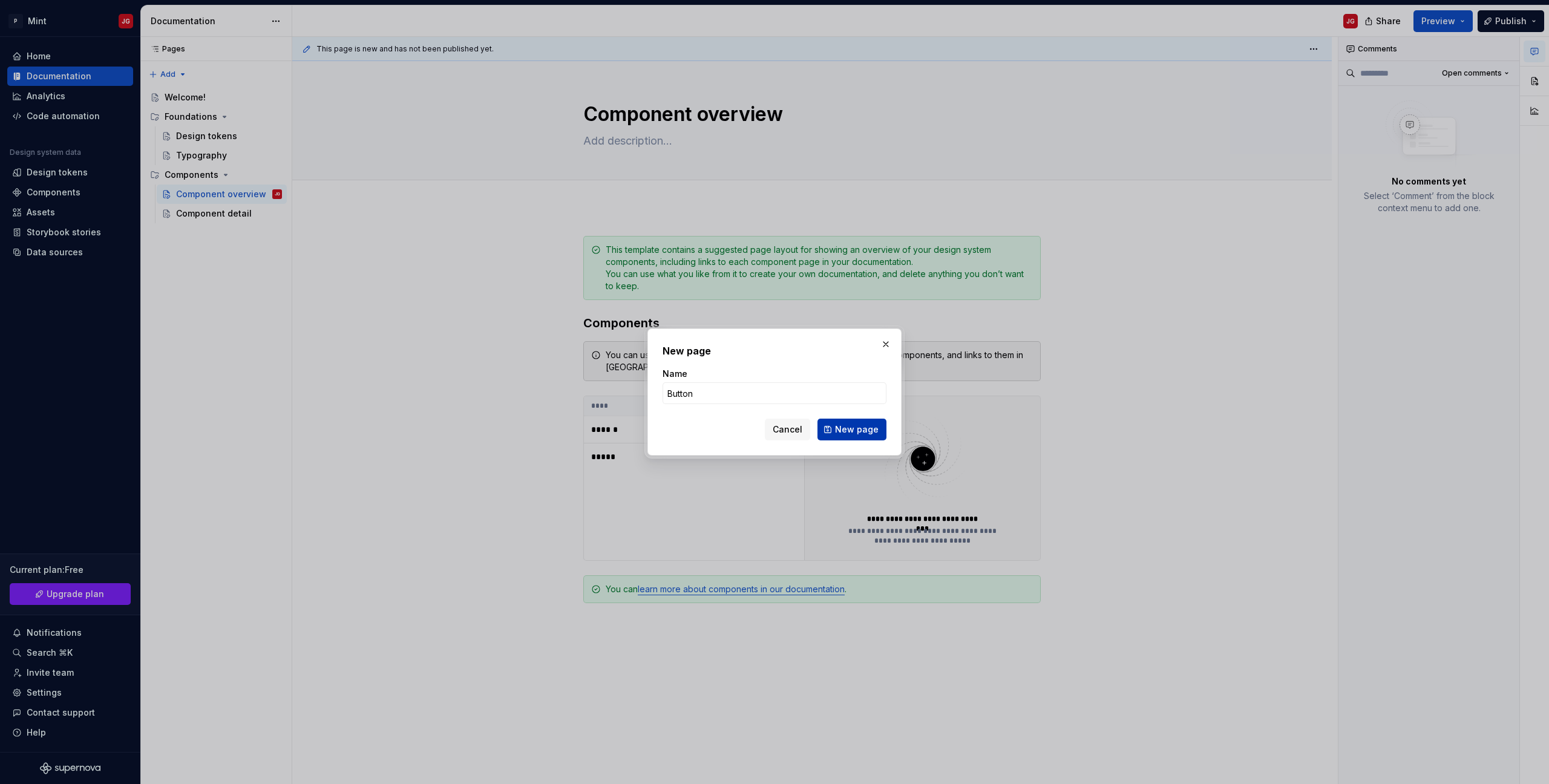
type input "Button"
click at [865, 434] on span "New page" at bounding box center [856, 429] width 43 height 12
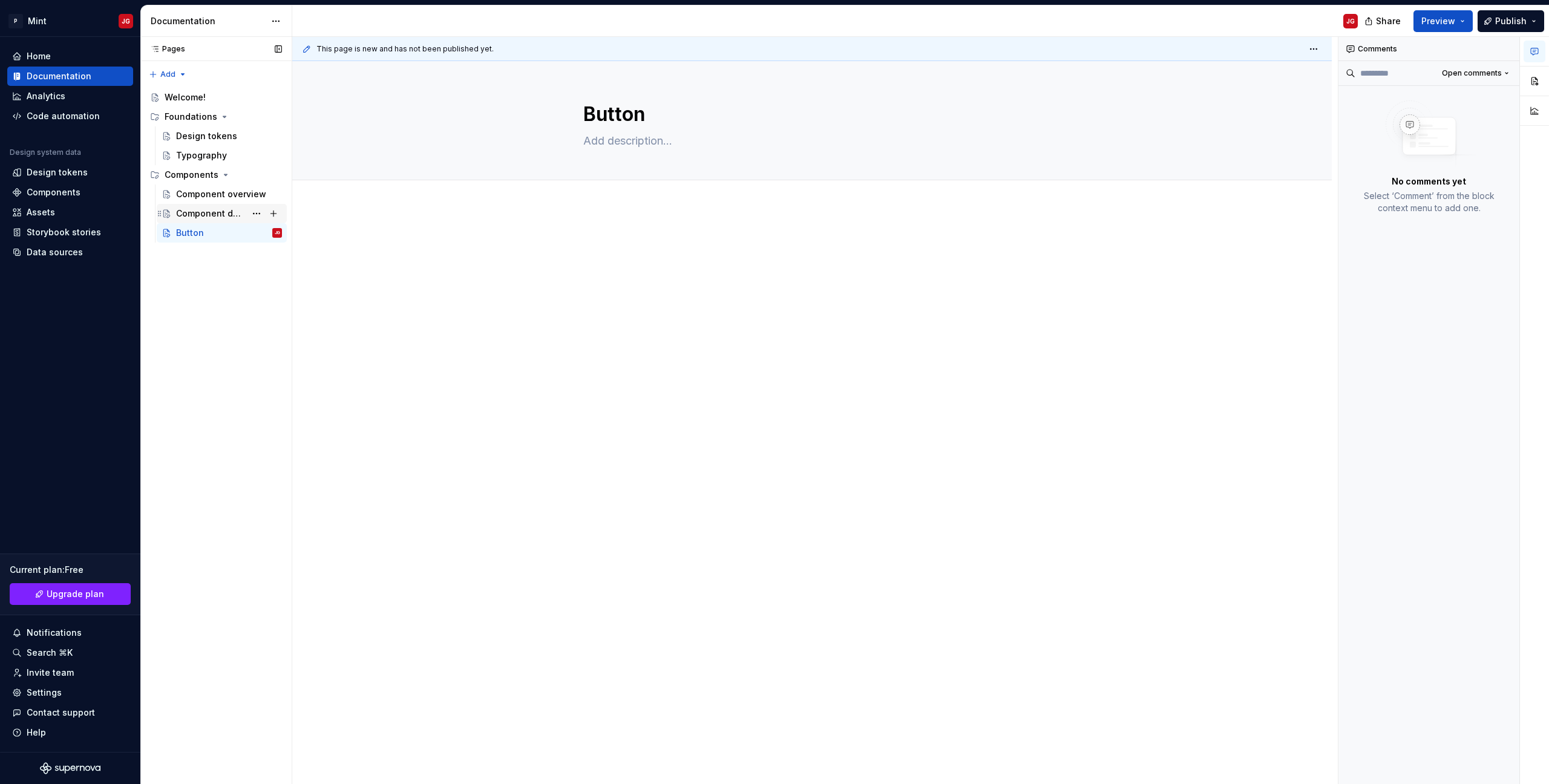
click at [204, 212] on div "Component detail" at bounding box center [210, 214] width 70 height 12
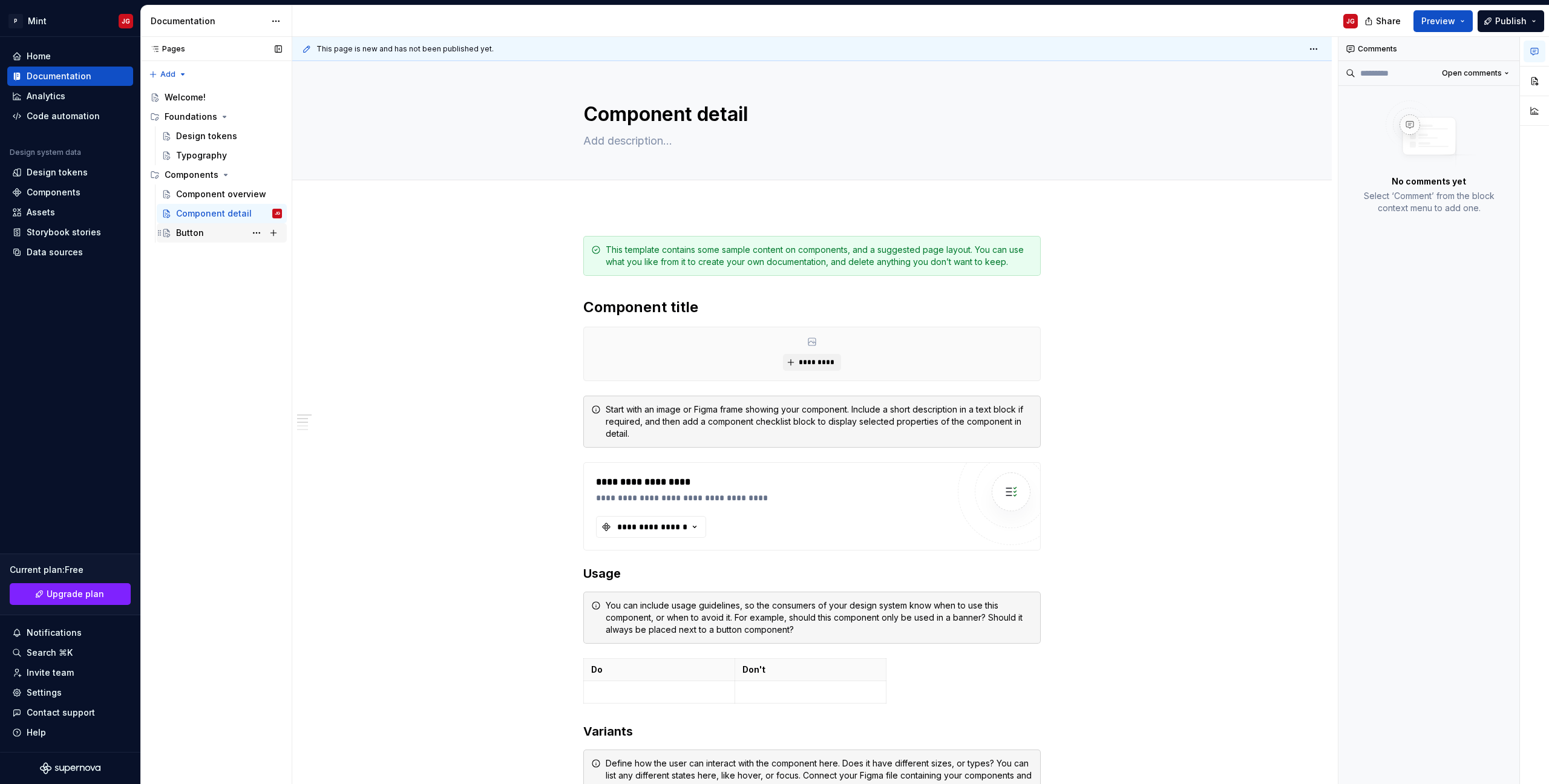
click at [196, 231] on div "Button" at bounding box center [189, 232] width 28 height 12
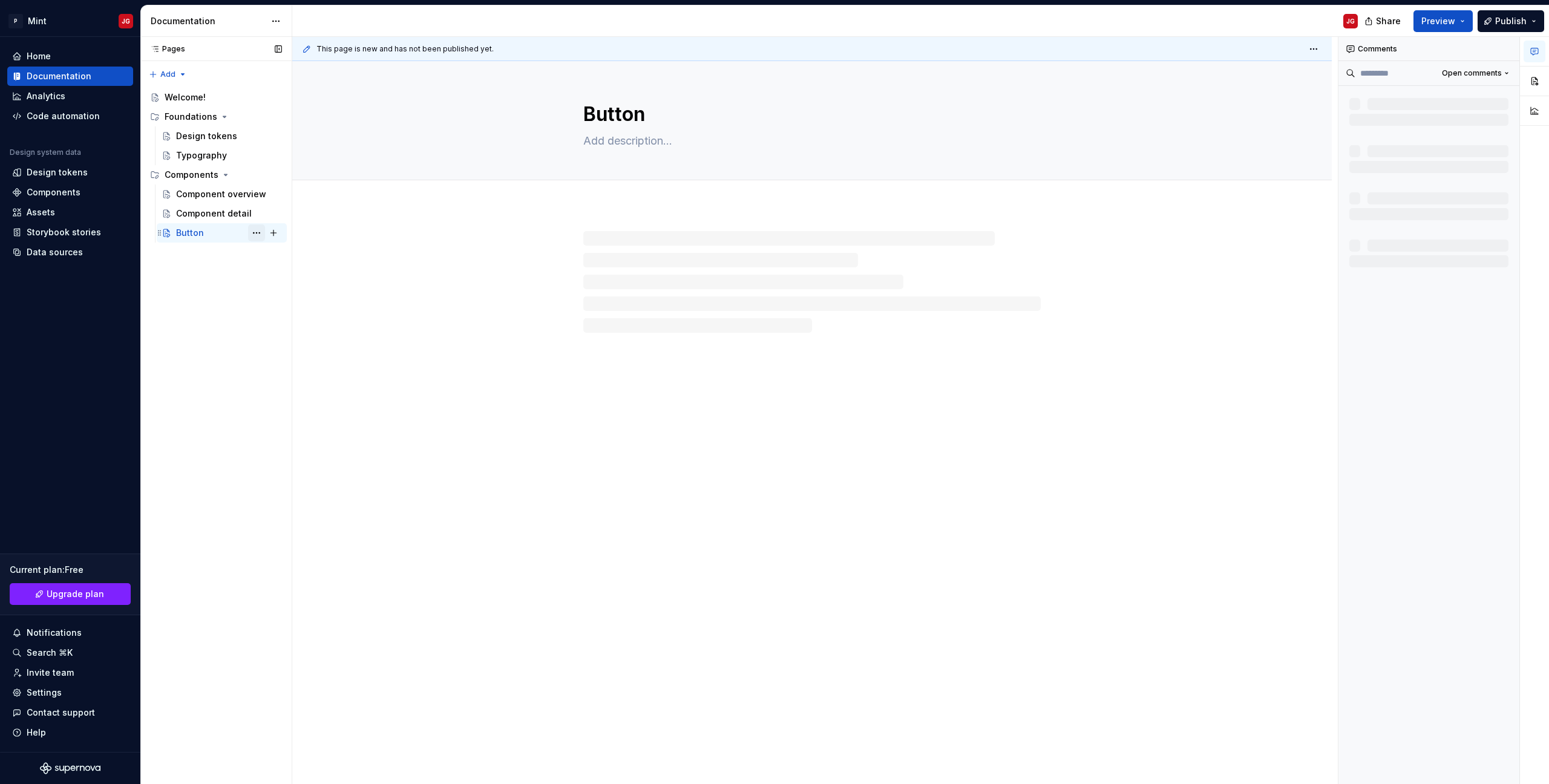
click at [261, 232] on button "Page tree" at bounding box center [256, 232] width 17 height 17
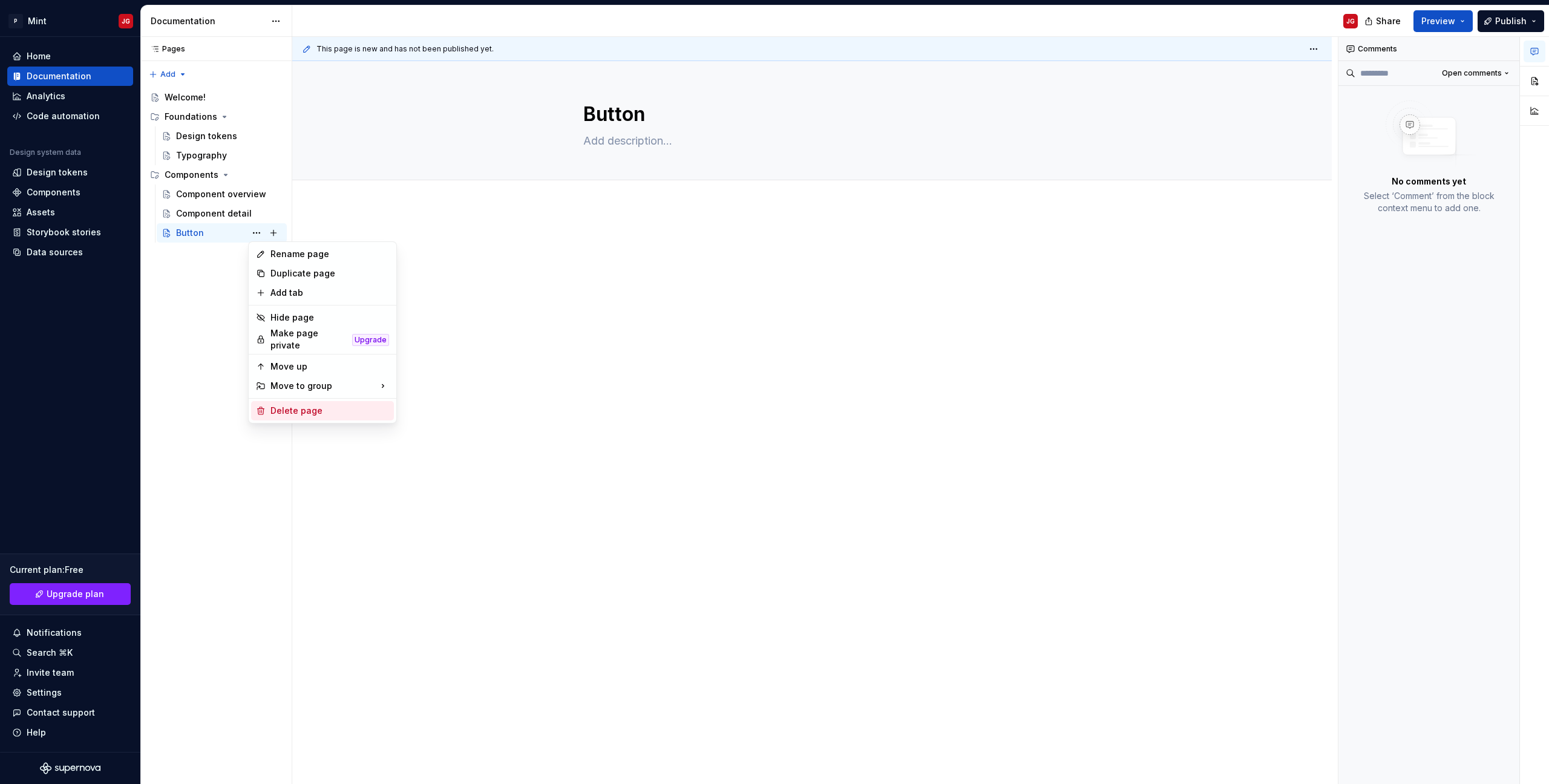
click at [300, 409] on div "Delete page" at bounding box center [330, 411] width 119 height 12
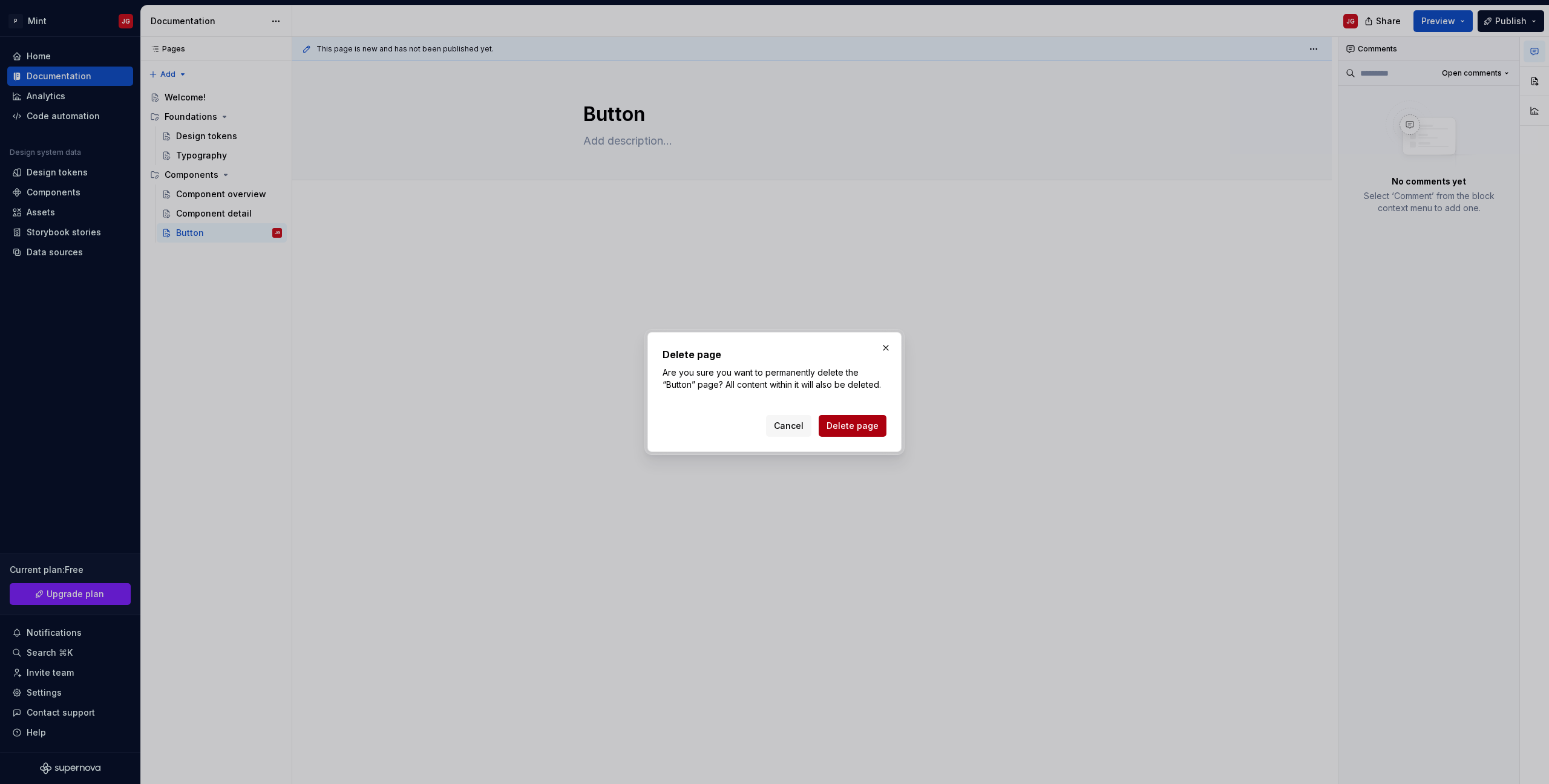
click at [853, 427] on span "Delete page" at bounding box center [852, 426] width 52 height 12
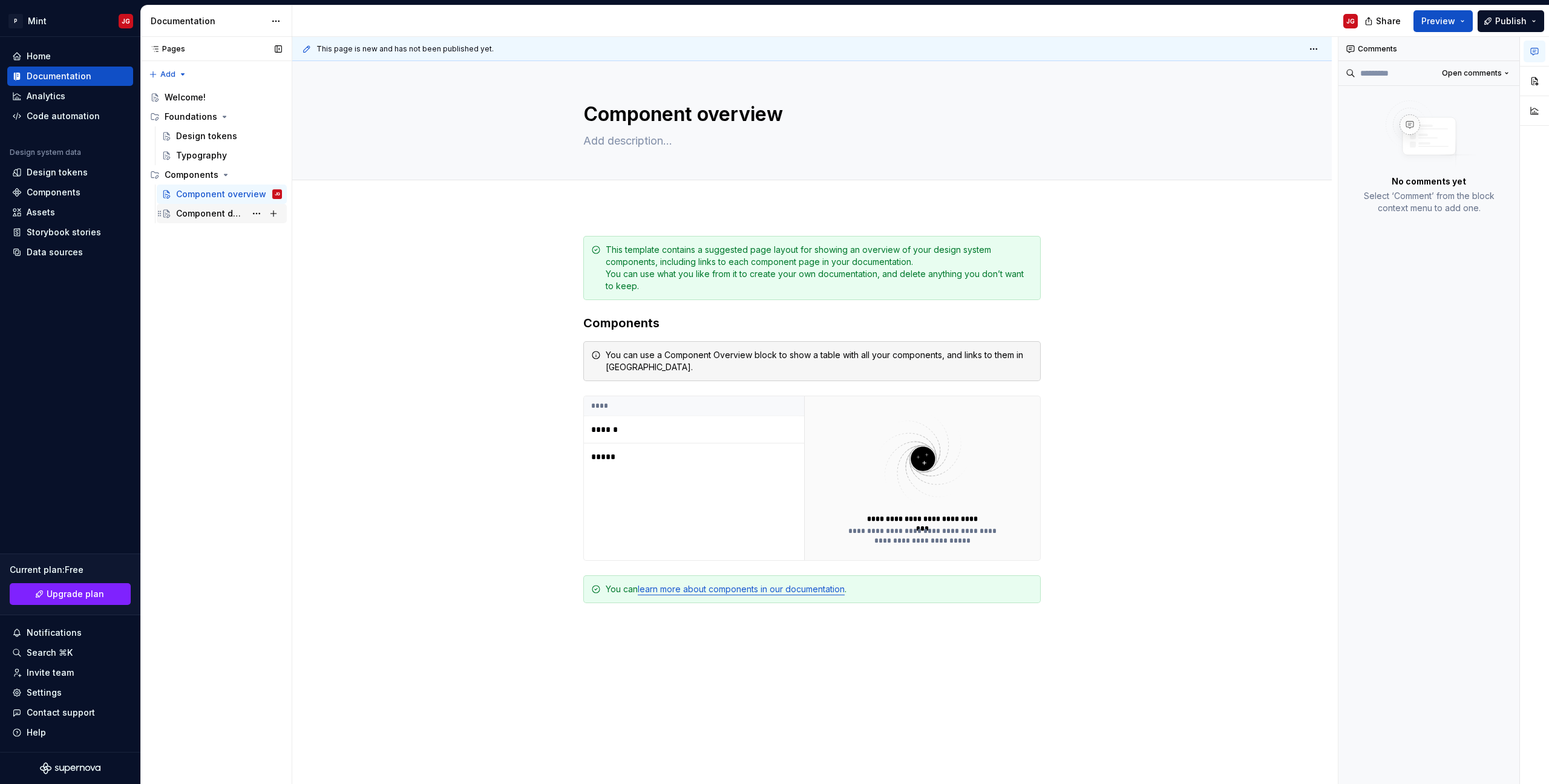
click at [209, 212] on div "Component detail" at bounding box center [210, 214] width 70 height 12
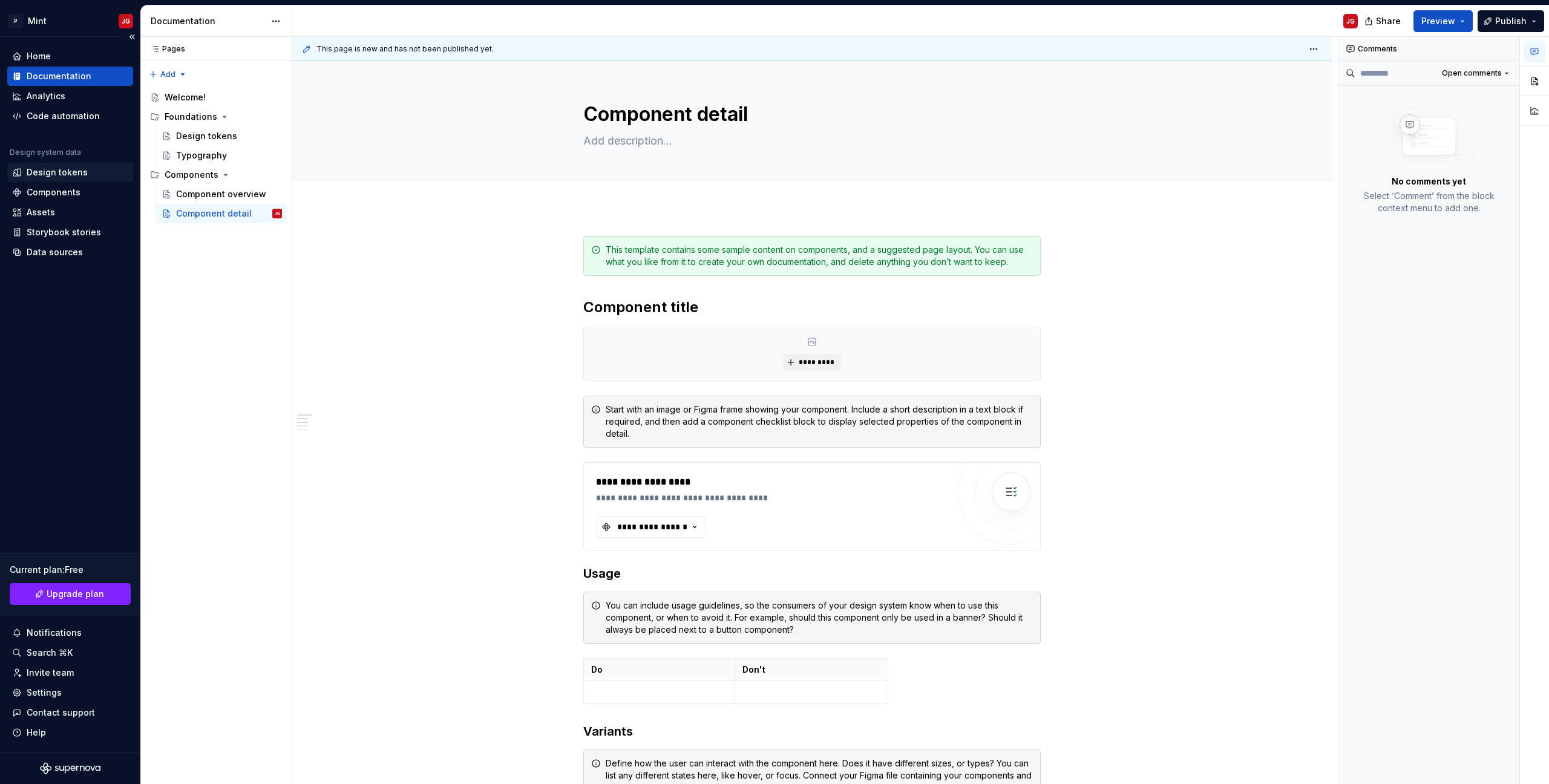
type textarea "*"
click at [65, 199] on div "Components" at bounding box center [70, 192] width 126 height 20
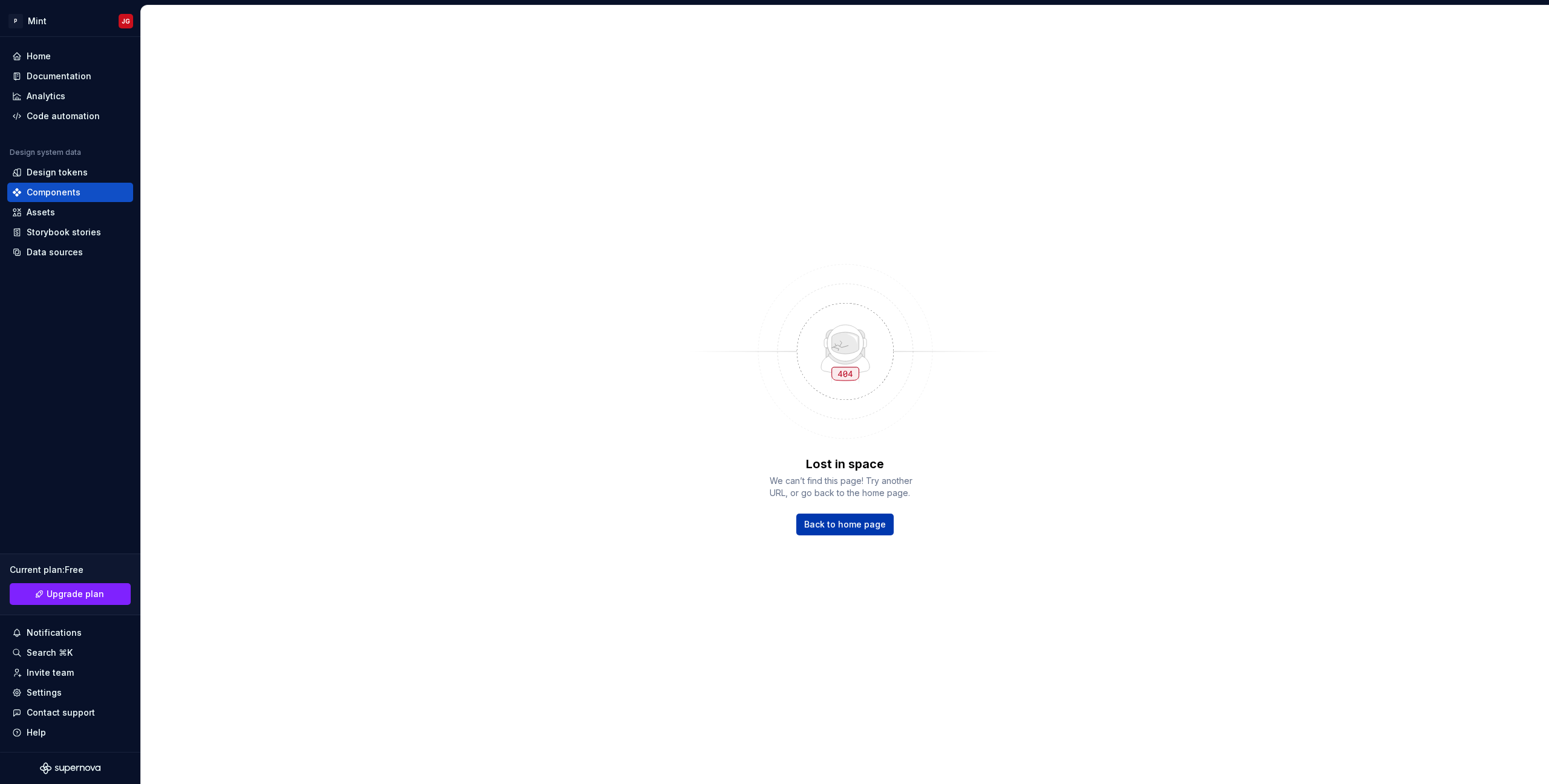
click at [855, 524] on span "Back to home page" at bounding box center [845, 524] width 81 height 12
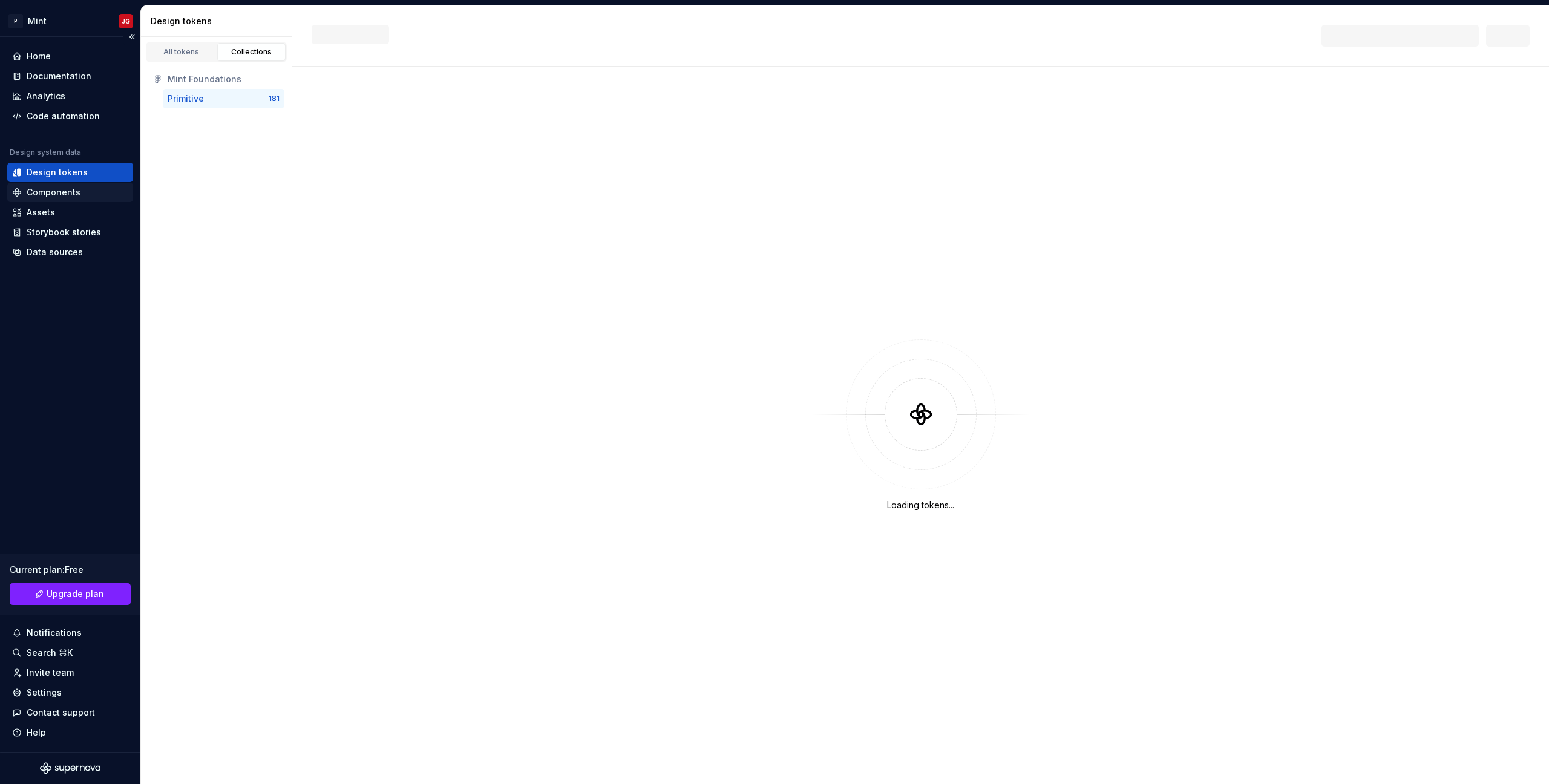
click at [87, 193] on div "Components" at bounding box center [70, 193] width 116 height 12
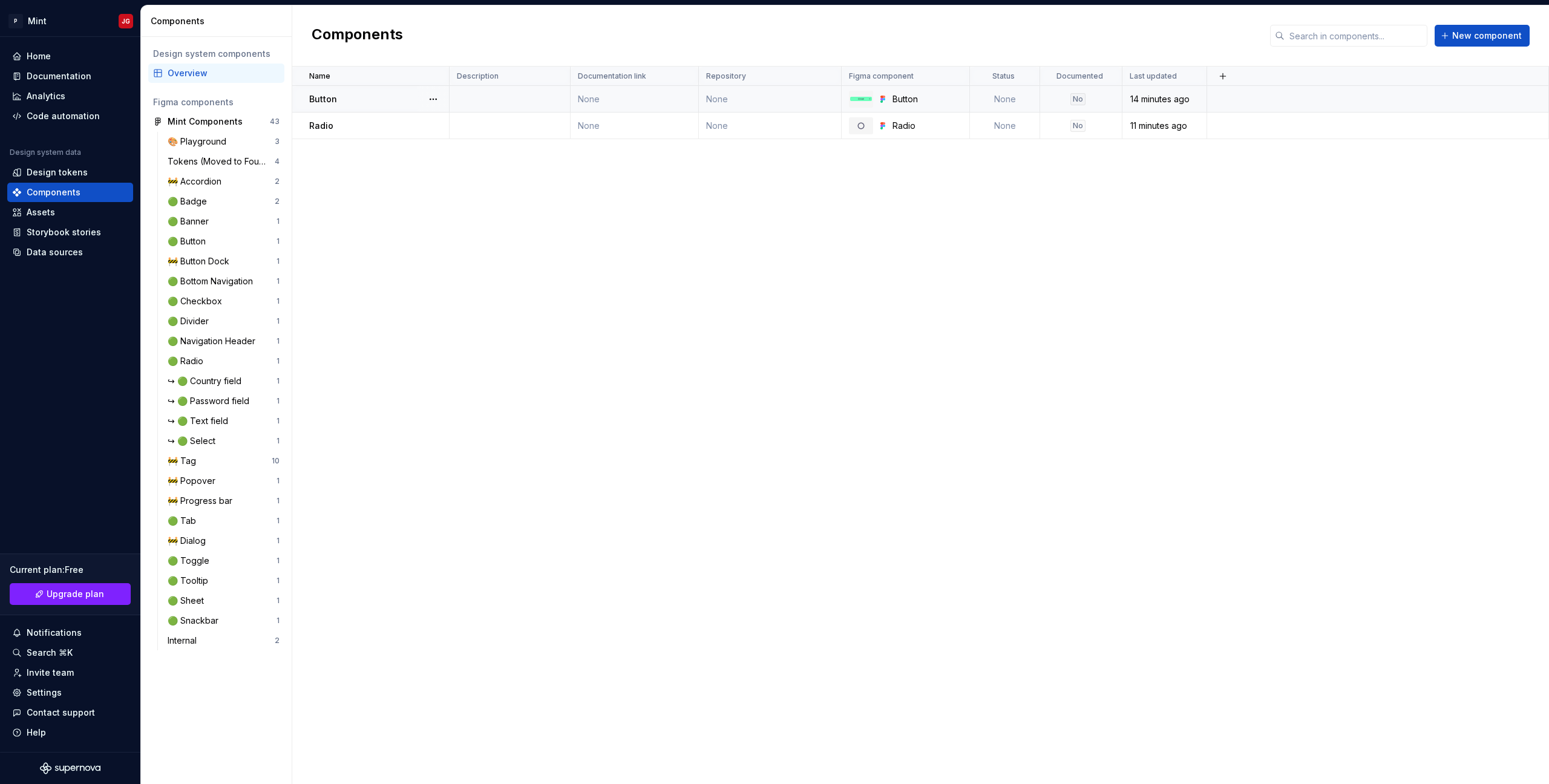
click at [474, 96] on td at bounding box center [510, 98] width 121 height 26
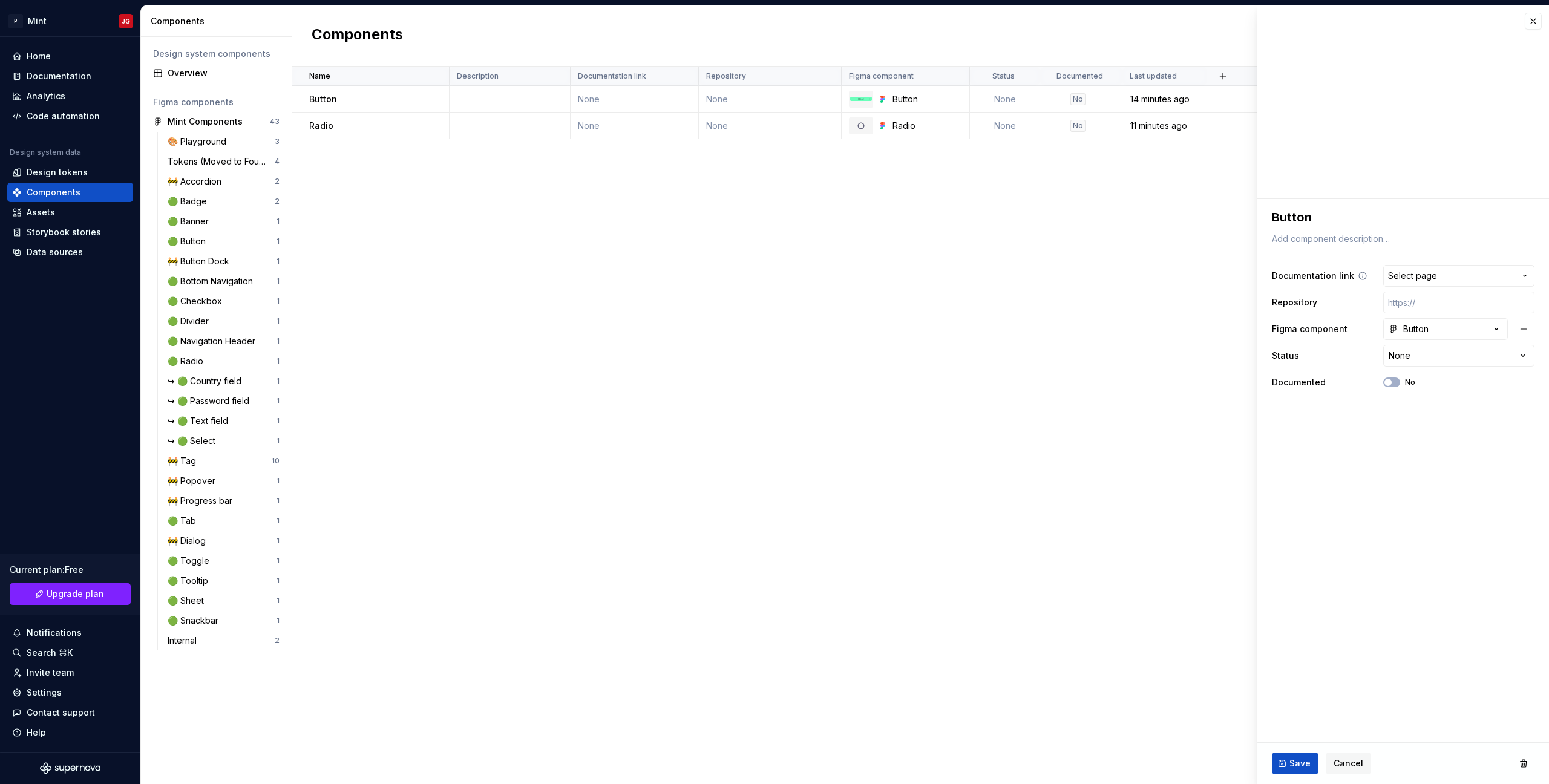
click at [1449, 284] on button "Select page" at bounding box center [1459, 276] width 151 height 22
click at [1449, 284] on html "P Mint JG Home Documentation Analytics Code automation Design system data Desig…" at bounding box center [774, 392] width 1549 height 784
click at [1417, 277] on span "Select page" at bounding box center [1412, 276] width 49 height 12
click at [1353, 459] on div "Component detail" at bounding box center [1372, 464] width 76 height 12
click at [1521, 276] on icon "button" at bounding box center [1524, 275] width 9 height 9
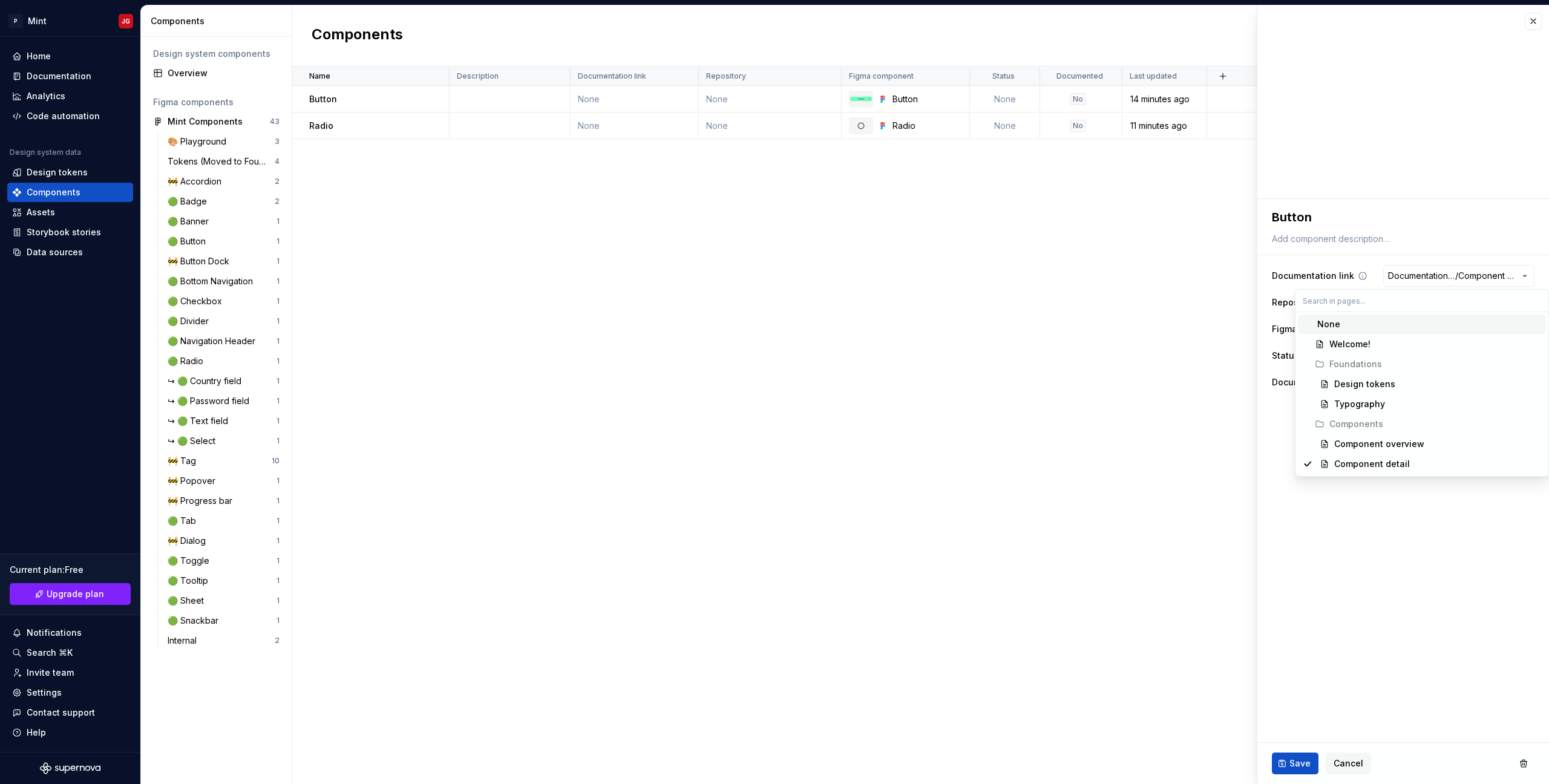
click at [1521, 276] on html "P Mint JG Home Documentation Analytics Code automation Design system data Desig…" at bounding box center [774, 392] width 1549 height 784
click at [1465, 333] on button "Button" at bounding box center [1445, 329] width 125 height 22
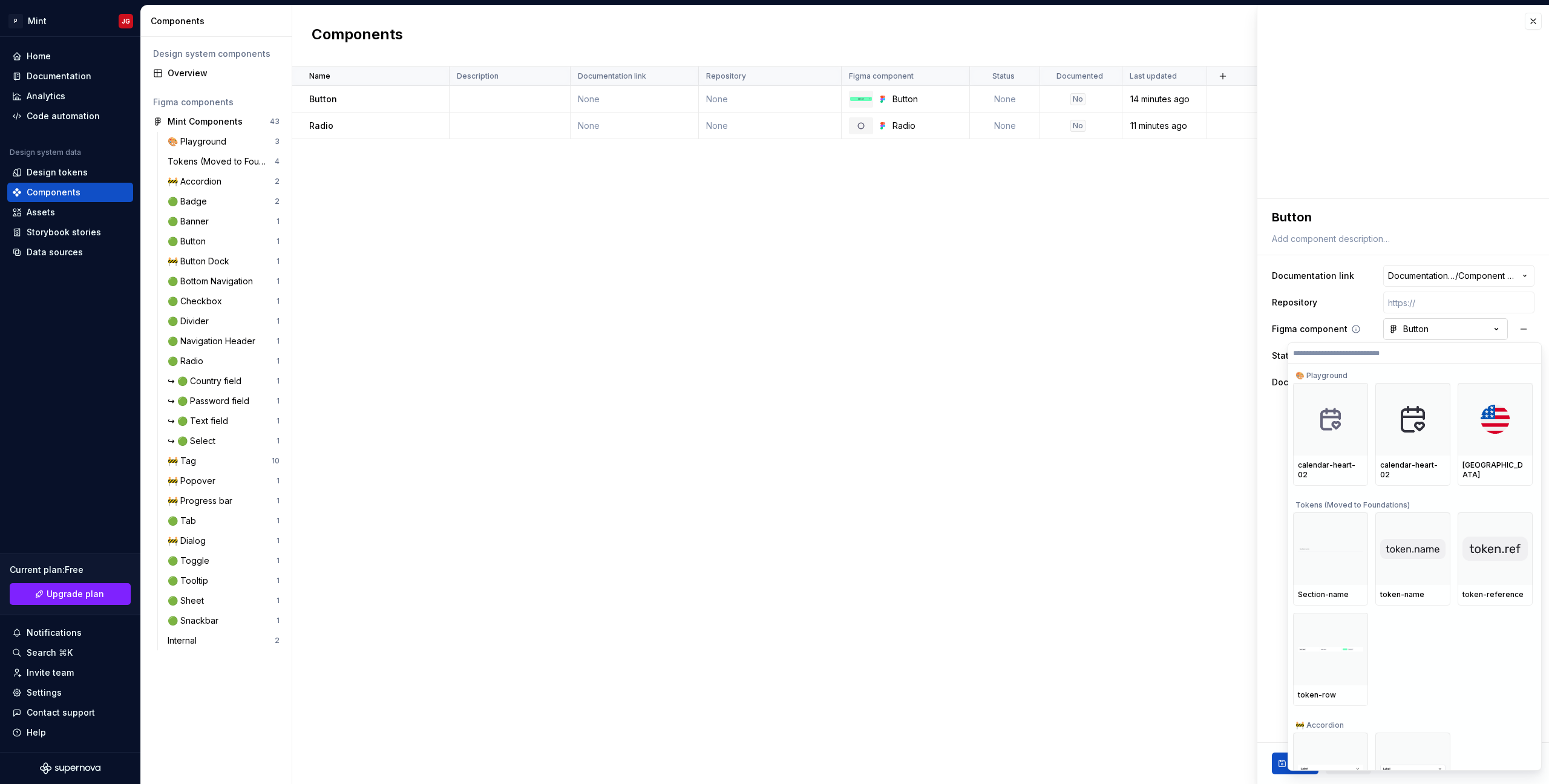
click at [1465, 333] on html "P Mint JG Home Documentation Analytics Code automation Design system data Desig…" at bounding box center [774, 392] width 1549 height 784
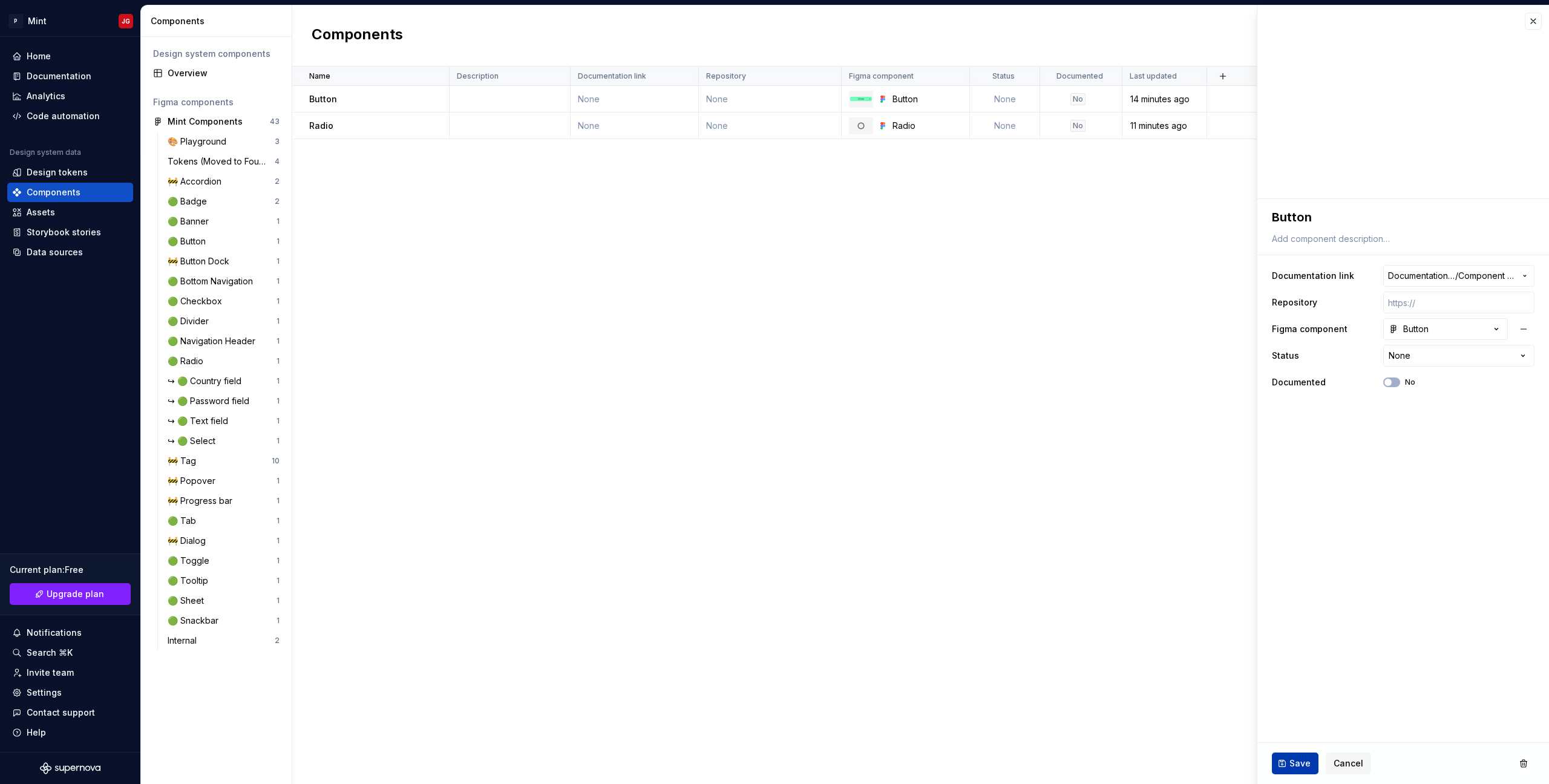
click at [1294, 764] on span "Save" at bounding box center [1299, 764] width 21 height 12
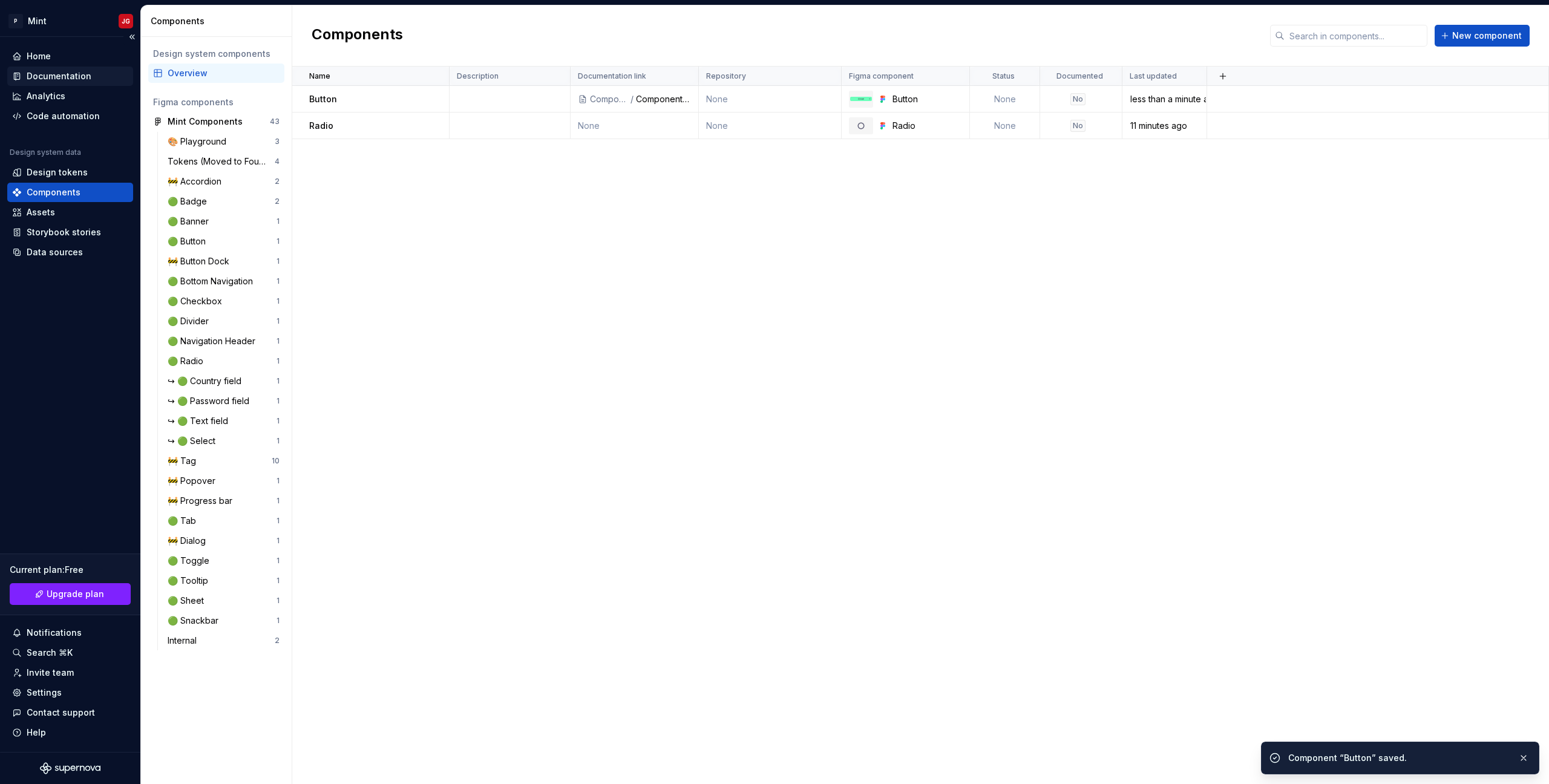
click at [60, 76] on div "Documentation" at bounding box center [59, 76] width 65 height 12
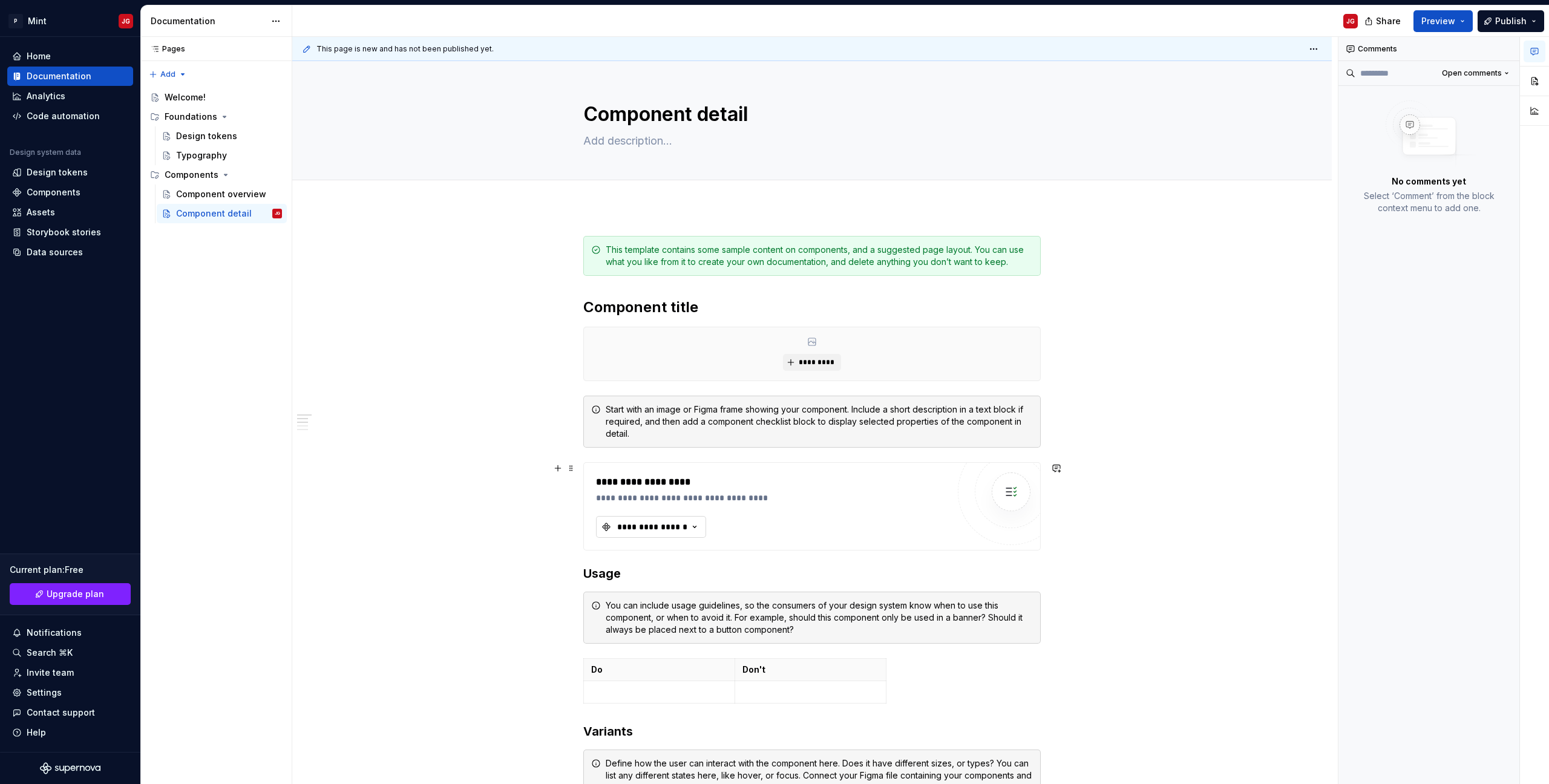
click at [651, 526] on div "**********" at bounding box center [653, 527] width 73 height 12
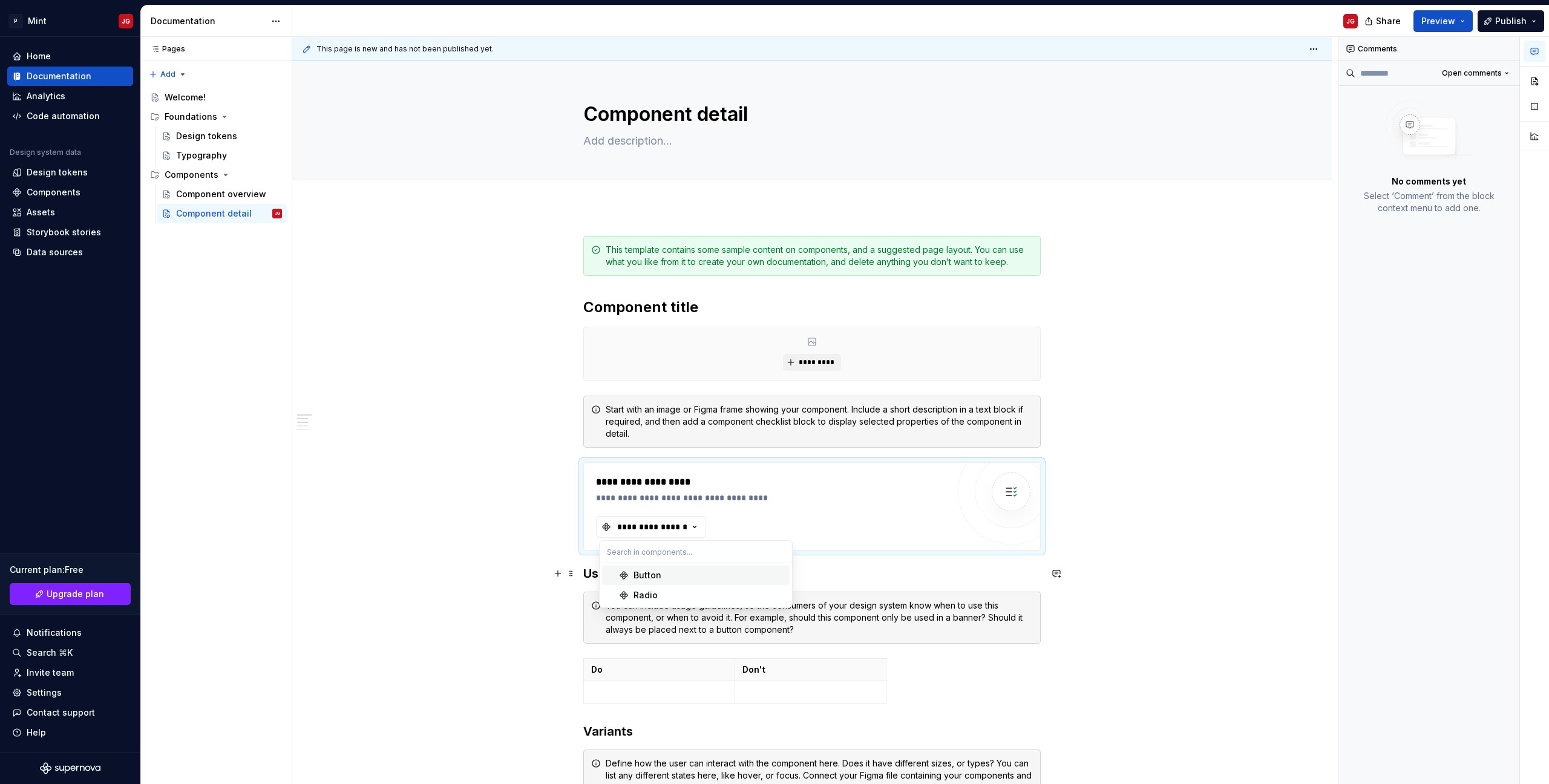
click at [659, 575] on div "Button" at bounding box center [647, 575] width 28 height 12
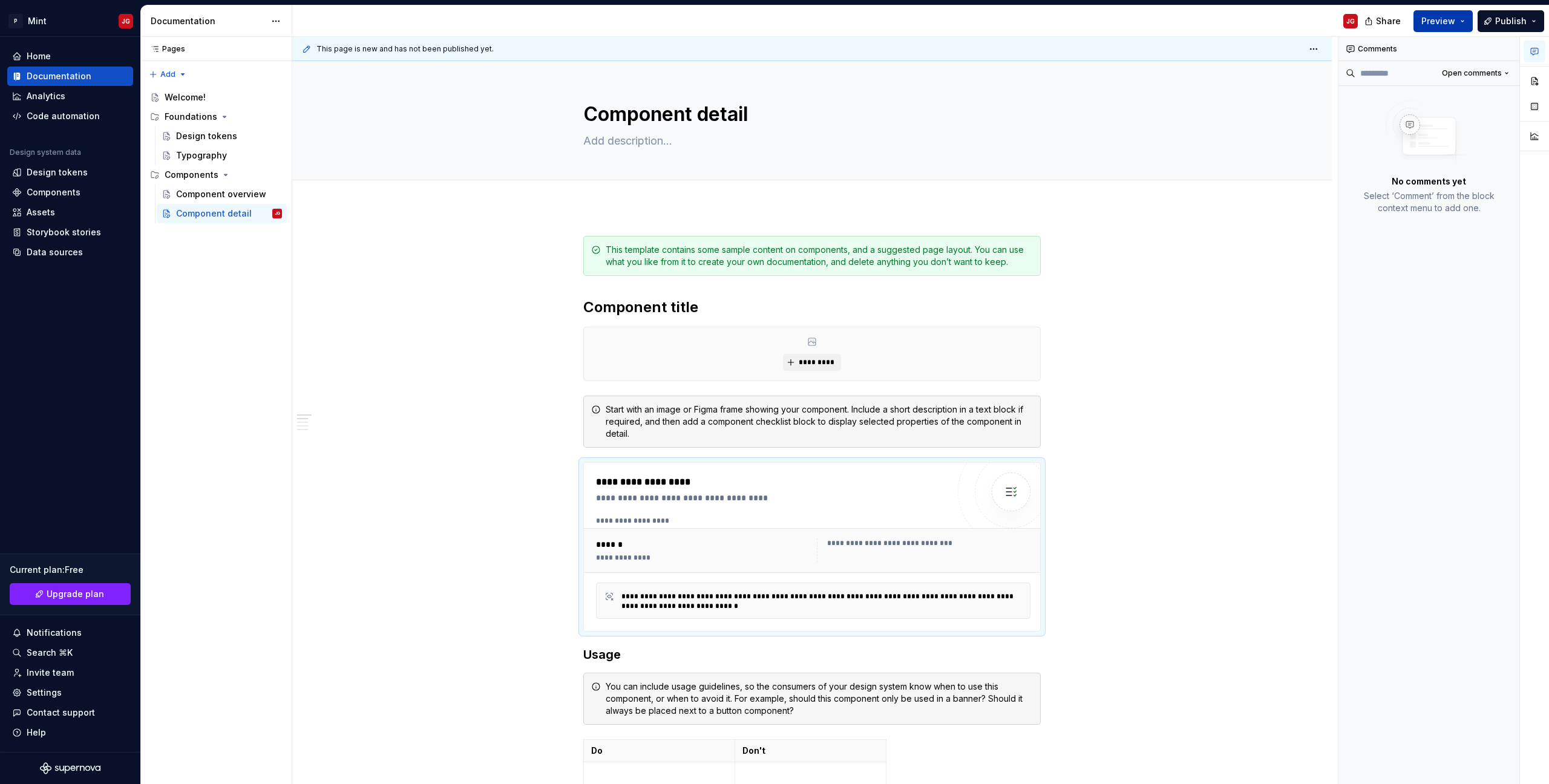
click at [1449, 19] on span "Preview" at bounding box center [1439, 21] width 34 height 12
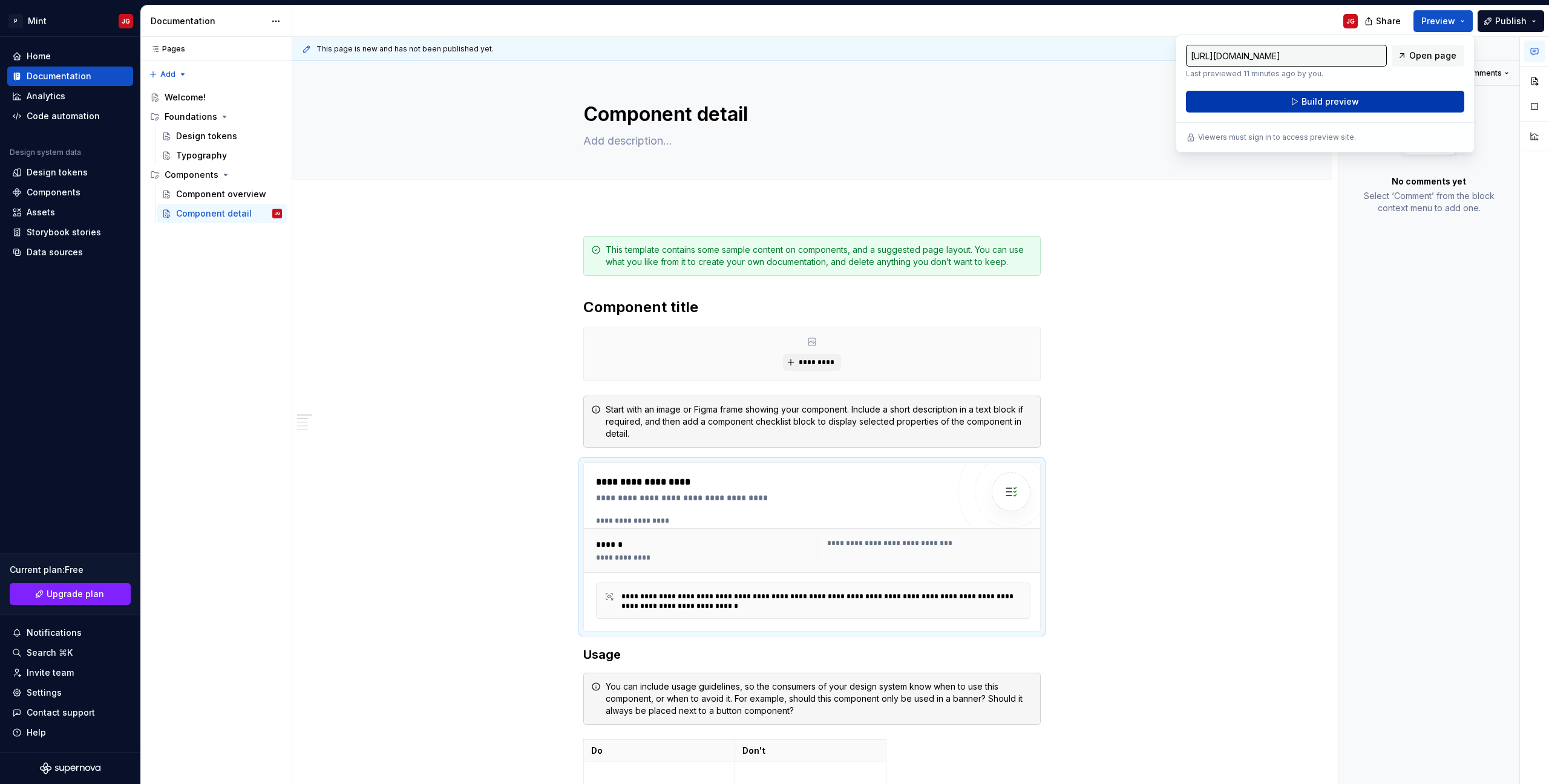
click at [1391, 100] on button "Build preview" at bounding box center [1325, 102] width 278 height 22
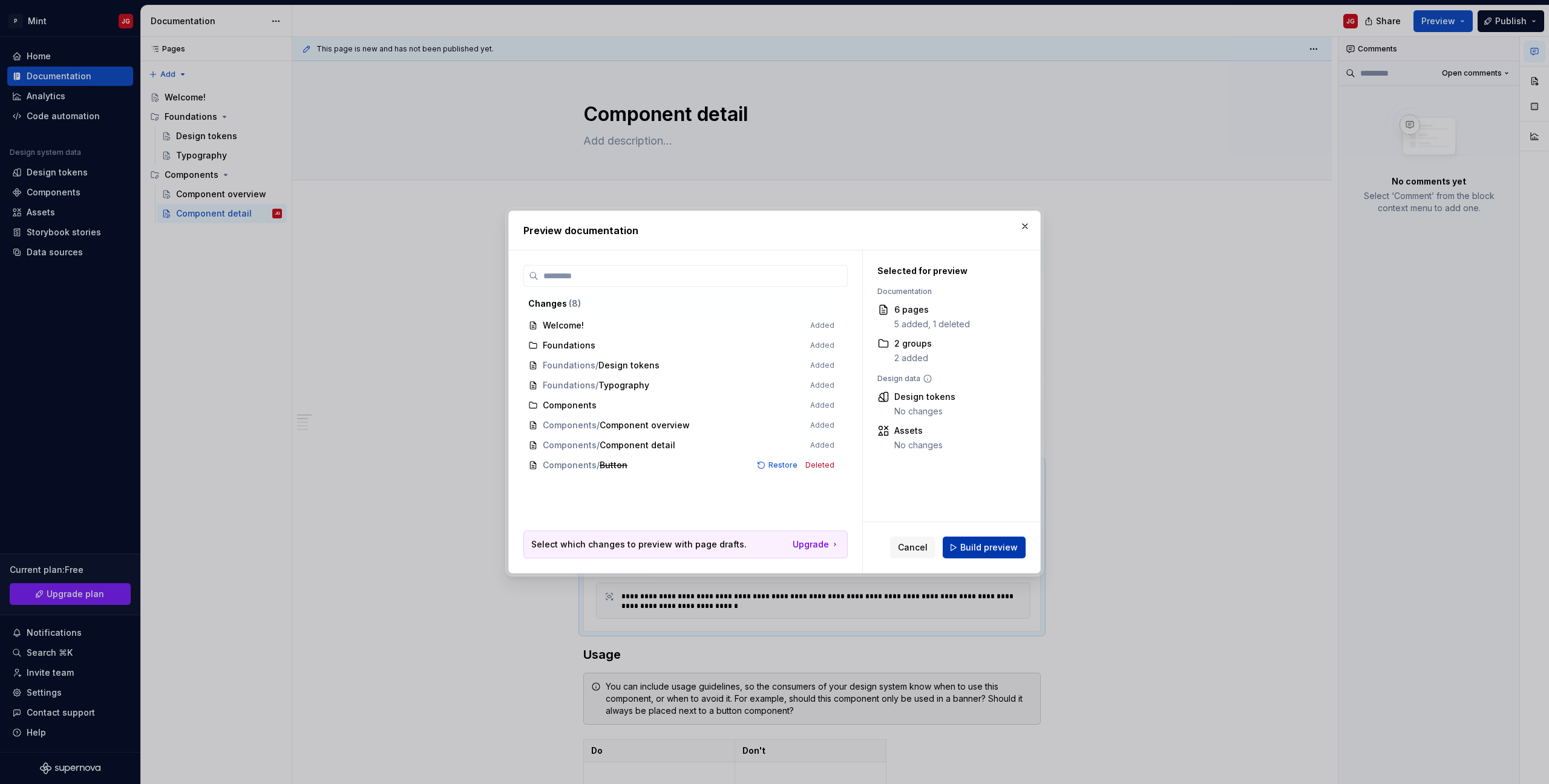
click at [981, 552] on span "Build preview" at bounding box center [989, 547] width 58 height 12
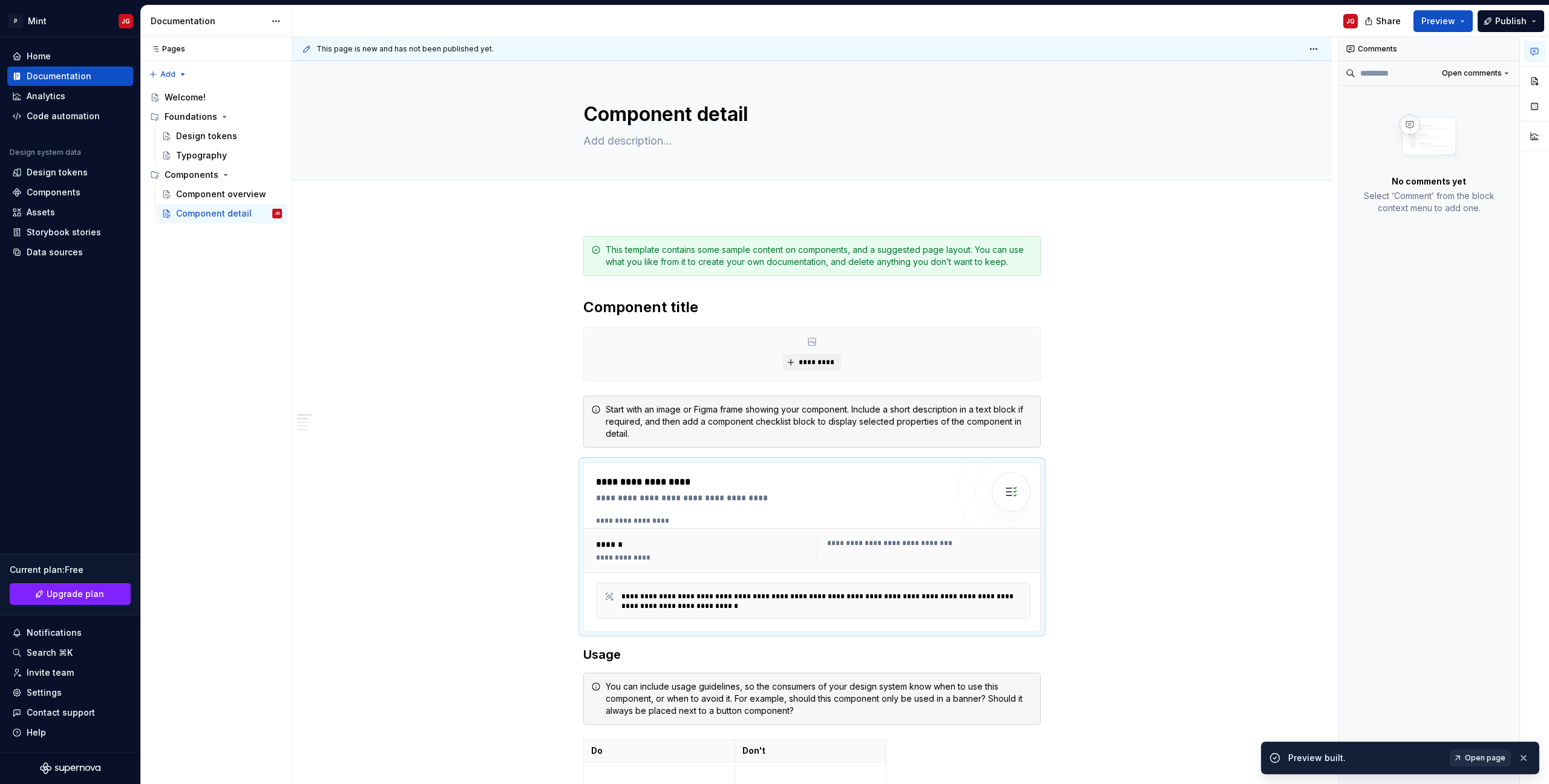
click at [1491, 758] on span "Open page" at bounding box center [1485, 758] width 41 height 9
click at [626, 568] on div "**********" at bounding box center [813, 550] width 458 height 45
click at [664, 548] on div "******" at bounding box center [703, 545] width 214 height 12
click at [610, 543] on div "******" at bounding box center [703, 545] width 214 height 12
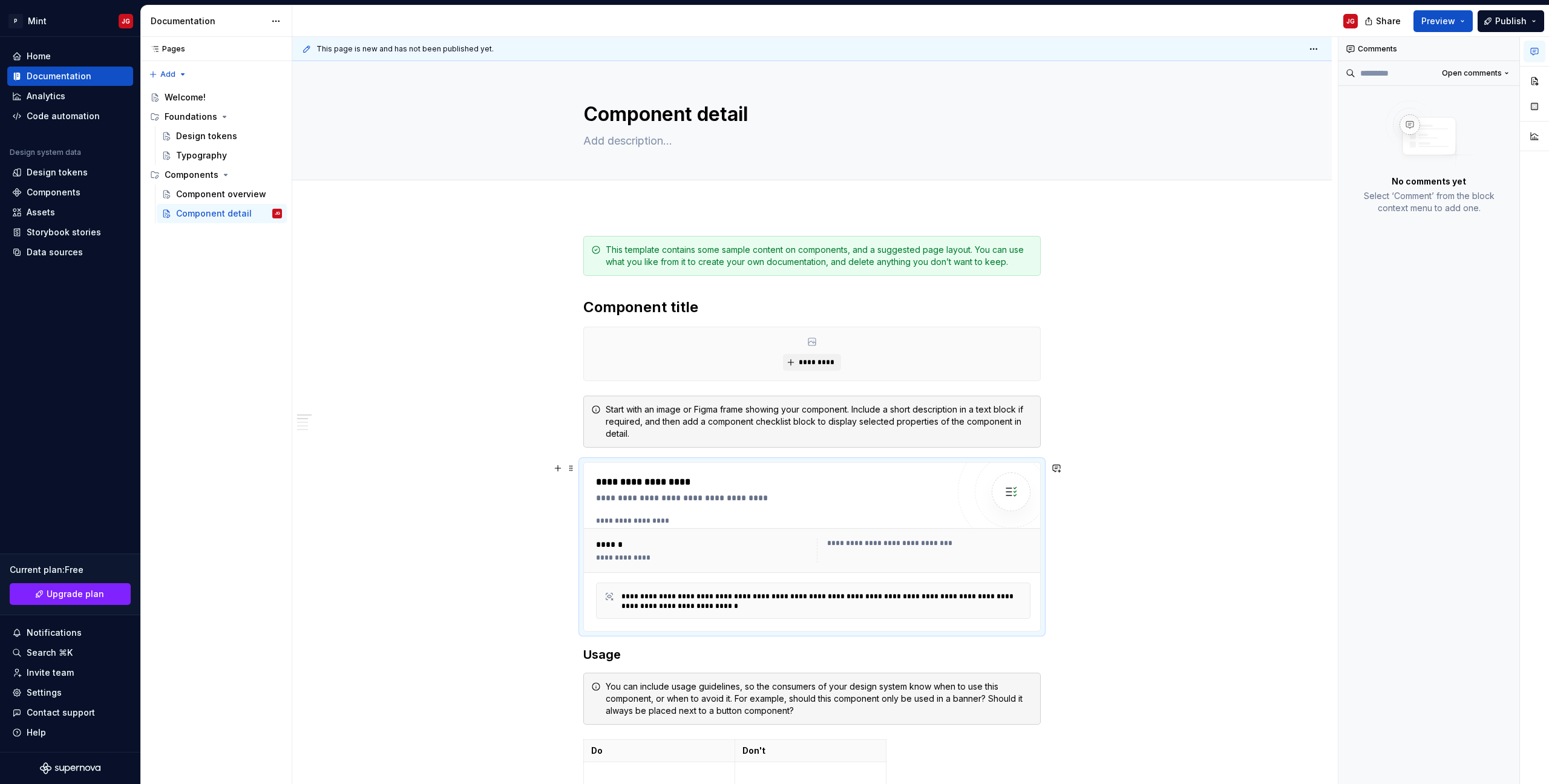
click at [610, 543] on div "******" at bounding box center [703, 545] width 214 height 12
click at [694, 512] on div "**********" at bounding box center [772, 547] width 352 height 144
click at [910, 540] on div "**********" at bounding box center [929, 543] width 204 height 9
click at [1013, 490] on img at bounding box center [1011, 491] width 25 height 25
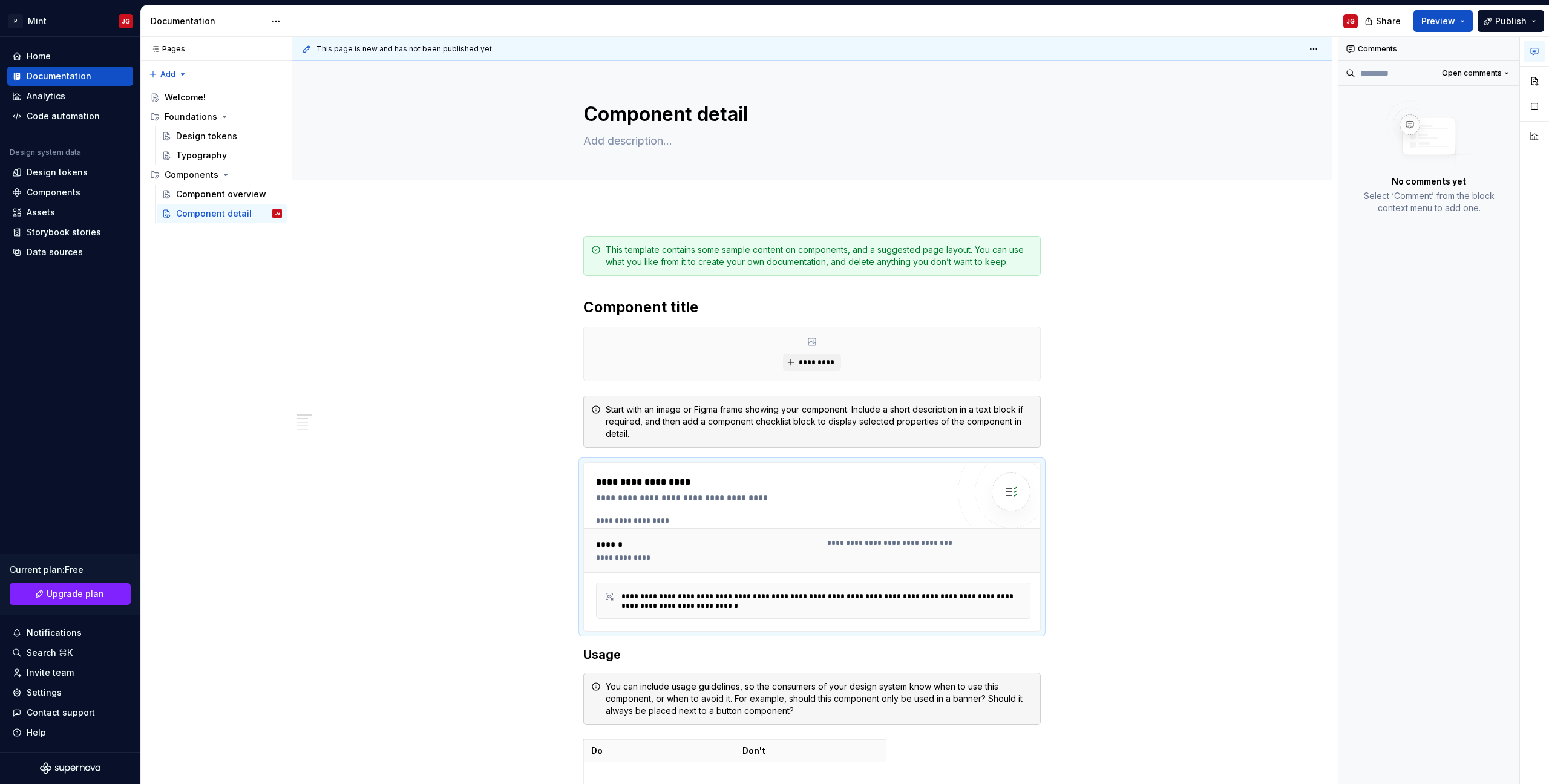
type textarea "*"
